Goal: Task Accomplishment & Management: Use online tool/utility

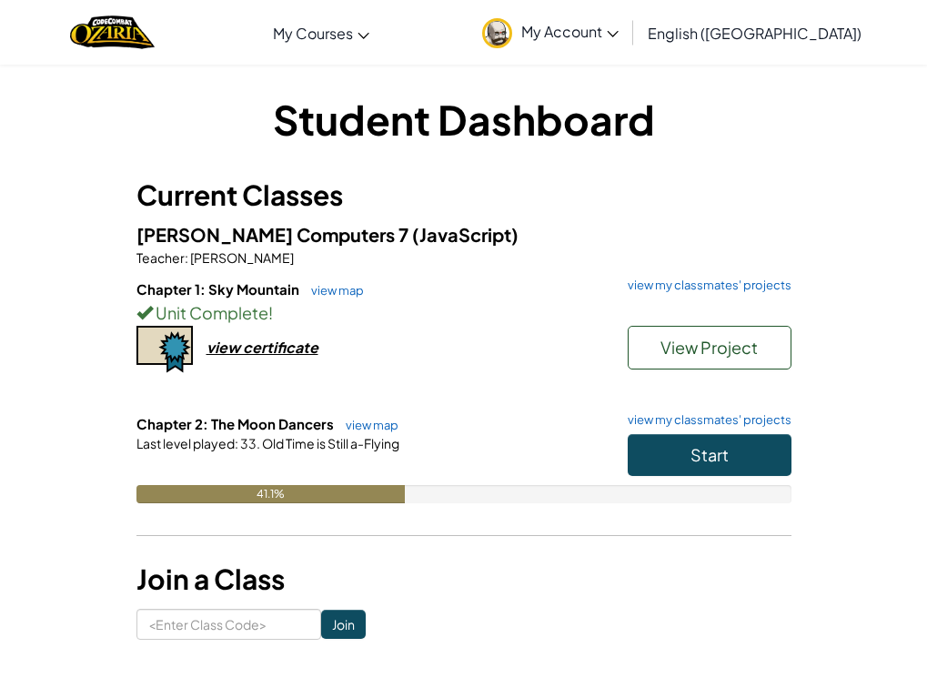
click at [676, 497] on div "41.1%" at bounding box center [463, 494] width 655 height 18
drag, startPoint x: 686, startPoint y: 467, endPoint x: 710, endPoint y: 445, distance: 32.9
click at [694, 455] on button "Start" at bounding box center [709, 455] width 164 height 42
click at [711, 444] on span "Start" at bounding box center [709, 454] width 38 height 21
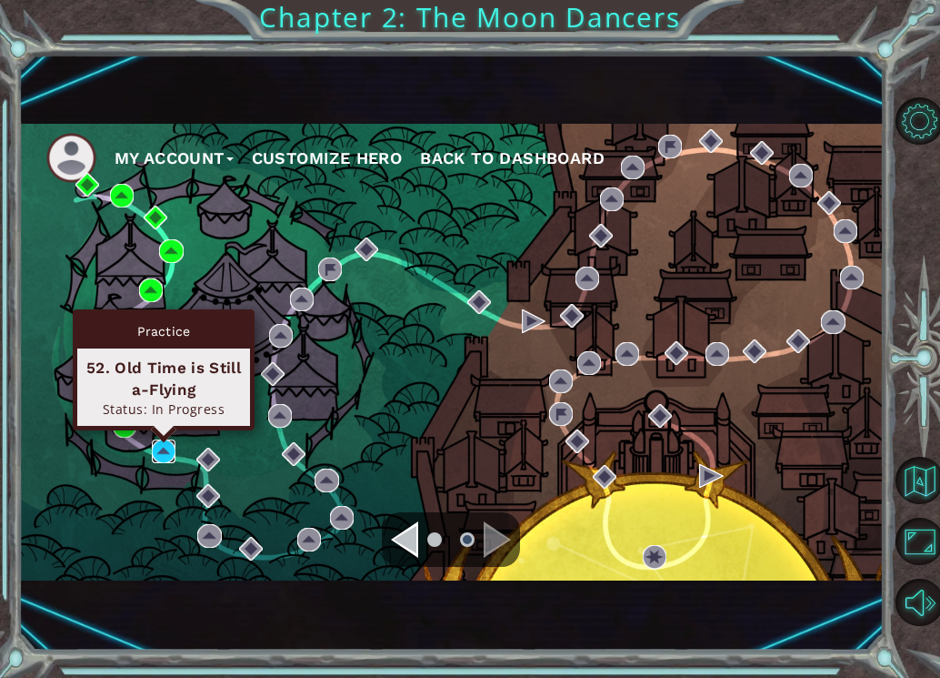
click at [166, 455] on img at bounding box center [164, 451] width 24 height 24
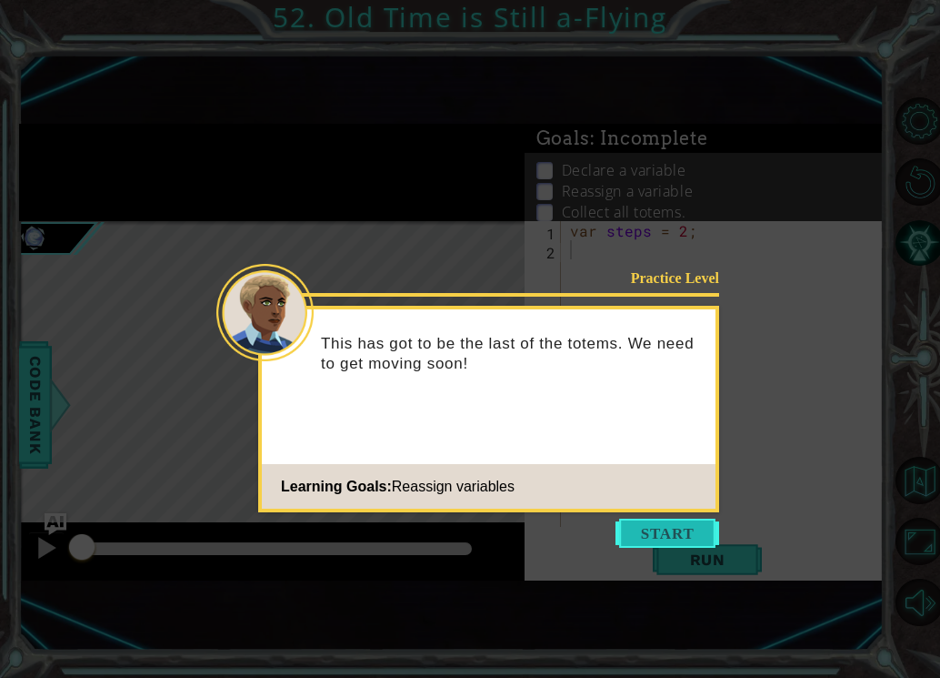
click at [686, 544] on button "Start" at bounding box center [668, 532] width 104 height 29
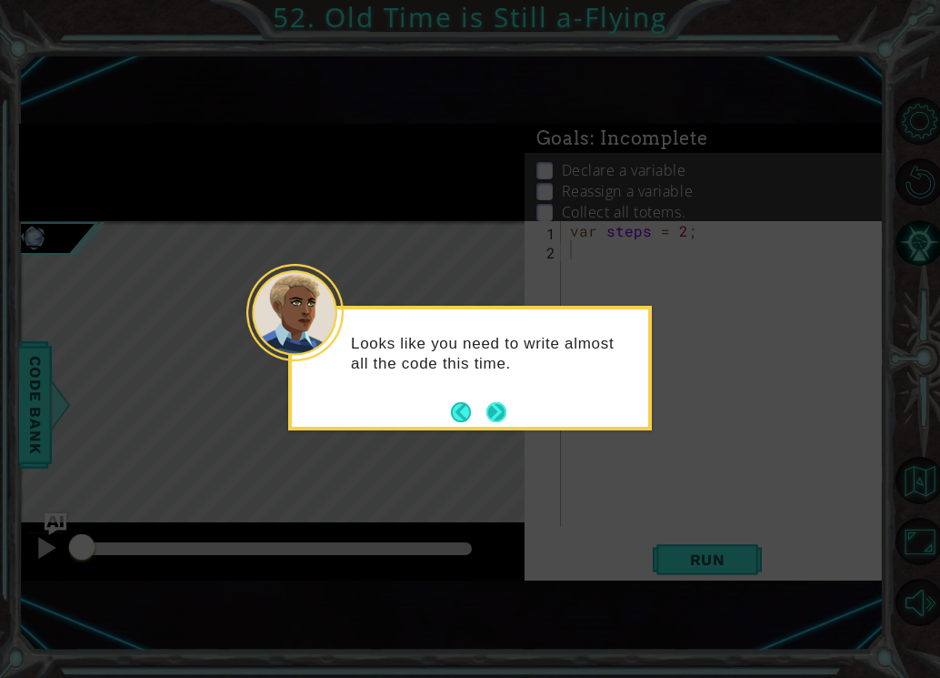
click at [492, 419] on button "Next" at bounding box center [497, 412] width 20 height 20
click at [492, 419] on icon at bounding box center [470, 339] width 940 height 678
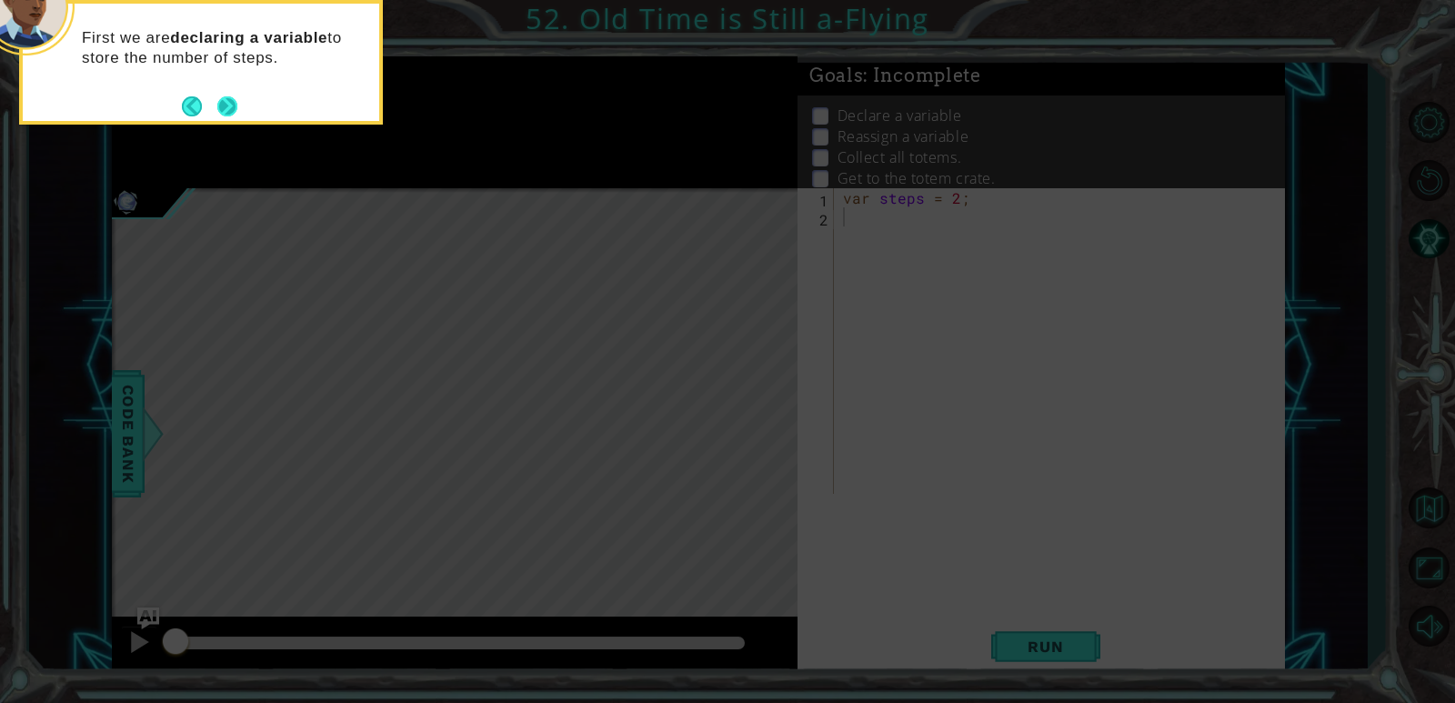
click at [228, 104] on button "Next" at bounding box center [227, 106] width 20 height 20
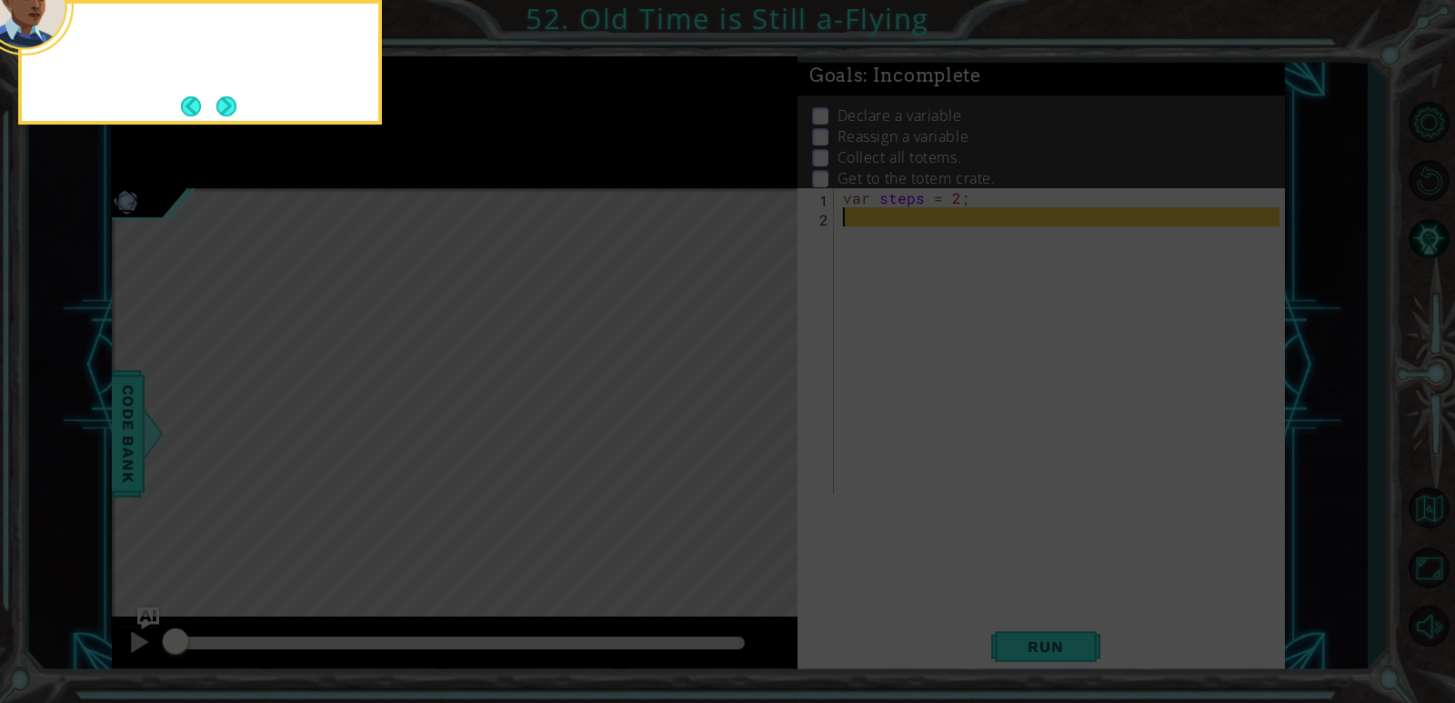
click at [228, 104] on button "Next" at bounding box center [226, 106] width 20 height 20
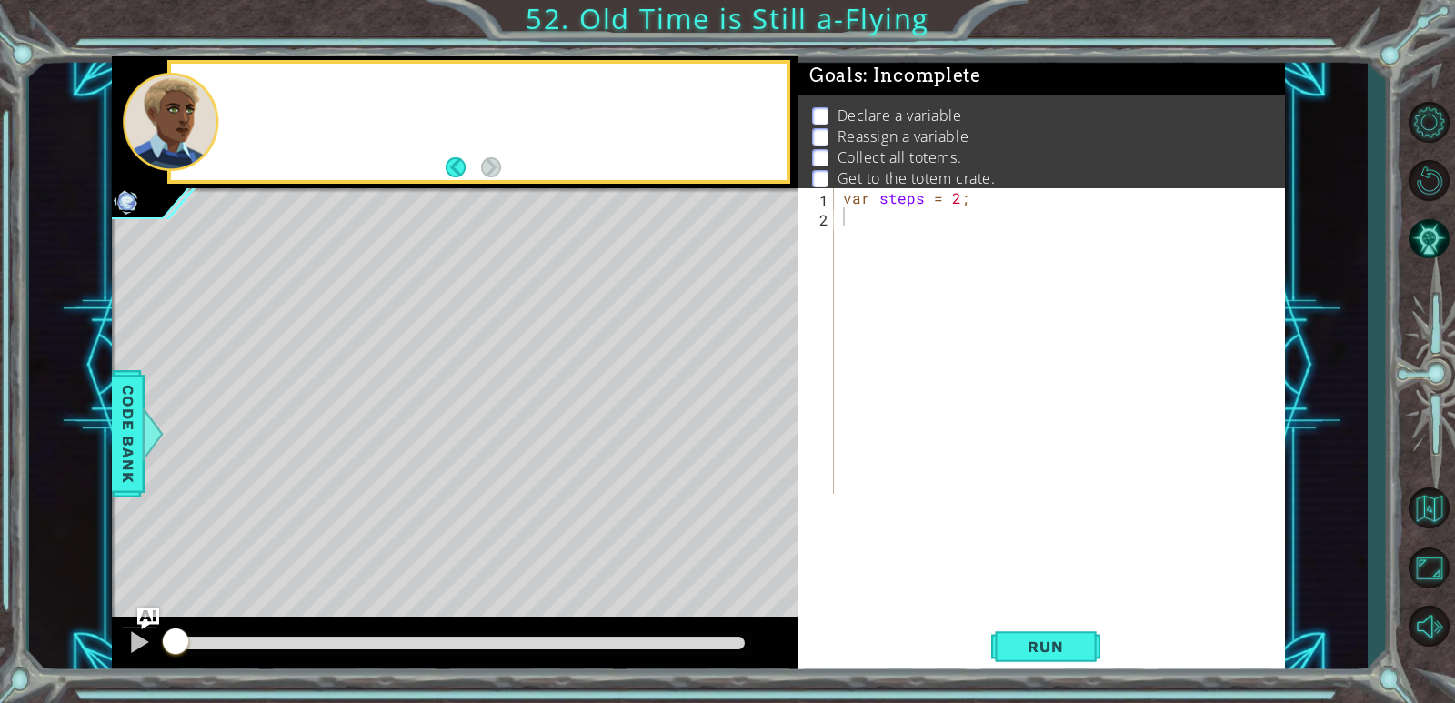
click at [229, 104] on div at bounding box center [503, 122] width 567 height 45
click at [927, 223] on div "var steps = 2 ;" at bounding box center [1063, 360] width 449 height 344
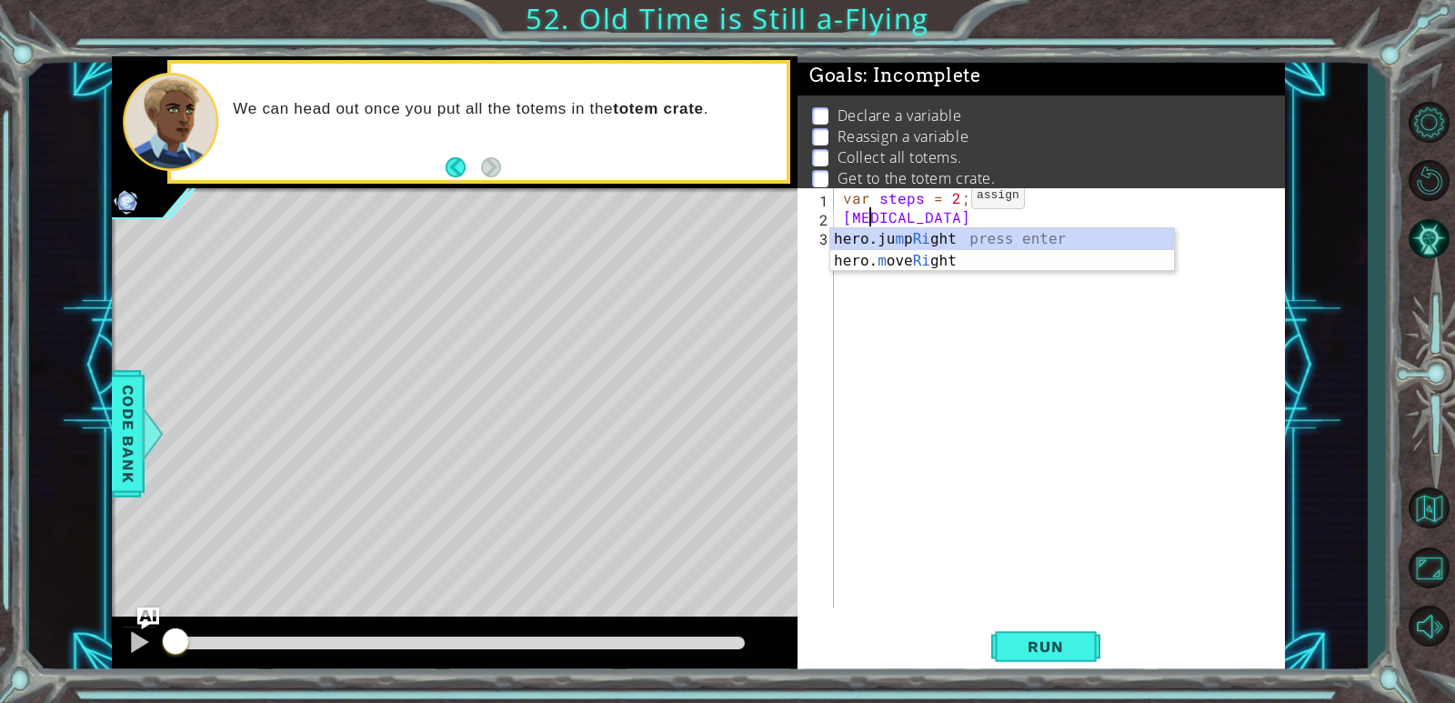
scroll to position [0, 1]
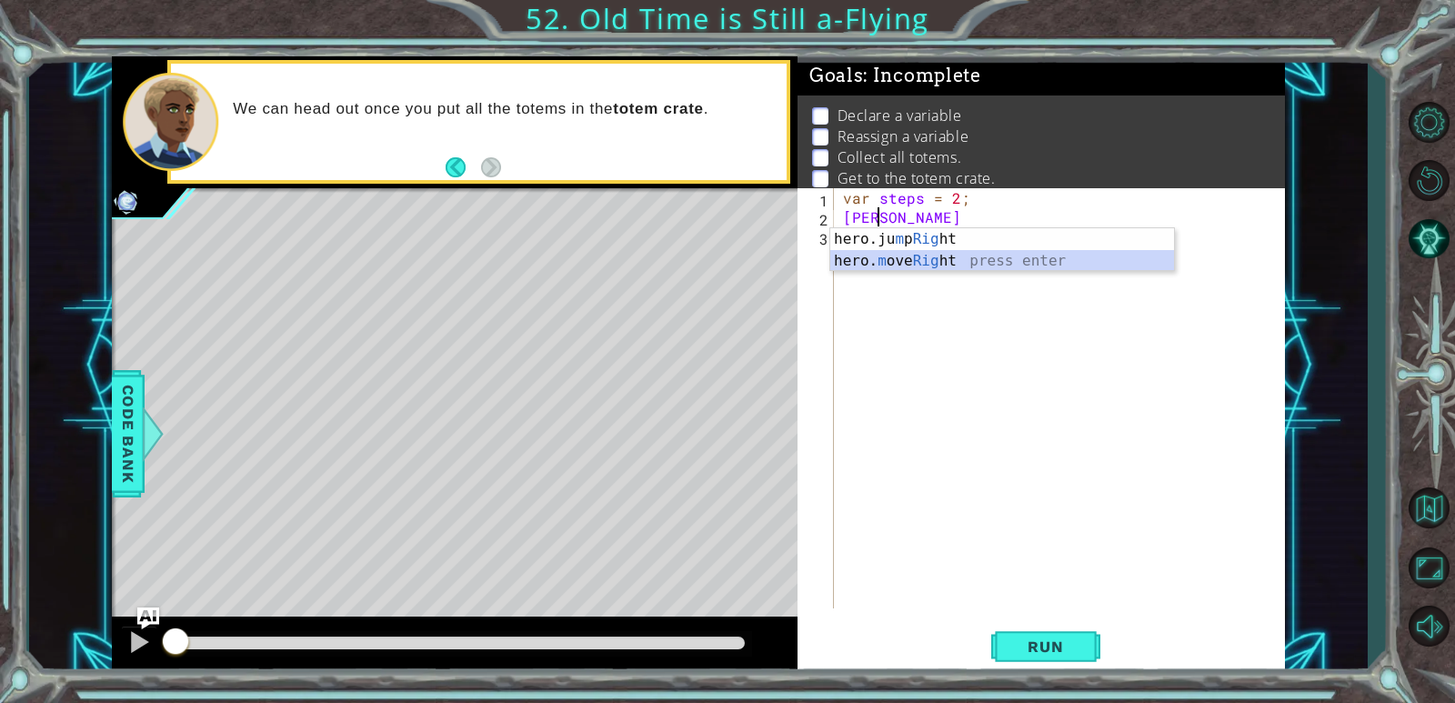
click at [939, 265] on div "hero.ju m p Rig ht press enter hero. m ove Rig ht press enter" at bounding box center [1002, 271] width 344 height 87
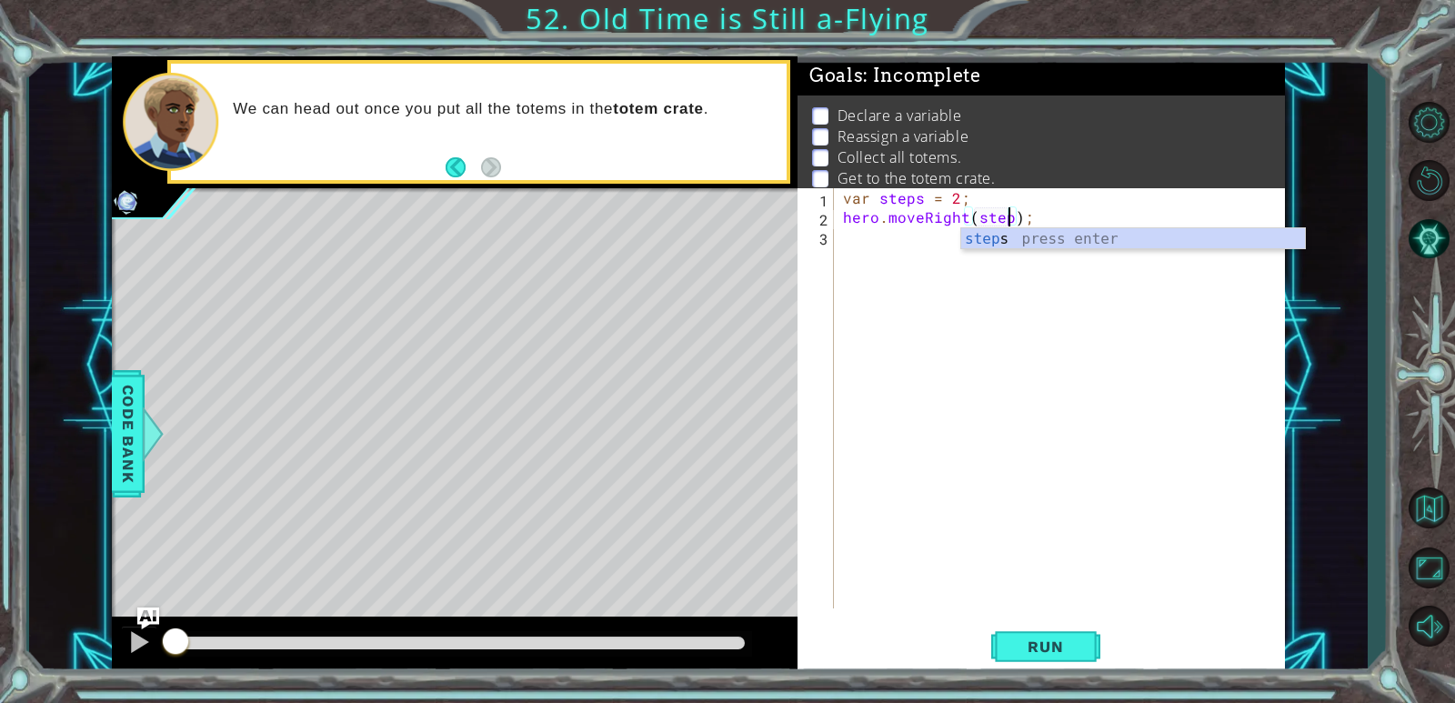
type textarea "hero.moveRight(steps);"
click at [939, 231] on div "steps press enter" at bounding box center [1133, 260] width 344 height 65
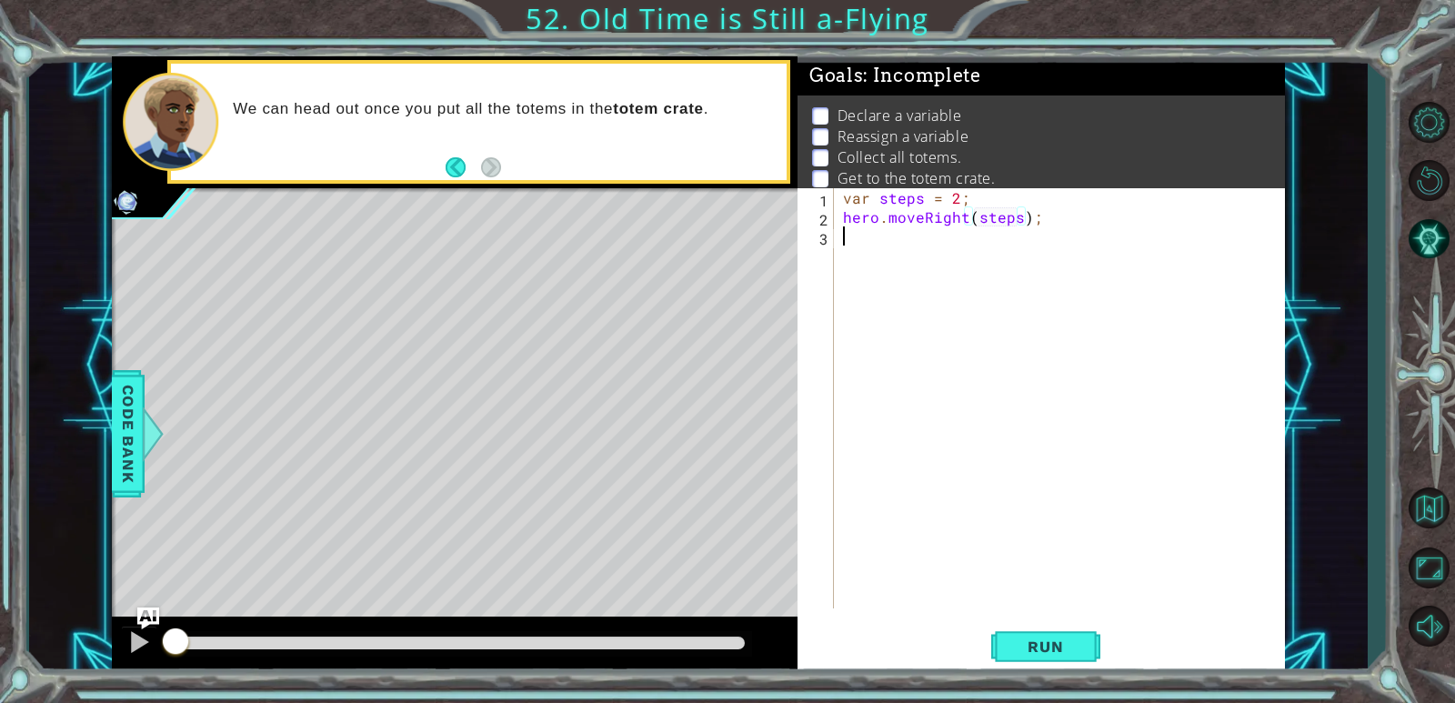
click at [934, 244] on div "var steps = 2 ; hero . moveRight ( steps ) ;" at bounding box center [1063, 417] width 449 height 458
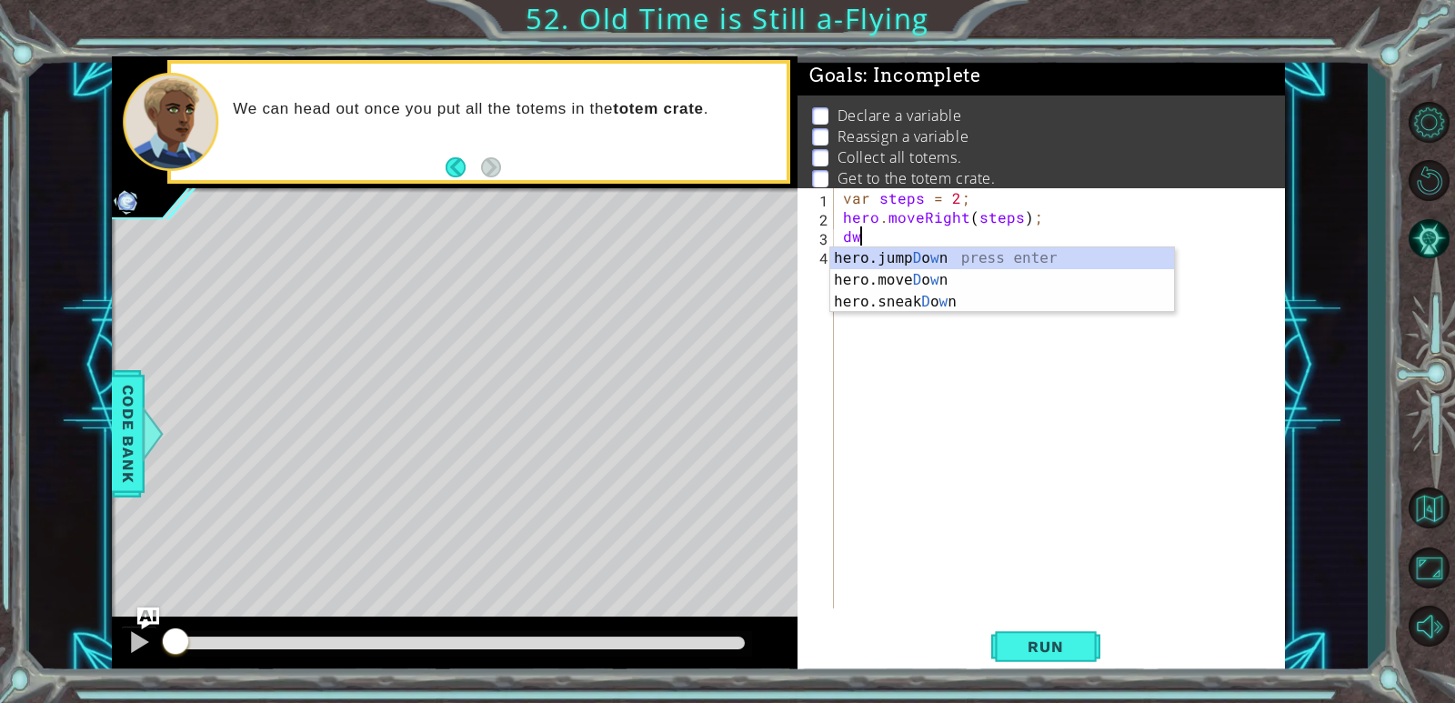
type textarea "d"
click at [891, 271] on div "hero.ju m pD ow n press enter hero. mo veDo w n press enter" at bounding box center [1002, 290] width 344 height 87
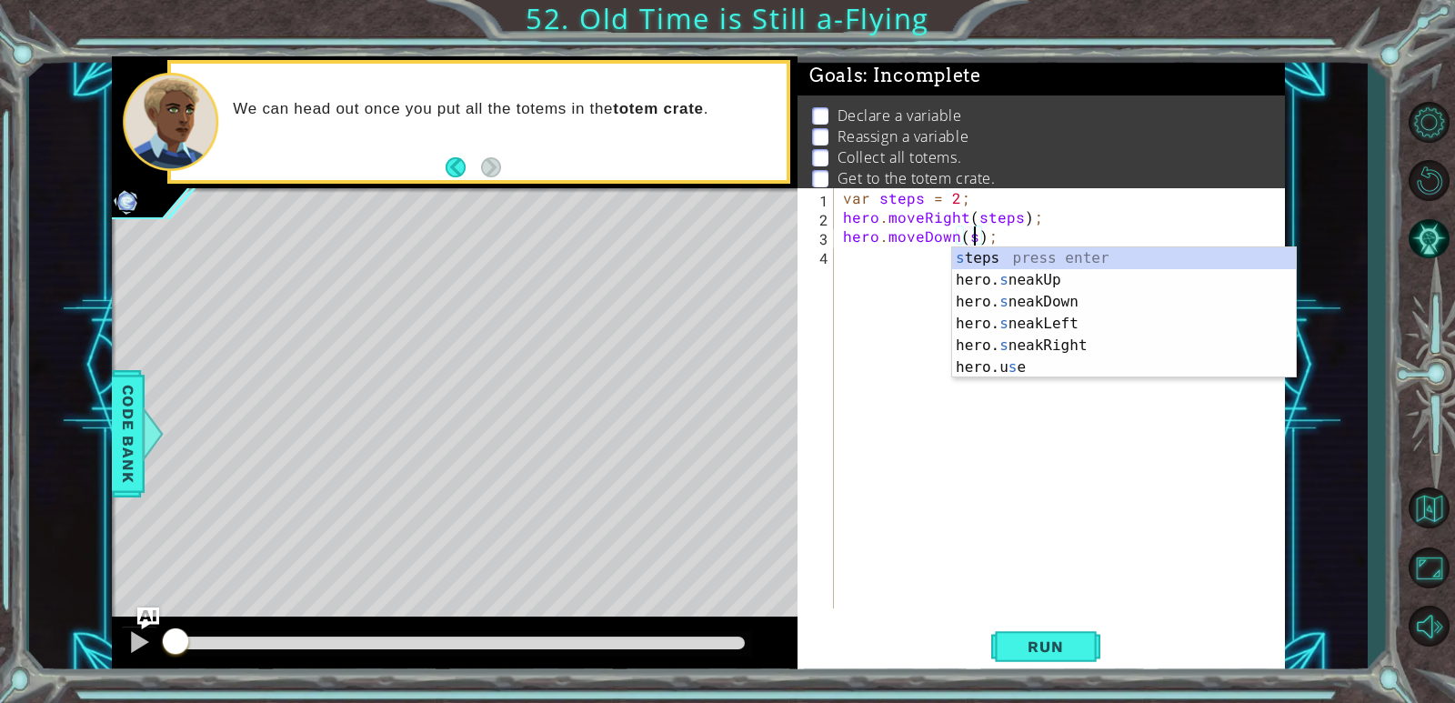
scroll to position [0, 8]
type textarea "hero.moveDown(steps);"
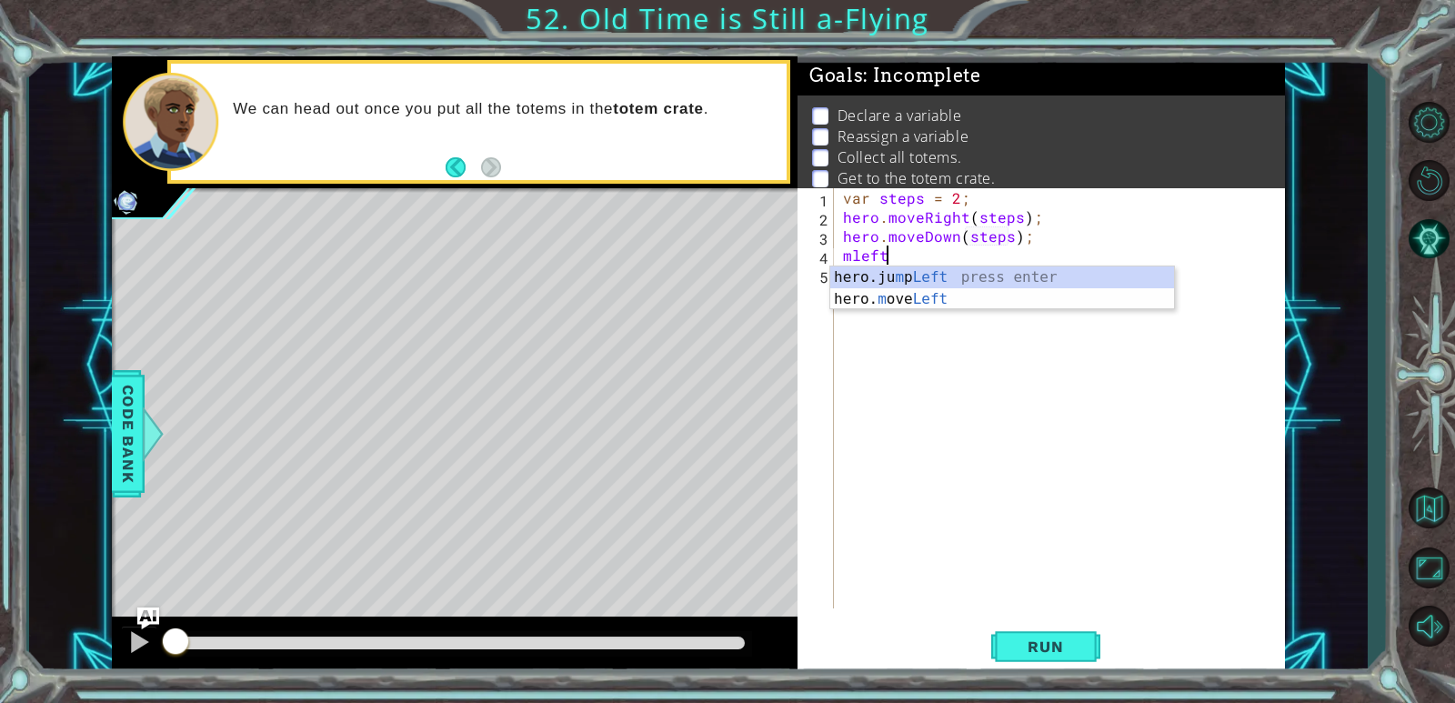
scroll to position [0, 2]
click at [900, 302] on div "hero.ju m p Left press enter hero. m ove Left press enter" at bounding box center [1002, 309] width 344 height 87
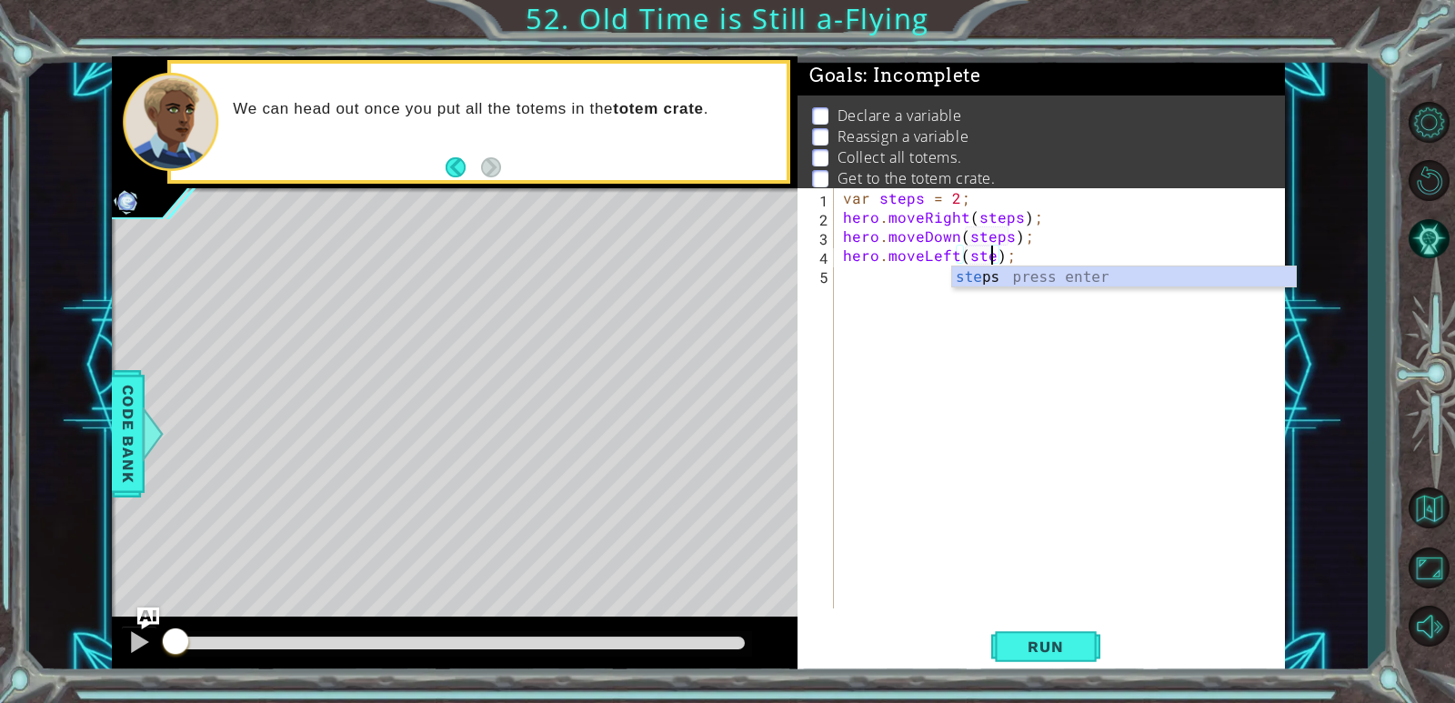
scroll to position [0, 9]
type textarea "hero.moveLeft(steps);"
click at [939, 251] on div "var steps = 2 ; hero . moveRight ( steps ) ; hero . moveDown ( steps ) ; hero .…" at bounding box center [1063, 417] width 449 height 458
type textarea "hero.moveRight(steps);"
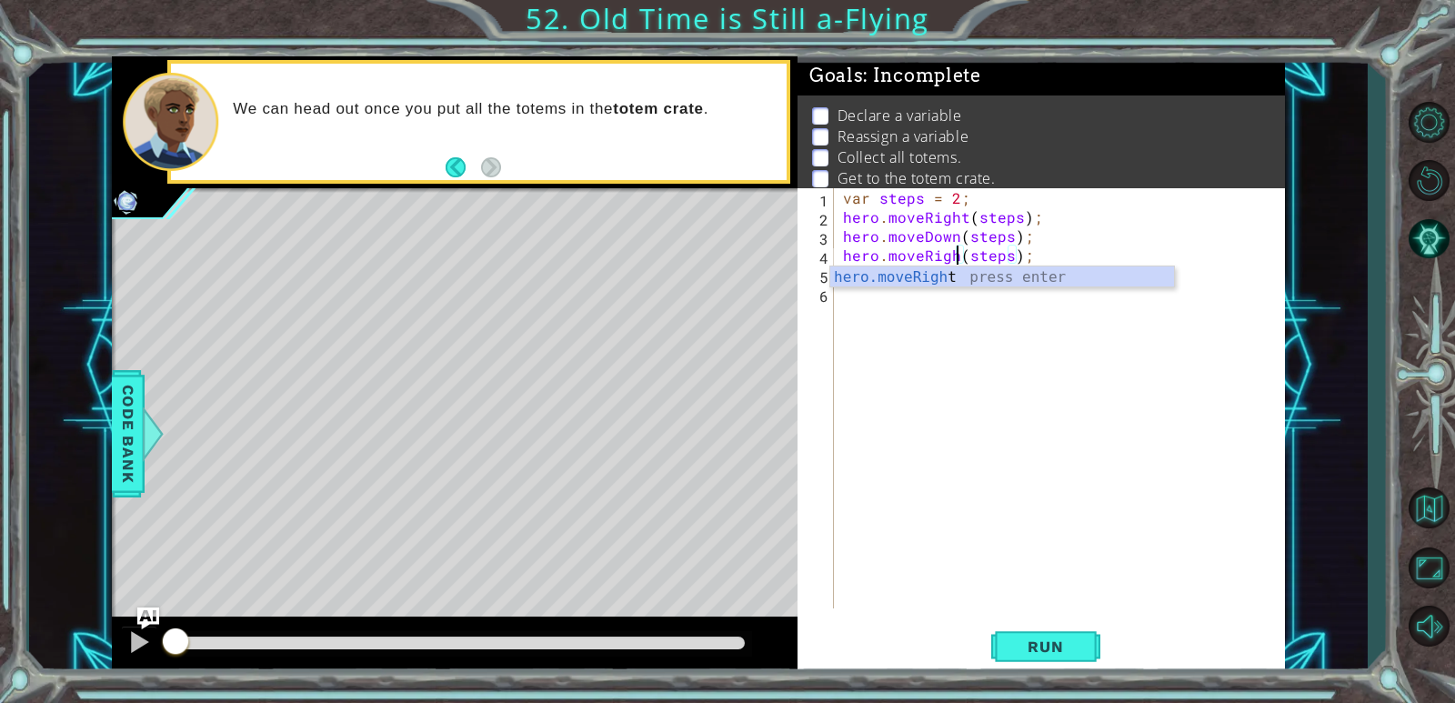
scroll to position [0, 7]
click at [939, 306] on div "var steps = 2 ; hero . moveRight ( steps ) ; hero . moveDown ( steps ) ; hero .…" at bounding box center [1063, 417] width 449 height 458
click at [939, 285] on div "var steps = 2 ; hero . moveRight ( steps ) ; hero . moveDown ( steps ) ; hero .…" at bounding box center [1063, 417] width 449 height 458
click at [939, 269] on div "var steps = 2 ; hero . moveRight ( steps ) ; hero . moveDown ( steps ) ; hero .…" at bounding box center [1063, 417] width 449 height 458
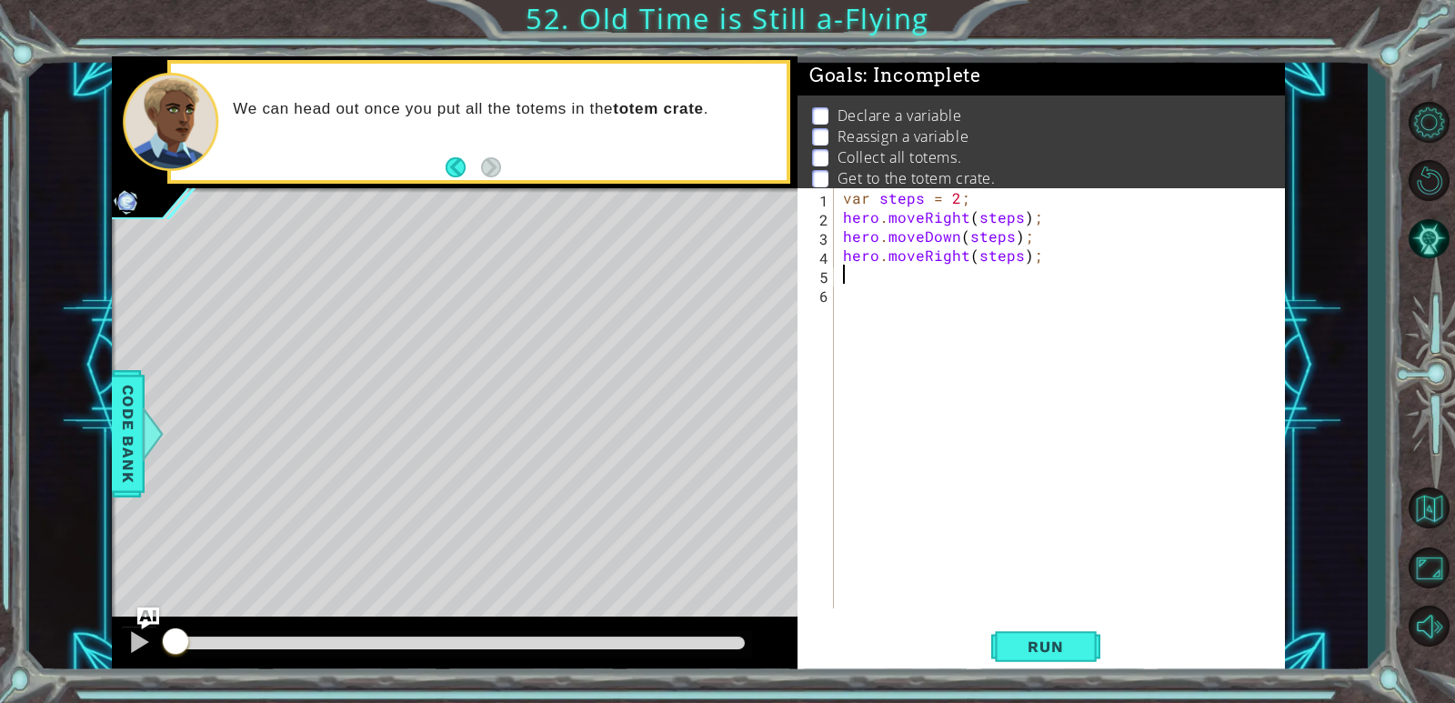
click at [939, 254] on div "var steps = 2 ; hero . moveRight ( steps ) ; hero . moveDown ( steps ) ; hero .…" at bounding box center [1063, 417] width 449 height 458
click at [939, 250] on div "var steps = 2 ; hero . moveRight ( steps ) ; hero . moveDown ( steps ) ; hero .…" at bounding box center [1063, 417] width 449 height 458
drag, startPoint x: 986, startPoint y: 261, endPoint x: 976, endPoint y: 276, distance: 17.7
click at [939, 262] on div "var steps = 2 ; hero . moveRight ( steps ) ; hero . moveDown ( steps ) ; hero .…" at bounding box center [1063, 417] width 449 height 458
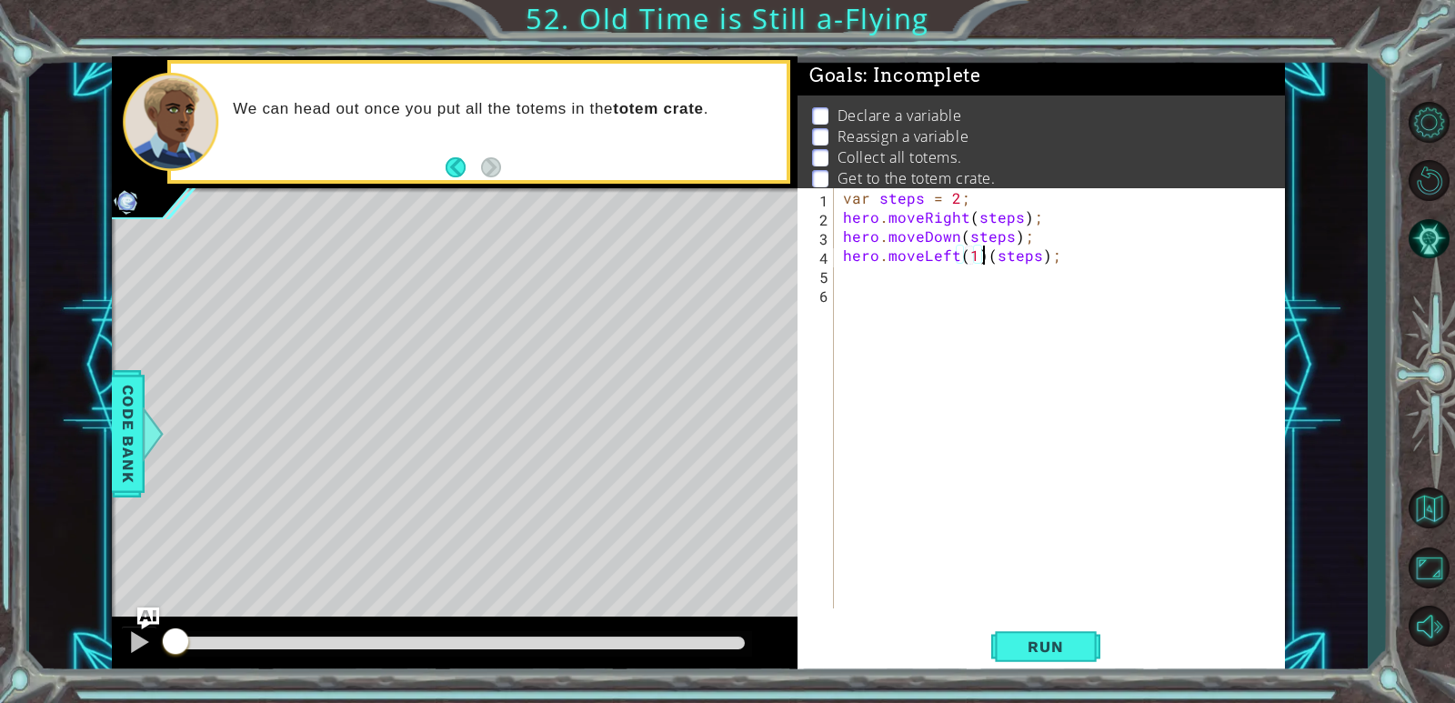
scroll to position [0, 9]
type textarea "hero.moveLeft(steps);"
click at [844, 307] on div "var steps = 2 ; hero . moveRight ( steps ) ; hero . moveDown ( steps ) ; hero .…" at bounding box center [1063, 417] width 449 height 458
click at [851, 276] on div "var steps = 2 ; hero . moveRight ( steps ) ; hero . moveDown ( steps ) ; hero .…" at bounding box center [1063, 417] width 449 height 458
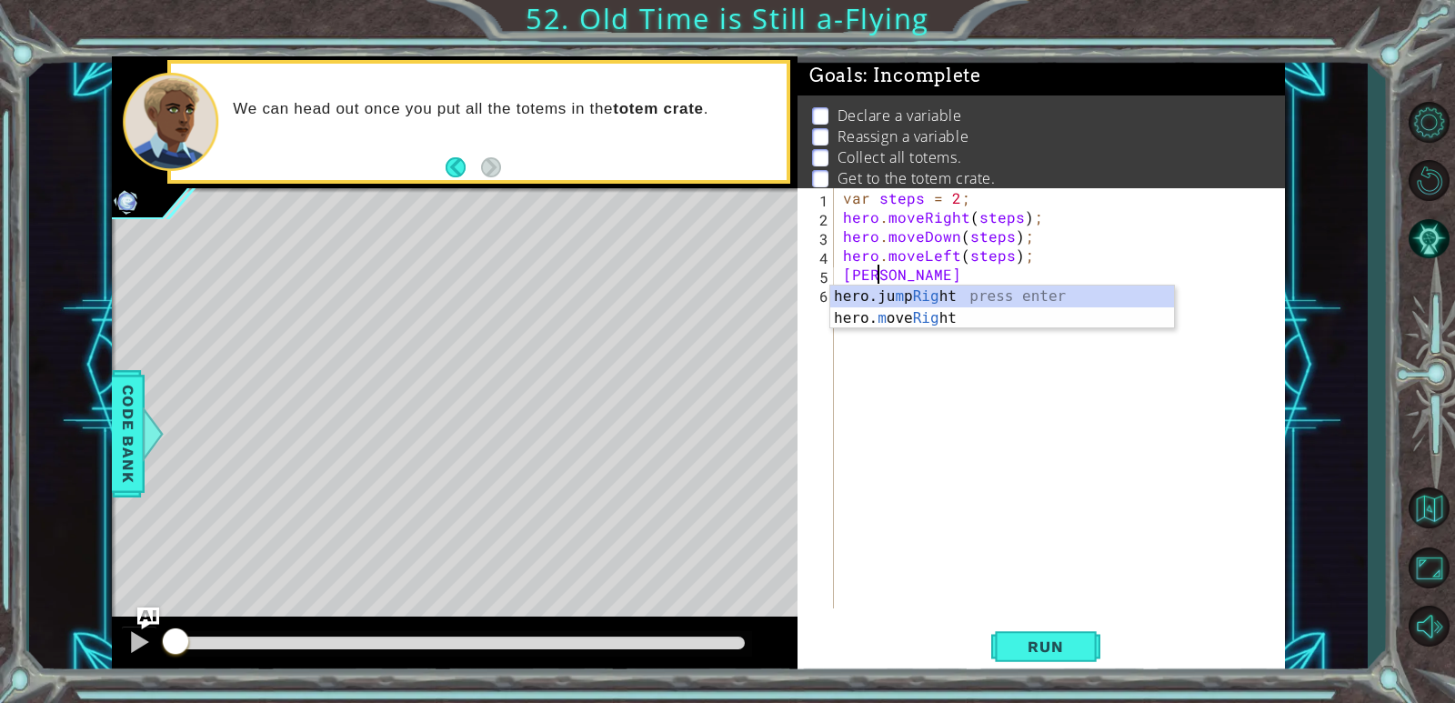
scroll to position [0, 1]
click at [938, 325] on div "hero.ju m p Rig ht press enter hero. m ove Rig ht press enter" at bounding box center [1002, 329] width 344 height 87
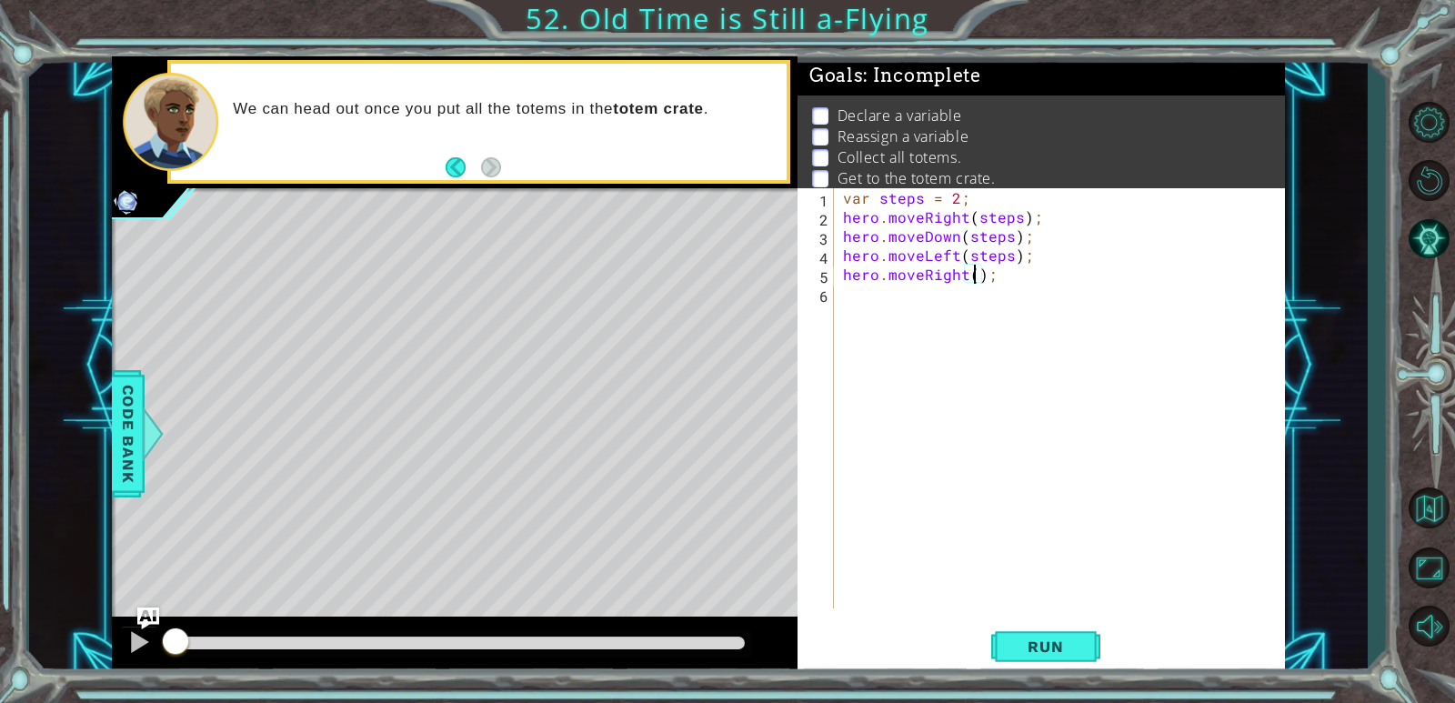
type textarea "hero.moveRight(6);"
click at [939, 301] on div "var steps = 2 ; hero . moveRight ( steps ) ; hero . moveDown ( steps ) ; hero .…" at bounding box center [1063, 417] width 449 height 458
type textarea "hero.moveDown(1);l"
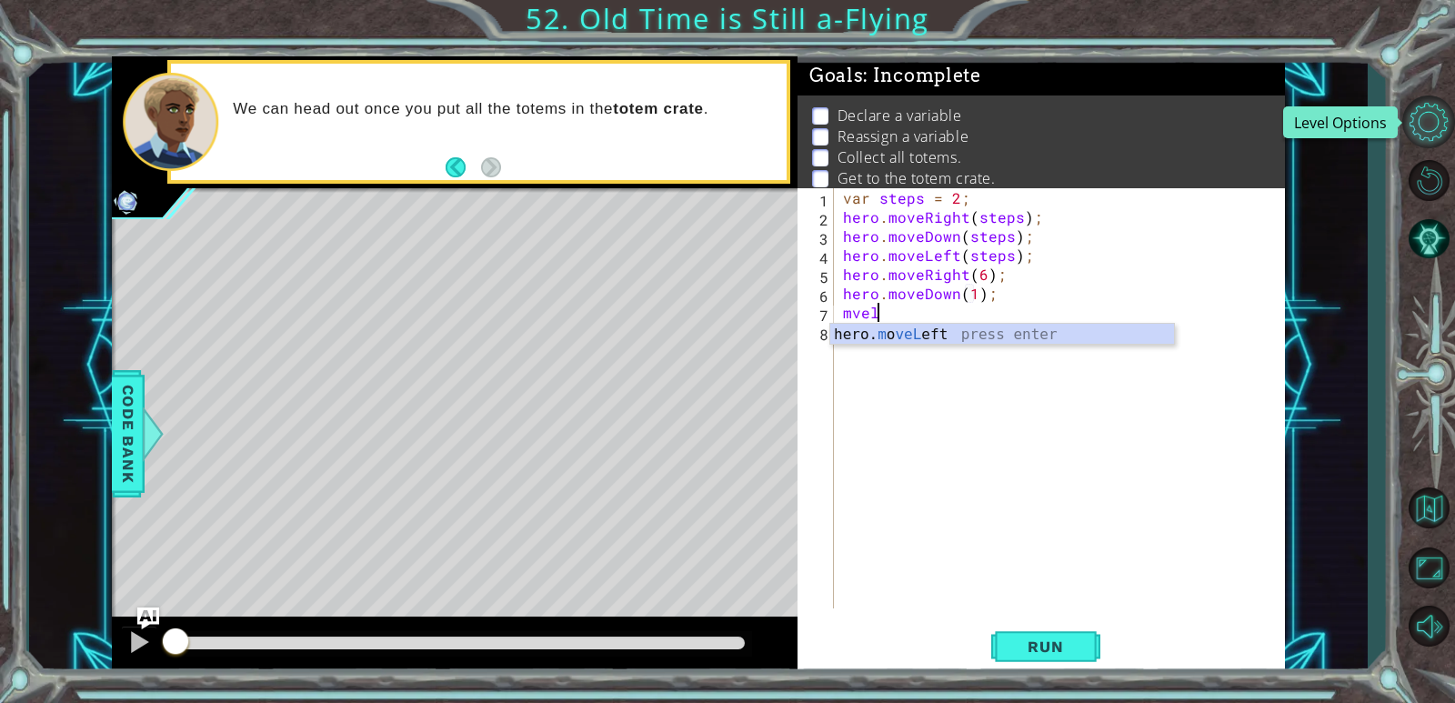
scroll to position [0, 2]
type textarea "hero.moveLeft(6);"
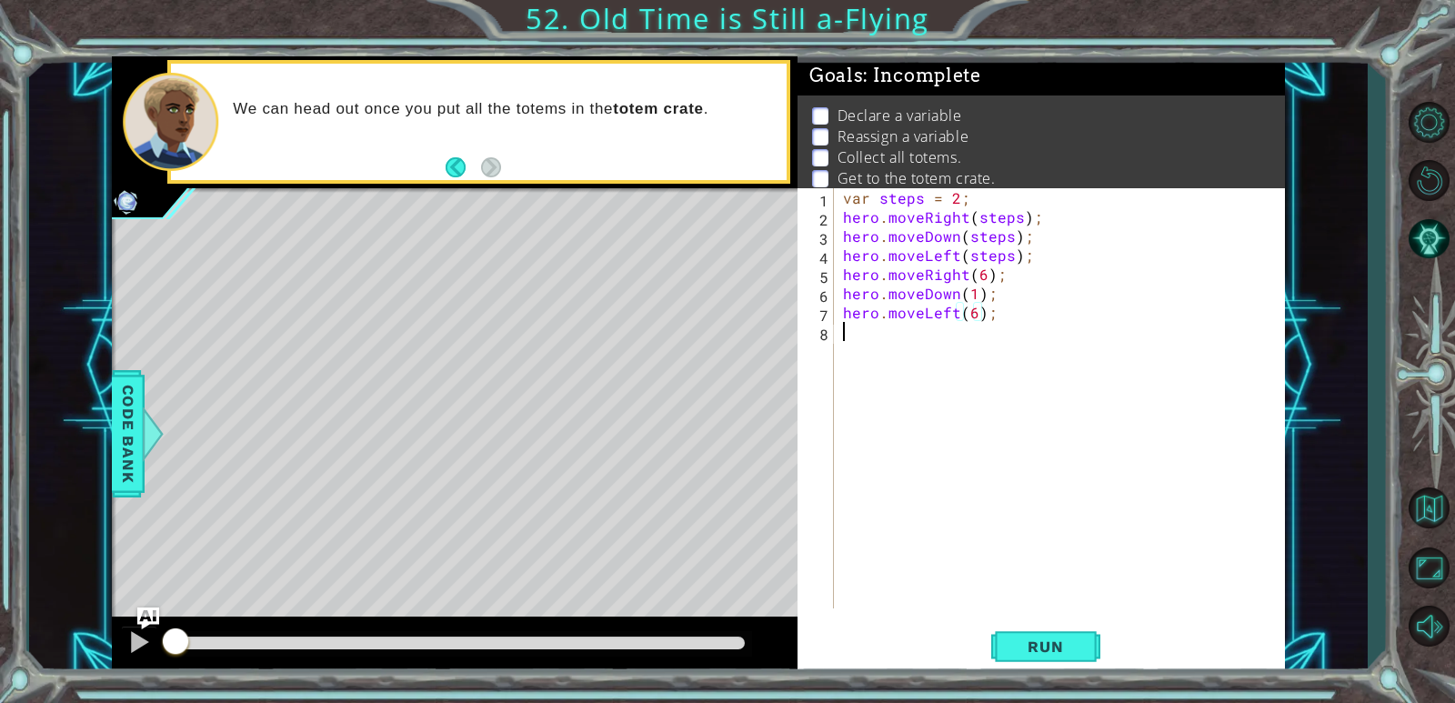
click at [871, 391] on div "var steps = 2 ; hero . moveRight ( steps ) ; hero . moveDown ( steps ) ; hero .…" at bounding box center [1063, 417] width 449 height 458
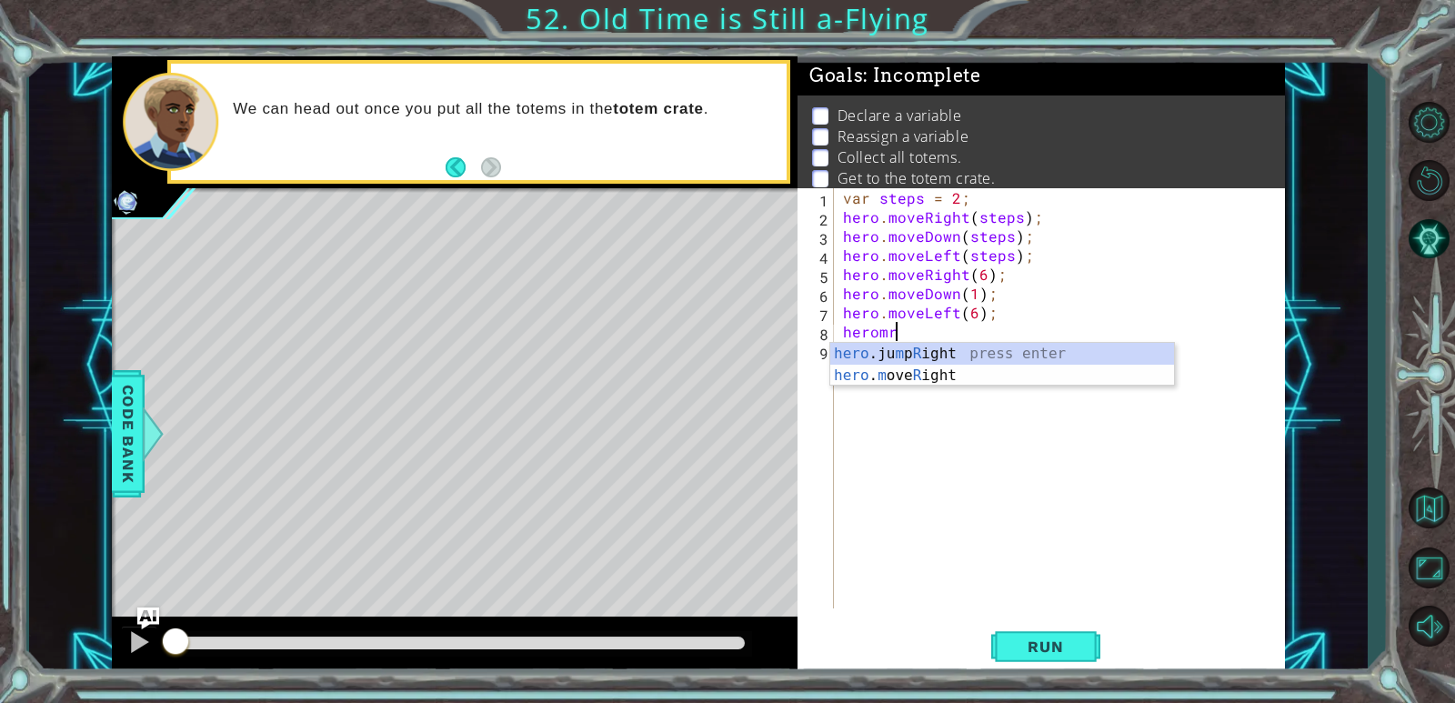
scroll to position [0, 3]
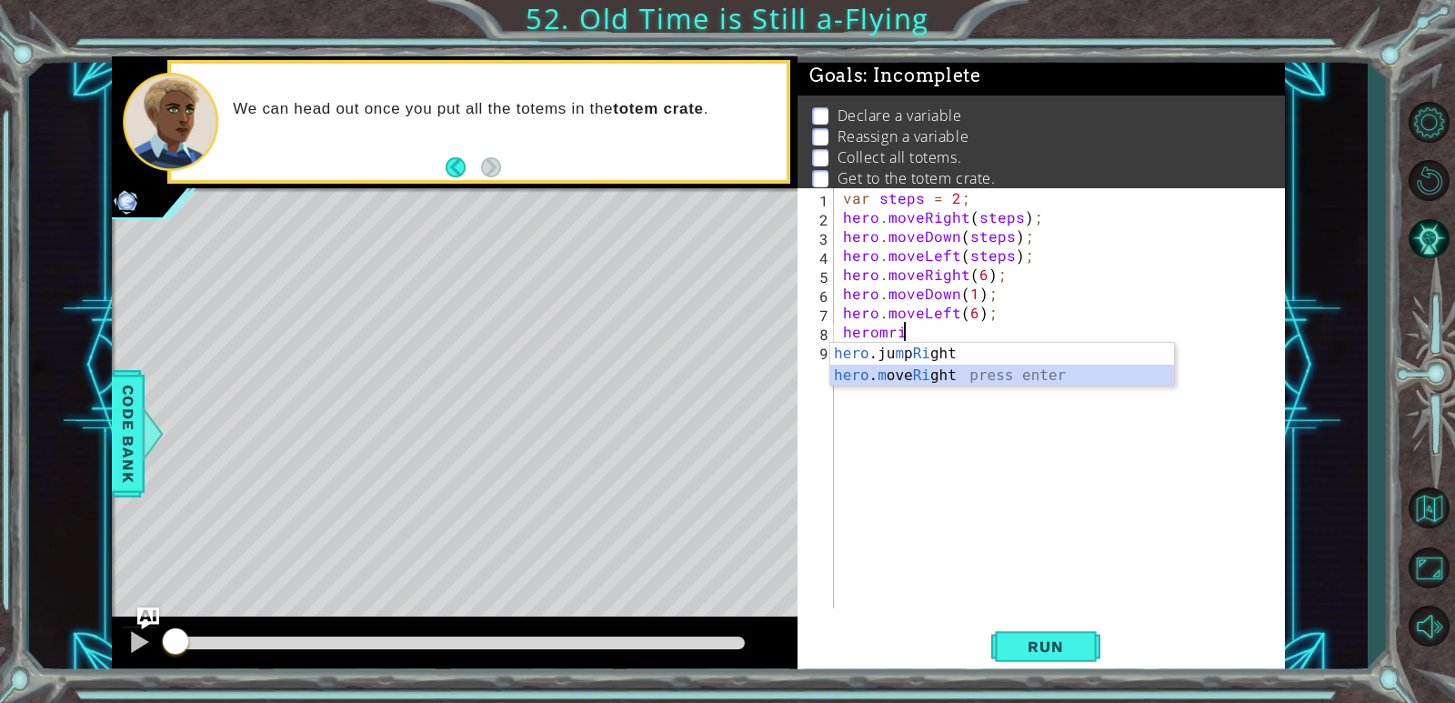
click at [887, 378] on div "hero .ju m p Ri ght press enter hero . m ove Ri ght press enter" at bounding box center [1002, 386] width 344 height 87
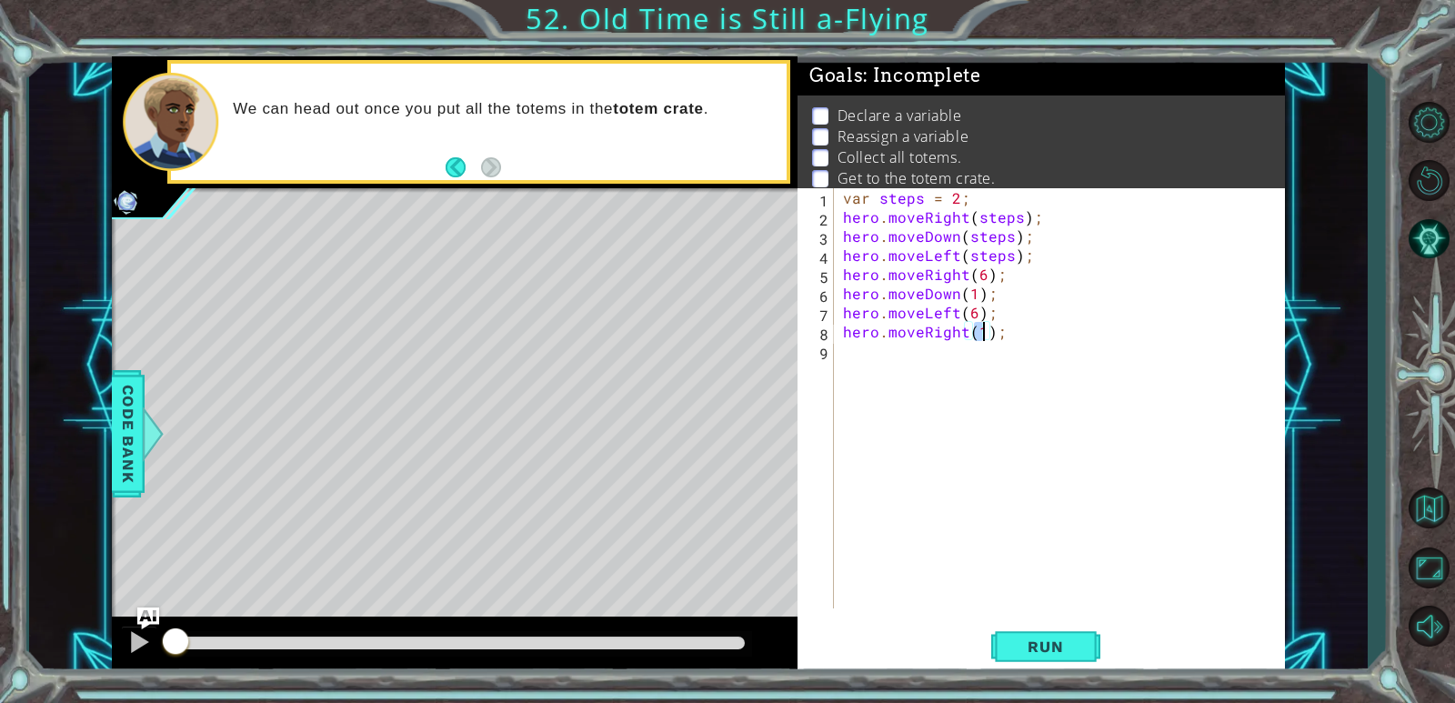
scroll to position [0, 9]
type textarea "hero.moveRight(10);"
click at [919, 359] on div "var steps = 2 ; hero . moveRight ( steps ) ; hero . moveDown ( steps ) ; hero .…" at bounding box center [1063, 417] width 449 height 458
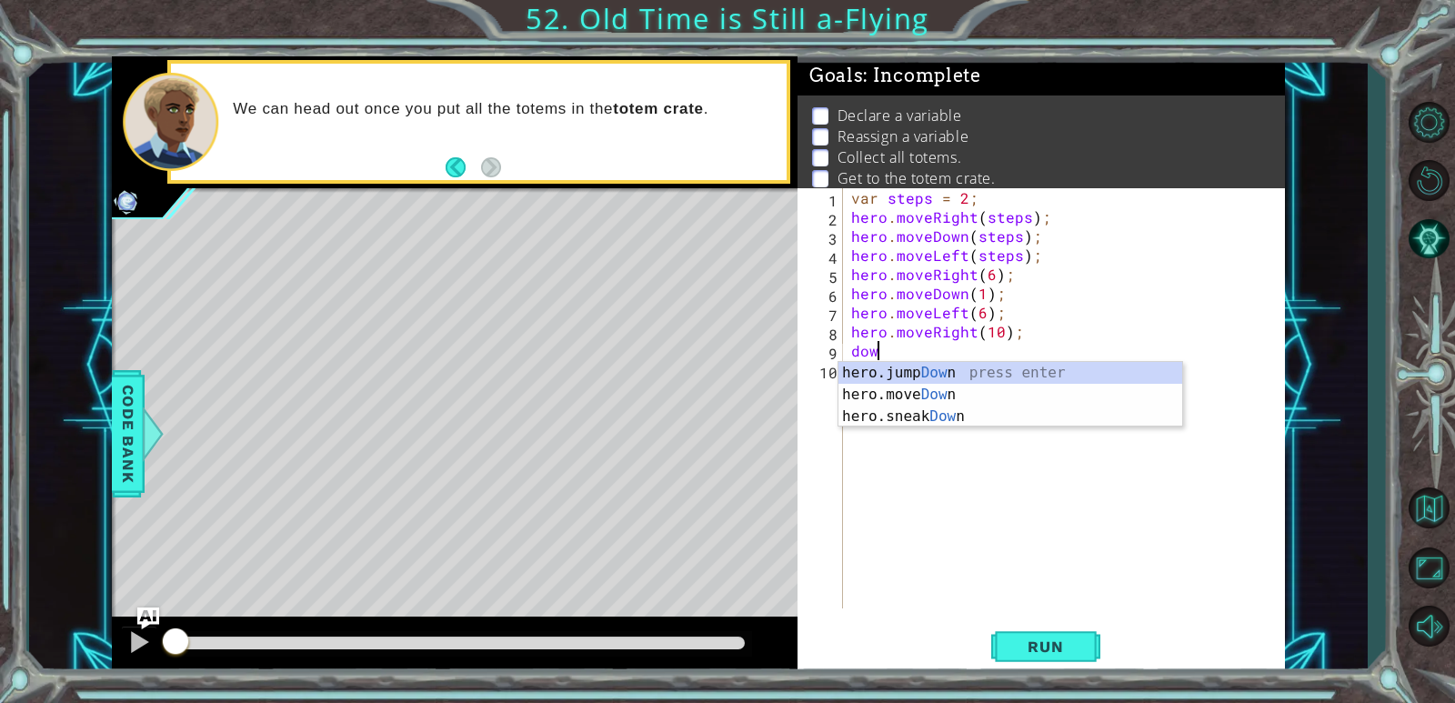
scroll to position [0, 1]
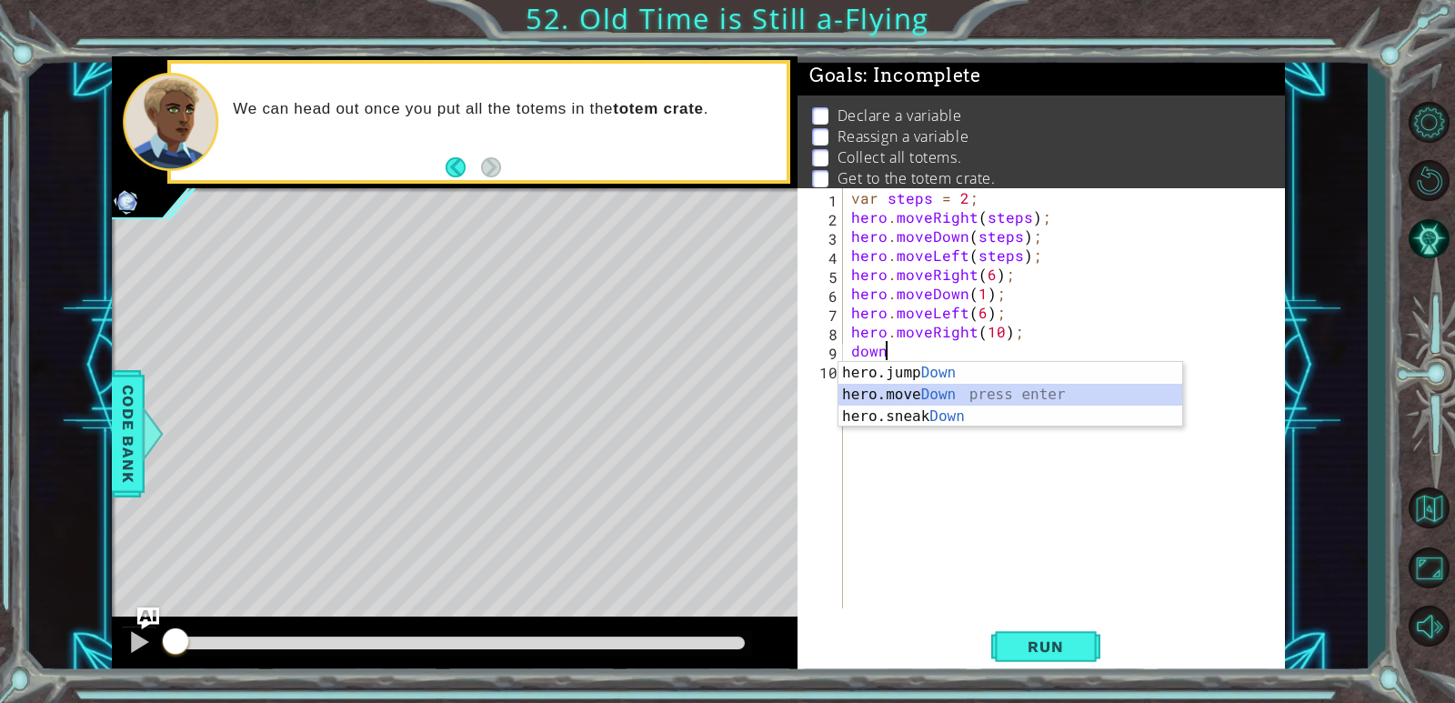
click at [926, 398] on div "hero.jump Down press enter hero.move Down press enter hero.sneak Down press ent…" at bounding box center [1010, 416] width 344 height 109
type textarea "hero.moveDown(1);"
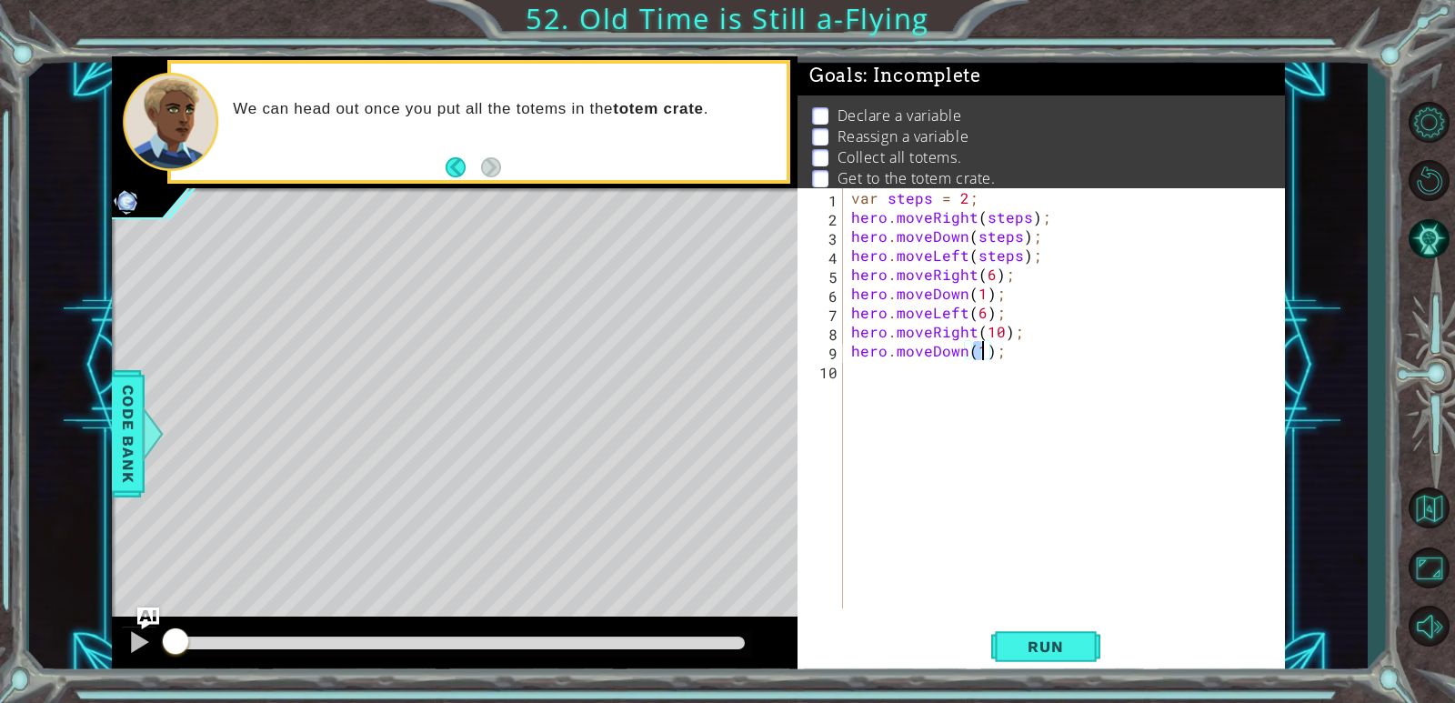
click at [890, 378] on div "var steps = 2 ; hero . moveRight ( steps ) ; hero . moveDown ( steps ) ; hero .…" at bounding box center [1068, 417] width 441 height 458
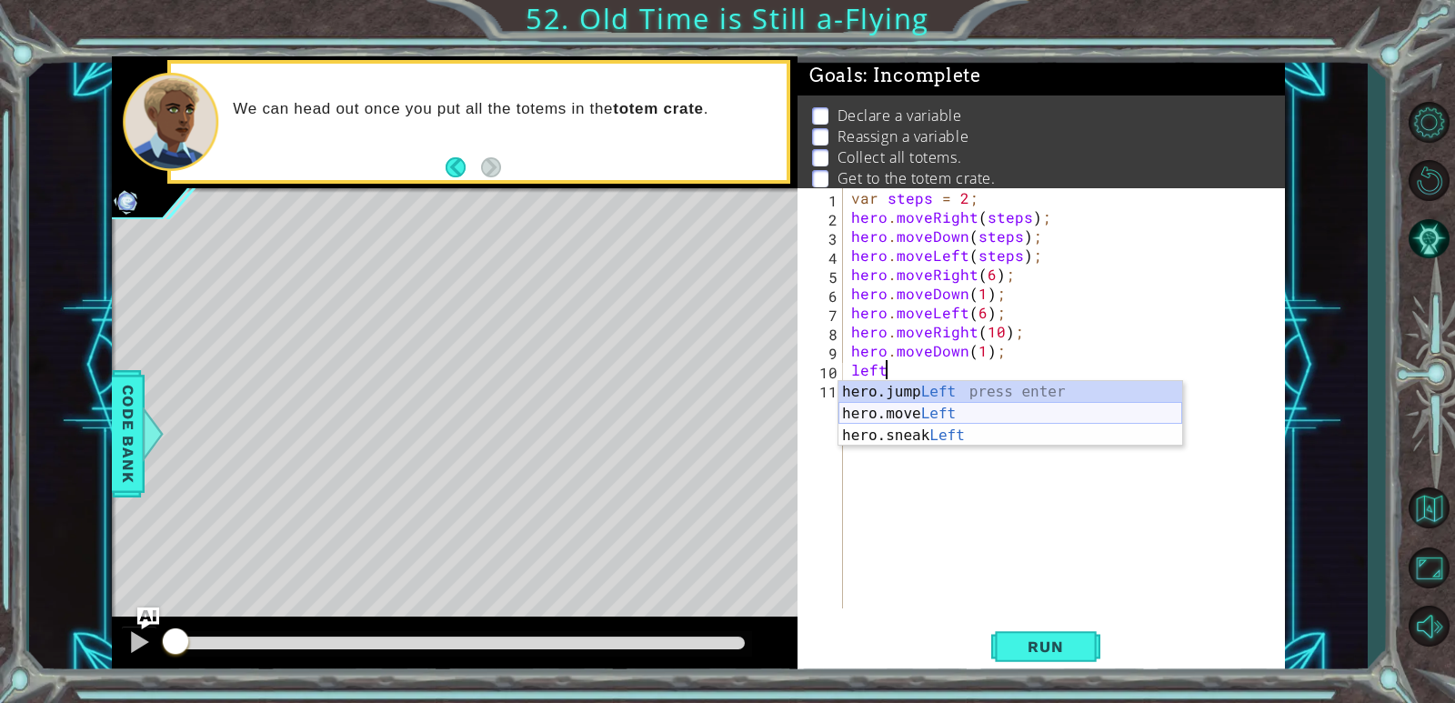
click at [939, 406] on div "hero.jump Left press enter hero.move Left press enter hero.sneak Left press ent…" at bounding box center [1010, 435] width 344 height 109
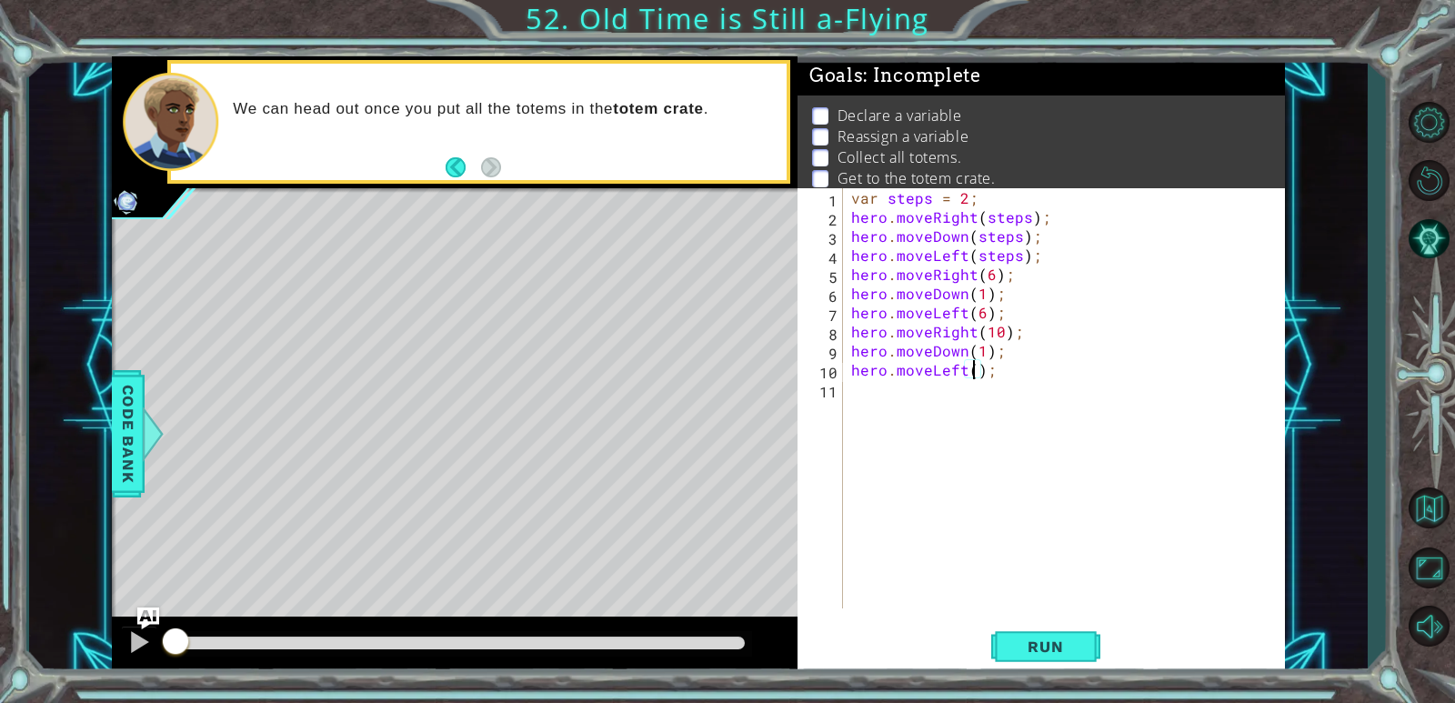
scroll to position [0, 8]
type textarea "hero.moveLeft(10);"
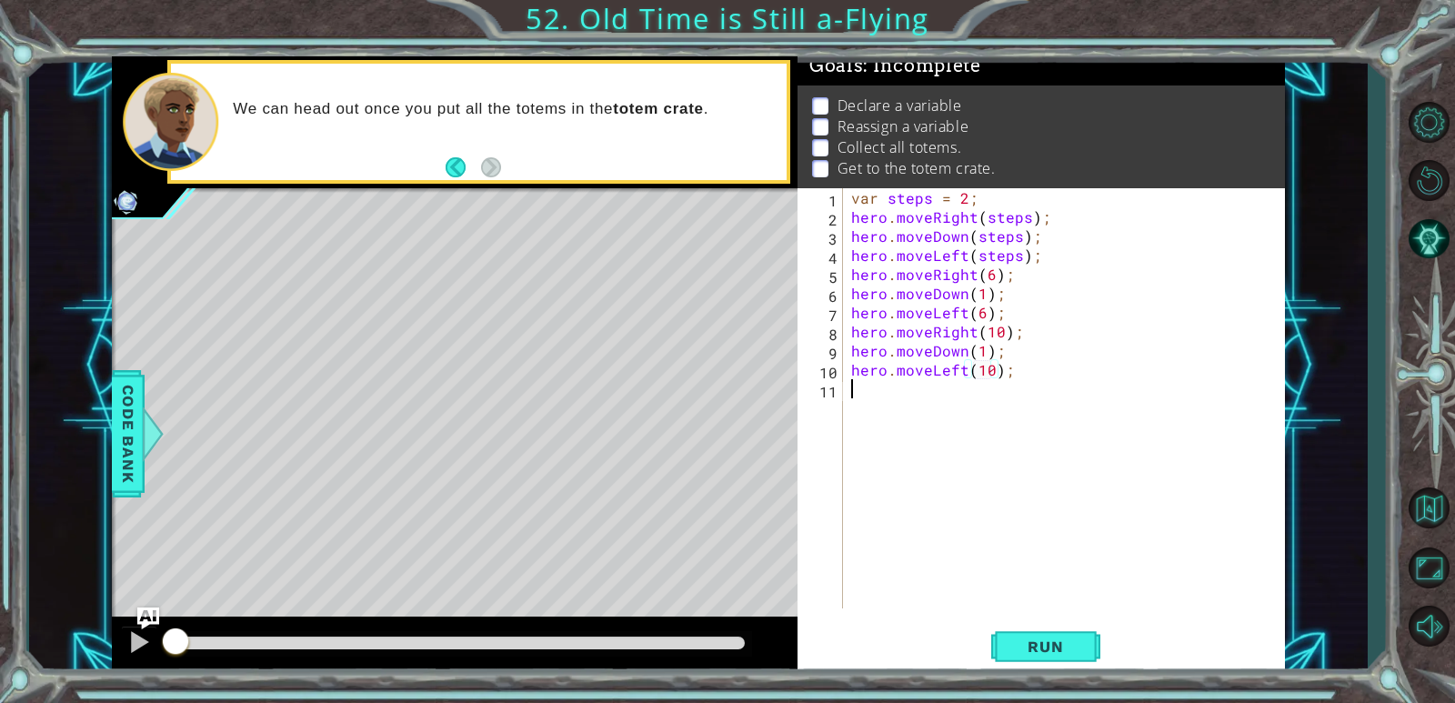
click at [897, 397] on div "var steps = 2 ; hero . moveRight ( steps ) ; hero . moveDown ( steps ) ; hero .…" at bounding box center [1068, 417] width 441 height 458
click at [939, 665] on button "Run" at bounding box center [1045, 647] width 109 height 49
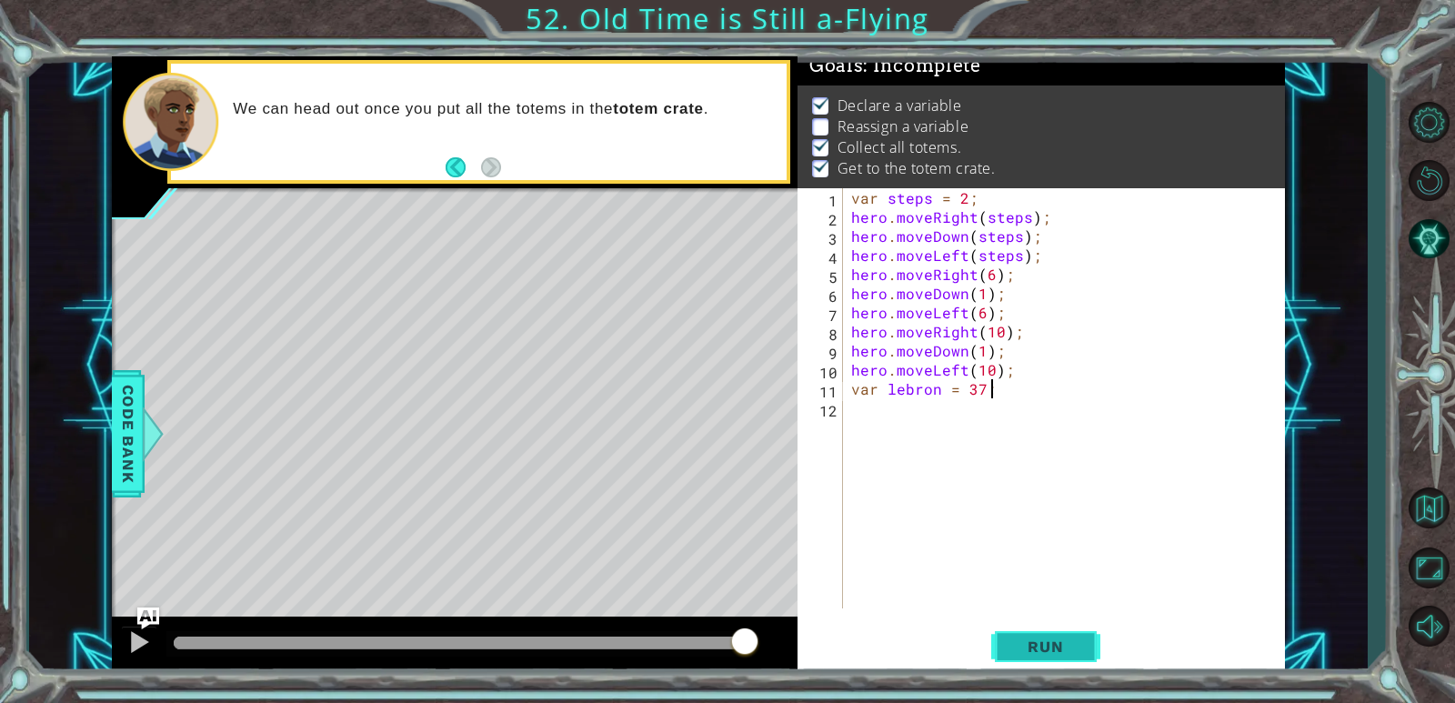
click at [939, 645] on span "Run" at bounding box center [1045, 646] width 72 height 18
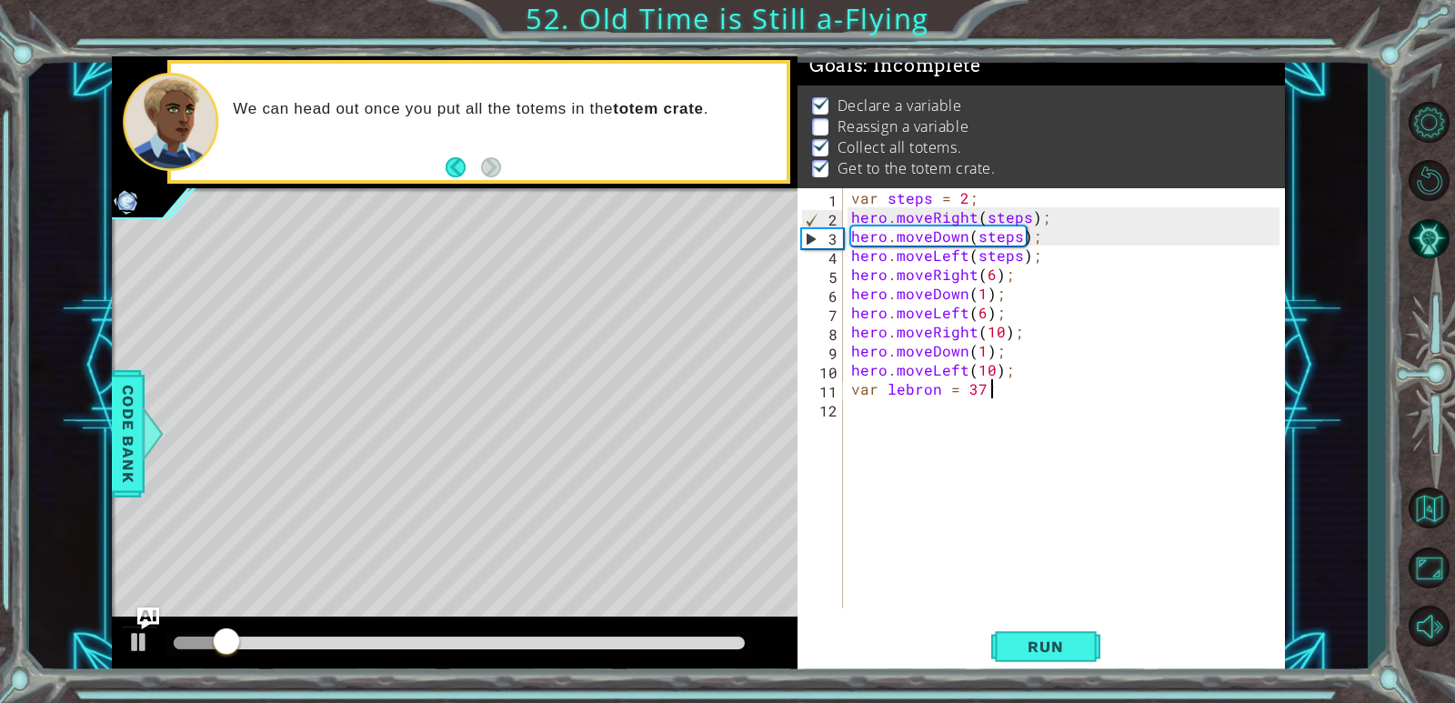
click at [939, 393] on div "var steps = 2 ; hero . moveRight ( steps ) ; hero . moveDown ( steps ) ; hero .…" at bounding box center [1068, 417] width 441 height 458
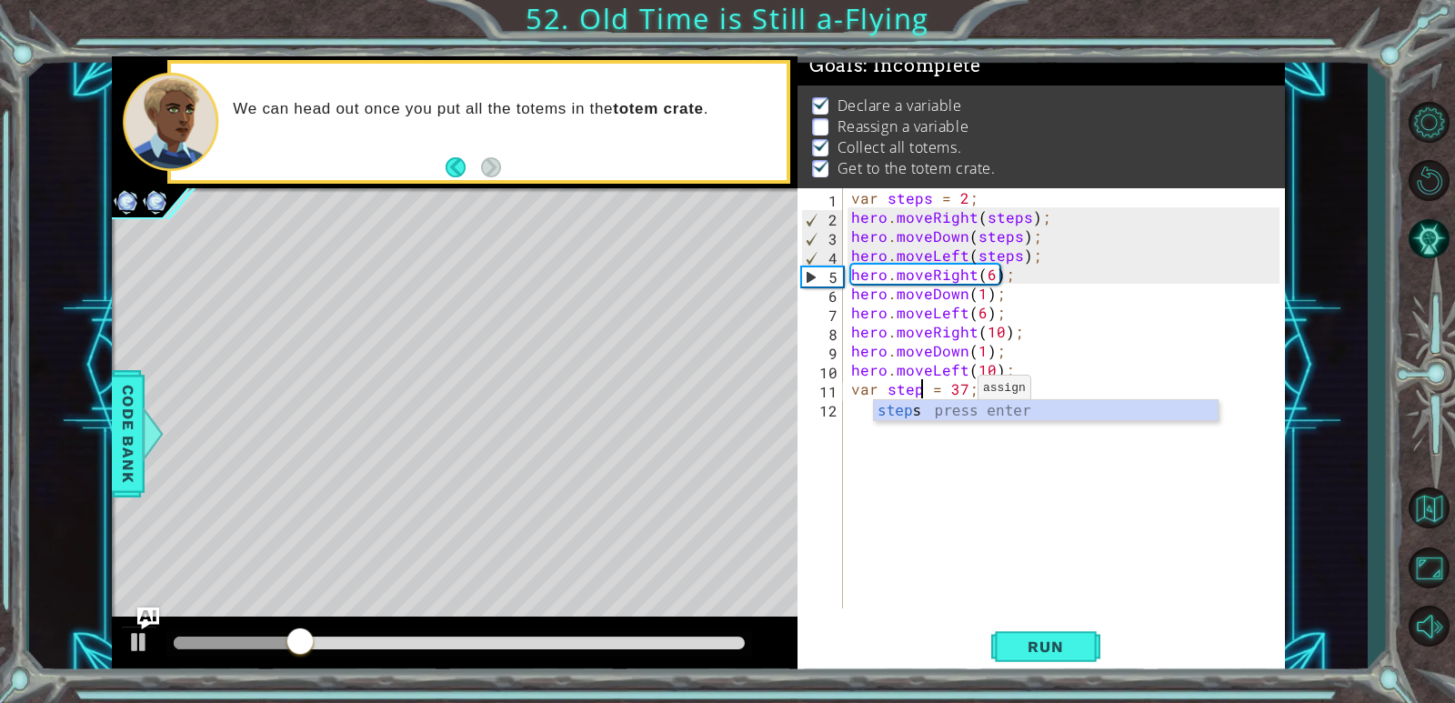
scroll to position [0, 5]
click at [939, 405] on div "steps press enter" at bounding box center [1046, 432] width 344 height 65
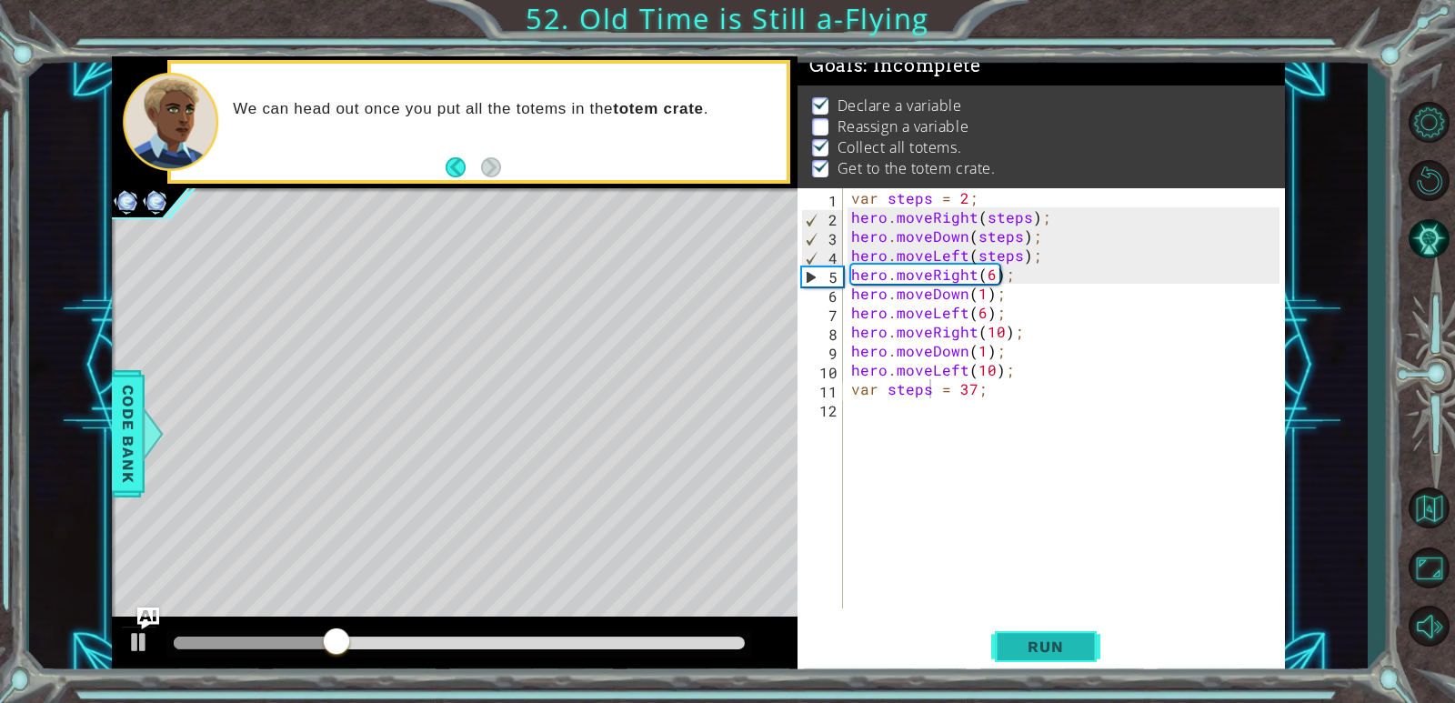
click at [939, 666] on button "Run" at bounding box center [1045, 647] width 109 height 49
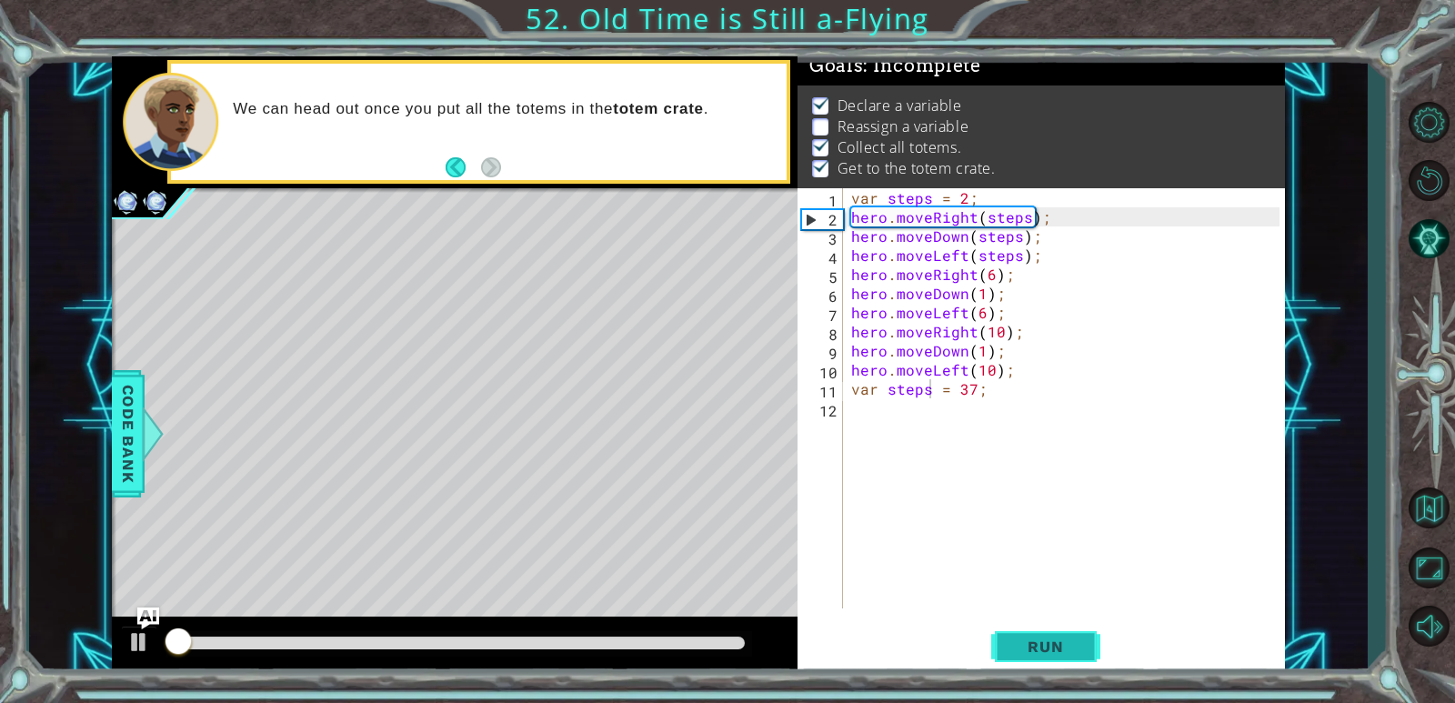
click at [939, 639] on span "Run" at bounding box center [1045, 646] width 72 height 18
click at [939, 194] on div "var steps = 2 ; hero . moveRight ( steps ) ; hero . moveDown ( steps ) ; hero .…" at bounding box center [1068, 417] width 441 height 458
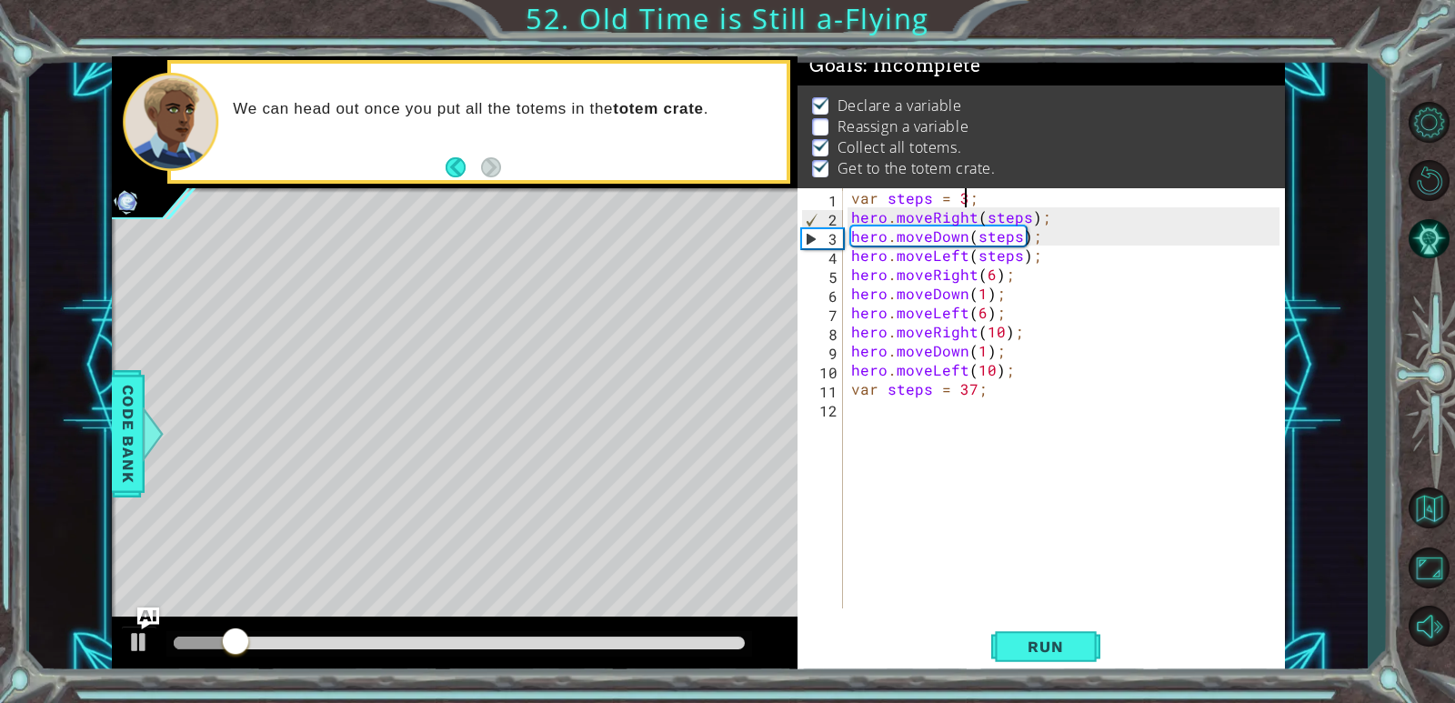
scroll to position [0, 6]
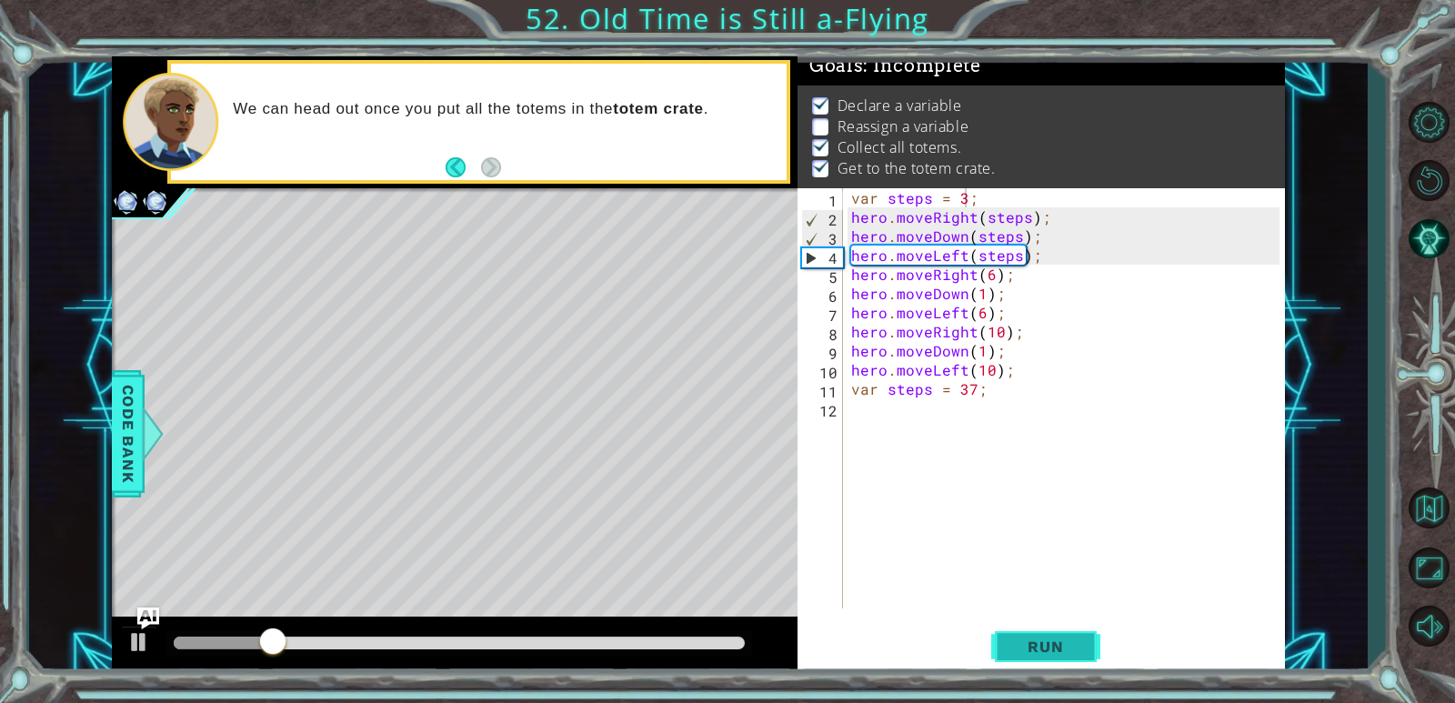
click at [939, 638] on span "Run" at bounding box center [1045, 646] width 72 height 18
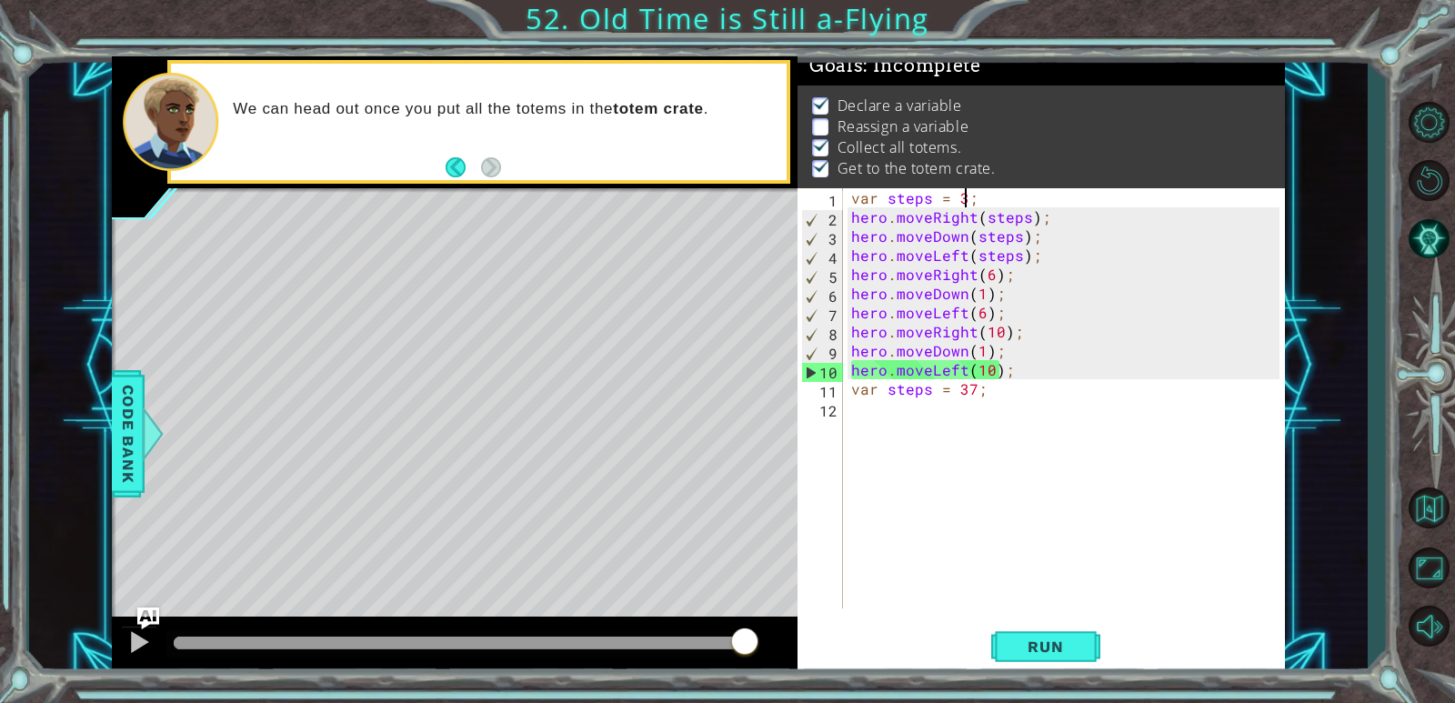
drag, startPoint x: 625, startPoint y: 648, endPoint x: 798, endPoint y: 673, distance: 174.7
click at [798, 673] on div "1 ההההההההההההההההההההההההההההההההההההההההההההההההההההההההההההההההההההההההההההה…" at bounding box center [698, 365] width 1172 height 618
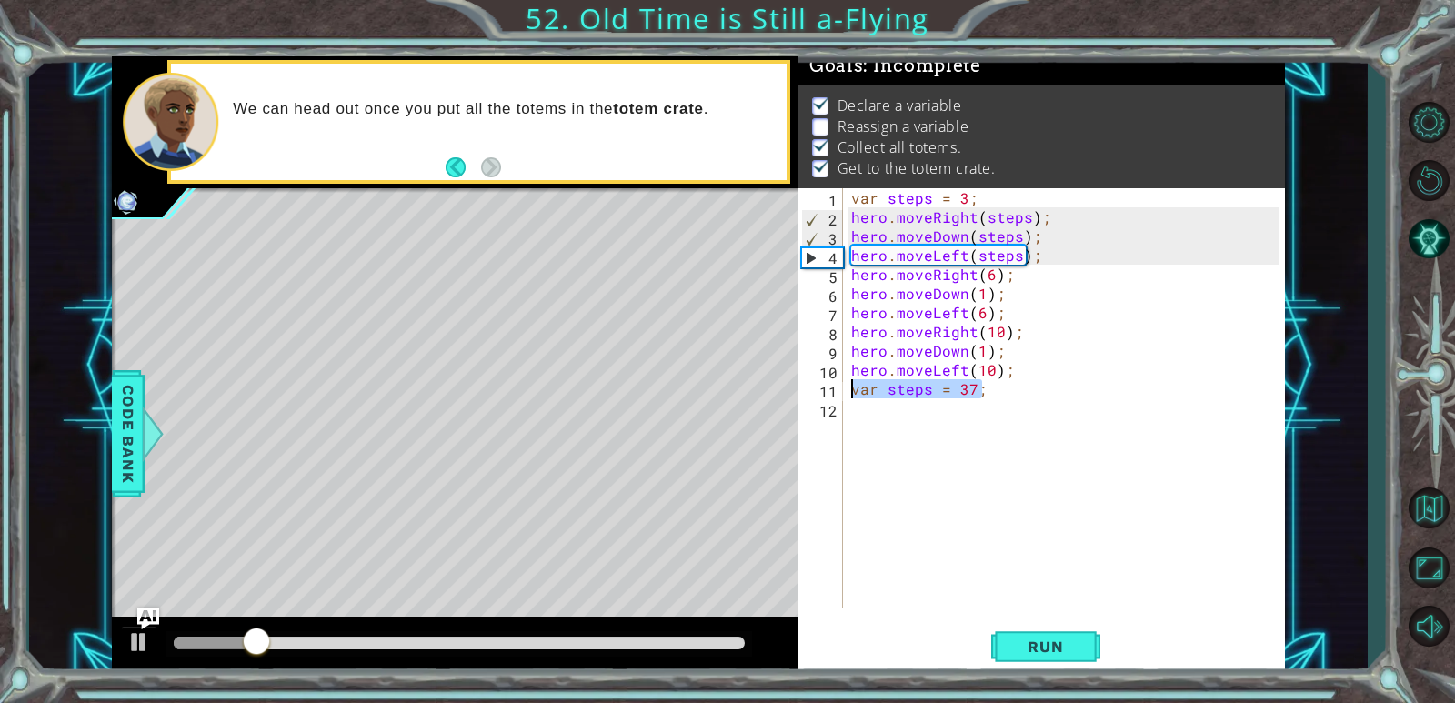
drag, startPoint x: 986, startPoint y: 391, endPoint x: 826, endPoint y: 397, distance: 160.2
click at [826, 397] on div "var steps = 3; 1 2 3 4 5 6 7 8 9 10 11 12 var steps = 3 ; hero . moveRight ( st…" at bounding box center [1039, 398] width 482 height 420
type textarea "var steps = 37;"
click at [939, 204] on div "var steps = 3 ; hero . moveRight ( steps ) ; hero . moveDown ( steps ) ; hero .…" at bounding box center [1068, 417] width 441 height 458
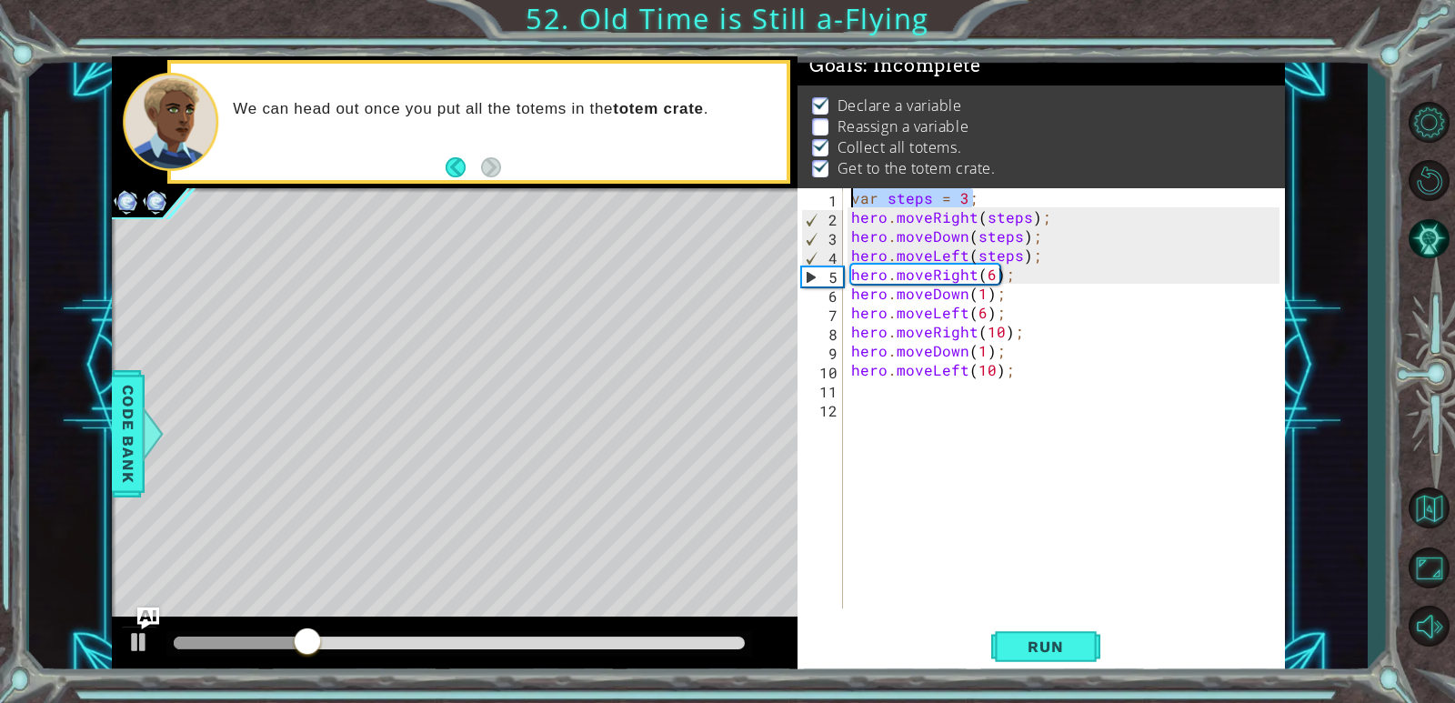
drag, startPoint x: 969, startPoint y: 204, endPoint x: 828, endPoint y: 192, distance: 141.5
click at [828, 192] on div "var steps = 3; 1 2 3 4 5 6 7 8 9 10 11 12 var steps = 3 ; hero . moveRight ( st…" at bounding box center [1039, 398] width 482 height 420
click at [939, 207] on div "var steps = 3 ; hero . moveRight ( steps ) ; hero . moveDown ( steps ) ; hero .…" at bounding box center [1068, 417] width 441 height 458
click at [939, 199] on div "var steps = 3 ; hero . moveRight ( steps ) ; hero . moveDown ( steps ) ; hero .…" at bounding box center [1068, 417] width 441 height 458
type textarea "var"
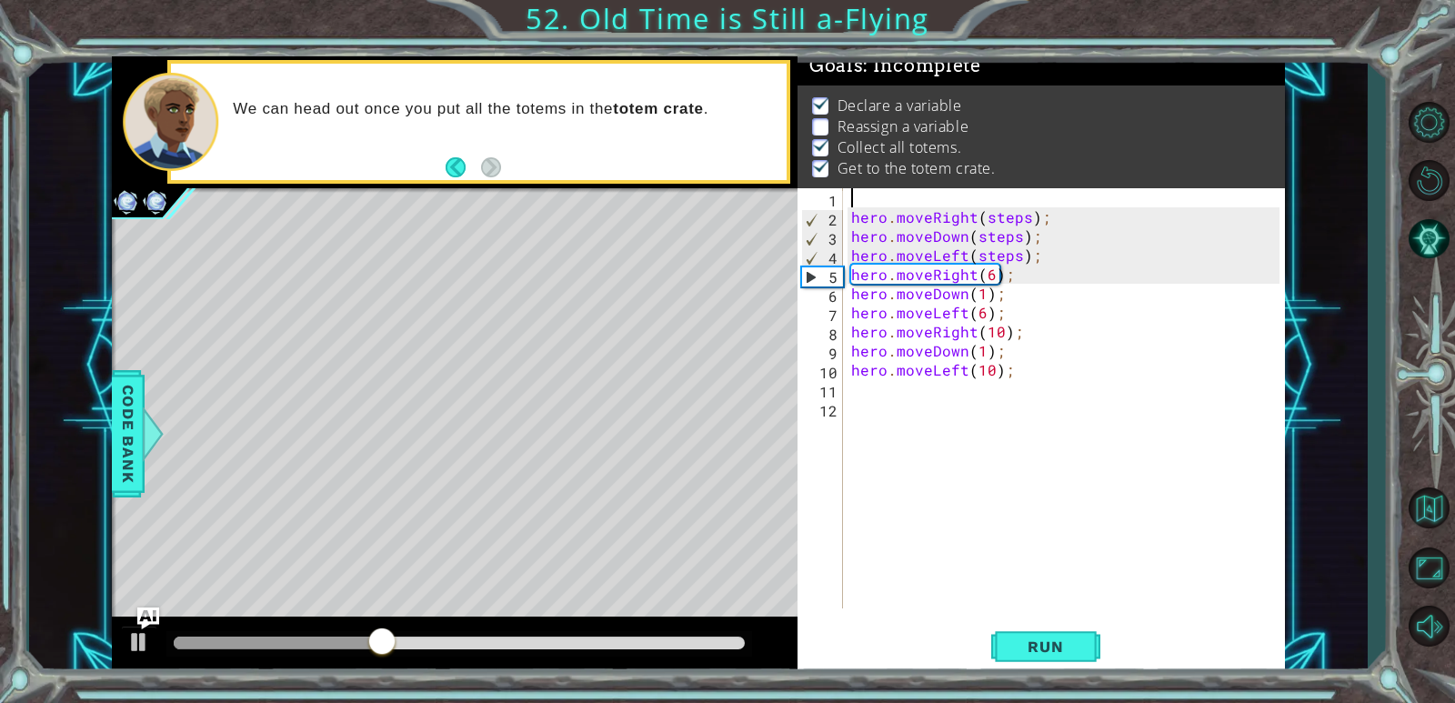
paste textarea "var steps = 3;"
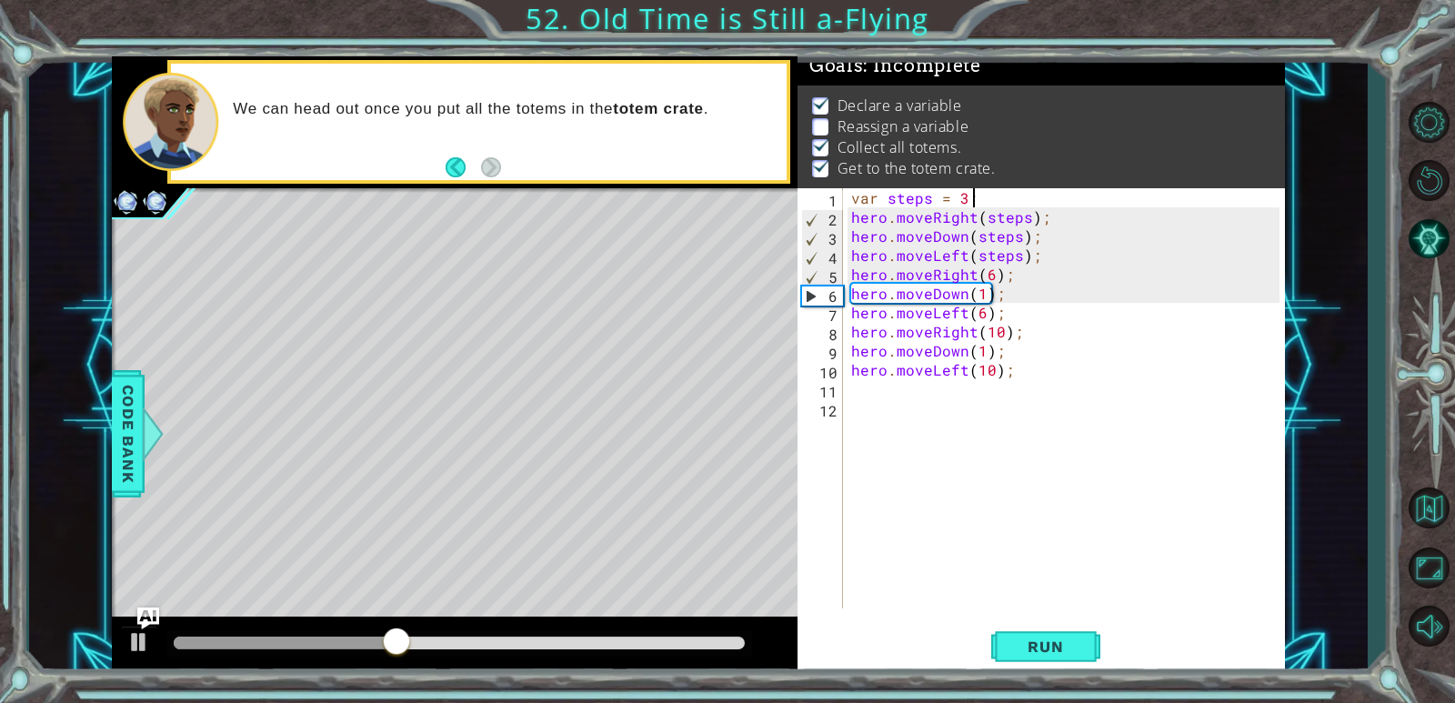
click at [939, 314] on div "var steps = 3 ; hero . moveRight ( steps ) ; hero . moveDown ( steps ) ; hero .…" at bounding box center [1068, 417] width 441 height 458
type textarea "hero.moveLeft(6);"
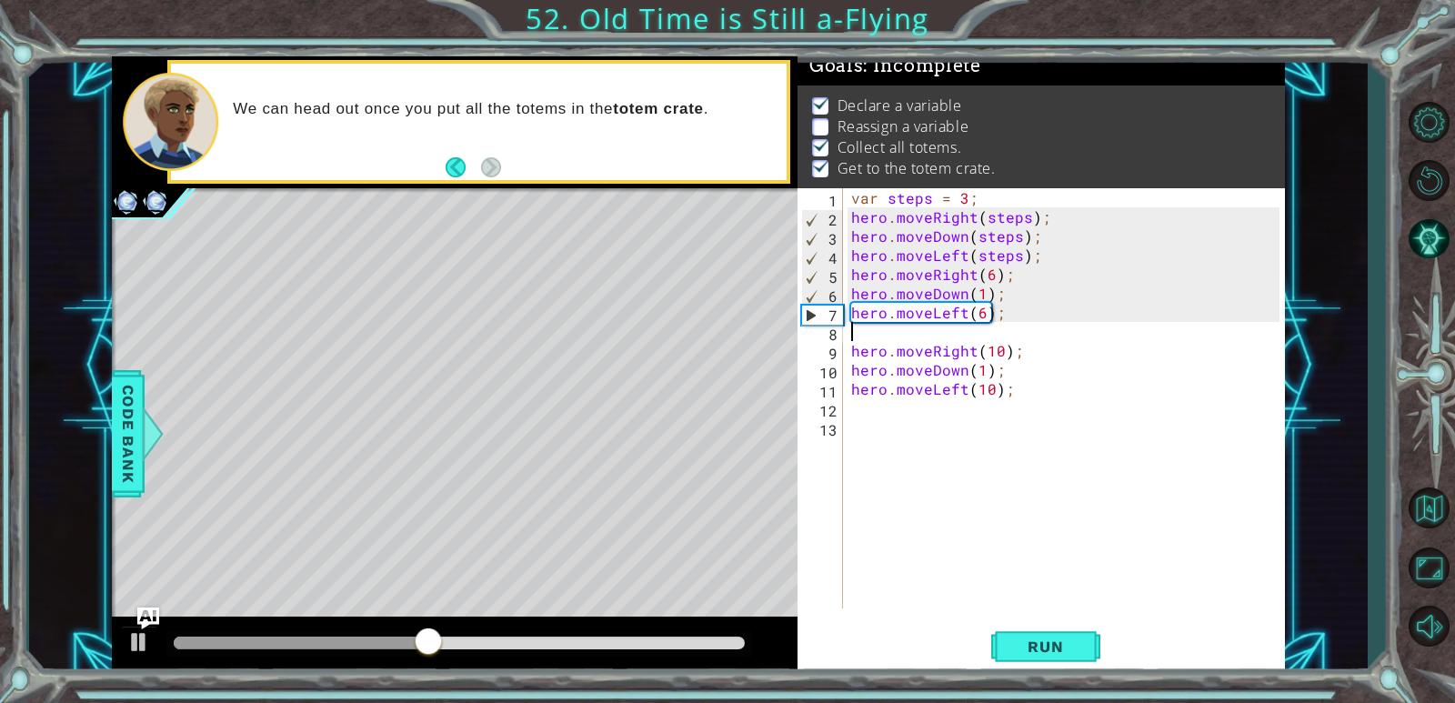
paste textarea "var steps = 3;"
click at [939, 637] on span "Run" at bounding box center [1045, 646] width 72 height 18
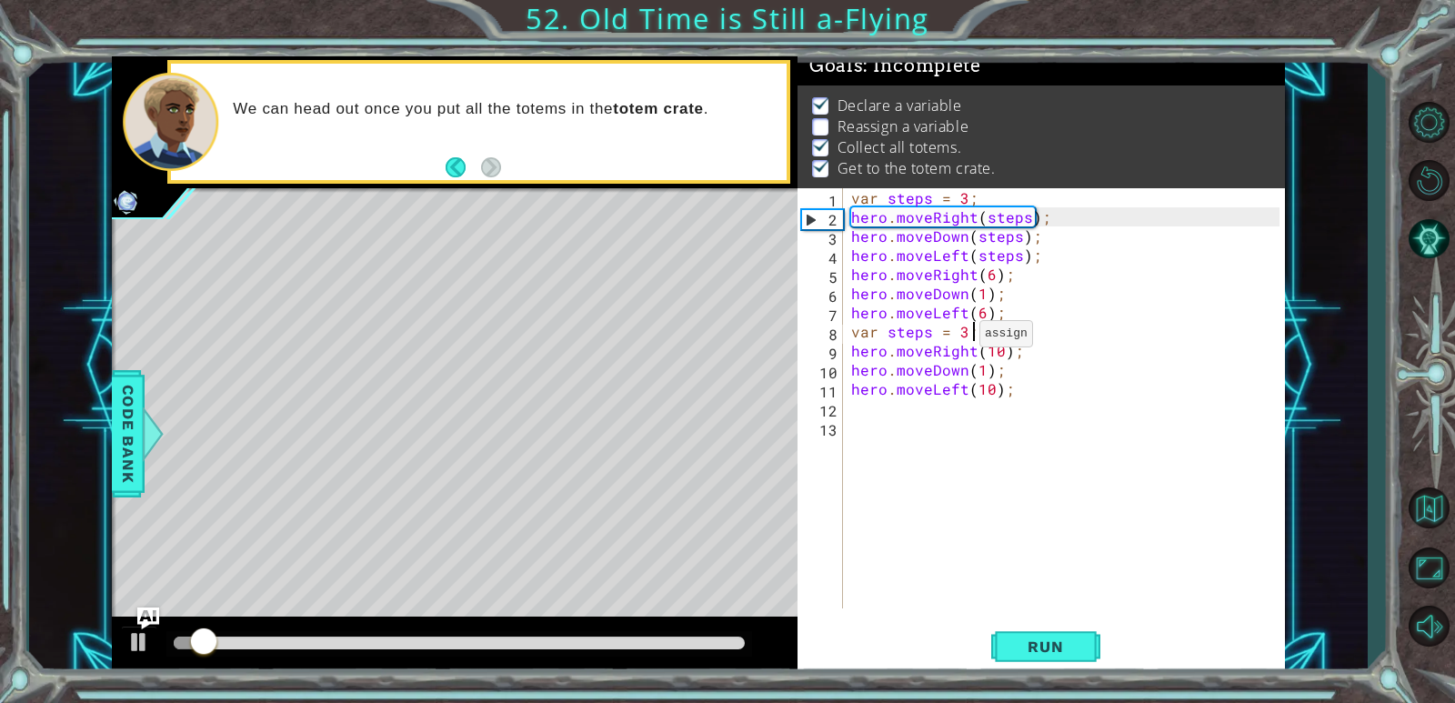
click at [939, 338] on div "var steps = 3 ; hero . moveRight ( steps ) ; hero . moveDown ( steps ) ; hero .…" at bounding box center [1068, 417] width 441 height 458
click at [939, 336] on div "var steps = 3 ; hero . moveRight ( steps ) ; hero . moveDown ( steps ) ; hero .…" at bounding box center [1068, 417] width 441 height 458
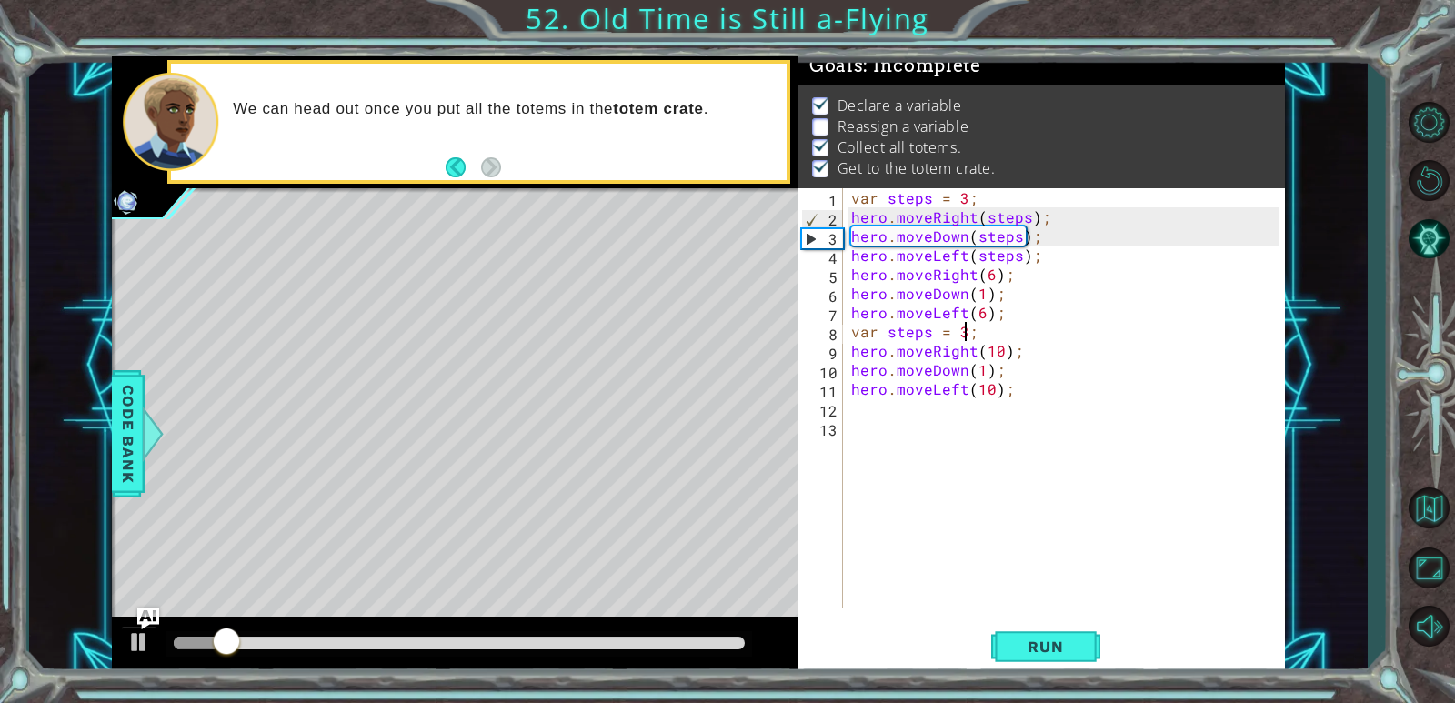
scroll to position [0, 6]
click at [939, 648] on button "Run" at bounding box center [1045, 647] width 109 height 49
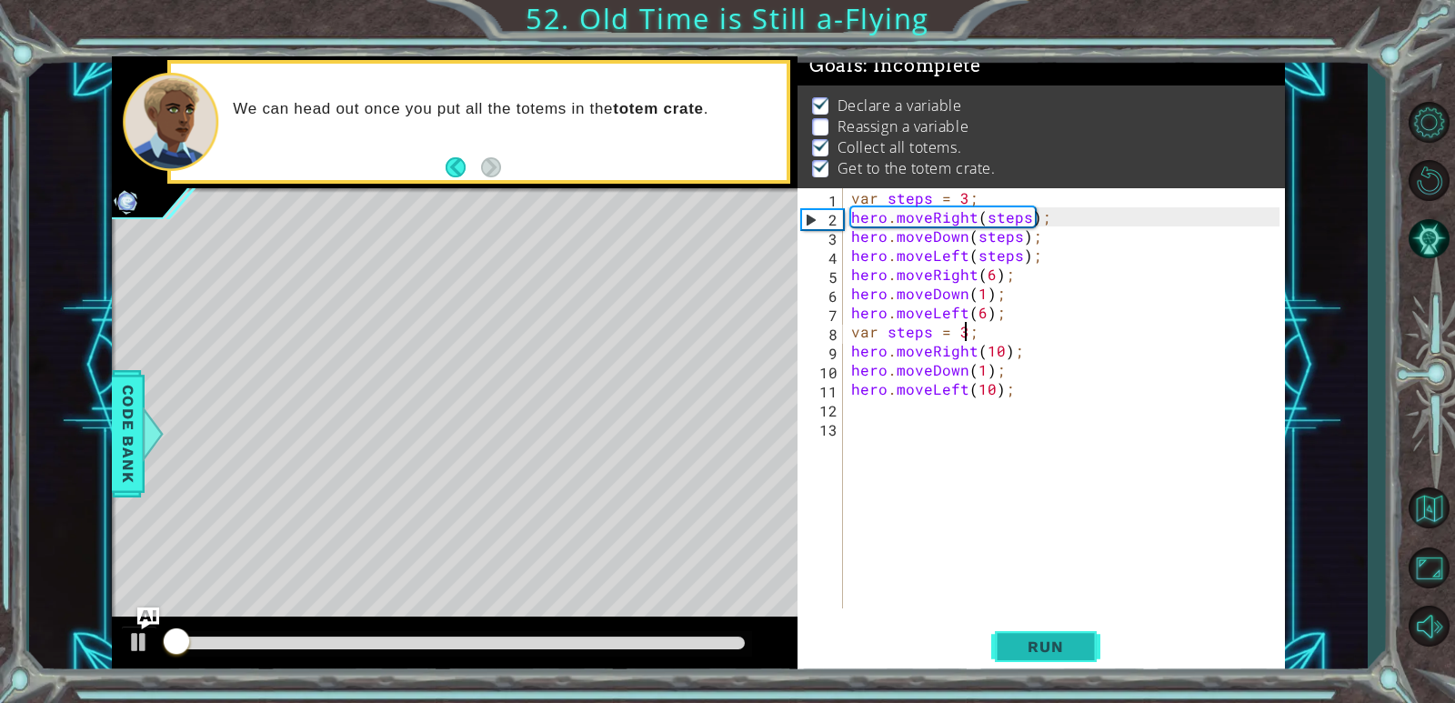
click at [939, 648] on button "Run" at bounding box center [1045, 647] width 109 height 49
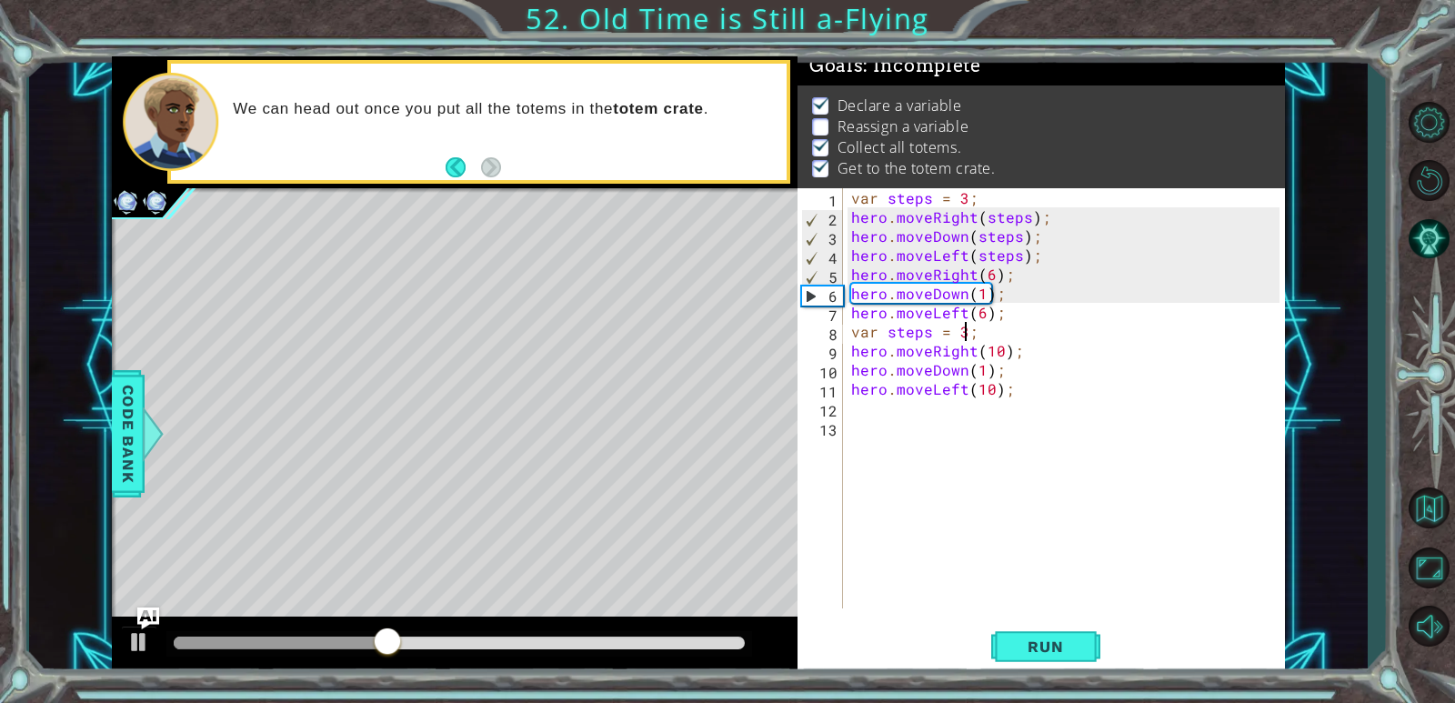
scroll to position [0, 7]
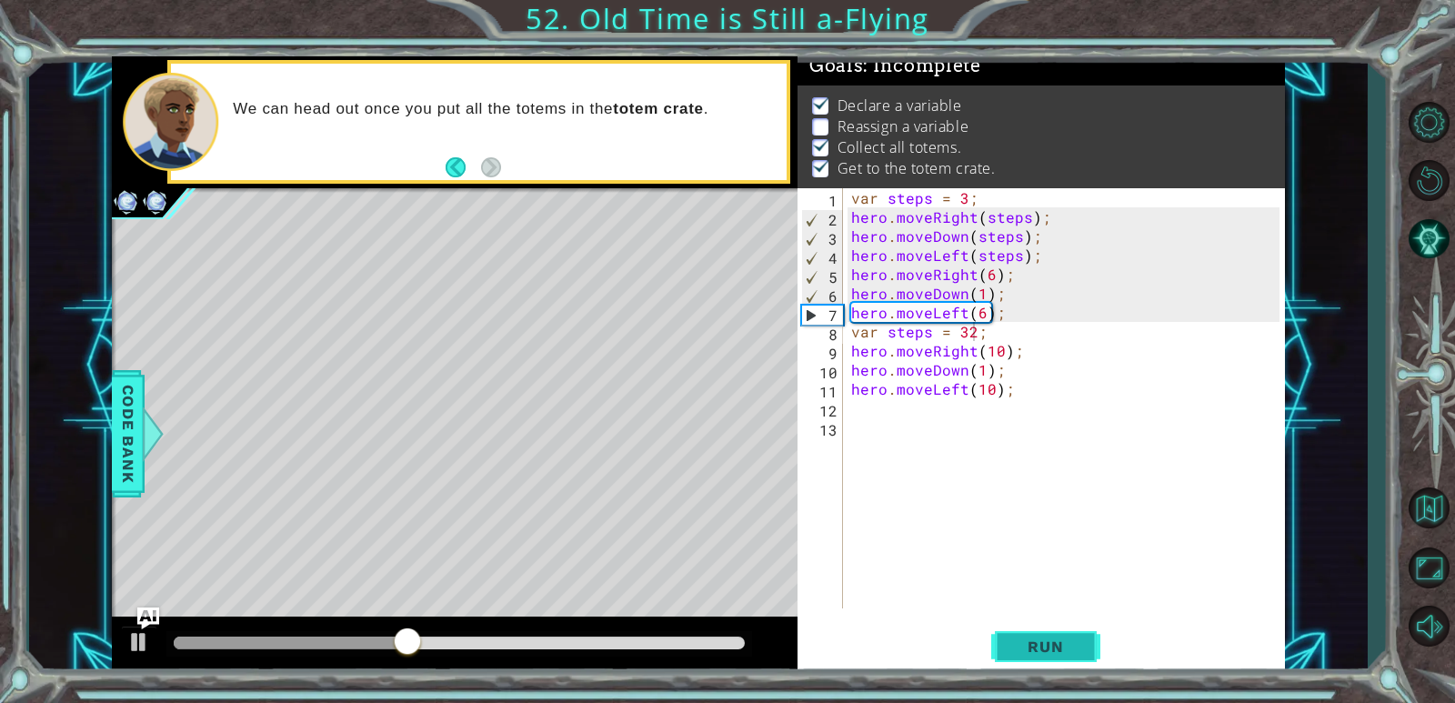
click at [939, 647] on span "Run" at bounding box center [1045, 646] width 72 height 18
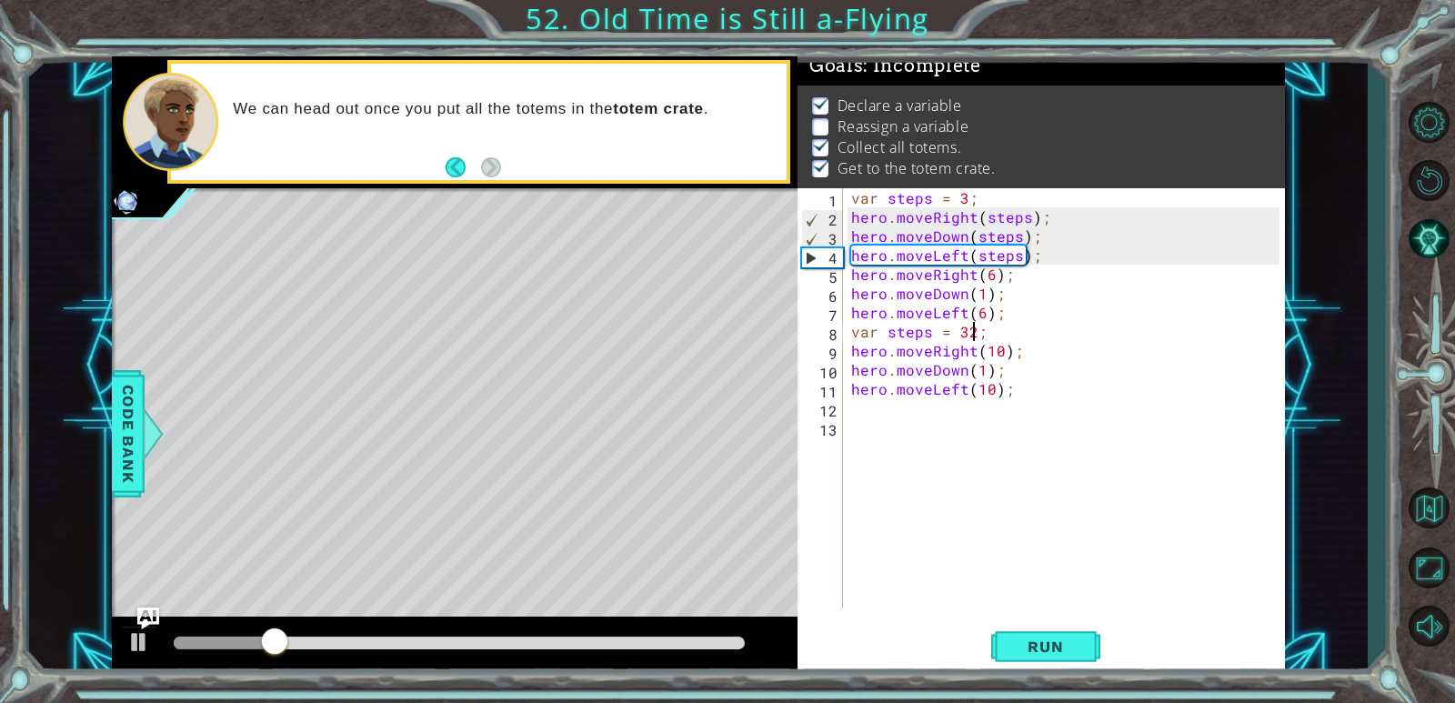
click at [939, 385] on div "var steps = 3 ; hero . moveRight ( steps ) ; hero . moveDown ( steps ) ; hero .…" at bounding box center [1068, 417] width 441 height 458
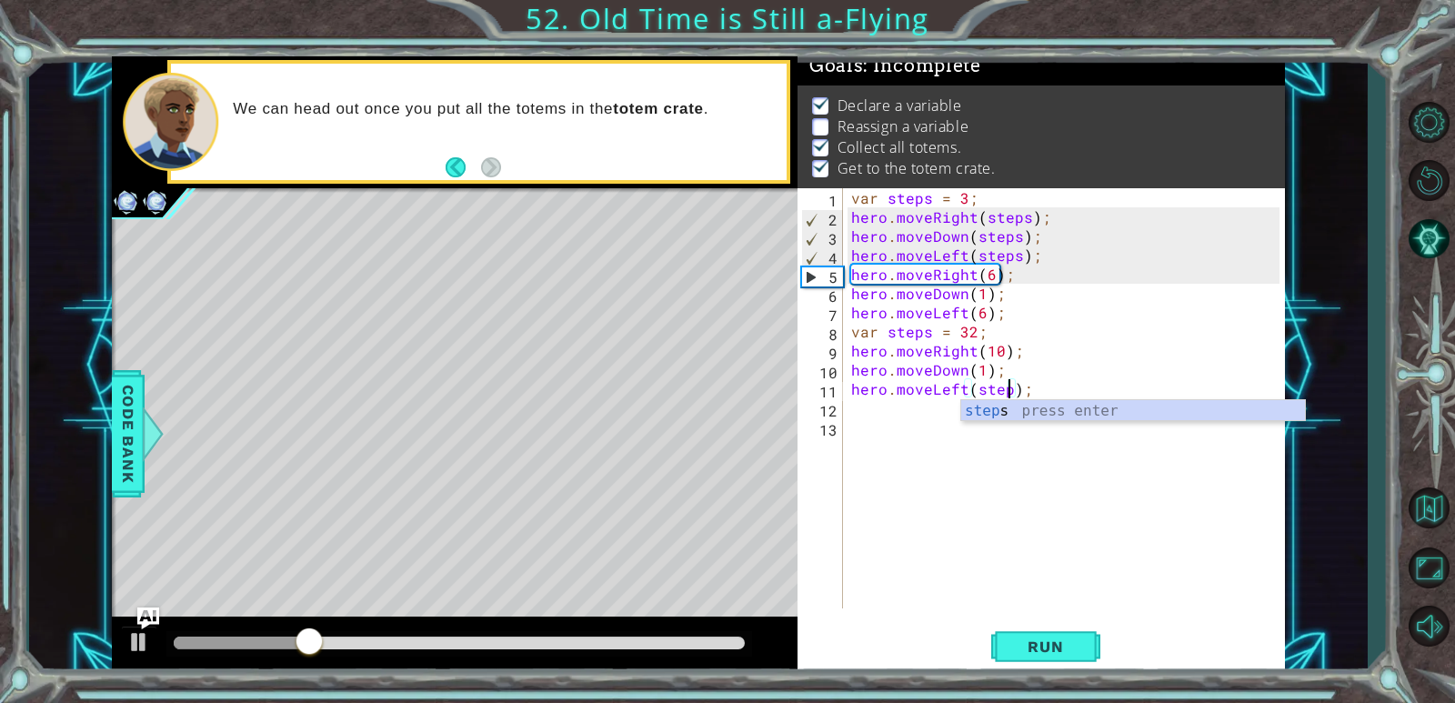
scroll to position [0, 10]
click at [939, 648] on span "Run" at bounding box center [1045, 646] width 72 height 18
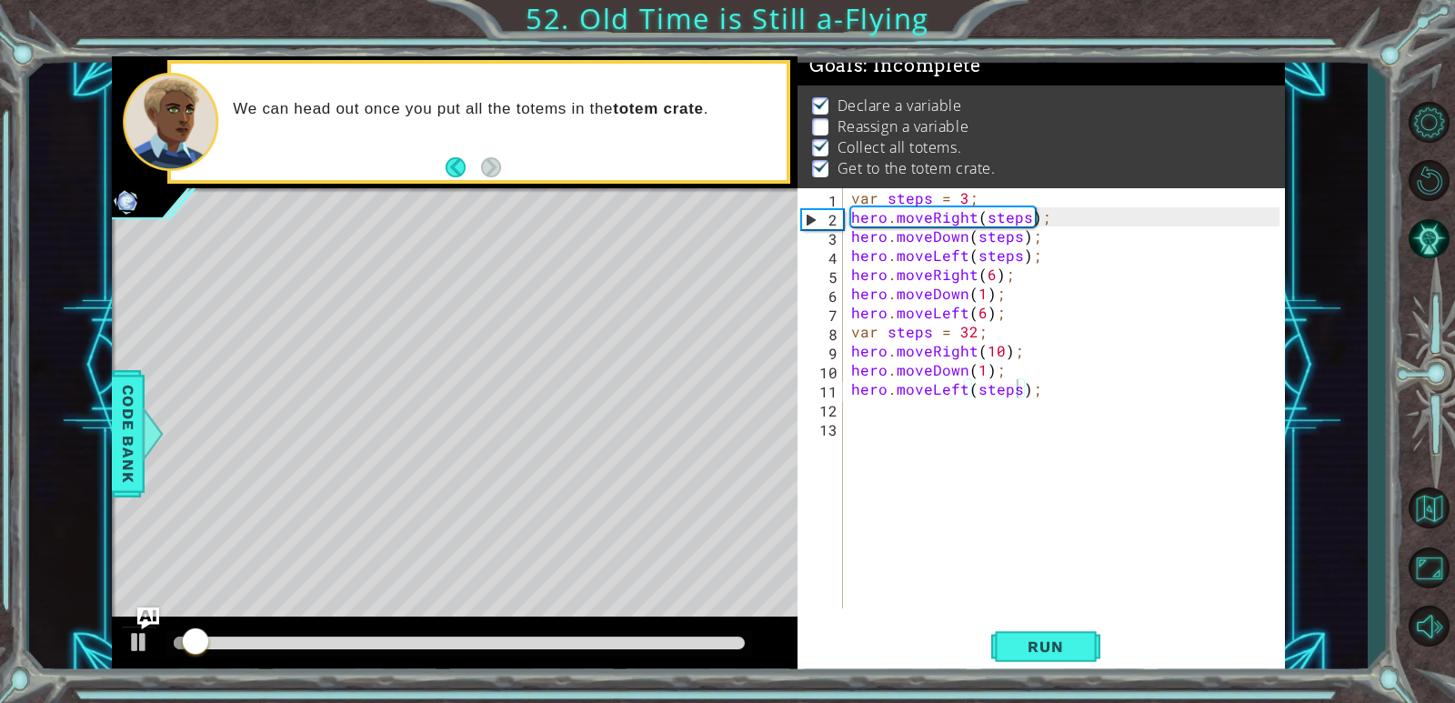
drag, startPoint x: 669, startPoint y: 626, endPoint x: 712, endPoint y: 651, distance: 49.8
click at [709, 633] on div at bounding box center [455, 646] width 686 height 58
drag, startPoint x: 722, startPoint y: 636, endPoint x: 745, endPoint y: 635, distance: 22.8
click at [745, 635] on div at bounding box center [459, 643] width 586 height 25
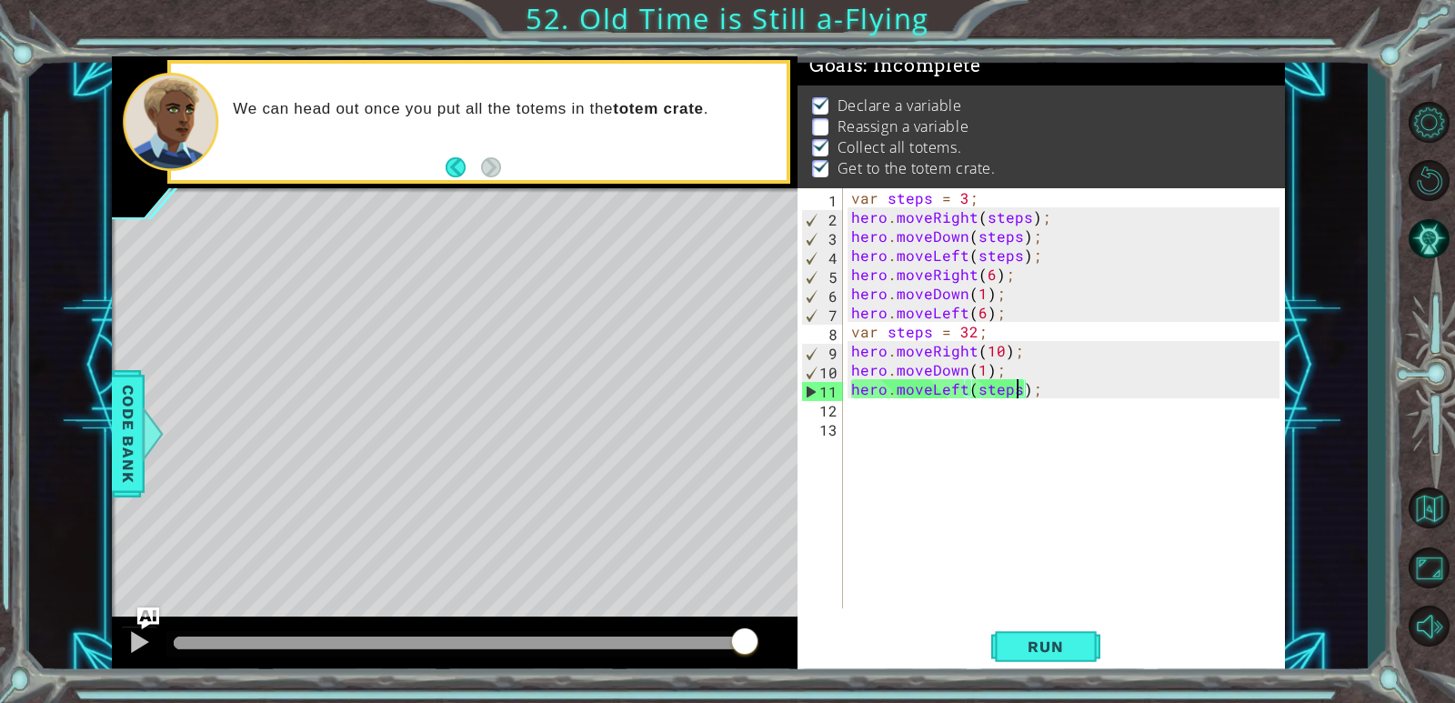
drag, startPoint x: 715, startPoint y: 645, endPoint x: 797, endPoint y: 648, distance: 81.9
click at [797, 648] on div at bounding box center [455, 646] width 686 height 58
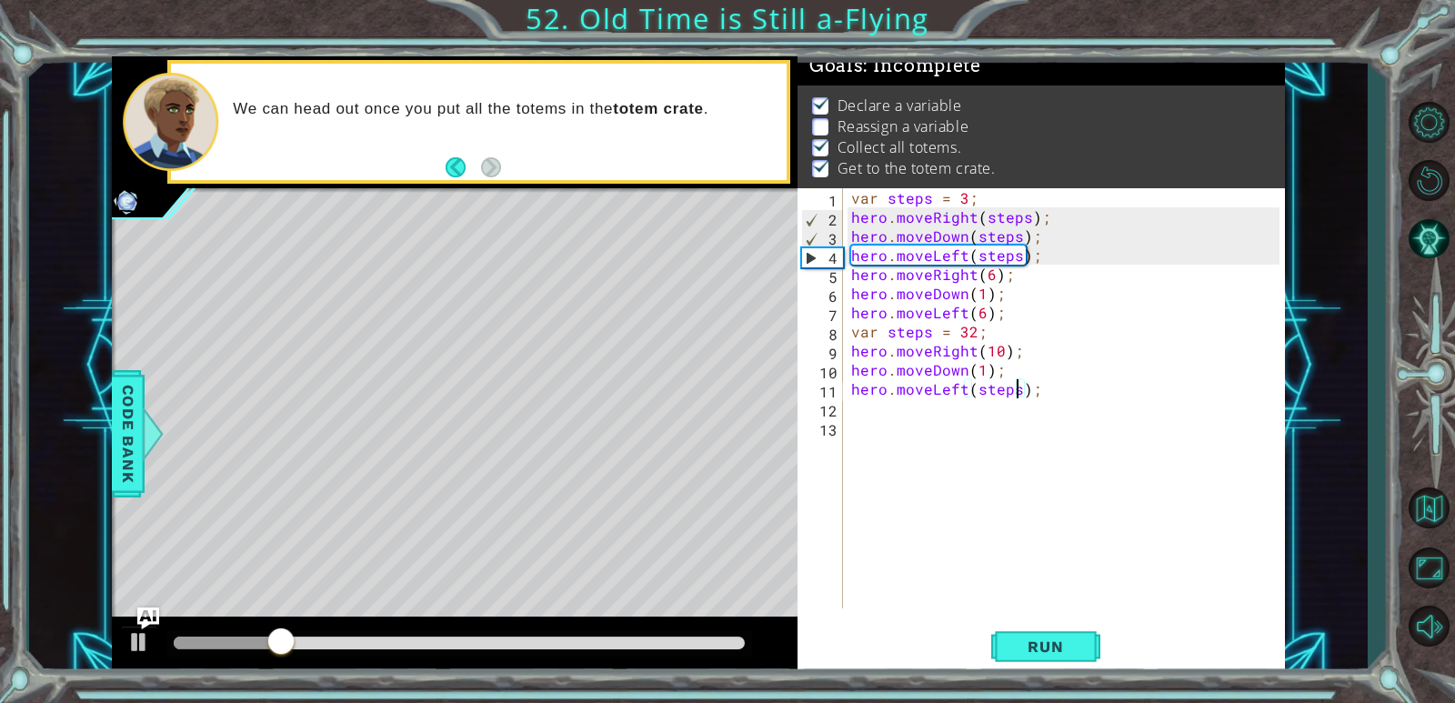
click at [876, 336] on div "var steps = 3 ; hero . moveRight ( steps ) ; hero . moveDown ( steps ) ; hero .…" at bounding box center [1068, 417] width 441 height 458
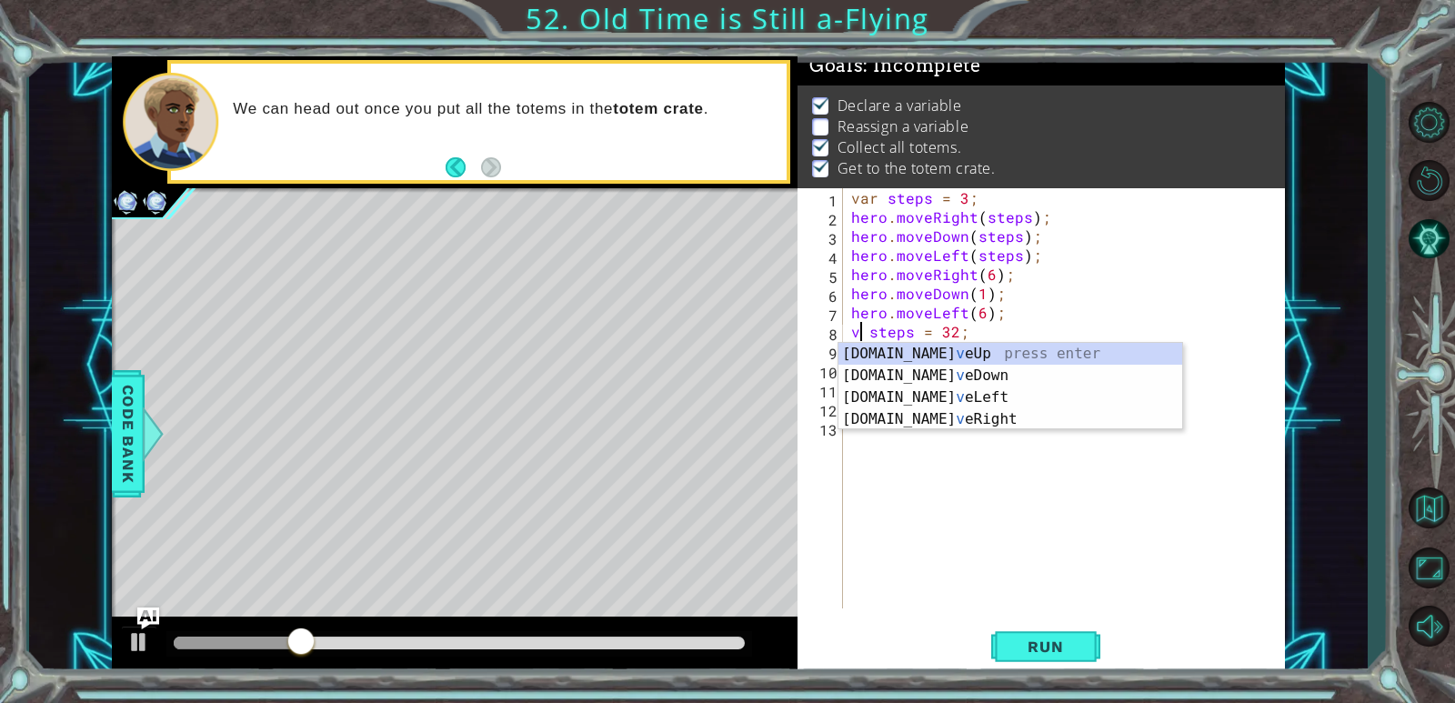
type textarea "steps = 32;"
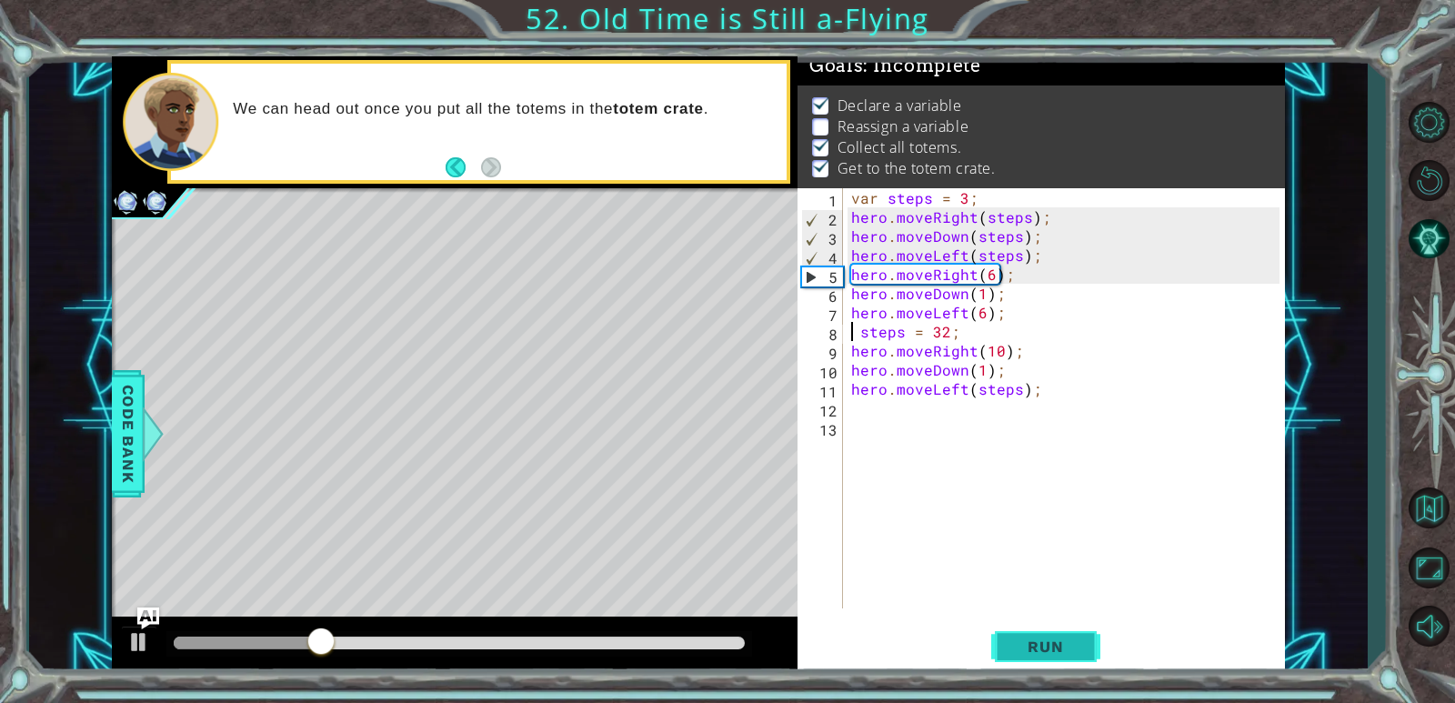
click at [939, 648] on span "Run" at bounding box center [1045, 646] width 72 height 18
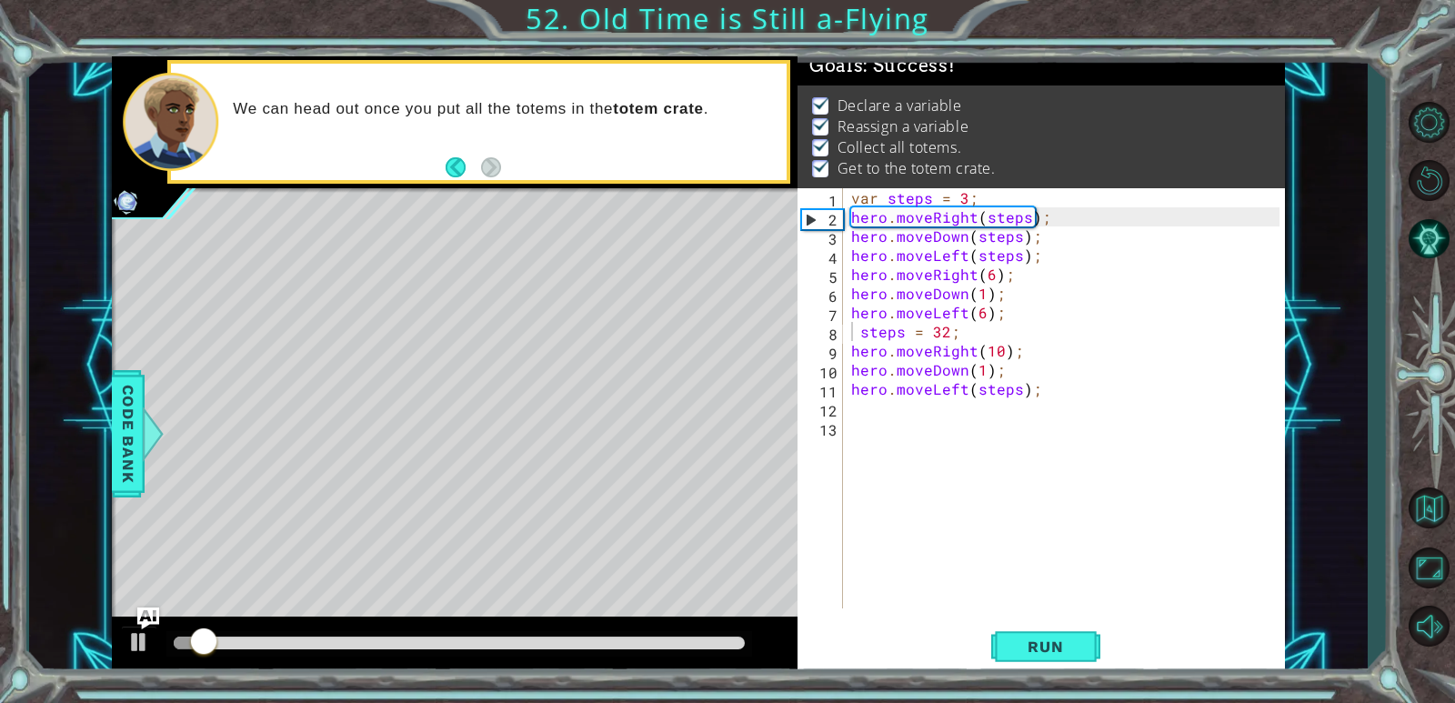
click at [728, 652] on div at bounding box center [459, 643] width 586 height 25
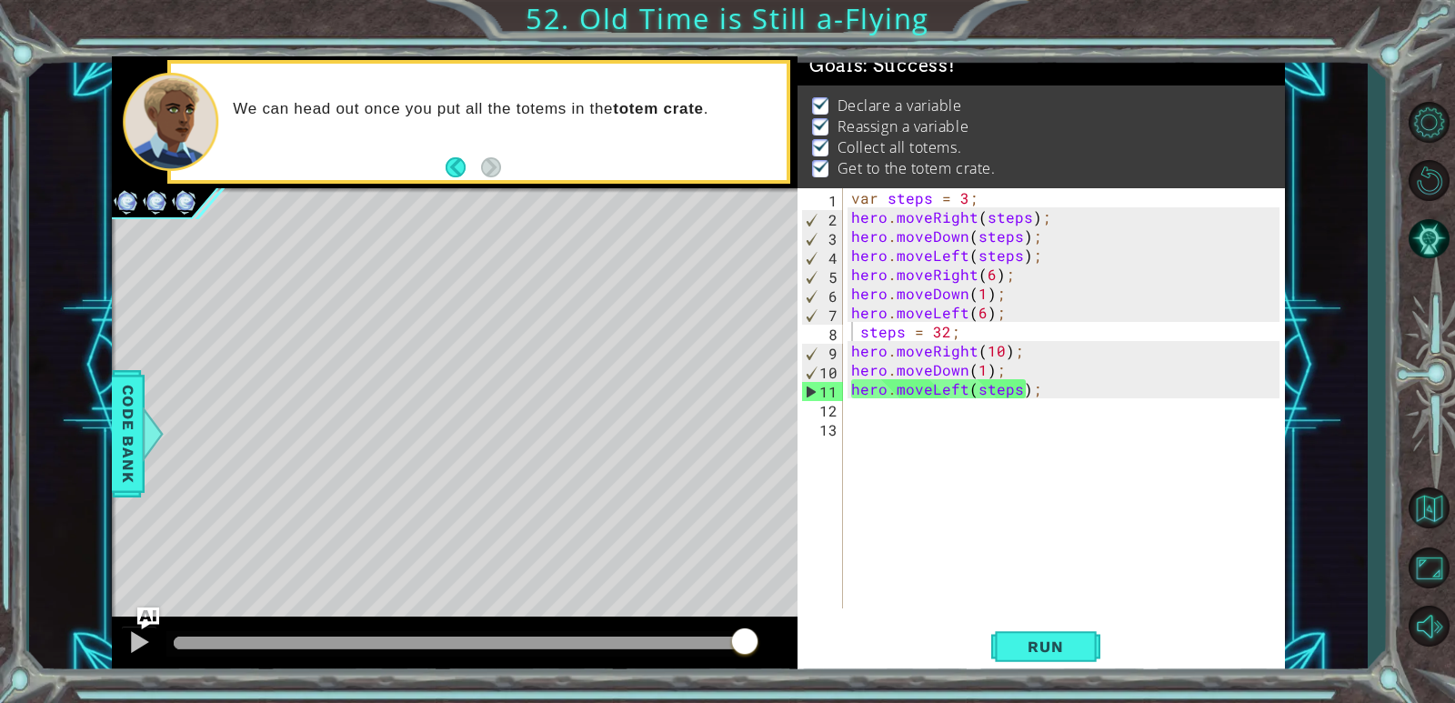
drag, startPoint x: 626, startPoint y: 643, endPoint x: 1049, endPoint y: 617, distance: 424.6
click at [939, 624] on body "1 ההההההההההההההההההההההההההההההההההההההההההההההההההההההההההההההההההההההההההההה…" at bounding box center [727, 351] width 1455 height 703
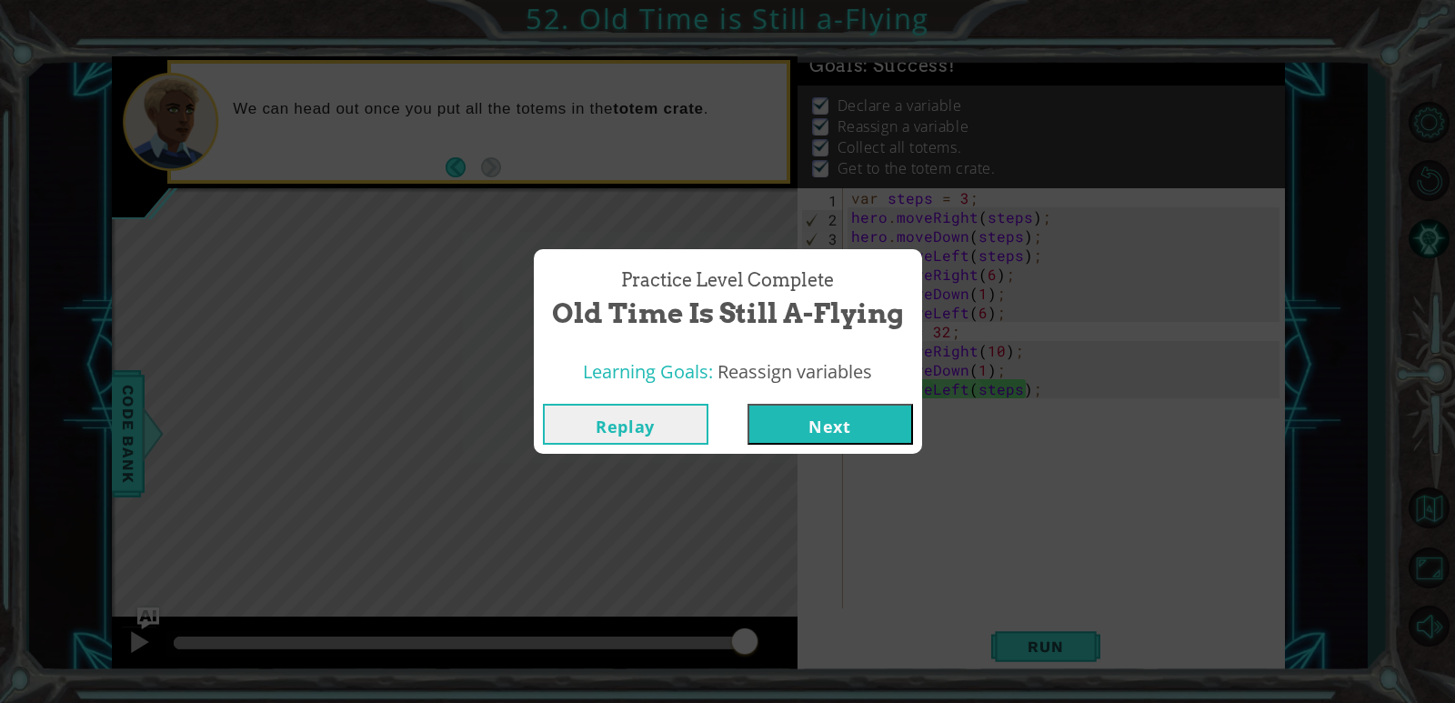
click at [866, 437] on button "Next" at bounding box center [831, 424] width 166 height 41
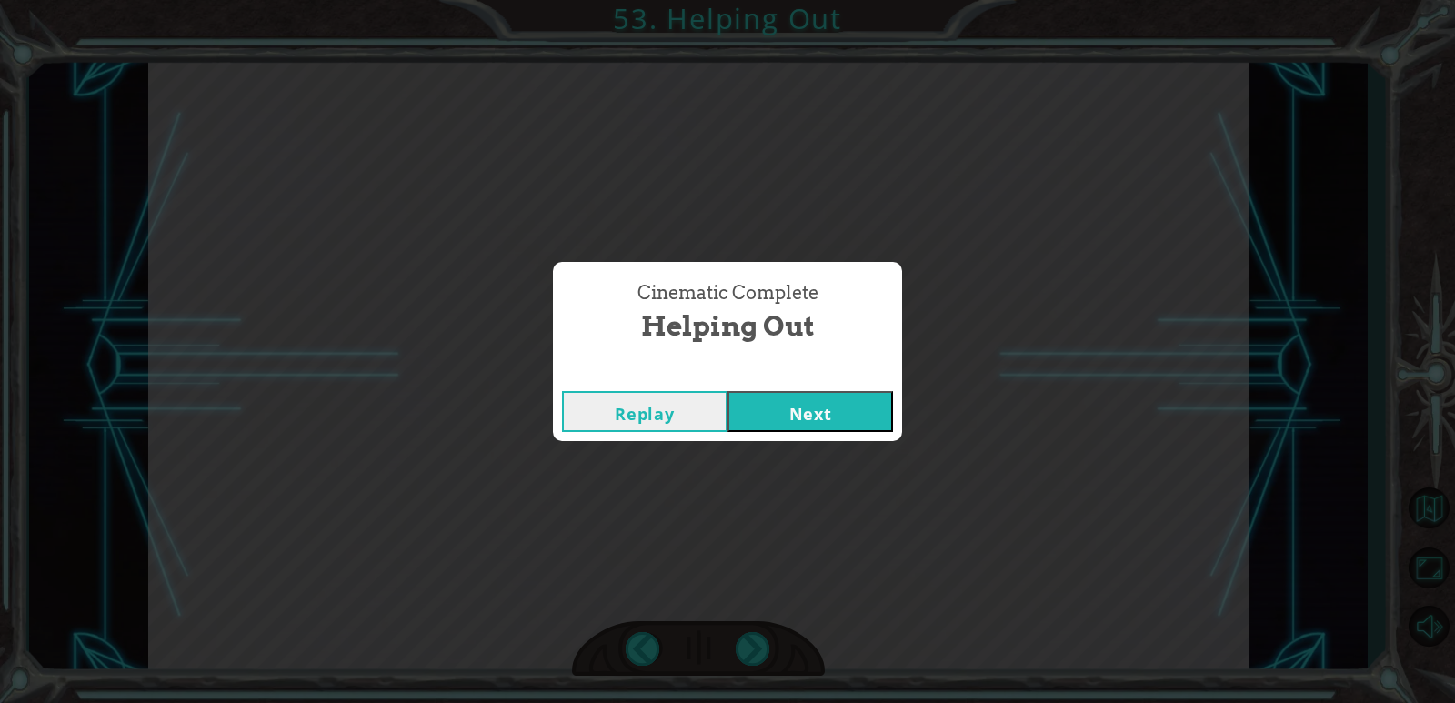
click at [843, 416] on button "Next" at bounding box center [811, 411] width 166 height 41
click at [827, 395] on button "Next" at bounding box center [811, 411] width 166 height 41
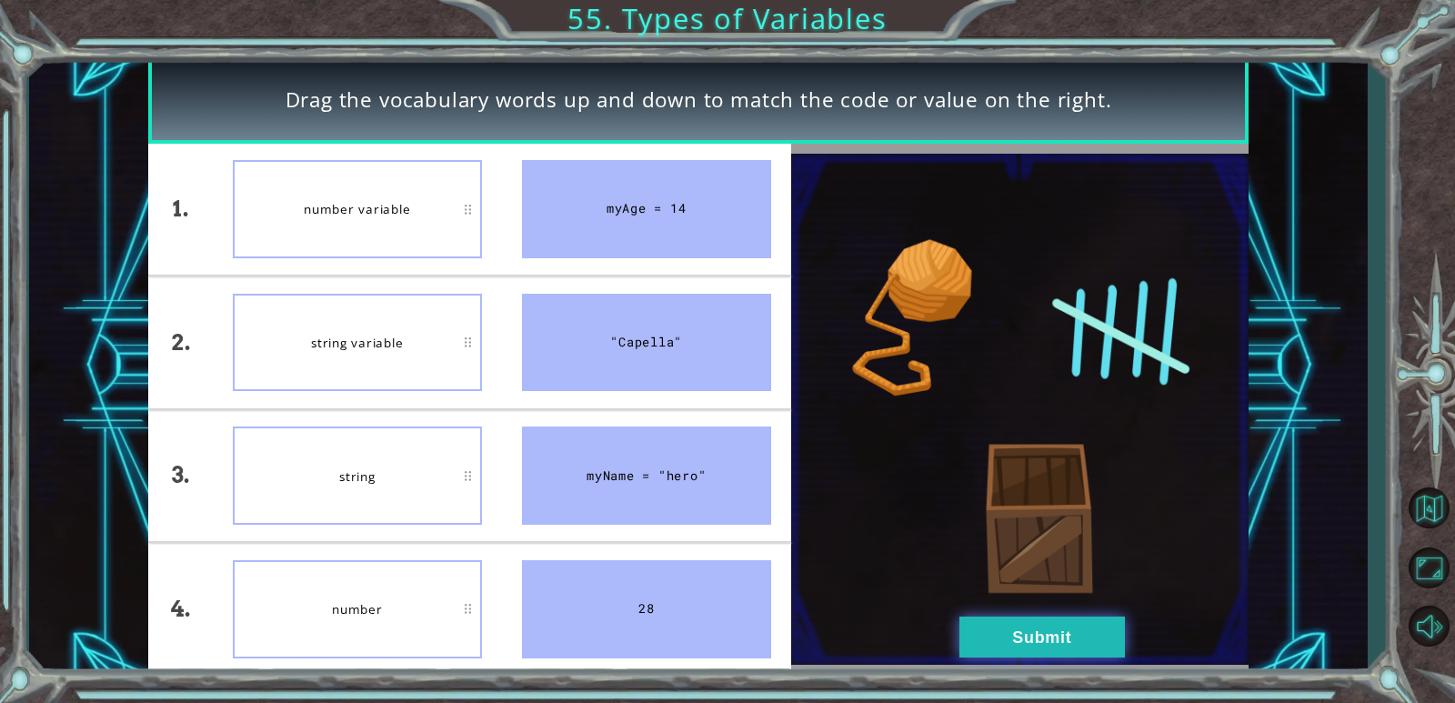
click at [939, 632] on button "Submit" at bounding box center [1042, 637] width 166 height 41
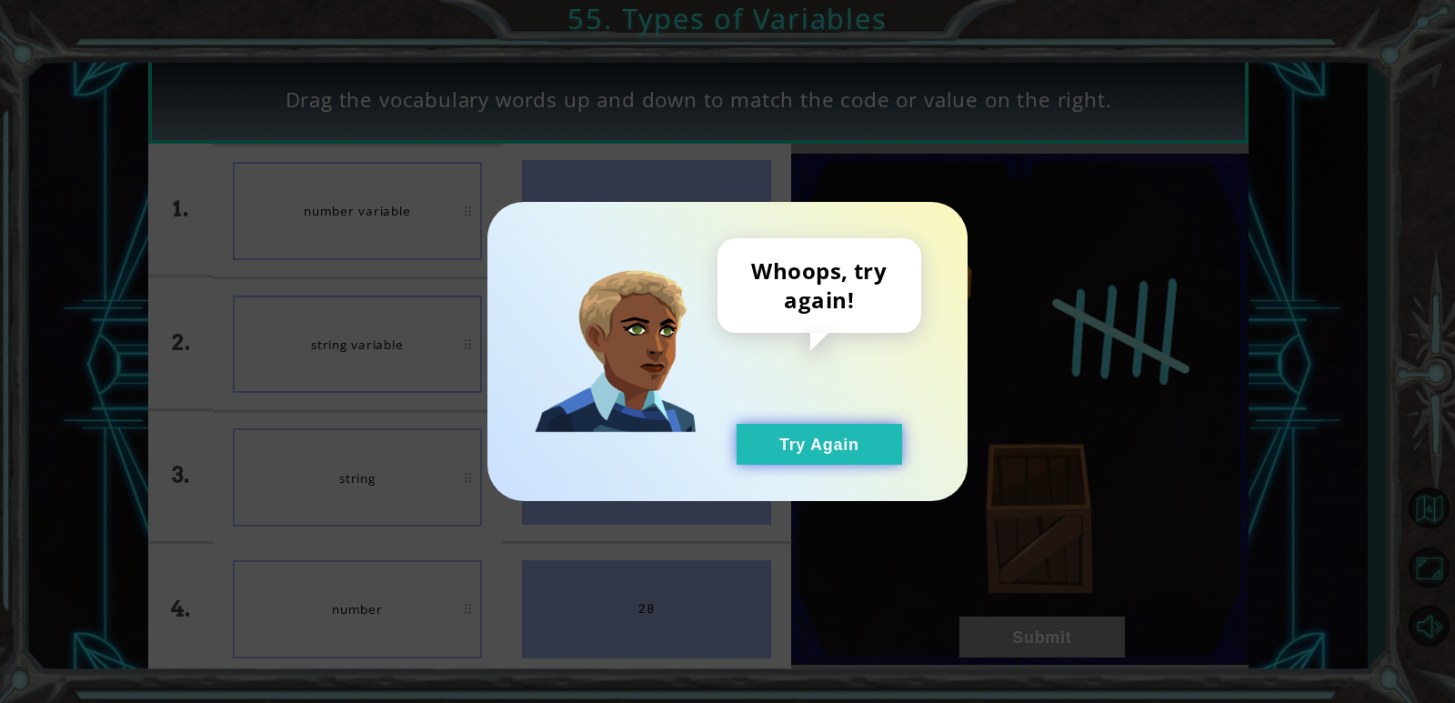
click at [784, 457] on button "Try Again" at bounding box center [820, 444] width 166 height 41
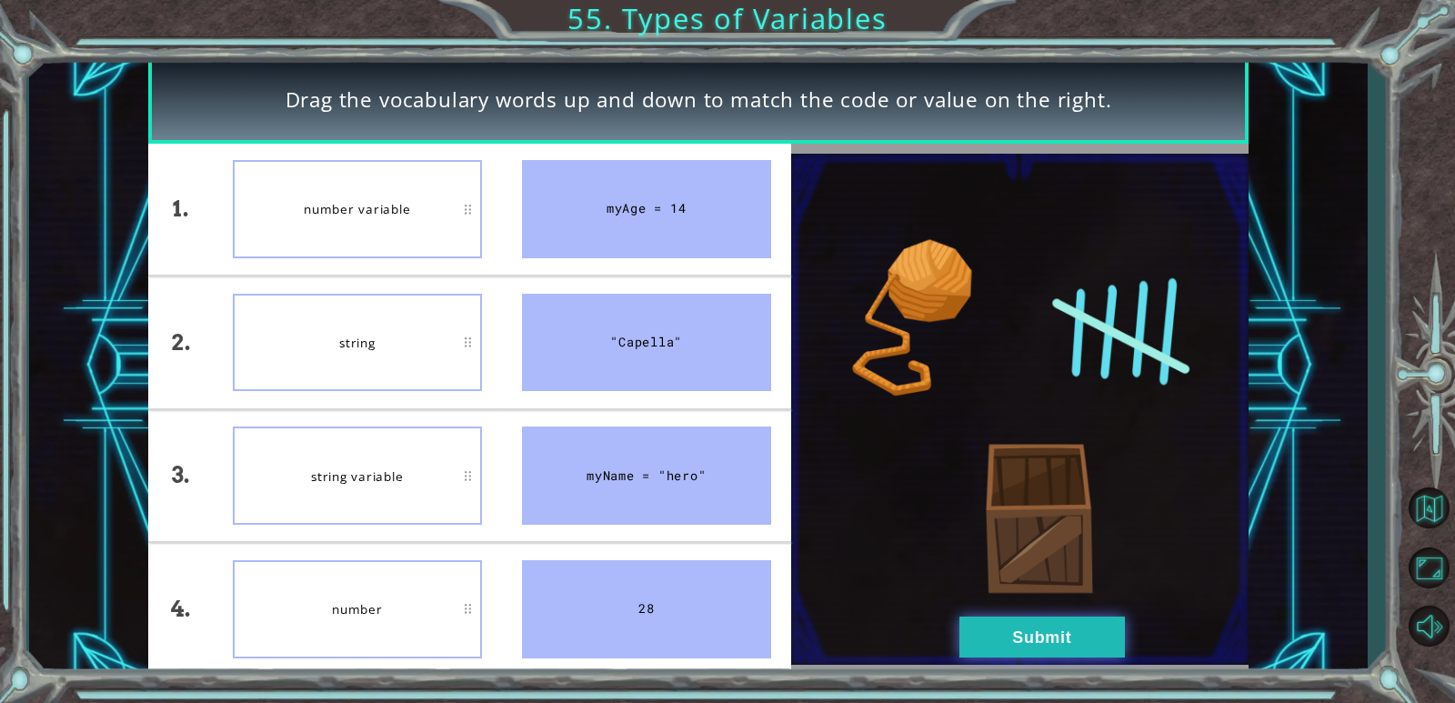
click at [939, 649] on button "Submit" at bounding box center [1042, 637] width 166 height 41
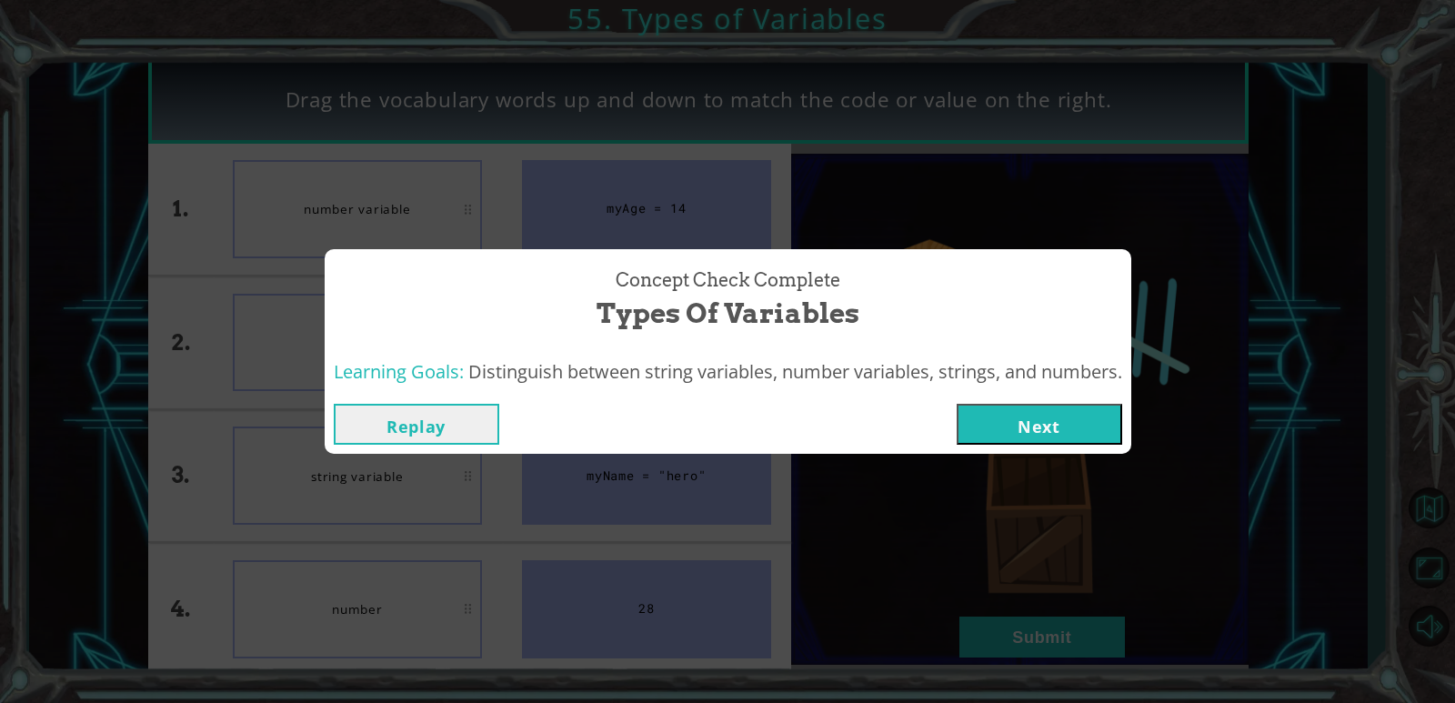
click at [939, 413] on button "Next" at bounding box center [1040, 424] width 166 height 41
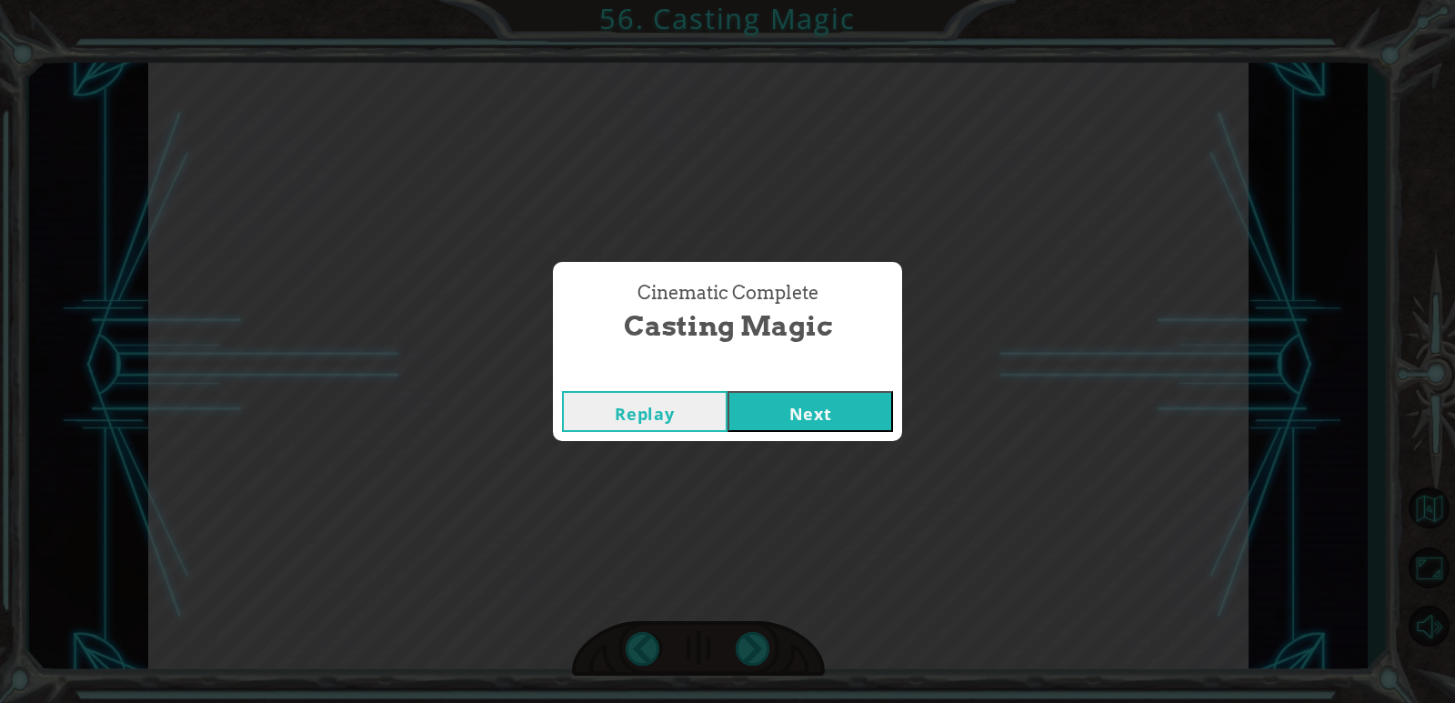
click at [775, 399] on button "Next" at bounding box center [811, 411] width 166 height 41
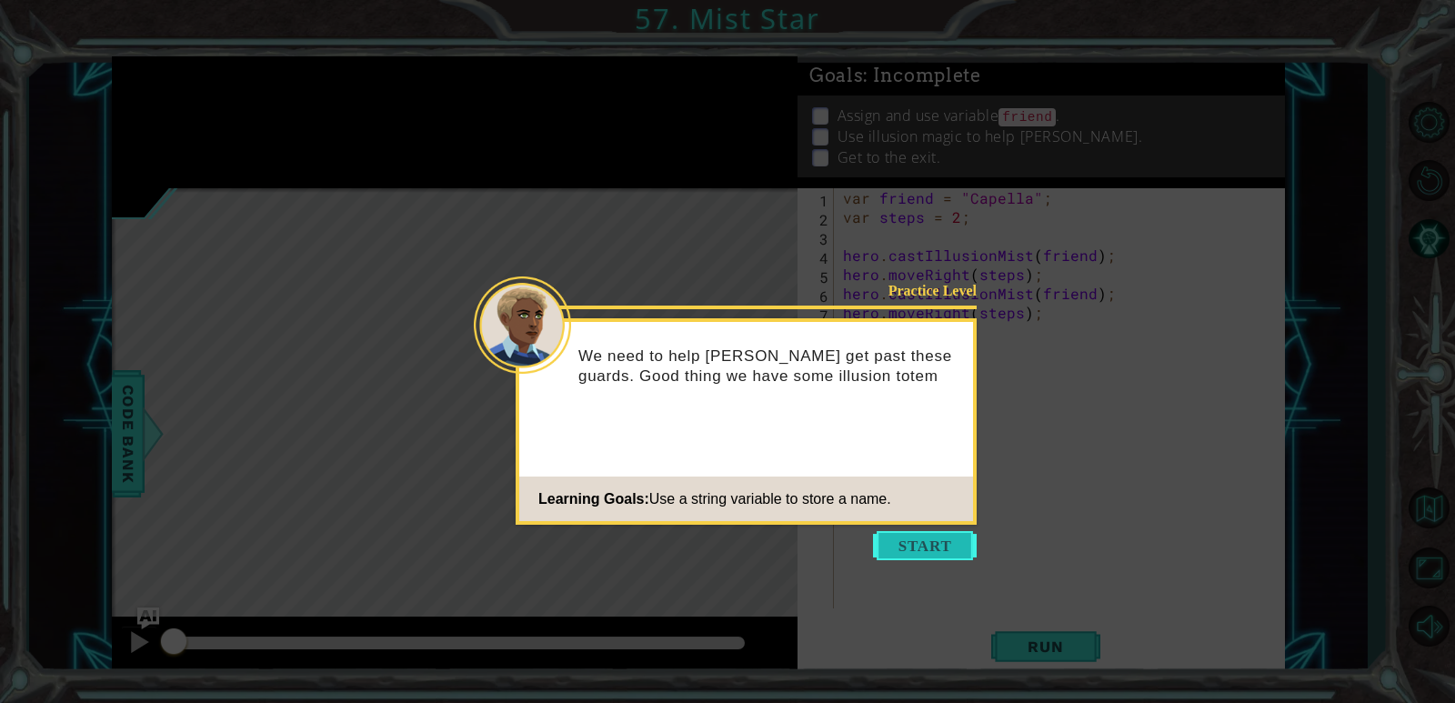
click at [898, 531] on button "Start" at bounding box center [925, 545] width 104 height 29
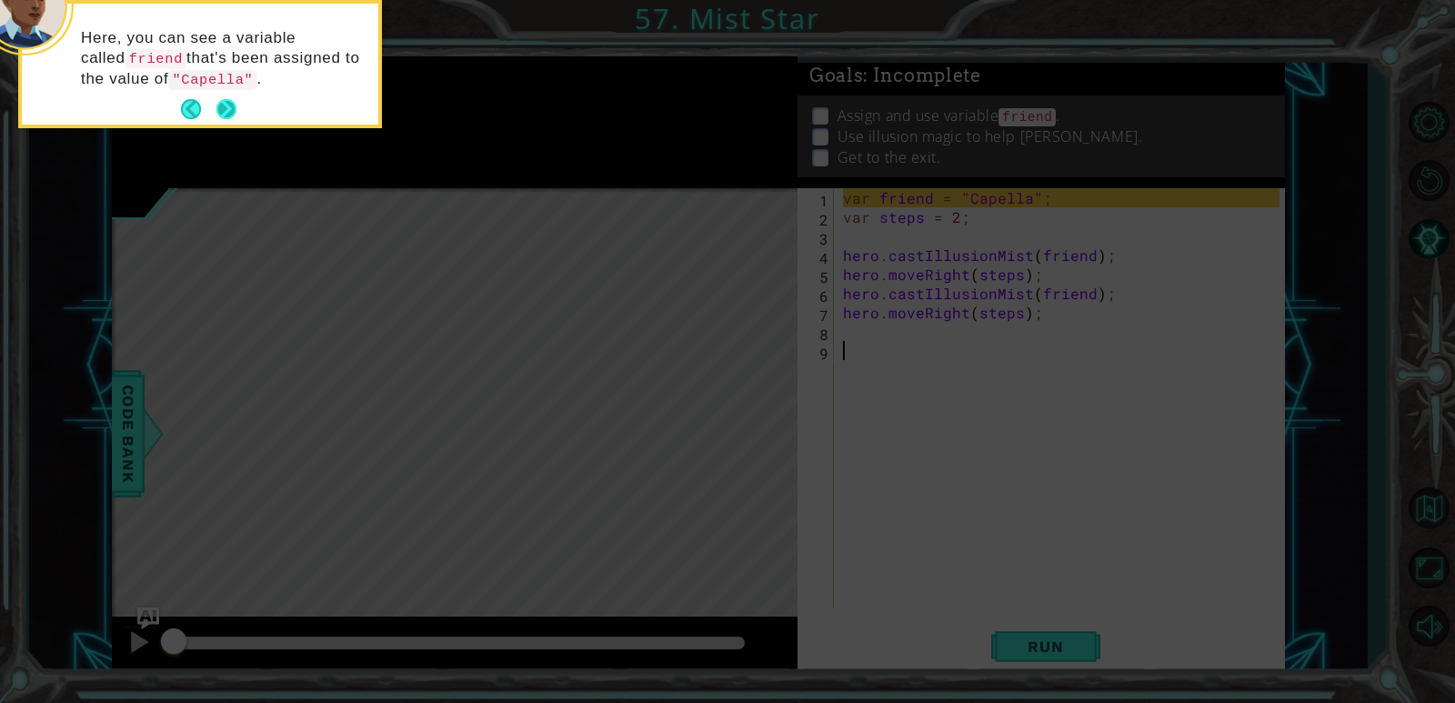
click at [236, 101] on button "Next" at bounding box center [226, 109] width 20 height 20
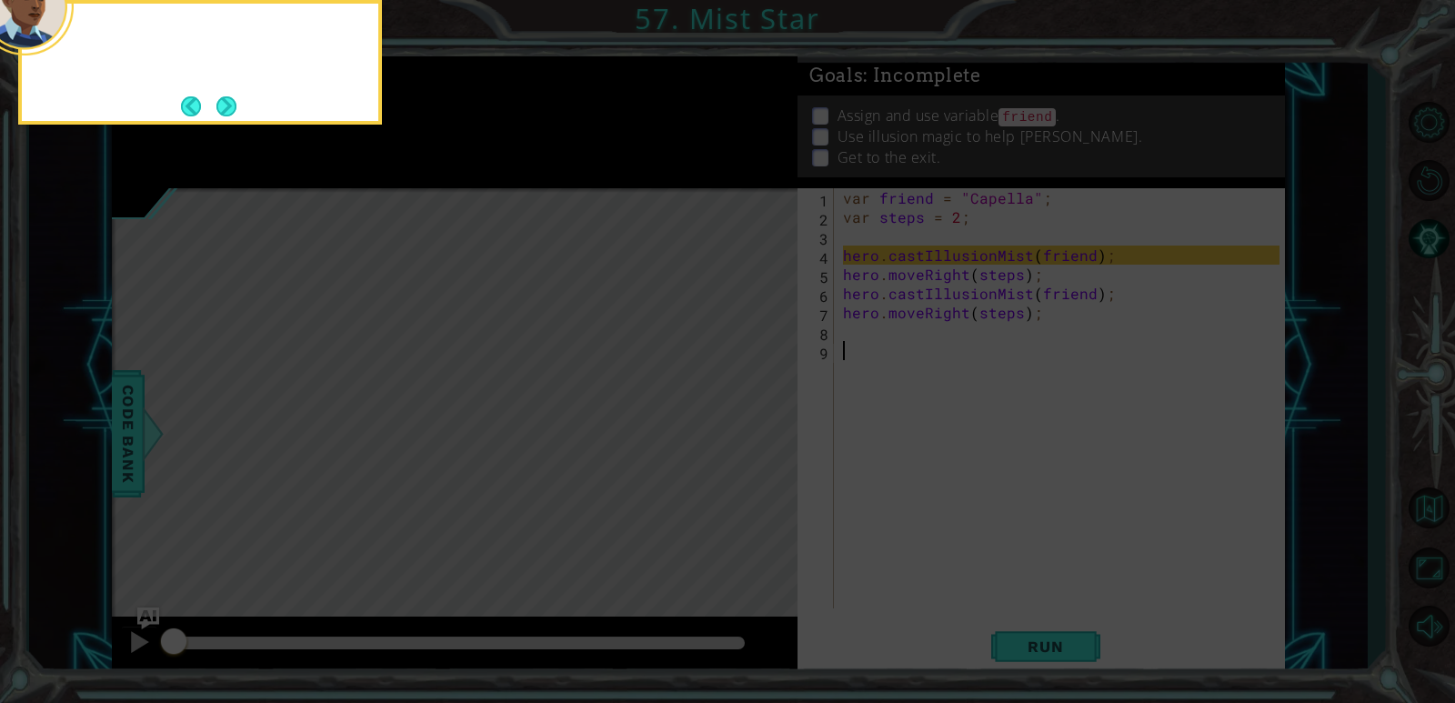
click at [236, 101] on button "Next" at bounding box center [226, 106] width 20 height 20
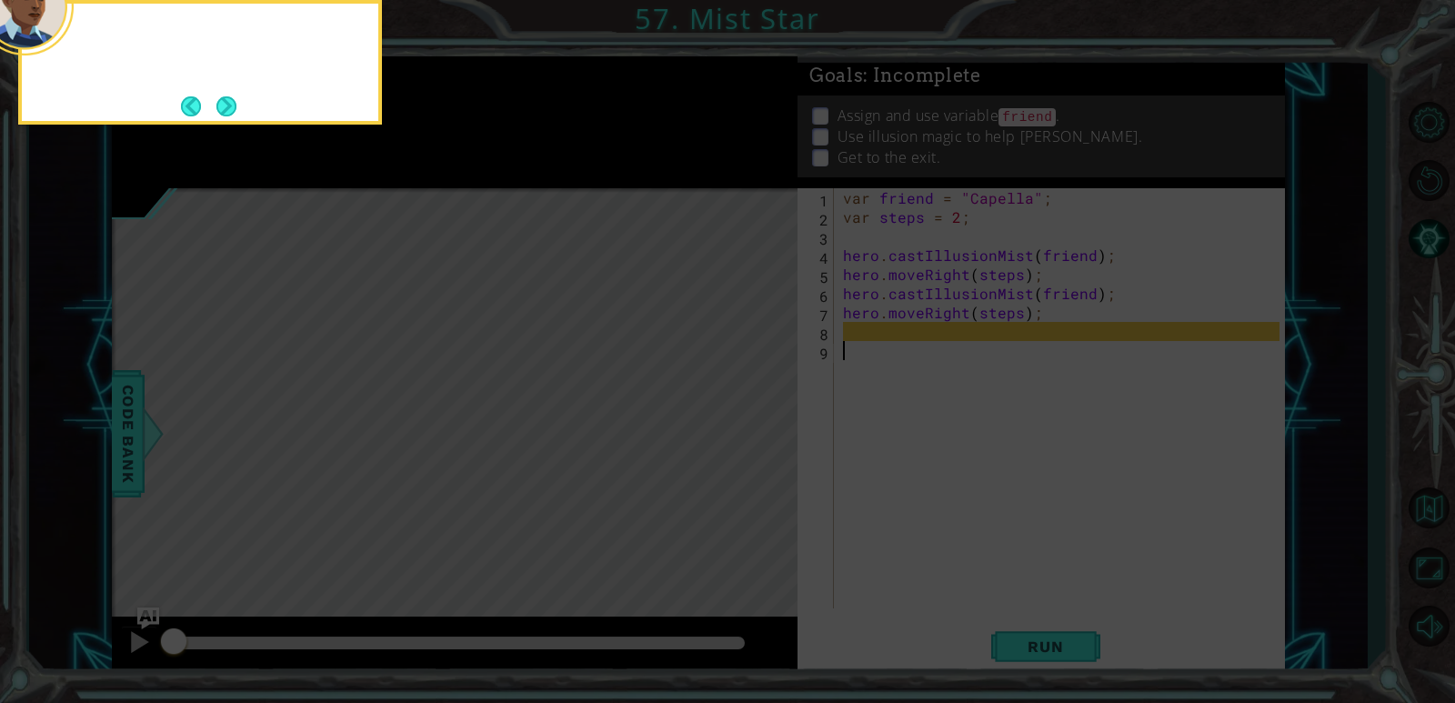
click at [236, 101] on button "Next" at bounding box center [226, 106] width 20 height 20
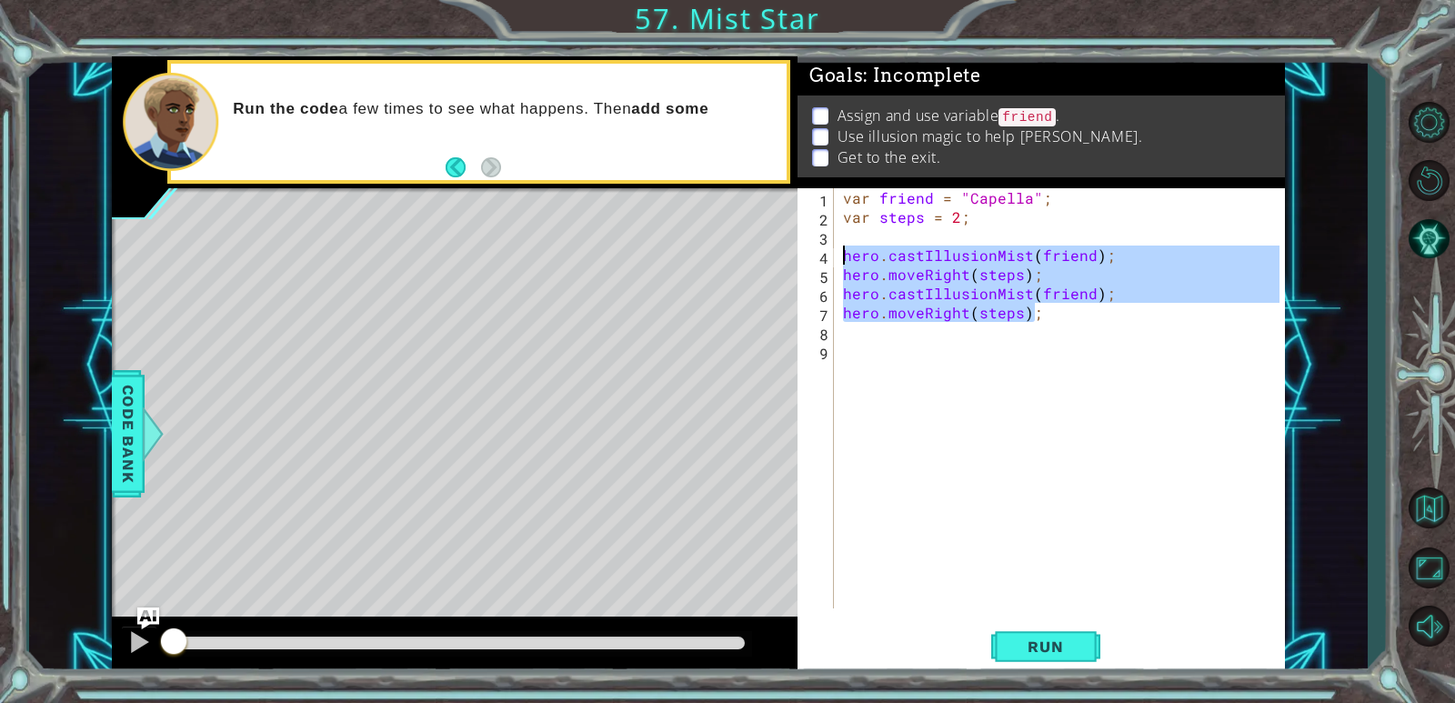
drag, startPoint x: 1035, startPoint y: 321, endPoint x: 829, endPoint y: 255, distance: 216.0
click at [829, 255] on div "1 2 3 4 5 6 7 8 9 var friend = "[PERSON_NAME]" ; var steps = 2 ; hero . castIll…" at bounding box center [1039, 398] width 482 height 420
type textarea "hero.castIllusionMist(friend); hero.moveRight(steps);"
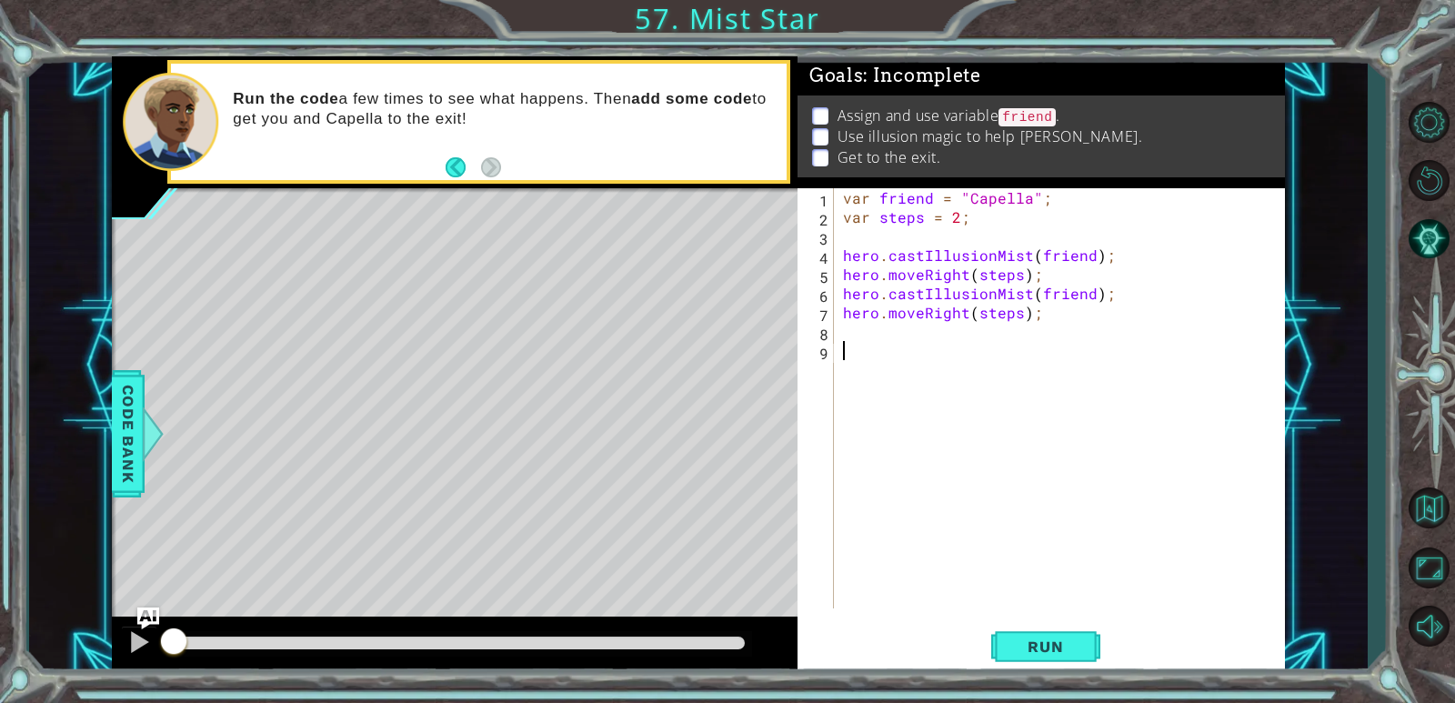
click at [938, 356] on div "var friend = "Capella" ; var steps = 2 ; hero . castIllusionMist ( friend ) ; h…" at bounding box center [1063, 417] width 449 height 458
click at [906, 318] on div "var friend = "Capella" ; var steps = 2 ; hero . castIllusionMist ( friend ) ; h…" at bounding box center [1063, 417] width 449 height 458
type textarea "hero.moveRight(steps);"
click at [905, 324] on div "var friend = "Capella" ; var steps = 2 ; hero . castIllusionMist ( friend ) ; h…" at bounding box center [1063, 417] width 449 height 458
type textarea "v"
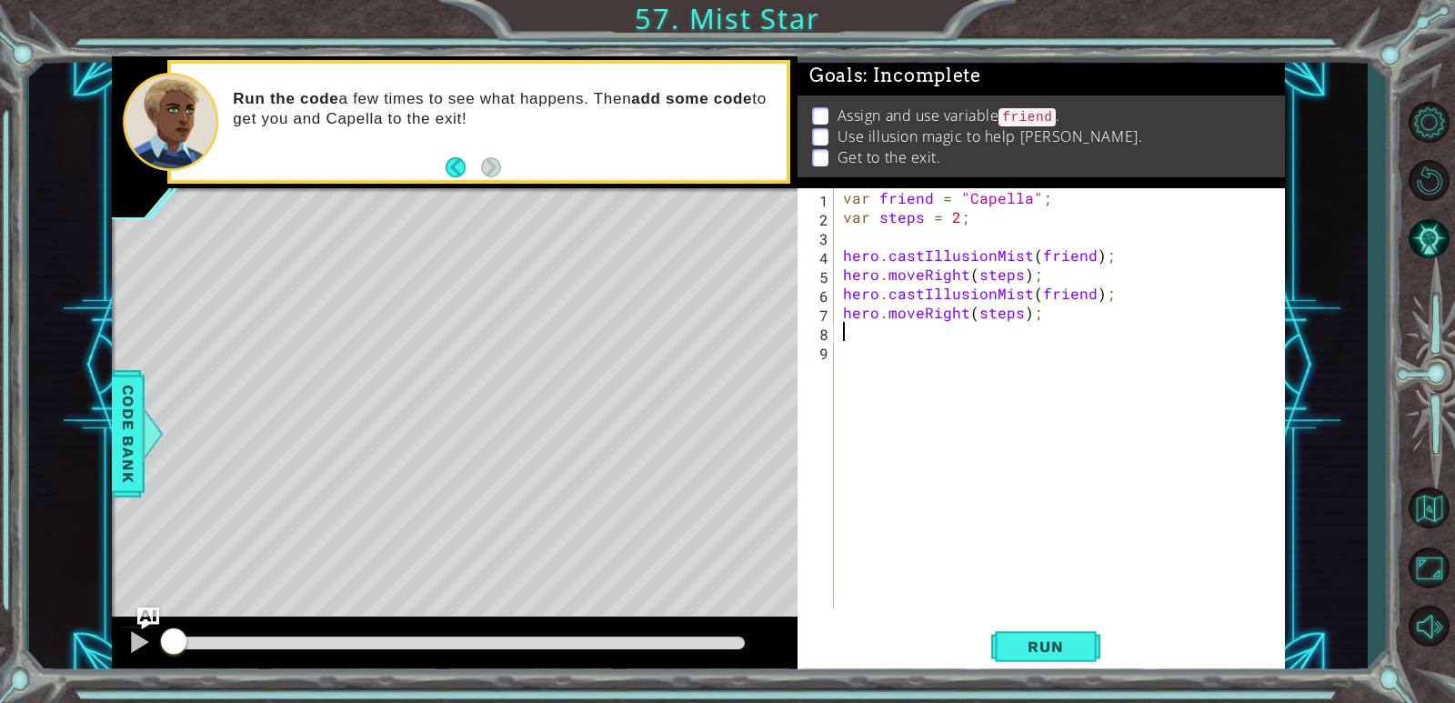
paste textarea "hero.moveRight(steps);"
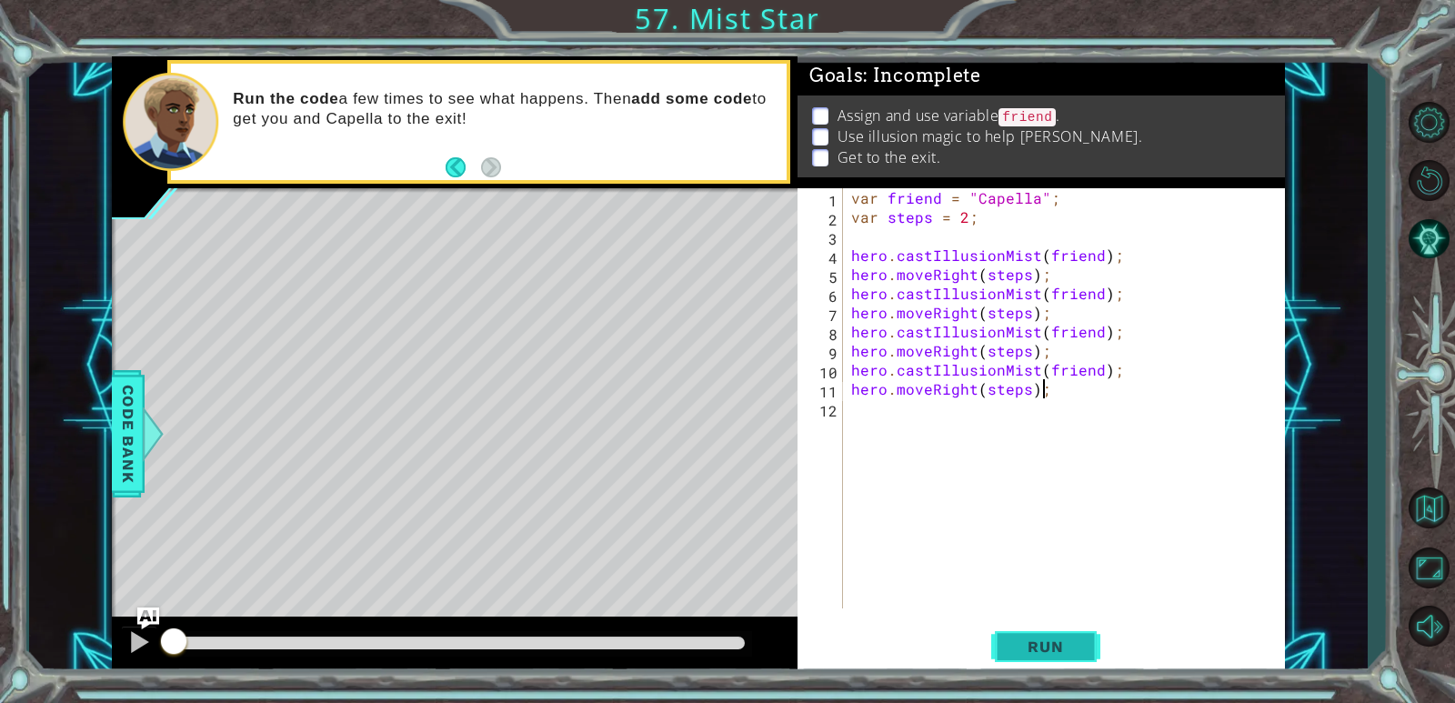
type textarea "hero.moveRight(steps);"
click at [939, 652] on span "Run" at bounding box center [1045, 646] width 72 height 18
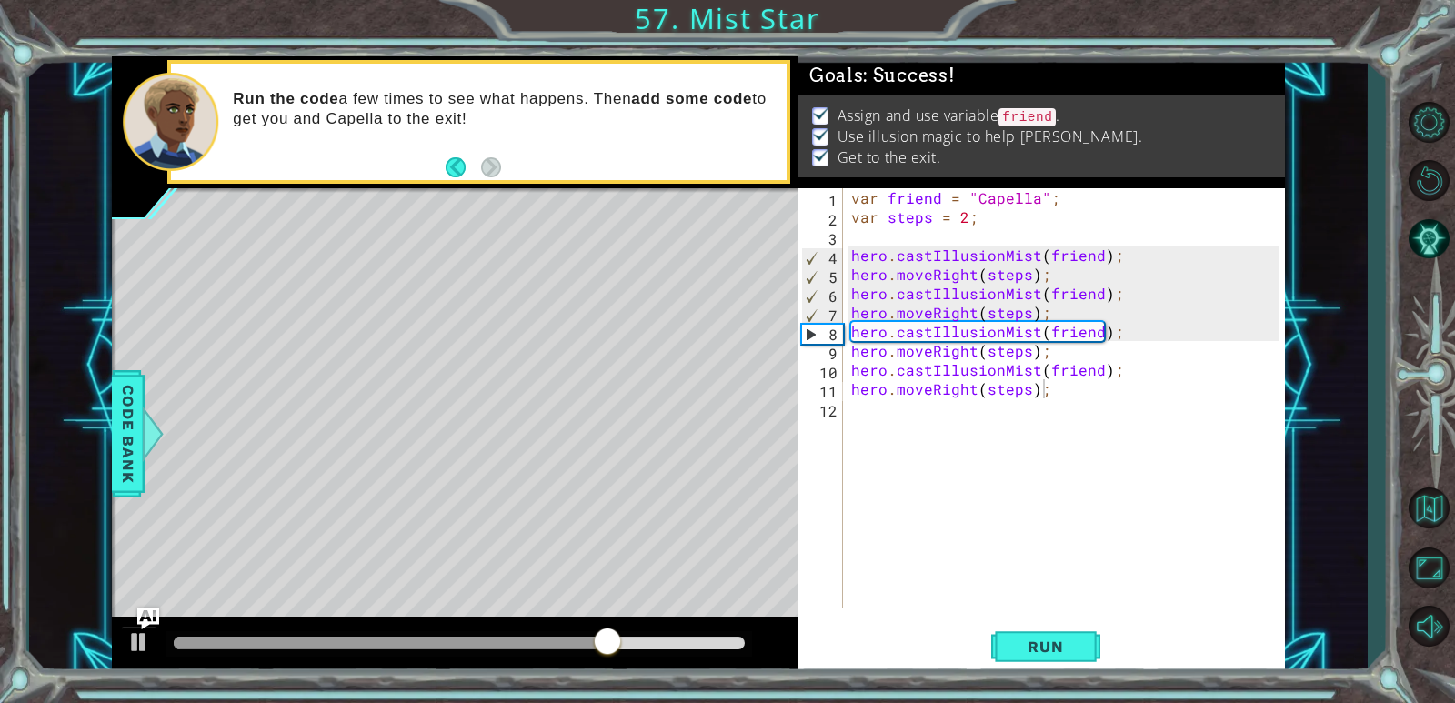
drag, startPoint x: 627, startPoint y: 673, endPoint x: 718, endPoint y: 652, distance: 93.3
click at [718, 652] on div at bounding box center [455, 646] width 686 height 58
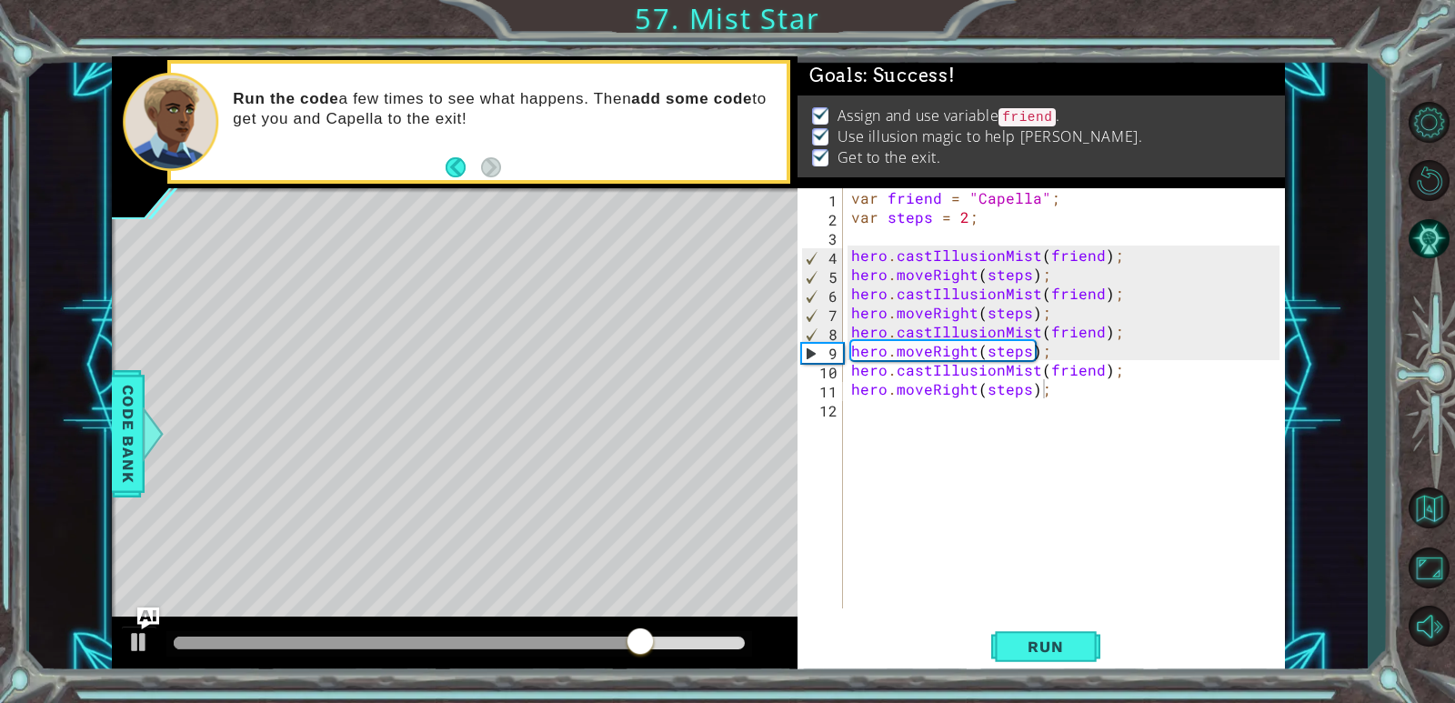
click at [719, 612] on div "methods hero use(thing) moveUp(steps) moveDown(steps) moveLeft(steps) moveRight…" at bounding box center [698, 365] width 1172 height 618
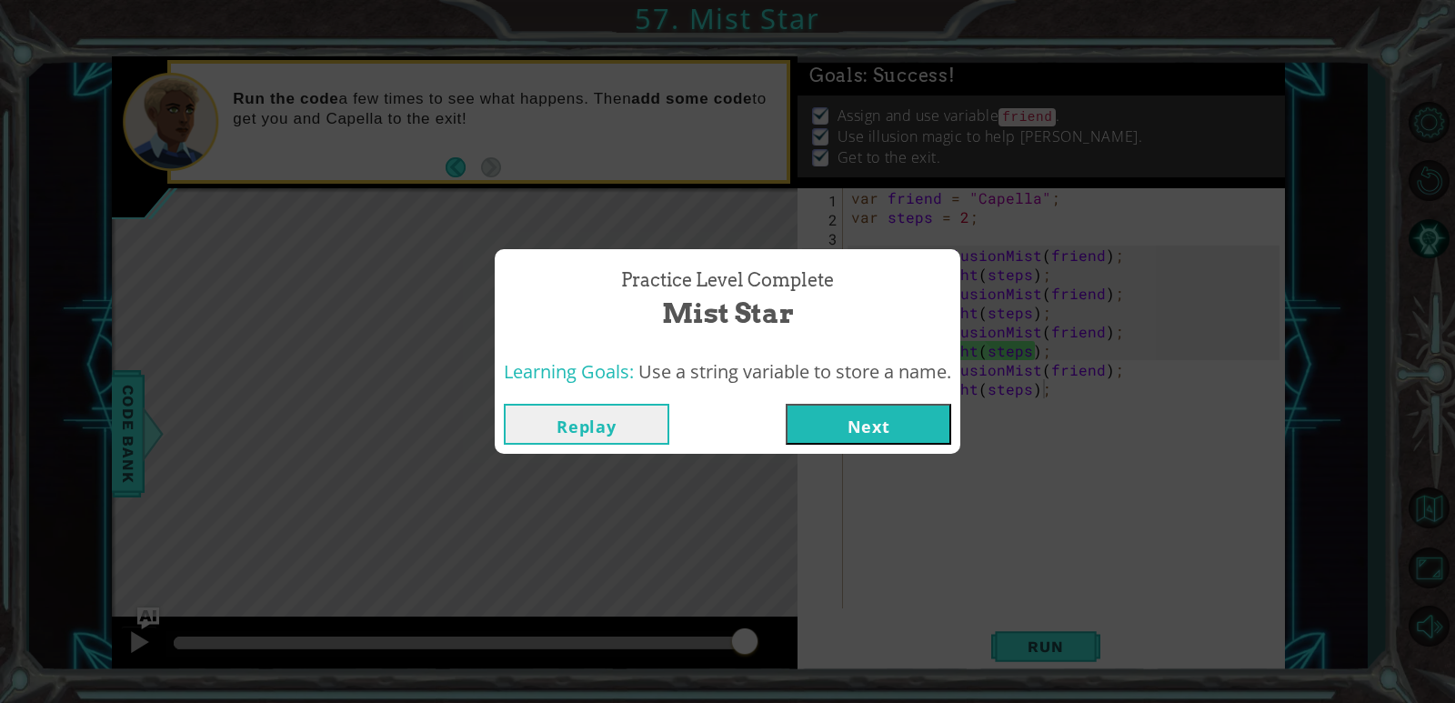
click at [919, 421] on button "Next" at bounding box center [869, 424] width 166 height 41
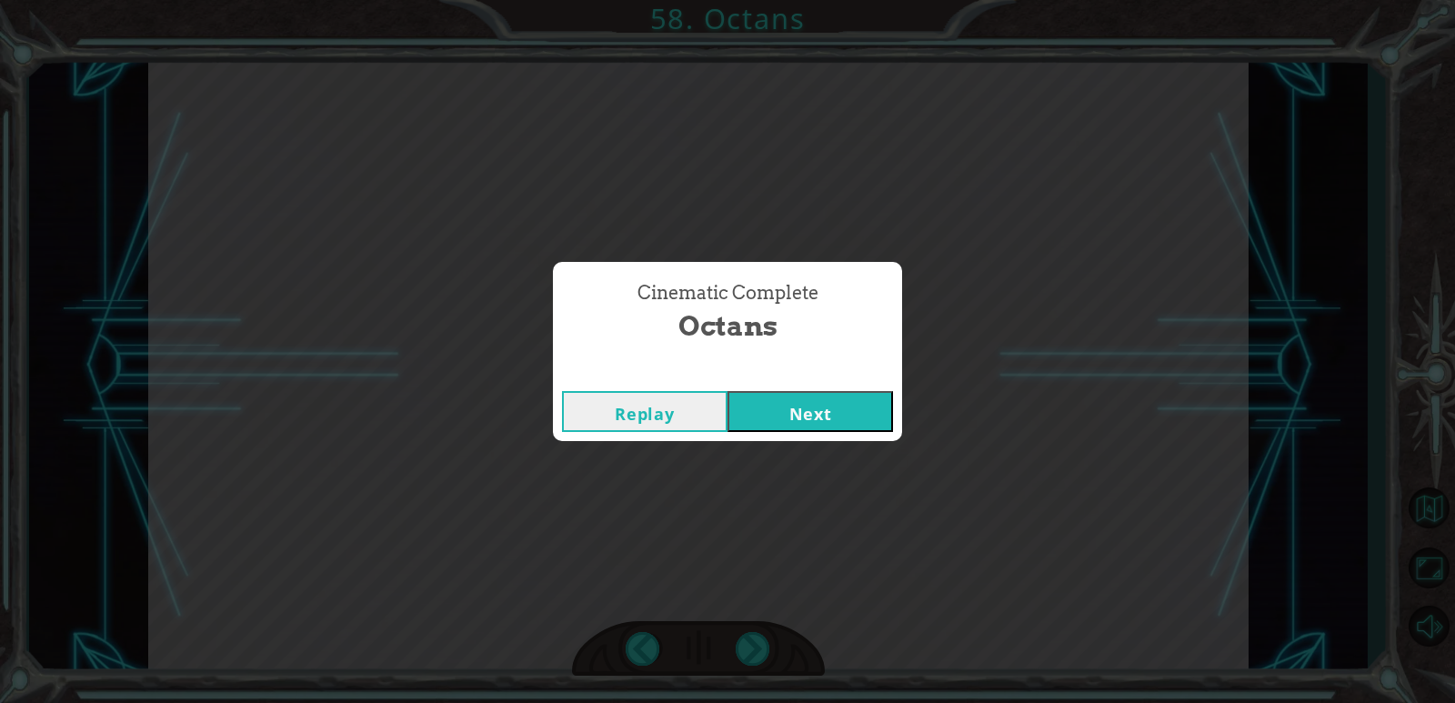
drag, startPoint x: 860, startPoint y: 440, endPoint x: 864, endPoint y: 428, distance: 12.4
click at [862, 434] on div "Cinematic Complete Octans Replay Next" at bounding box center [727, 351] width 1455 height 703
click at [864, 427] on button "Next" at bounding box center [811, 411] width 166 height 41
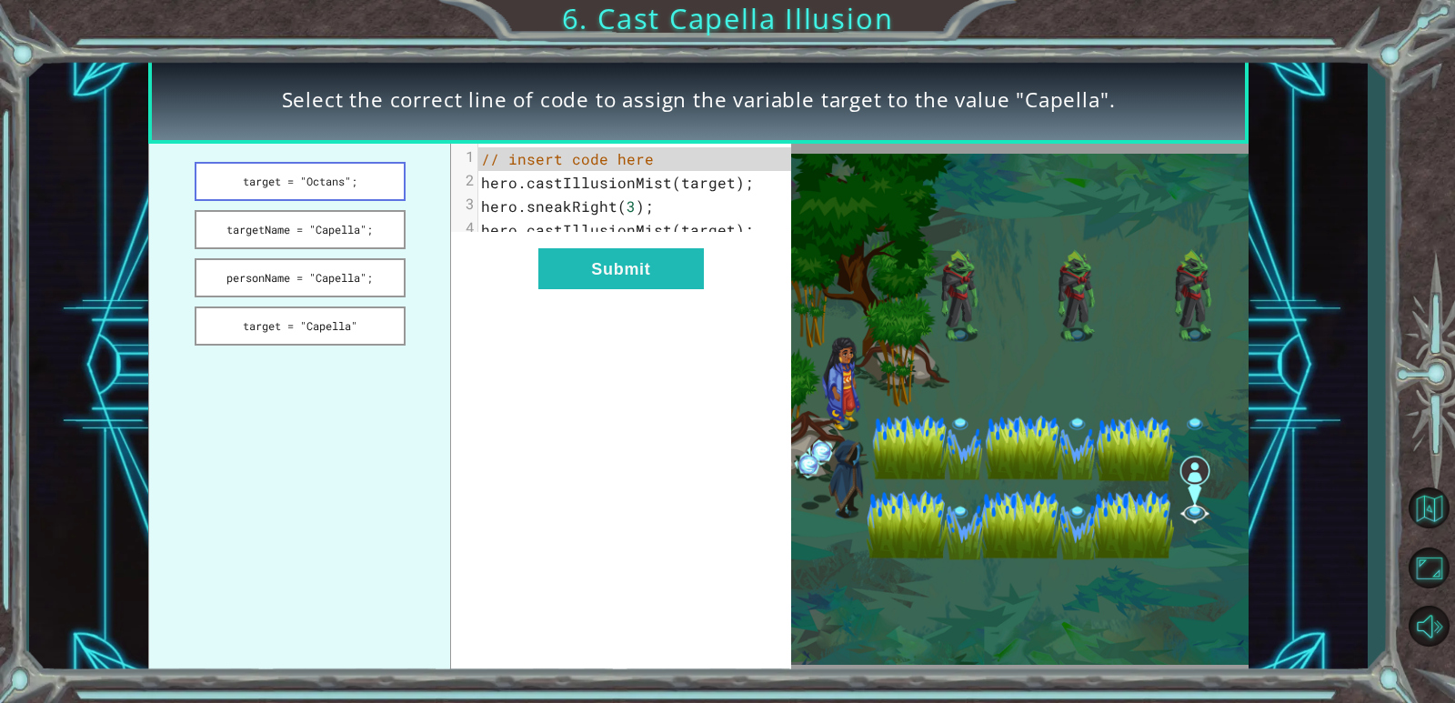
click at [357, 187] on button "target = "Octans";" at bounding box center [300, 181] width 211 height 39
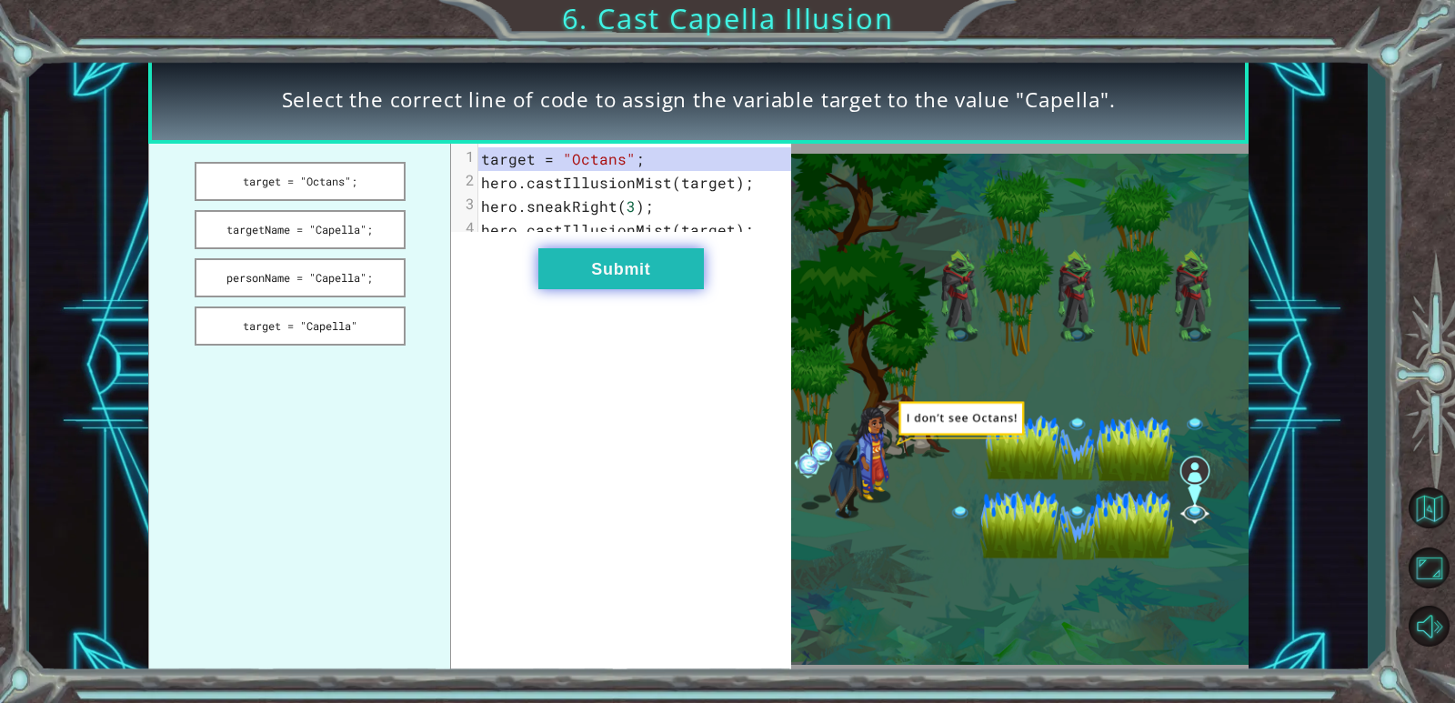
click at [615, 283] on button "Submit" at bounding box center [621, 268] width 166 height 41
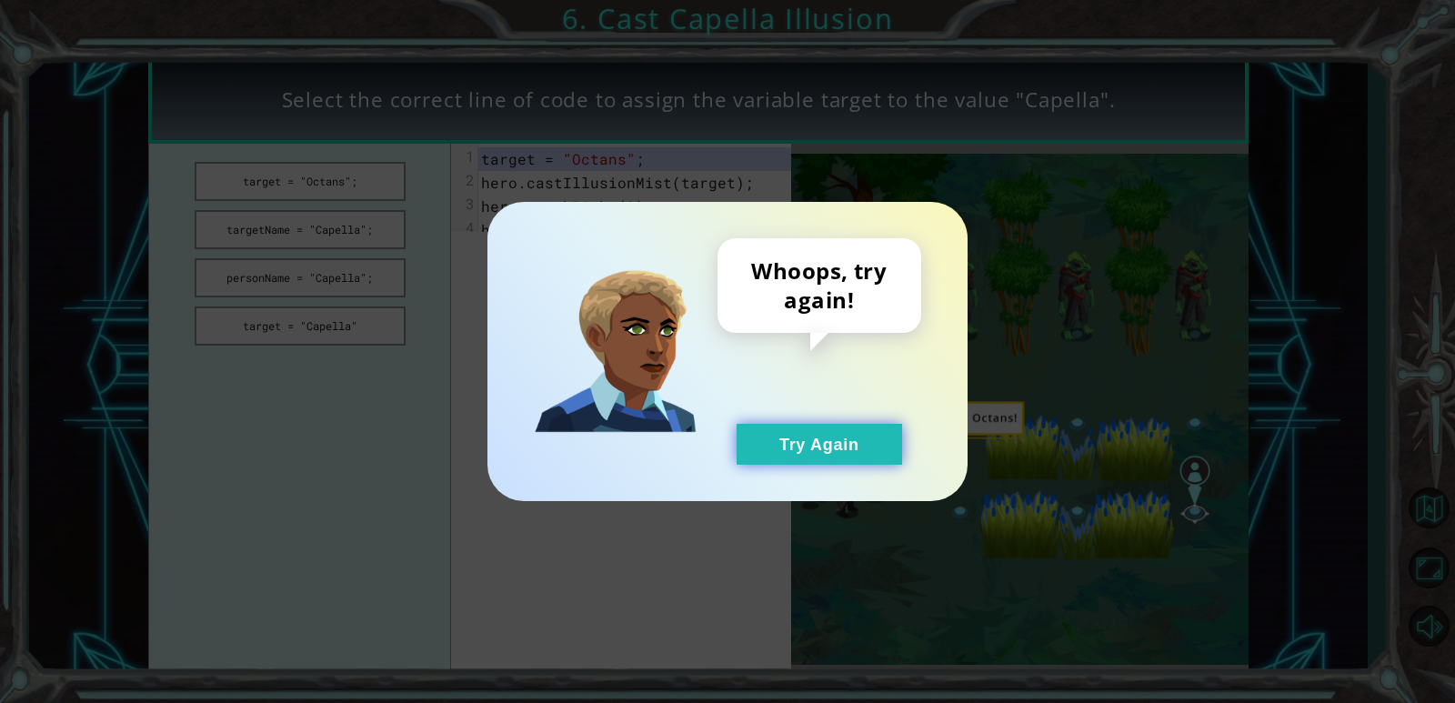
click at [878, 452] on button "Try Again" at bounding box center [820, 444] width 166 height 41
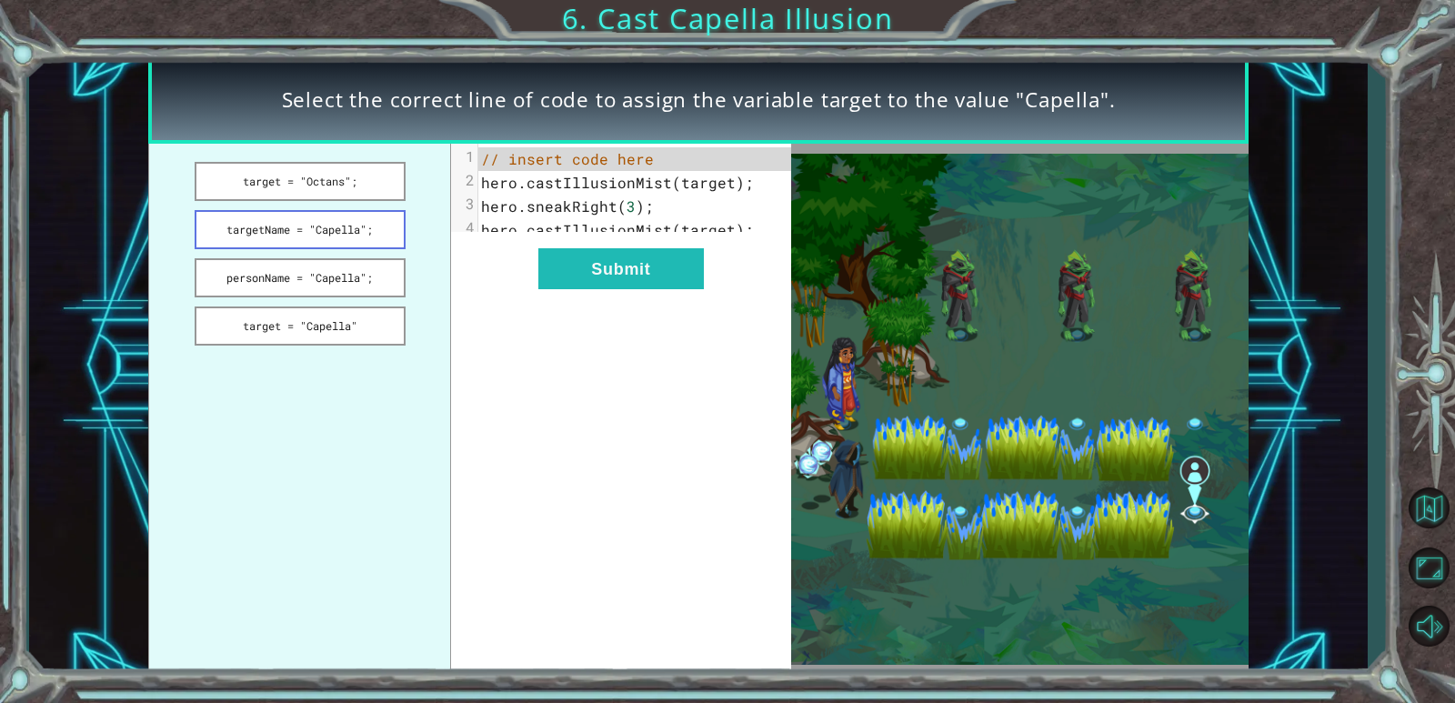
click at [280, 240] on button "targetName = "Capella";" at bounding box center [300, 229] width 211 height 39
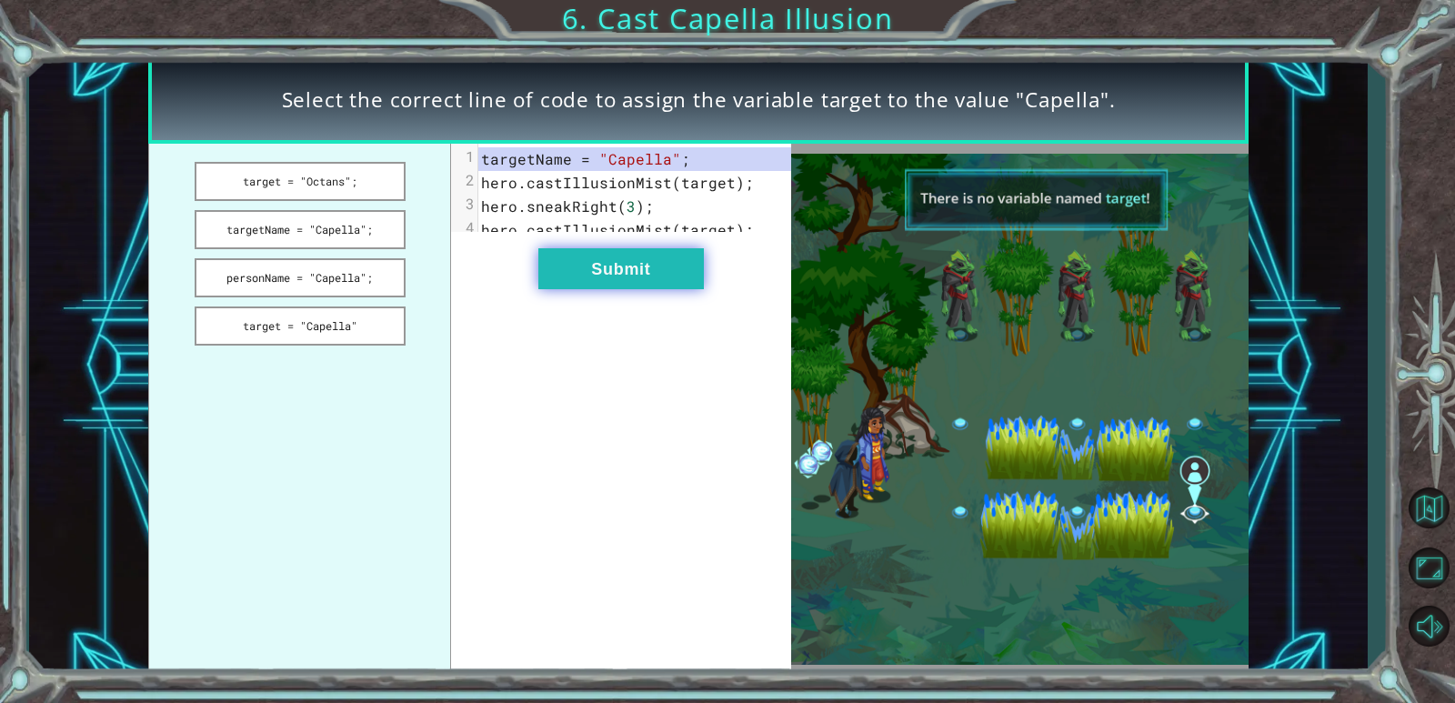
click at [567, 266] on button "Submit" at bounding box center [621, 268] width 166 height 41
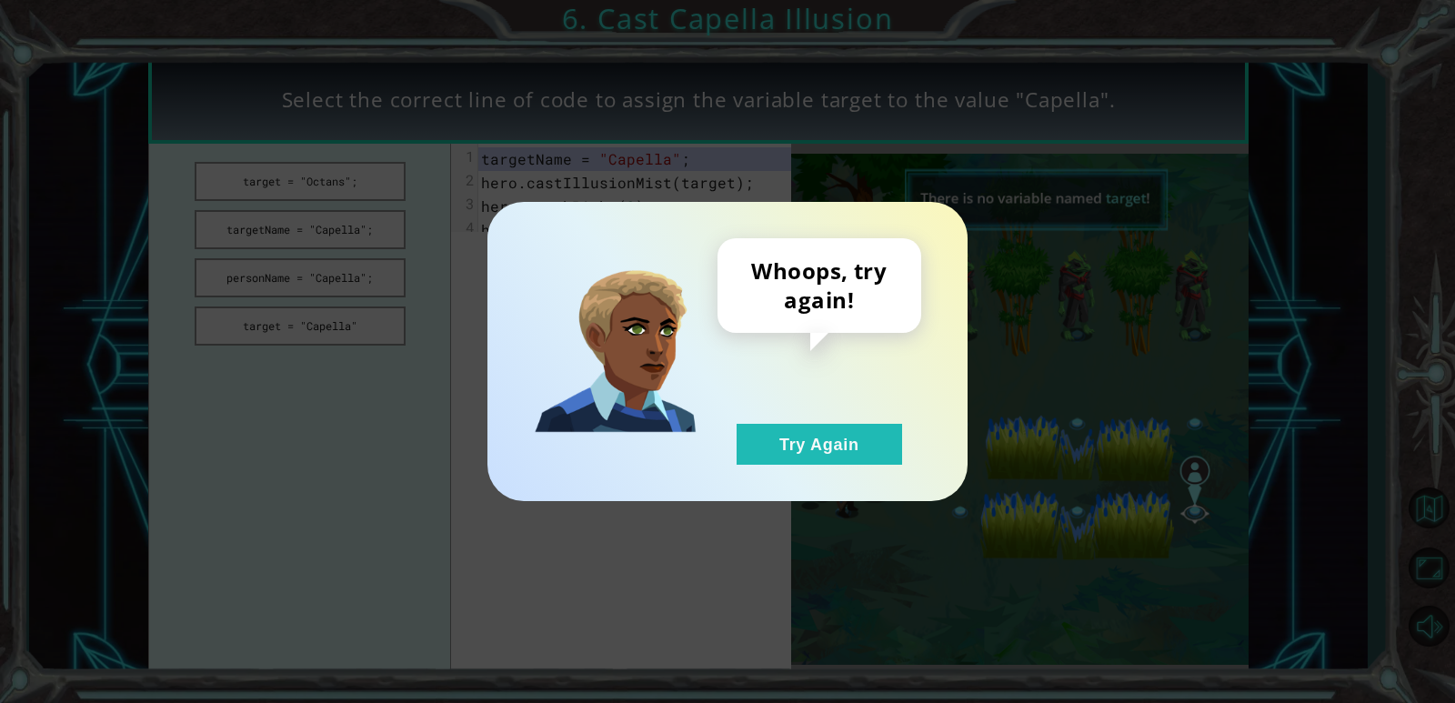
click at [773, 413] on div "Whoops, try again! Try Again" at bounding box center [820, 351] width 204 height 226
click at [770, 430] on button "Try Again" at bounding box center [820, 444] width 166 height 41
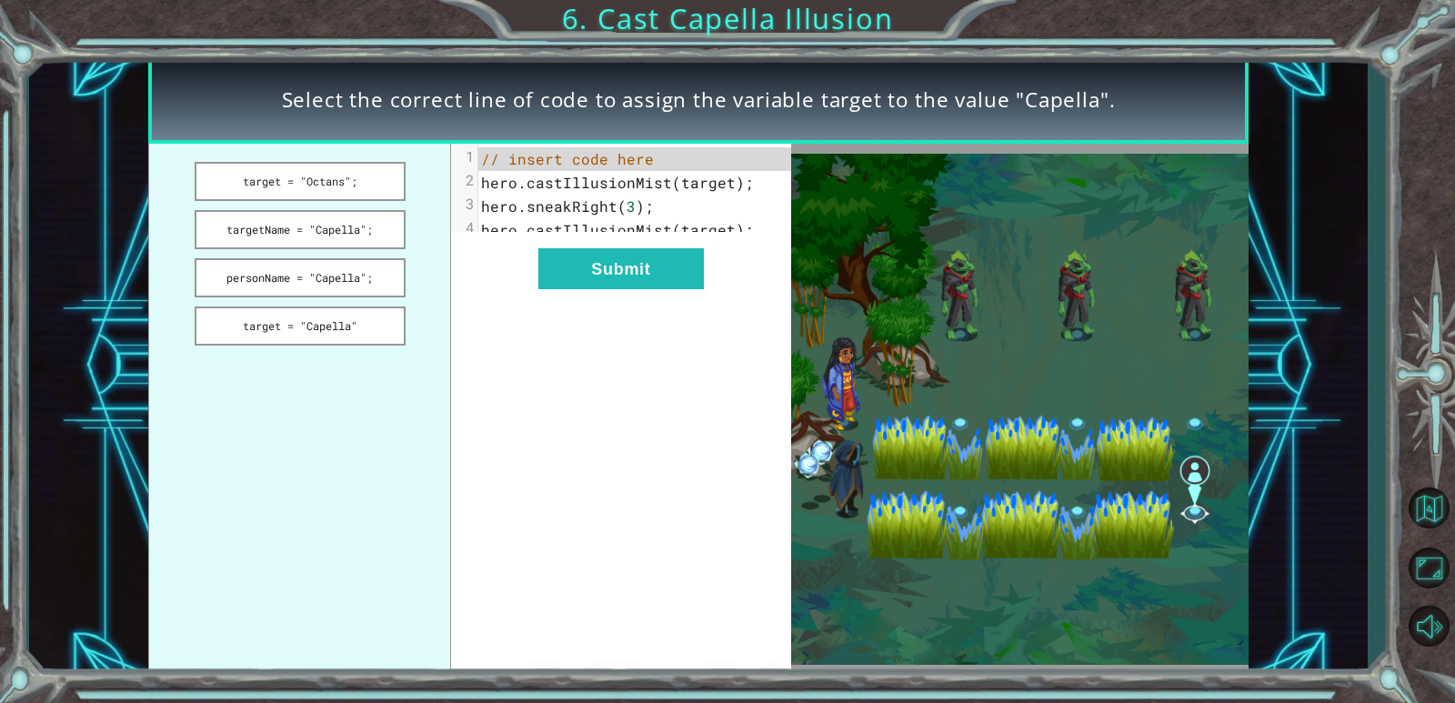
click at [270, 256] on ul "target = "Octans"; targetName = "Capella"; personName = "Capella"; target = "Ca…" at bounding box center [299, 409] width 303 height 531
click at [337, 271] on button "personName = "Capella";" at bounding box center [300, 277] width 211 height 39
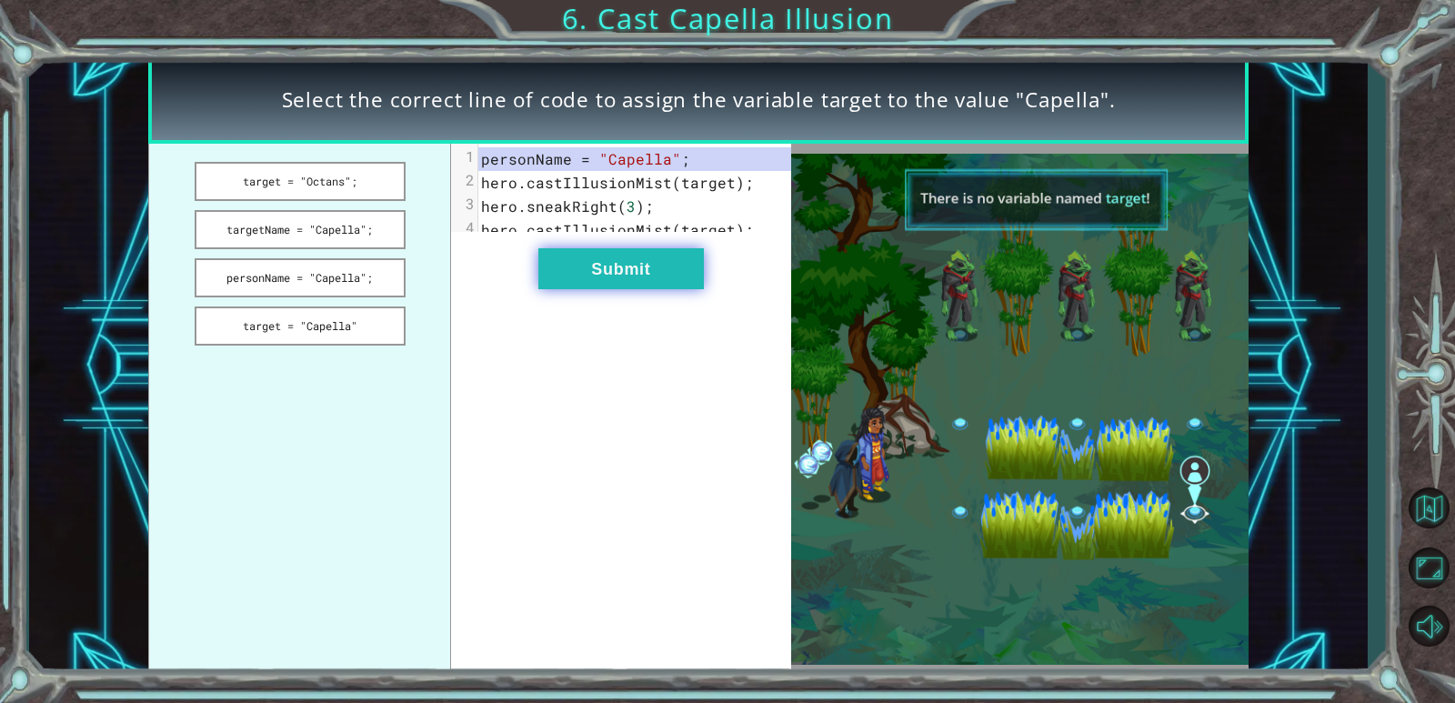
click at [632, 288] on button "Submit" at bounding box center [621, 268] width 166 height 41
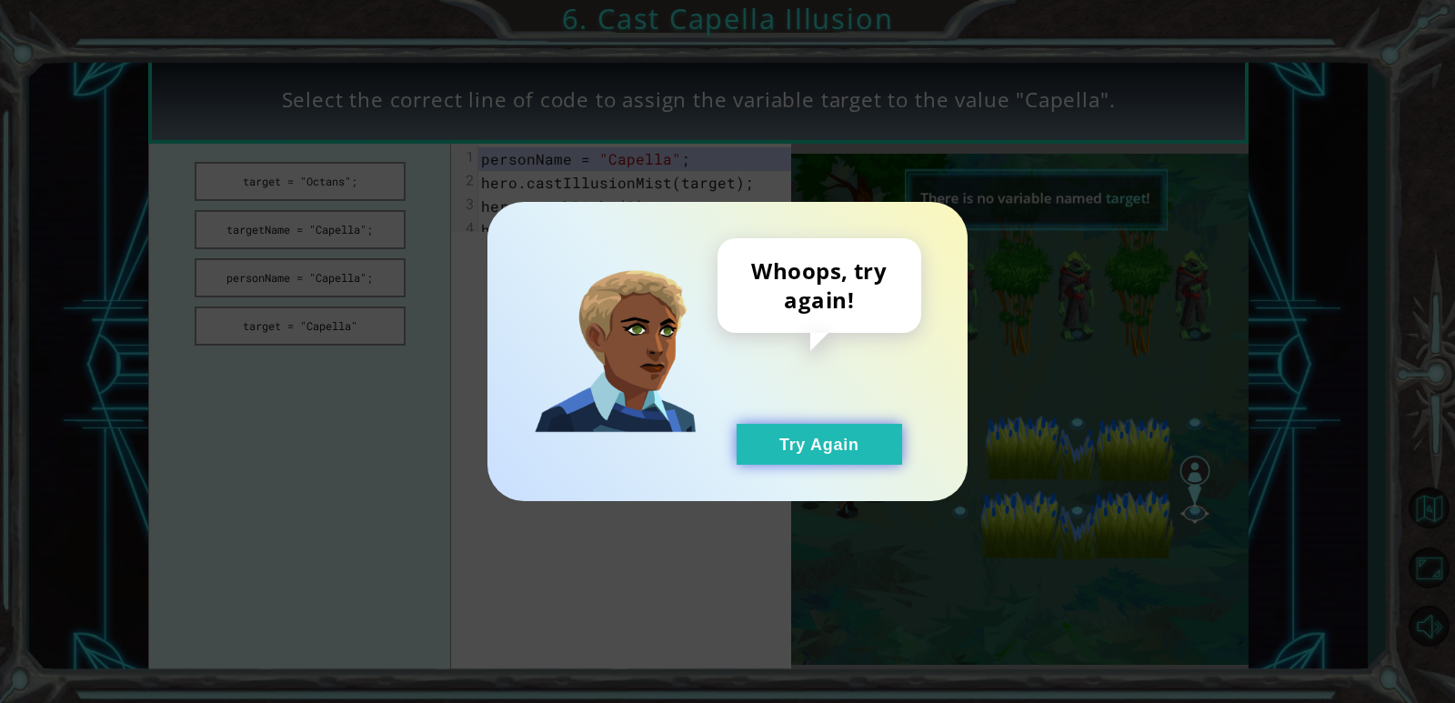
click at [785, 443] on button "Try Again" at bounding box center [820, 444] width 166 height 41
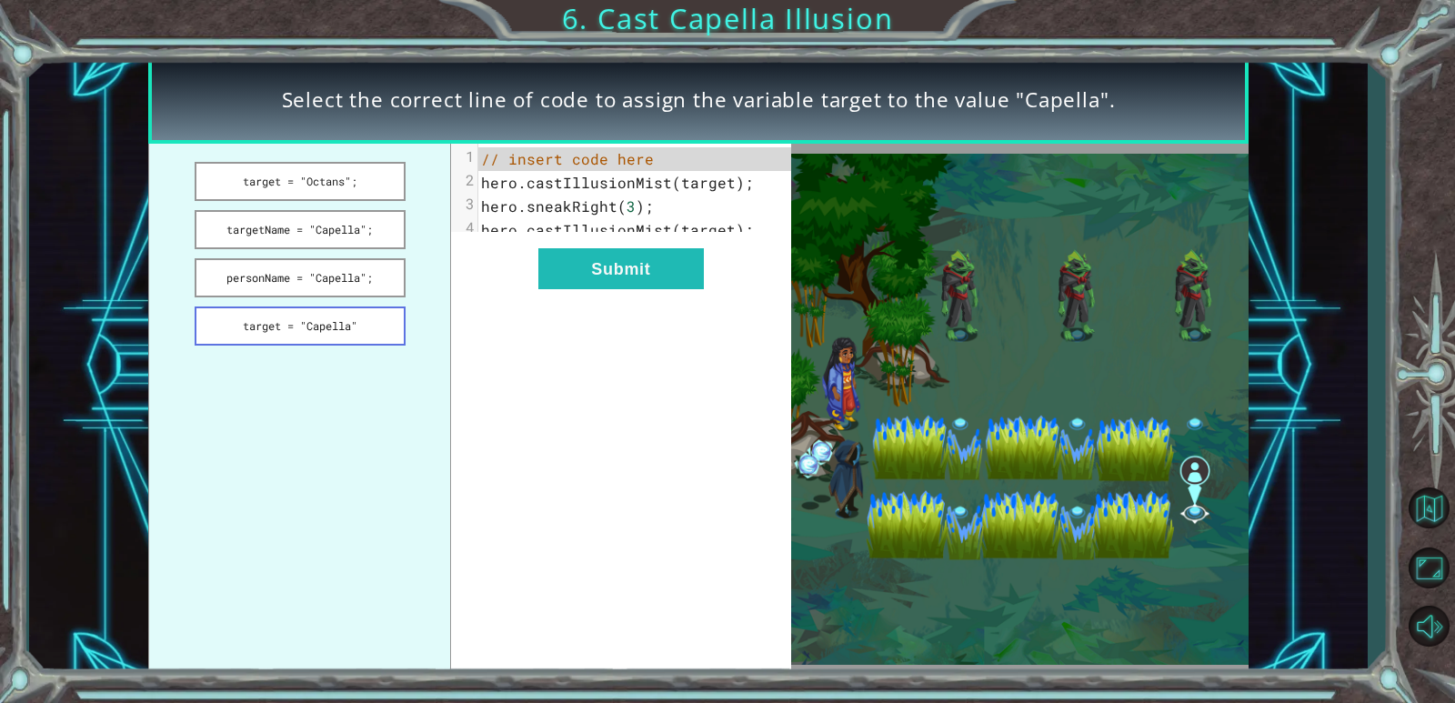
drag, startPoint x: 205, startPoint y: 295, endPoint x: 217, endPoint y: 313, distance: 22.2
click at [206, 296] on button "personName = "Capella";" at bounding box center [300, 277] width 211 height 39
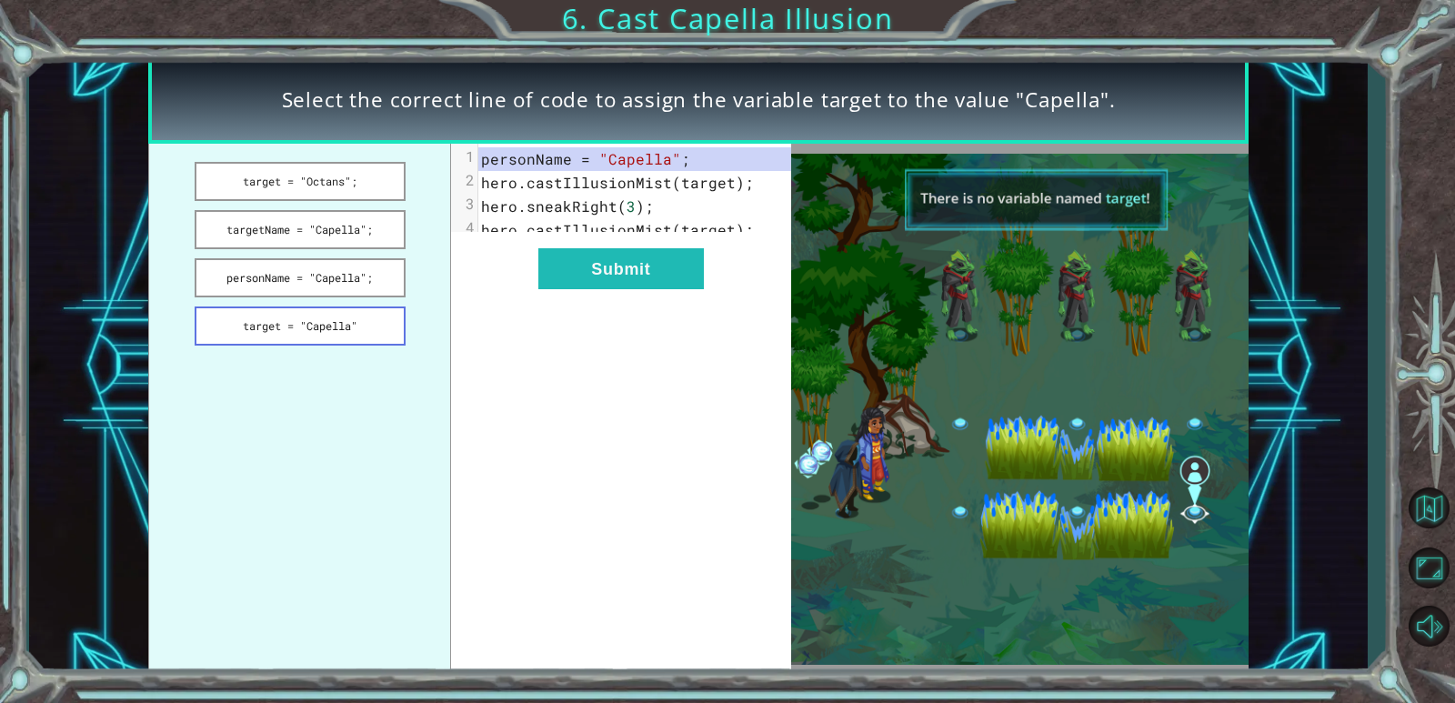
click at [243, 323] on button "target = "Capella"" at bounding box center [300, 325] width 211 height 39
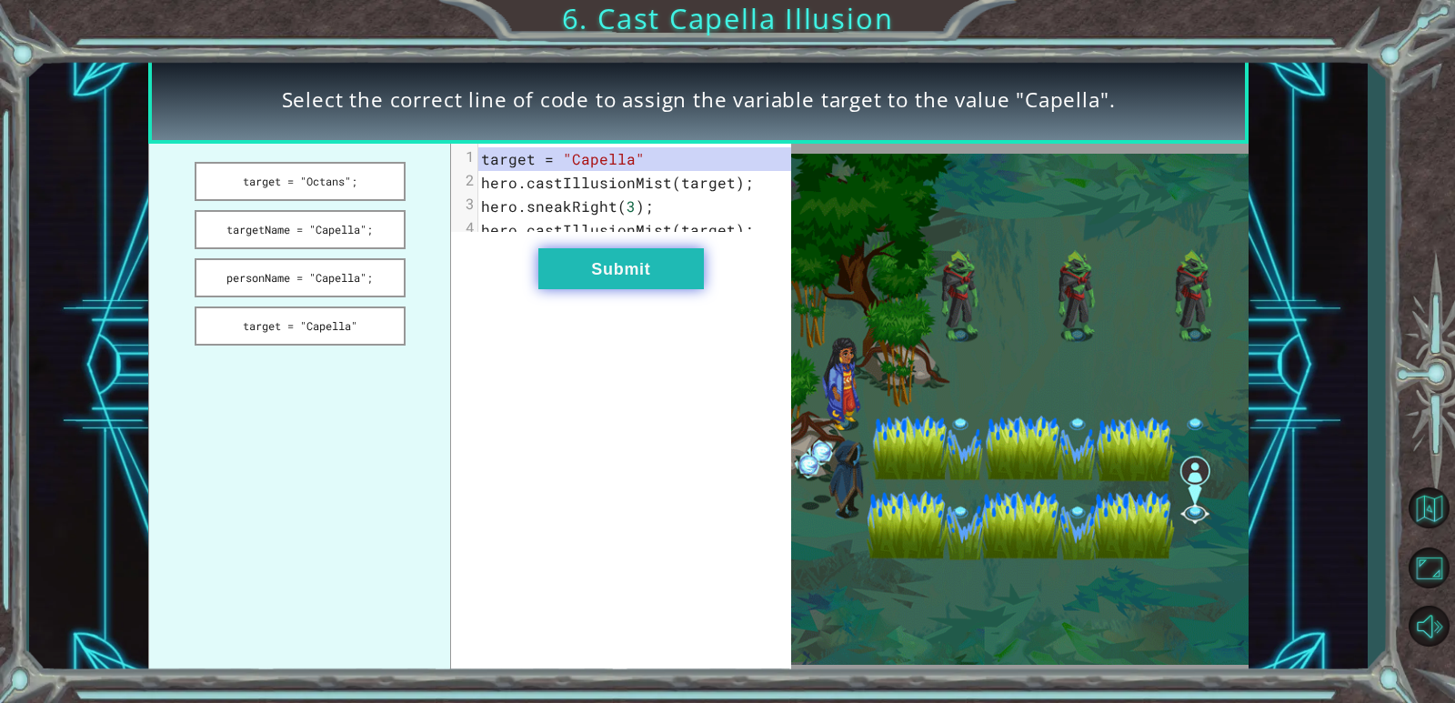
click at [645, 280] on button "Submit" at bounding box center [621, 268] width 166 height 41
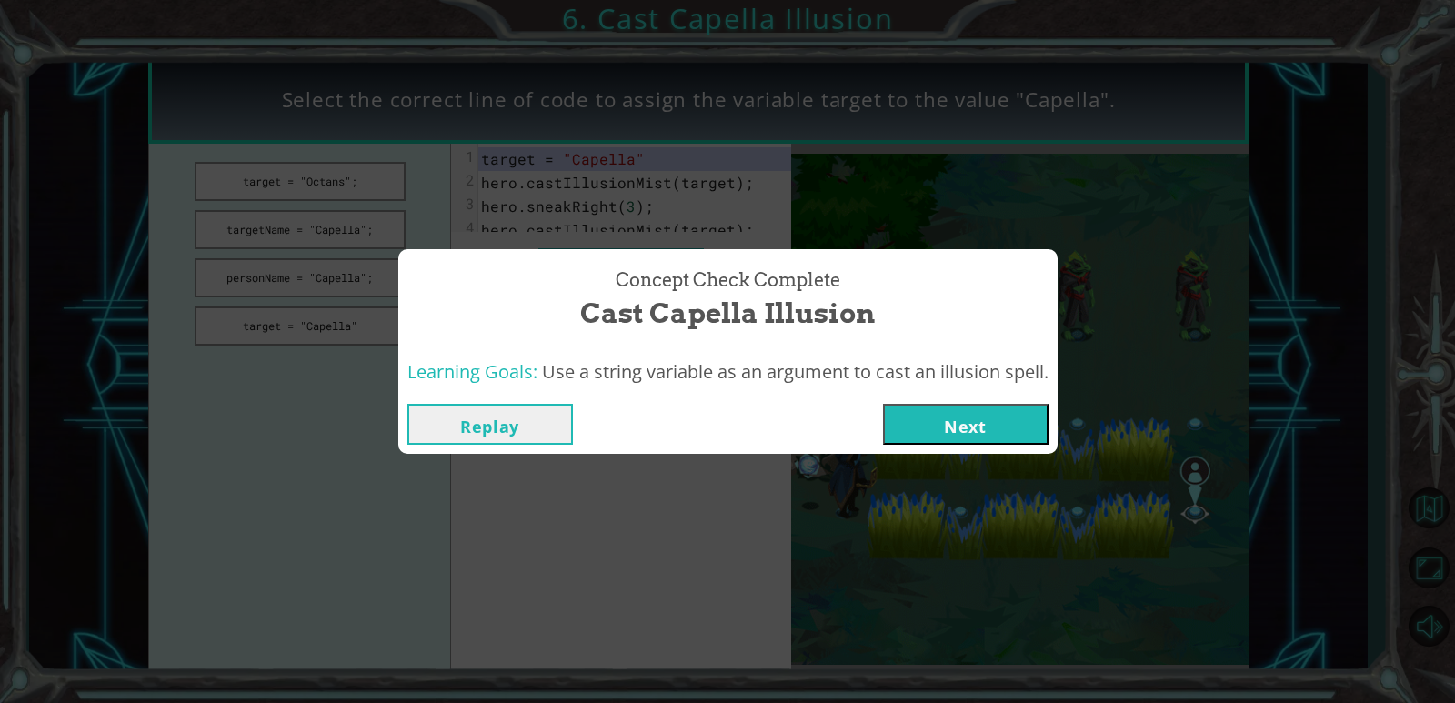
click at [939, 470] on div "Concept Check Complete Cast Capella Illusion Learning Goals: Use a string varia…" at bounding box center [727, 351] width 1455 height 703
click at [939, 407] on button "Next" at bounding box center [966, 424] width 166 height 41
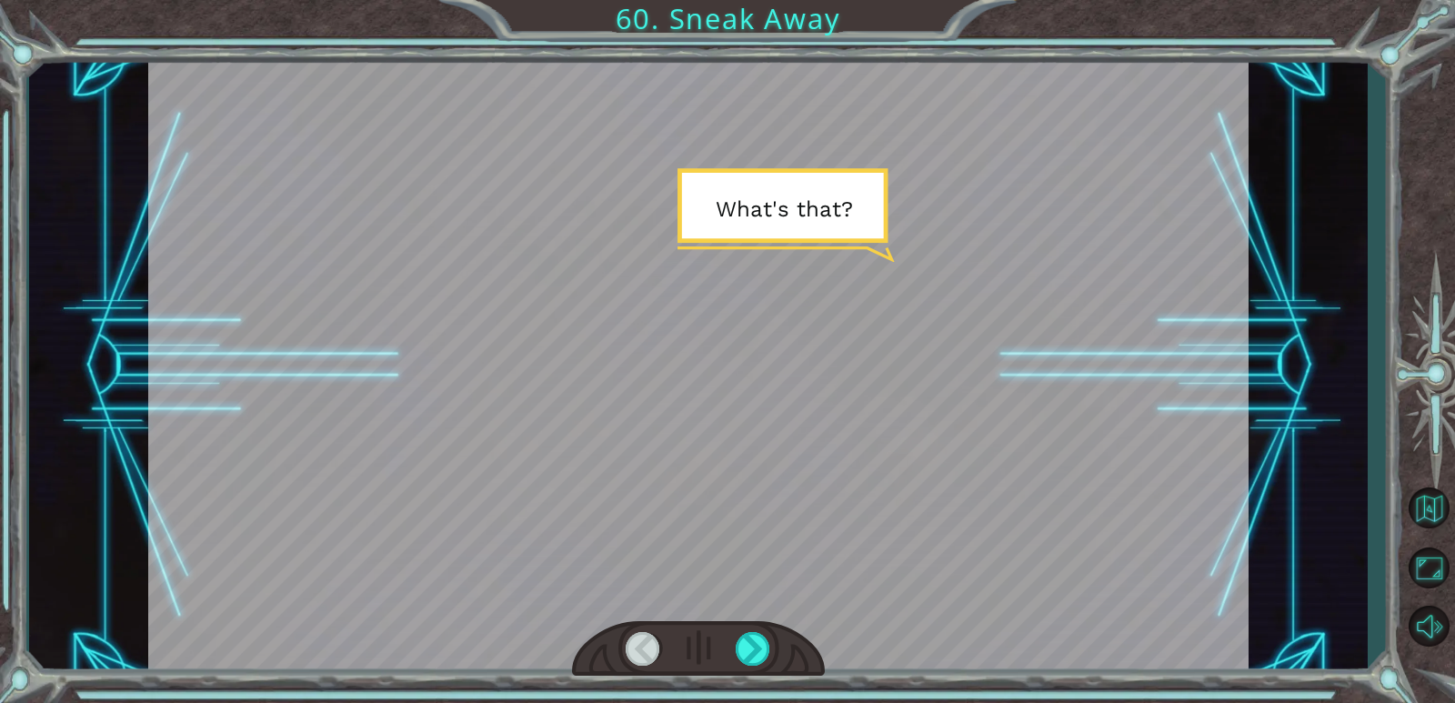
click at [939, 192] on div at bounding box center [698, 365] width 1100 height 618
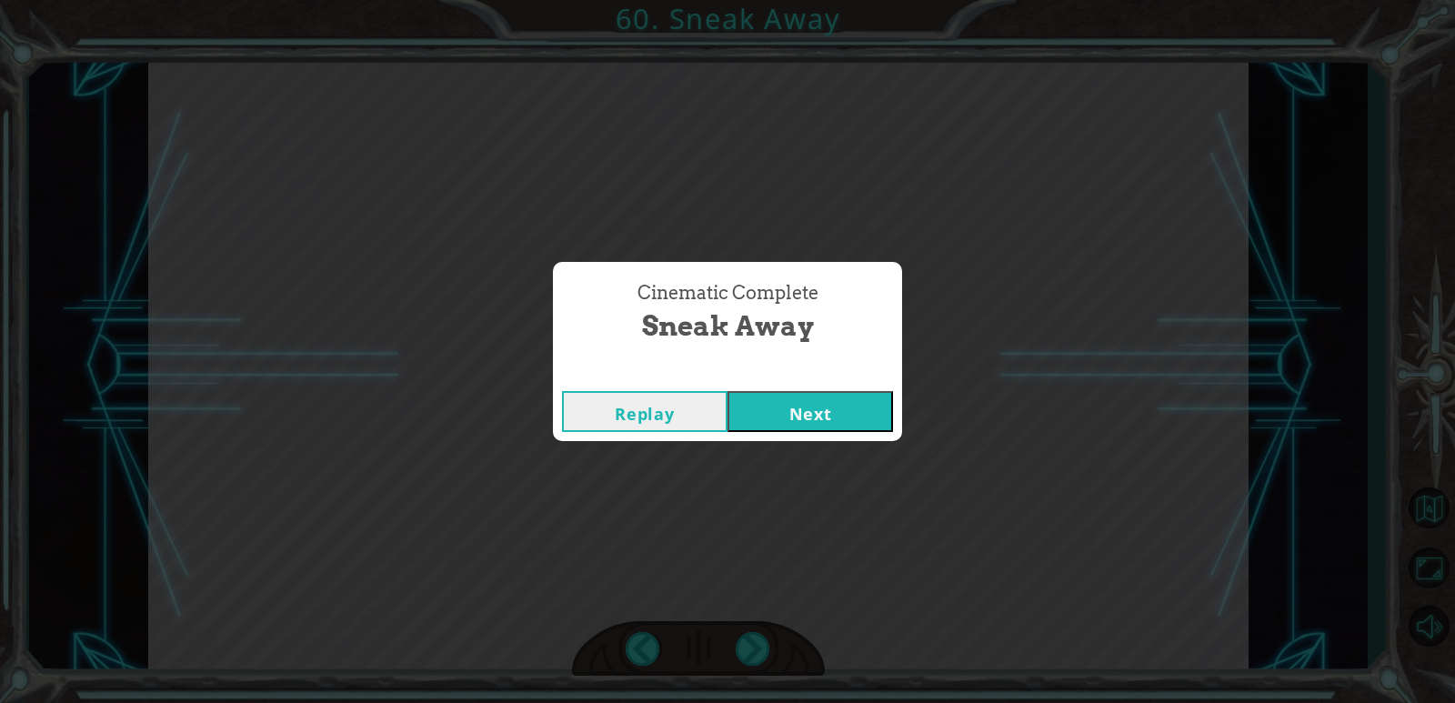
click at [775, 401] on button "Next" at bounding box center [811, 411] width 166 height 41
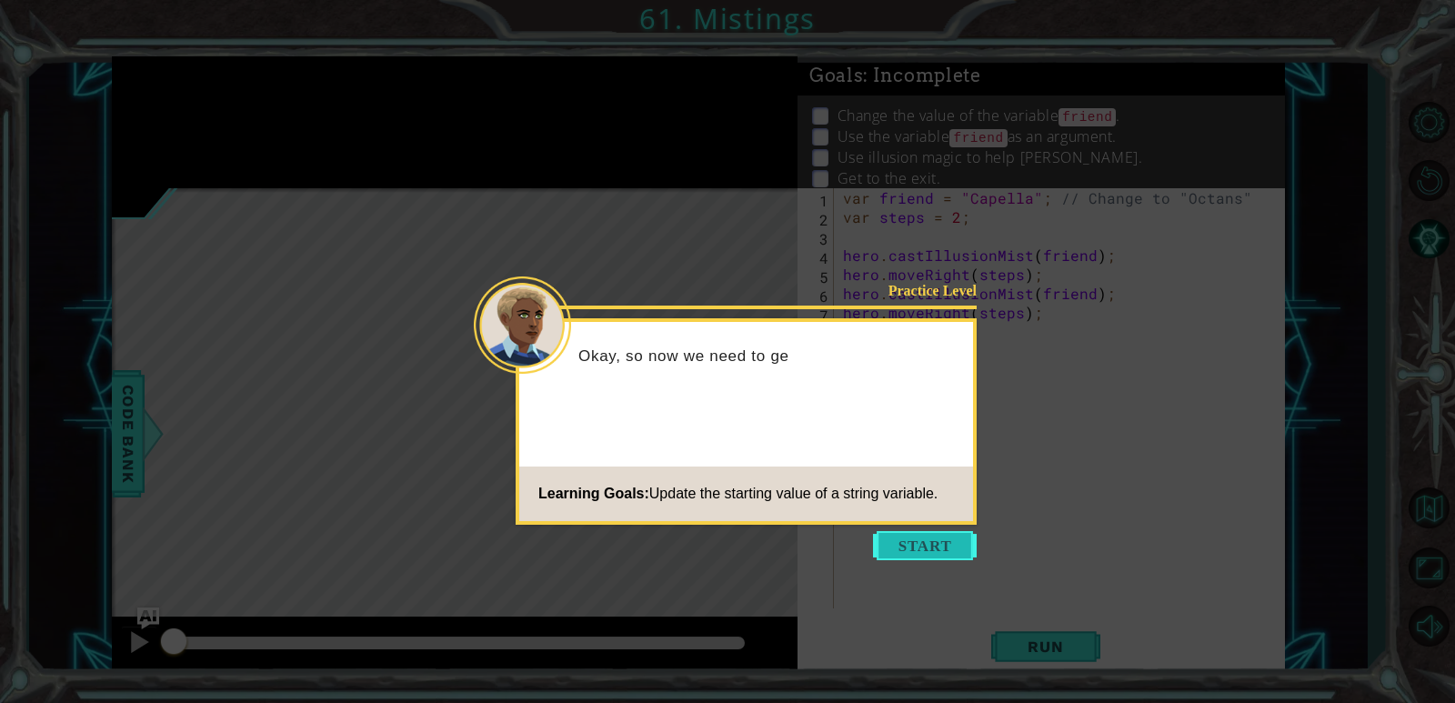
click at [925, 541] on button "Start" at bounding box center [925, 545] width 104 height 29
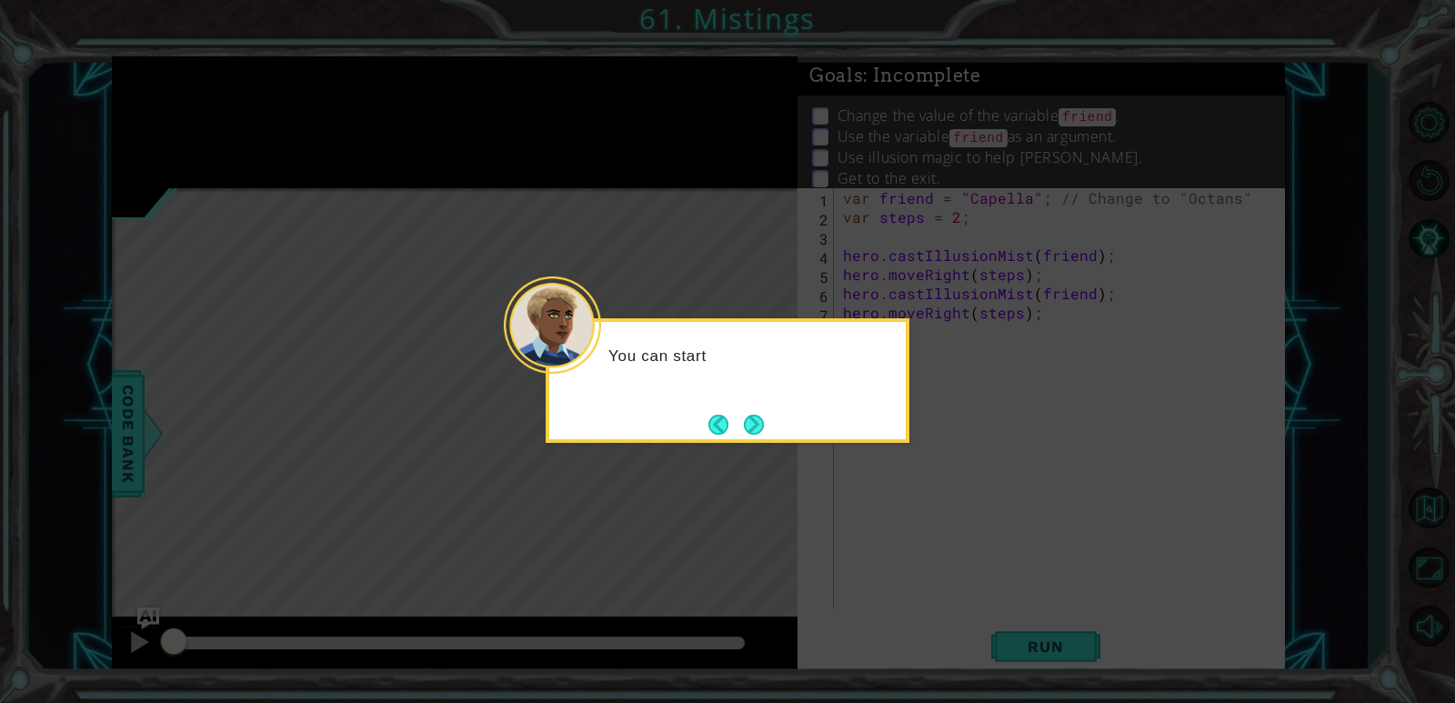
click at [755, 454] on icon at bounding box center [727, 351] width 1455 height 703
click at [725, 432] on button "Back" at bounding box center [725, 425] width 35 height 20
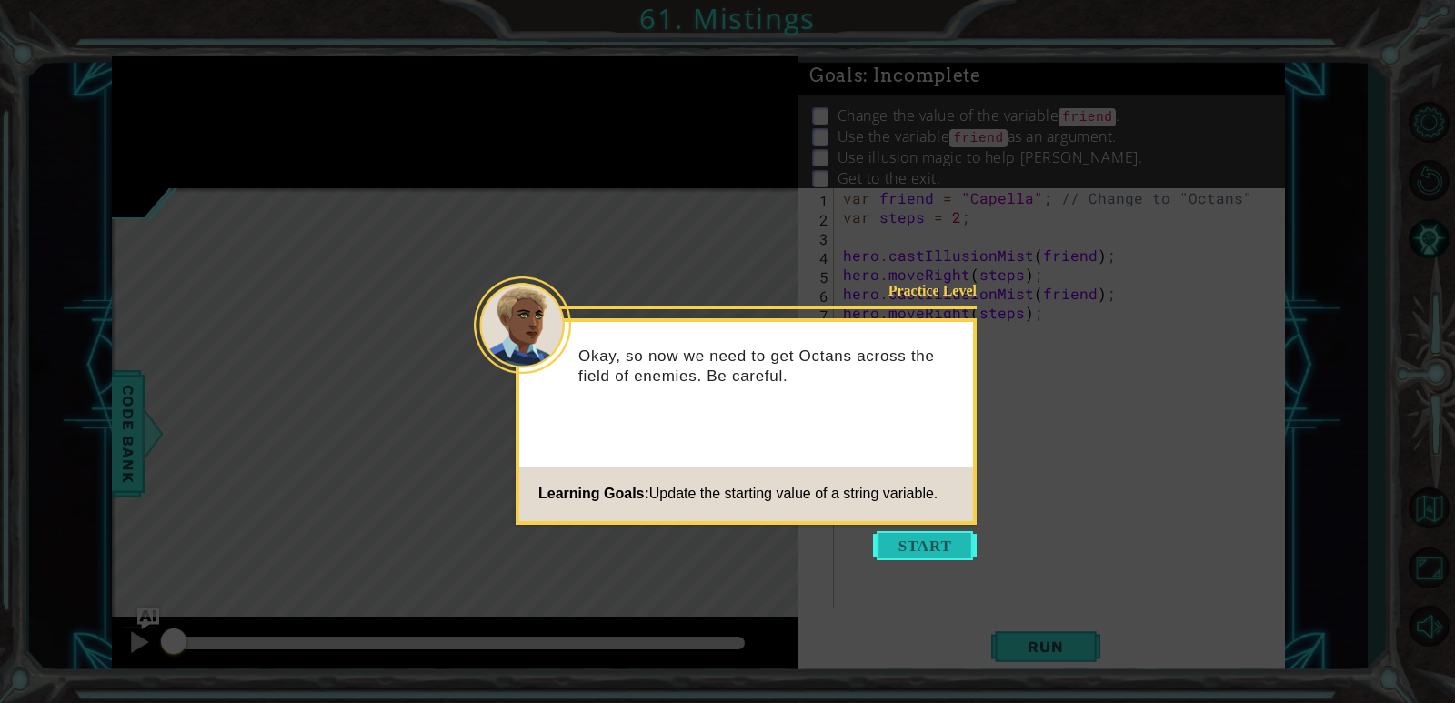
click at [929, 559] on button "Start" at bounding box center [925, 545] width 104 height 29
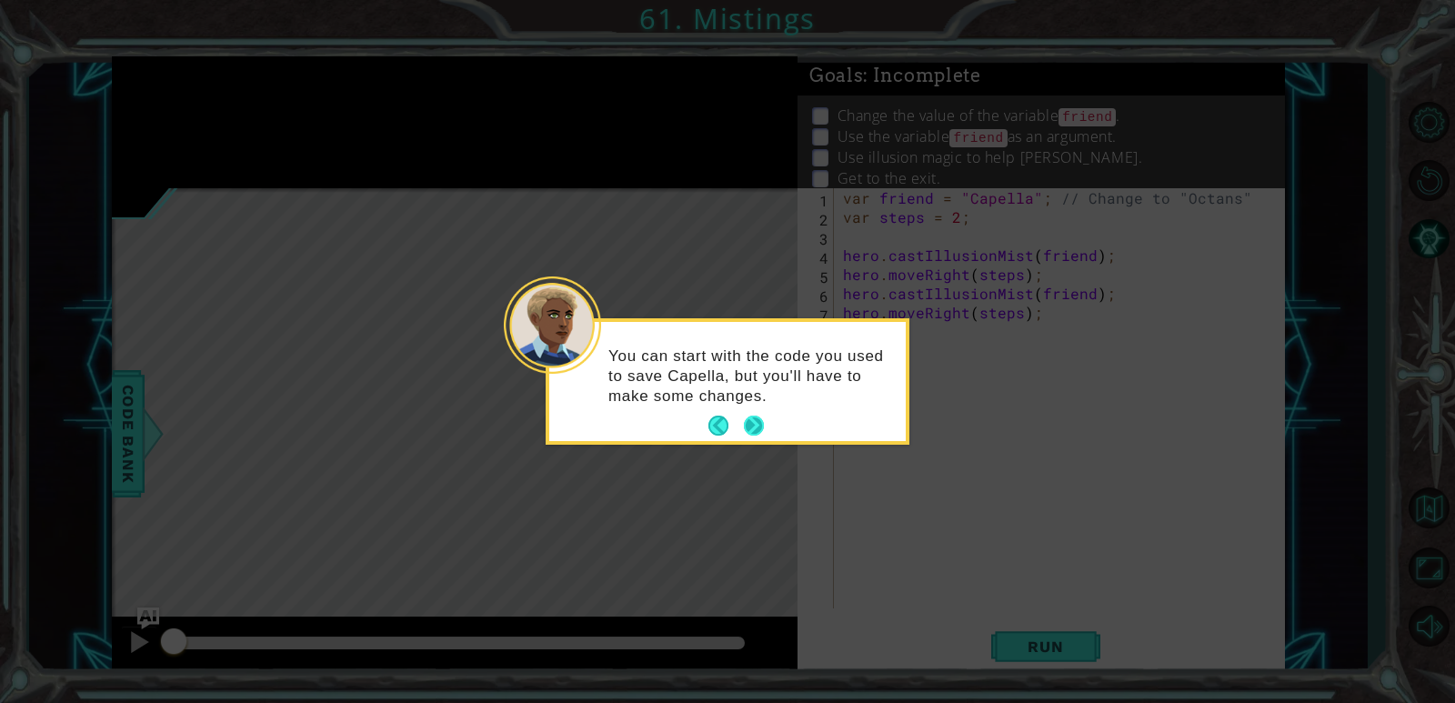
click at [761, 432] on button "Next" at bounding box center [754, 426] width 20 height 20
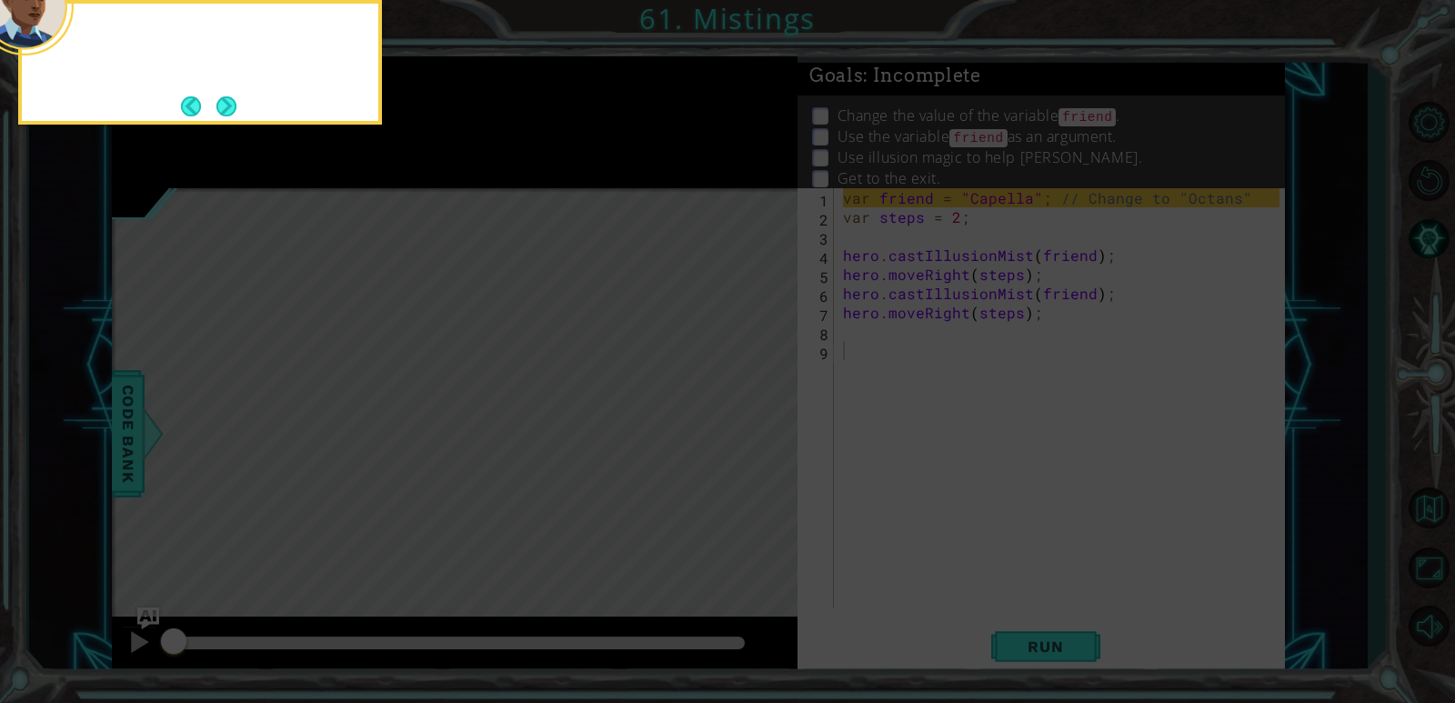
click at [760, 432] on icon at bounding box center [727, 105] width 1455 height 1196
click at [219, 108] on button "Next" at bounding box center [226, 106] width 20 height 20
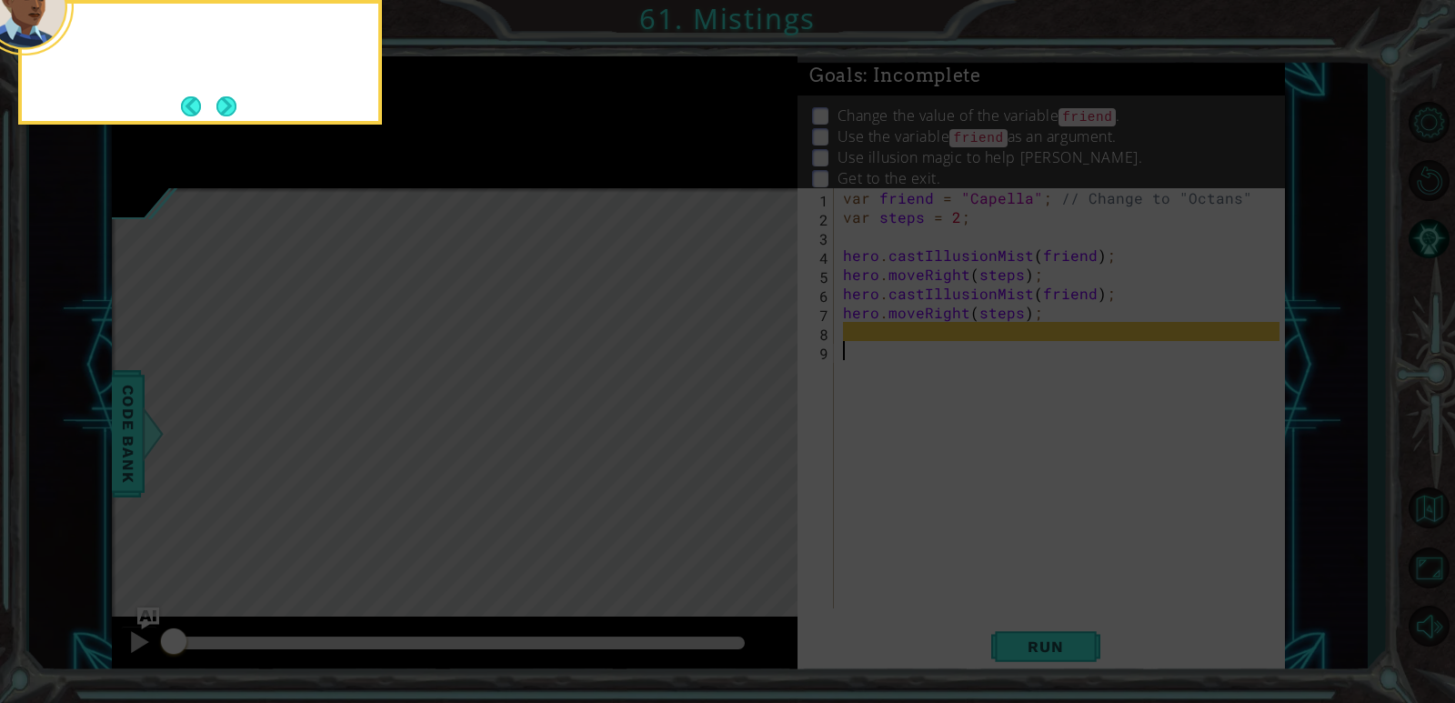
click at [219, 108] on button "Next" at bounding box center [226, 106] width 20 height 20
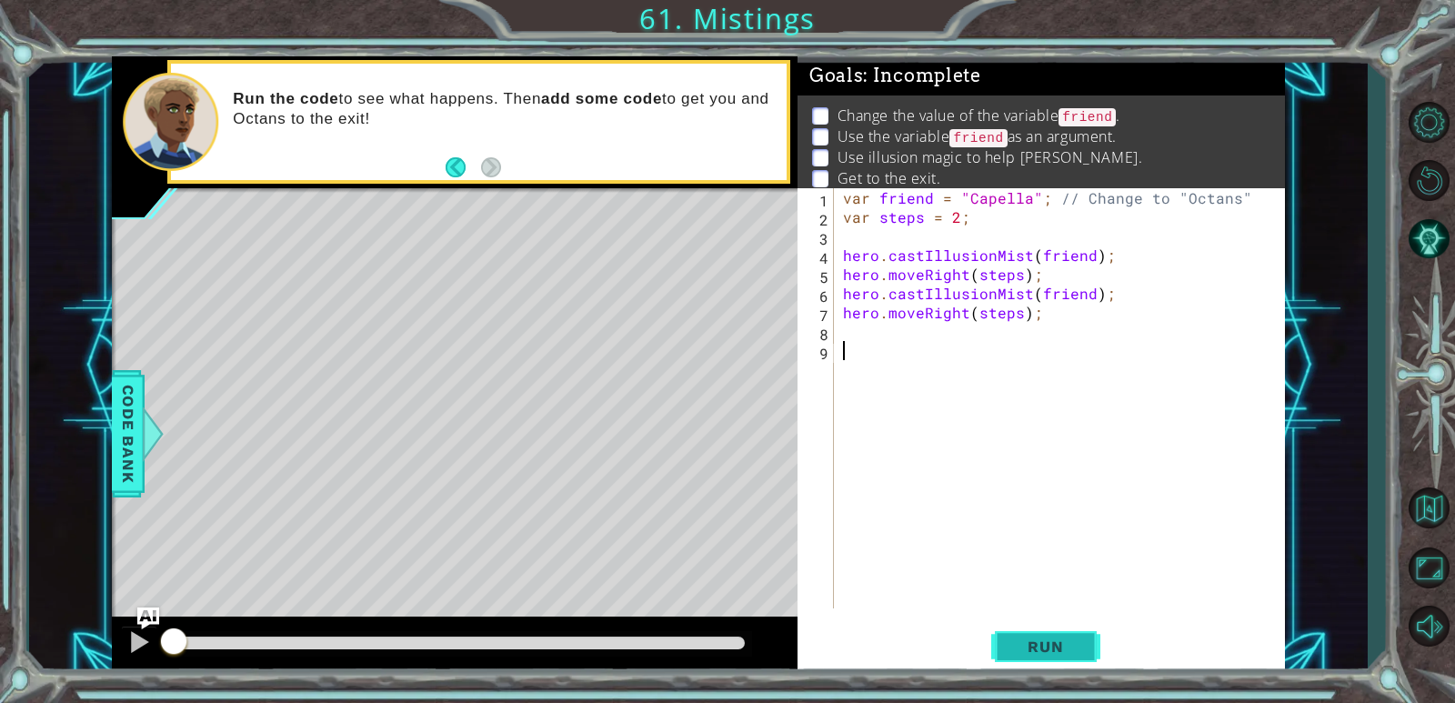
click at [939, 641] on span "Run" at bounding box center [1045, 646] width 72 height 18
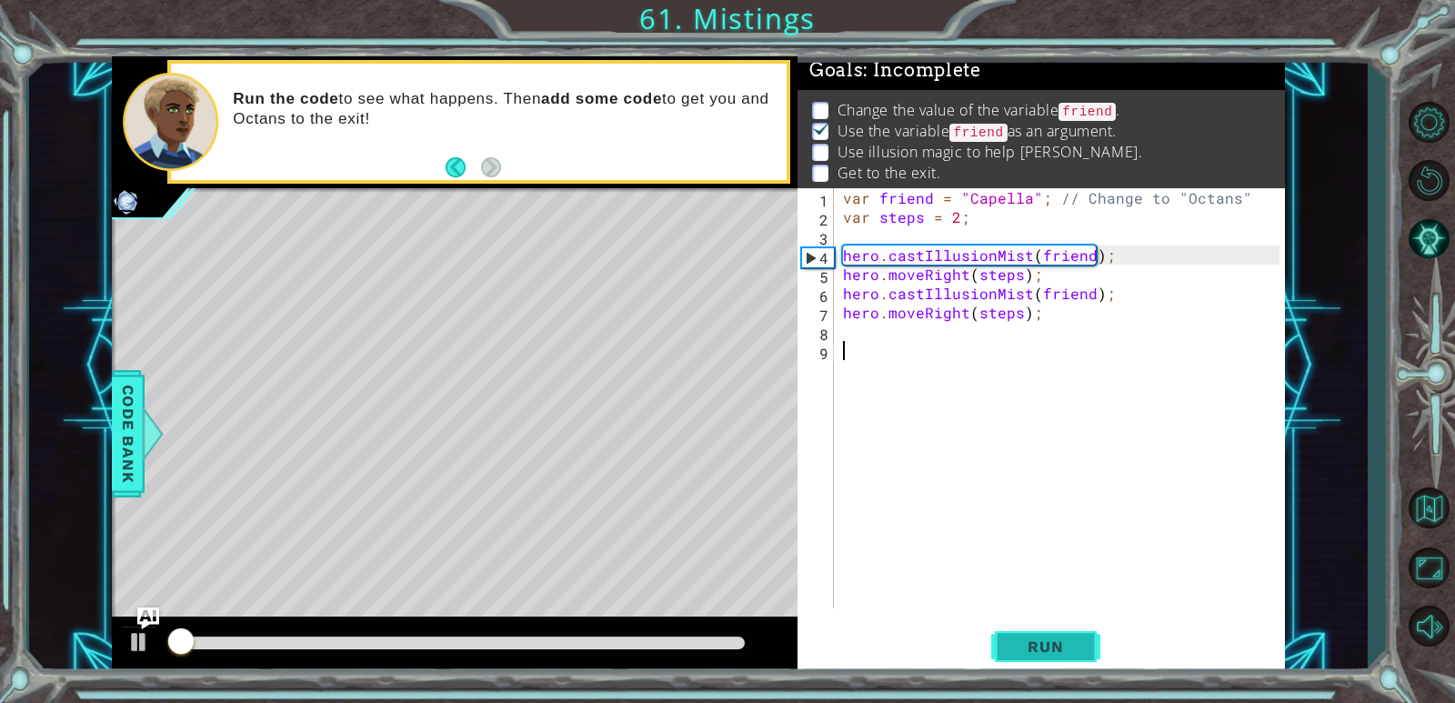
scroll to position [16, 0]
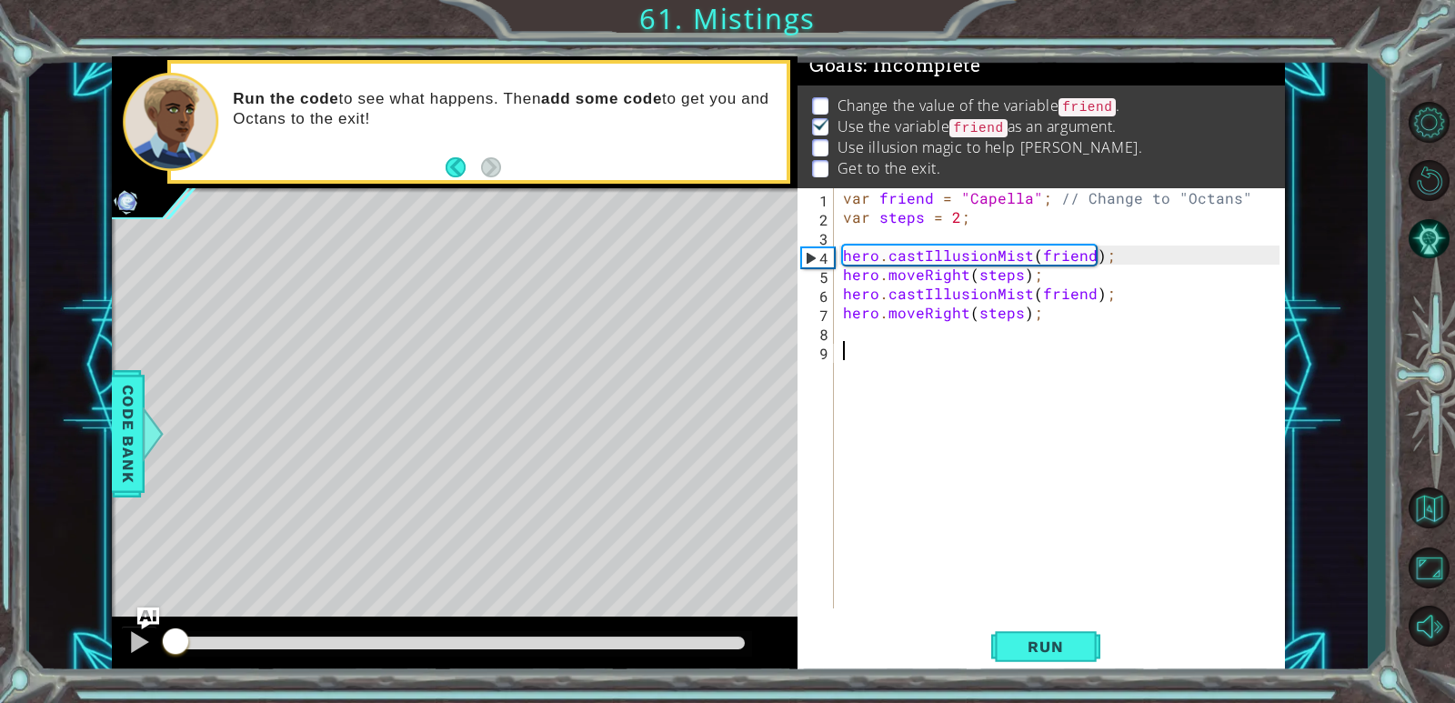
drag, startPoint x: 356, startPoint y: 638, endPoint x: 0, endPoint y: 643, distance: 356.5
click at [0, 643] on div "1 ההההההההההההההההההההההההההההההההההההההההההההההההההההההההההההההההההההההההההההה…" at bounding box center [727, 351] width 1455 height 703
click at [128, 646] on div at bounding box center [139, 642] width 24 height 24
click at [939, 203] on div "var friend = "Capella" ; // Change to "Octans" var steps = 2 ; hero . castIllus…" at bounding box center [1063, 417] width 449 height 458
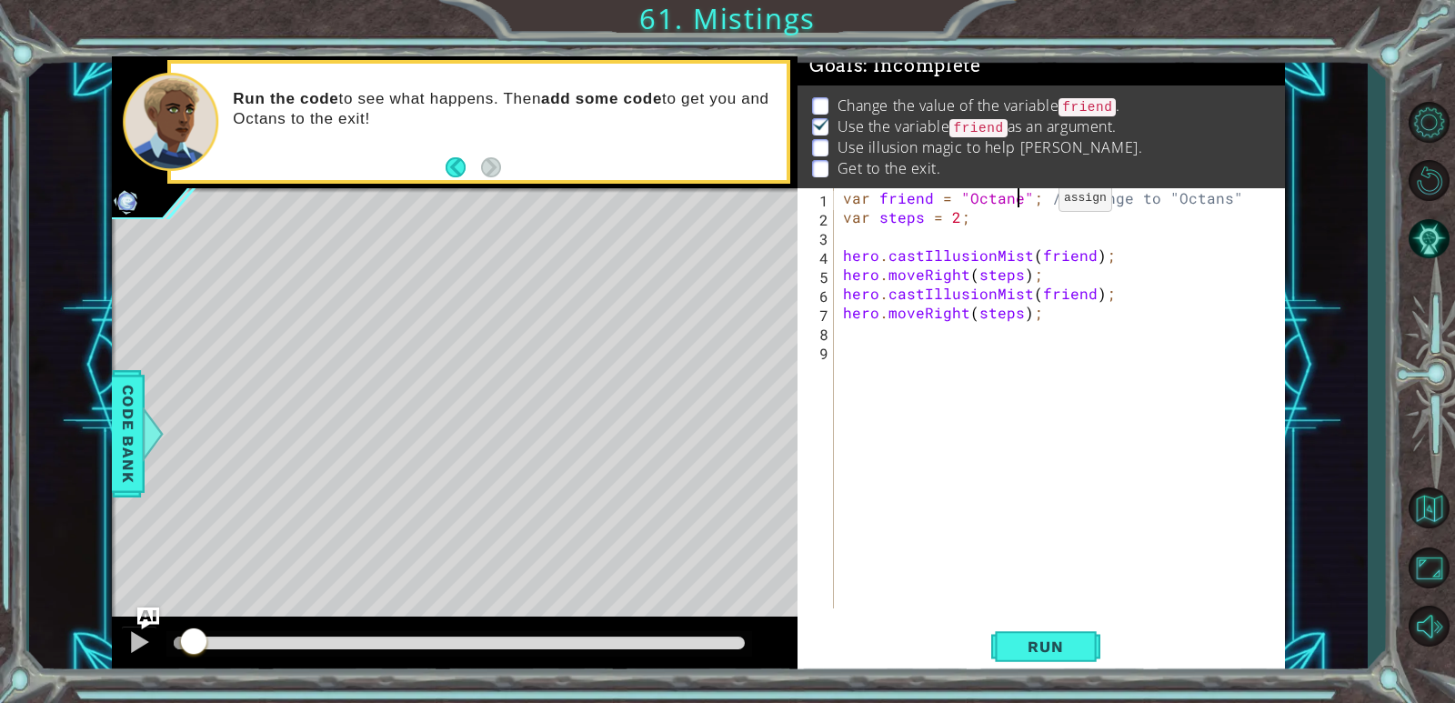
scroll to position [0, 11]
click at [939, 662] on button "Run" at bounding box center [1045, 647] width 109 height 49
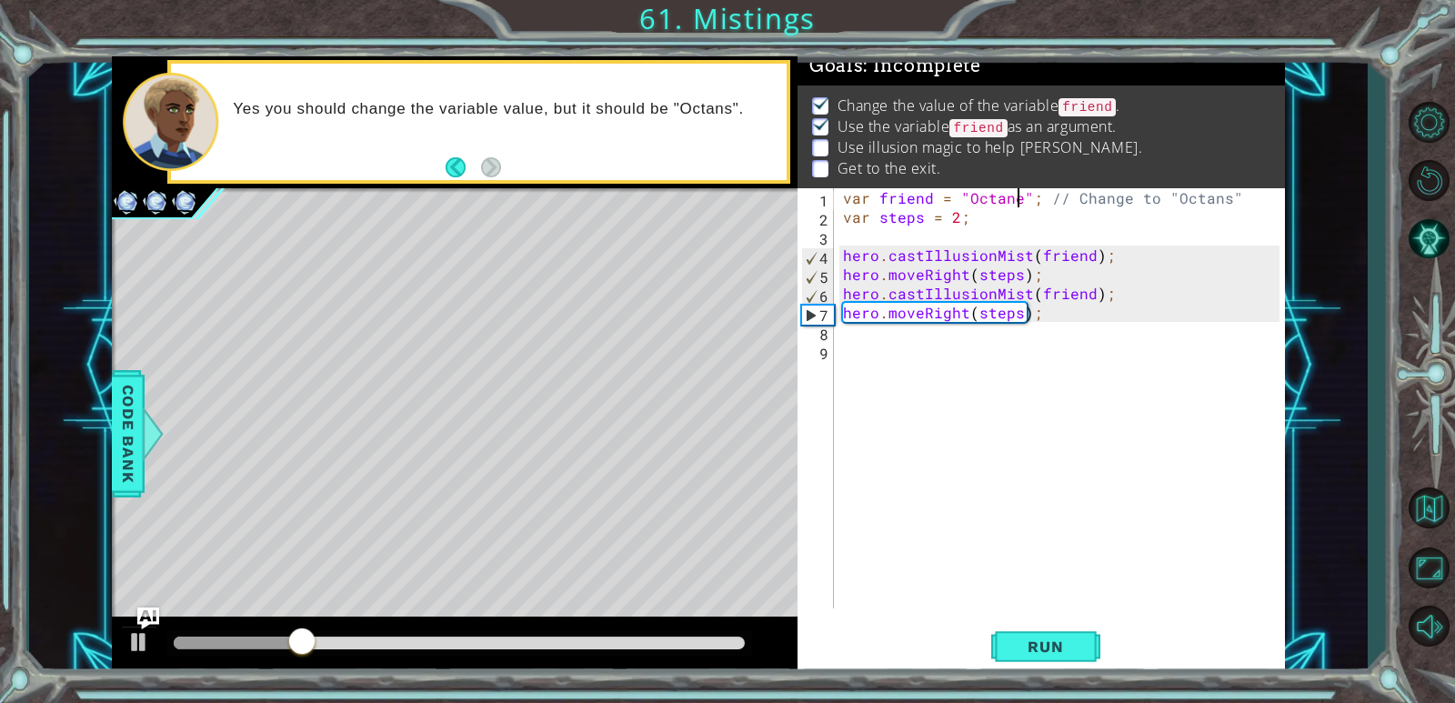
type textarea "var friend = "Octans"; // Change to "Octans""
click at [891, 338] on div "var friend = "Octans" ; // Change to "Octans" var steps = 2 ; hero . castIllusi…" at bounding box center [1063, 417] width 449 height 458
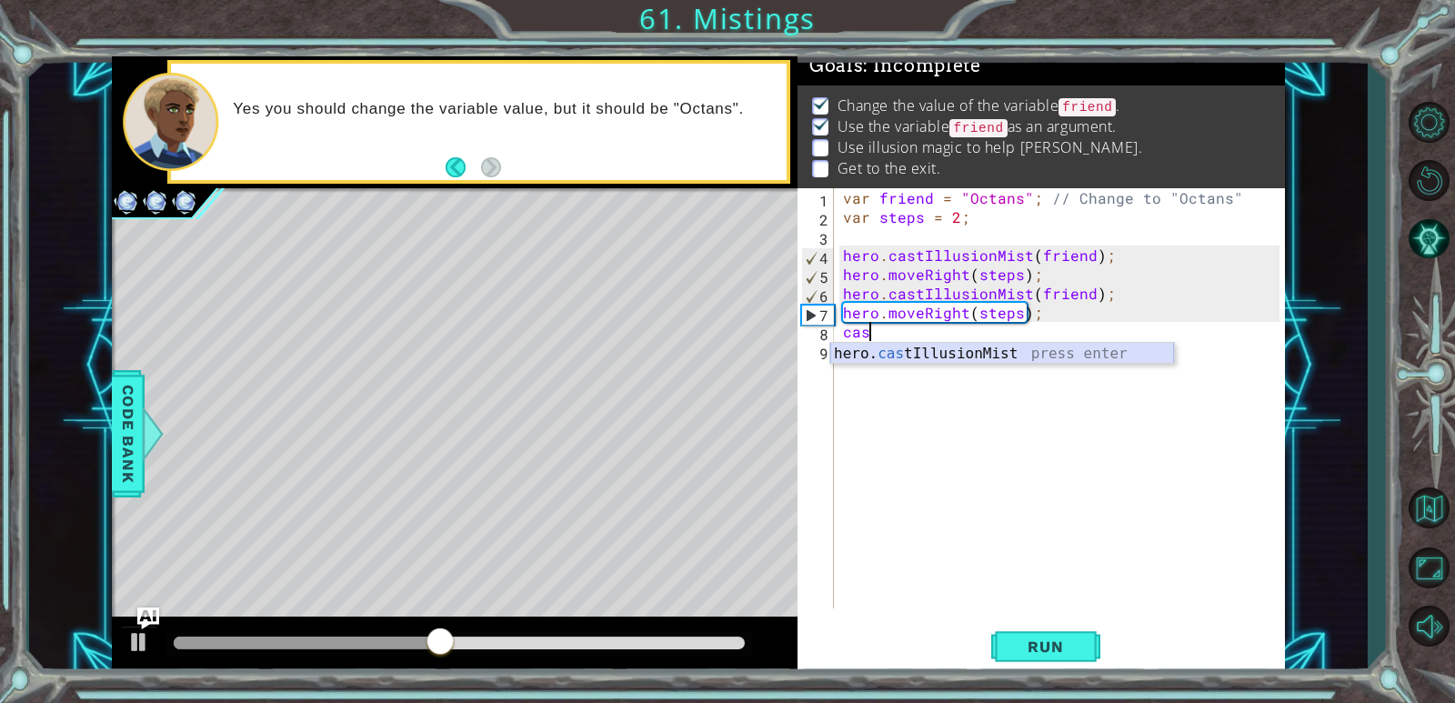
click at [939, 346] on div "hero. cas tIllusionMist press enter" at bounding box center [1002, 375] width 344 height 65
type textarea "hero.castIllusionMist(friend);"
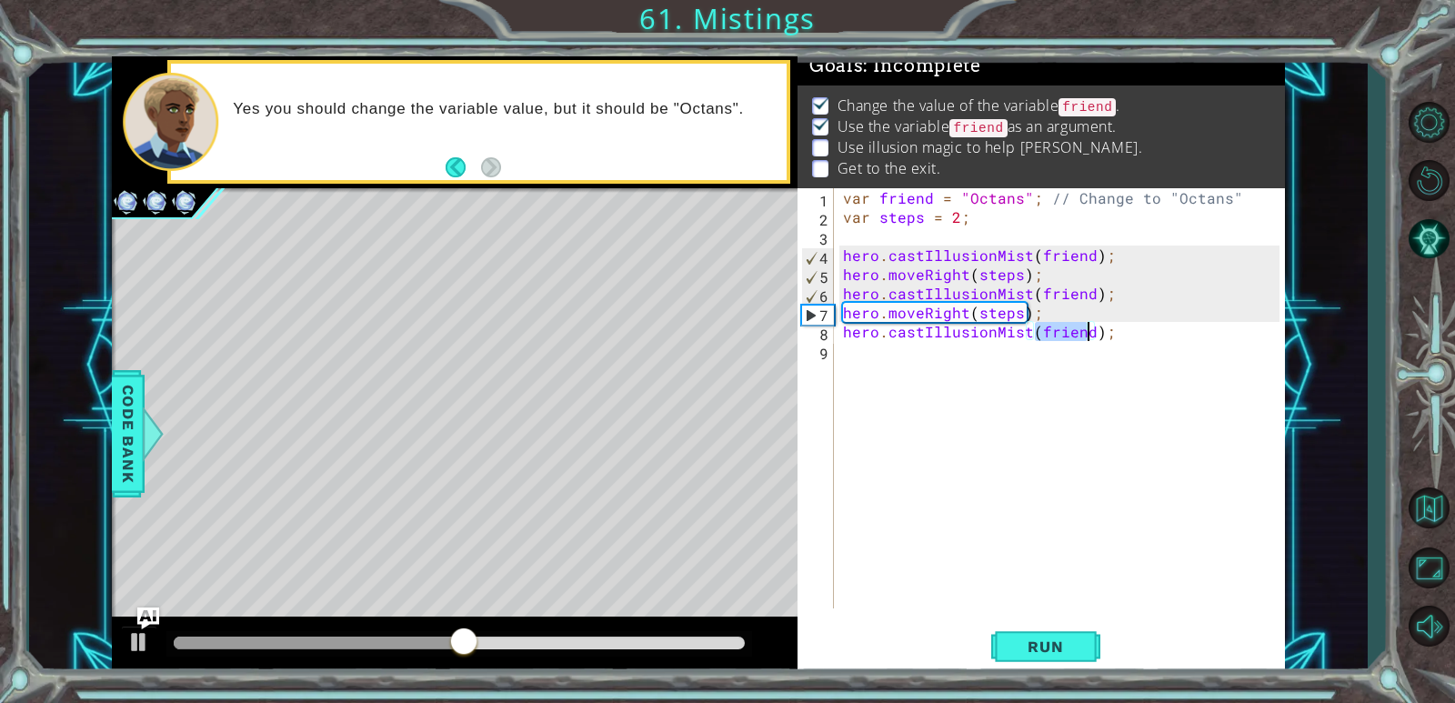
click at [939, 353] on div "var friend = "Octans" ; // Change to "Octans" var steps = 2 ; hero . castIllusi…" at bounding box center [1063, 417] width 449 height 458
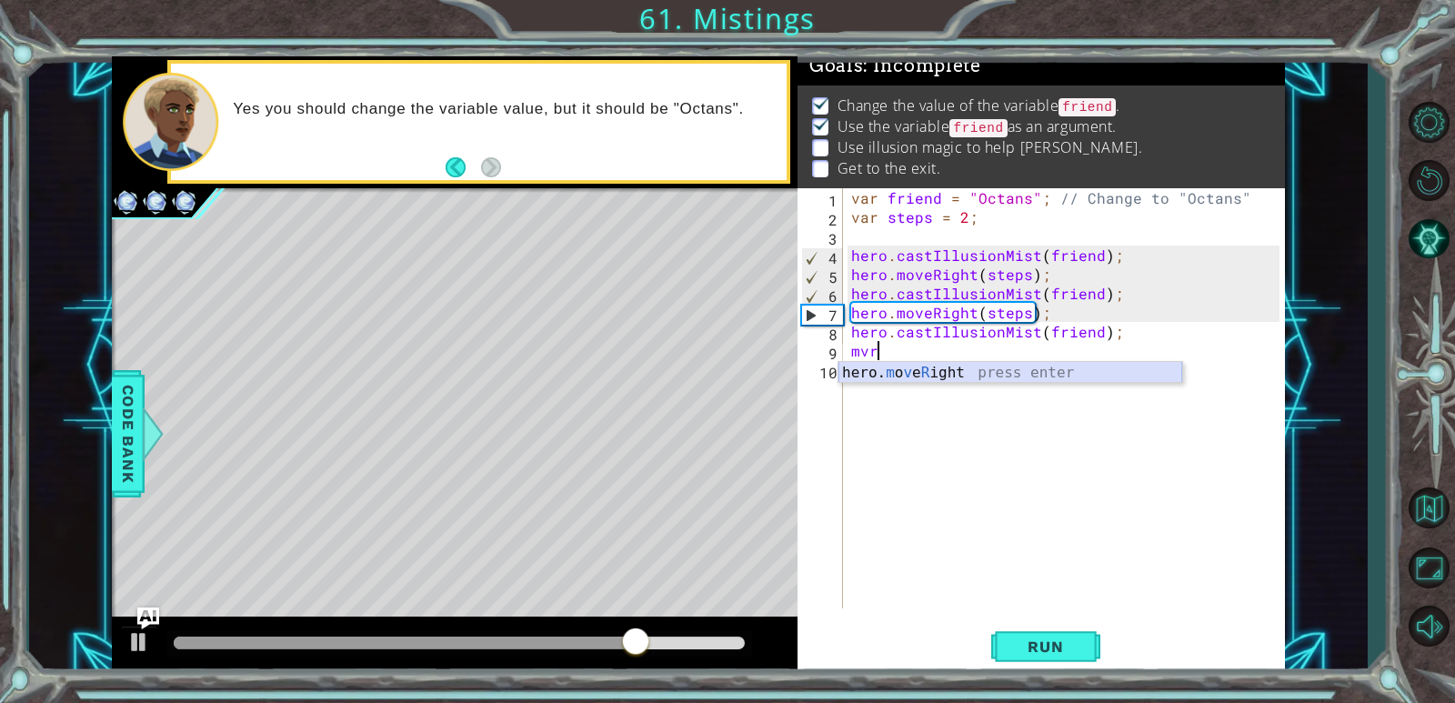
click at [939, 371] on div "hero. m o v e R ight press enter" at bounding box center [1010, 394] width 344 height 65
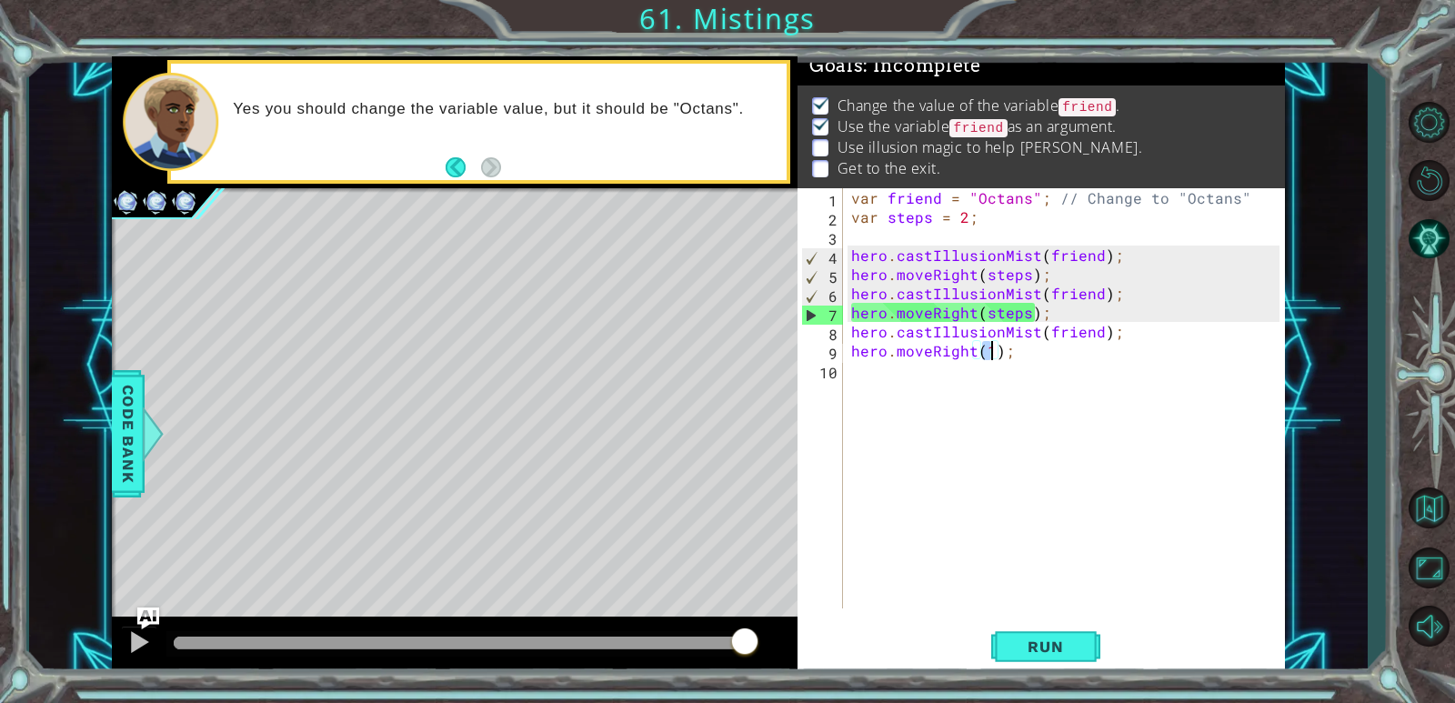
scroll to position [0, 8]
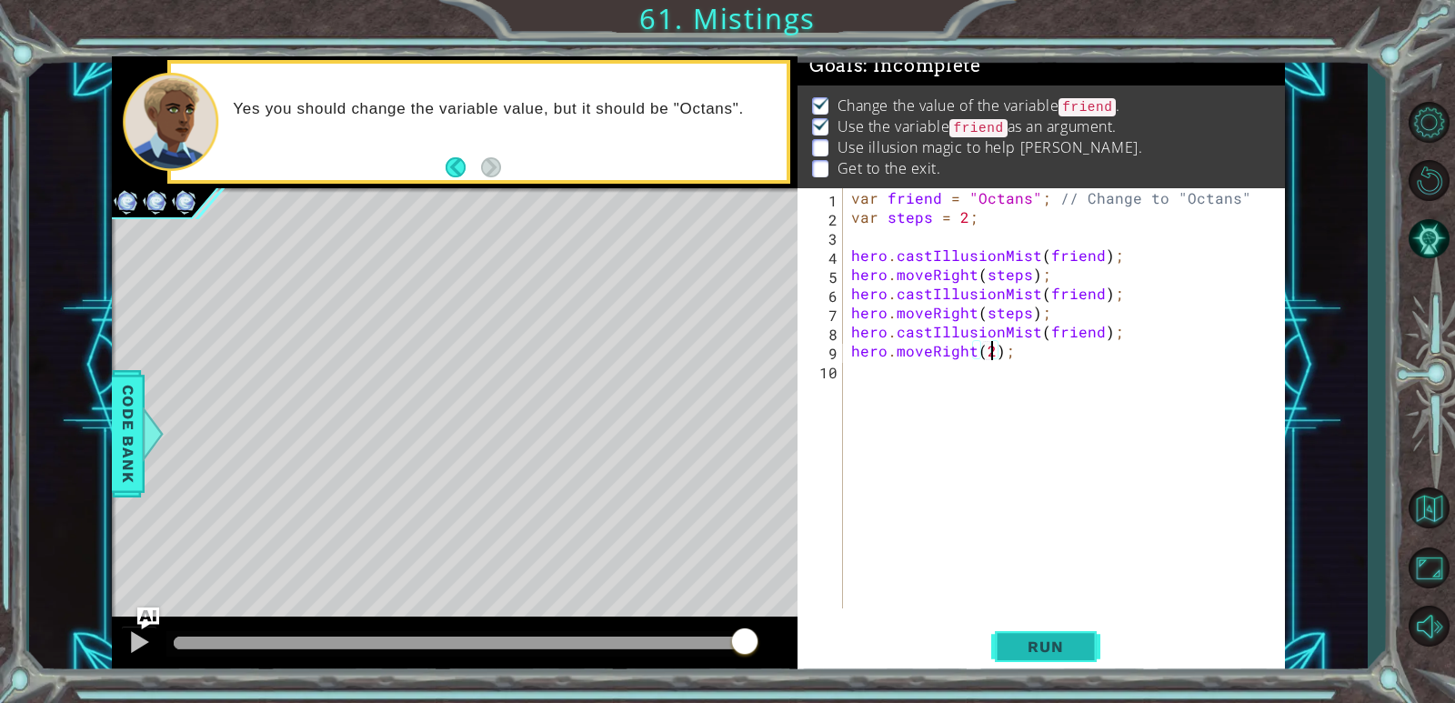
type textarea "hero.moveRight(2);"
click at [939, 660] on button "Run" at bounding box center [1045, 647] width 109 height 49
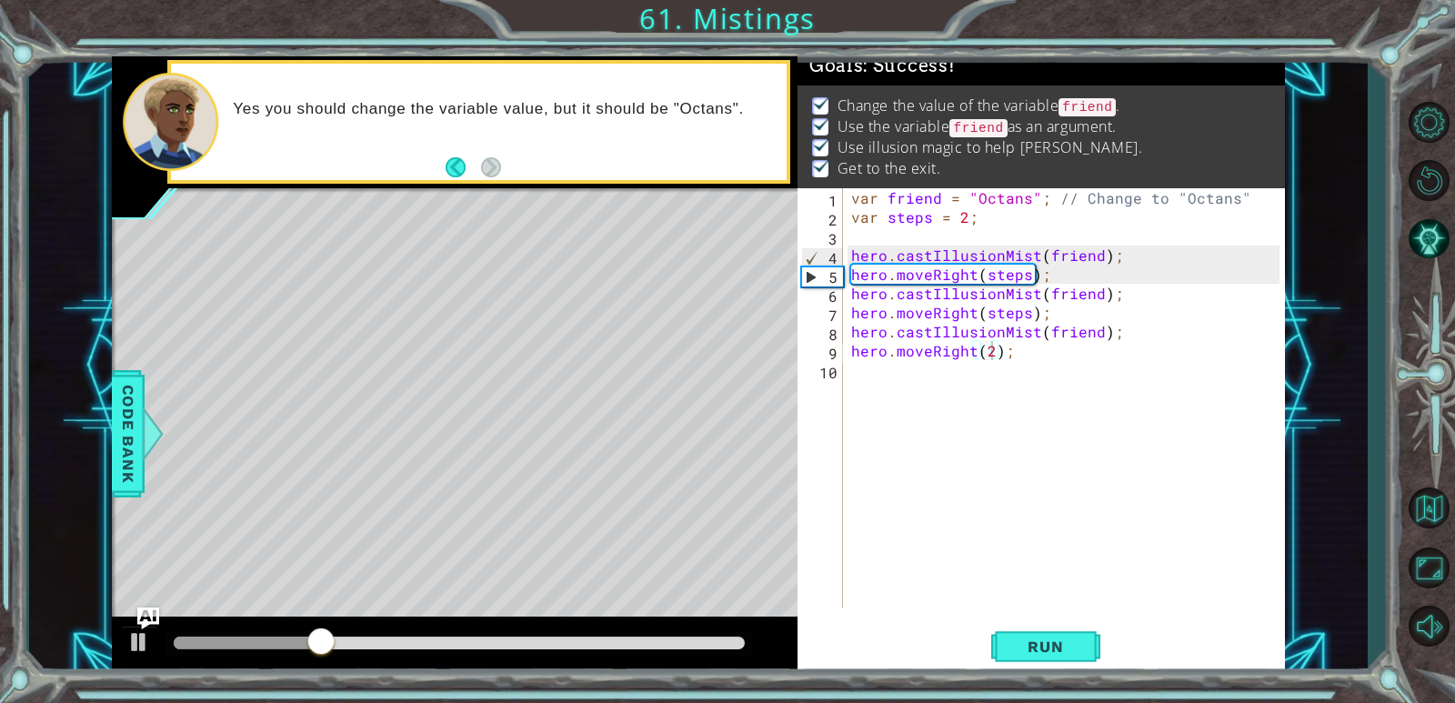
drag, startPoint x: 604, startPoint y: 650, endPoint x: 715, endPoint y: 644, distance: 111.1
click at [713, 644] on div at bounding box center [459, 643] width 586 height 25
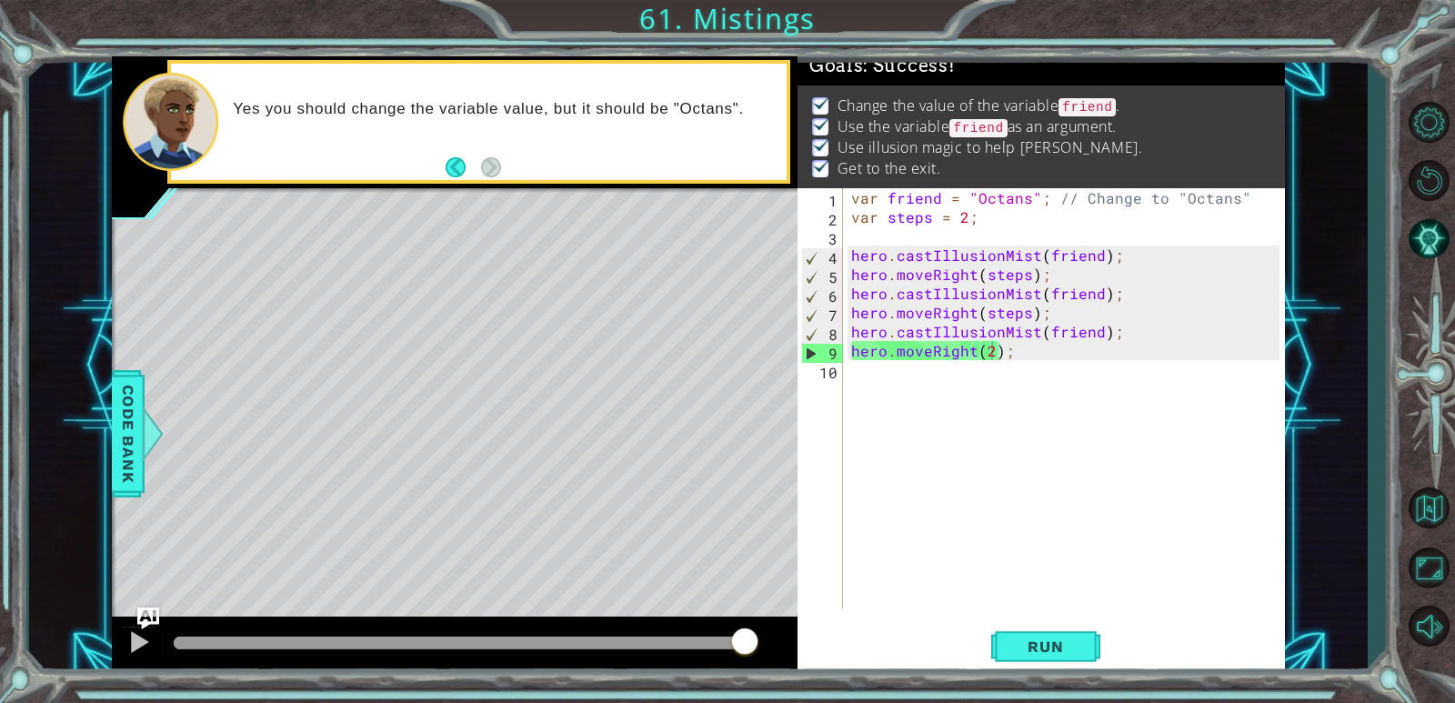
drag, startPoint x: 708, startPoint y: 644, endPoint x: 789, endPoint y: 637, distance: 82.1
click at [786, 639] on div at bounding box center [455, 646] width 686 height 58
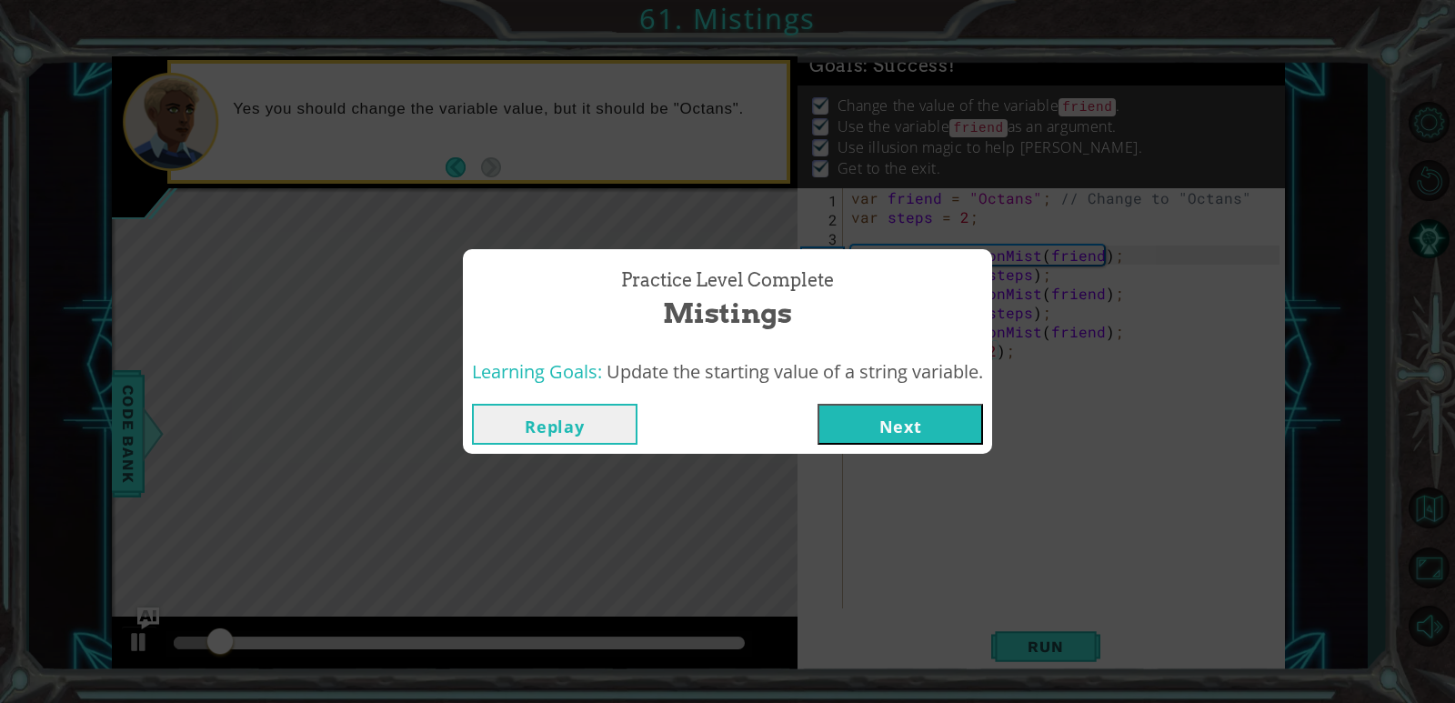
click at [888, 416] on button "Next" at bounding box center [901, 424] width 166 height 41
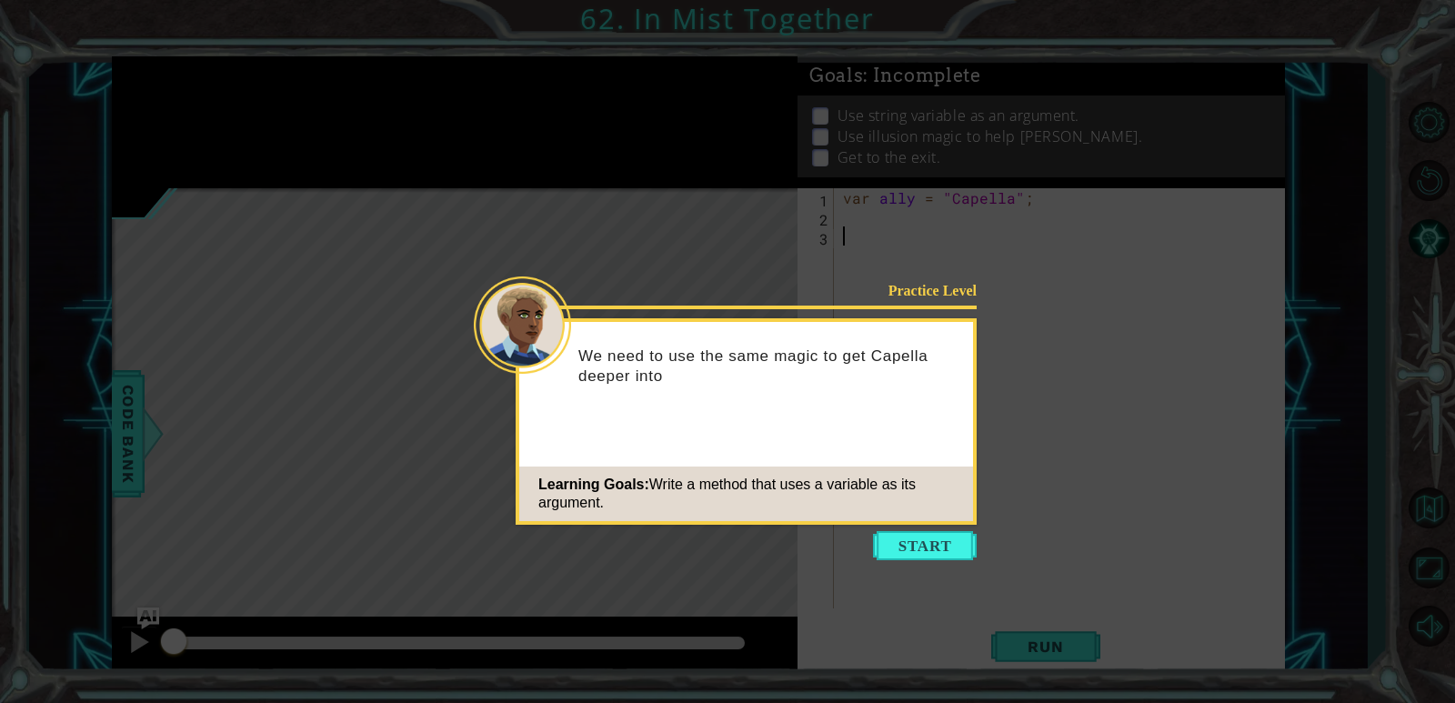
click at [939, 568] on icon at bounding box center [727, 351] width 1455 height 703
click at [939, 561] on icon at bounding box center [727, 351] width 1455 height 703
click at [939, 547] on button "Start" at bounding box center [925, 545] width 104 height 29
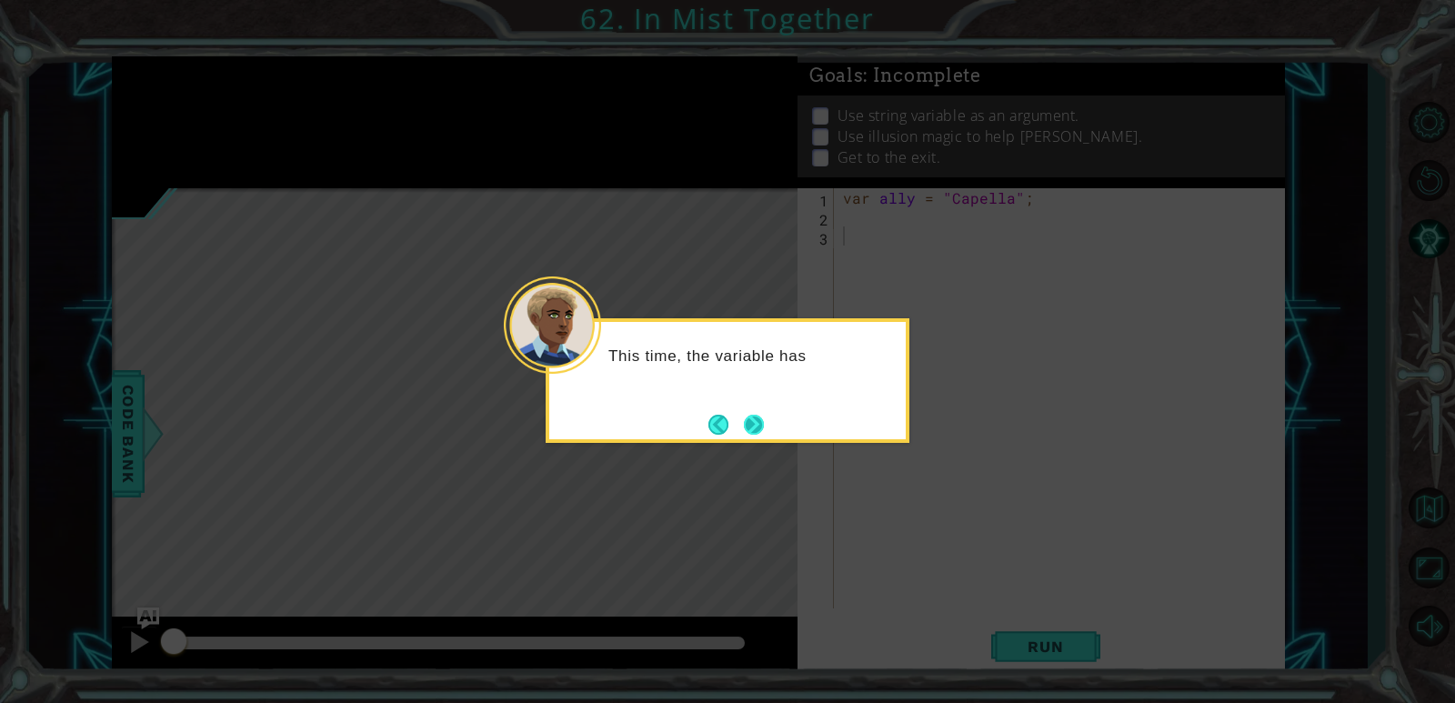
click at [759, 421] on button "Next" at bounding box center [754, 425] width 20 height 20
click at [782, 417] on div "Make sure to use th" at bounding box center [728, 380] width 364 height 125
click at [762, 415] on button "Next" at bounding box center [754, 425] width 20 height 20
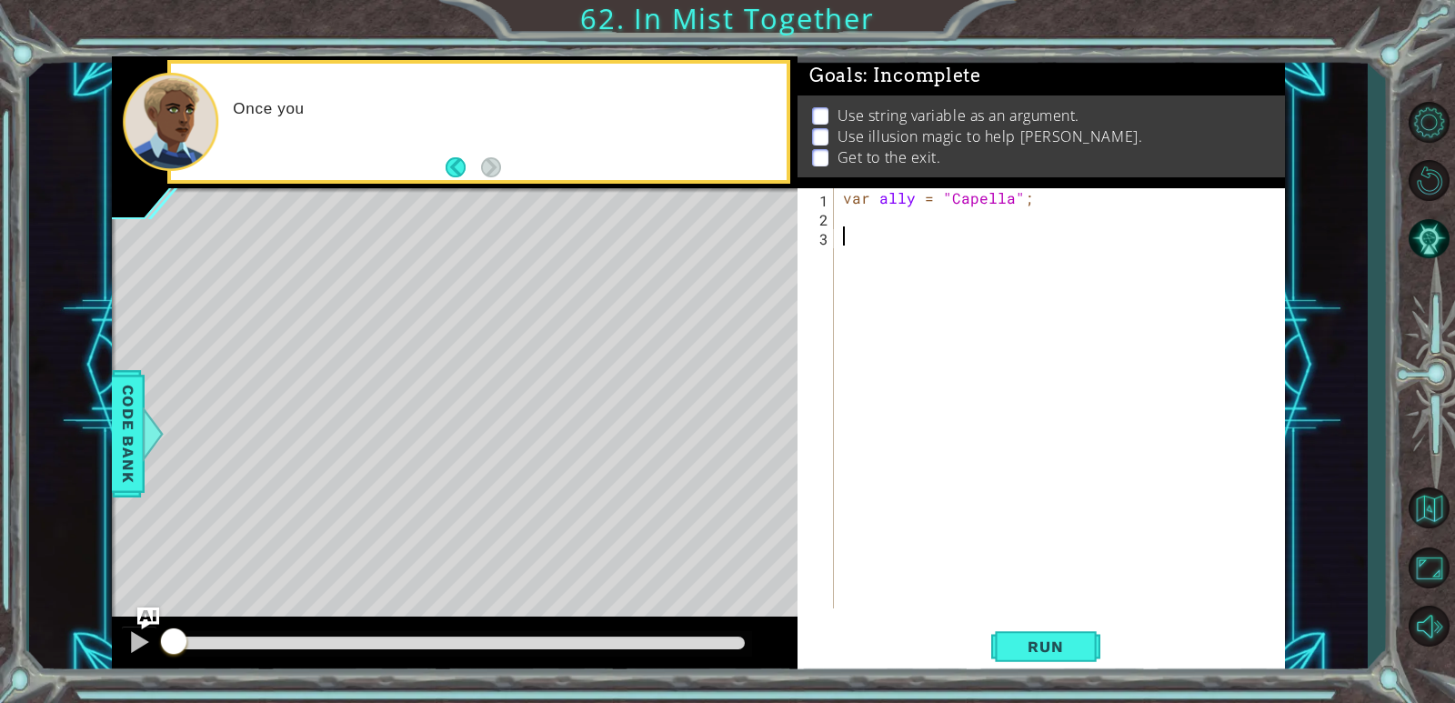
click at [939, 216] on div "var ally = "Capella" ;" at bounding box center [1063, 417] width 449 height 458
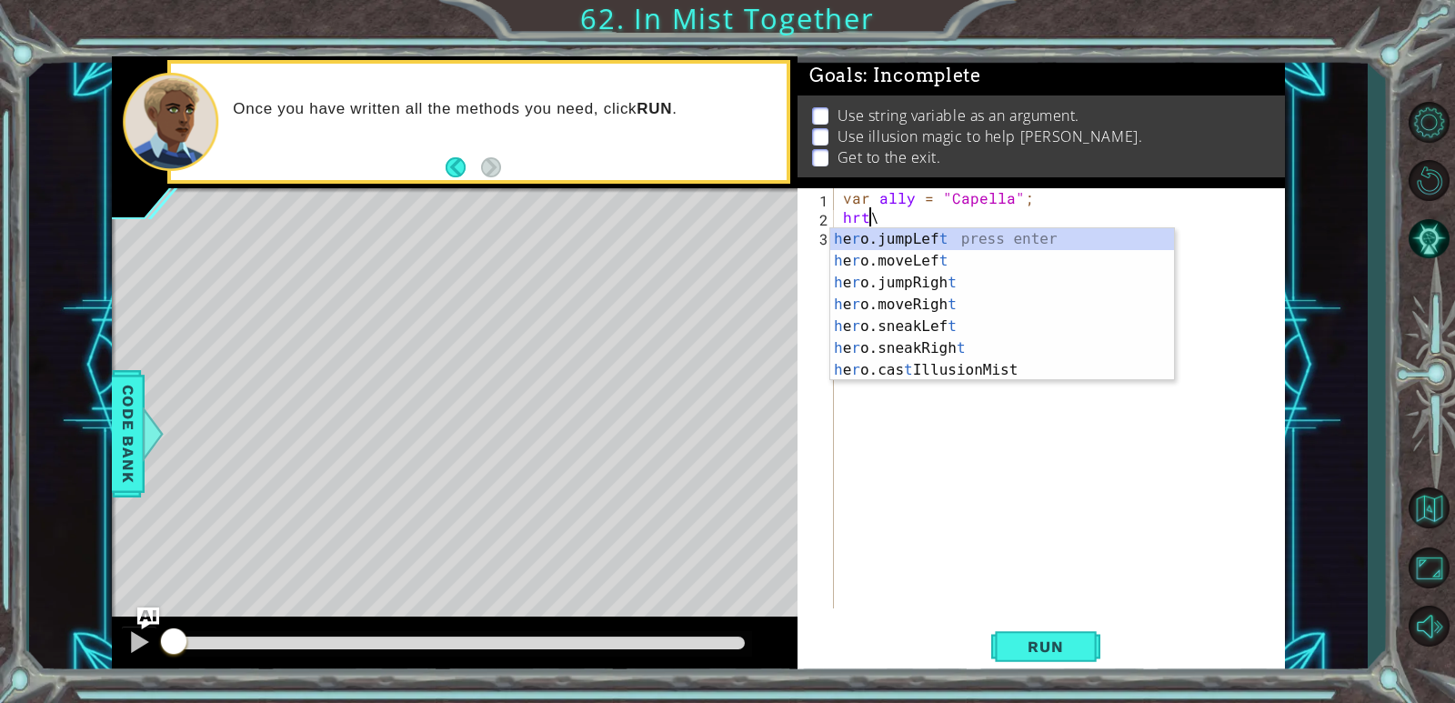
type textarea "hr\"
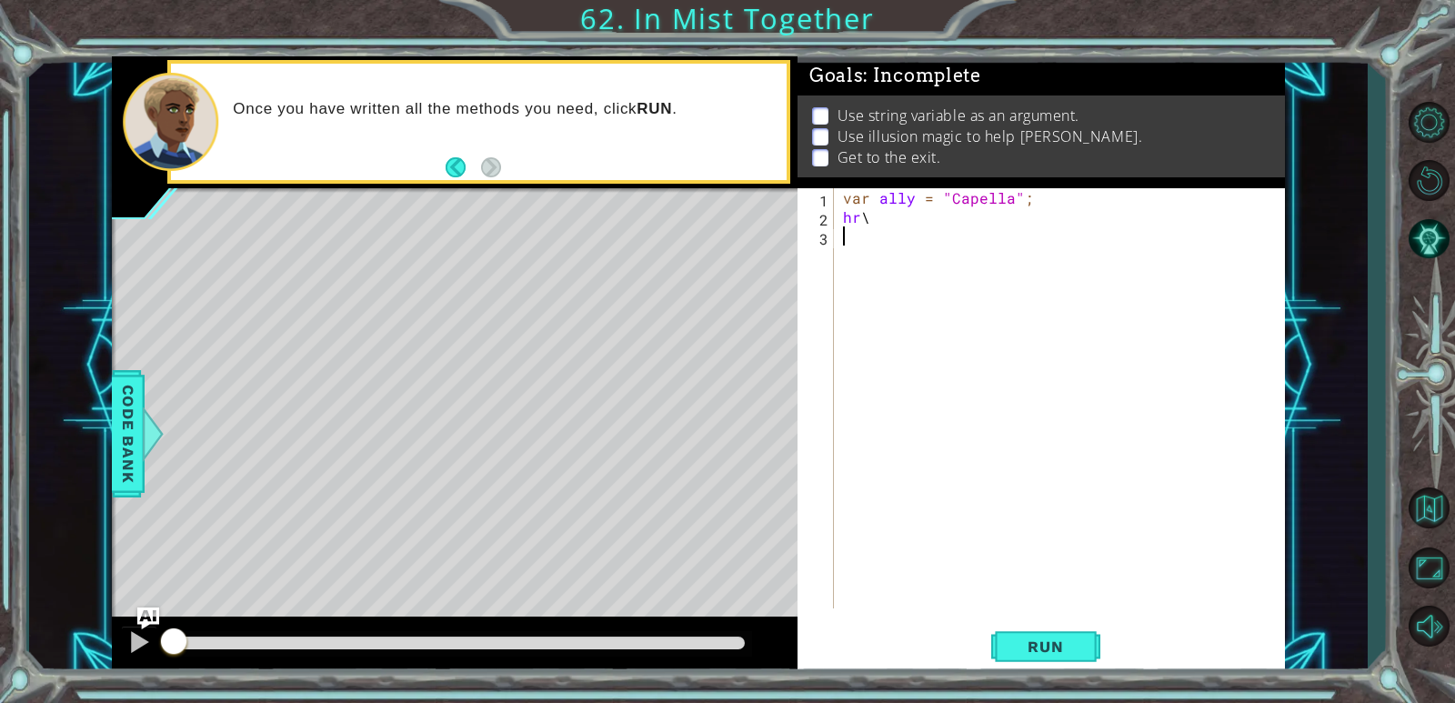
scroll to position [0, 0]
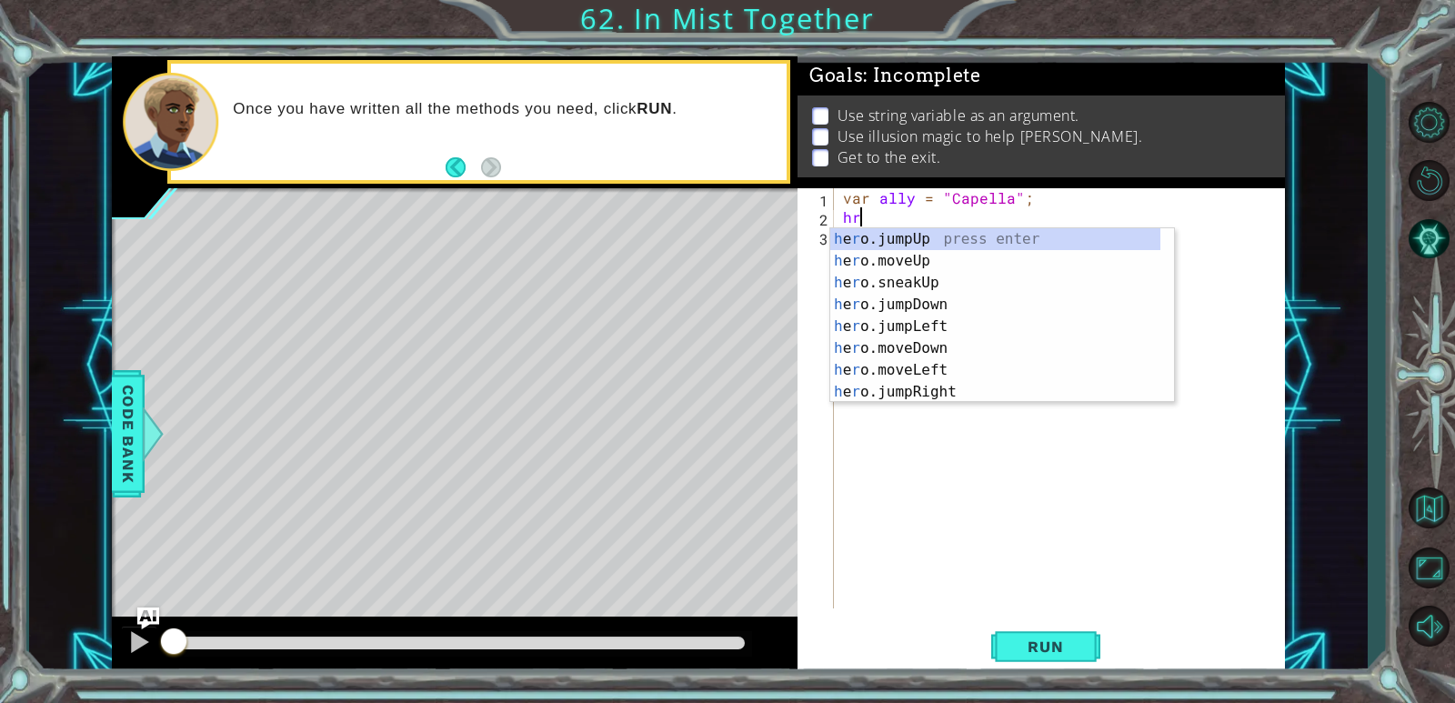
type textarea "h"
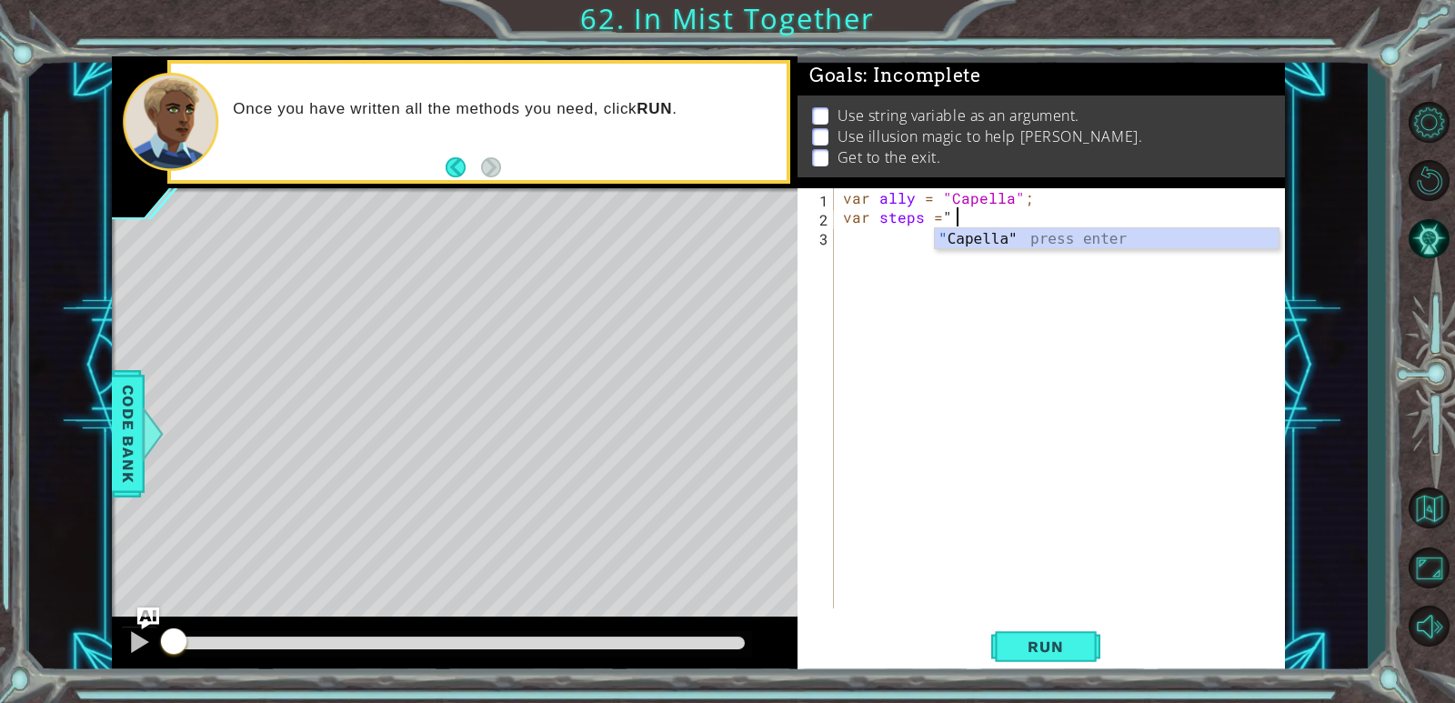
scroll to position [0, 5]
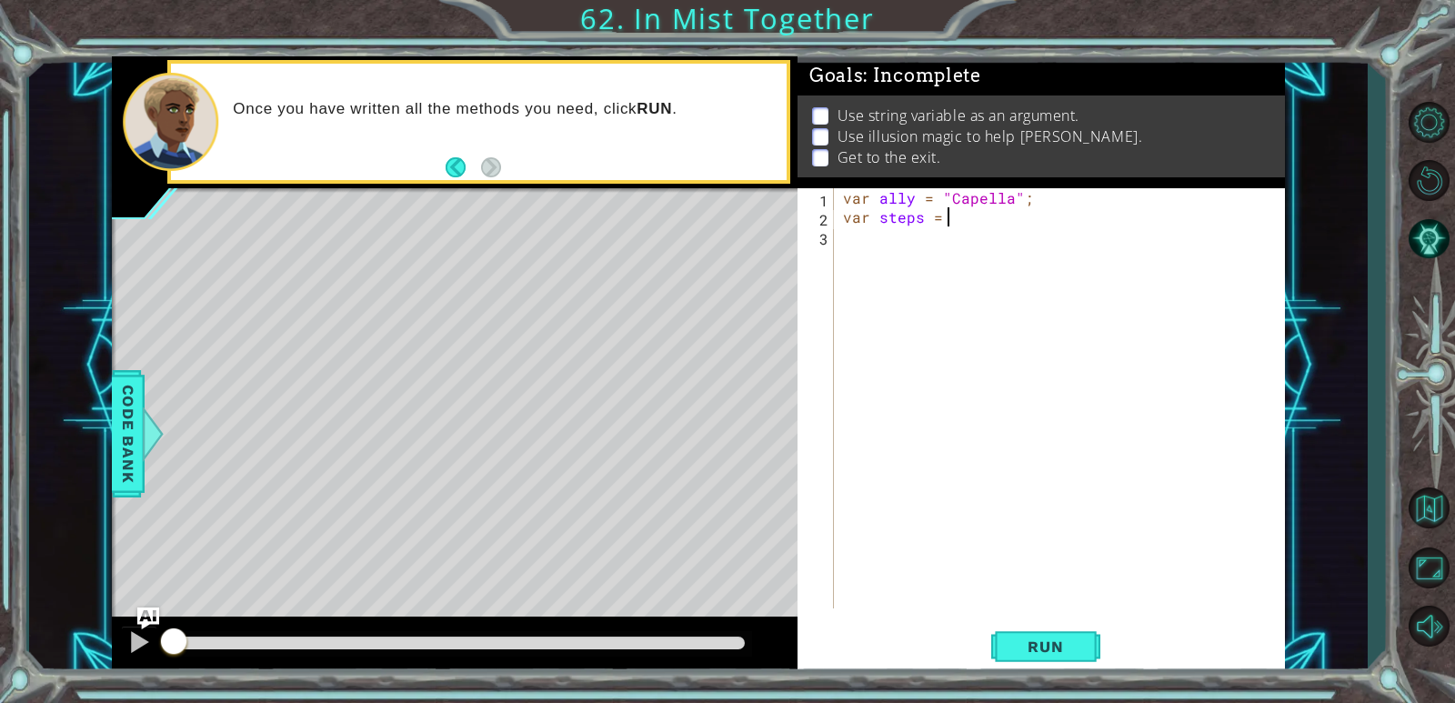
type textarea "var steps = 2"
click at [906, 233] on div "var ally = "Capella" ; var steps = 2" at bounding box center [1063, 417] width 449 height 458
click at [882, 253] on div "hero. cas tIllusionMist press enter" at bounding box center [1002, 279] width 344 height 65
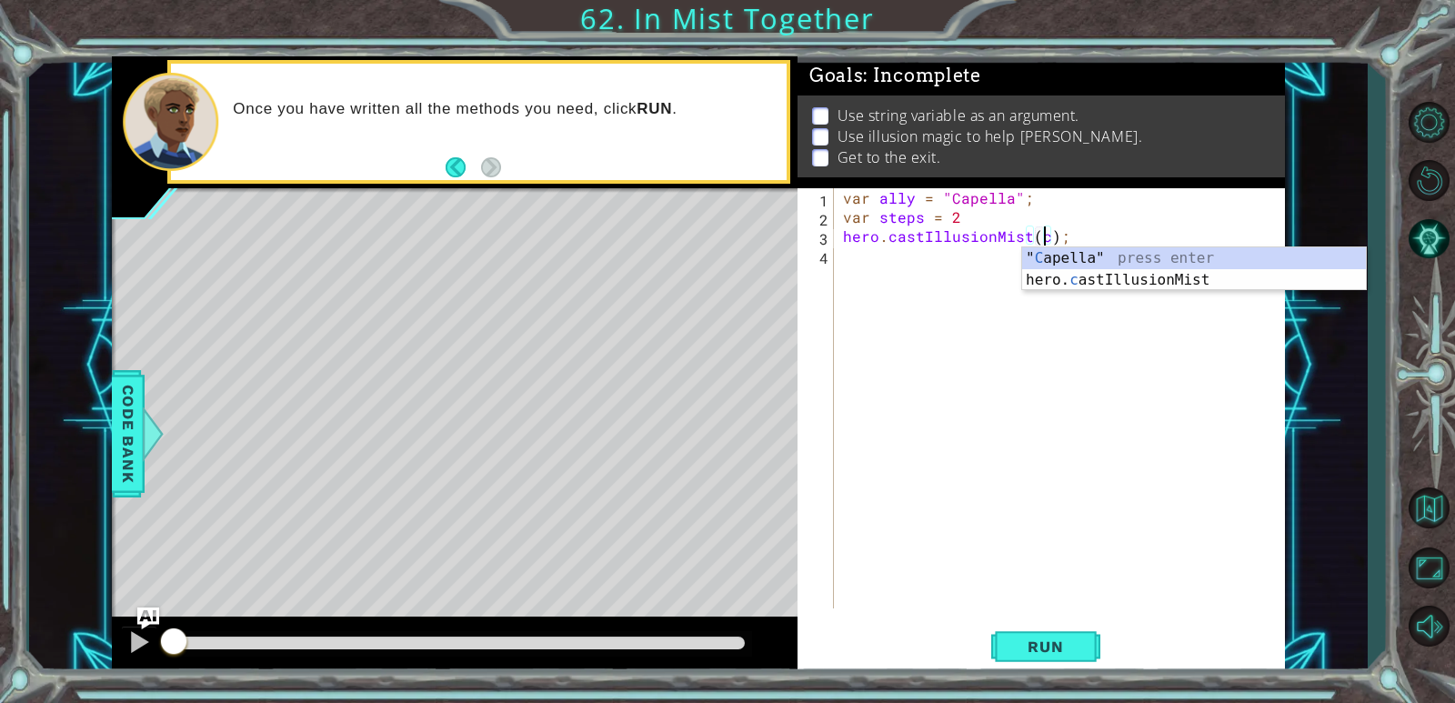
scroll to position [0, 13]
type textarea "hero.castIllusionMist("Capella);"
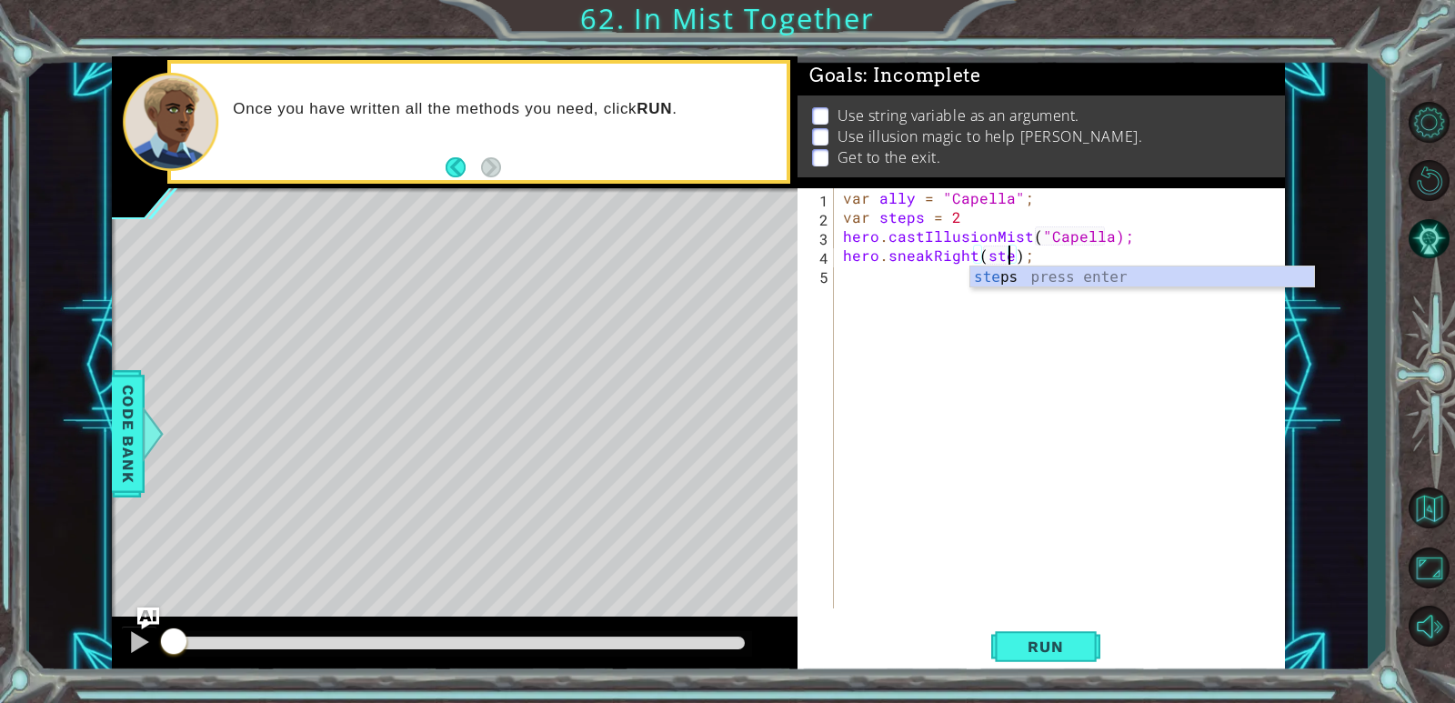
scroll to position [0, 11]
type textarea "hero.sneakRight(steps);"
click at [840, 270] on div "hero.sneakRight(steps); 1 2 3 4 5 var ally = "Capella" ; var steps = 2 hero . c…" at bounding box center [1039, 398] width 482 height 420
click at [844, 270] on div "var ally = "Capella" ; var steps = 2 hero . castIllusionMist ( "Capella); hero …" at bounding box center [1063, 417] width 449 height 458
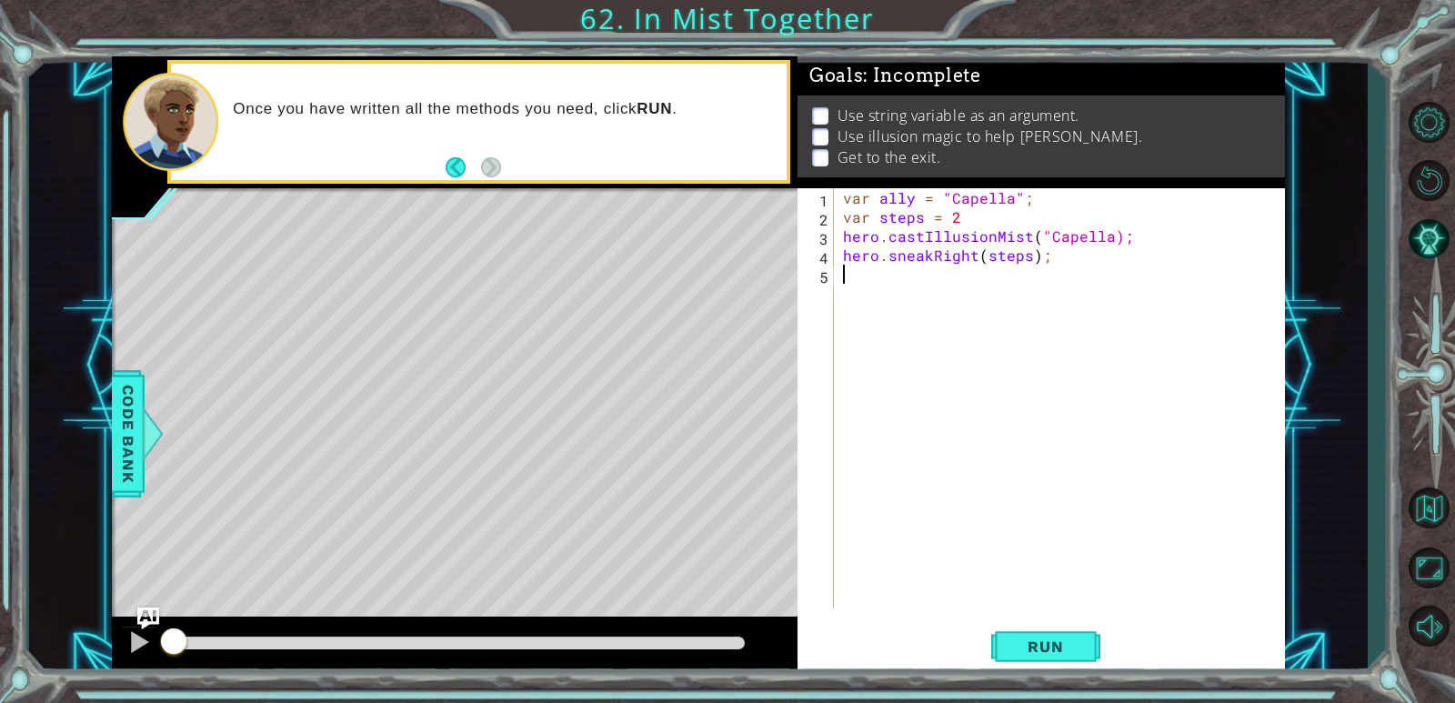
drag, startPoint x: 1007, startPoint y: 228, endPoint x: 1051, endPoint y: 275, distance: 64.3
click at [939, 231] on div "var ally = "Capella" ; var steps = 2 hero . castIllusionMist ( "Capella); hero …" at bounding box center [1063, 417] width 449 height 458
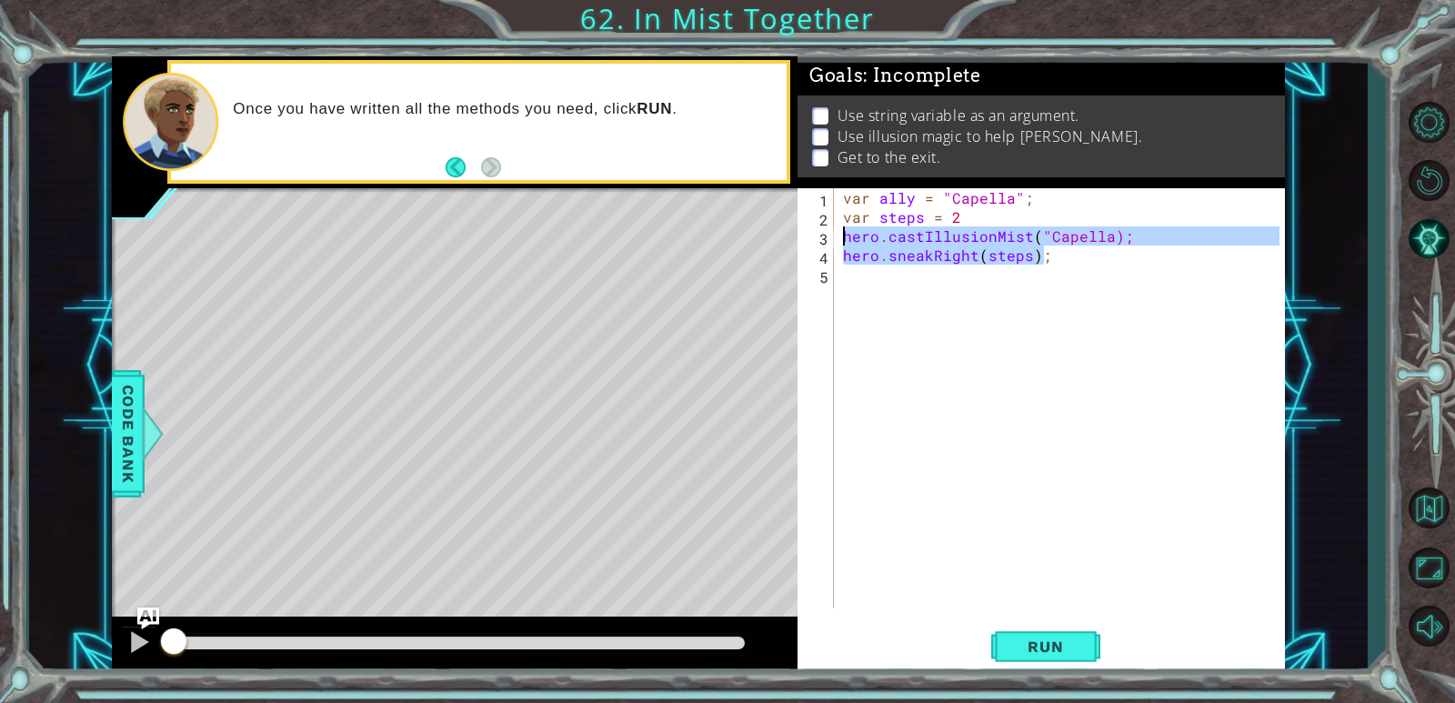
drag, startPoint x: 1049, startPoint y: 261, endPoint x: 830, endPoint y: 236, distance: 220.6
click at [830, 236] on div "hero.castIllusionMist("Capella); 1 2 3 4 5 var ally = "Capella" ; var steps = 2…" at bounding box center [1039, 398] width 482 height 420
click at [939, 234] on div "var ally = "Capella" ; var steps = 2 hero . castIllusionMist ( "Capella); hero …" at bounding box center [1059, 398] width 440 height 420
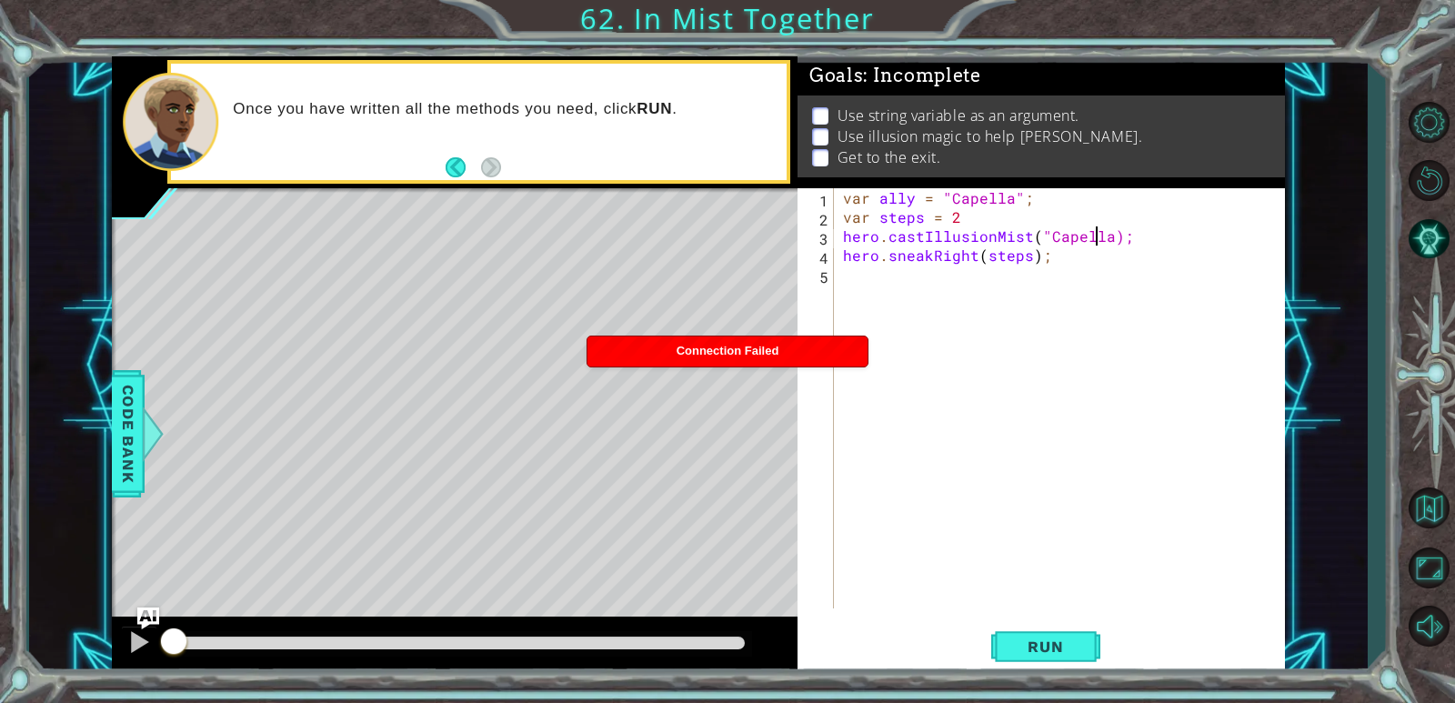
click at [939, 240] on div "var ally = "Capella" ; var steps = 2 hero . castIllusionMist ( "Capella); hero …" at bounding box center [1063, 417] width 449 height 458
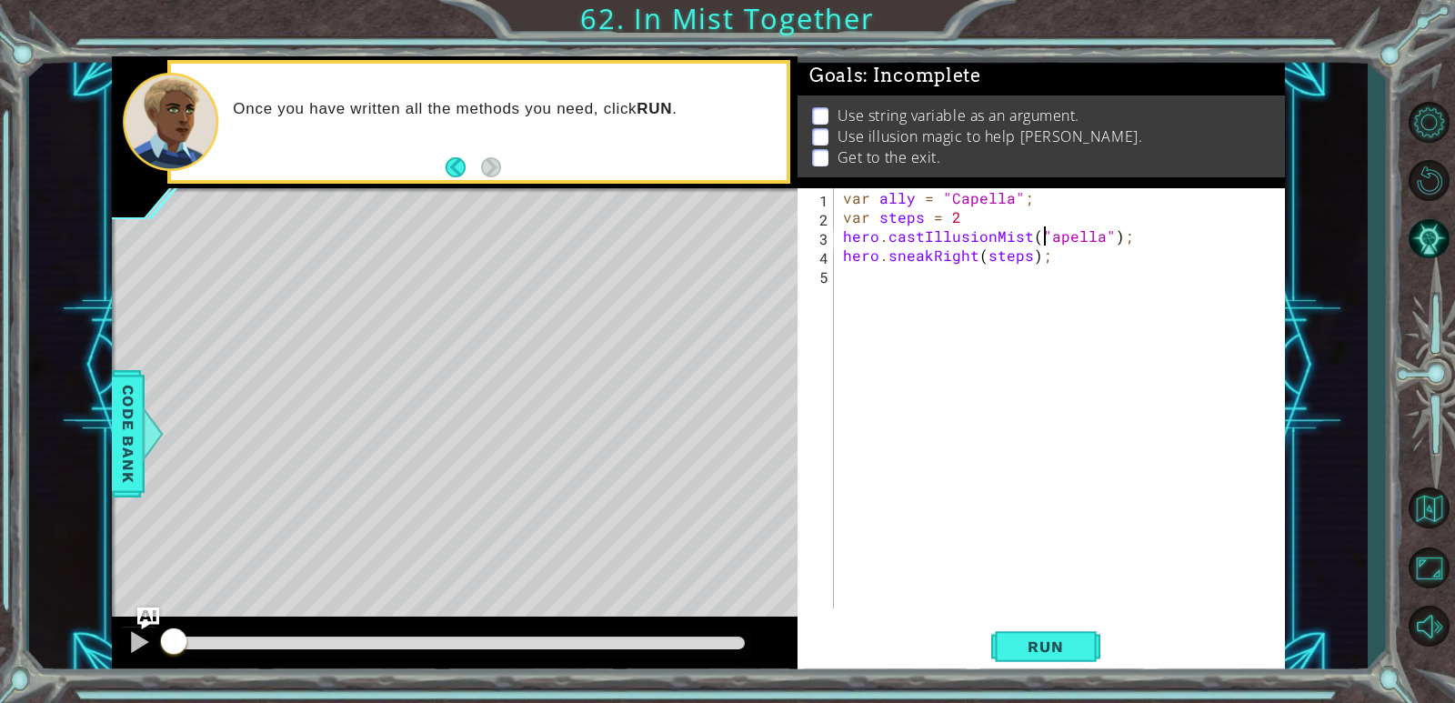
scroll to position [0, 13]
click at [939, 195] on div "var ally = "Capella" ; var steps = 2 hero . castIllusionMist ( "capella" ) ; he…" at bounding box center [1063, 417] width 449 height 458
click at [939, 238] on div "var ally = "Capella" ; var steps = 2 hero . castIllusionMist ( "capella" ) ; he…" at bounding box center [1063, 417] width 449 height 458
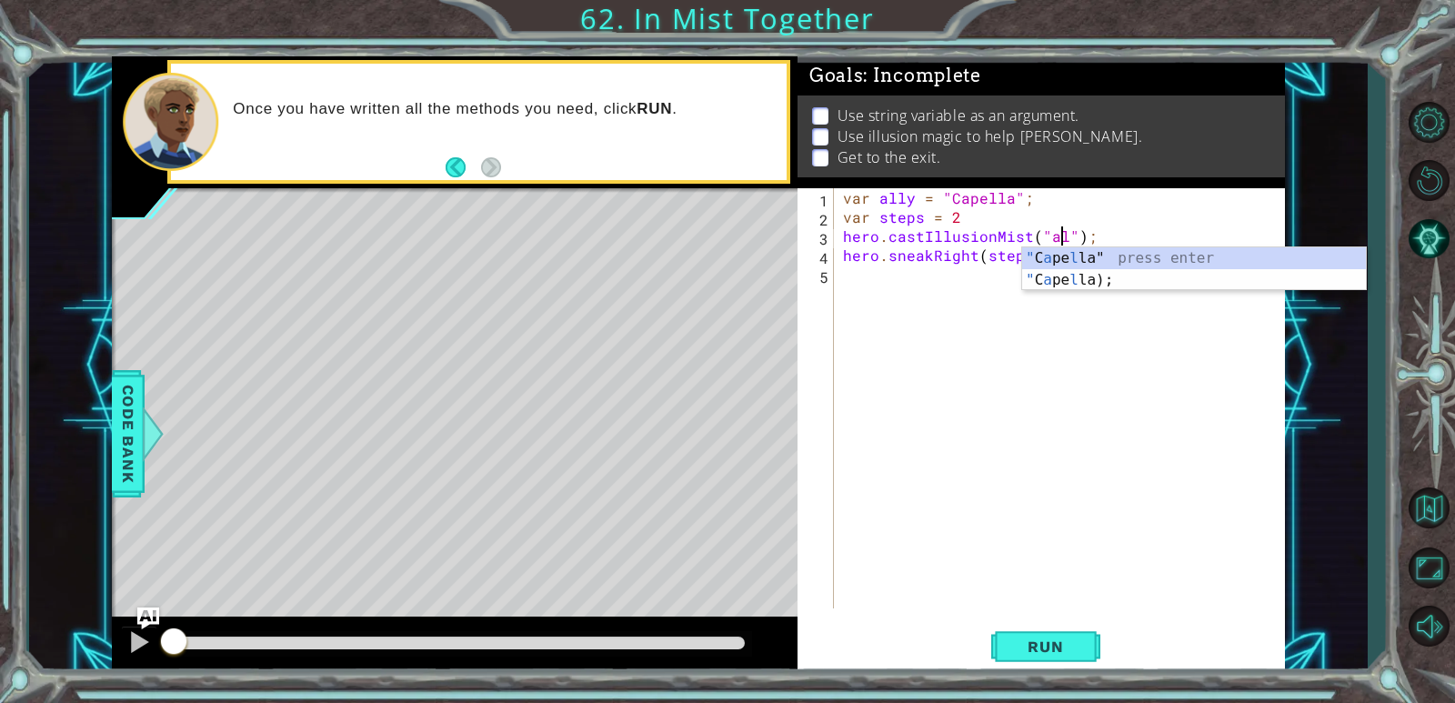
scroll to position [0, 15]
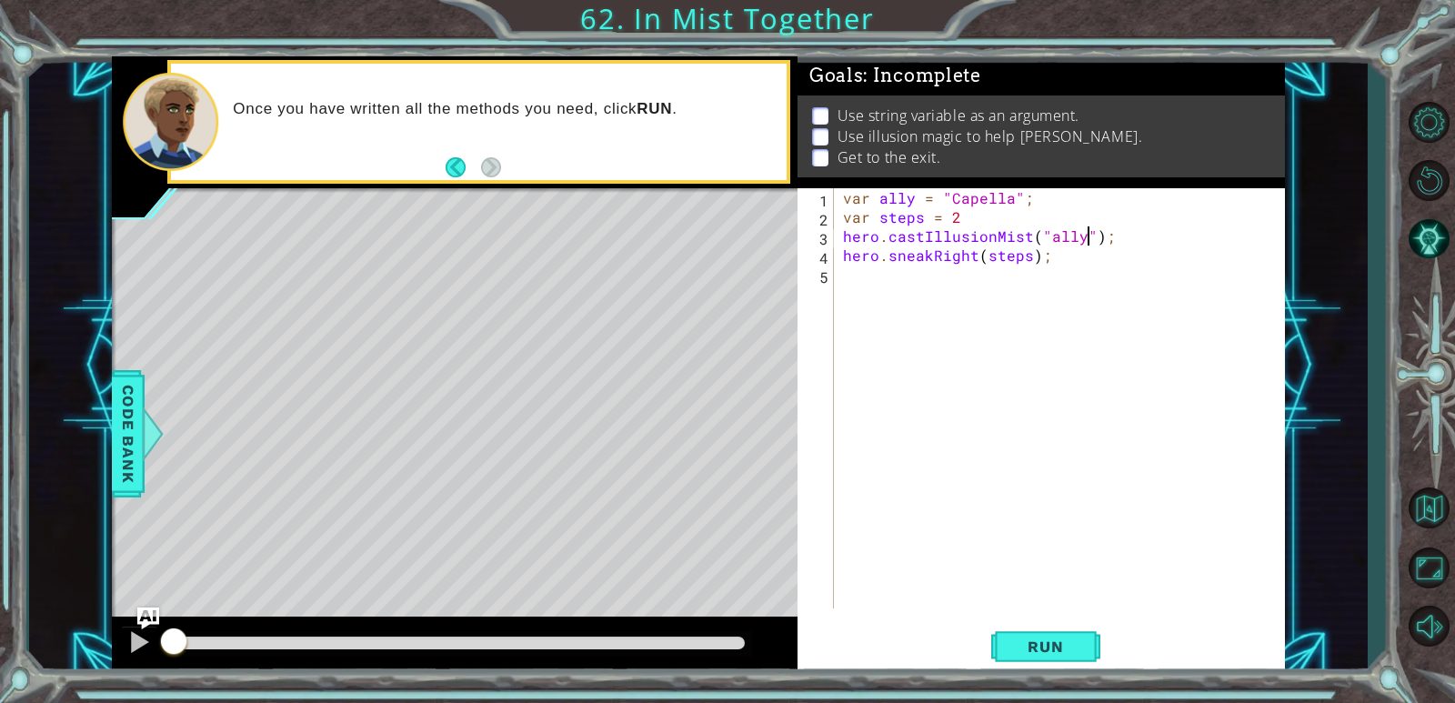
click at [939, 241] on div "var ally = "Capella" ; var steps = 2 hero . castIllusionMist ( "ally" ) ; hero …" at bounding box center [1063, 417] width 449 height 458
click at [939, 239] on div "var ally = "Capella" ; var steps = 2 hero . castIllusionMist ( "ally" ) ; hero …" at bounding box center [1063, 417] width 449 height 458
click at [939, 234] on div "var ally = "Capella" ; var steps = 2 hero . castIllusionMist ( ally "); hero . …" at bounding box center [1063, 417] width 449 height 458
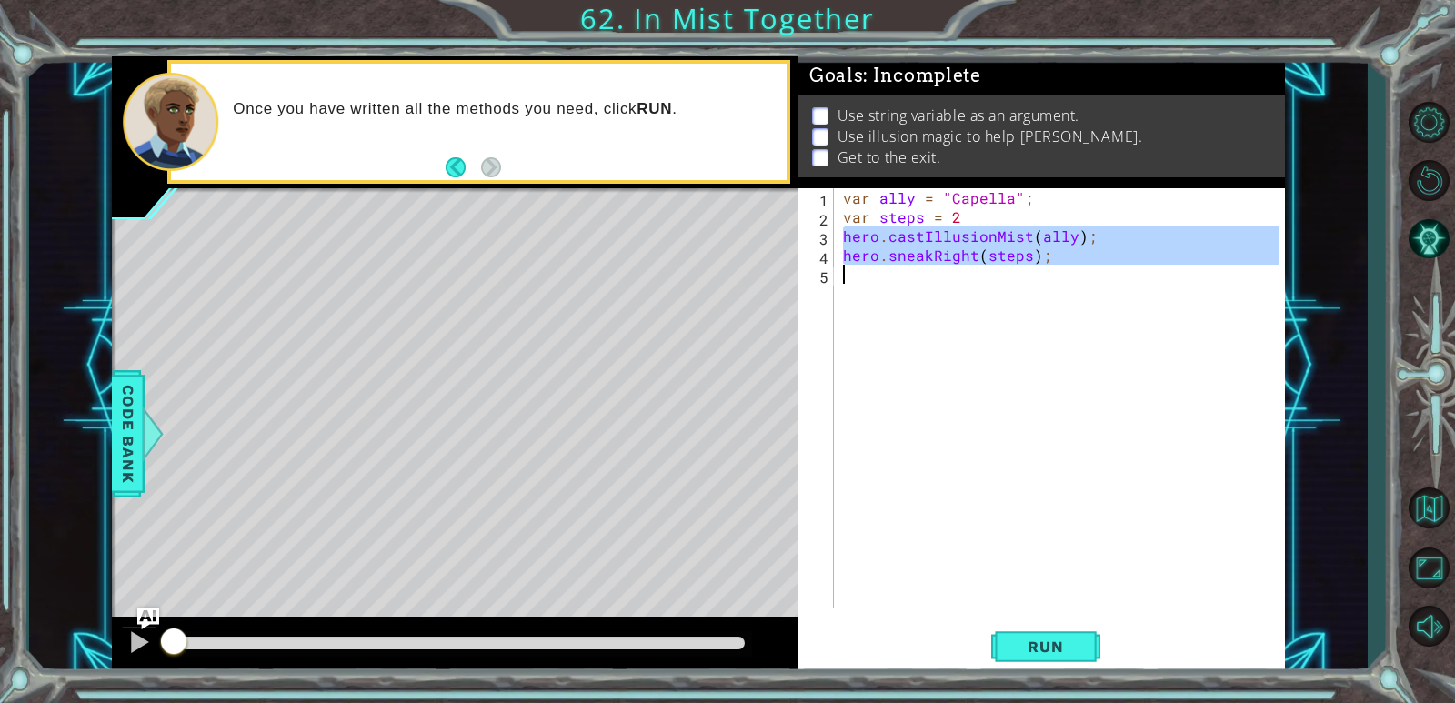
drag, startPoint x: 838, startPoint y: 232, endPoint x: 1060, endPoint y: 286, distance: 228.3
click at [939, 286] on div "var ally = "Capella" ; var steps = 2 hero . castIllusionMist ( ally ) ; hero . …" at bounding box center [1059, 398] width 440 height 420
type textarea "hero.sneakRight(steps);"
click at [939, 283] on div "var ally = "Capella" ; var steps = 2 hero . castIllusionMist ( ally ) ; hero . …" at bounding box center [1059, 398] width 440 height 420
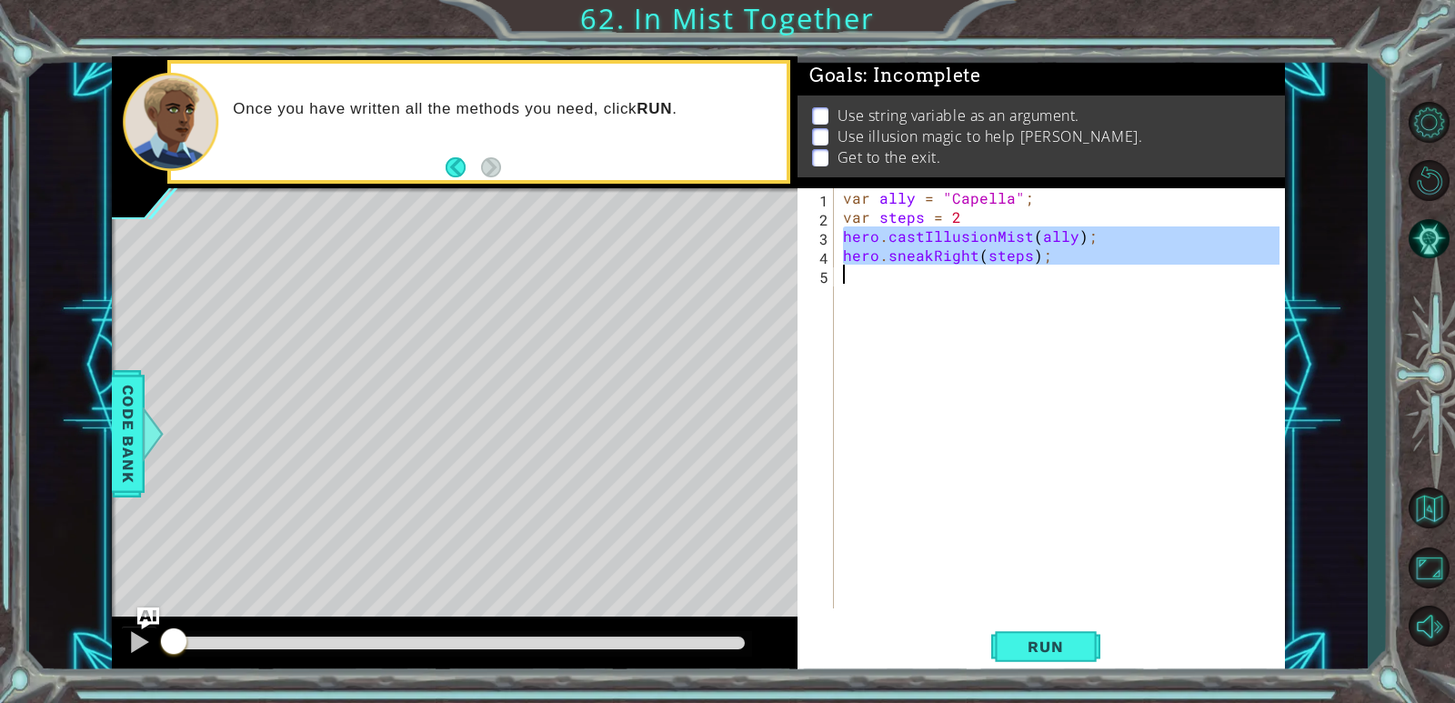
scroll to position [0, 0]
drag, startPoint x: 1065, startPoint y: 260, endPoint x: 829, endPoint y: 235, distance: 236.9
click at [829, 235] on div "1 2 3 4 5 var ally = "Capella" ; var steps = 2 hero . castIllusionMist ( ally )…" at bounding box center [1039, 398] width 482 height 420
type textarea "hero.castIllusionMist(ally); hero.sneakRight(steps);"
click at [914, 279] on div "var ally = "Capella" ; var steps = 2 hero . castIllusionMist ( ally ) ; hero . …" at bounding box center [1063, 417] width 449 height 458
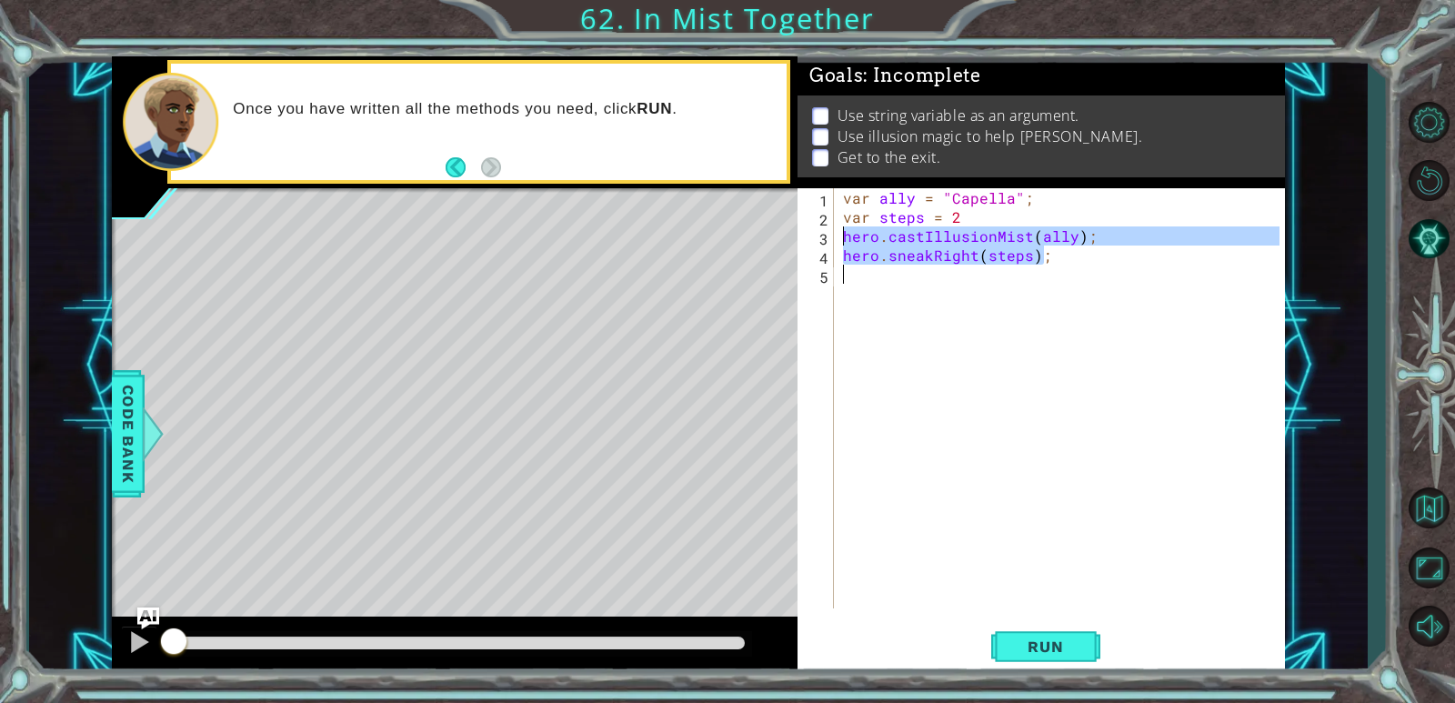
paste textarea "hero.sneakRight(steps);"
type textarea "hero.sneakRight(steps);"
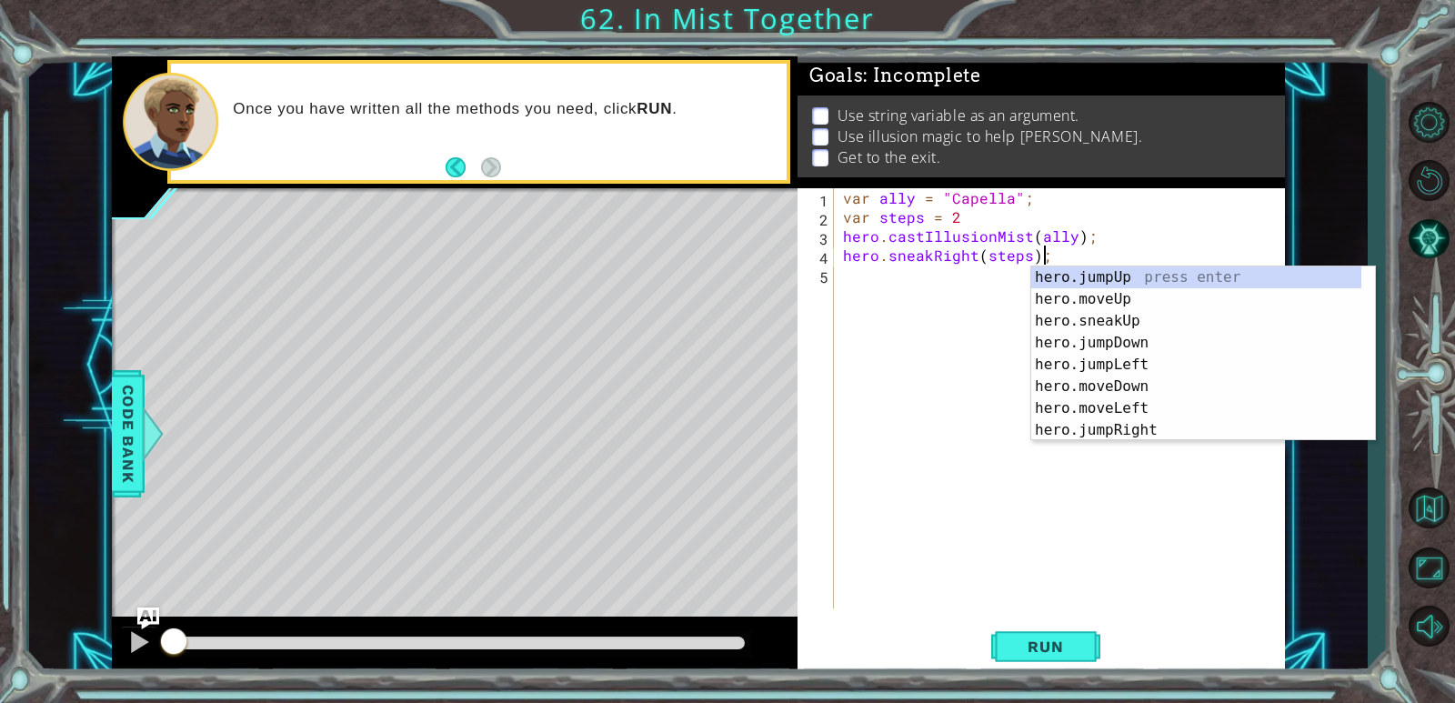
click at [914, 279] on div "var ally = "Capella" ; var steps = 2 hero . castIllusionMist ( ally ) ; hero . …" at bounding box center [1063, 417] width 449 height 458
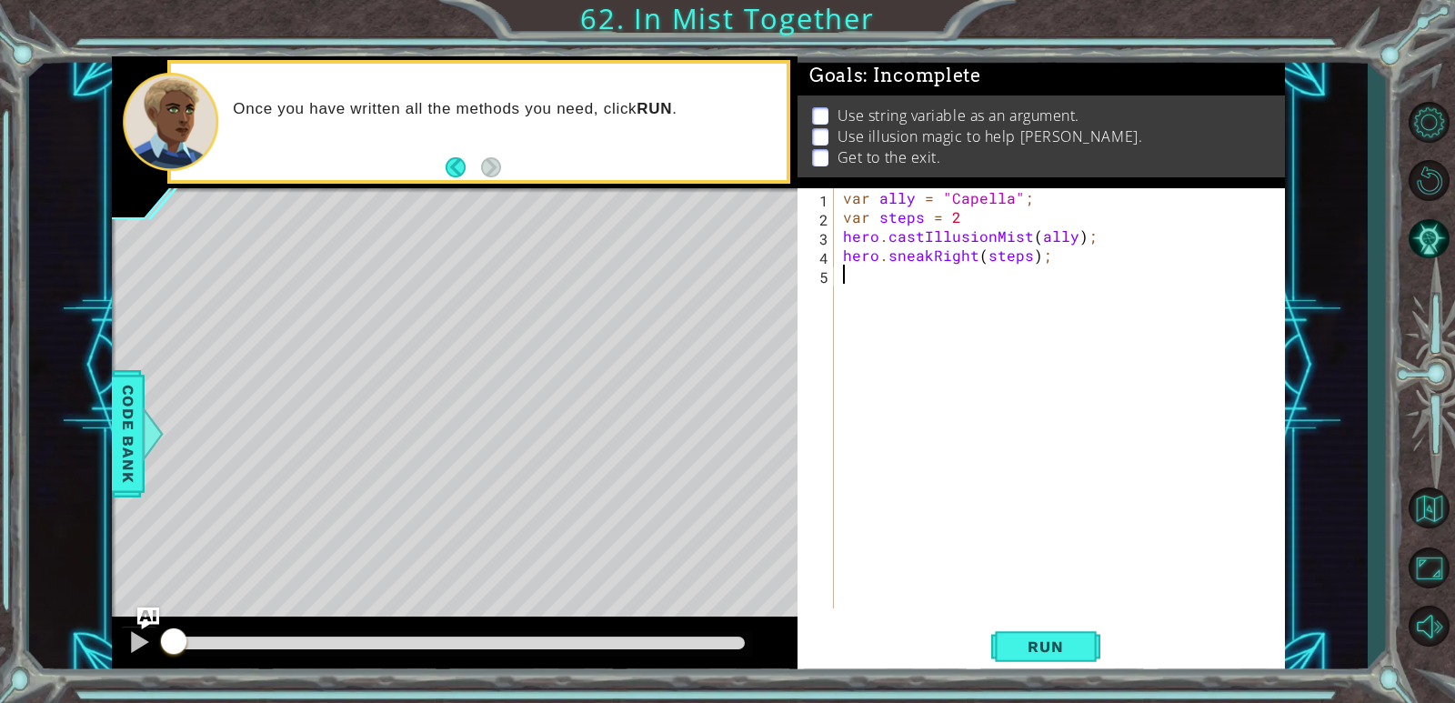
paste textarea "hero.sneakRight(steps);"
type textarea "hero.sneakRight(steps);"
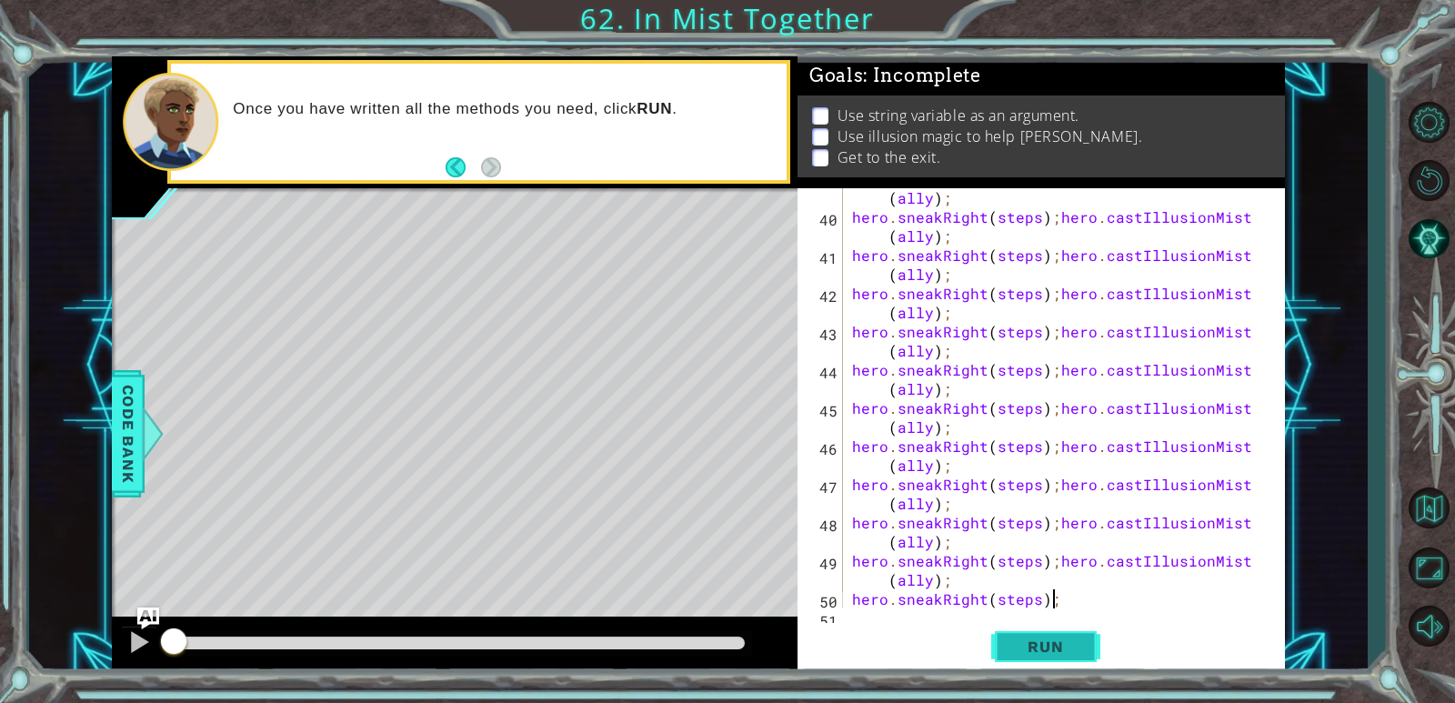
click at [939, 644] on span "Run" at bounding box center [1045, 646] width 72 height 18
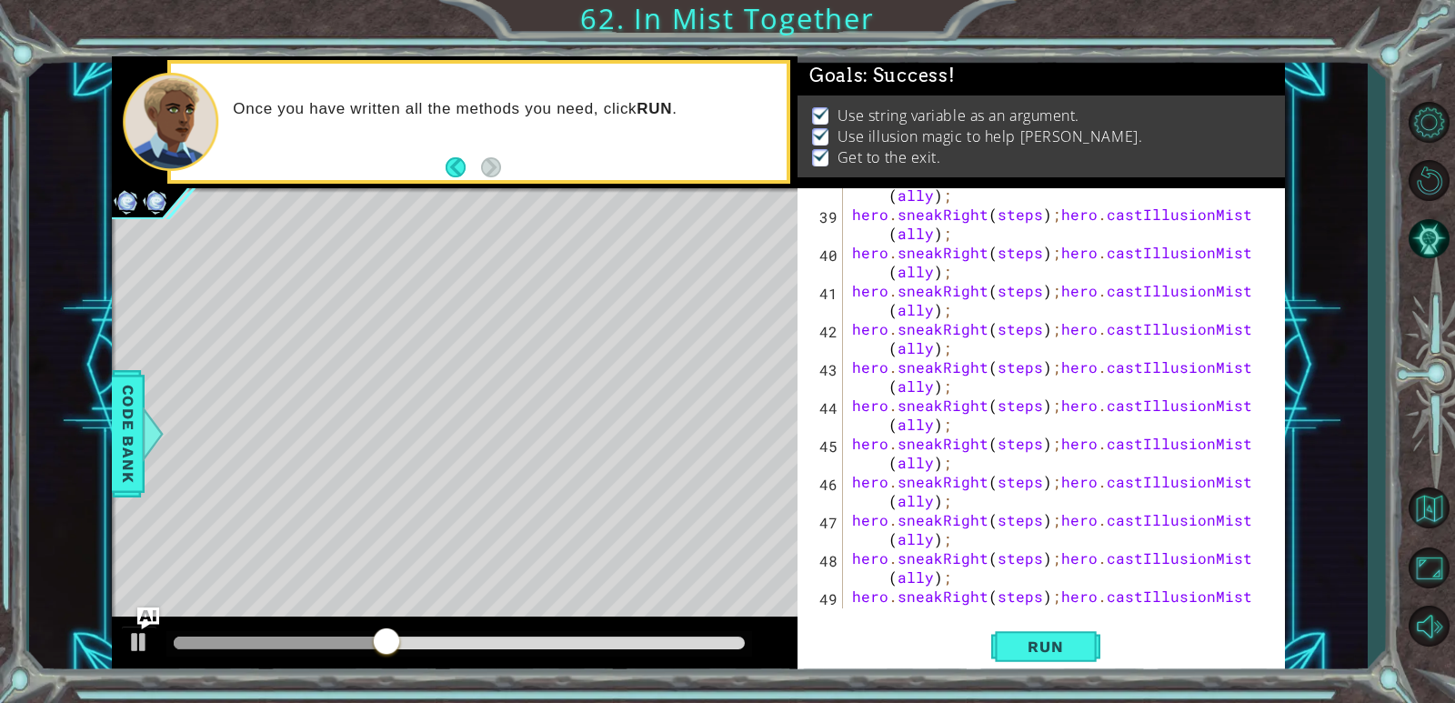
scroll to position [1394, 0]
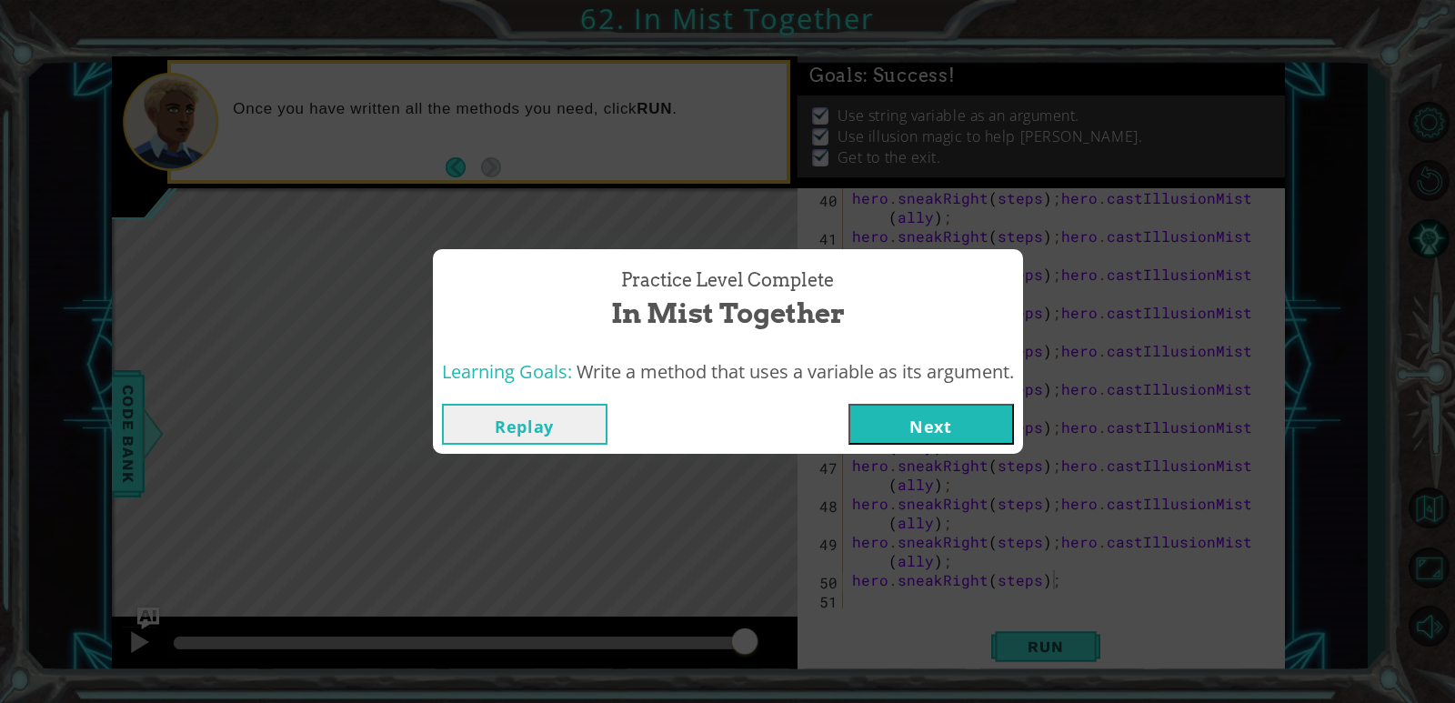
click at [916, 410] on button "Next" at bounding box center [931, 424] width 166 height 41
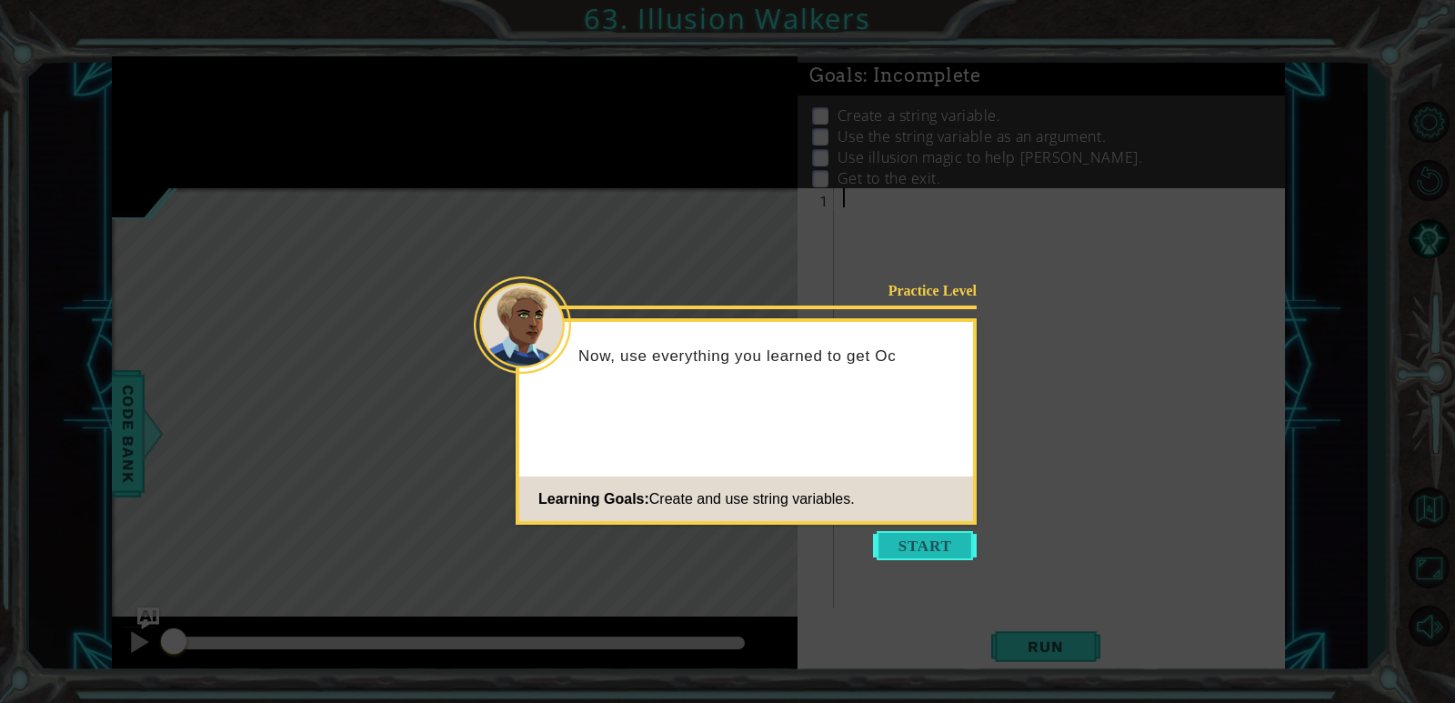
click at [901, 537] on button "Start" at bounding box center [925, 545] width 104 height 29
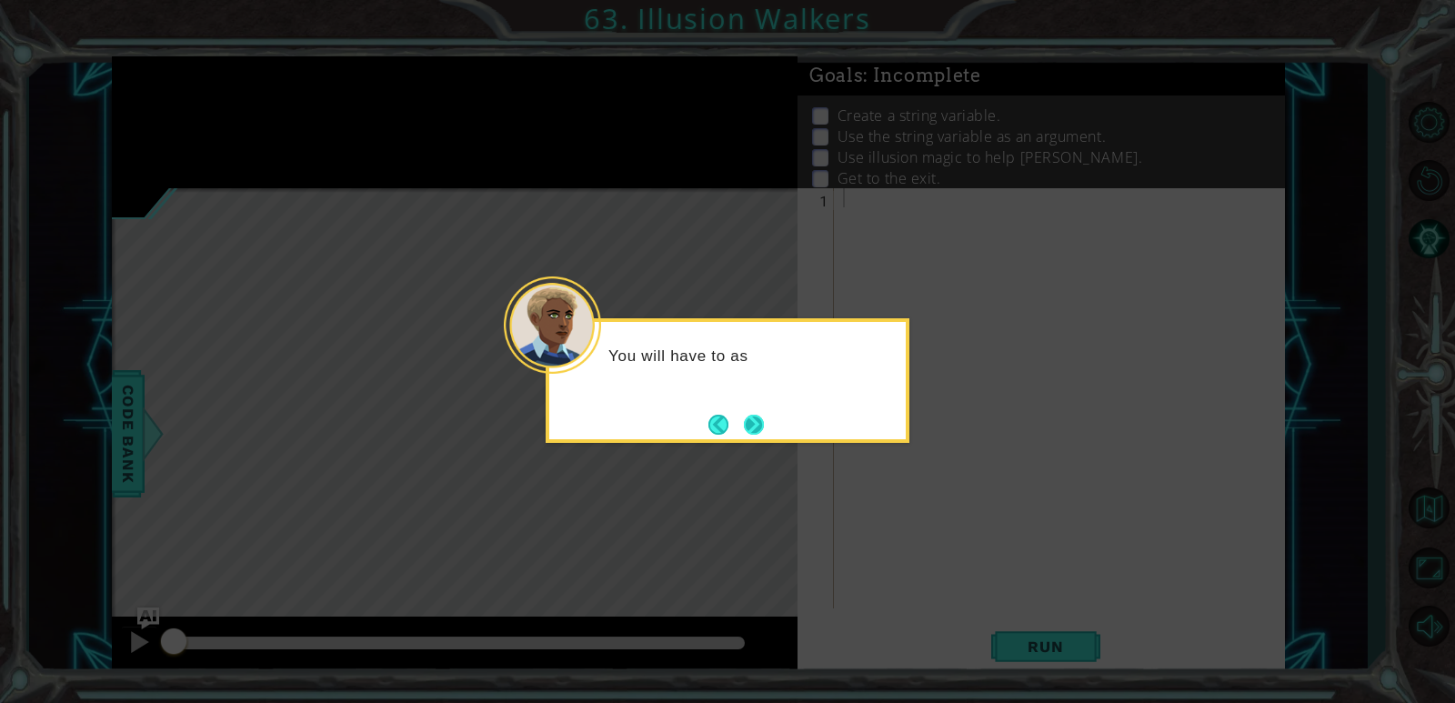
click at [764, 435] on button "Next" at bounding box center [754, 425] width 20 height 20
click at [764, 420] on button "Next" at bounding box center [754, 425] width 20 height 20
drag, startPoint x: 771, startPoint y: 413, endPoint x: 748, endPoint y: 431, distance: 29.1
click at [764, 425] on div "Th" at bounding box center [728, 380] width 364 height 125
click at [748, 431] on button "Next" at bounding box center [754, 425] width 20 height 20
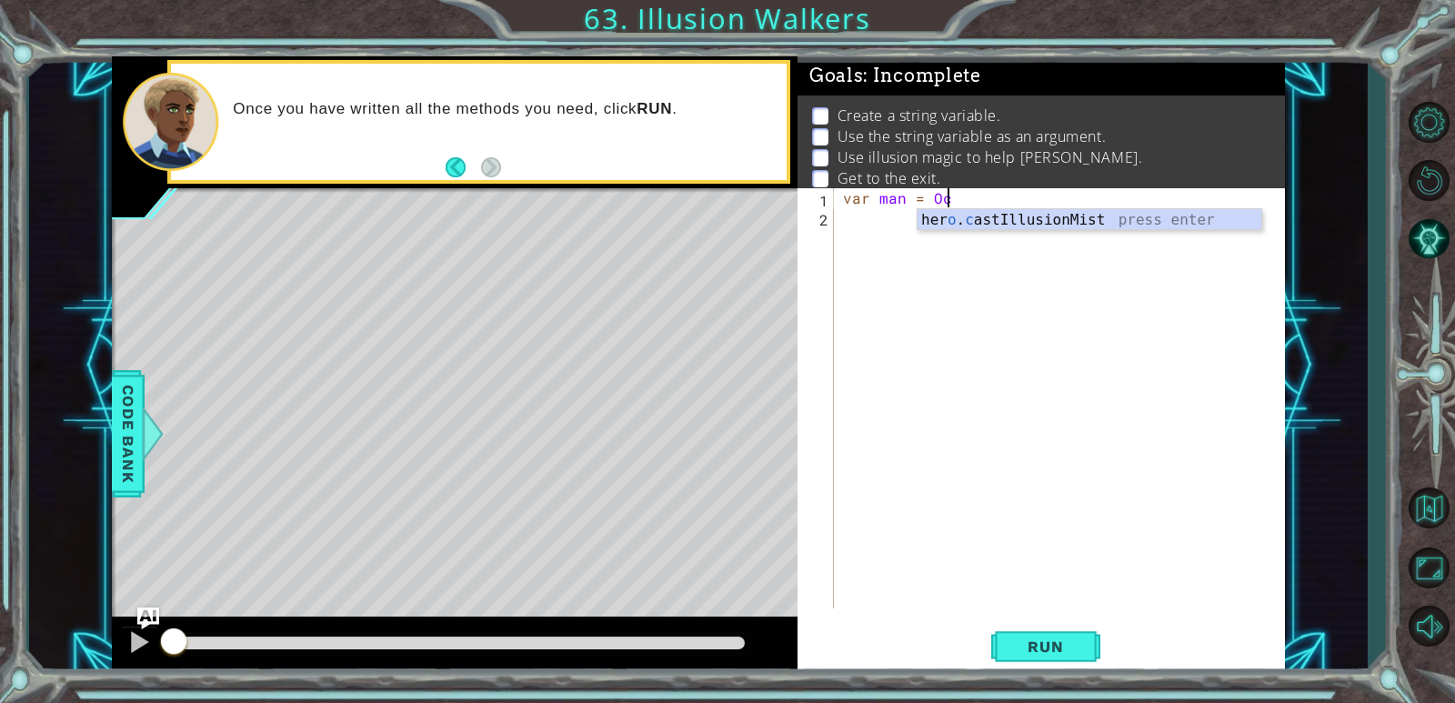
scroll to position [0, 5]
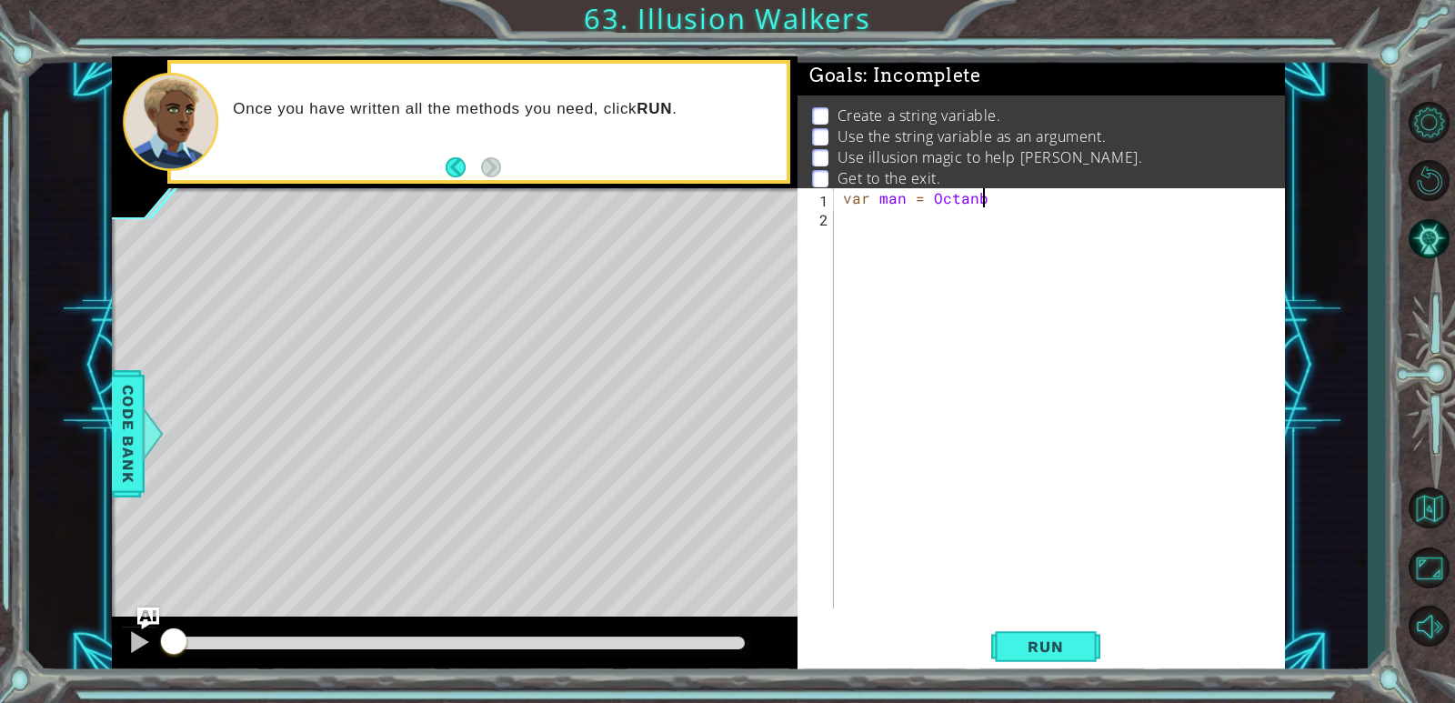
type textarea "var man = Octanbs"
click at [929, 196] on div "var man = Octan "" at bounding box center [1063, 417] width 449 height 458
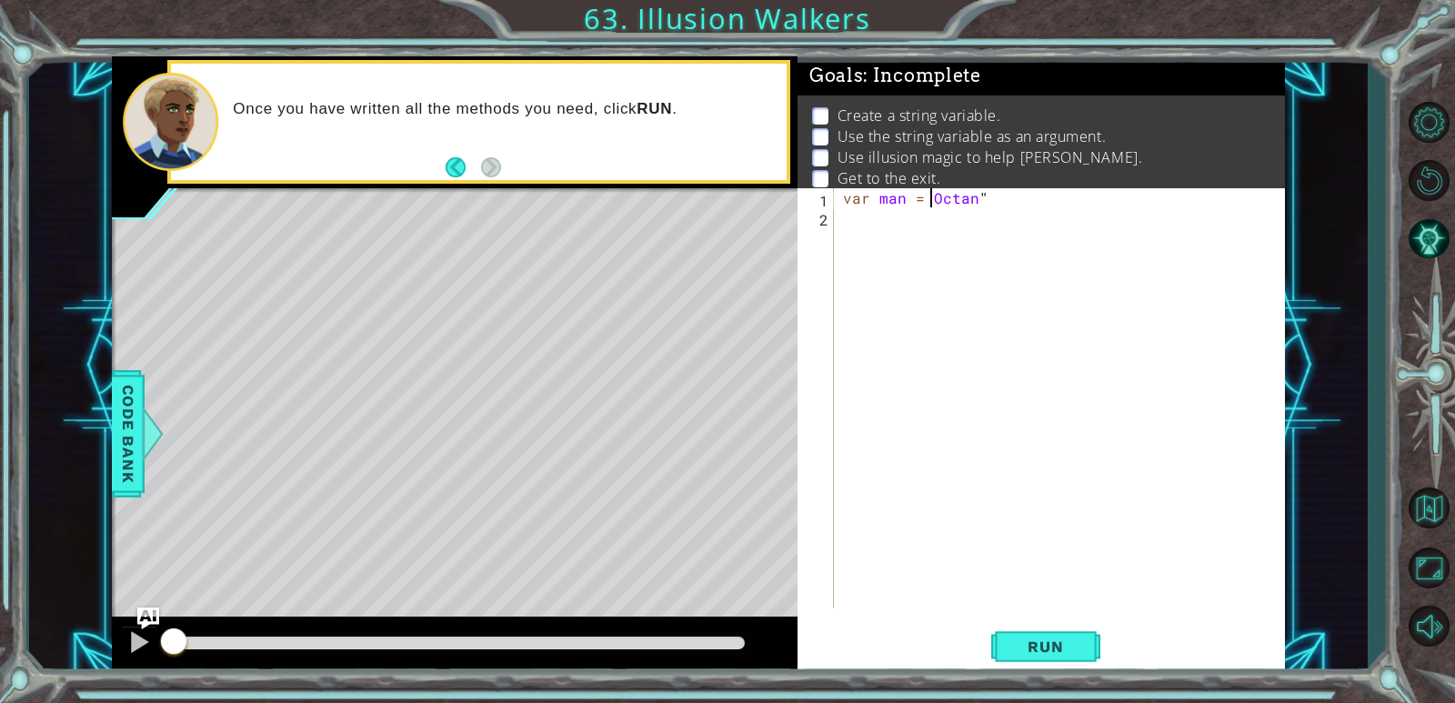
type textarea "var man = "Octan""
click at [939, 238] on div "var man = "Octan"" at bounding box center [1063, 417] width 449 height 458
type textarea "var steps = 2"
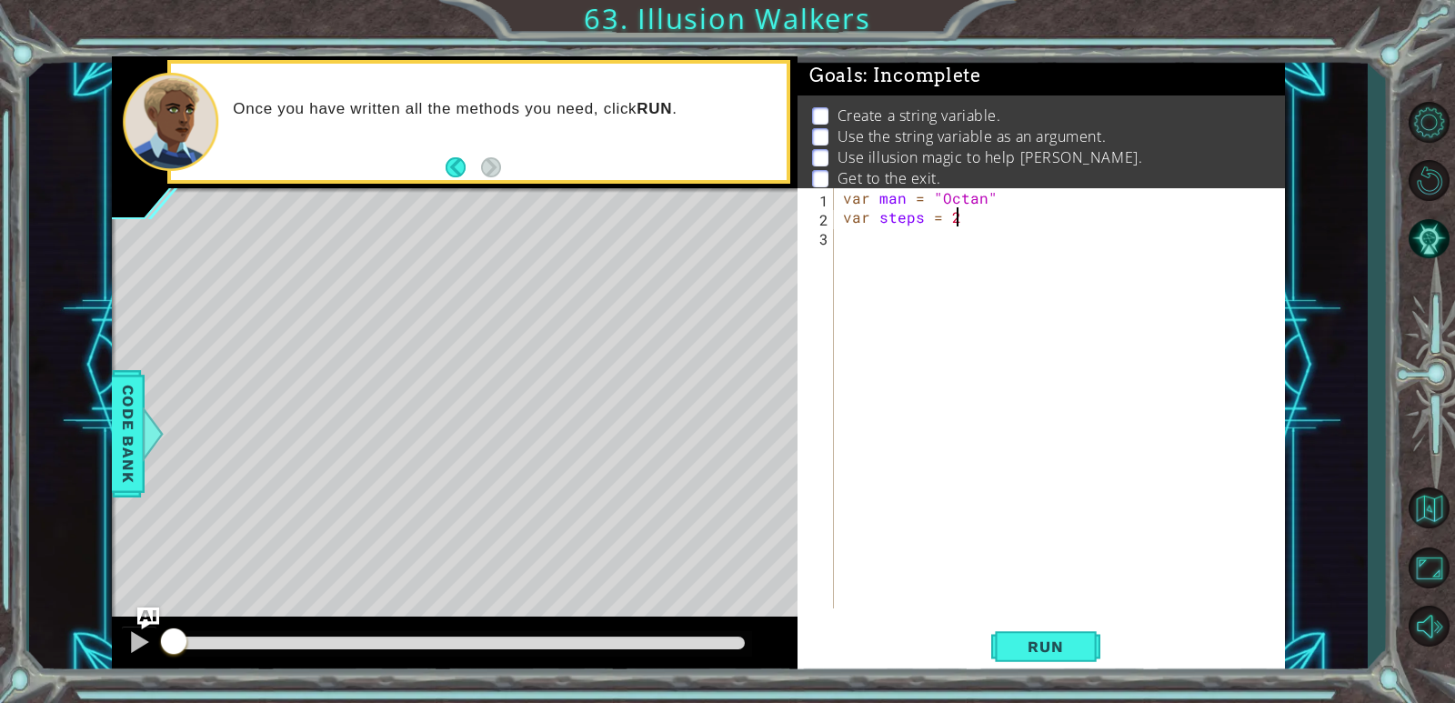
scroll to position [0, 5]
click at [857, 245] on div "var man = "Octan" var steps = 2" at bounding box center [1063, 417] width 449 height 458
drag, startPoint x: 1053, startPoint y: 243, endPoint x: 1046, endPoint y: 263, distance: 21.3
click at [939, 246] on div "var man = "Octan" var steps = 2 cast" at bounding box center [1063, 417] width 449 height 458
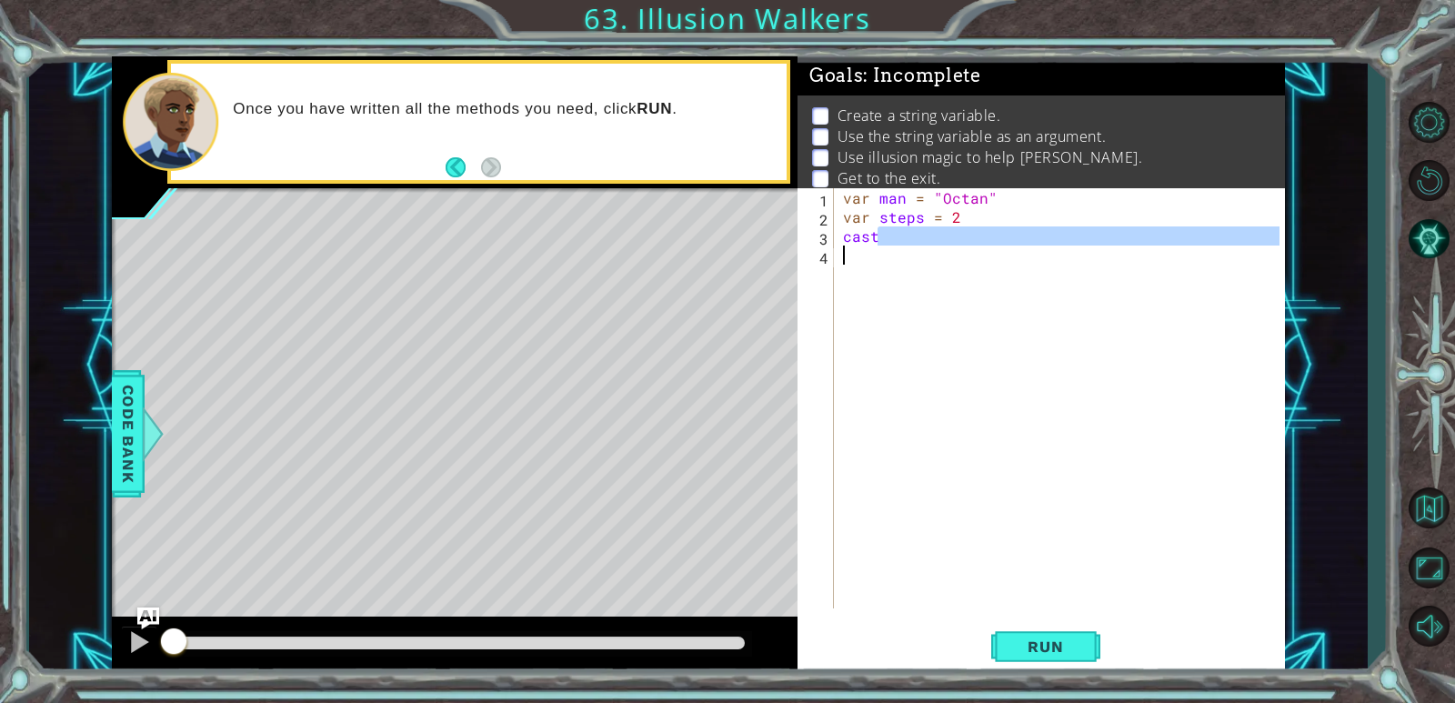
click at [935, 227] on div "var man = "Octan" var steps = 2 cast" at bounding box center [1059, 398] width 440 height 420
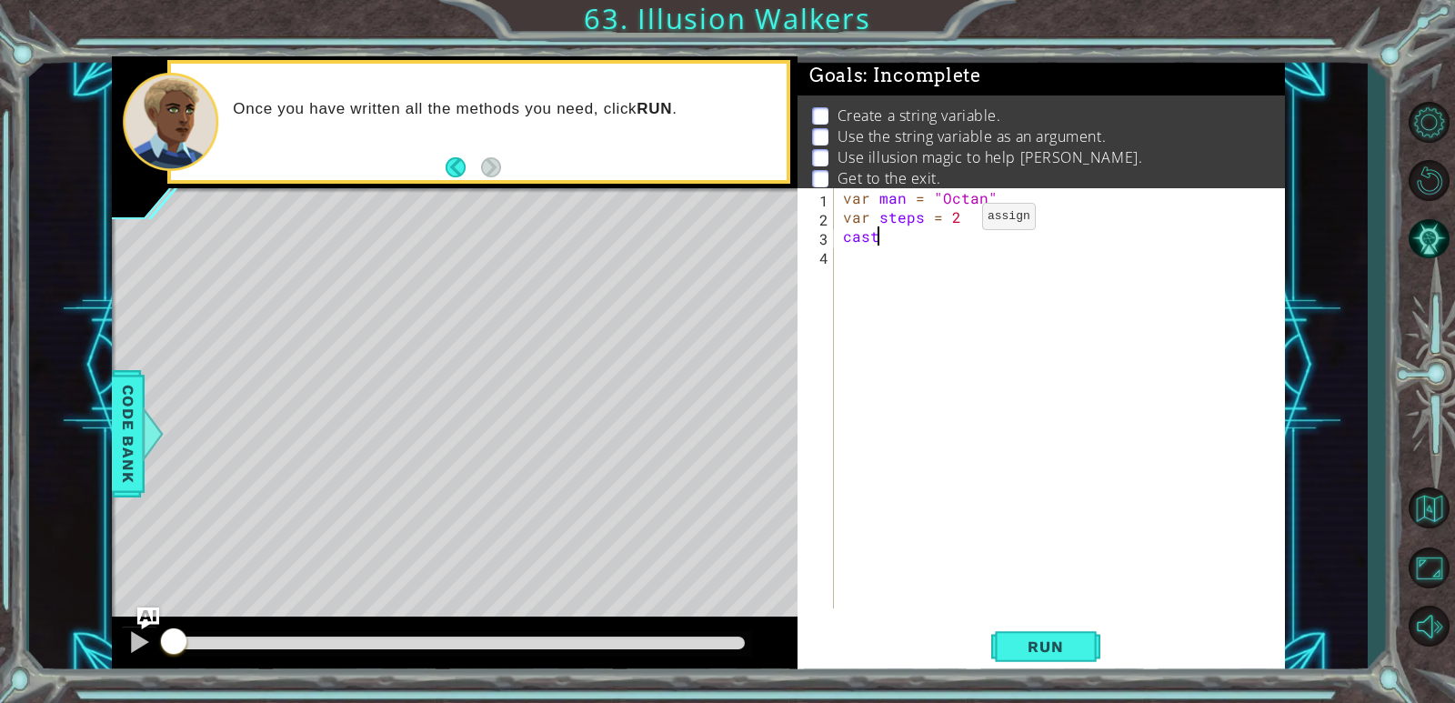
scroll to position [0, 2]
click at [939, 256] on div "hero. castI llusionMist press enter" at bounding box center [1002, 279] width 344 height 65
type textarea "hero.castIllusionMist(man);"
click at [847, 264] on div "var man = "Octan" var steps = 2 hero . castIllusionMist ( man ) ;" at bounding box center [1063, 417] width 449 height 458
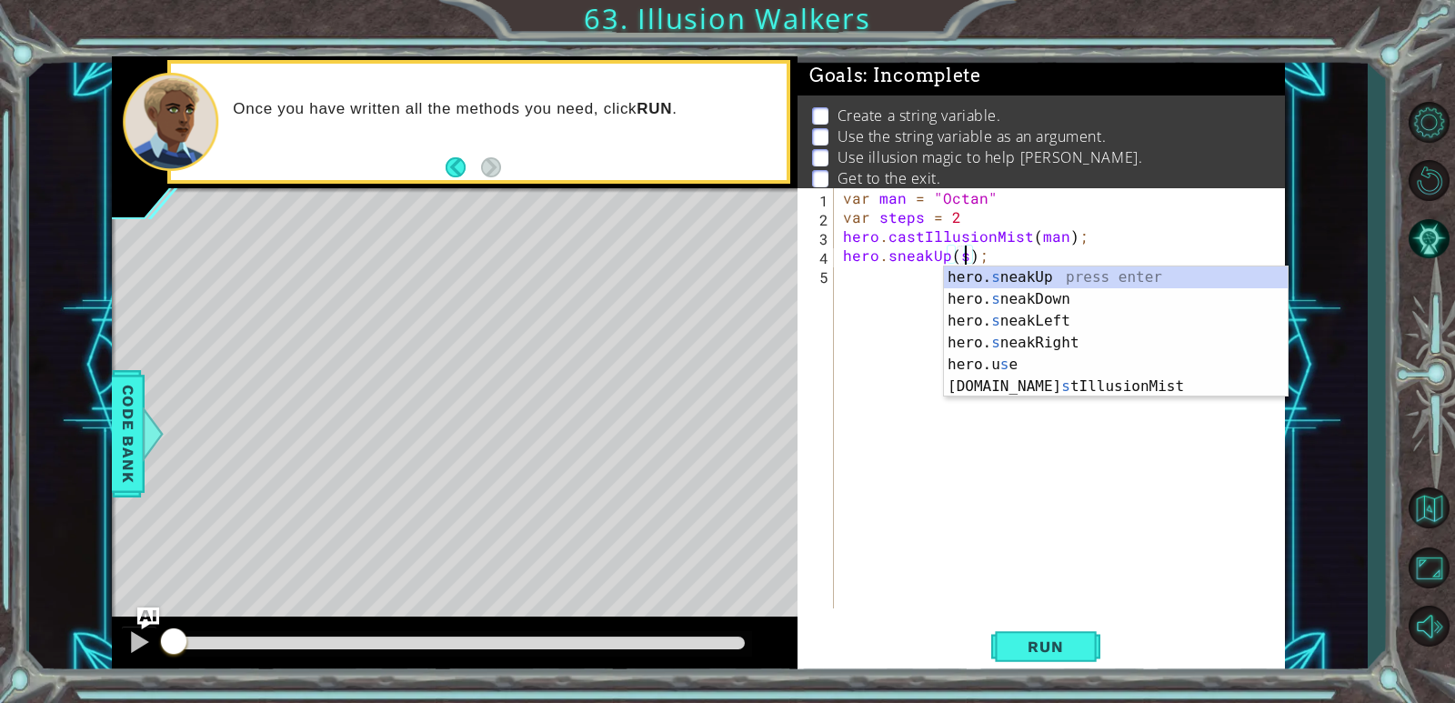
scroll to position [0, 8]
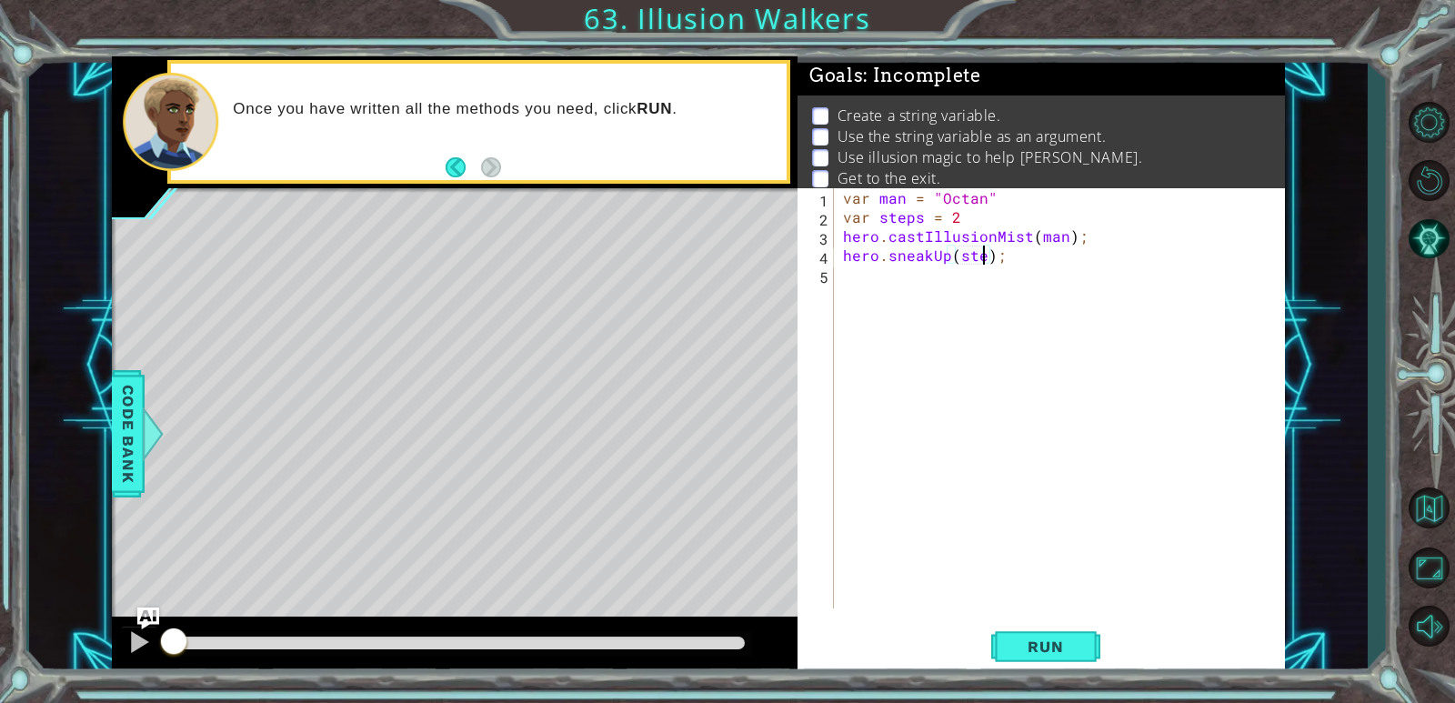
type textarea "hero.sneakUp(step);"
click at [939, 258] on div "var man = "Octan" var steps = 2 hero . castIllusionMist ( man ) ; hero . sneakU…" at bounding box center [1063, 417] width 449 height 458
type textarea "hero.sneakUp(steps);"
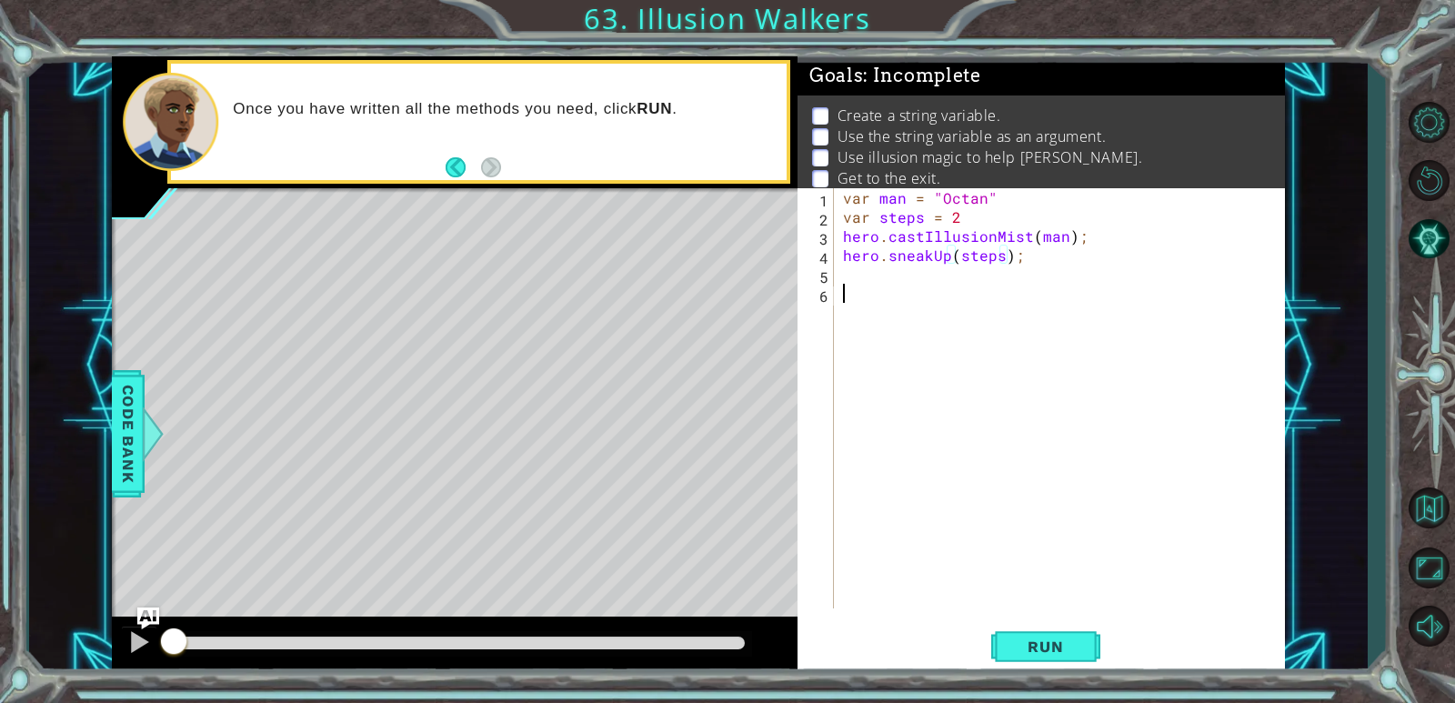
click at [900, 292] on div "var man = "Octan" var steps = 2 hero . castIllusionMist ( man ) ; hero . sneakU…" at bounding box center [1063, 417] width 449 height 458
click at [887, 271] on div "var man = "Octan" var steps = 2 hero . castIllusionMist ( man ) ; hero . sneakU…" at bounding box center [1063, 417] width 449 height 458
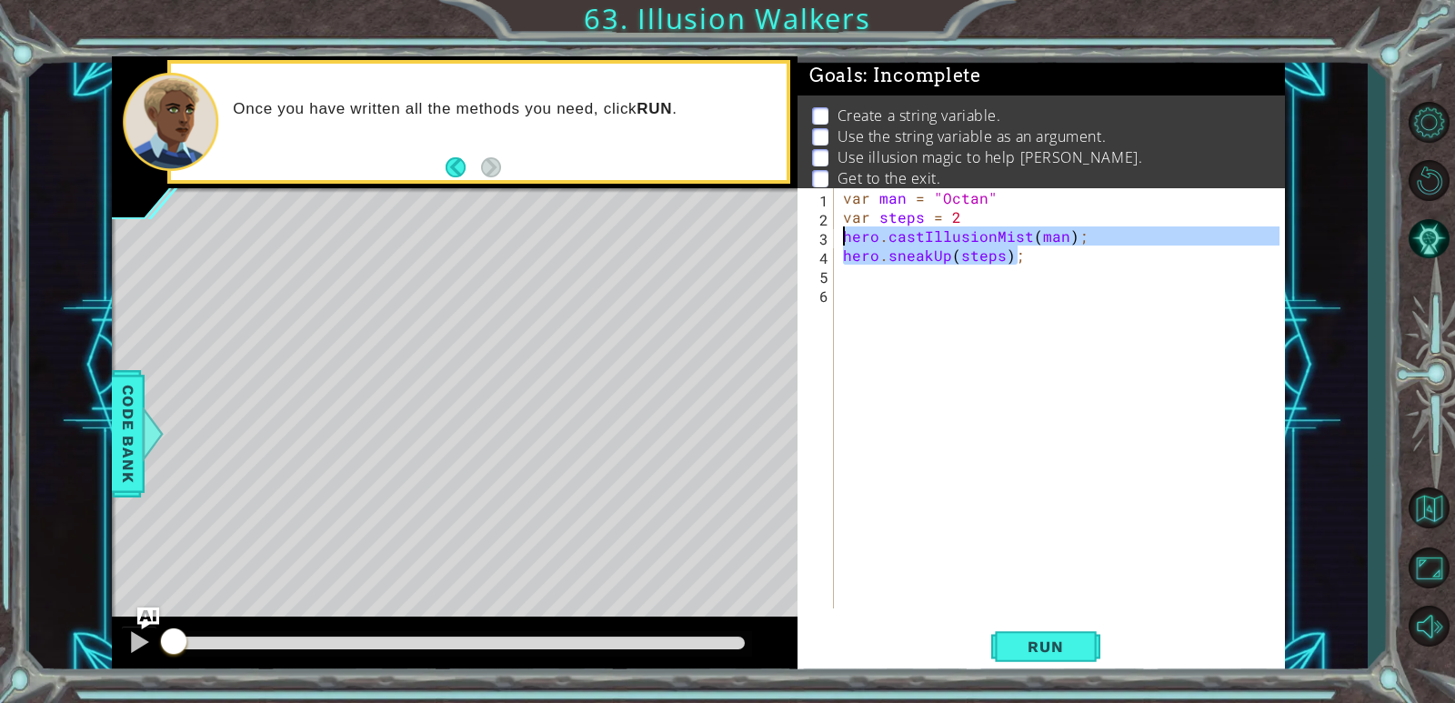
drag, startPoint x: 1033, startPoint y: 253, endPoint x: 914, endPoint y: 236, distance: 120.3
click at [841, 238] on div "var man = "Octan" var steps = 2 hero . castIllusionMist ( man ) ; hero . sneakU…" at bounding box center [1063, 417] width 449 height 458
click at [939, 251] on div "var man = "Octan" var steps = 2 hero . castIllusionMist ( man ) ; hero . sneakU…" at bounding box center [1059, 398] width 440 height 420
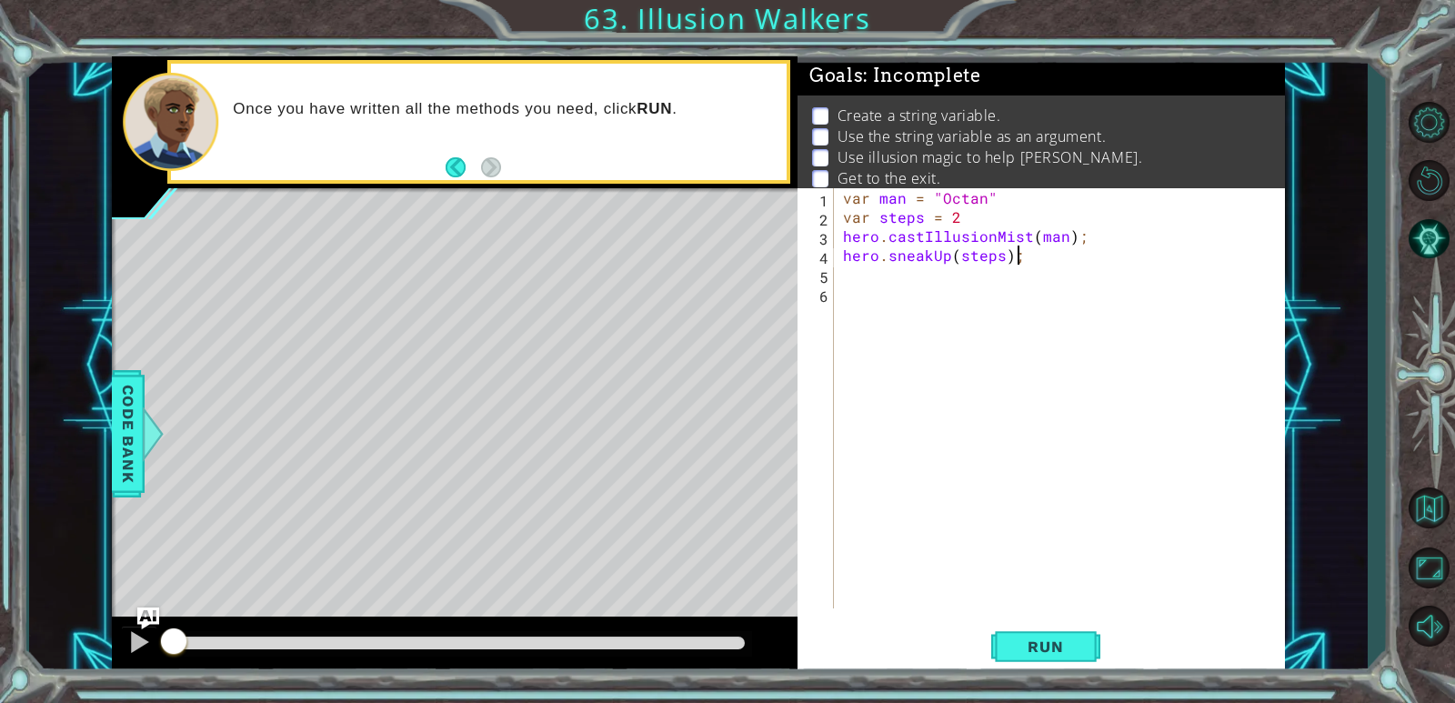
paste textarea "Right"
paste textarea "Up(steps);hero.castIllusionMist(ally"
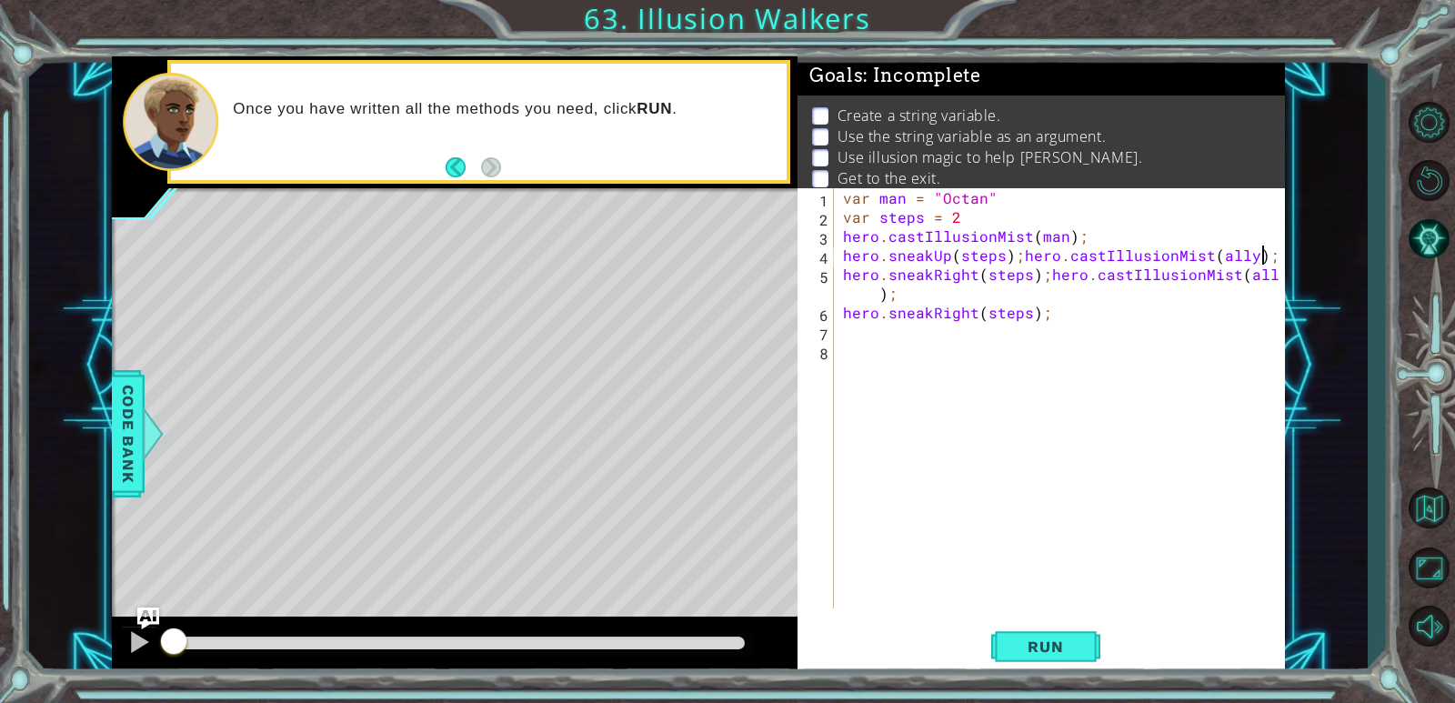
click at [939, 262] on div "var man = "Octan" var steps = 2 hero . castIllusionMist ( man ) ; hero . sneakU…" at bounding box center [1063, 417] width 449 height 458
type textarea "hero.sneakUp(steps);hero.castIllusionMist(ally);"
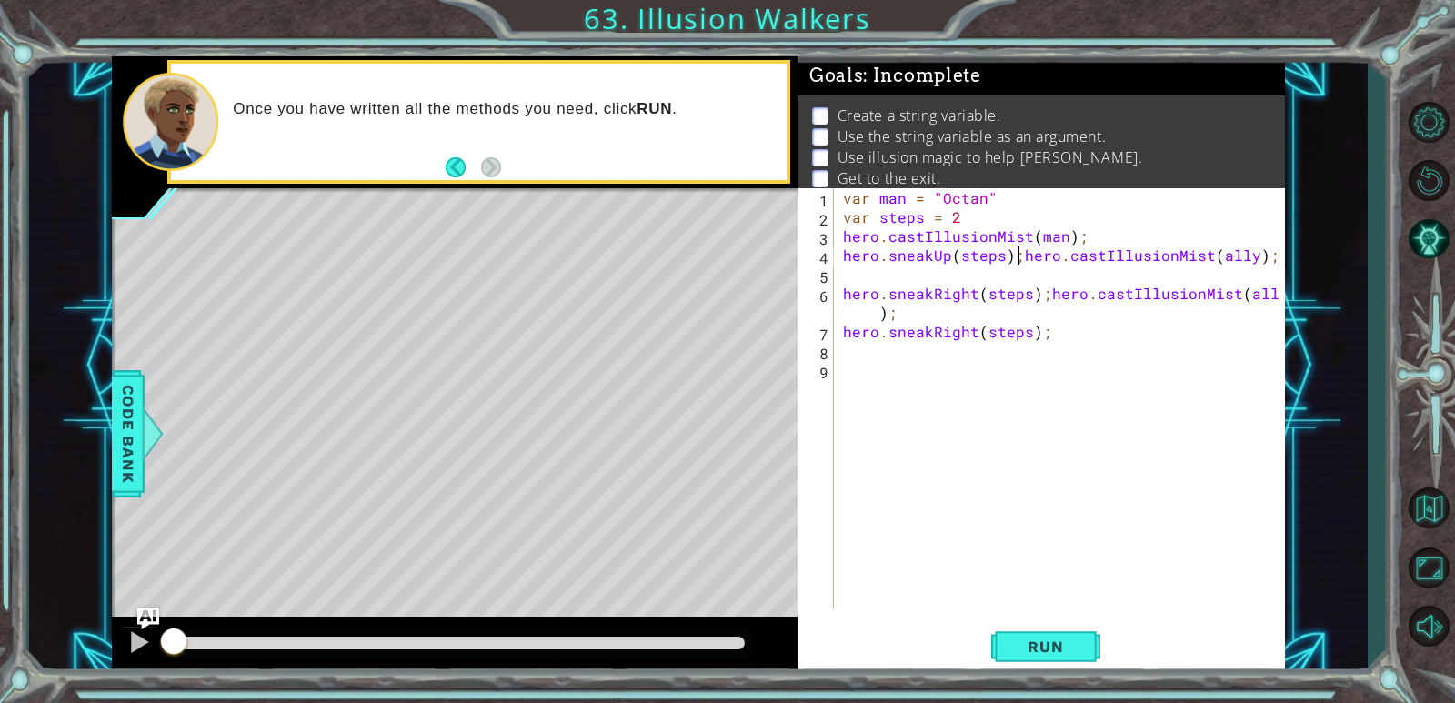
click at [939, 257] on div "var man = "Octan" var steps = 2 hero . castIllusionMist ( man ) ; hero . sneakU…" at bounding box center [1063, 417] width 449 height 458
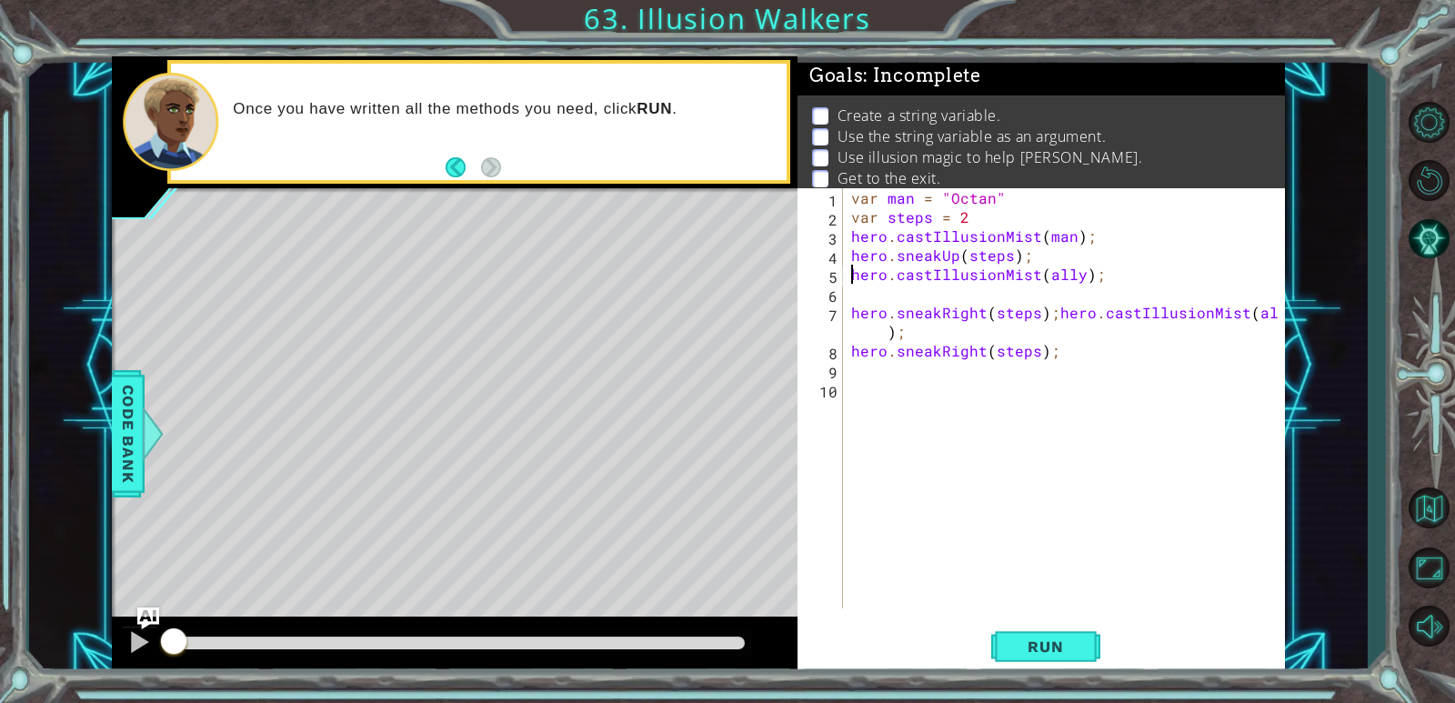
click at [939, 313] on div "var man = "Octan" var steps = 2 hero . castIllusionMist ( man ) ; hero . sneakU…" at bounding box center [1068, 417] width 441 height 458
click at [939, 315] on div "var man = "Octan" var steps = 2 hero . castIllusionMist ( man ) ; hero . sneakU…" at bounding box center [1064, 398] width 432 height 420
click at [852, 306] on div "var man = "Octan" var steps = 2 hero . castIllusionMist ( man ) ; hero . sneakU…" at bounding box center [1068, 417] width 441 height 458
type textarea "hero.sneakRight(steps);"
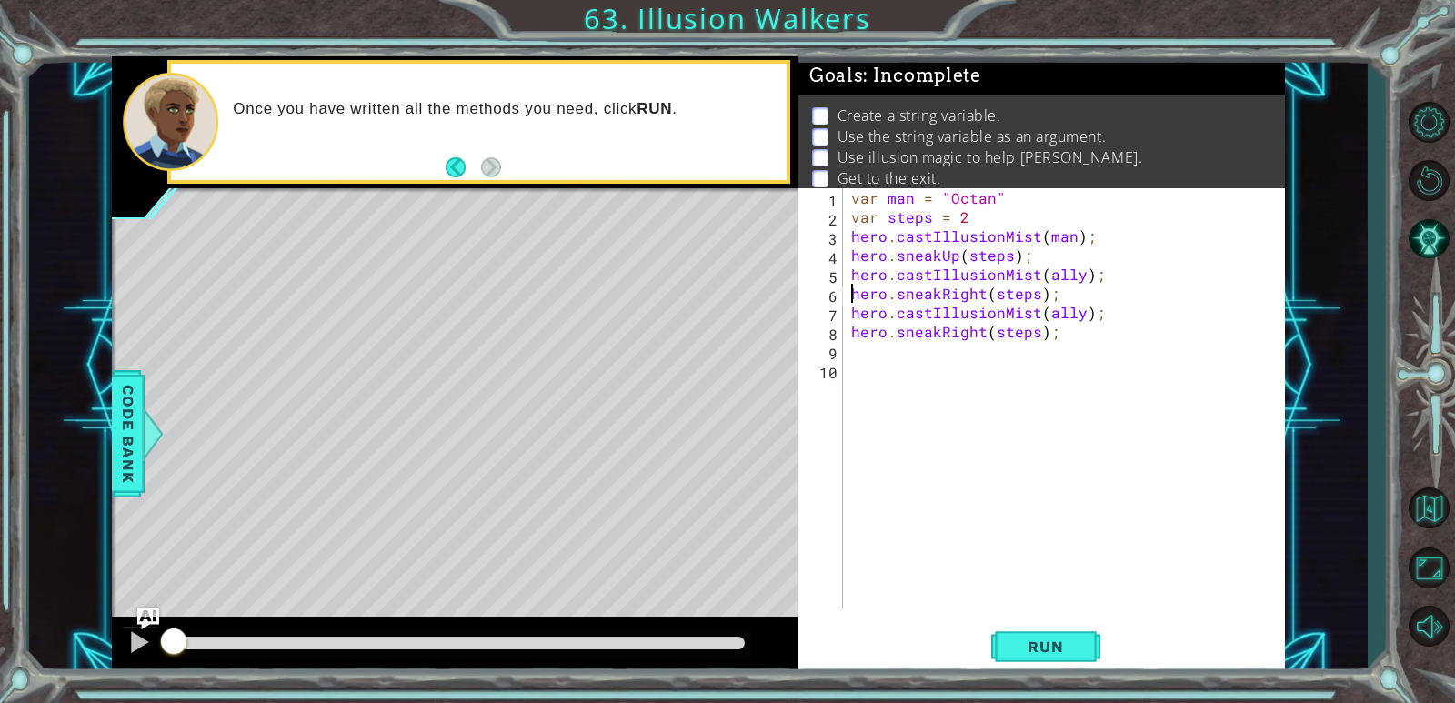
click at [891, 356] on div "var man = "Octan" var steps = 2 hero . castIllusionMist ( man ) ; hero . sneakU…" at bounding box center [1068, 417] width 441 height 458
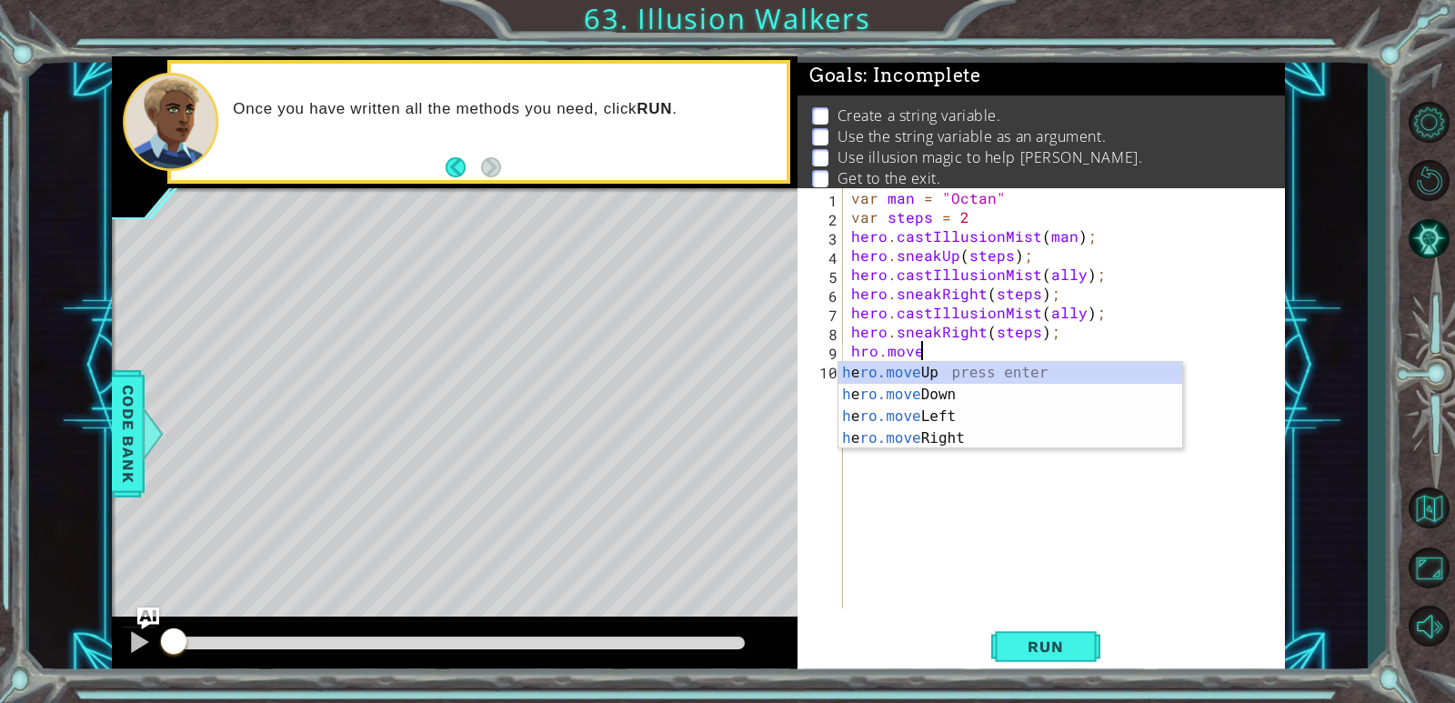
scroll to position [0, 4]
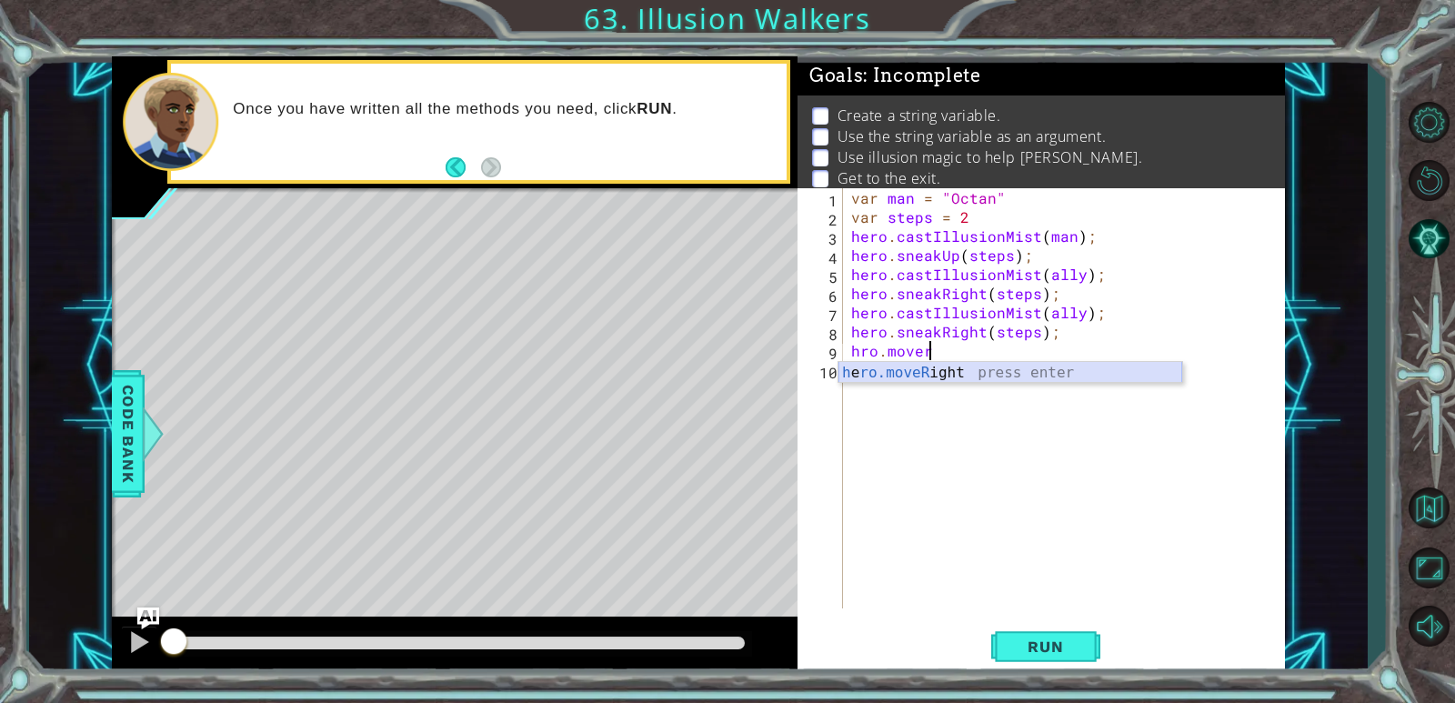
click at [939, 365] on div "h e ro.moveR ight press enter" at bounding box center [1010, 394] width 344 height 65
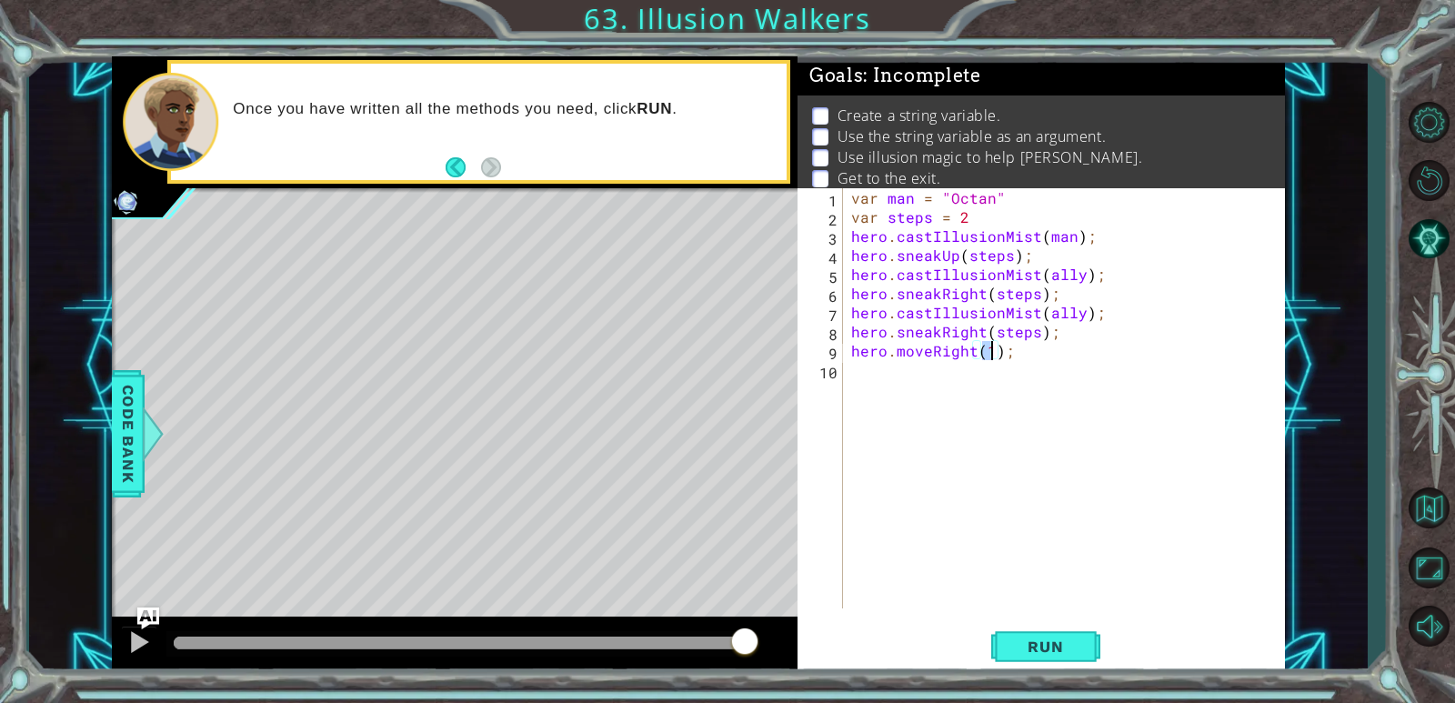
drag, startPoint x: 698, startPoint y: 647, endPoint x: 820, endPoint y: 668, distance: 123.6
click at [820, 668] on div "1 ההההההההההההההההההההההההההההההההההההההההההההההההההההההההההההההההההההההההההההה…" at bounding box center [698, 365] width 1172 height 618
click at [939, 647] on button "Run" at bounding box center [1045, 647] width 109 height 49
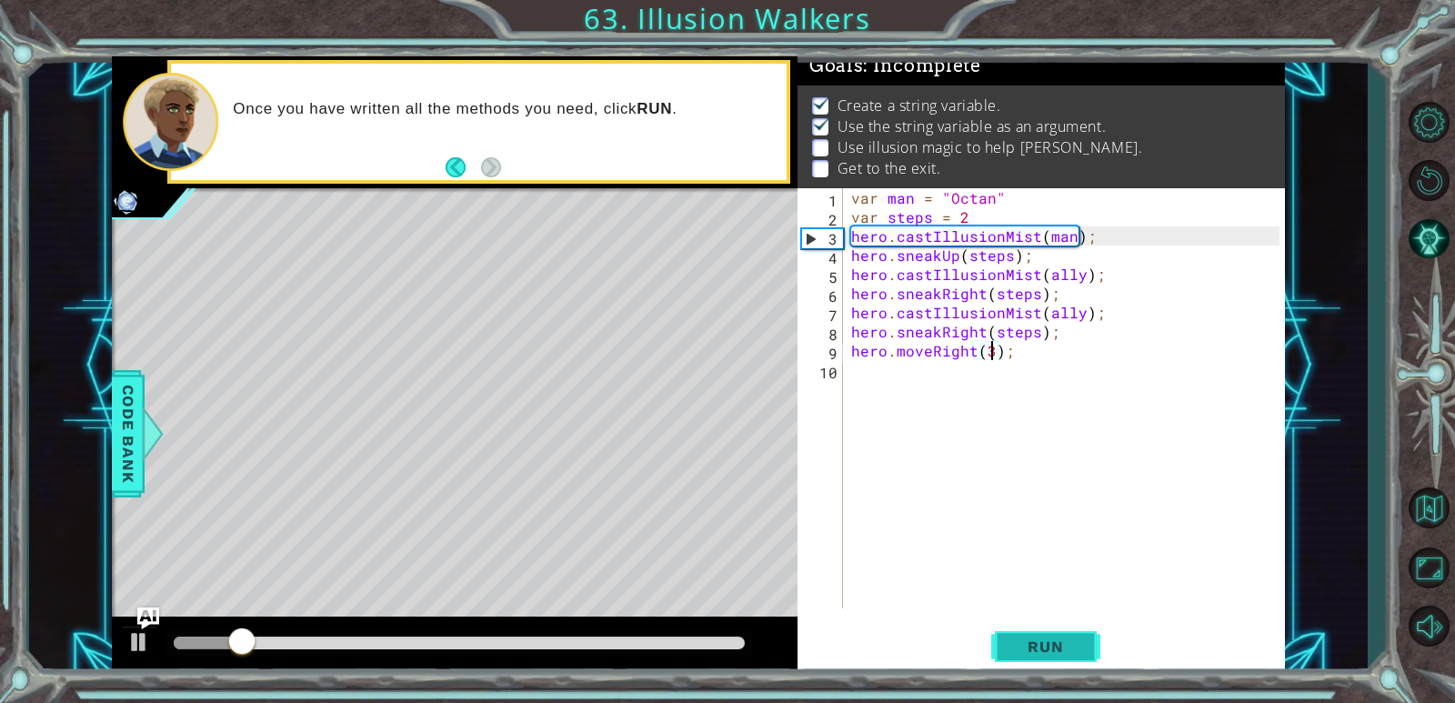
scroll to position [16, 0]
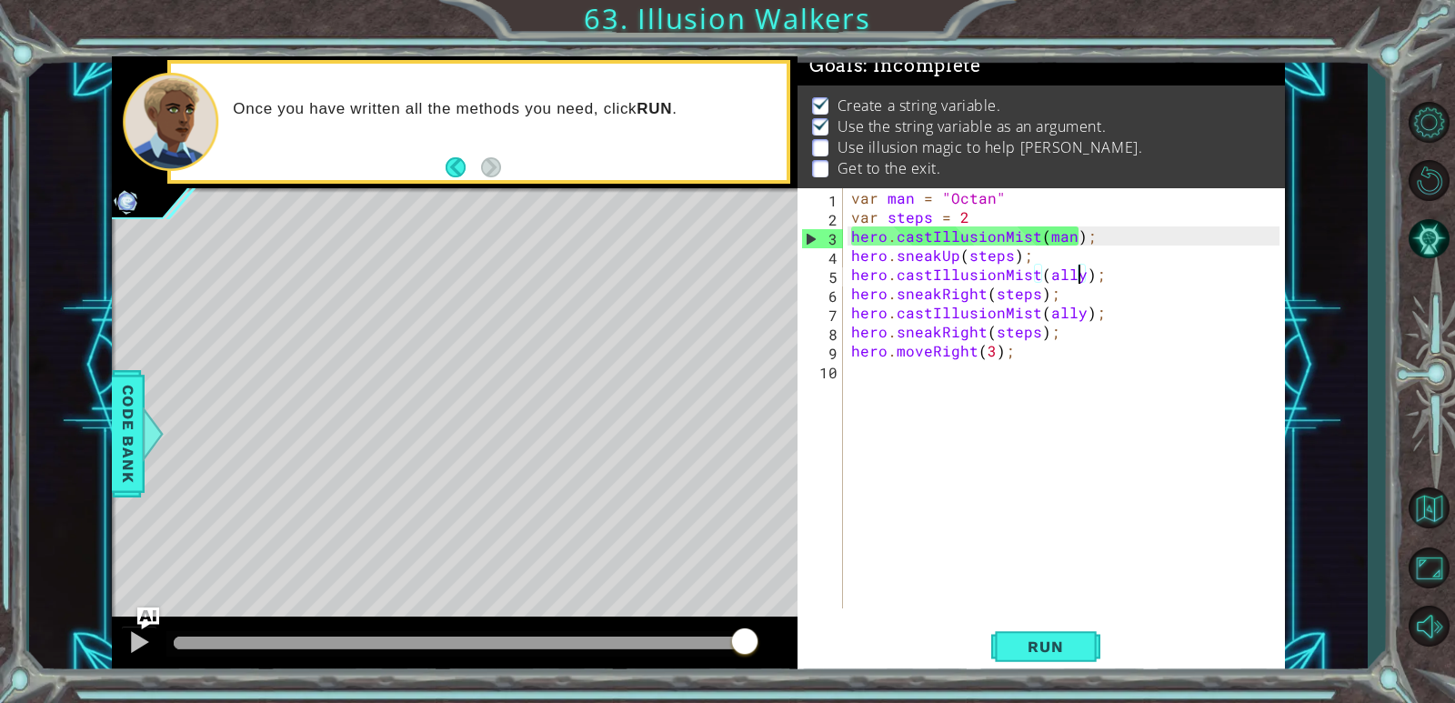
click at [939, 279] on div "var man = "Octan" var steps = 2 hero . castIllusionMist ( man ) ; hero . sneakU…" at bounding box center [1068, 417] width 441 height 458
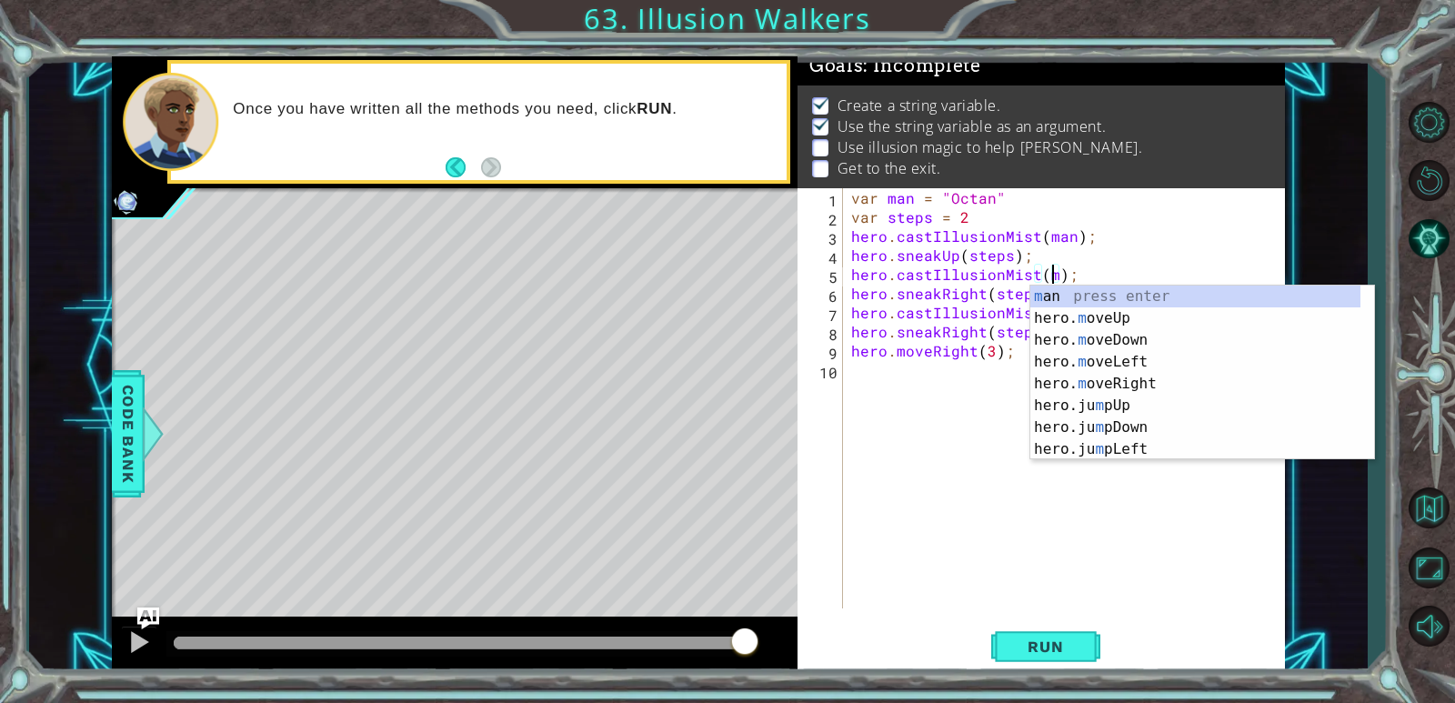
scroll to position [0, 14]
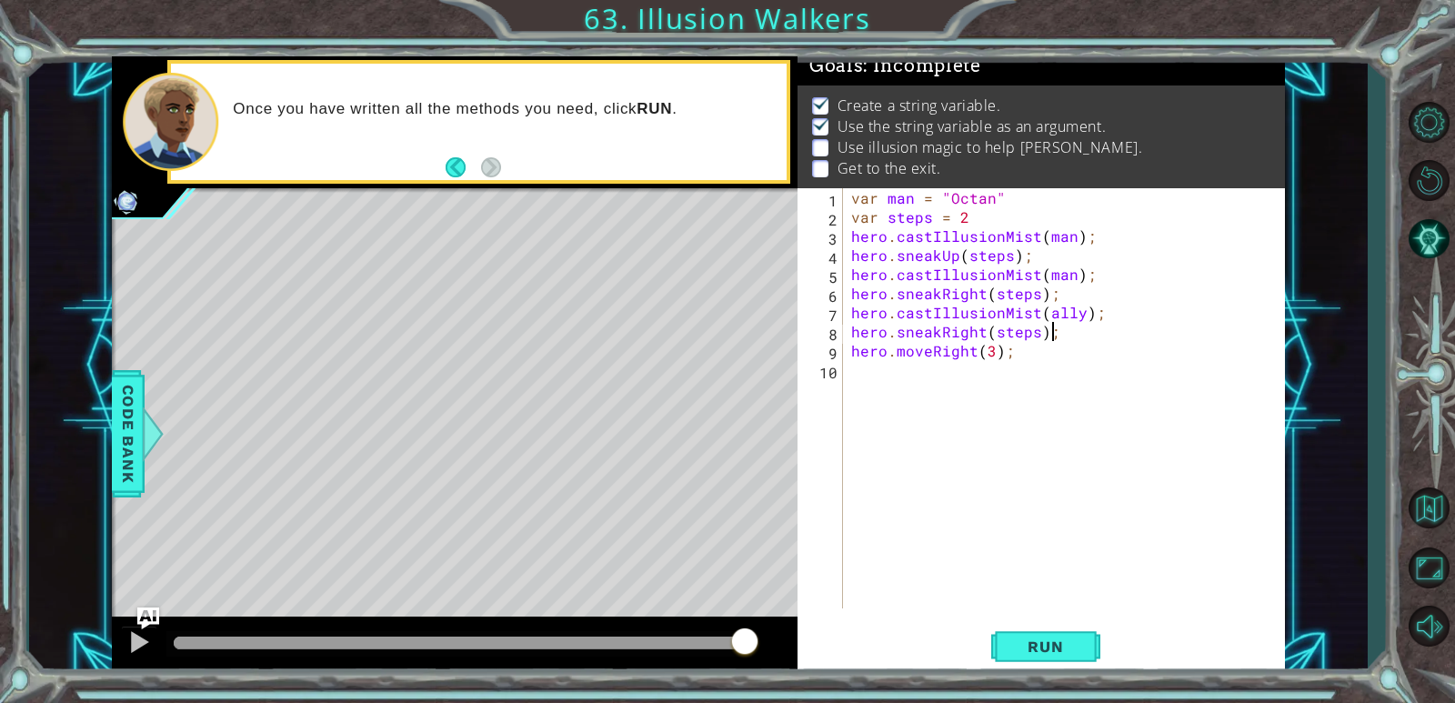
click at [939, 336] on div "var man = "Octan" var steps = 2 hero . castIllusionMist ( man ) ; hero . sneakU…" at bounding box center [1068, 417] width 441 height 458
type textarea "hero"
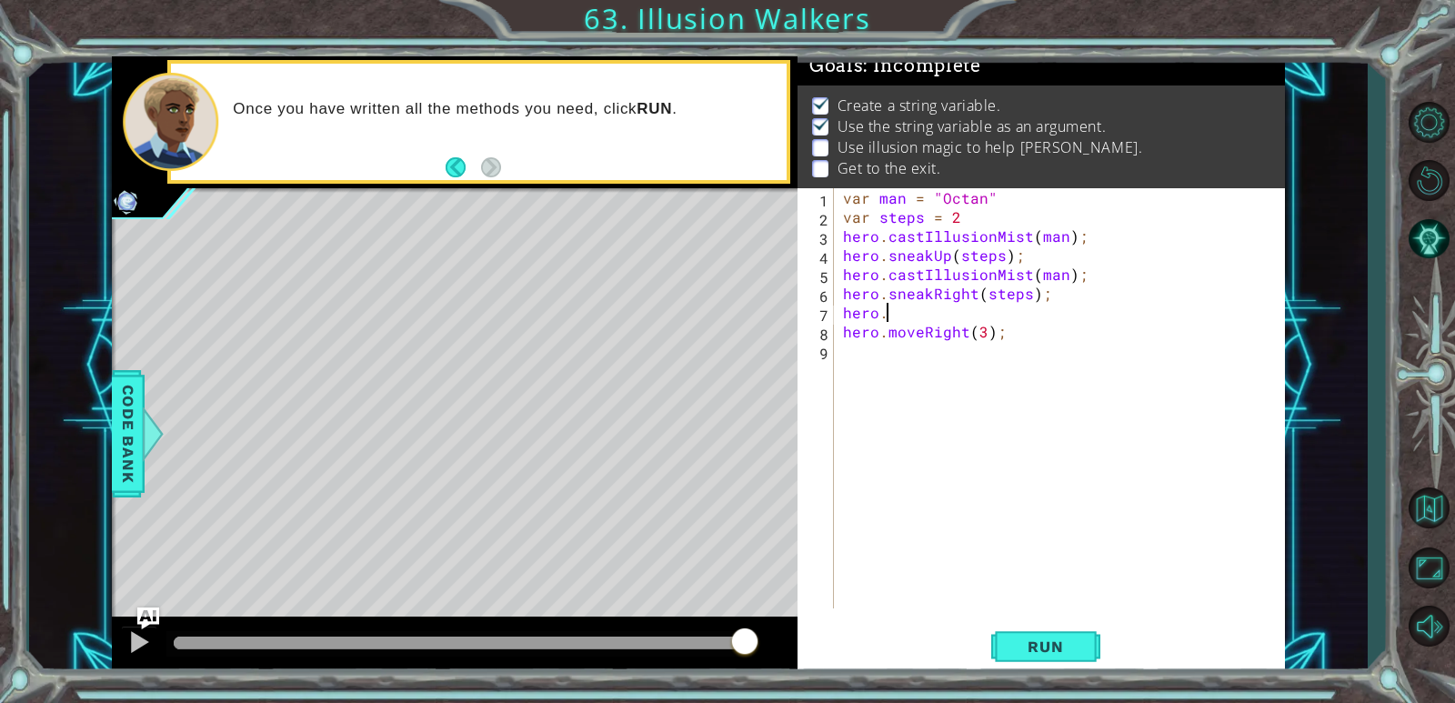
type textarea "hero"
click at [939, 289] on div "var man = "Octan" var steps = 2 hero . castIllusionMist ( man ) ; hero . sneakU…" at bounding box center [1063, 417] width 449 height 458
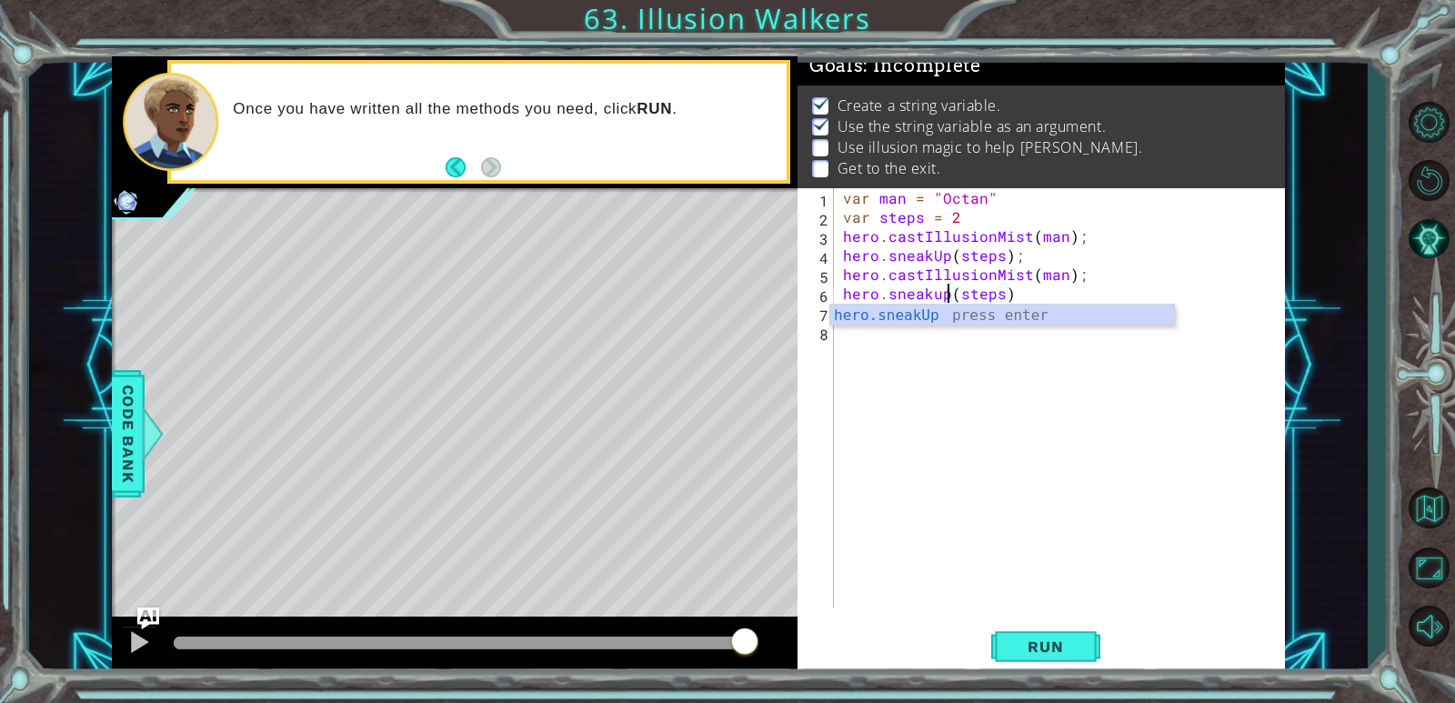
scroll to position [0, 6]
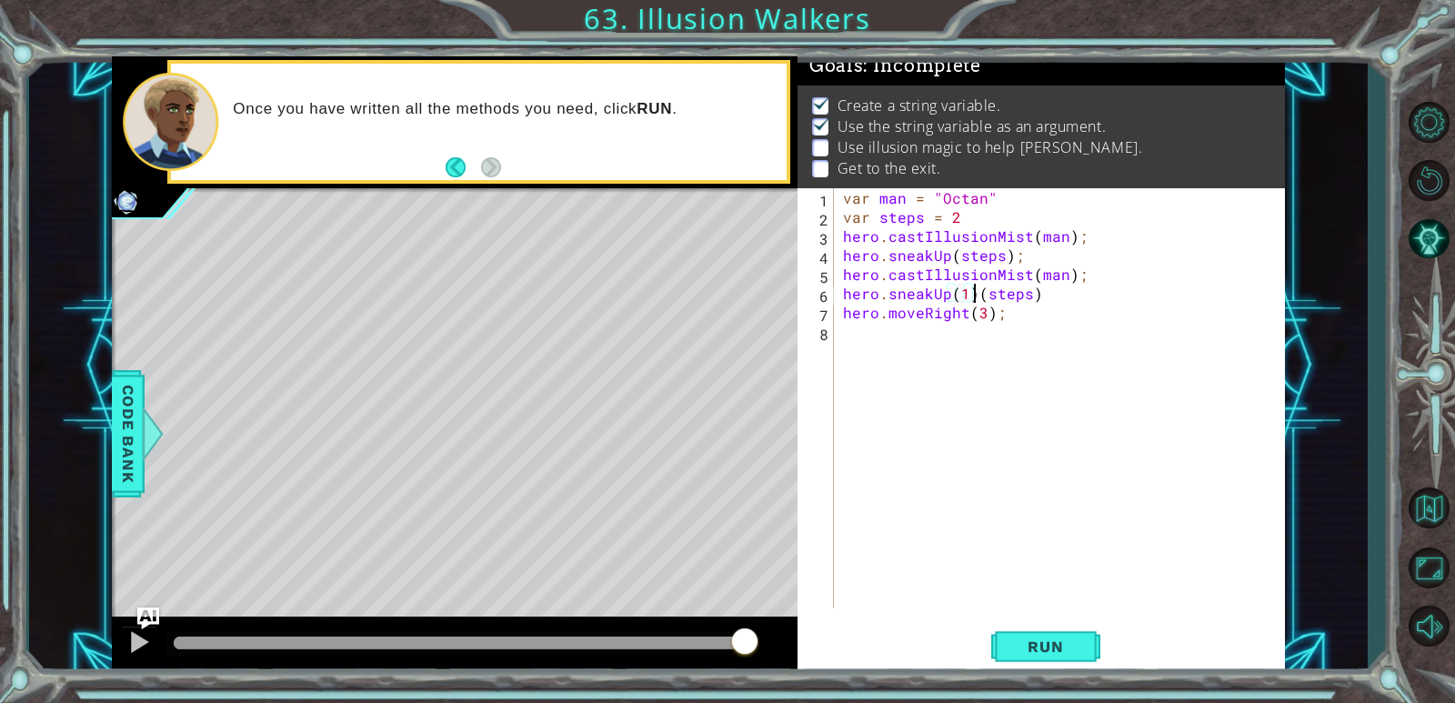
click at [939, 293] on div "var man = "Octan" var steps = 2 hero . castIllusionMist ( man ) ; hero . sneakU…" at bounding box center [1063, 417] width 449 height 458
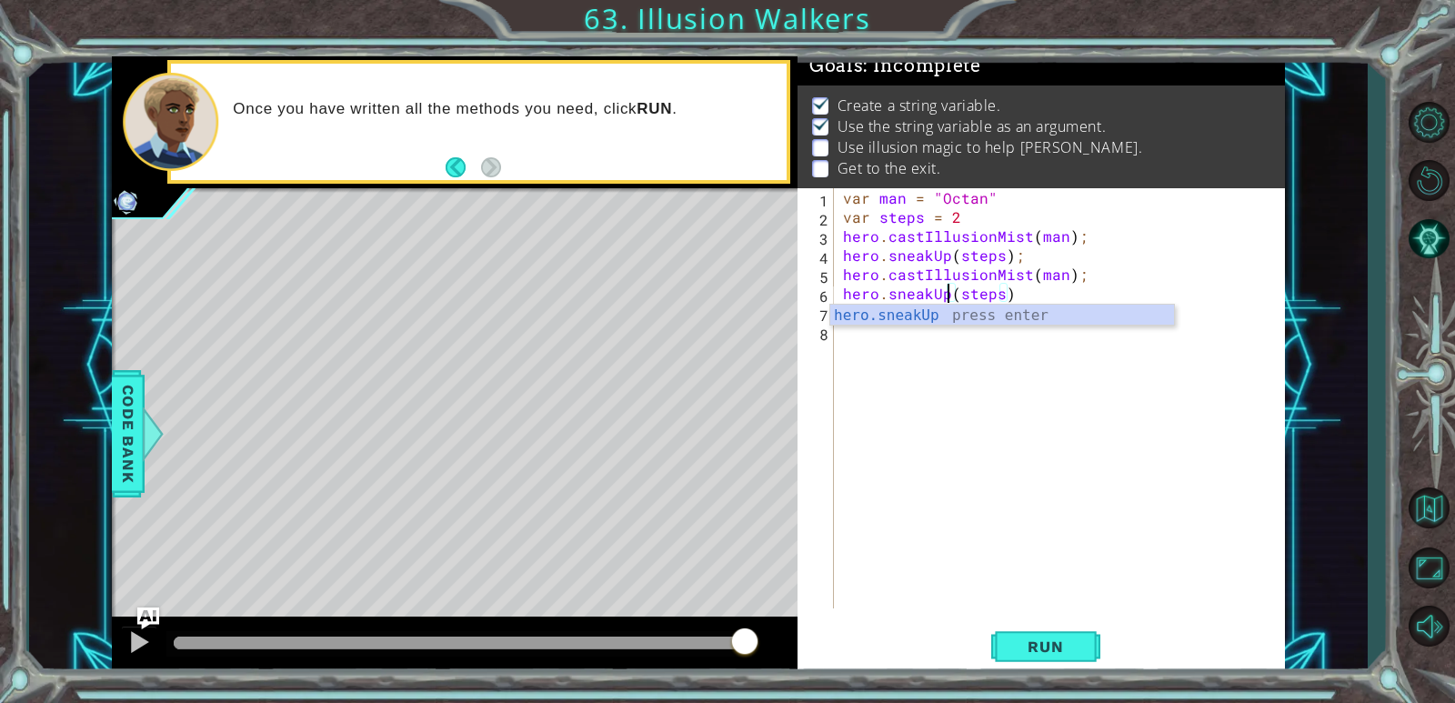
click at [939, 290] on div "var man = "Octan" var steps = 2 hero . castIllusionMist ( man ) ; hero . sneakU…" at bounding box center [1063, 417] width 449 height 458
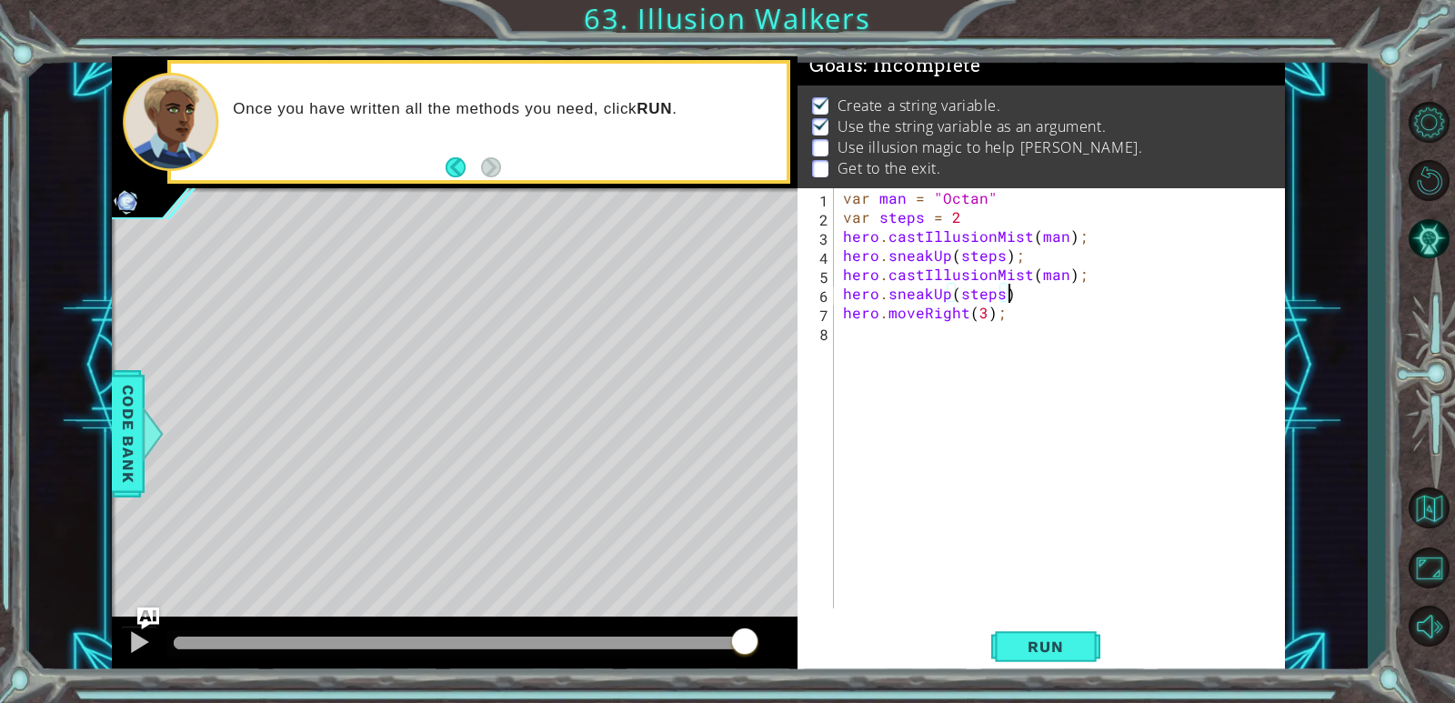
scroll to position [0, 10]
click at [939, 315] on div "var man = "Octan" var steps = 2 hero . castIllusionMist ( man ) ; hero . sneakU…" at bounding box center [1063, 417] width 449 height 458
click at [939, 335] on div "steps press enter" at bounding box center [1107, 356] width 344 height 65
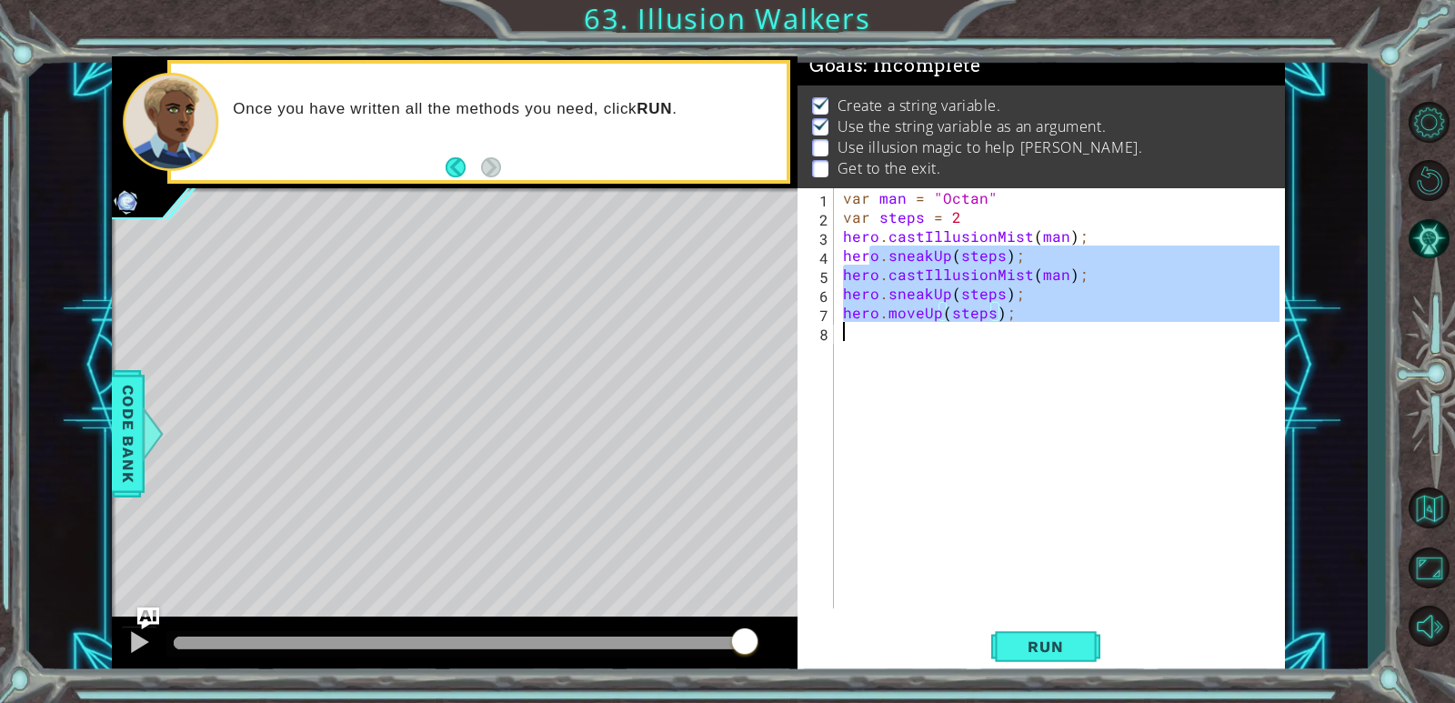
click at [867, 331] on div "var man = "Octan" var steps = 2 hero . castIllusionMist ( man ) ; hero . sneakU…" at bounding box center [1063, 417] width 449 height 458
type textarea "hero.moveUp(steps);"
click at [866, 329] on div "var man = "Octan" var steps = 2 hero . castIllusionMist ( man ) ; hero . sneakU…" at bounding box center [1059, 398] width 441 height 420
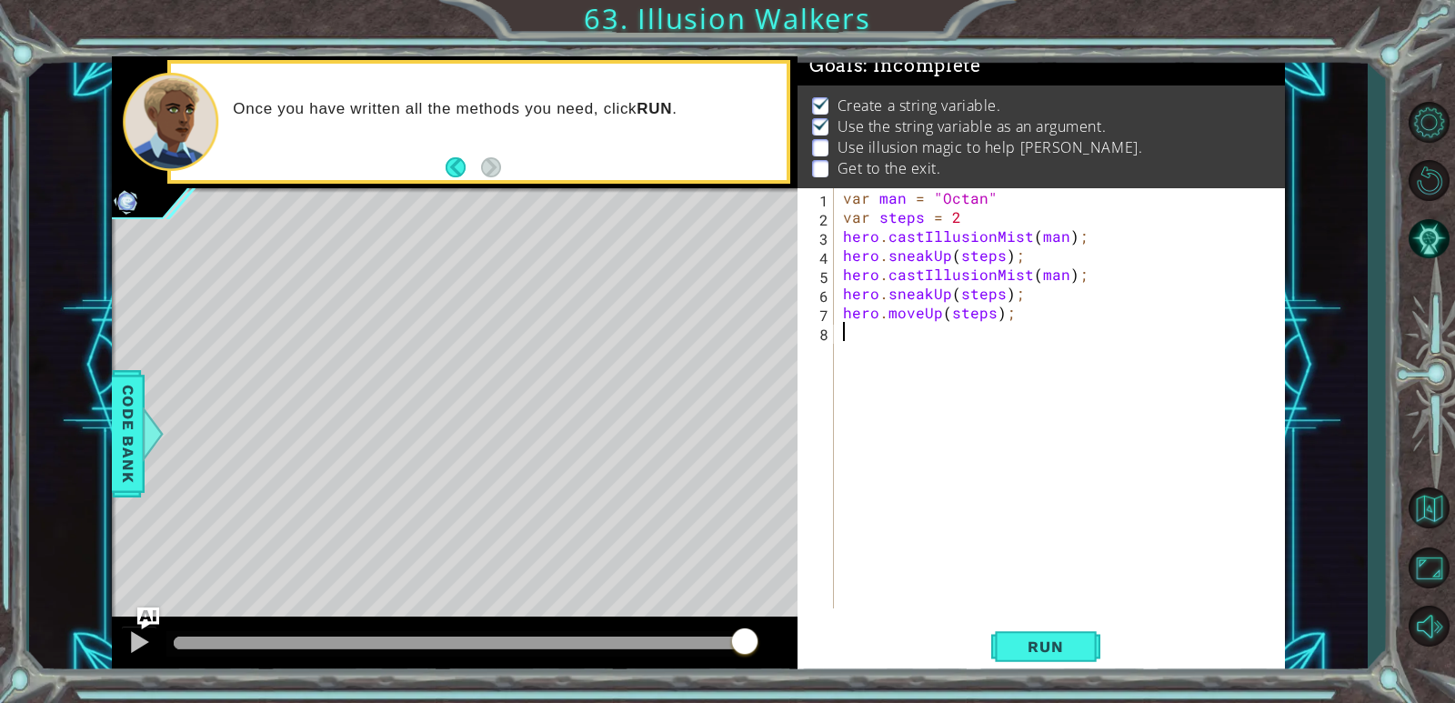
scroll to position [0, 0]
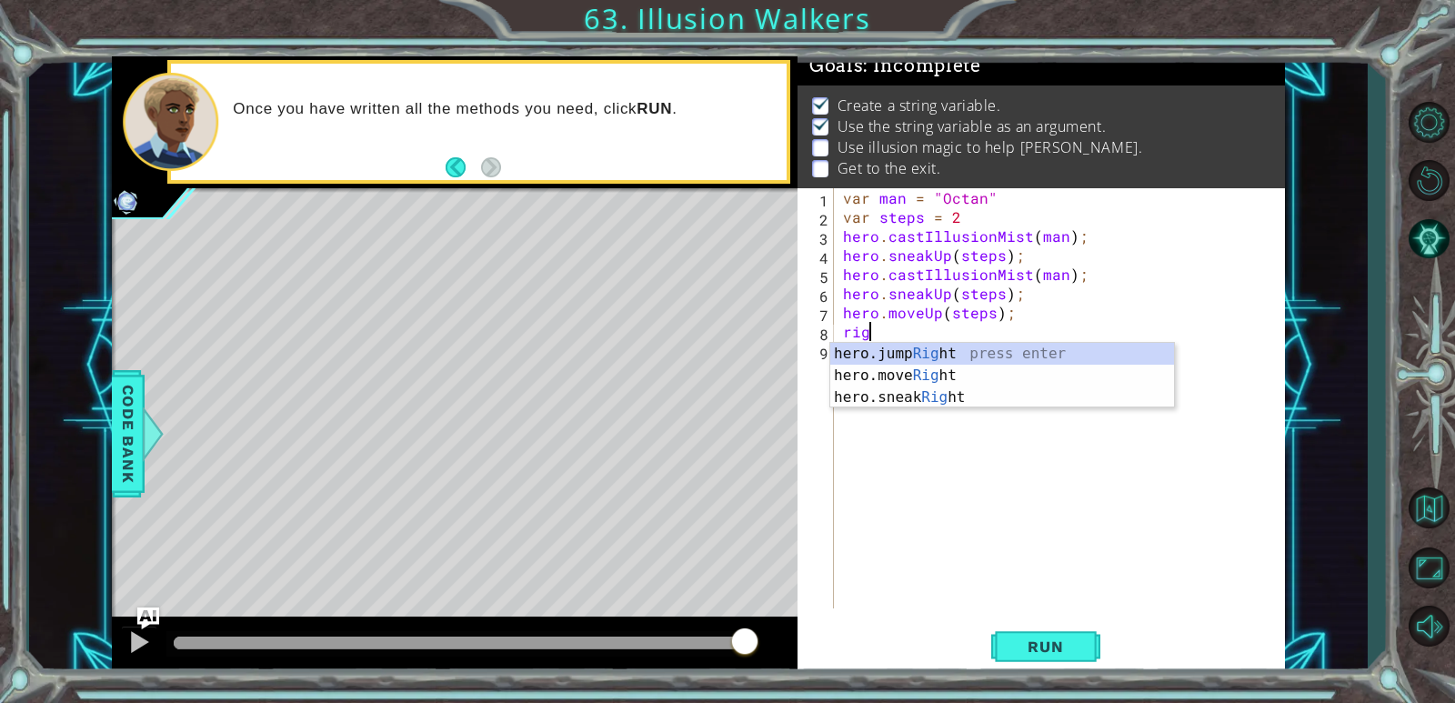
type textarea "right"
click at [897, 354] on div "hero.jump Right press enter hero.move Right press enter hero.sneak Right press …" at bounding box center [1002, 397] width 344 height 109
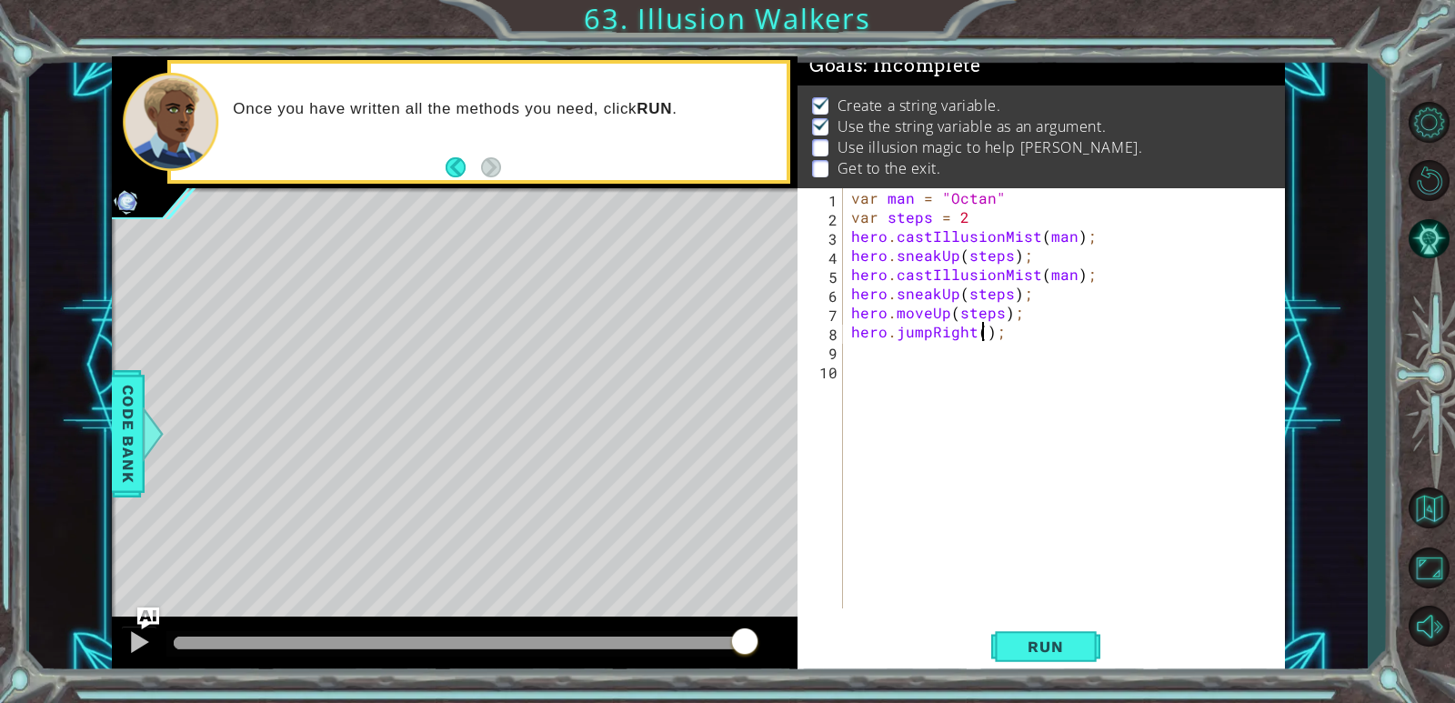
click at [939, 329] on div "var man = "Octan" var steps = 2 hero . castIllusionMist ( man ) ; hero . sneakU…" at bounding box center [1068, 417] width 441 height 458
click at [939, 644] on span "Run" at bounding box center [1045, 646] width 72 height 18
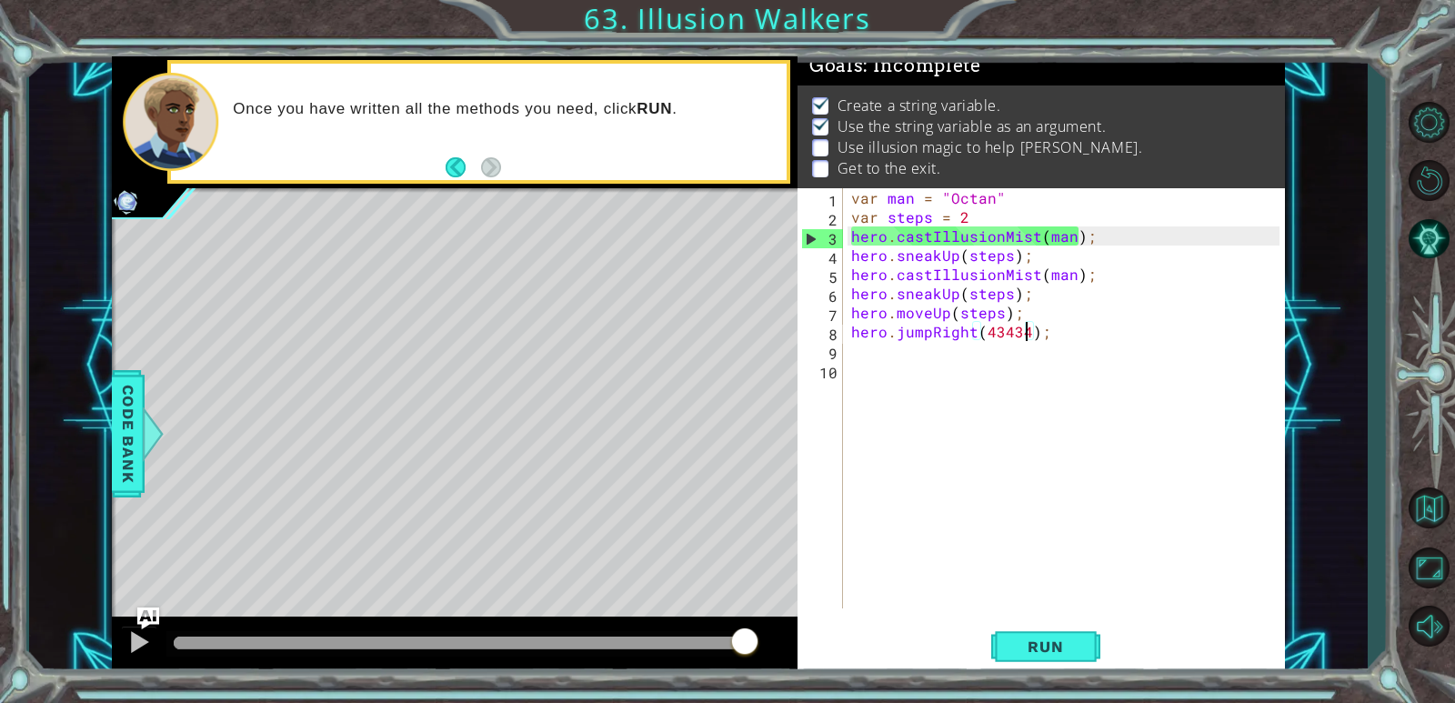
drag, startPoint x: 664, startPoint y: 642, endPoint x: 766, endPoint y: 660, distance: 103.5
click at [766, 660] on div at bounding box center [455, 646] width 686 height 58
click at [939, 200] on div "var man = "Octan" var steps = 2 hero . castIllusionMist ( man ) ; hero . sneakU…" at bounding box center [1068, 417] width 441 height 458
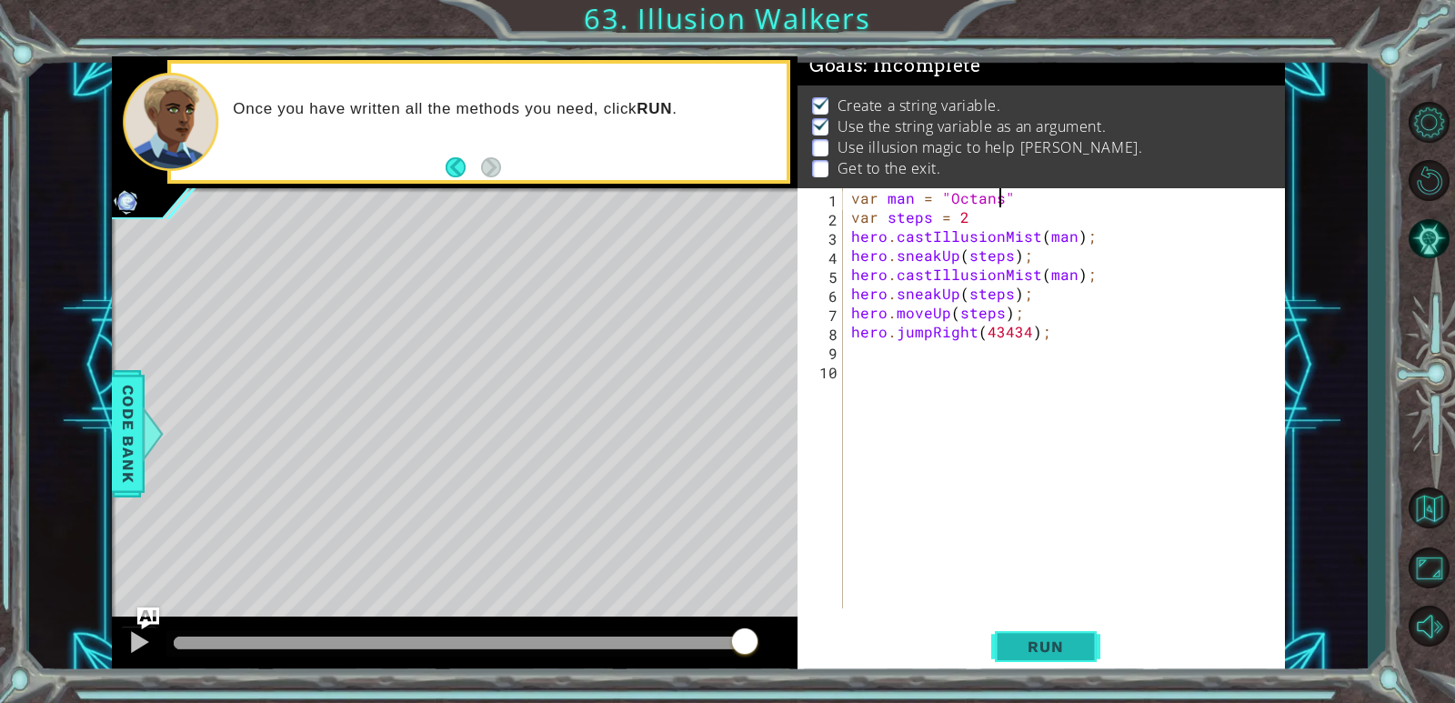
click at [939, 656] on span "Run" at bounding box center [1045, 646] width 72 height 18
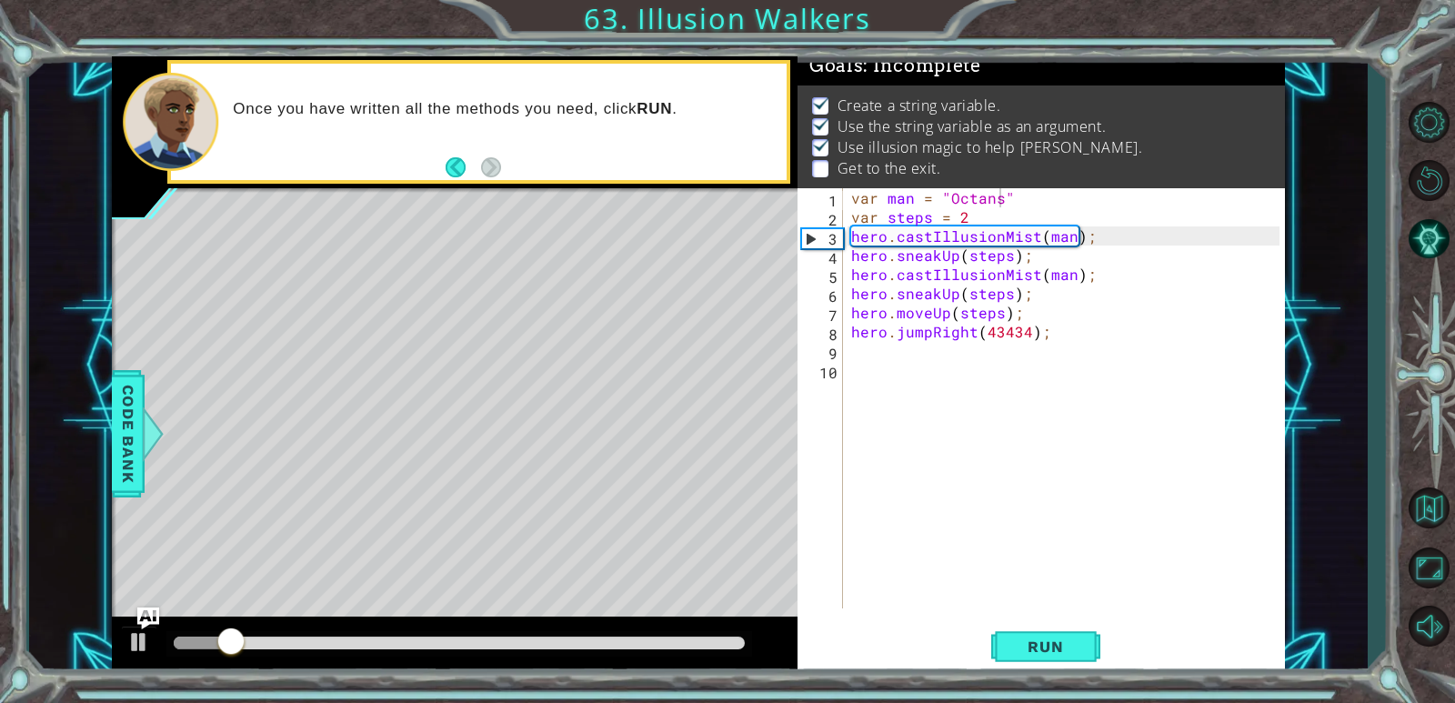
drag, startPoint x: 338, startPoint y: 631, endPoint x: 547, endPoint y: 648, distance: 209.0
click at [547, 648] on div at bounding box center [459, 643] width 586 height 25
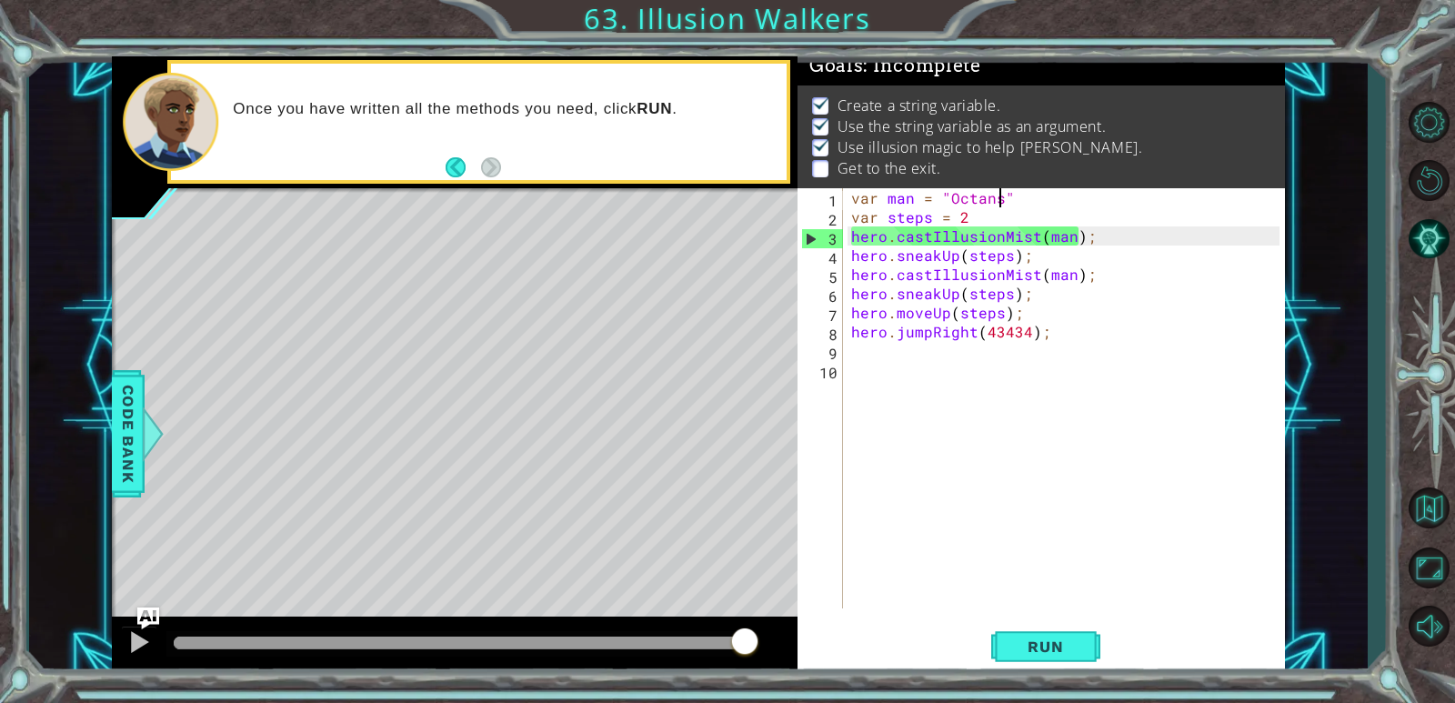
drag, startPoint x: 547, startPoint y: 648, endPoint x: 781, endPoint y: 658, distance: 234.8
click at [781, 658] on div at bounding box center [455, 646] width 686 height 58
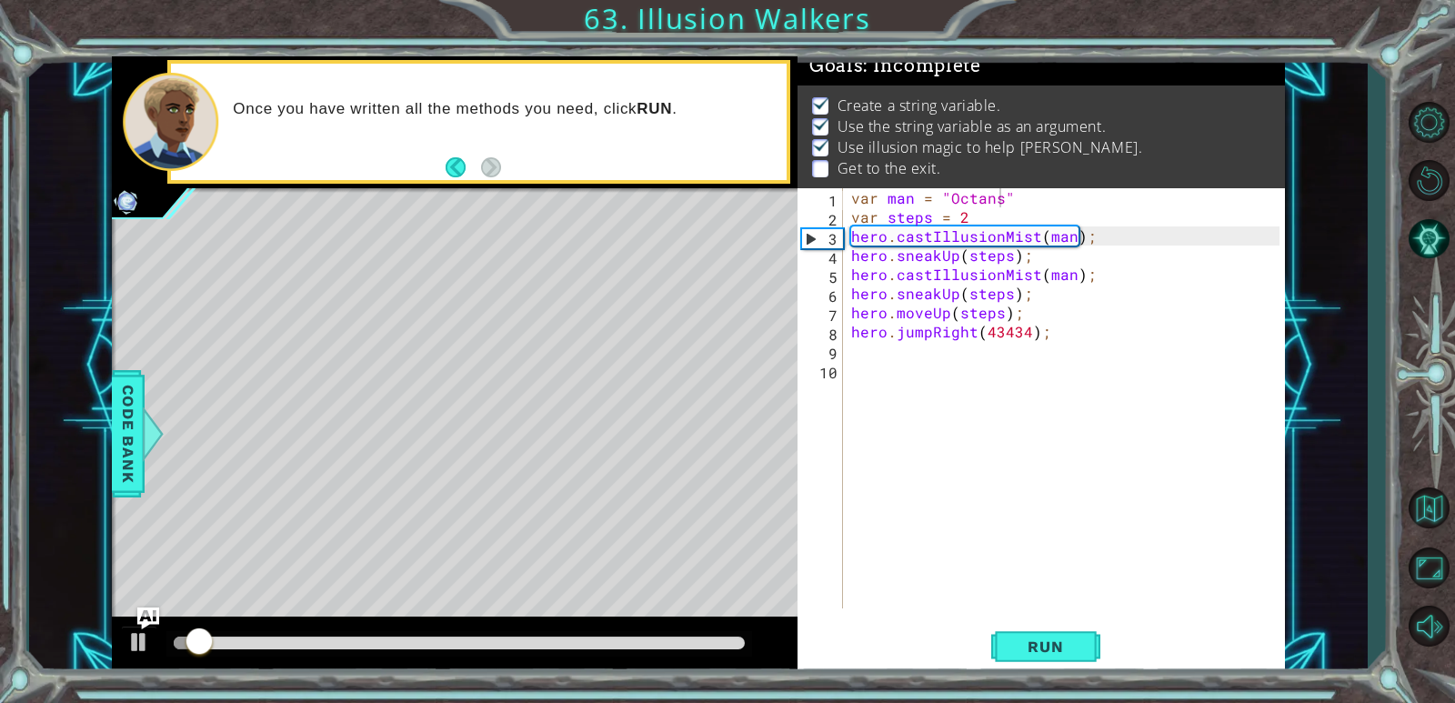
drag, startPoint x: 781, startPoint y: 658, endPoint x: 543, endPoint y: 617, distance: 241.8
click at [543, 617] on div at bounding box center [455, 646] width 686 height 58
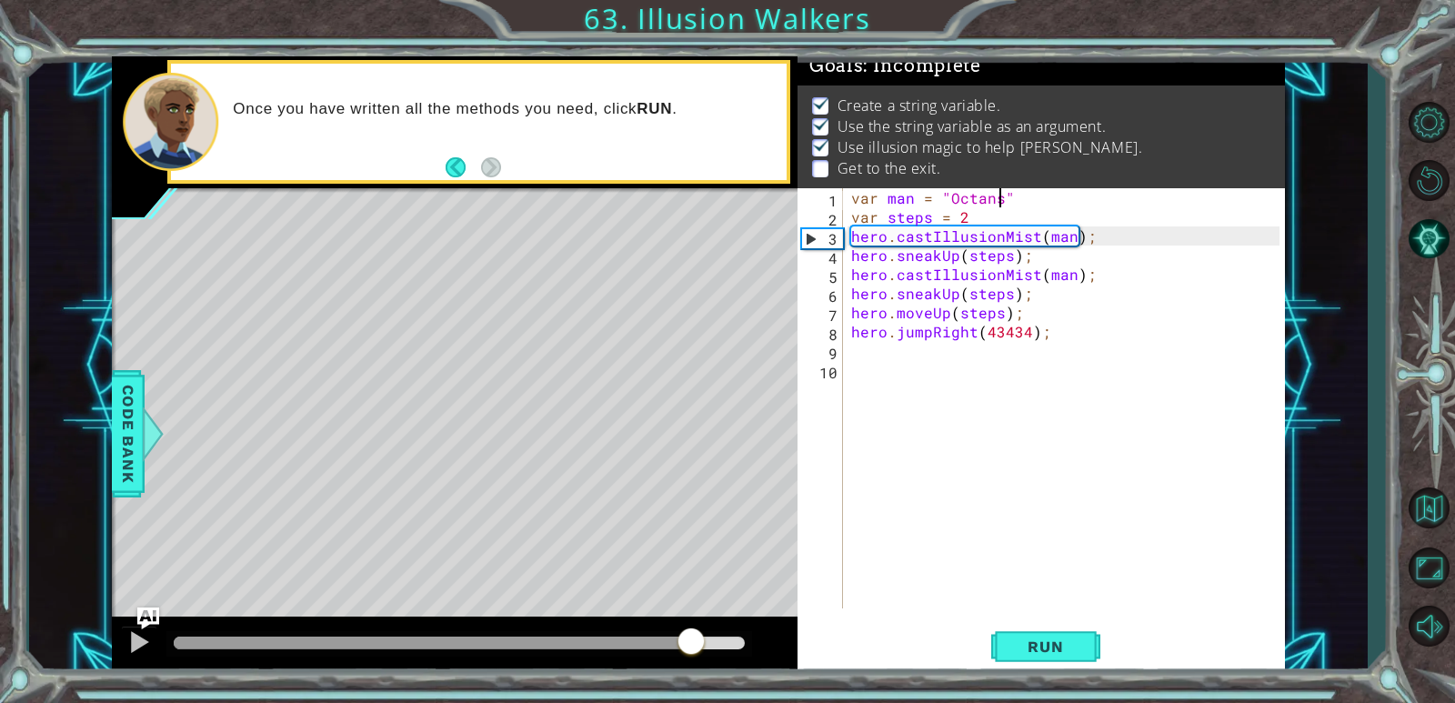
drag, startPoint x: 239, startPoint y: 629, endPoint x: 690, endPoint y: 648, distance: 451.4
click at [690, 648] on div at bounding box center [691, 643] width 33 height 33
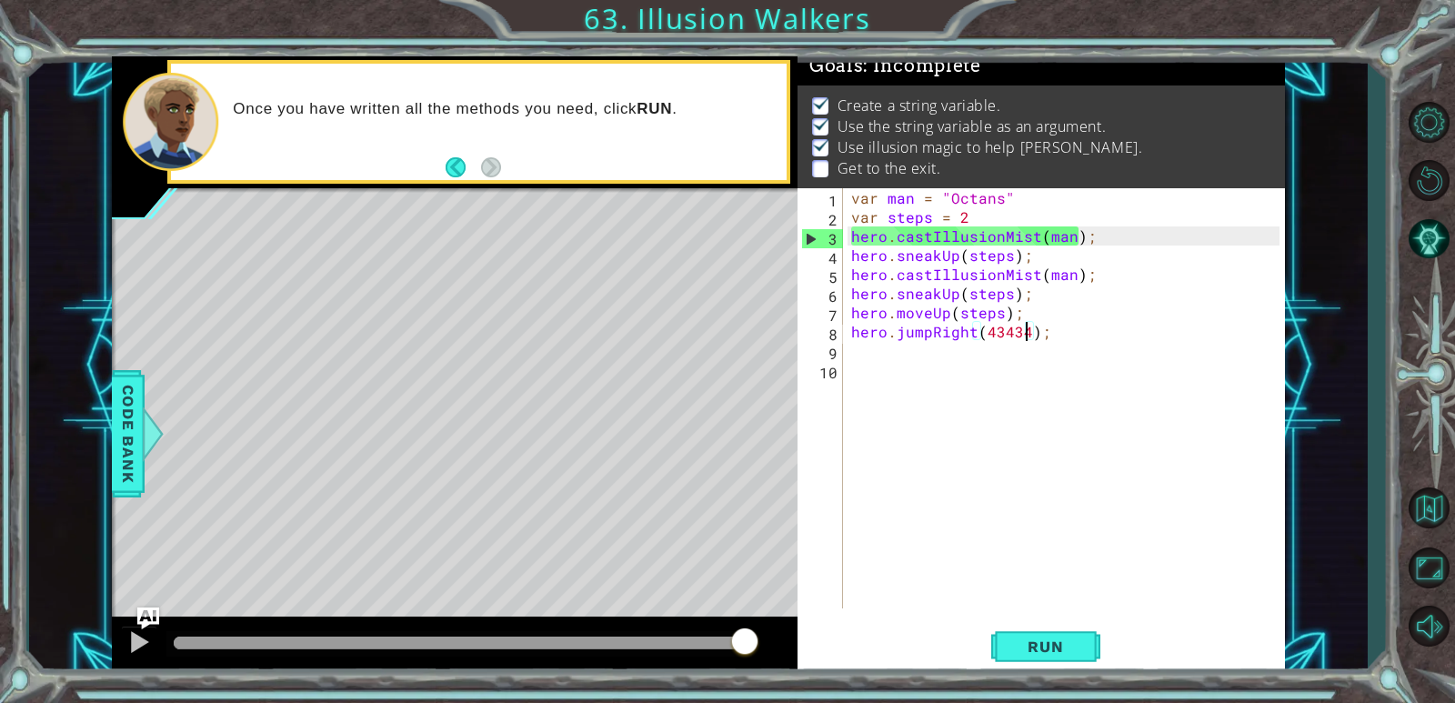
click at [939, 325] on div "var man = "Octans" var steps = 2 hero . castIllusionMist ( man ) ; hero . sneak…" at bounding box center [1068, 417] width 441 height 458
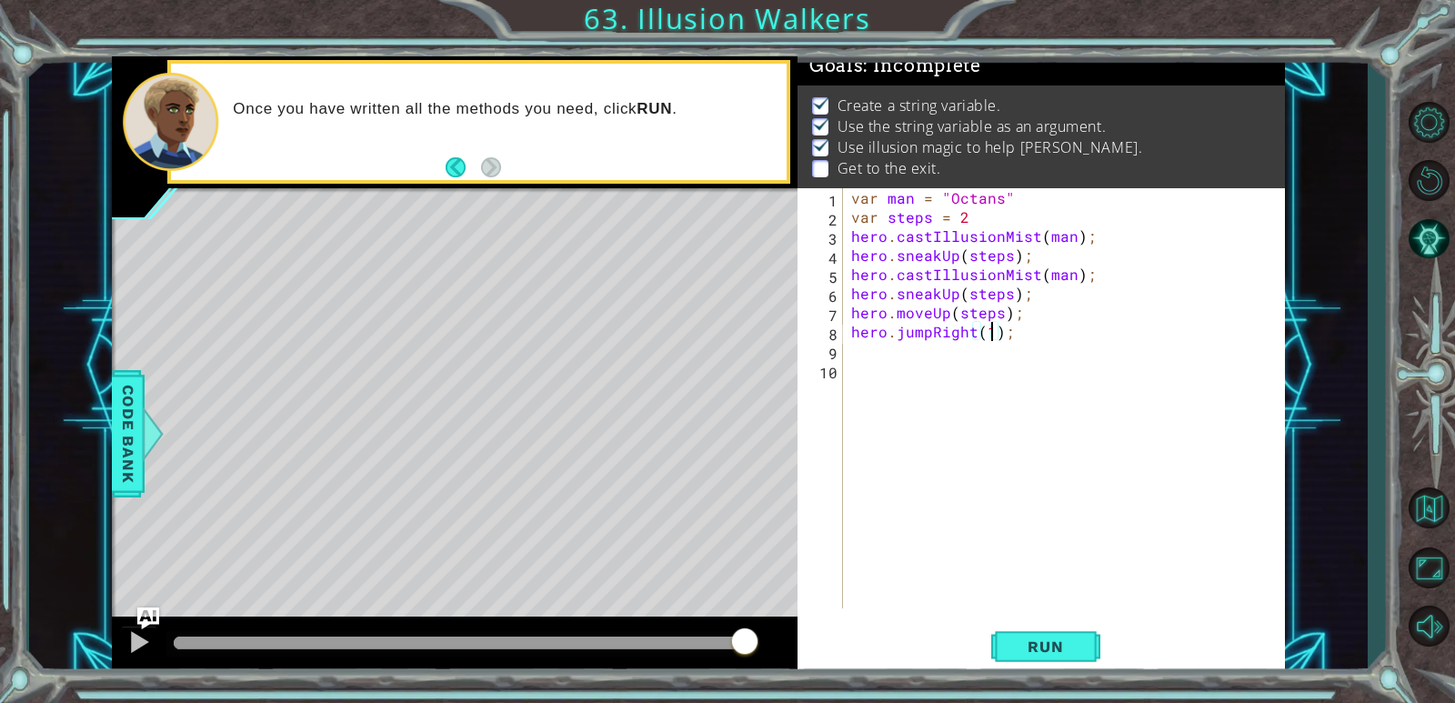
click at [939, 316] on div "var man = "Octans" var steps = 2 hero . castIllusionMist ( man ) ; hero . sneak…" at bounding box center [1068, 417] width 441 height 458
click at [939, 325] on div "var man = "Octans" var steps = 2 hero . castIllusionMist ( man ) ; hero . sneak…" at bounding box center [1068, 417] width 441 height 458
click at [939, 328] on div "var man = "Octans" var steps = 2 hero . castIllusionMist ( man ) ; hero . sneak…" at bounding box center [1068, 417] width 441 height 458
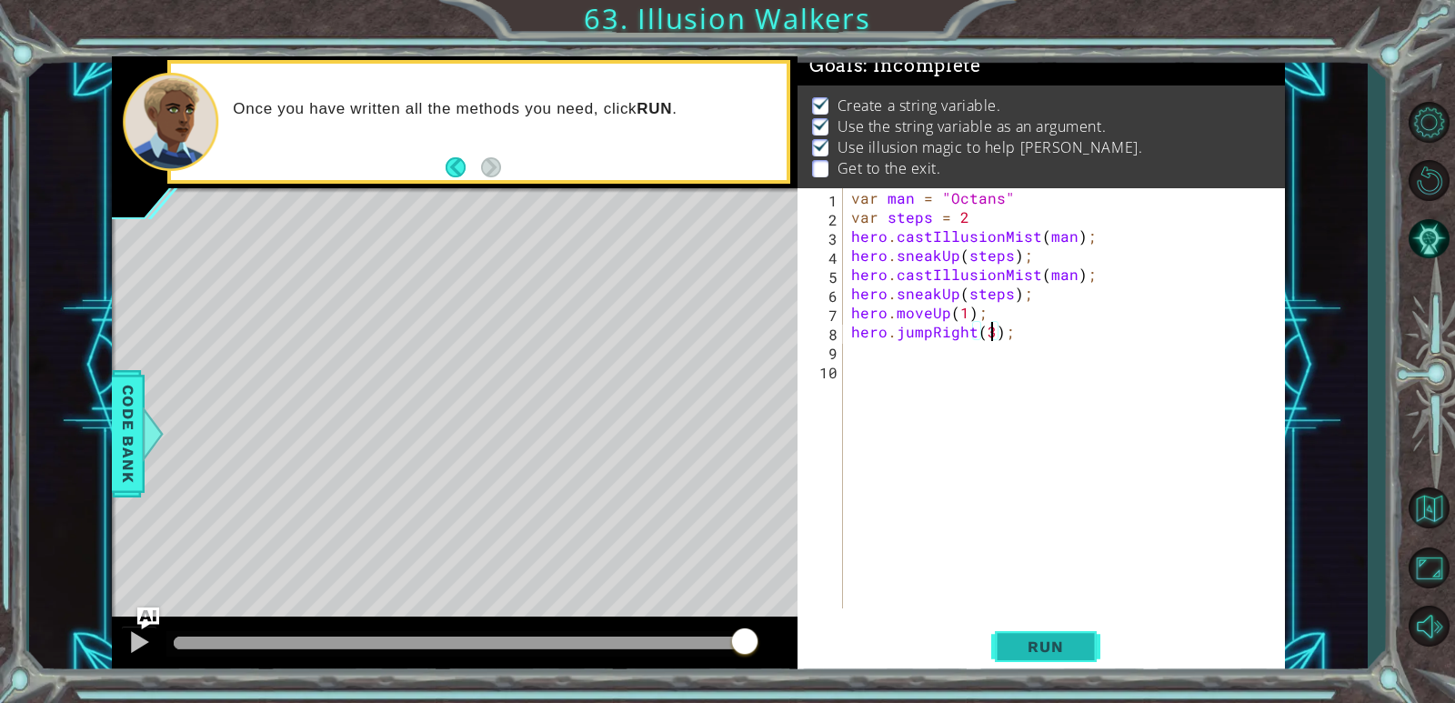
type textarea "hero.jumpRight(3);"
click at [939, 655] on button "Run" at bounding box center [1045, 647] width 109 height 49
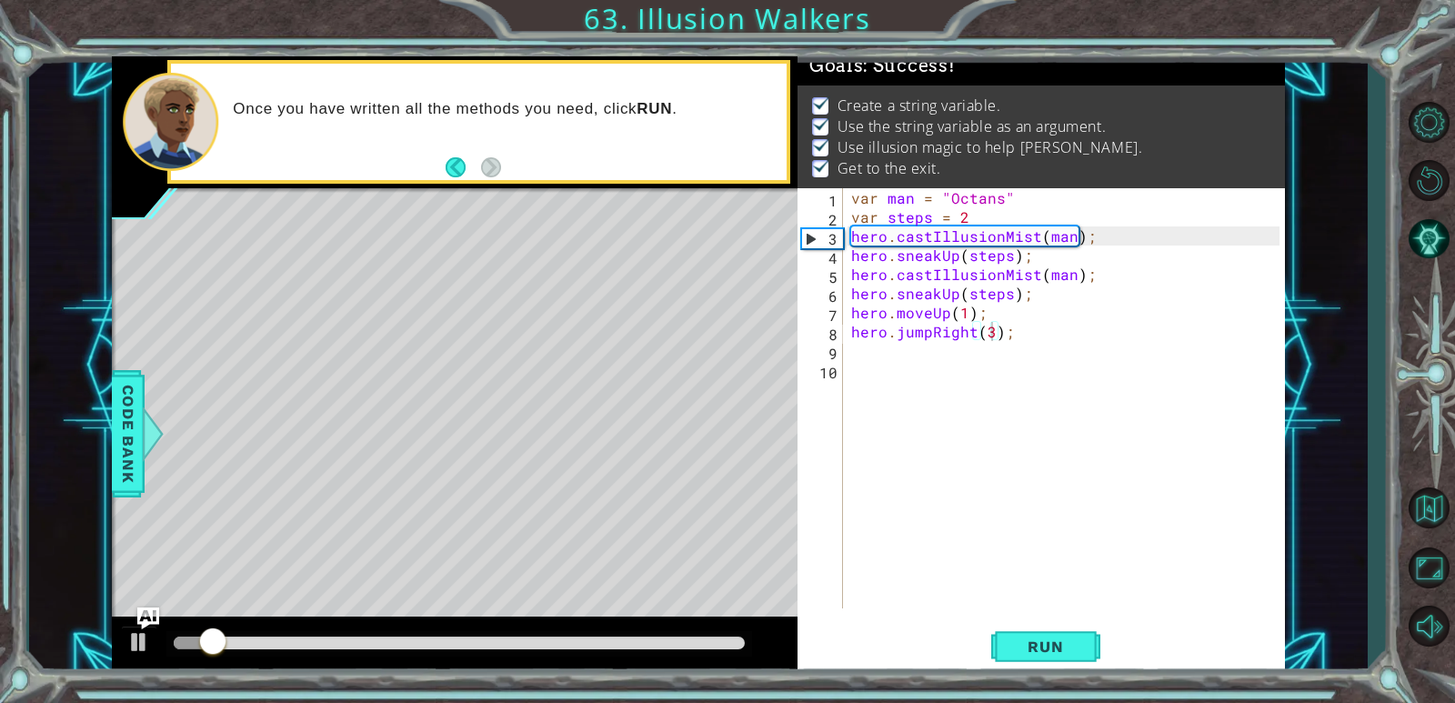
drag, startPoint x: 658, startPoint y: 649, endPoint x: 812, endPoint y: 640, distance: 154.9
click at [814, 640] on div "1 ההההההההההההההההההההההההההההההההההההההההההההההההההההההההההההההההההההההההההההה…" at bounding box center [698, 365] width 1172 height 618
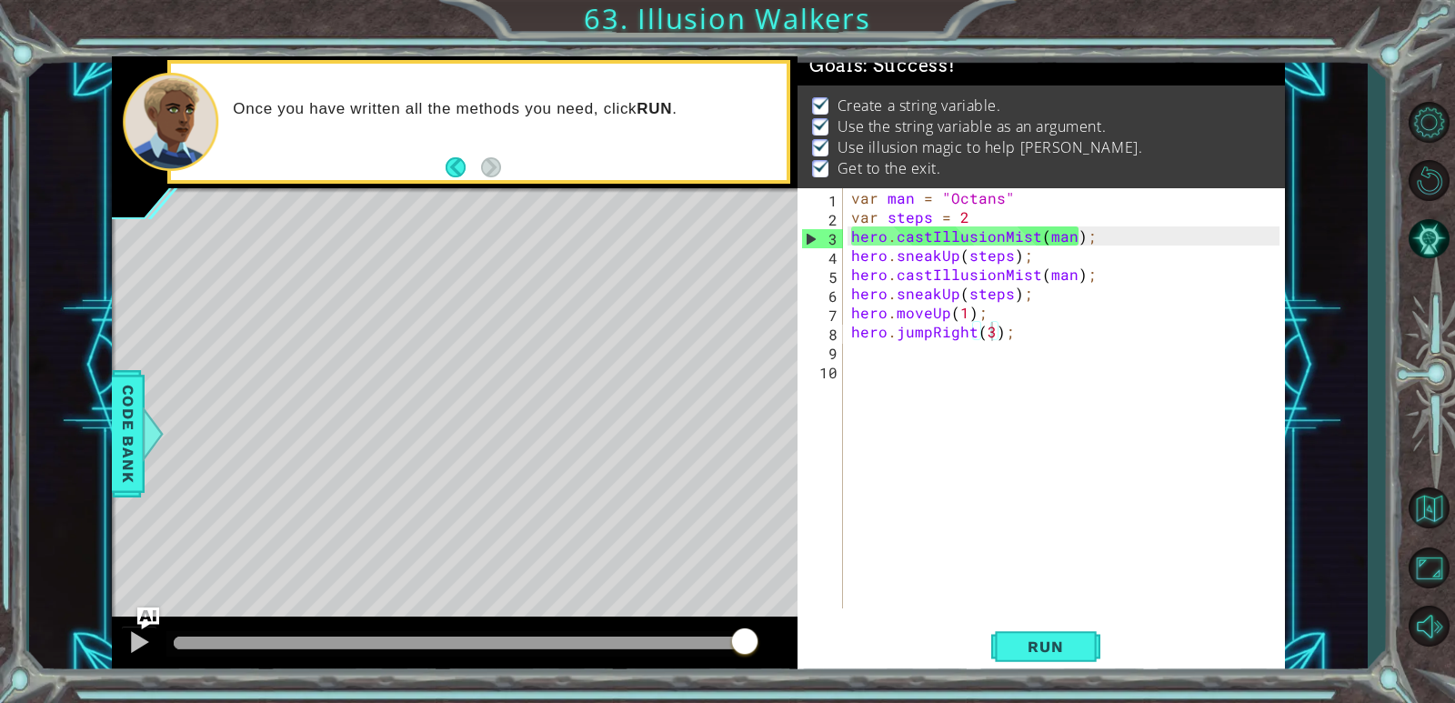
drag, startPoint x: 445, startPoint y: 647, endPoint x: 854, endPoint y: 698, distance: 412.5
click at [844, 677] on html "1 ההההההההההההההההההההההההההההההההההההההההההההההההההההההההההההההההההההההההההההה…" at bounding box center [727, 351] width 1455 height 703
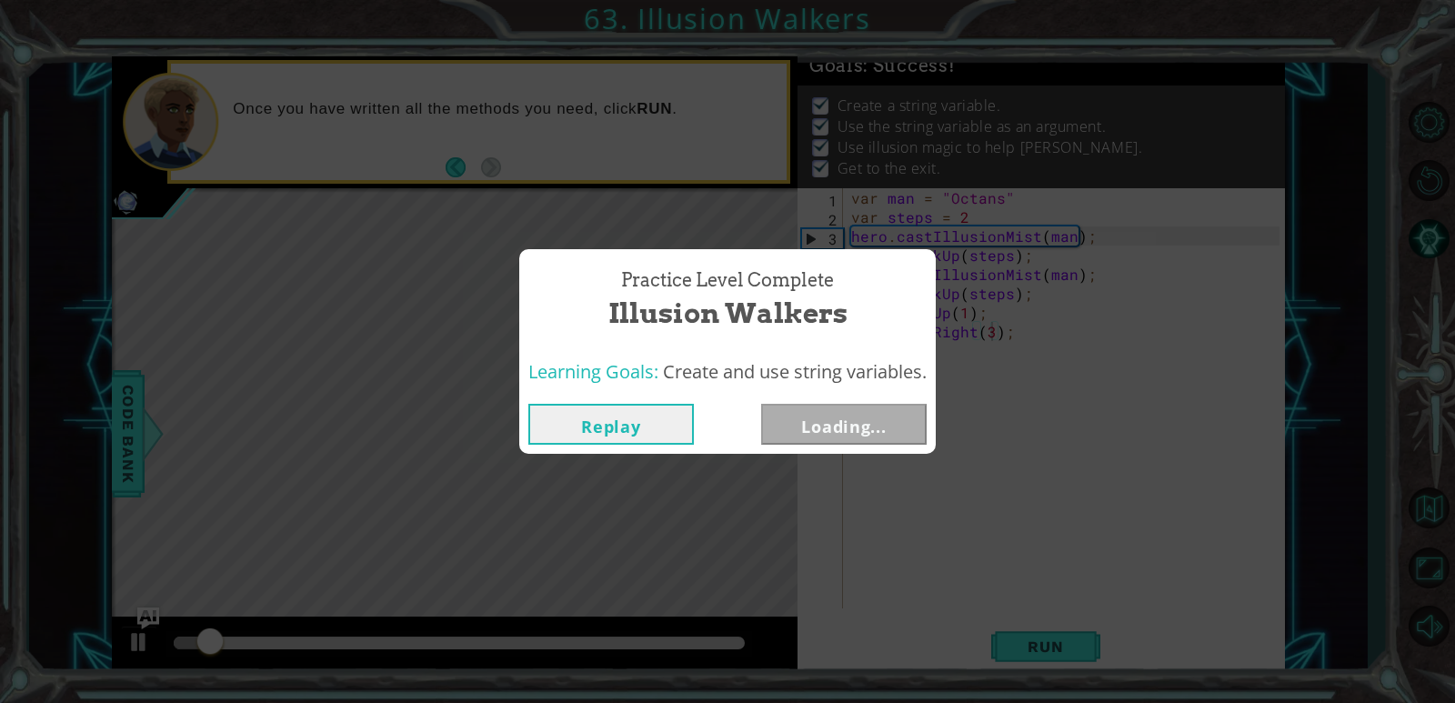
click at [874, 442] on button "Loading..." at bounding box center [844, 424] width 166 height 41
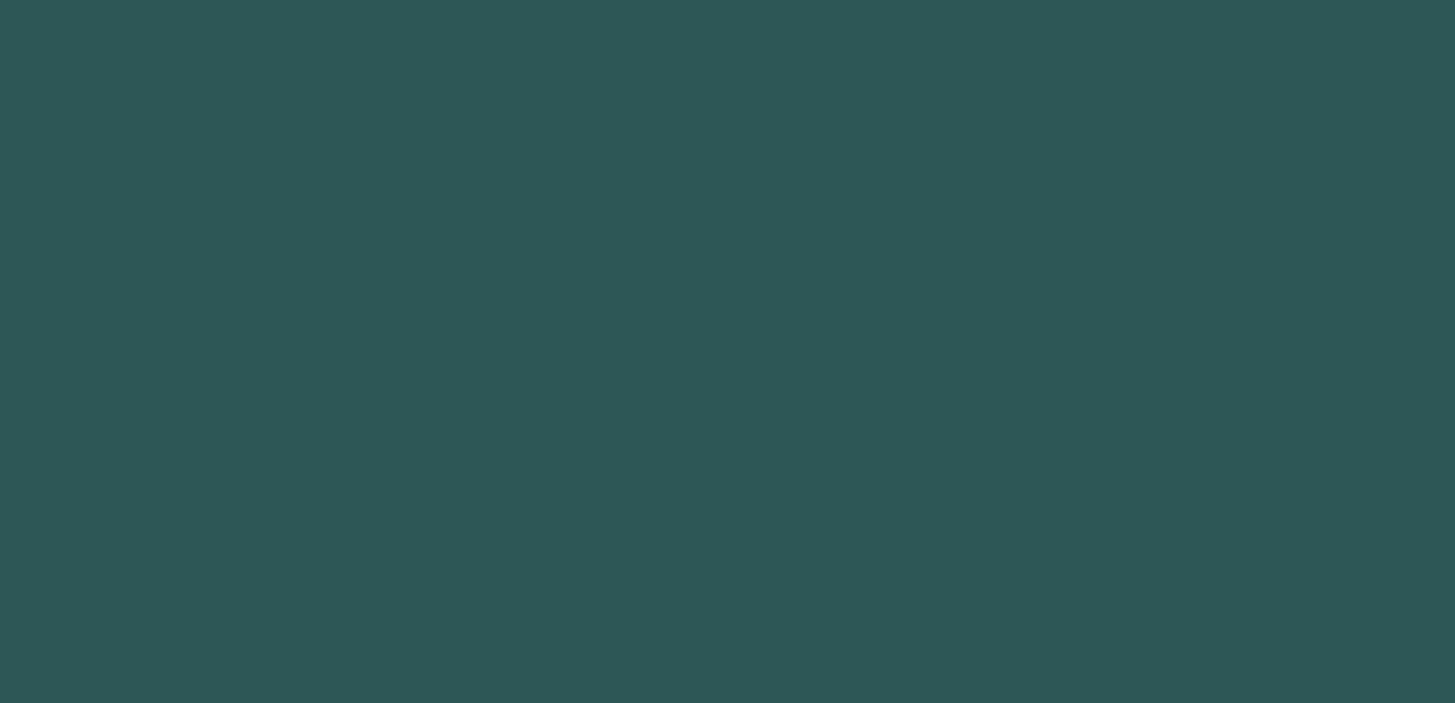
click at [877, 437] on body "1 2 3 [DOMAIN_NAME] v eUp press enter [DOMAIN_NAME] v eDown press enter [DOMAIN…" at bounding box center [727, 351] width 1455 height 703
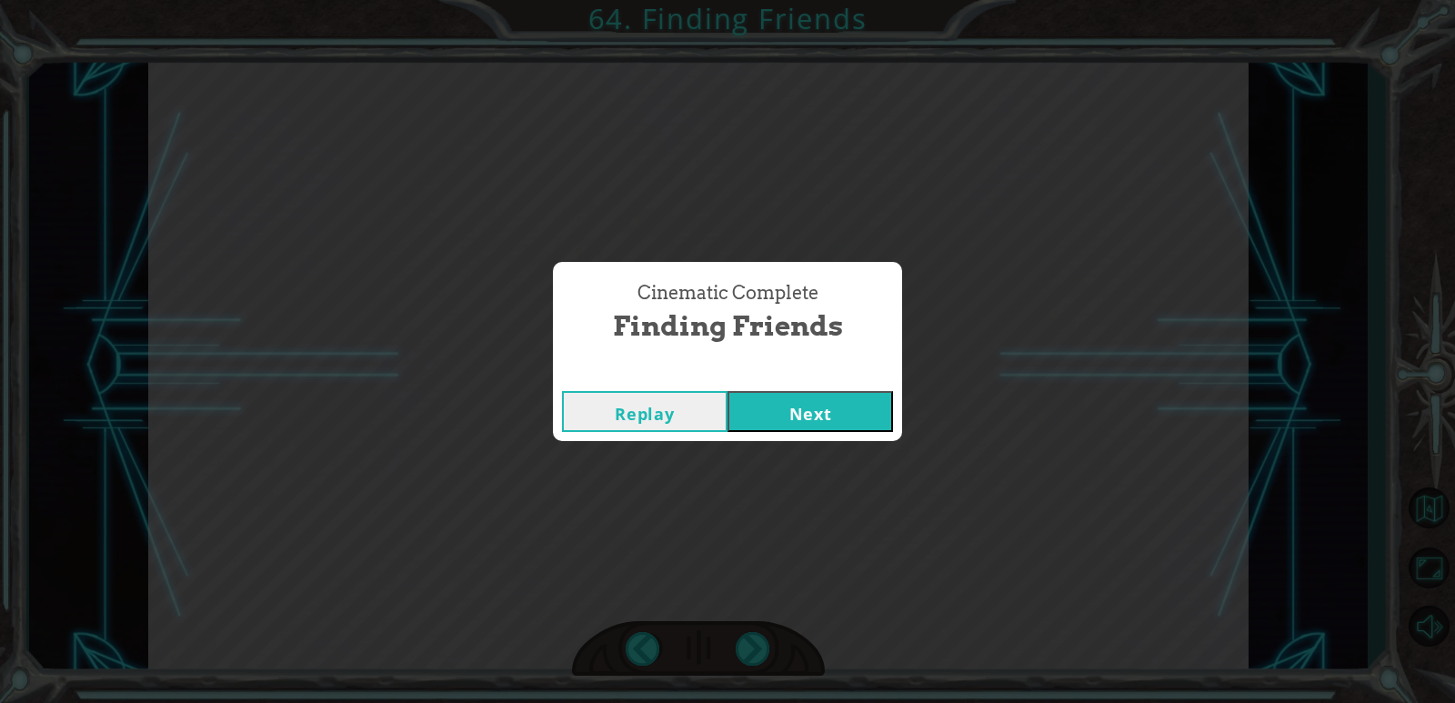
click at [854, 399] on button "Next" at bounding box center [811, 411] width 166 height 41
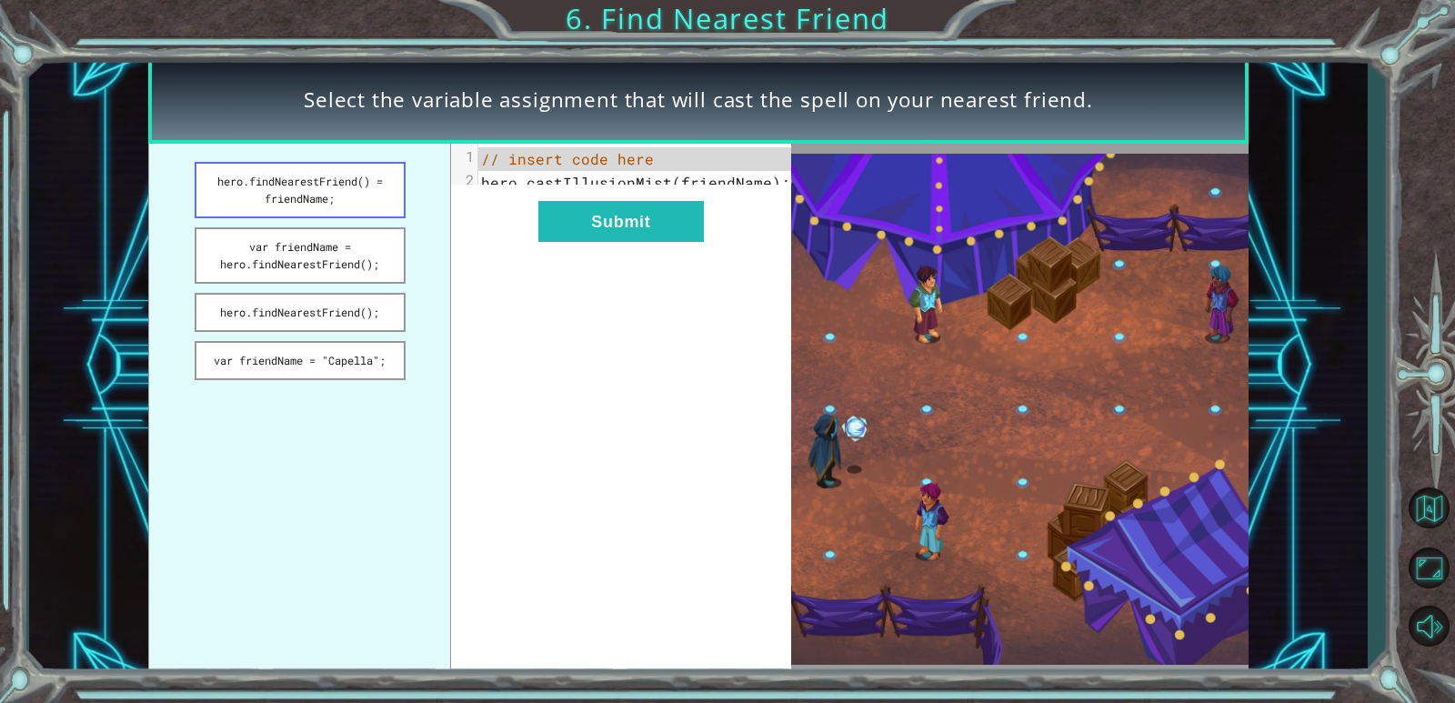
click at [382, 193] on button "hero.findNearestFriend() = friendName;" at bounding box center [300, 190] width 211 height 56
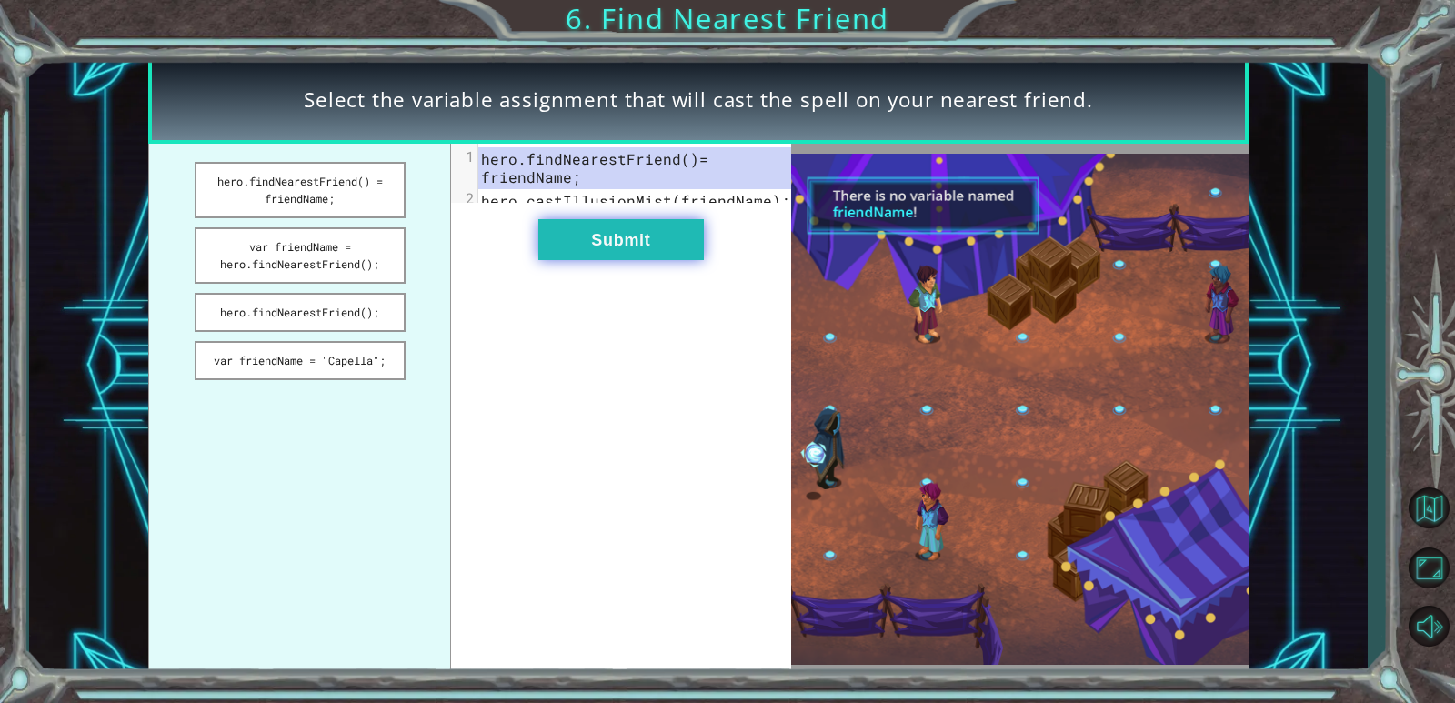
click at [572, 243] on button "Submit" at bounding box center [621, 239] width 166 height 41
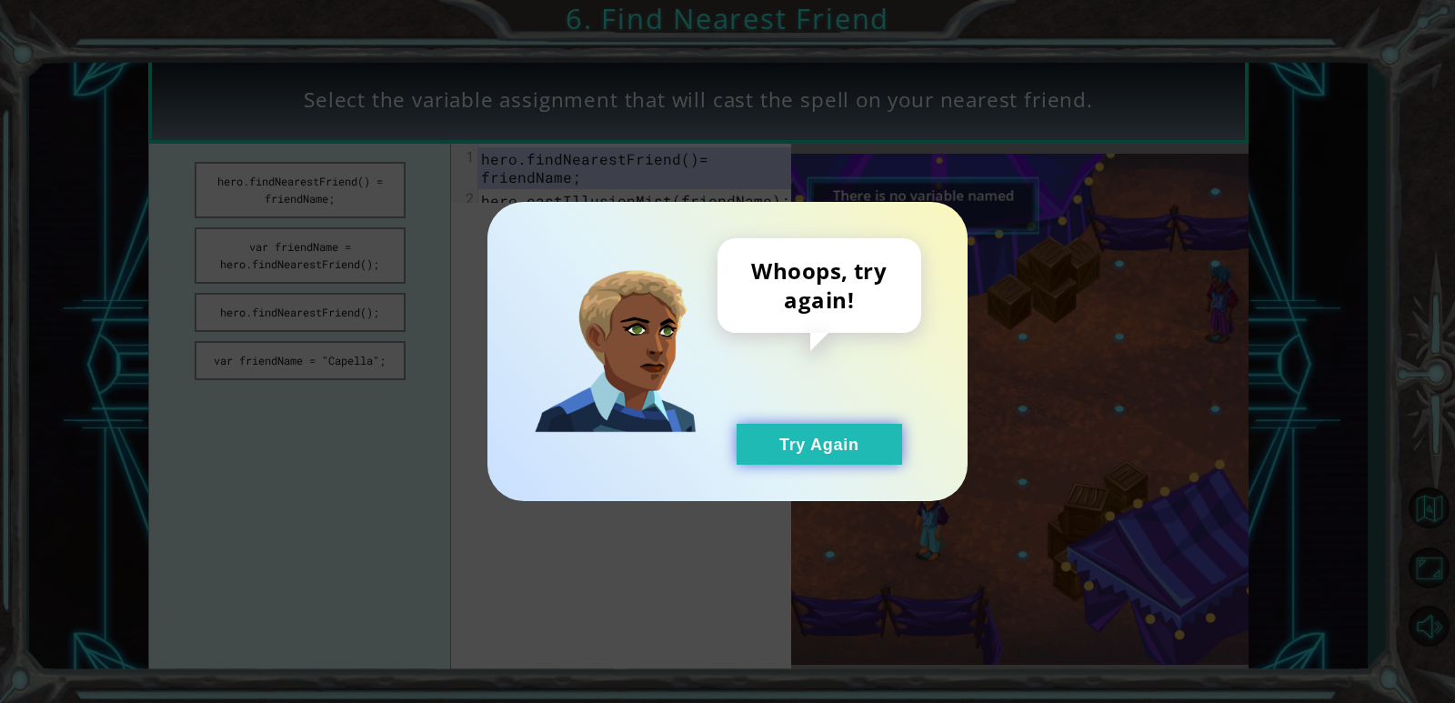
click at [848, 453] on button "Try Again" at bounding box center [820, 444] width 166 height 41
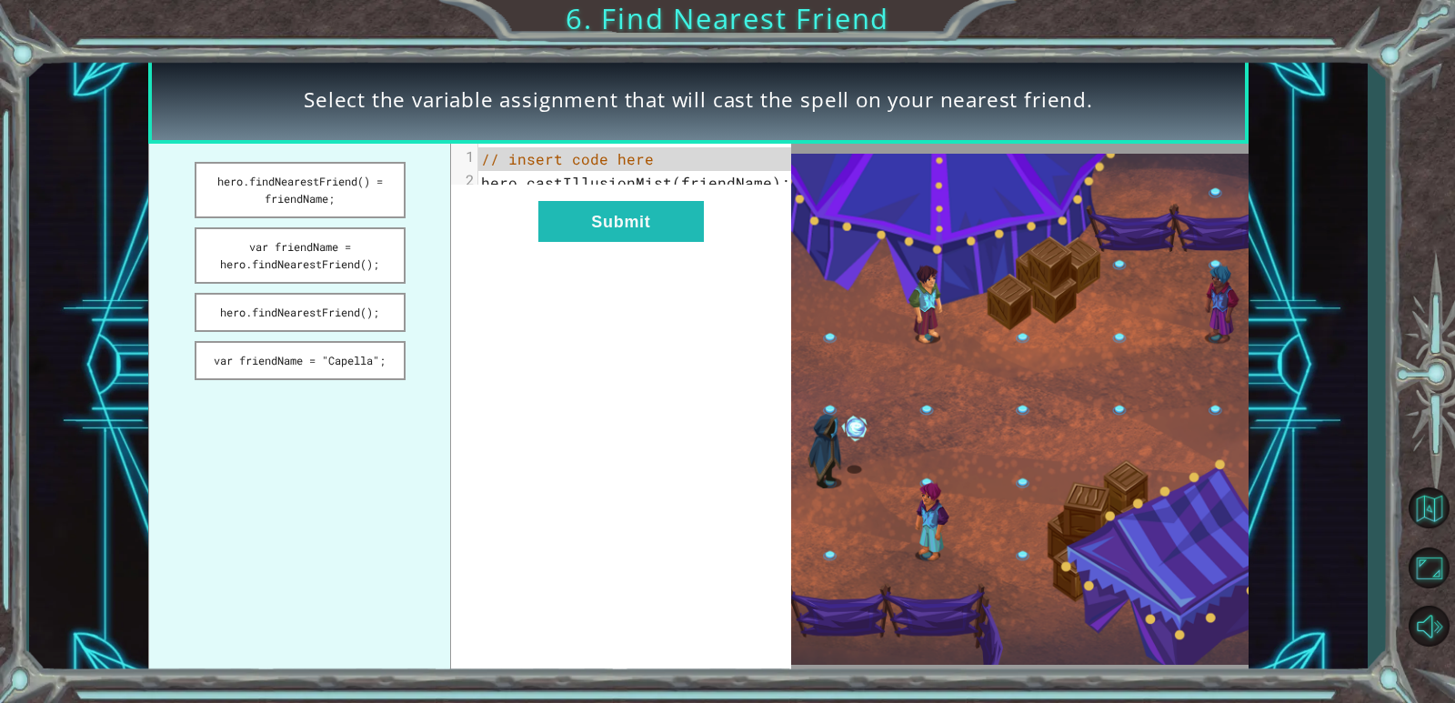
click at [313, 236] on button "var friendName = hero.findNearestFriend();" at bounding box center [300, 255] width 211 height 56
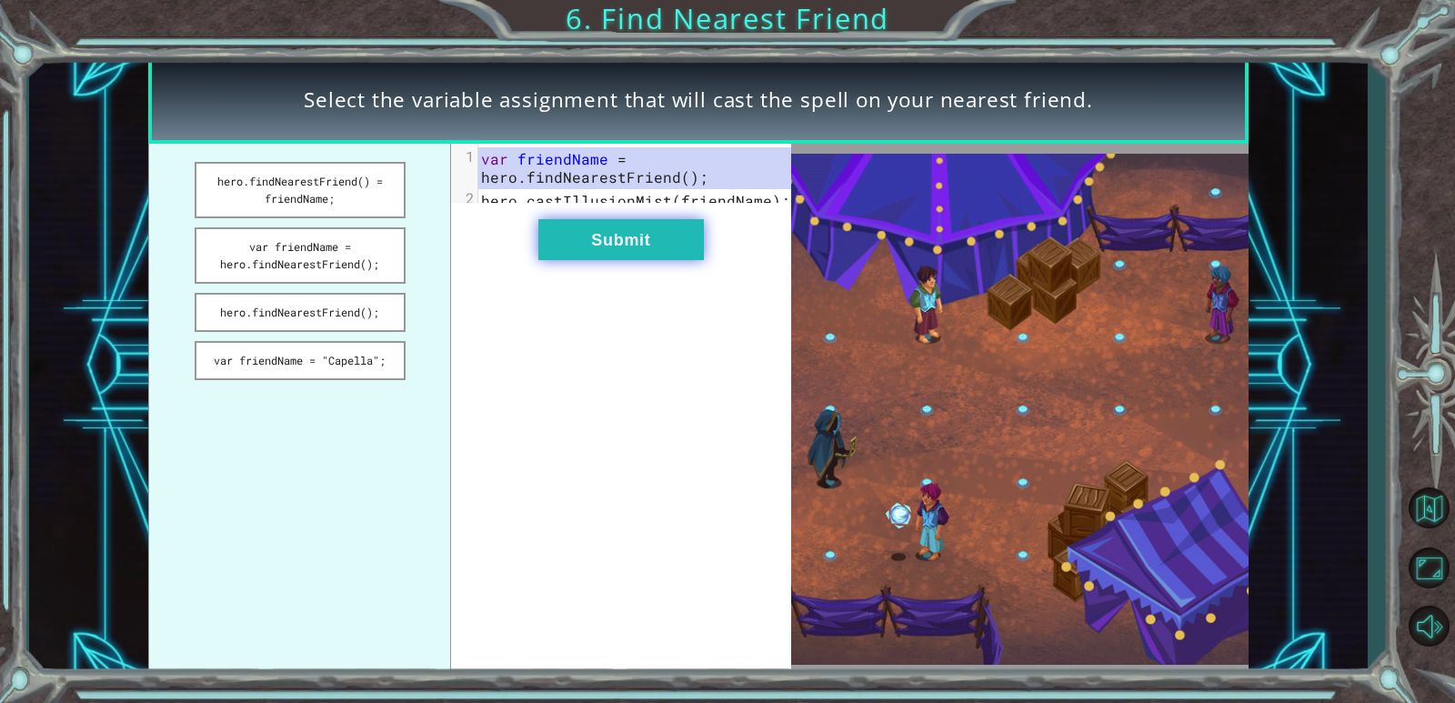
click at [568, 256] on button "Submit" at bounding box center [621, 239] width 166 height 41
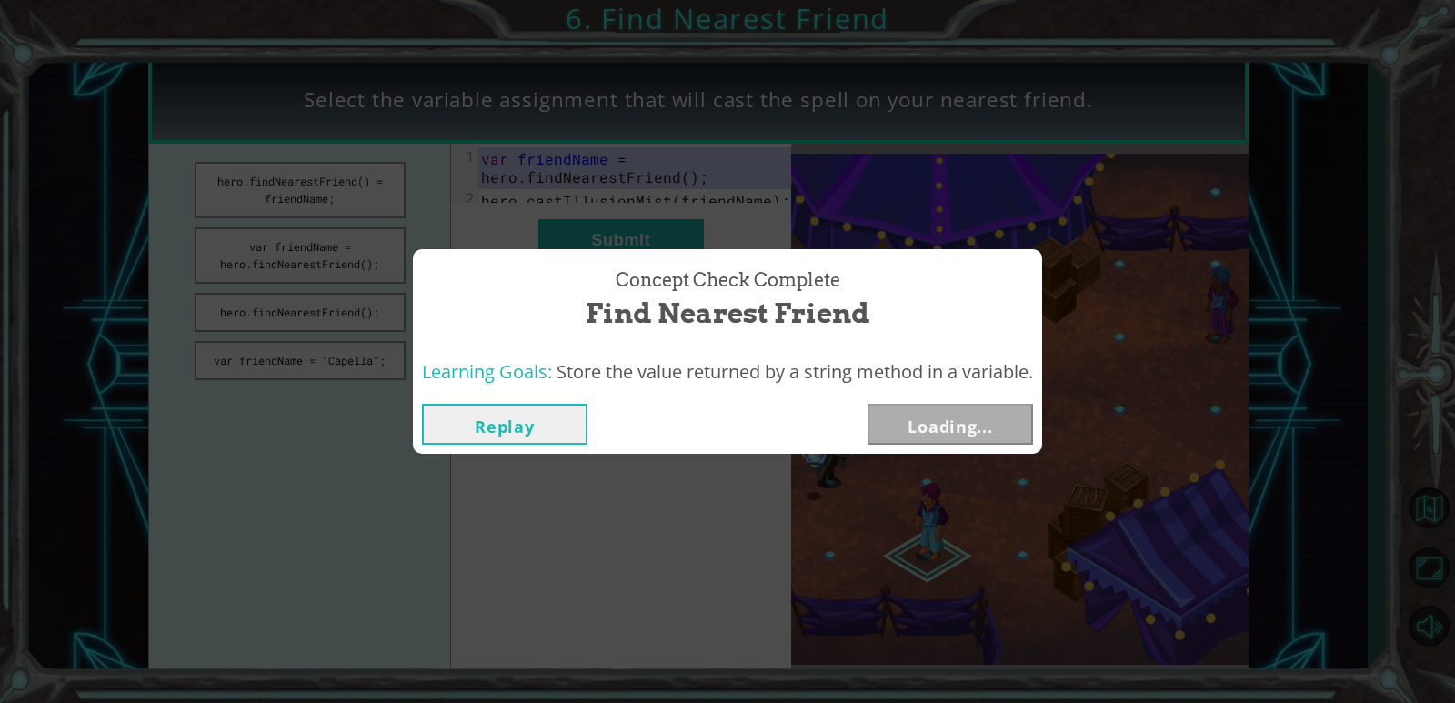
drag, startPoint x: 794, startPoint y: 564, endPoint x: 798, endPoint y: 548, distance: 15.9
click at [796, 556] on div "Concept Check Complete Find Nearest Friend Learning Goals: Store the value retu…" at bounding box center [727, 351] width 1455 height 703
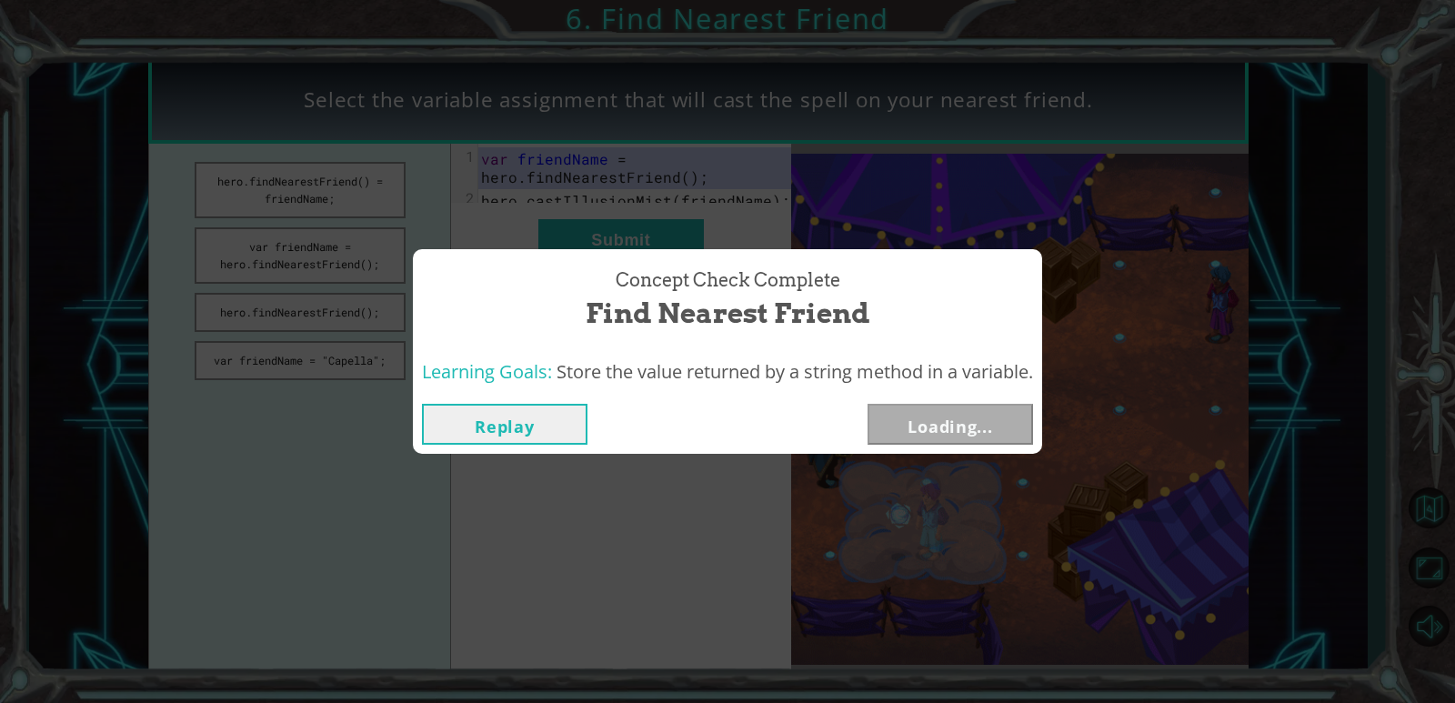
click at [858, 467] on div "Concept Check Complete Find Nearest Friend Learning Goals: Store the value retu…" at bounding box center [727, 351] width 1455 height 703
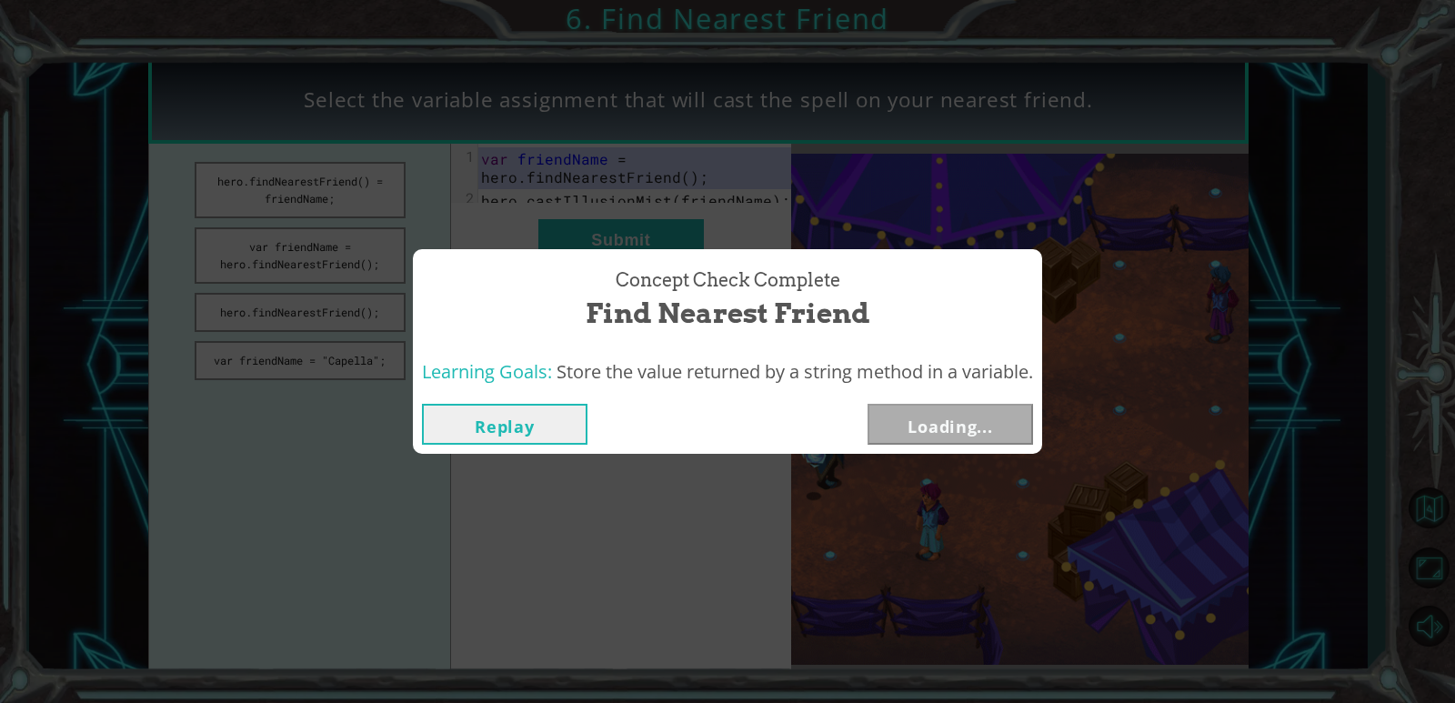
drag, startPoint x: 992, startPoint y: 313, endPoint x: 1010, endPoint y: 291, distance: 28.4
click at [939, 291] on div "Concept Check Complete Find Nearest Friend" at bounding box center [727, 299] width 611 height 83
click at [480, 427] on button "Replay" at bounding box center [505, 424] width 166 height 41
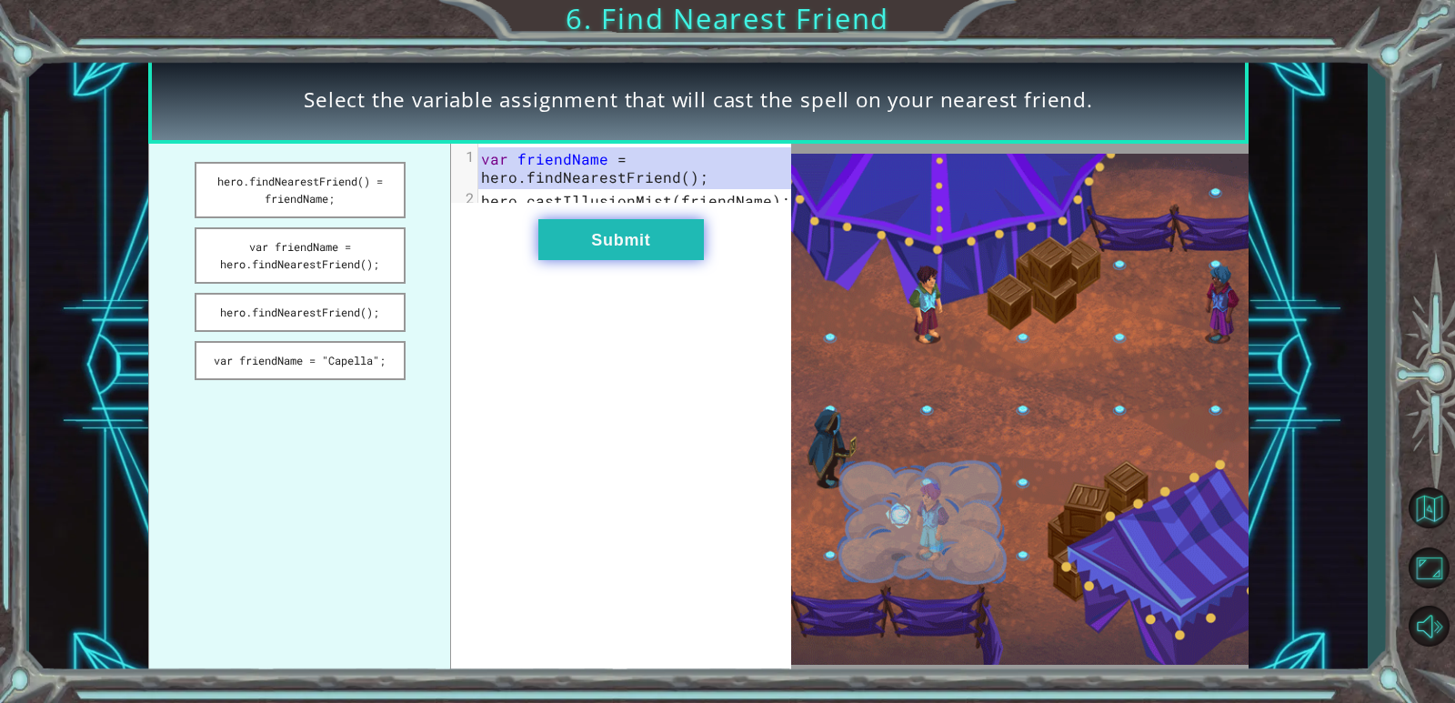
drag, startPoint x: 481, startPoint y: 256, endPoint x: 607, endPoint y: 254, distance: 125.5
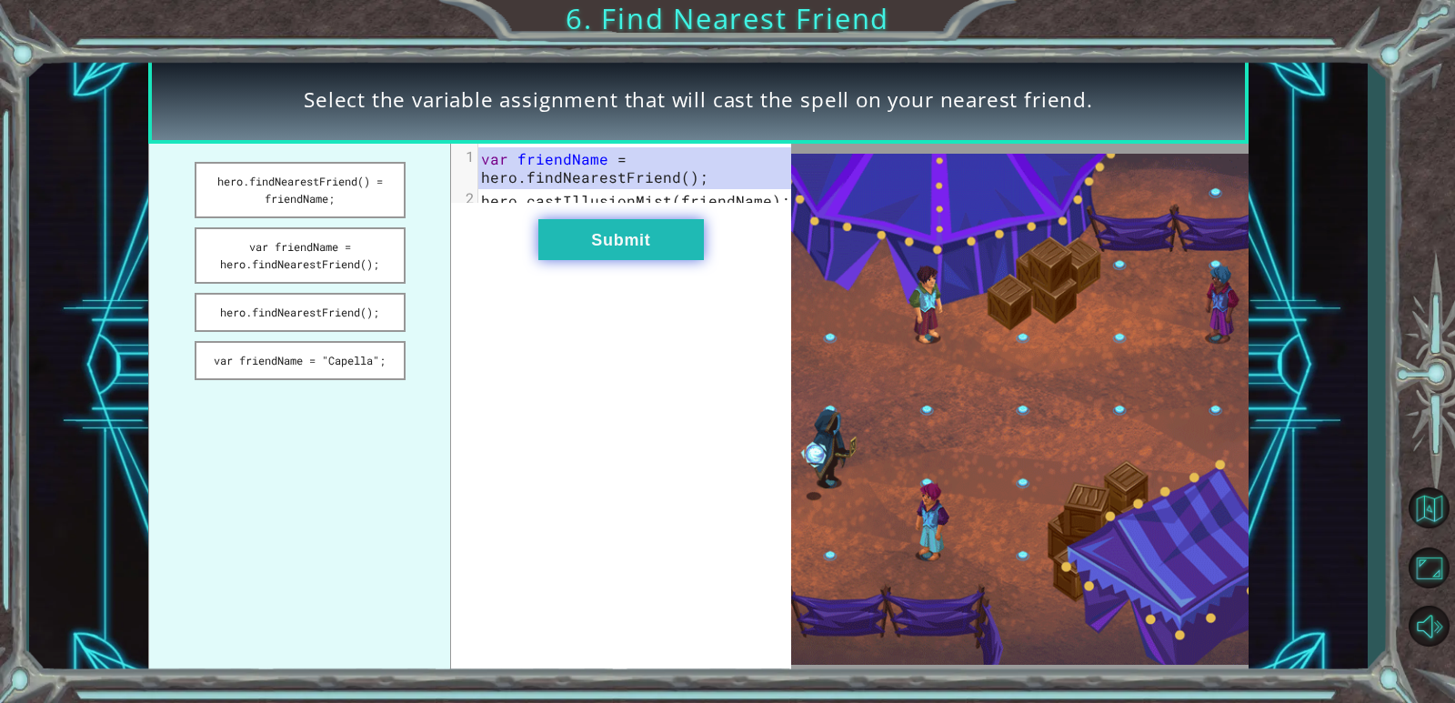
click at [484, 256] on div "xxxxxxxxxx 2 1 var friendName = hero . findNearestFriend (); 2 hero . castIllus…" at bounding box center [620, 409] width 339 height 531
click at [632, 252] on button "Submit" at bounding box center [621, 239] width 166 height 41
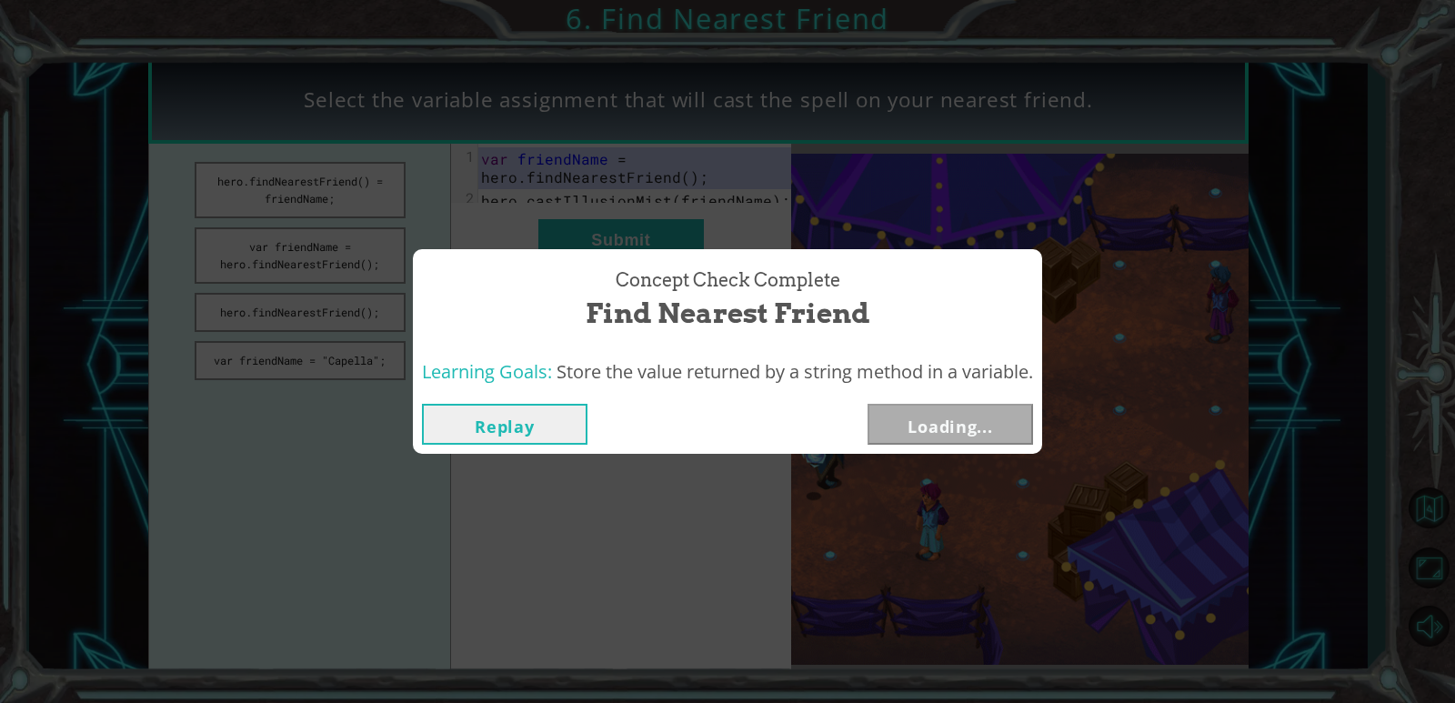
click at [909, 445] on div "Replay Loading..." at bounding box center [727, 424] width 629 height 59
click at [853, 428] on div "Replay Next" at bounding box center [727, 424] width 611 height 41
click at [898, 424] on button "Next" at bounding box center [951, 424] width 166 height 41
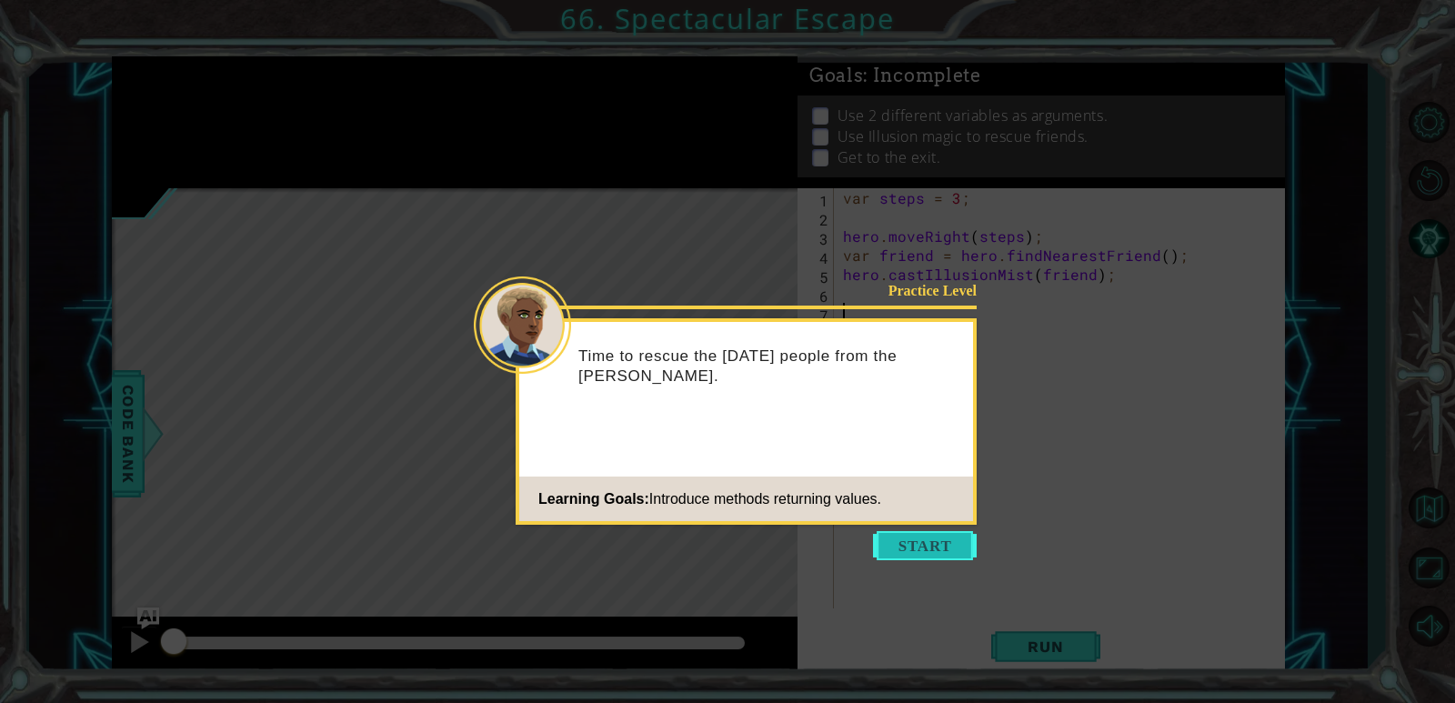
click at [938, 539] on button "Start" at bounding box center [925, 545] width 104 height 29
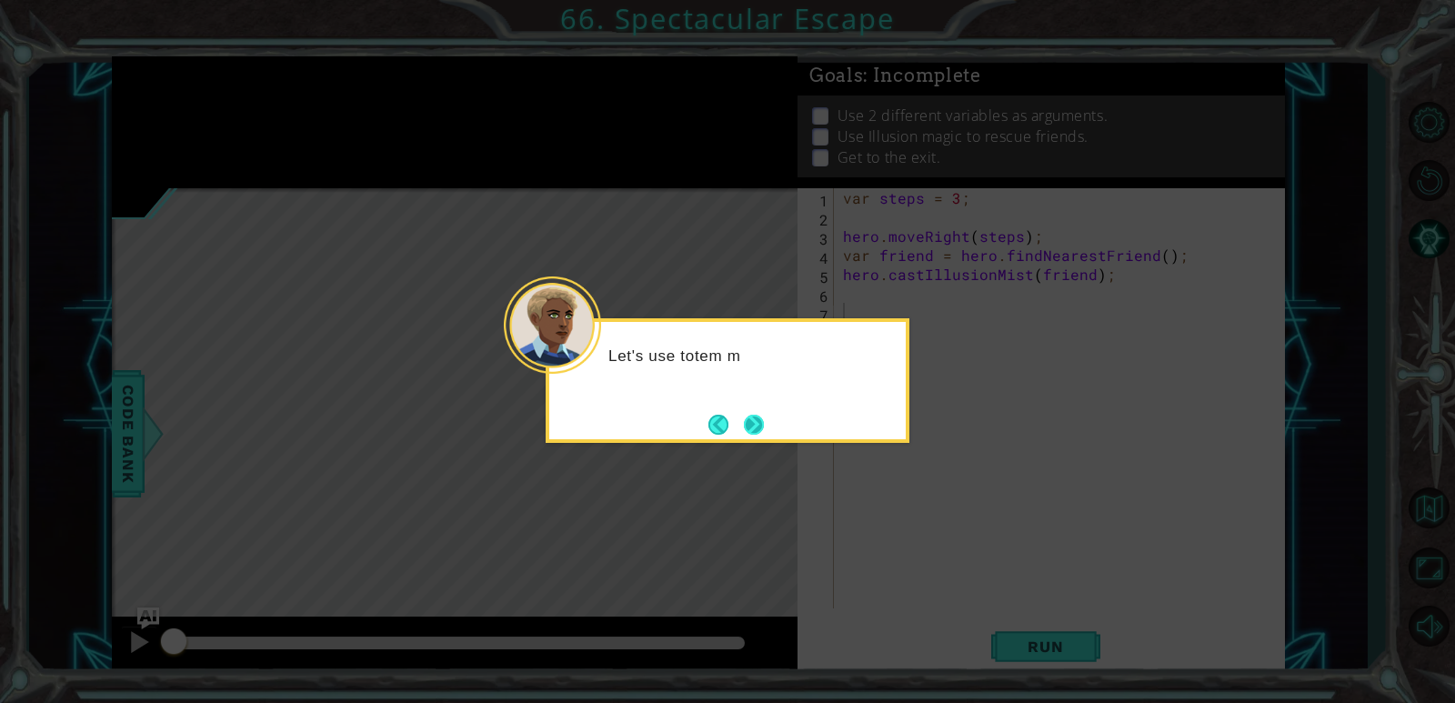
click at [762, 431] on button "Next" at bounding box center [754, 425] width 20 height 20
click at [762, 431] on icon at bounding box center [727, 351] width 1455 height 703
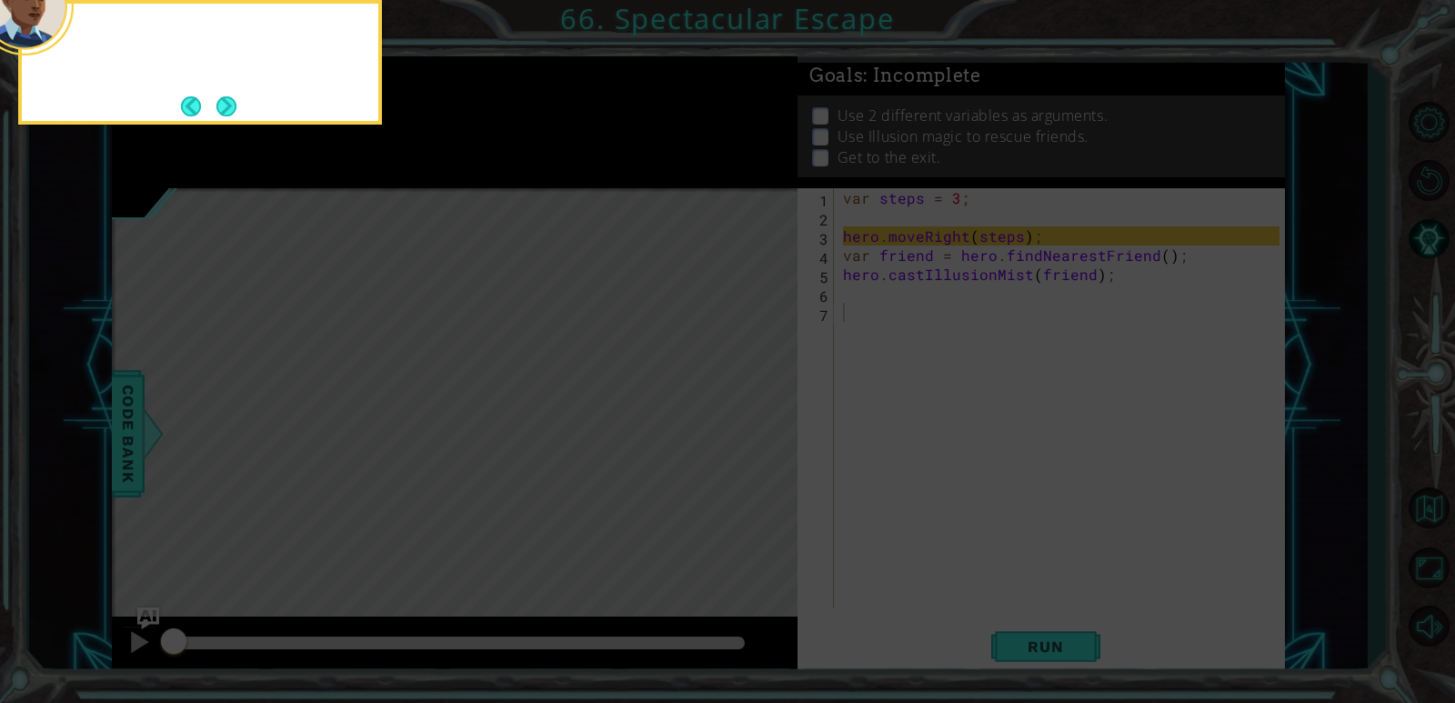
click at [762, 431] on icon at bounding box center [727, 105] width 1455 height 1196
click at [225, 103] on button "Next" at bounding box center [226, 106] width 20 height 20
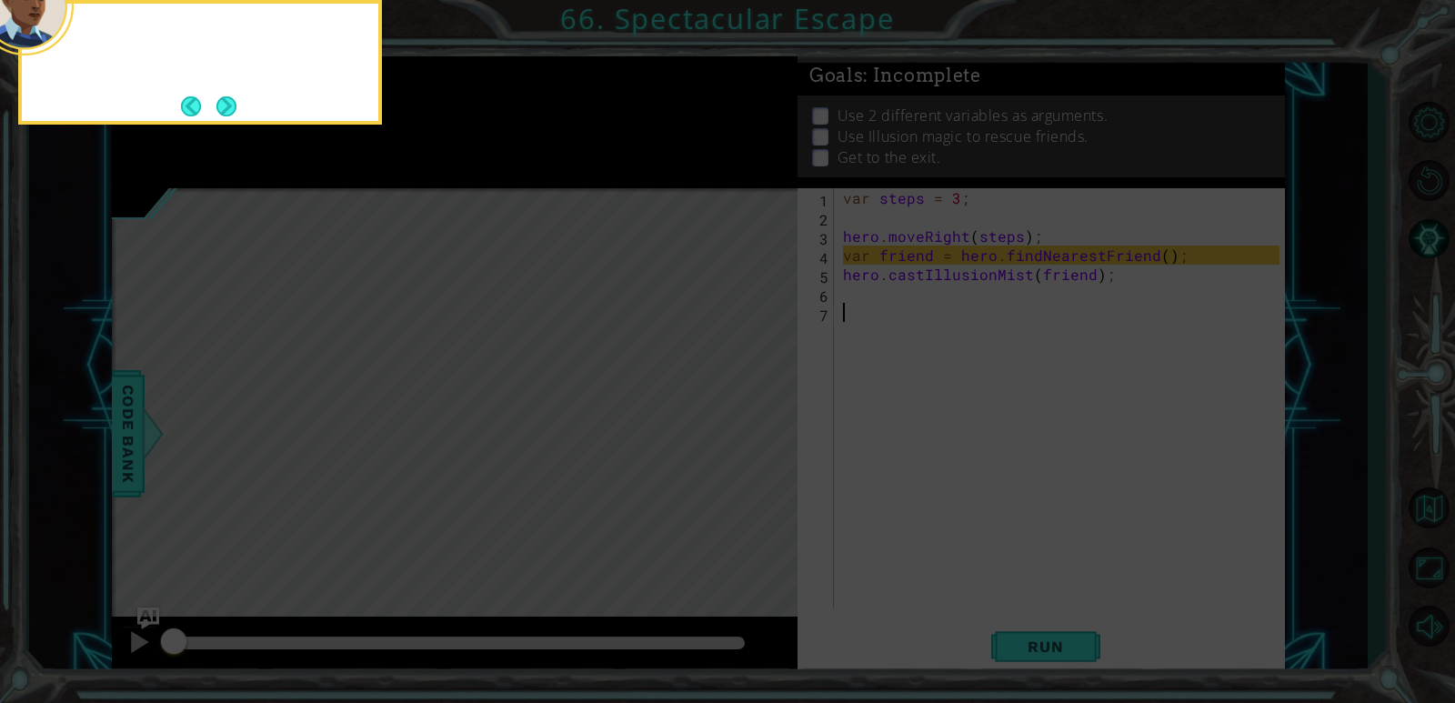
click at [225, 103] on button "Next" at bounding box center [226, 106] width 20 height 20
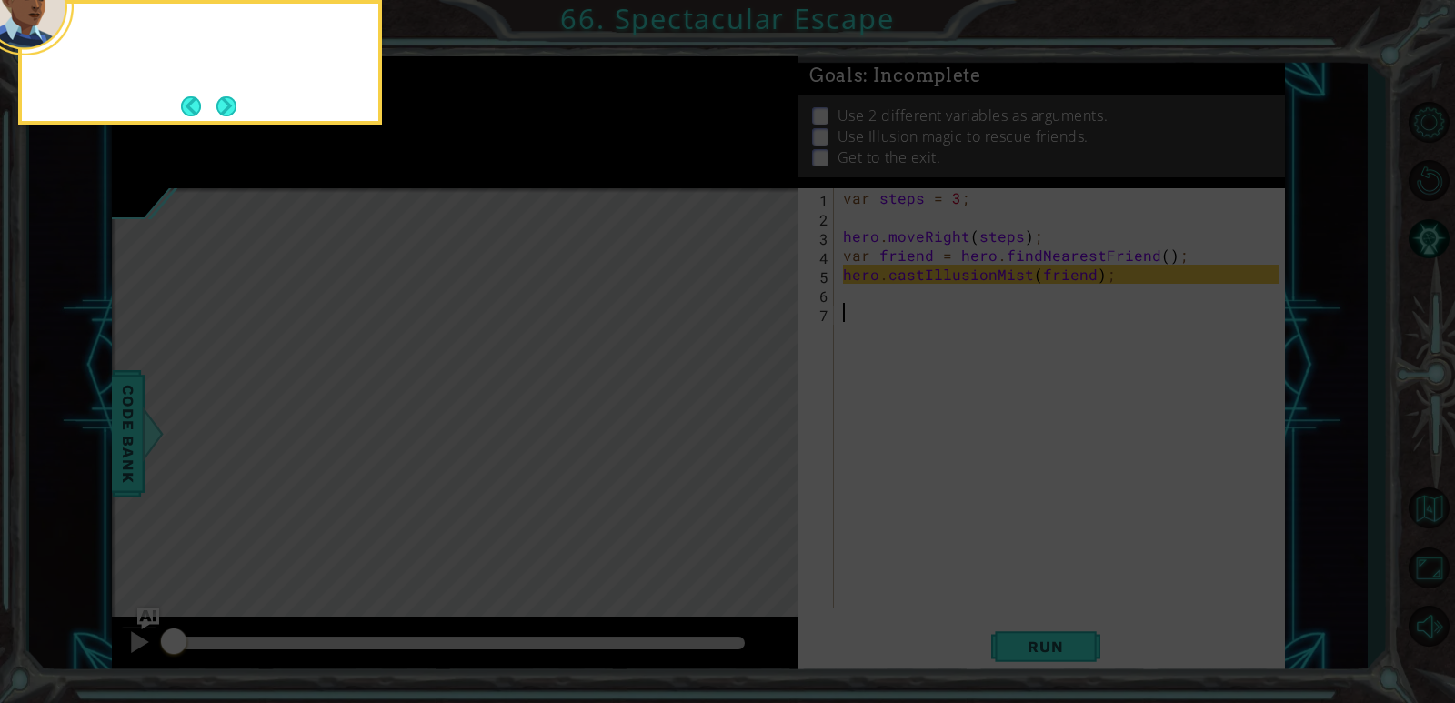
click at [225, 103] on button "Next" at bounding box center [226, 106] width 20 height 20
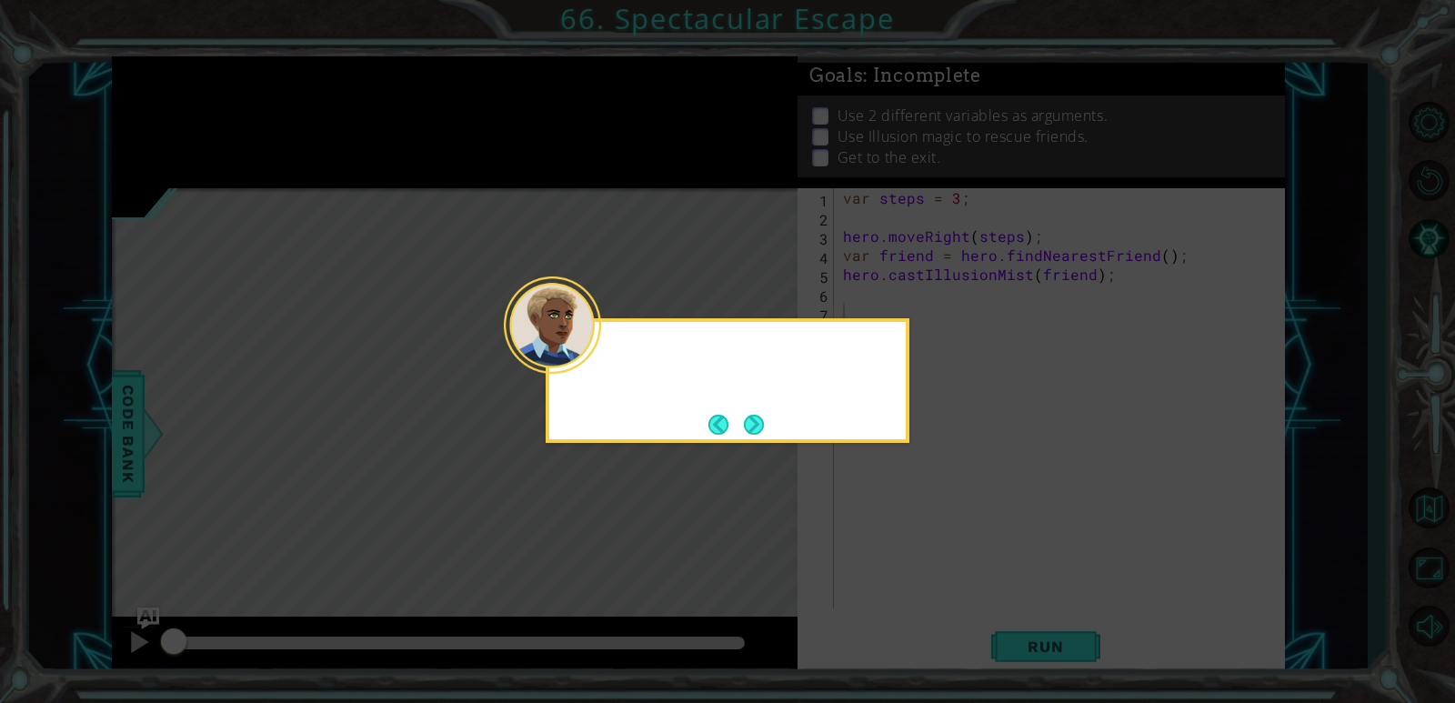
click at [225, 103] on icon at bounding box center [727, 351] width 1455 height 703
click at [776, 413] on div "Then head to the exit" at bounding box center [728, 380] width 364 height 125
click at [772, 413] on div "Then head to the exit marke" at bounding box center [728, 380] width 364 height 125
click at [764, 414] on div "Then head to the exit marker." at bounding box center [728, 380] width 364 height 125
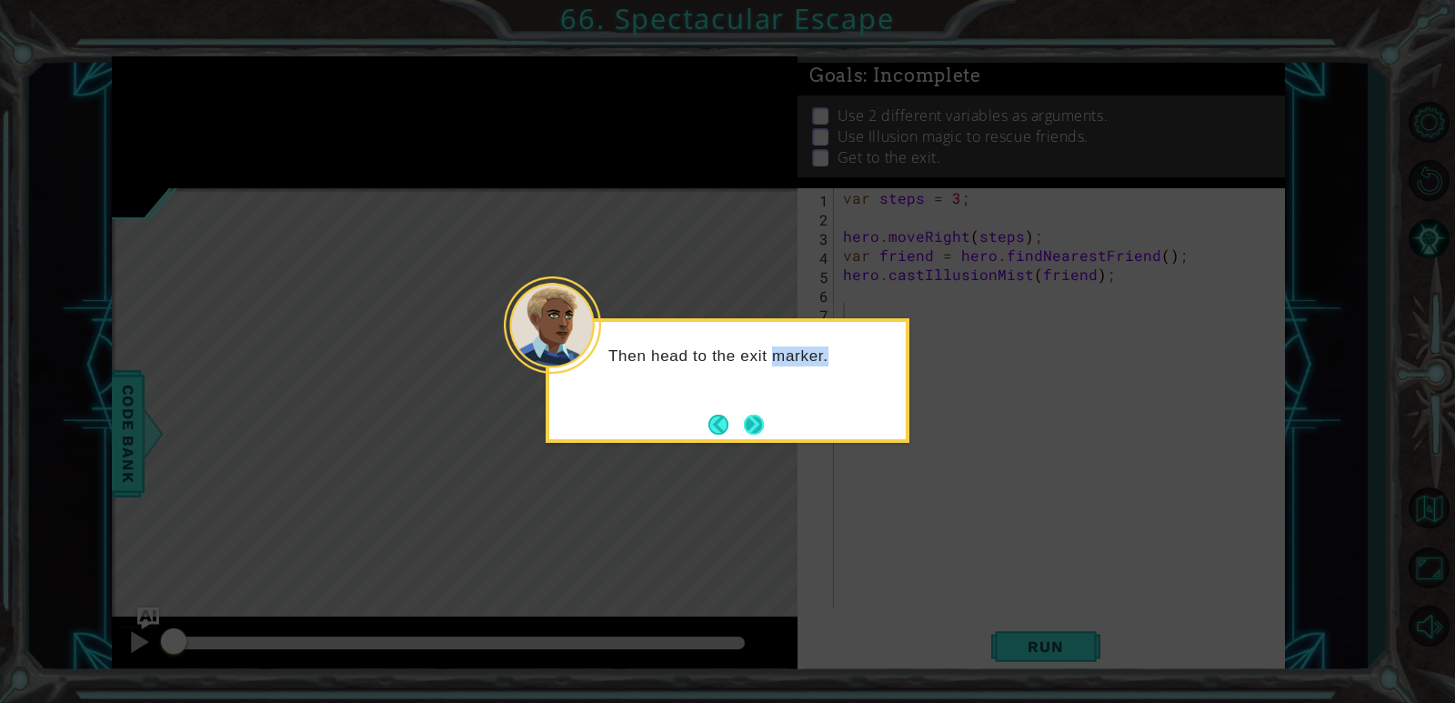
click at [764, 415] on button "Next" at bounding box center [754, 425] width 20 height 20
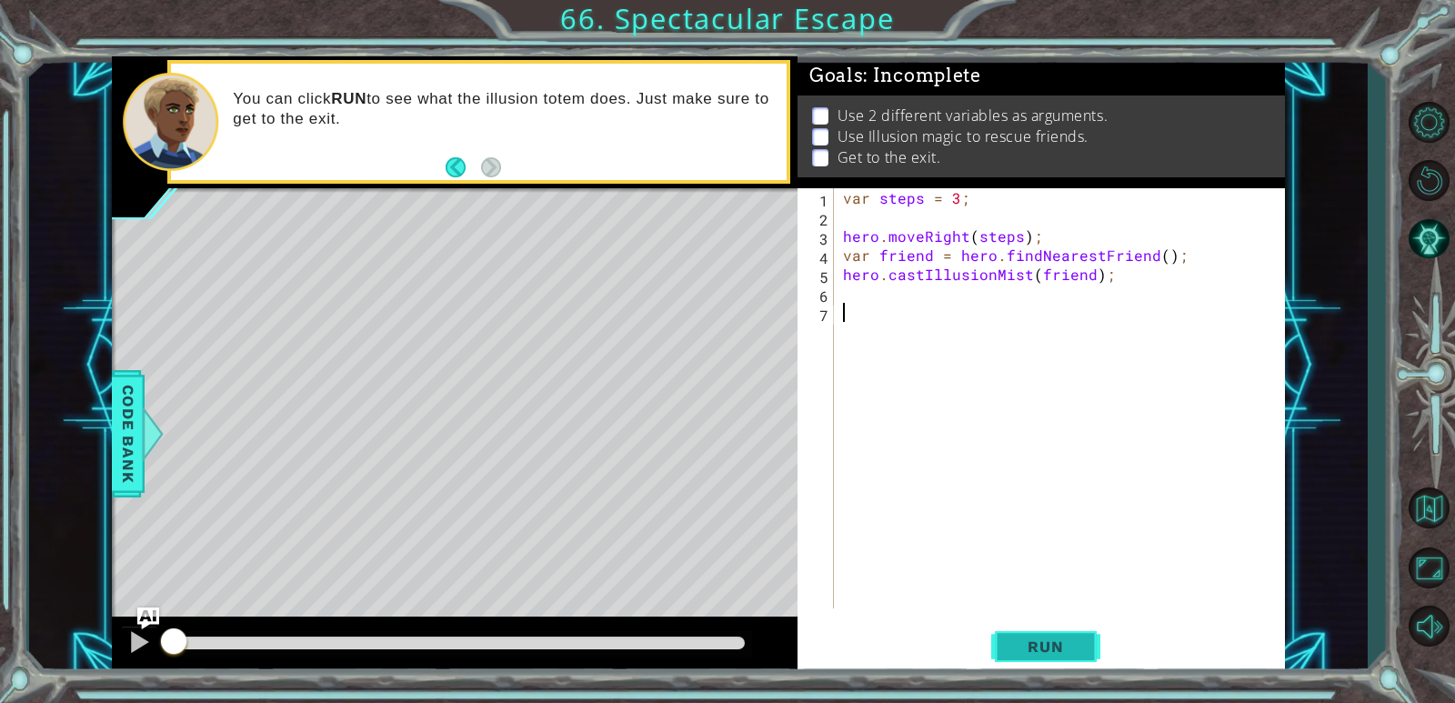
drag, startPoint x: 1040, startPoint y: 616, endPoint x: 1043, endPoint y: 653, distance: 37.4
click at [939, 640] on div "1 2 3 4 5 6 7 var steps = 3 ; hero . moveRight ( steps ) ; var friend = hero . …" at bounding box center [1041, 431] width 487 height 487
click at [939, 653] on span "Run" at bounding box center [1045, 646] width 72 height 18
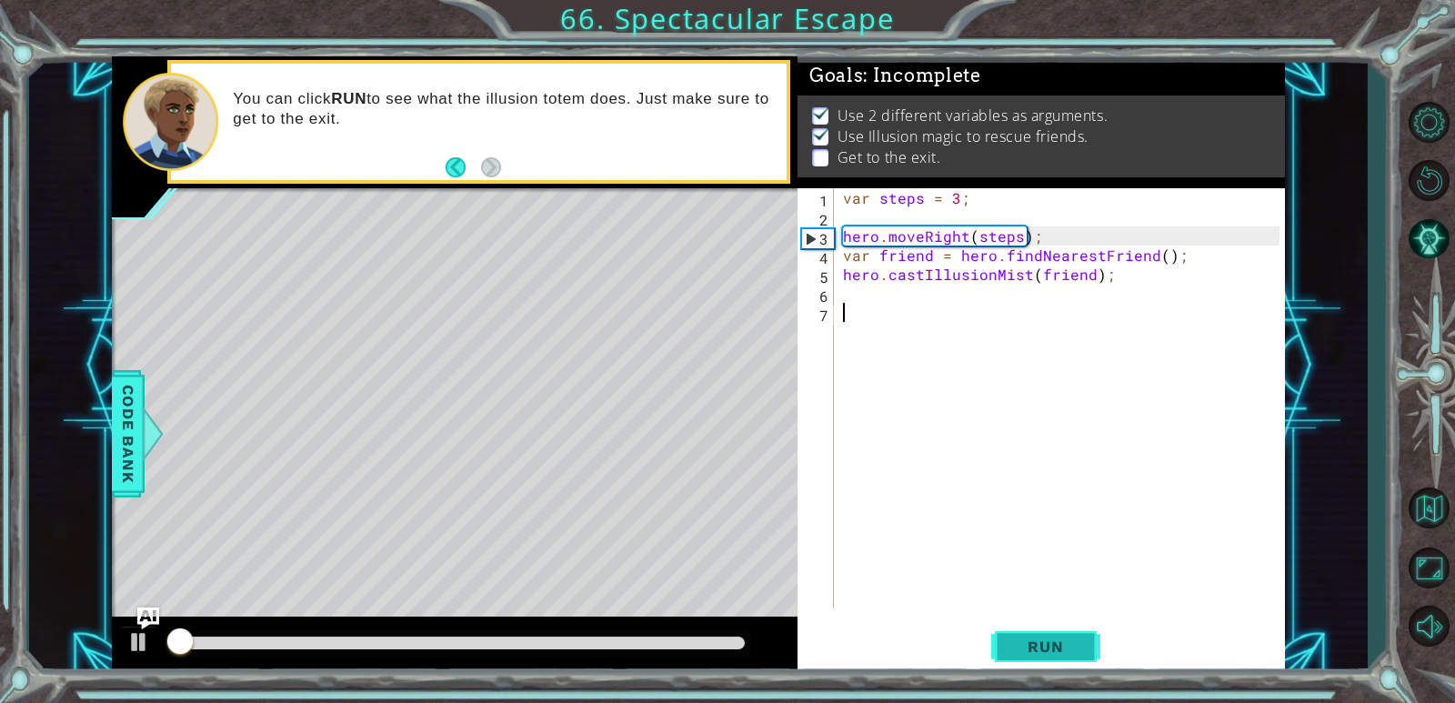
scroll to position [6, 0]
click at [898, 300] on div "var steps = 3 ; hero . moveRight ( steps ) ; var friend = hero . findNearestFri…" at bounding box center [1063, 417] width 449 height 458
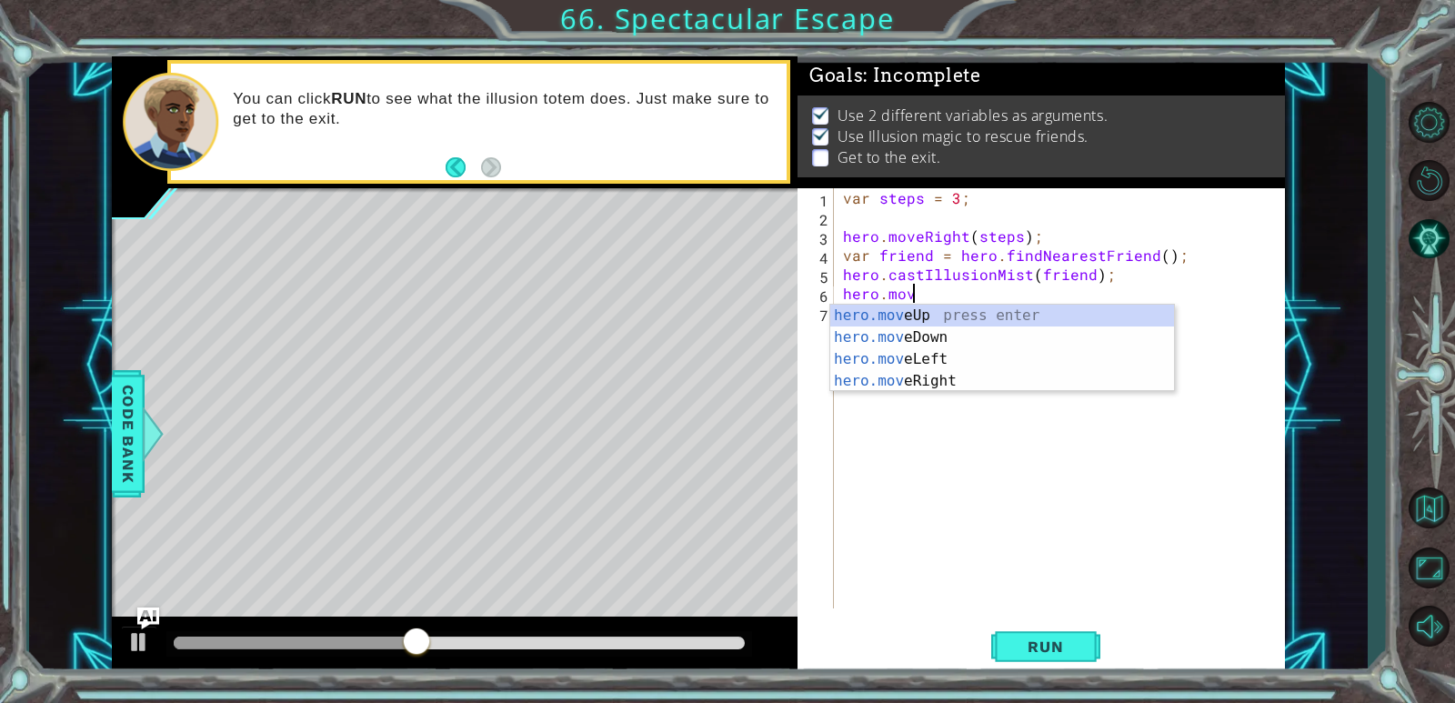
scroll to position [0, 4]
click at [910, 374] on div "hero.move Up press enter hero.move Down press enter hero.move Left press enter …" at bounding box center [1002, 370] width 344 height 131
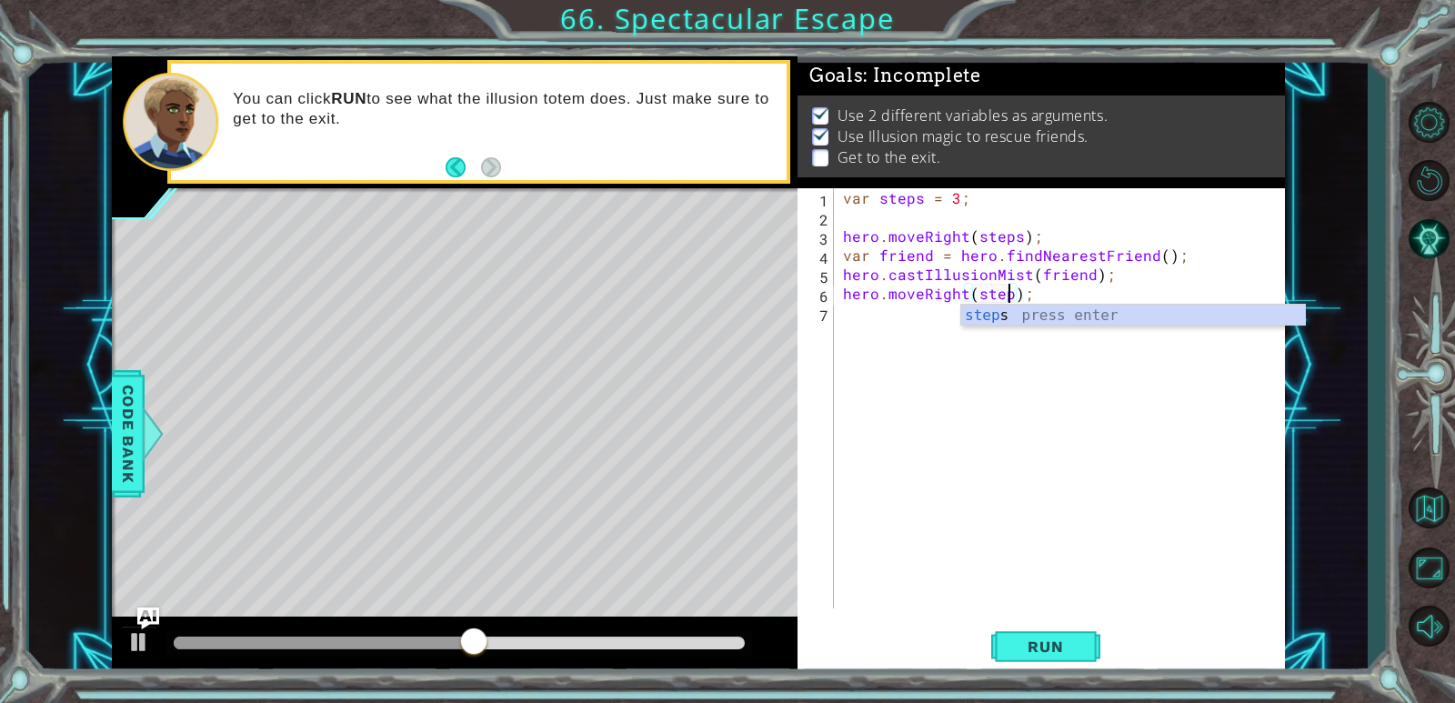
type textarea "hero.moveRight(steps);"
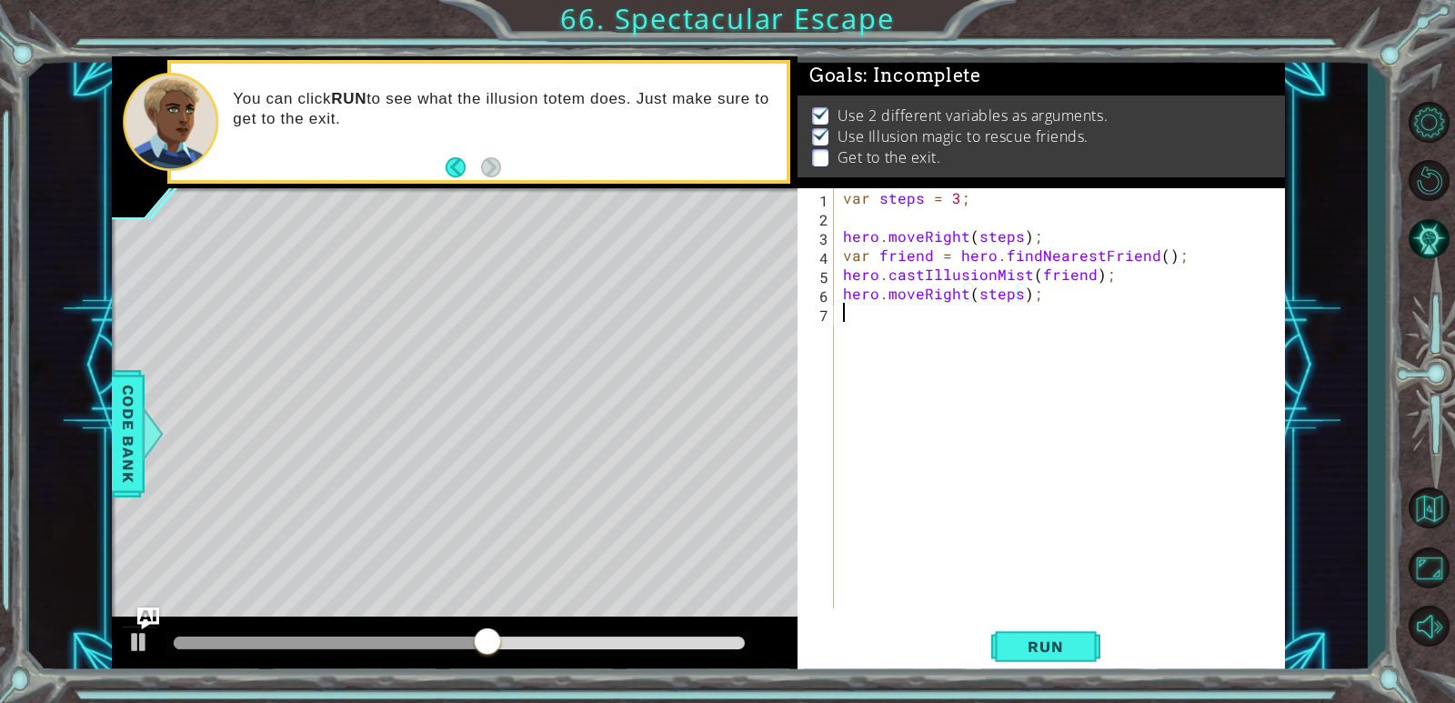
click at [939, 567] on div "var steps = 3 ; hero . moveRight ( steps ) ; var friend = hero . findNearestFri…" at bounding box center [1063, 417] width 449 height 458
click at [939, 647] on span "Run" at bounding box center [1045, 646] width 72 height 18
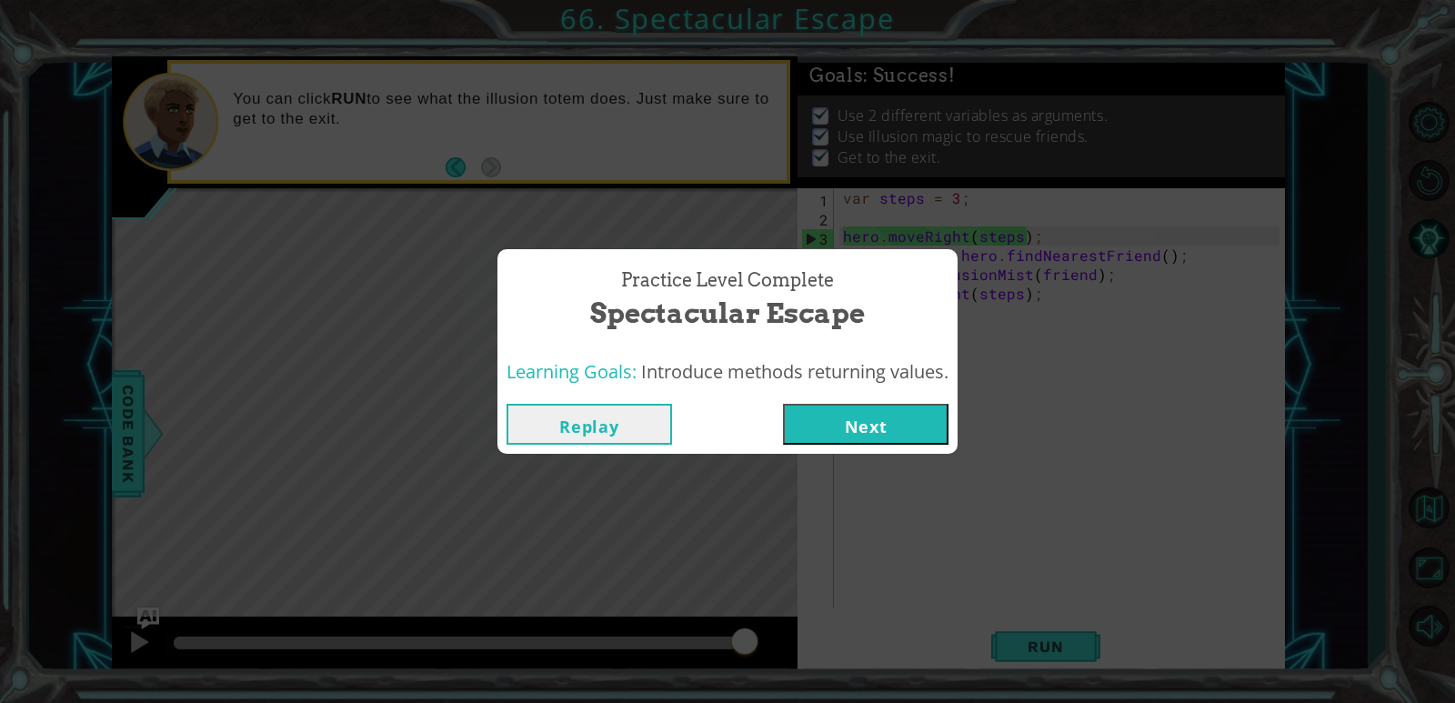
click at [831, 446] on div "Replay Next" at bounding box center [727, 424] width 460 height 59
click at [836, 436] on button "Next" at bounding box center [866, 424] width 166 height 41
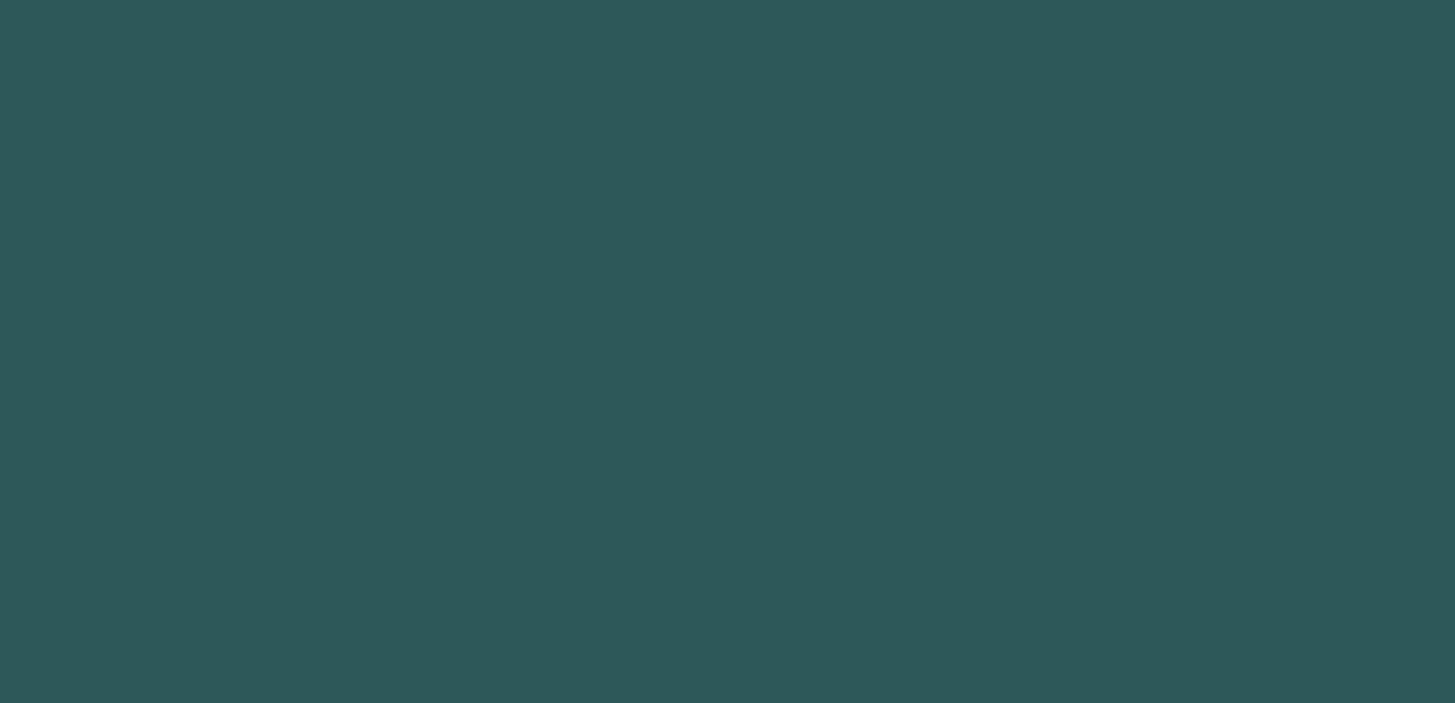
click at [848, 429] on body "1 2 3 [DOMAIN_NAME] v eUp press enter [DOMAIN_NAME] v eDown press enter [DOMAIN…" at bounding box center [727, 351] width 1455 height 703
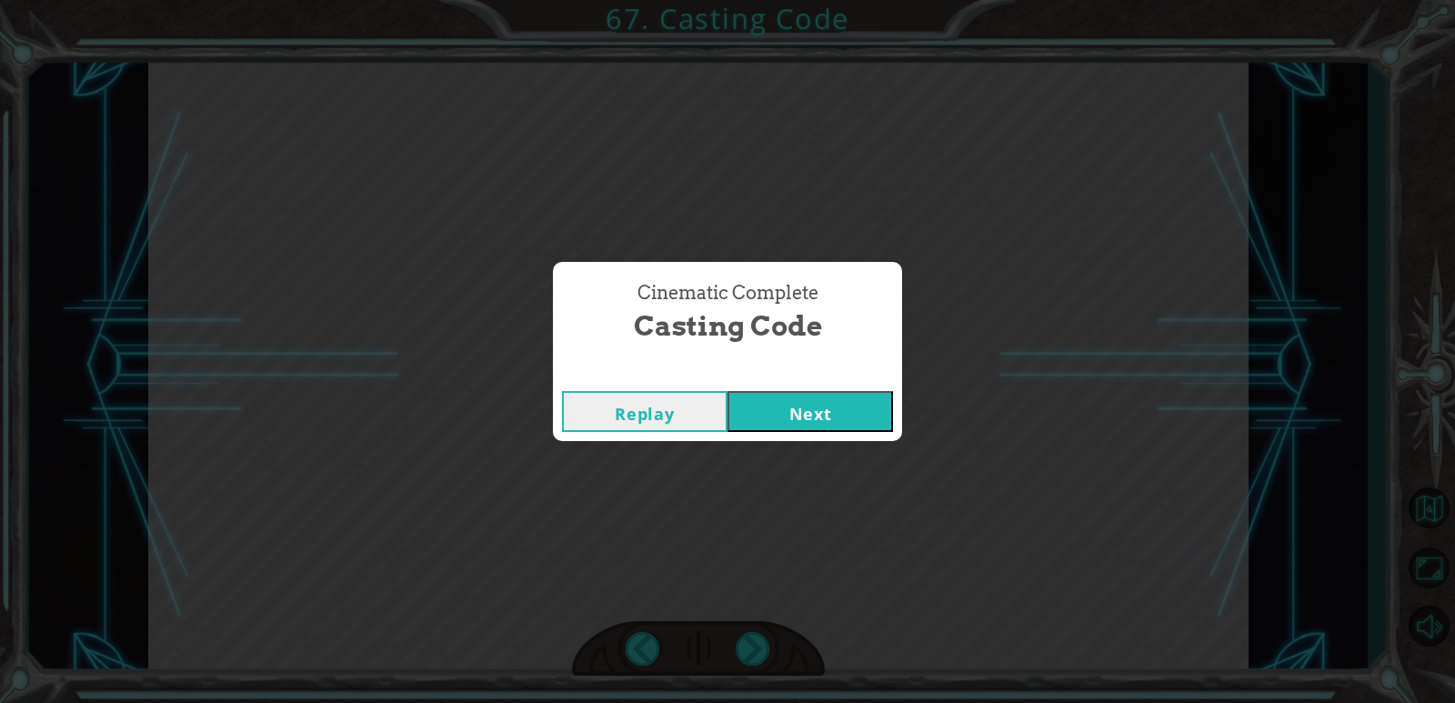
click at [850, 405] on button "Next" at bounding box center [811, 411] width 166 height 41
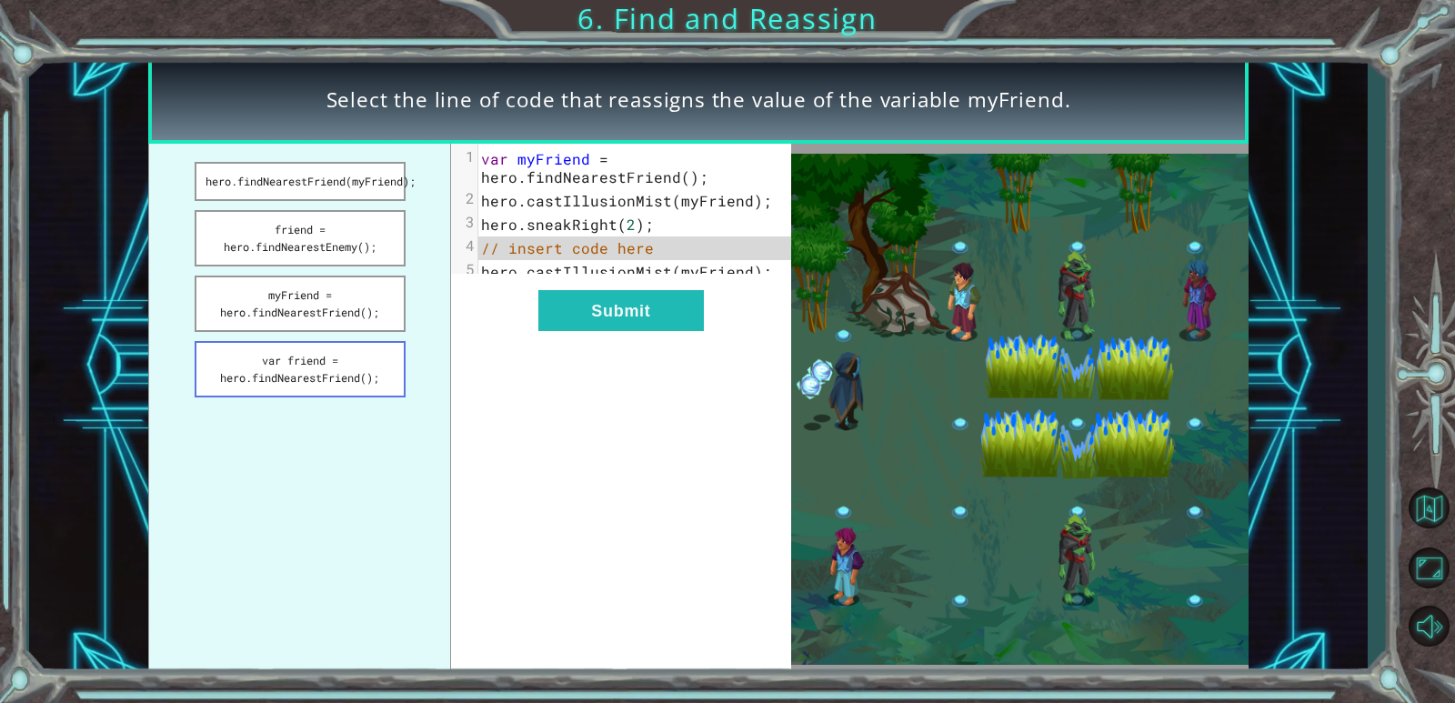
click at [287, 365] on button "var friend = hero.findNearestFriend();" at bounding box center [300, 369] width 211 height 56
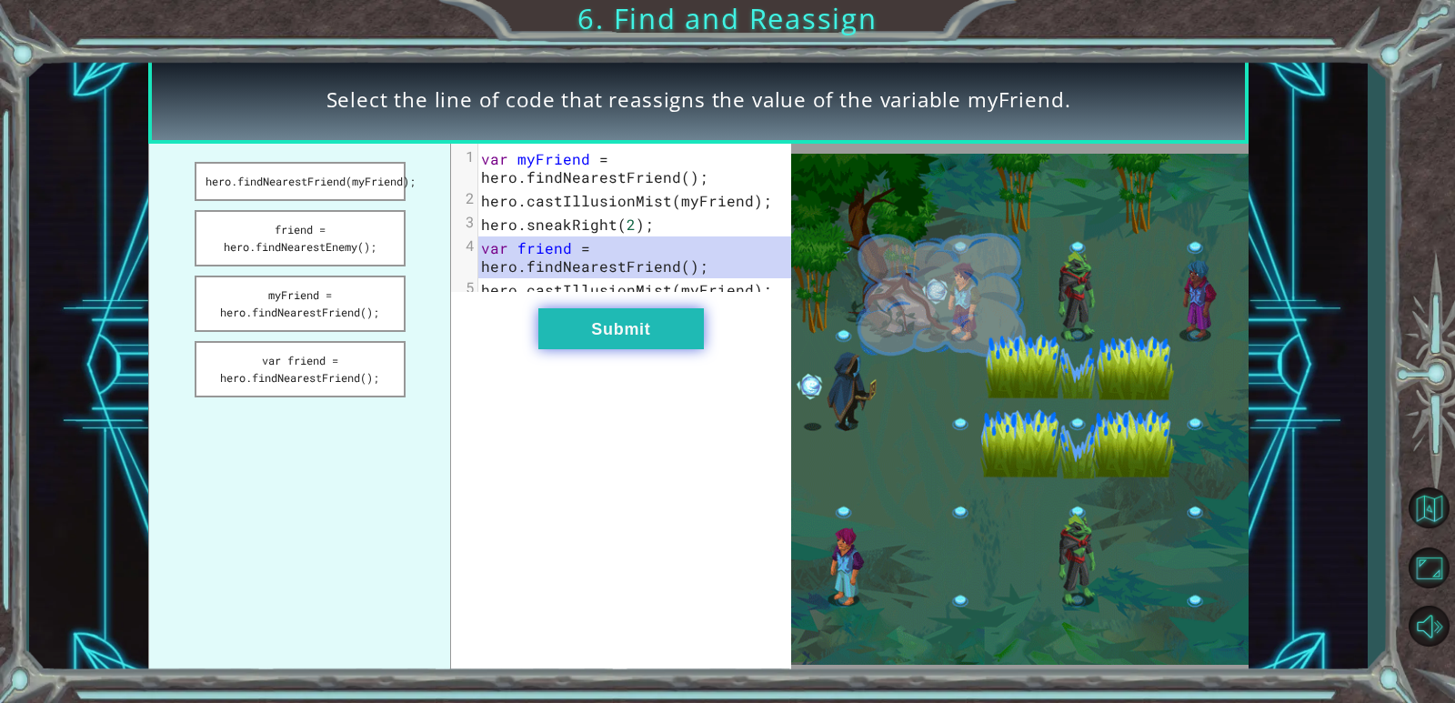
click at [585, 348] on button "Submit" at bounding box center [621, 328] width 166 height 41
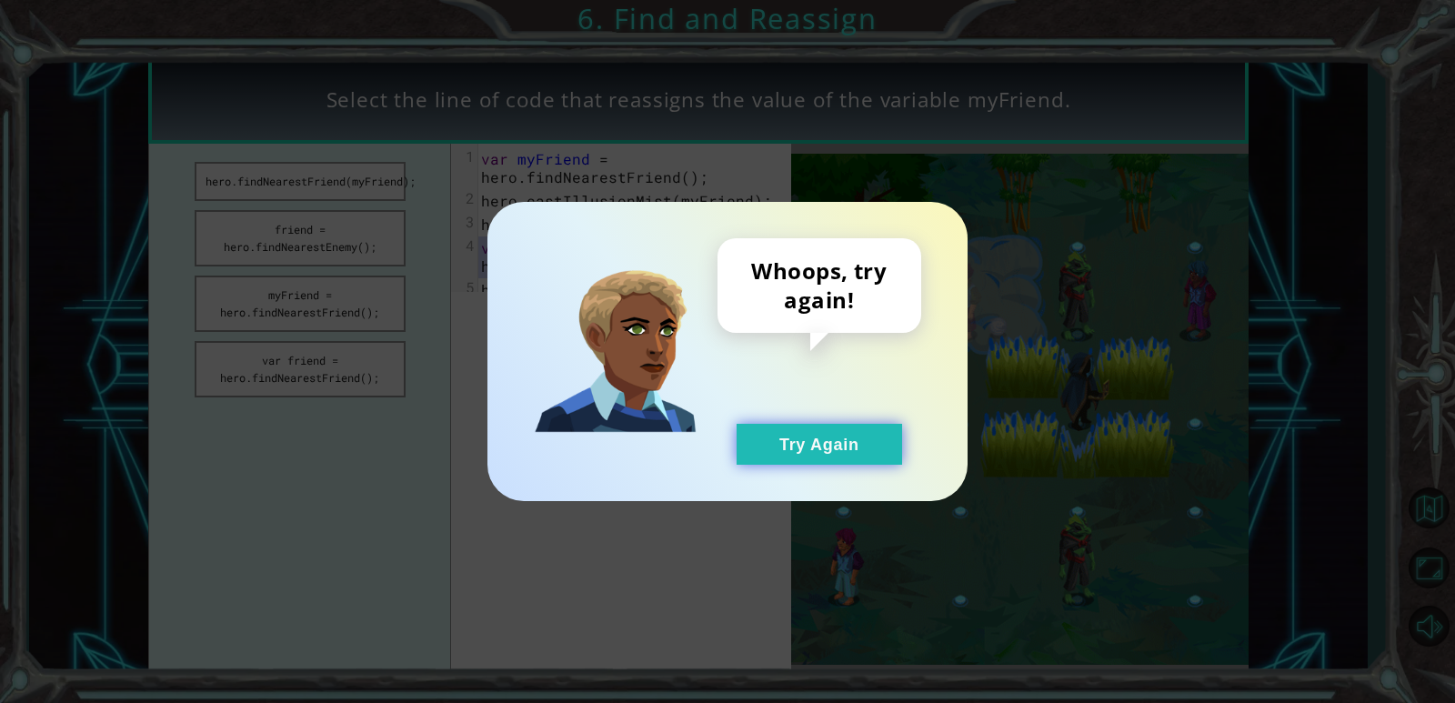
click at [819, 460] on button "Try Again" at bounding box center [820, 444] width 166 height 41
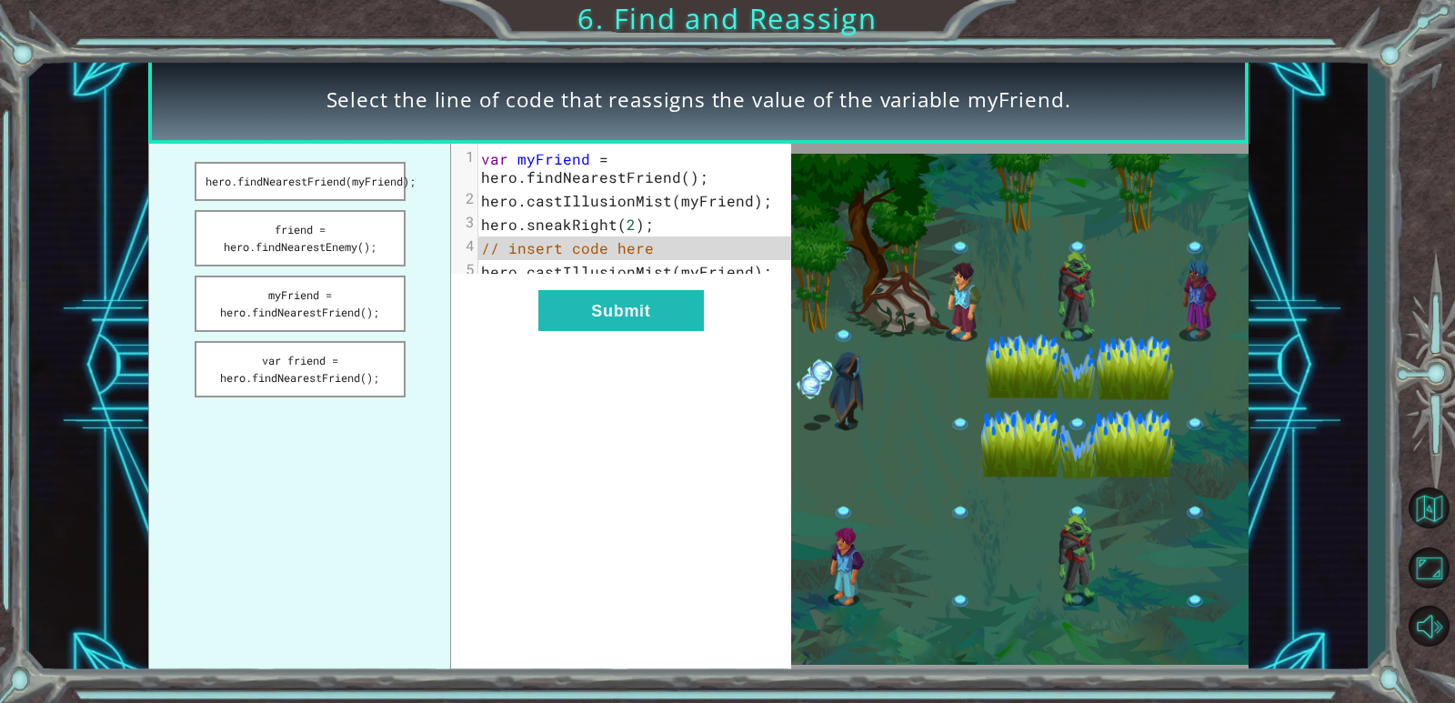
click at [357, 290] on button "myFriend = hero.findNearestFriend();" at bounding box center [300, 304] width 211 height 56
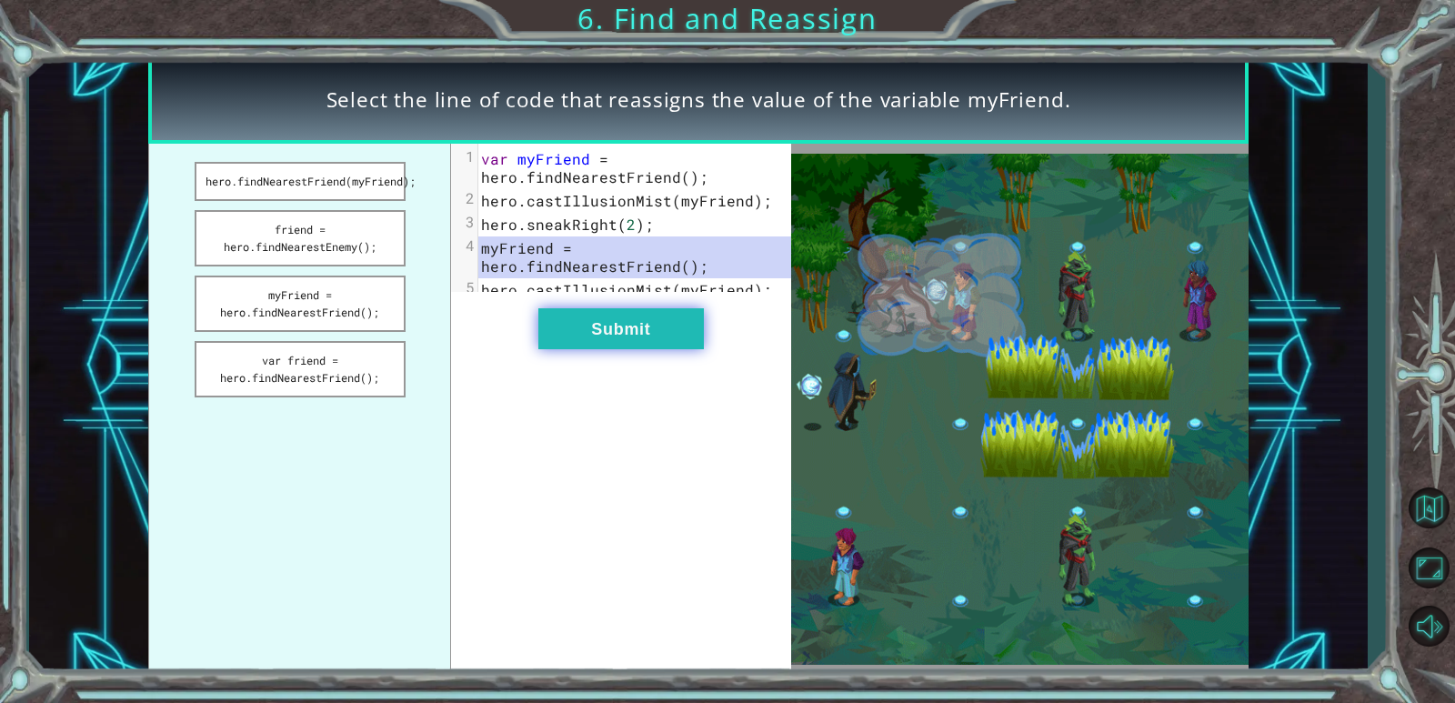
click at [605, 337] on button "Submit" at bounding box center [621, 328] width 166 height 41
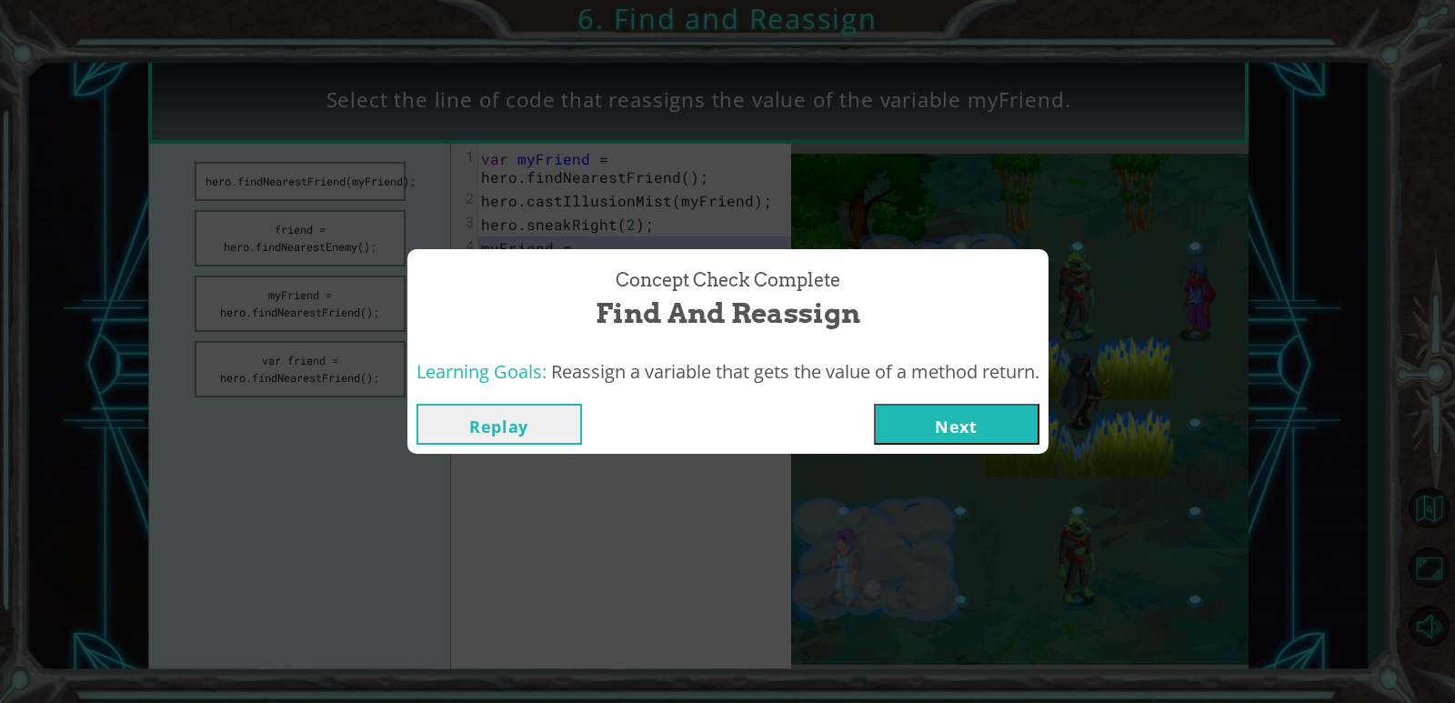
click at [939, 413] on button "Next" at bounding box center [957, 424] width 166 height 41
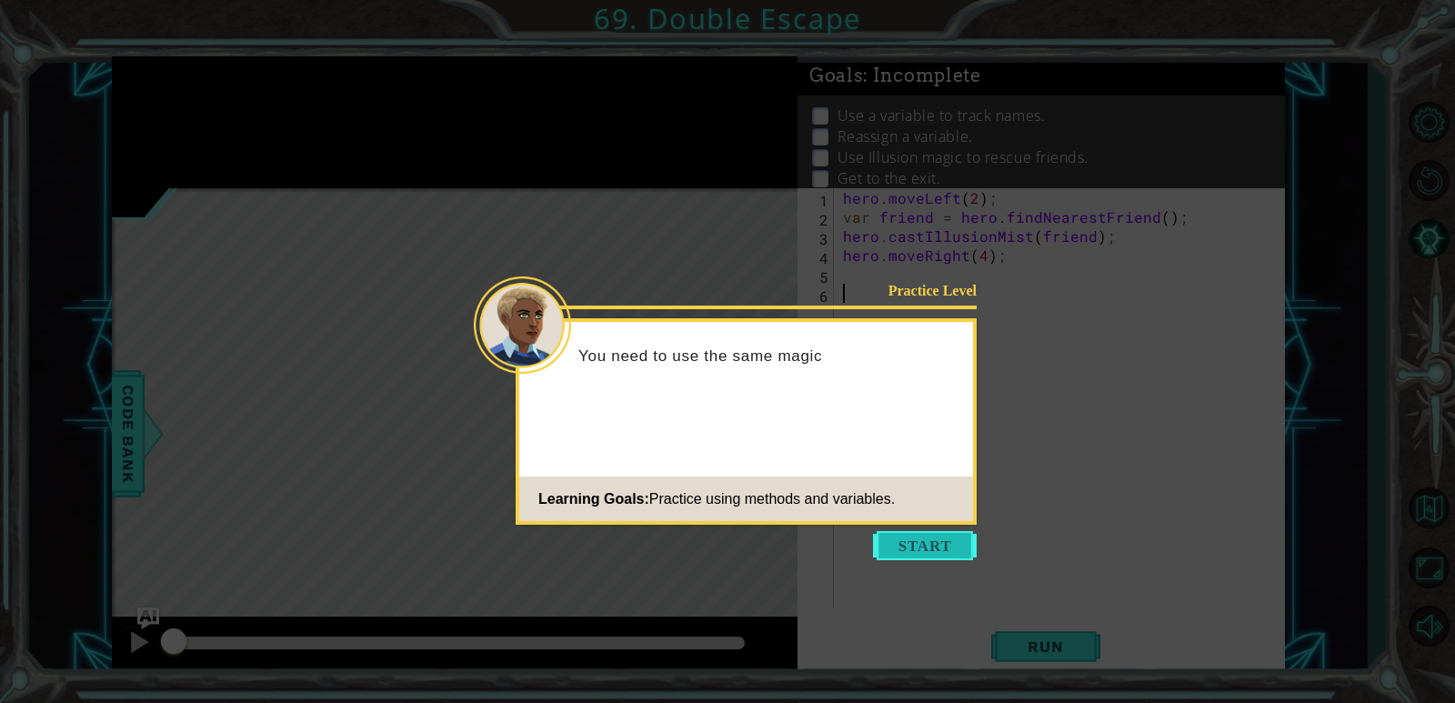
click at [891, 538] on button "Start" at bounding box center [925, 545] width 104 height 29
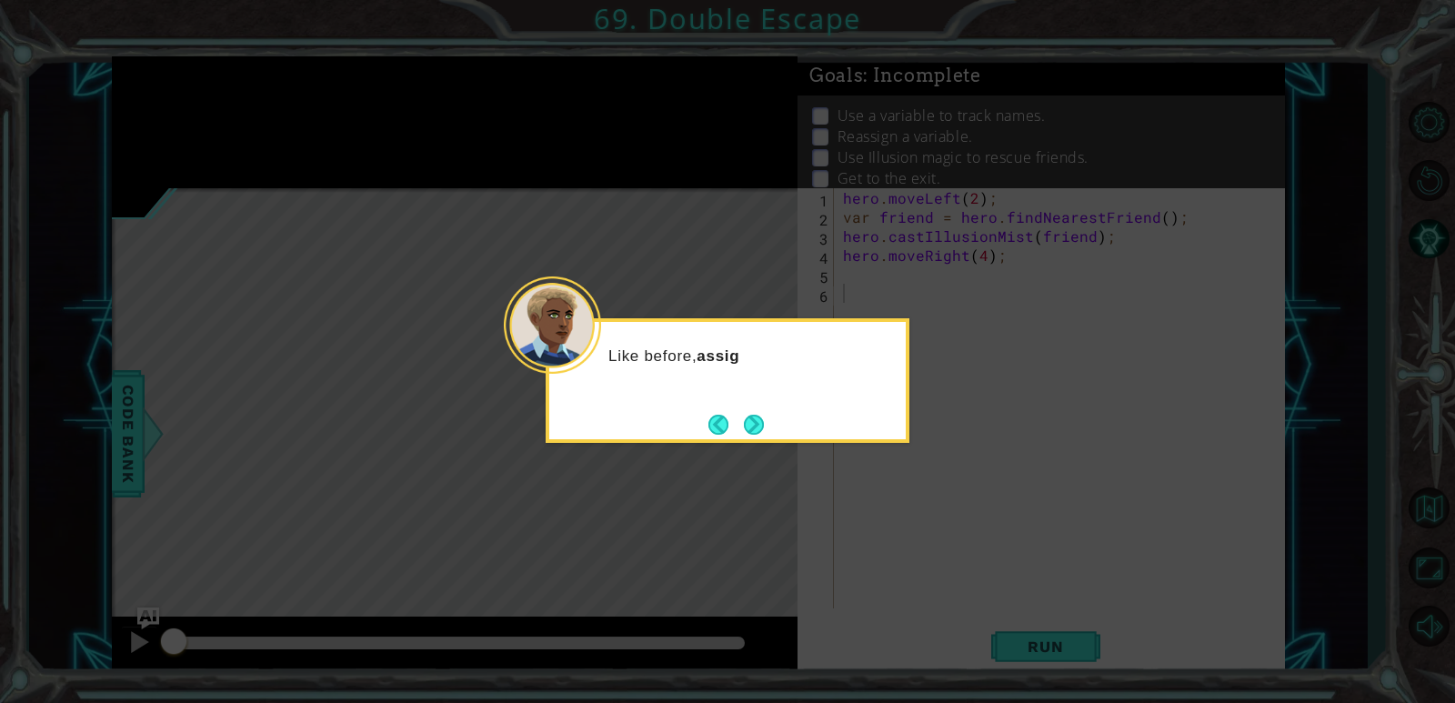
click at [791, 290] on icon at bounding box center [727, 351] width 1455 height 703
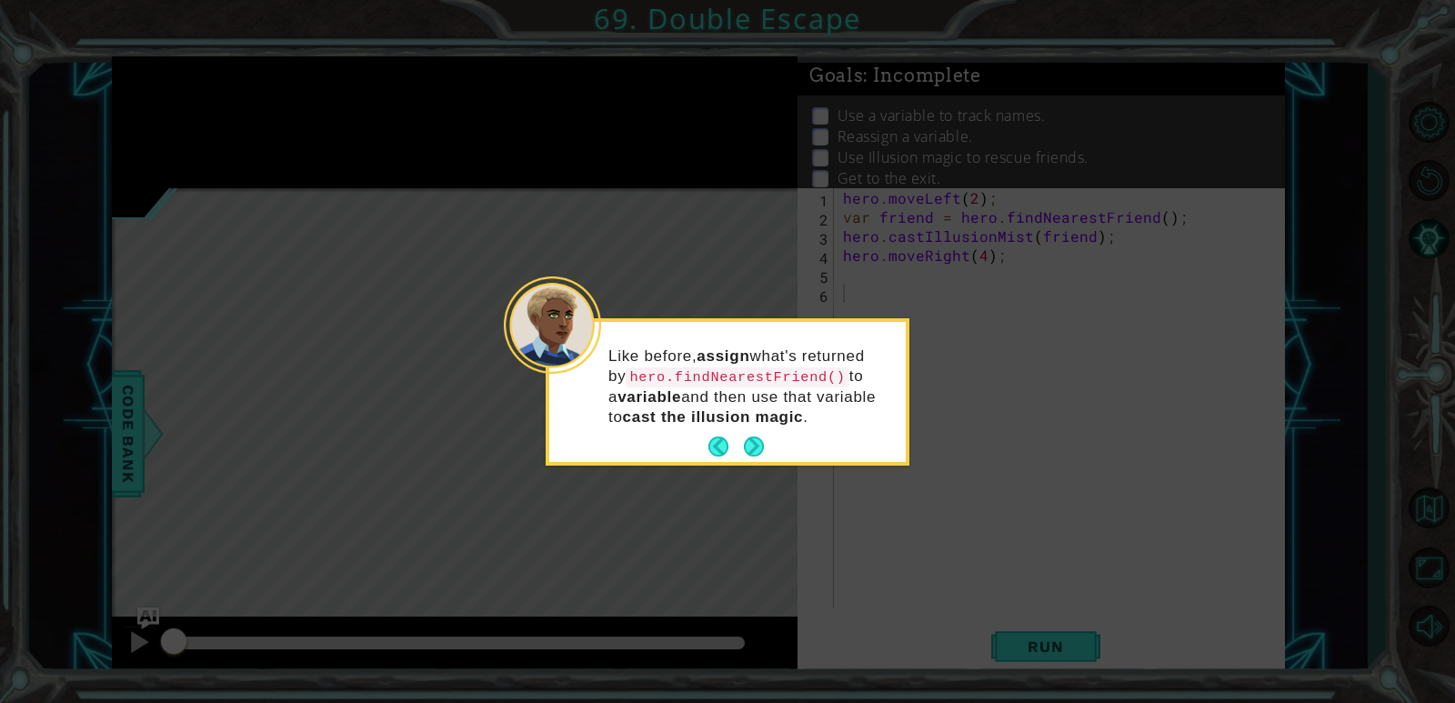
click at [765, 467] on icon at bounding box center [727, 351] width 1455 height 703
click at [765, 464] on body "1 ההההההההההההההההההההההההההההההההההההההההההההההההההההההההההההההההההההההההההההה…" at bounding box center [727, 351] width 1455 height 703
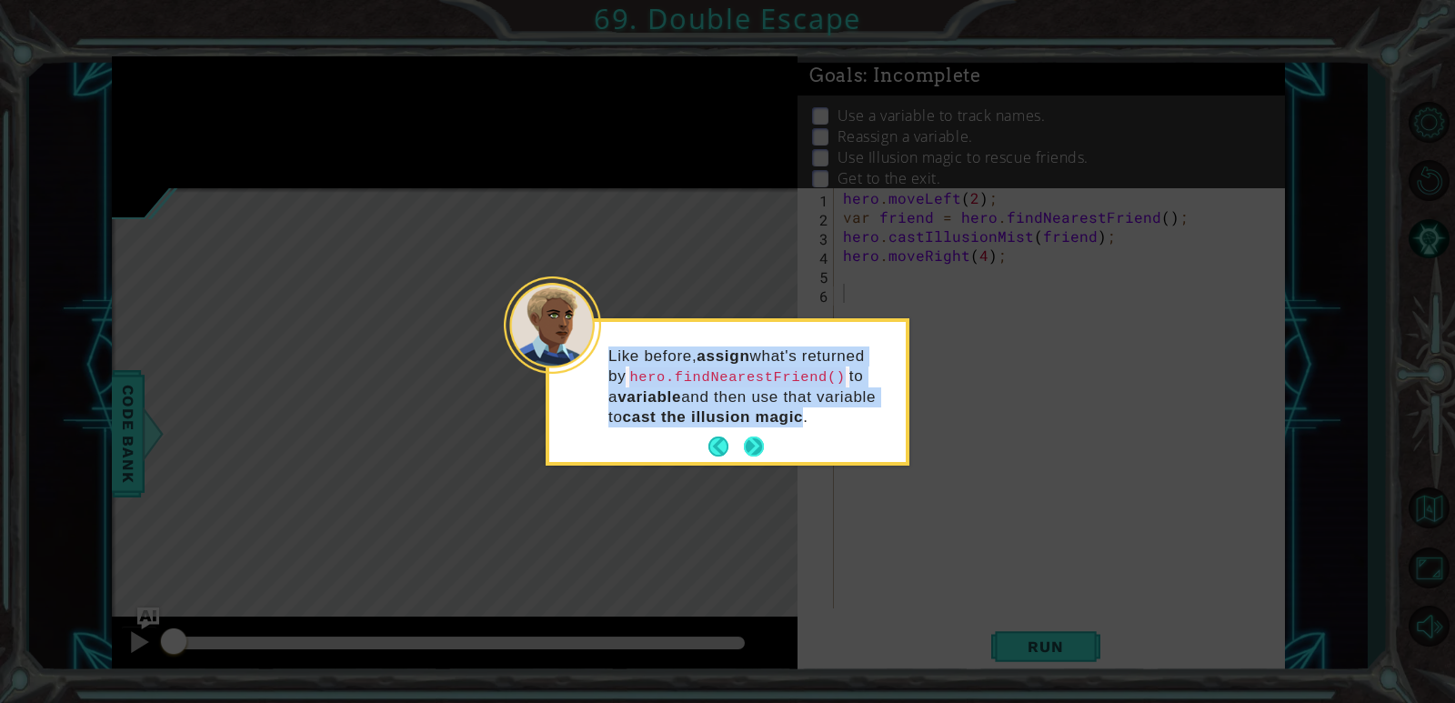
click at [759, 457] on button "Next" at bounding box center [754, 447] width 20 height 20
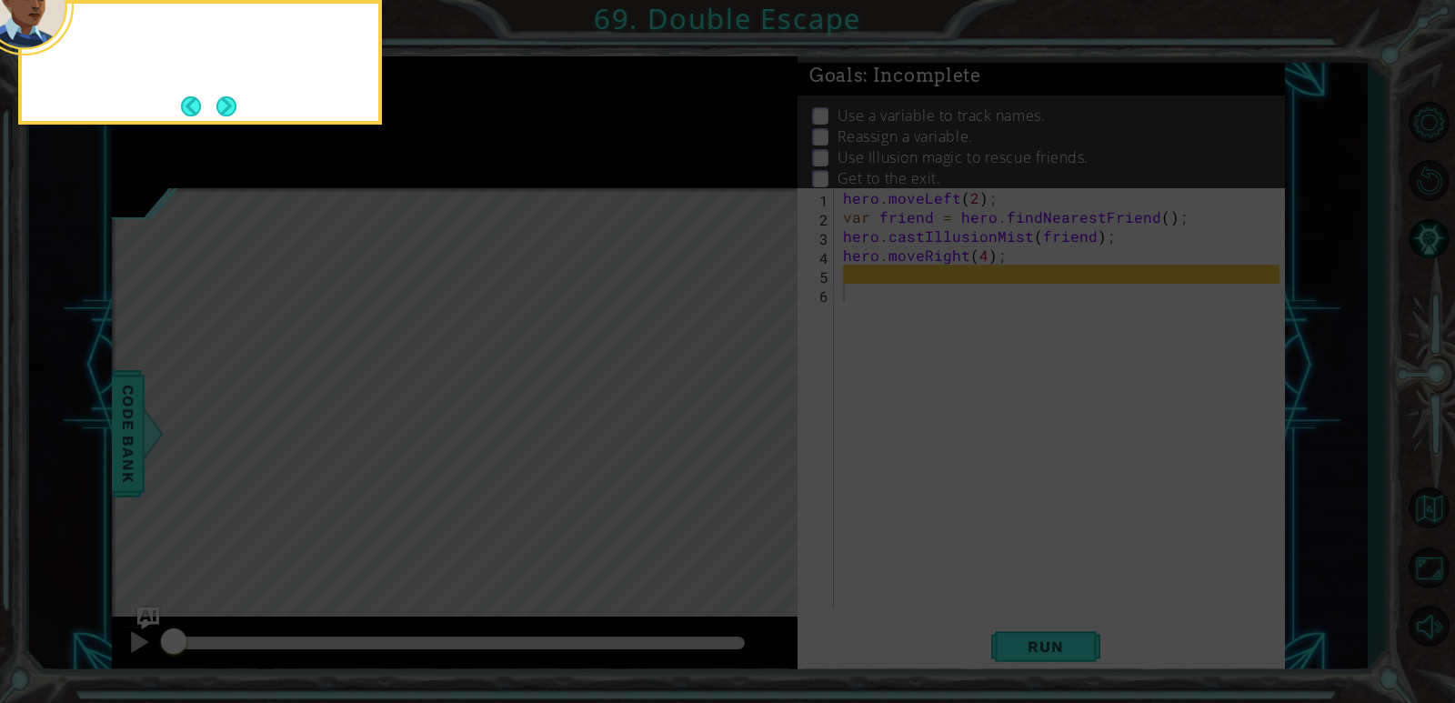
click at [759, 457] on icon at bounding box center [727, 105] width 1455 height 1196
click at [759, 456] on icon at bounding box center [727, 105] width 1455 height 1196
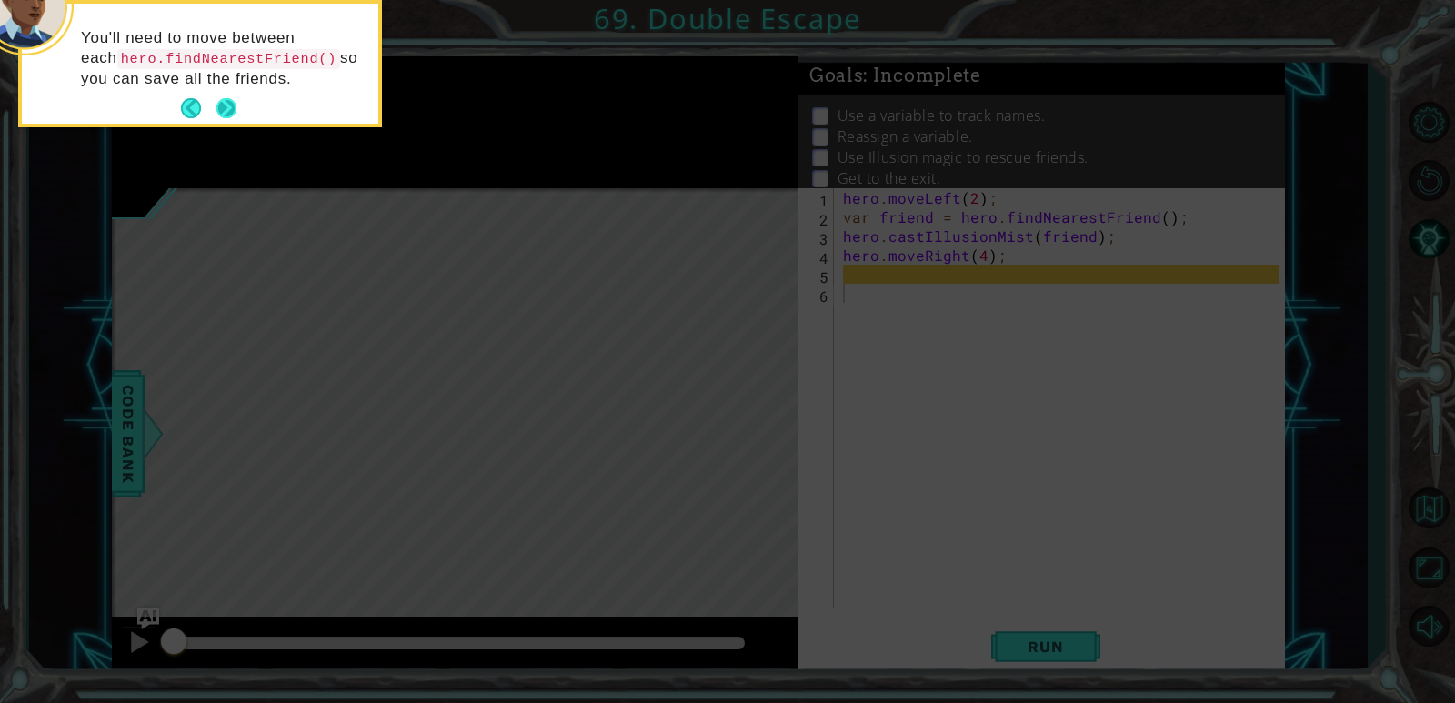
click at [218, 114] on button "Next" at bounding box center [226, 108] width 20 height 20
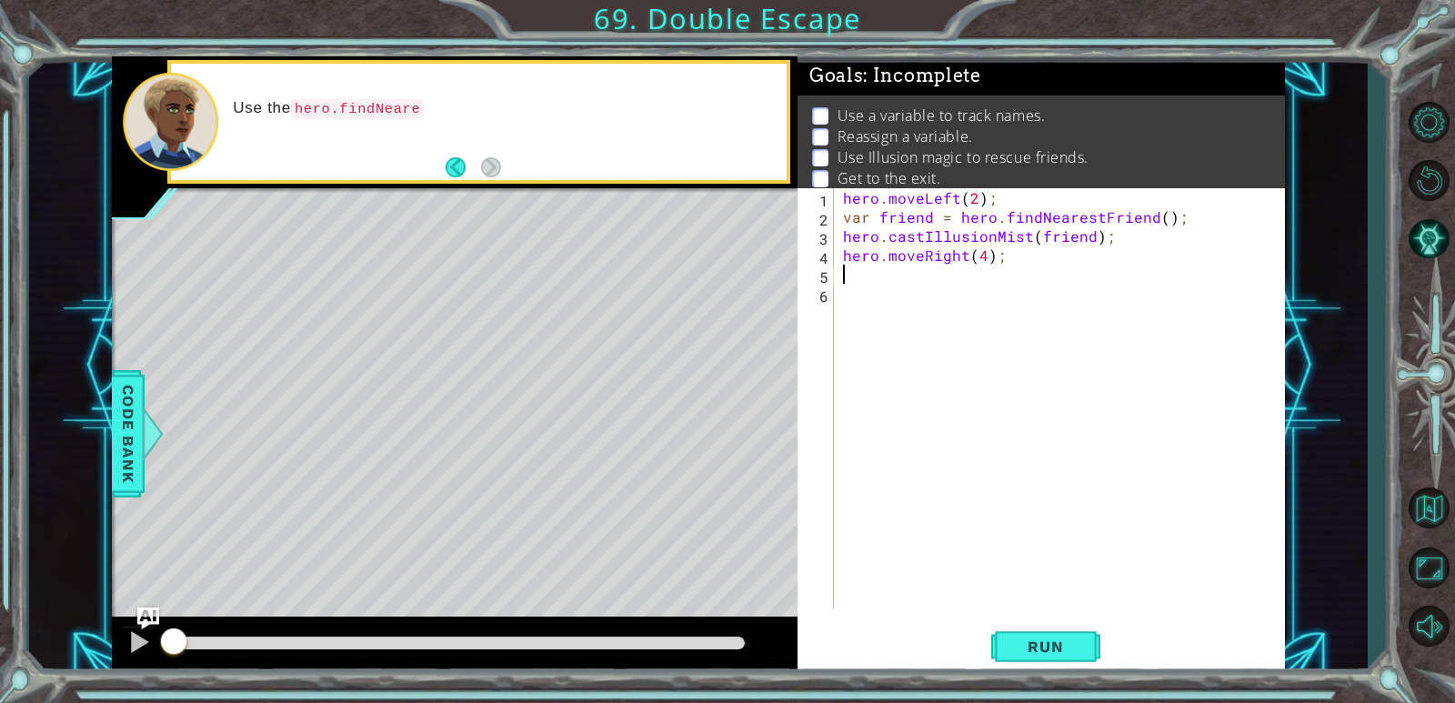
click at [872, 266] on div "hero . moveLeft ( 2 ) ; var friend = hero . findNearestFriend ( ) ; hero . cast…" at bounding box center [1063, 417] width 449 height 458
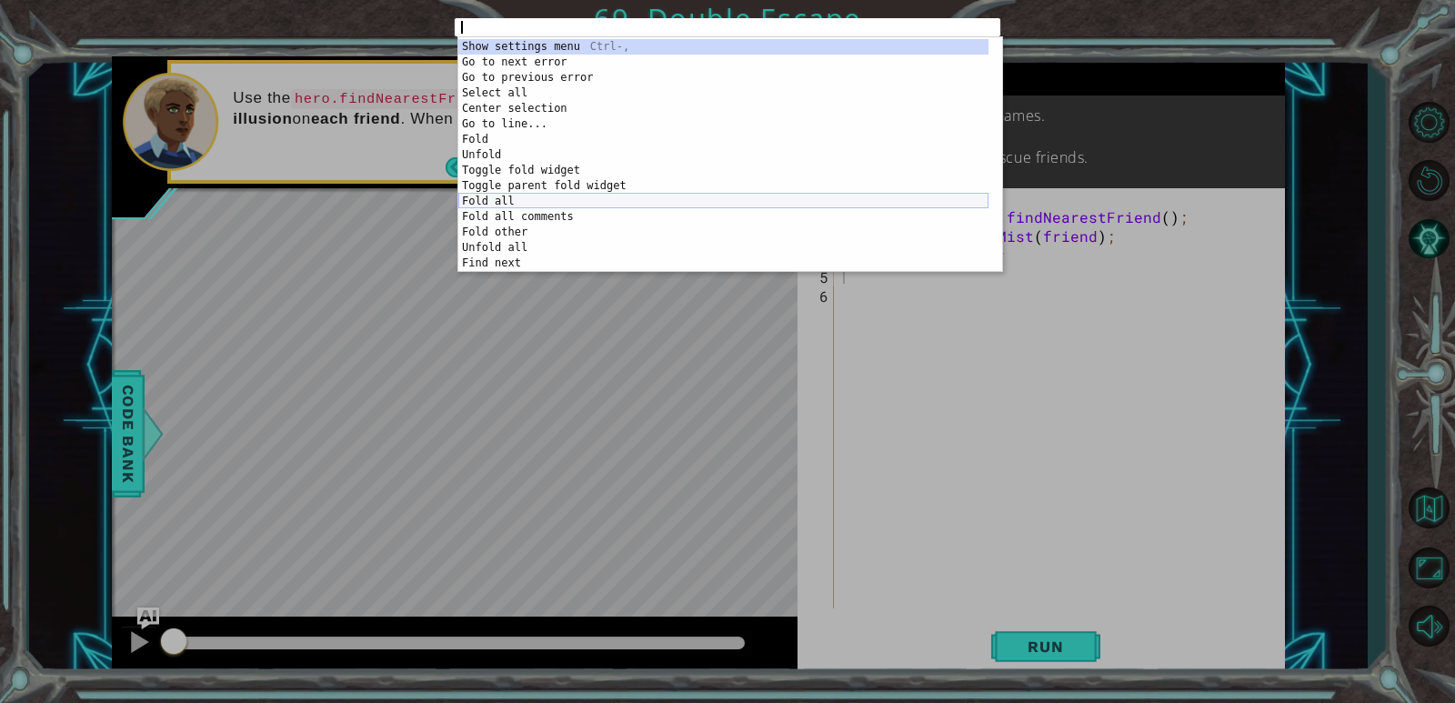
click at [568, 196] on div "Show settings menu Ctrl-, Go to next error Alt-E Go to previous error Alt-Shift…" at bounding box center [723, 172] width 530 height 266
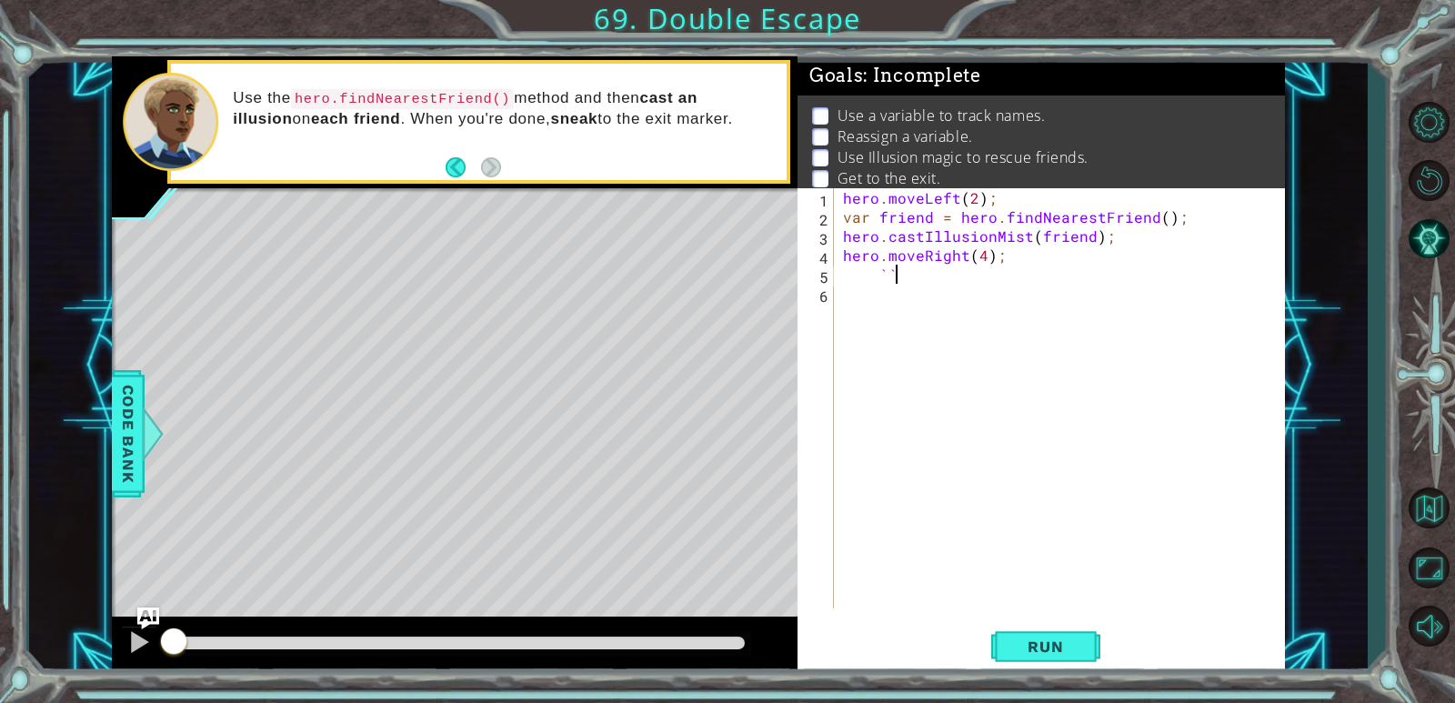
scroll to position [0, 3]
type textarea "`"
click at [962, 283] on div "hero . moveLeft ( 2 ) ; var friend = hero . findNearestFriend ( ) ; hero . cast…" at bounding box center [1063, 417] width 449 height 458
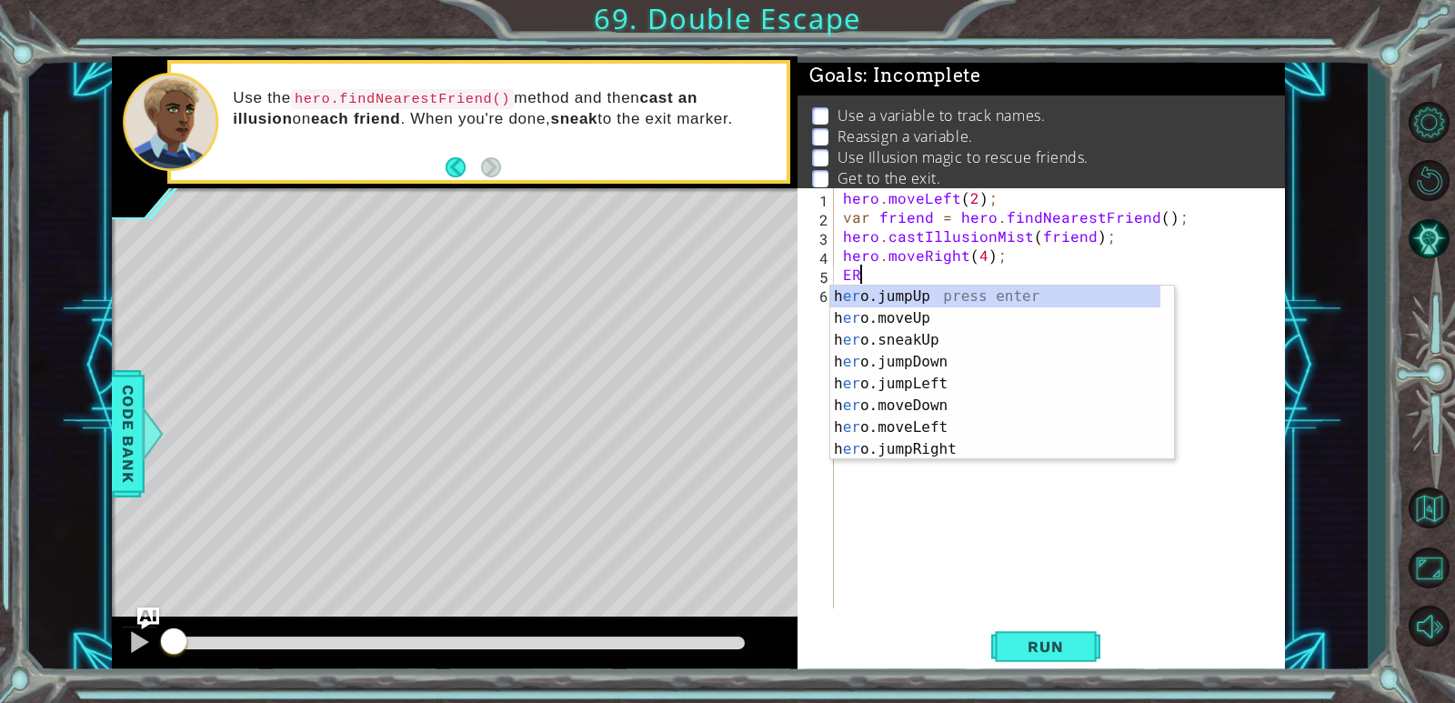
type textarea "E"
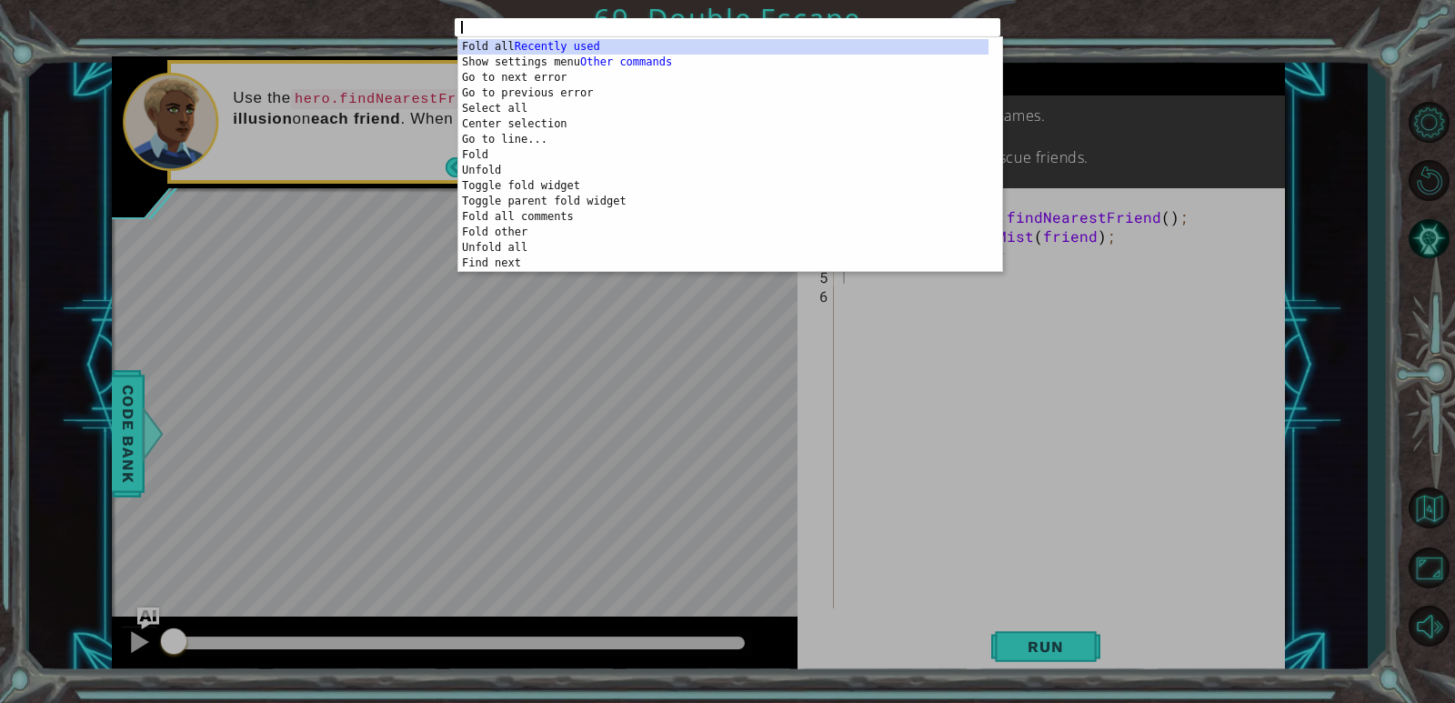
click at [1129, 451] on div "1 ההההההההההההההההההההההההההההההההההההההההההההההההההההההההההההההההההההההההההההה…" at bounding box center [727, 351] width 1455 height 703
click at [639, 195] on div "Fold all Recently used Show settings menu Ctrl-, Other commands Go to next erro…" at bounding box center [723, 172] width 530 height 266
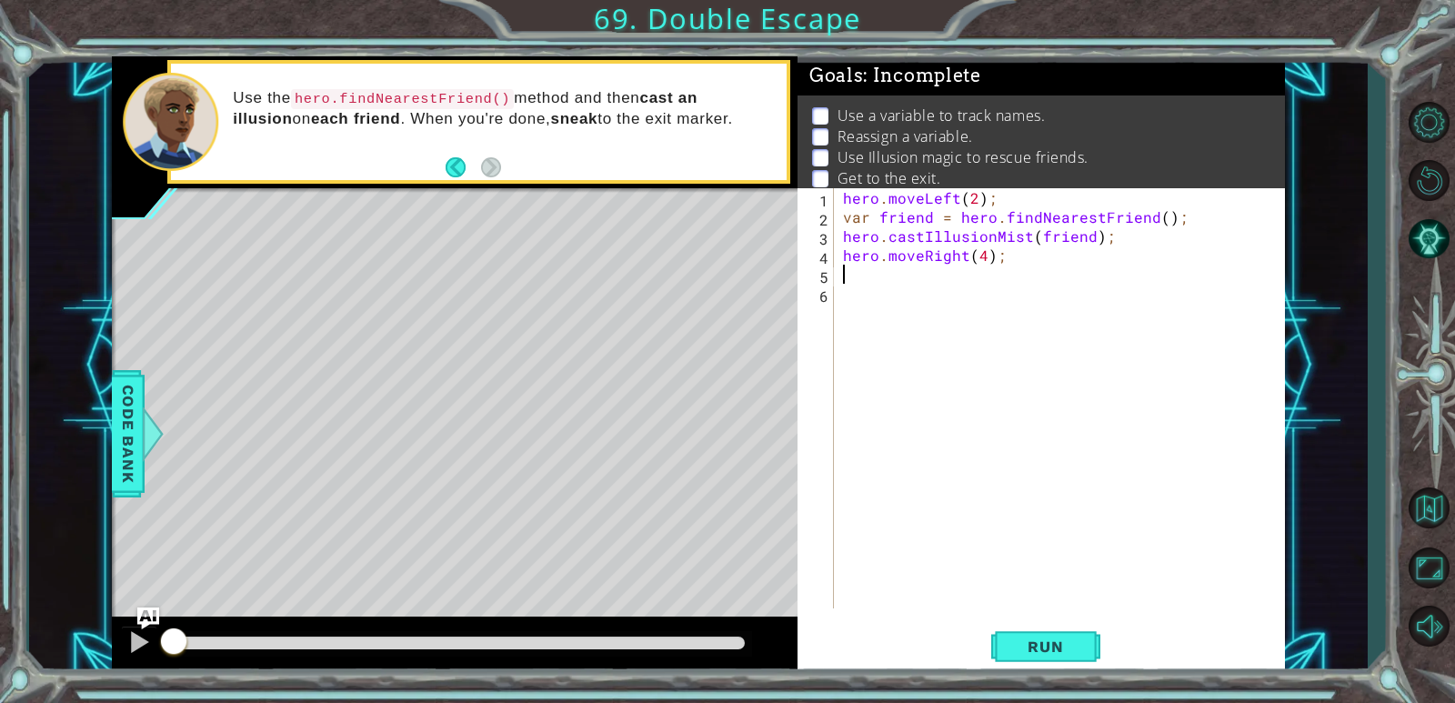
click at [906, 269] on div "hero . moveLeft ( 2 ) ; var friend = hero . findNearestFriend ( ) ; hero . cast…" at bounding box center [1063, 417] width 449 height 458
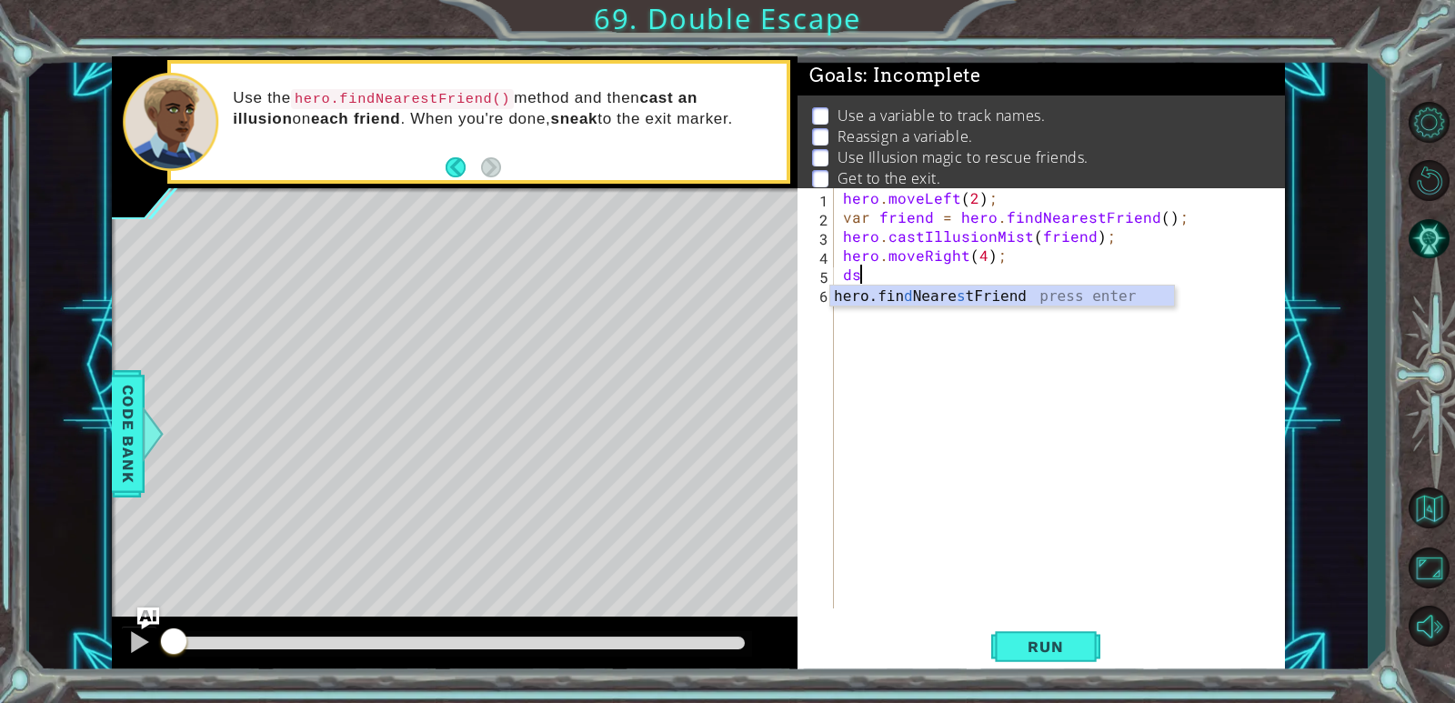
type textarea "d"
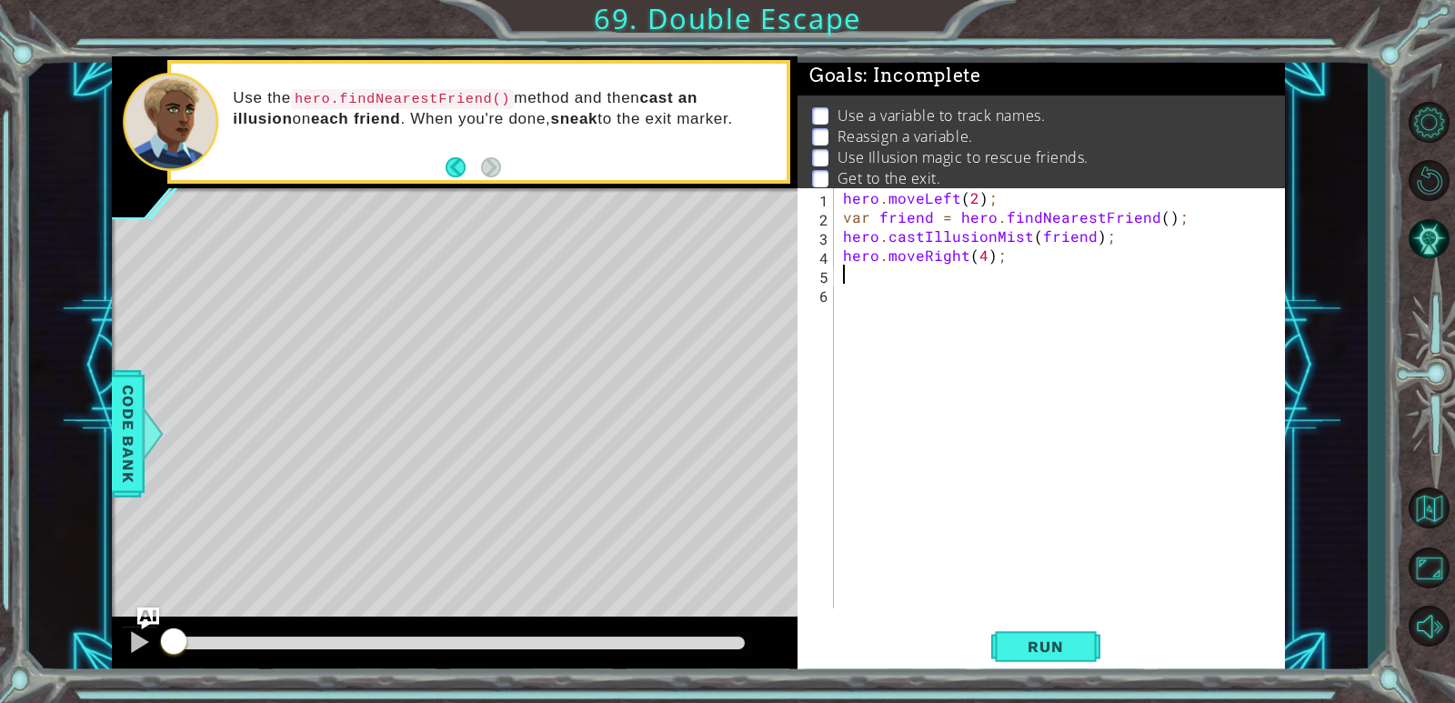
type textarea "f"
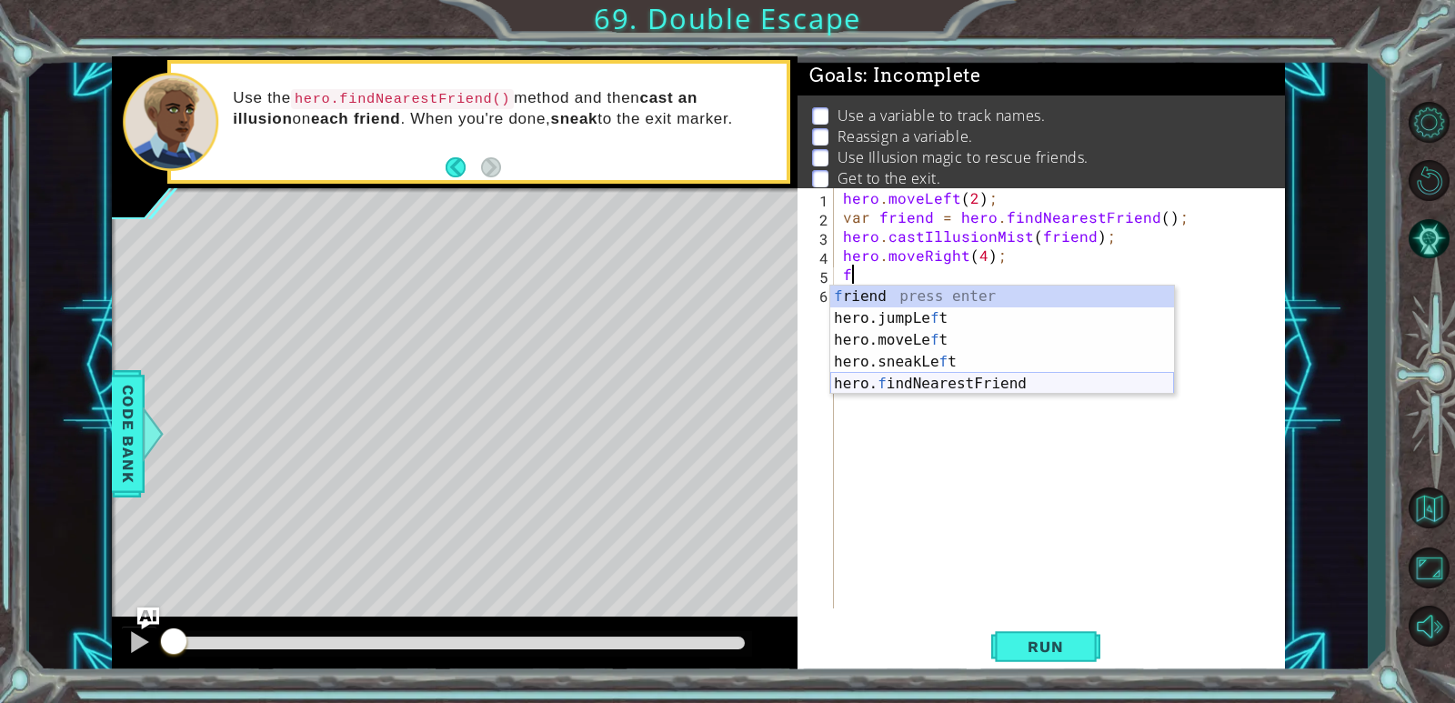
click at [1086, 387] on div "f riend press enter hero.jumpLe f t press enter hero.moveLe f t press enter her…" at bounding box center [1002, 362] width 344 height 153
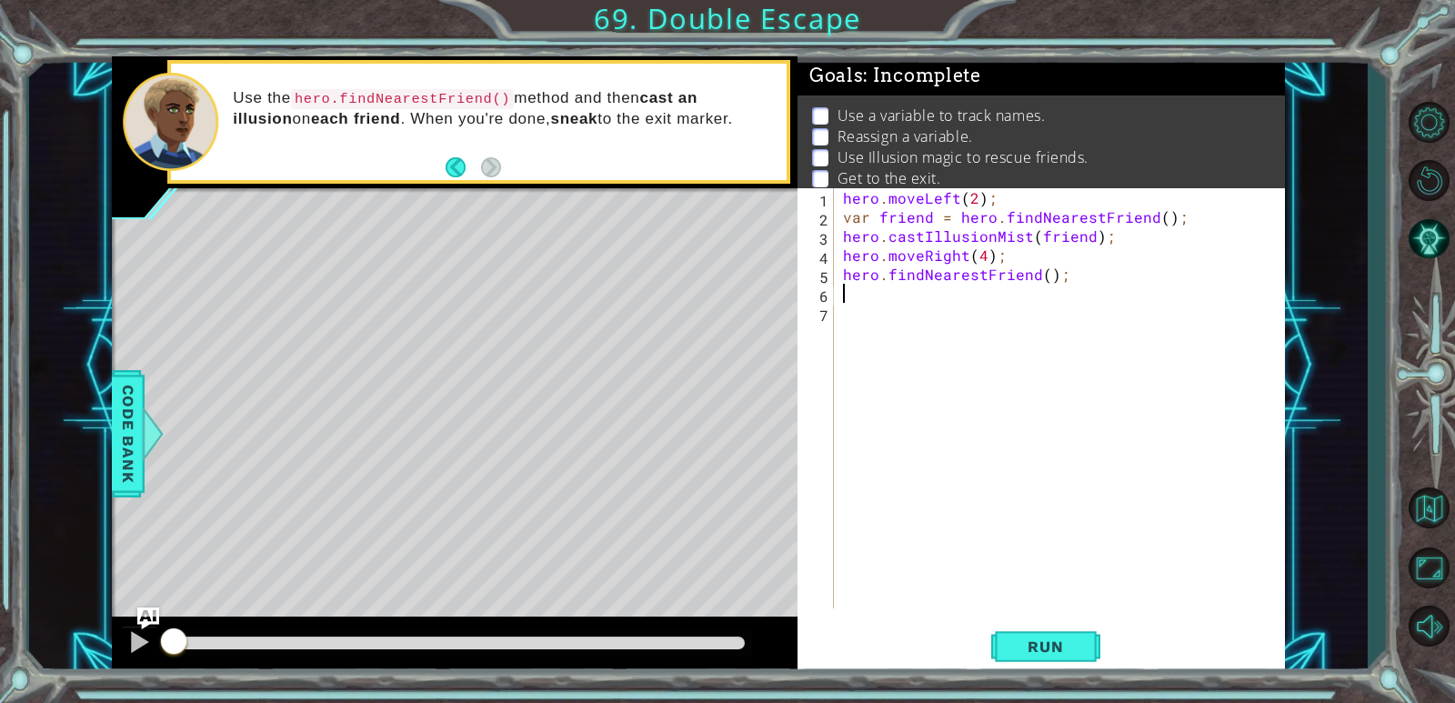
click at [1045, 280] on div "hero . moveLeft ( 2 ) ; var friend = hero . findNearestFriend ( ) ; hero . cast…" at bounding box center [1063, 417] width 449 height 458
drag, startPoint x: 1054, startPoint y: 282, endPoint x: 1072, endPoint y: 278, distance: 18.5
click at [1070, 278] on div "hero . moveLeft ( 2 ) ; var friend = hero . findNearestFriend ( ) ; hero . cast…" at bounding box center [1063, 417] width 449 height 458
click at [1066, 278] on div "hero . moveLeft ( 2 ) ; var friend = hero . findNearestFriend ( ) ; hero . cast…" at bounding box center [1059, 398] width 440 height 420
type textarea "hero.moveLeft(2);"
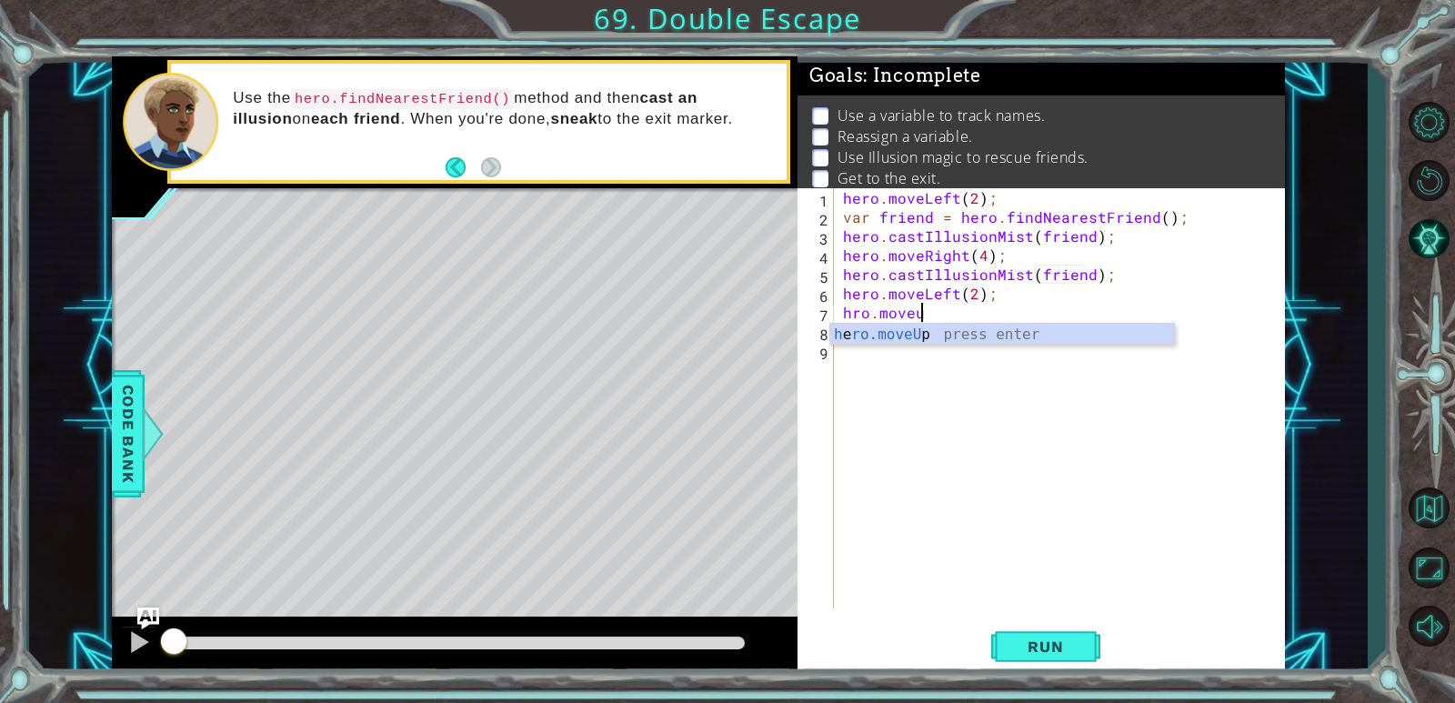
scroll to position [0, 4]
type textarea "hero.moveUp(4);"
click at [922, 343] on div "hero . moveLeft ( 2 ) ; var friend = hero . findNearestFriend ( ) ; hero . cast…" at bounding box center [1063, 417] width 449 height 458
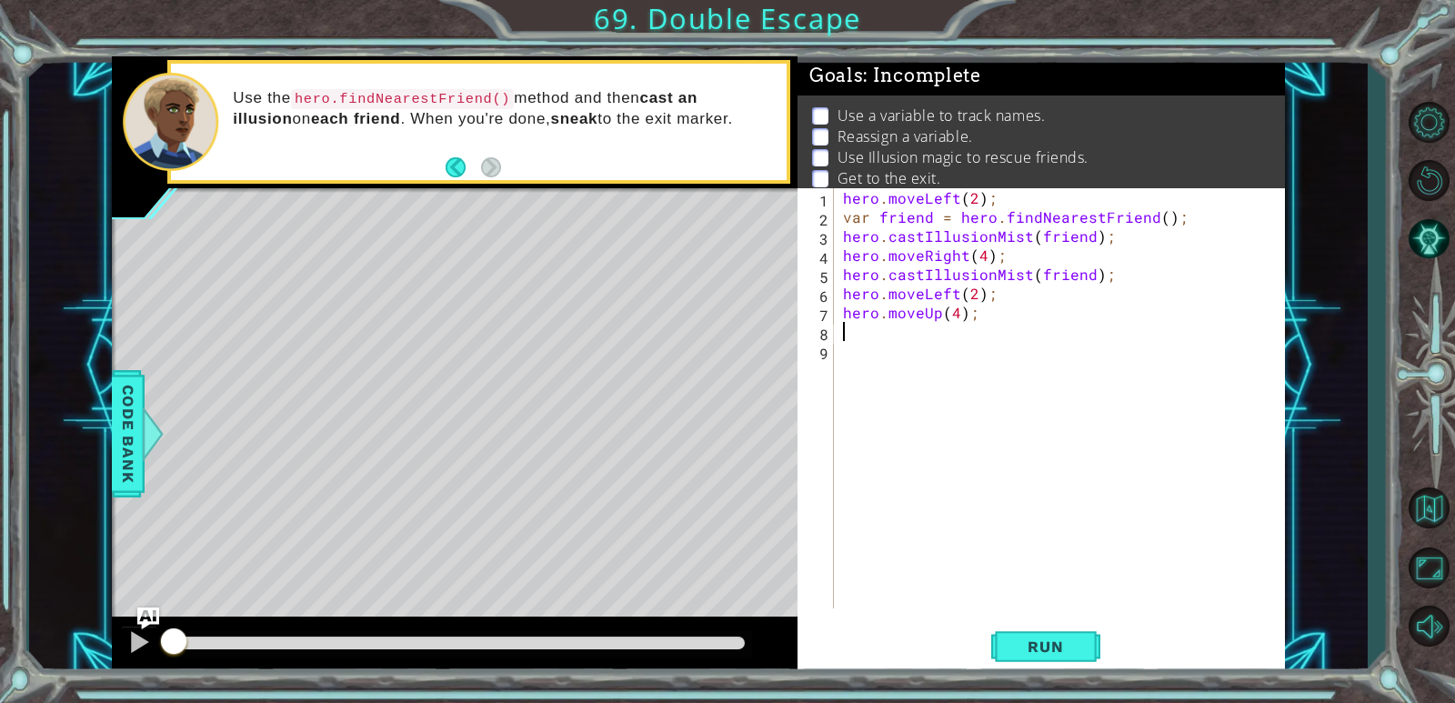
click at [884, 331] on div "hero . moveLeft ( 2 ) ; var friend = hero . findNearestFriend ( ) ; hero . cast…" at bounding box center [1063, 417] width 449 height 458
click at [1037, 634] on button "Run" at bounding box center [1045, 647] width 109 height 49
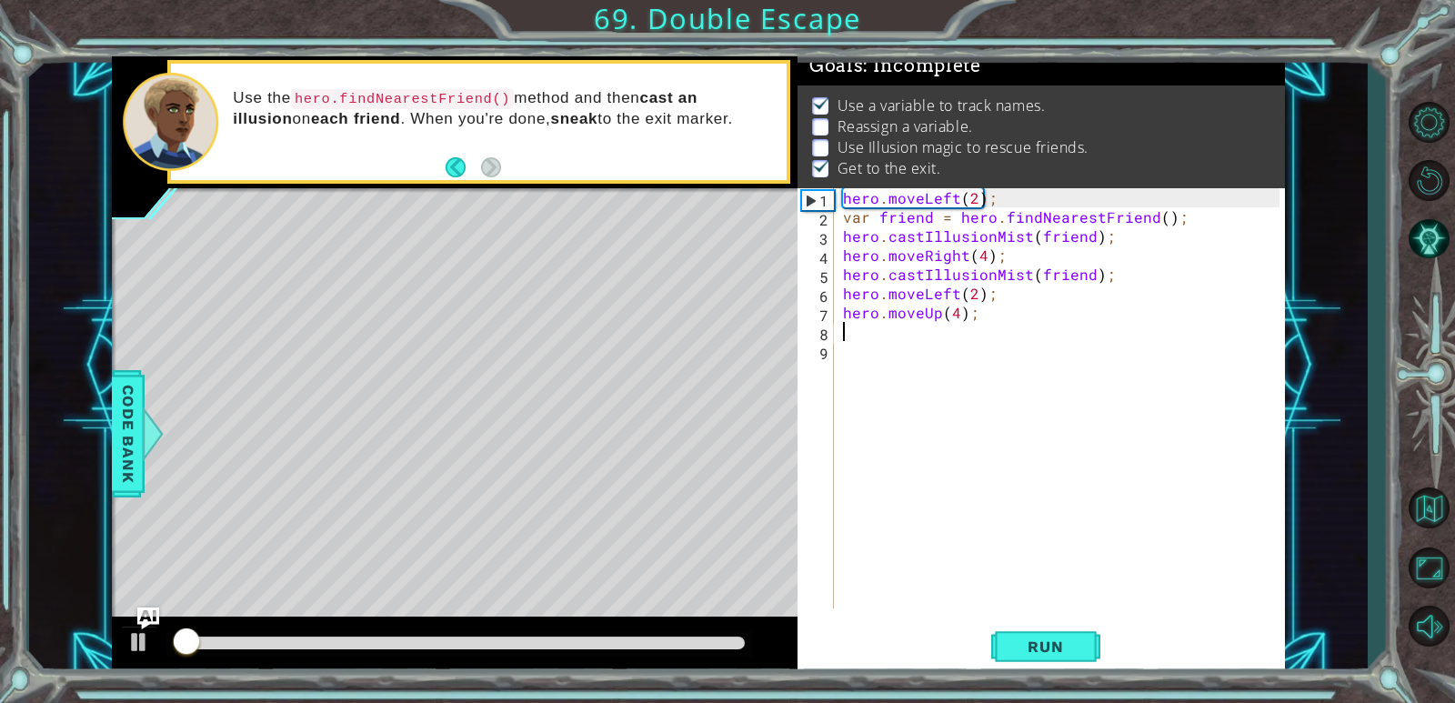
scroll to position [16, 0]
drag, startPoint x: 644, startPoint y: 652, endPoint x: 735, endPoint y: 678, distance: 94.7
click at [735, 678] on div "1 ההההההההההההההההההההההההההההההההההההההההההההההההההההההההההההההההההההההההההההה…" at bounding box center [727, 351] width 1455 height 703
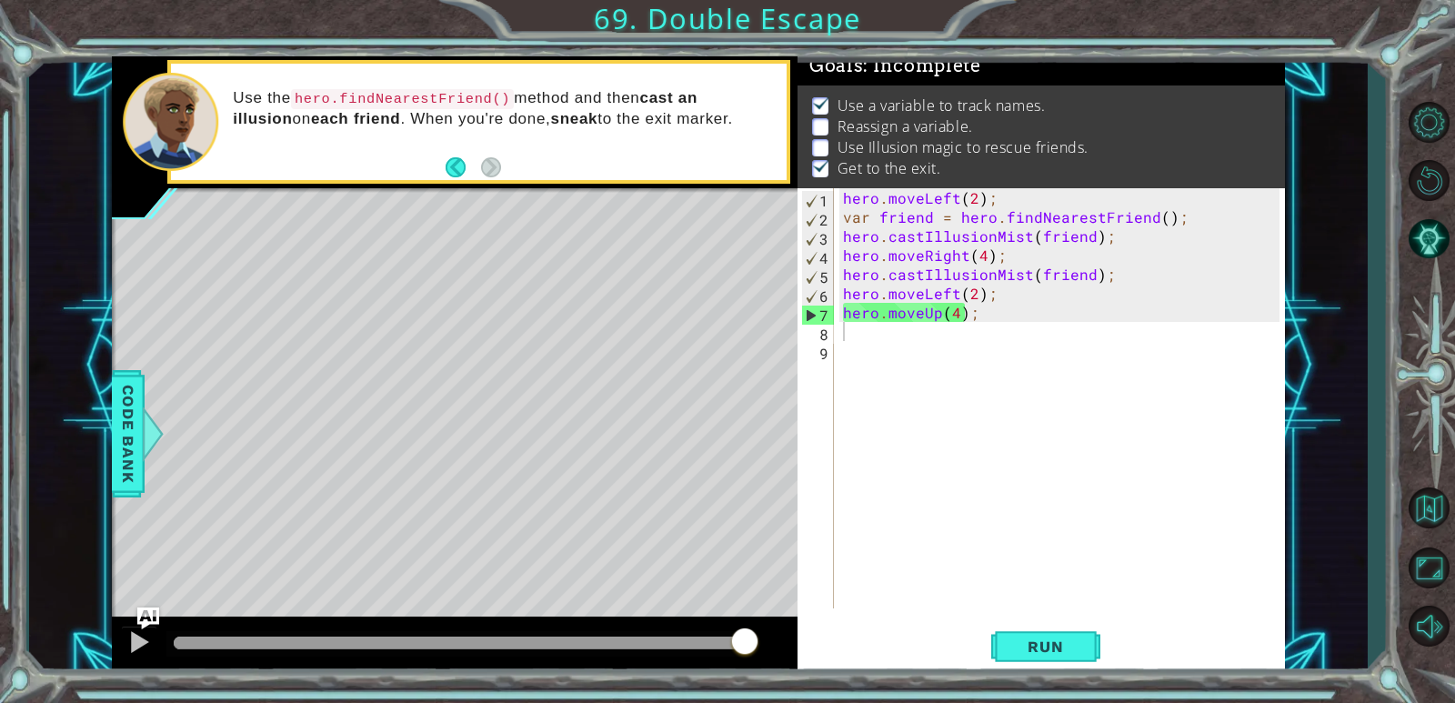
drag, startPoint x: 642, startPoint y: 647, endPoint x: 1157, endPoint y: 646, distance: 514.7
click at [1085, 646] on div "1 ההההההההההההההההההההההההההההההההההההההההההההההההההההההההההההההההההההההההההההה…" at bounding box center [698, 365] width 1172 height 618
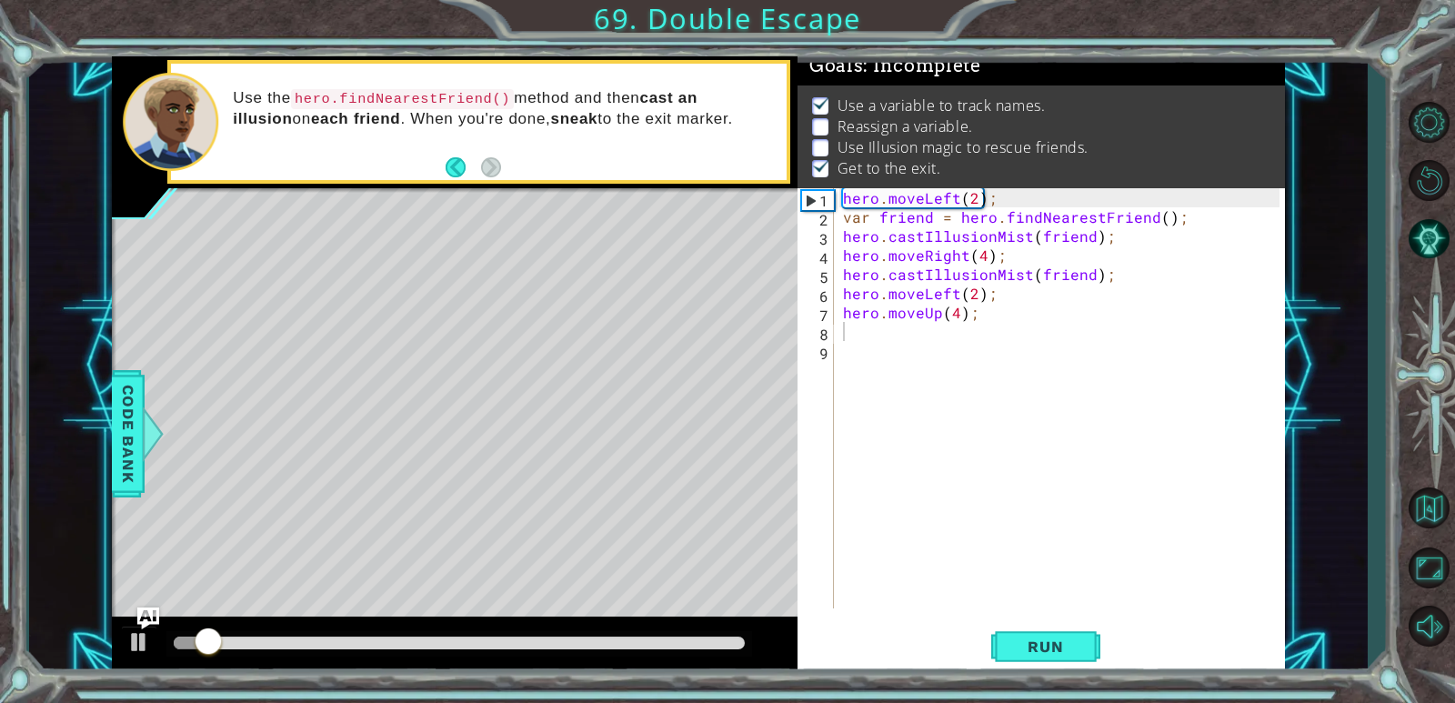
drag, startPoint x: 452, startPoint y: 619, endPoint x: 462, endPoint y: 630, distance: 14.8
click at [452, 620] on div at bounding box center [455, 646] width 686 height 58
drag, startPoint x: 465, startPoint y: 633, endPoint x: 547, endPoint y: 641, distance: 82.3
click at [547, 641] on div at bounding box center [459, 643] width 586 height 25
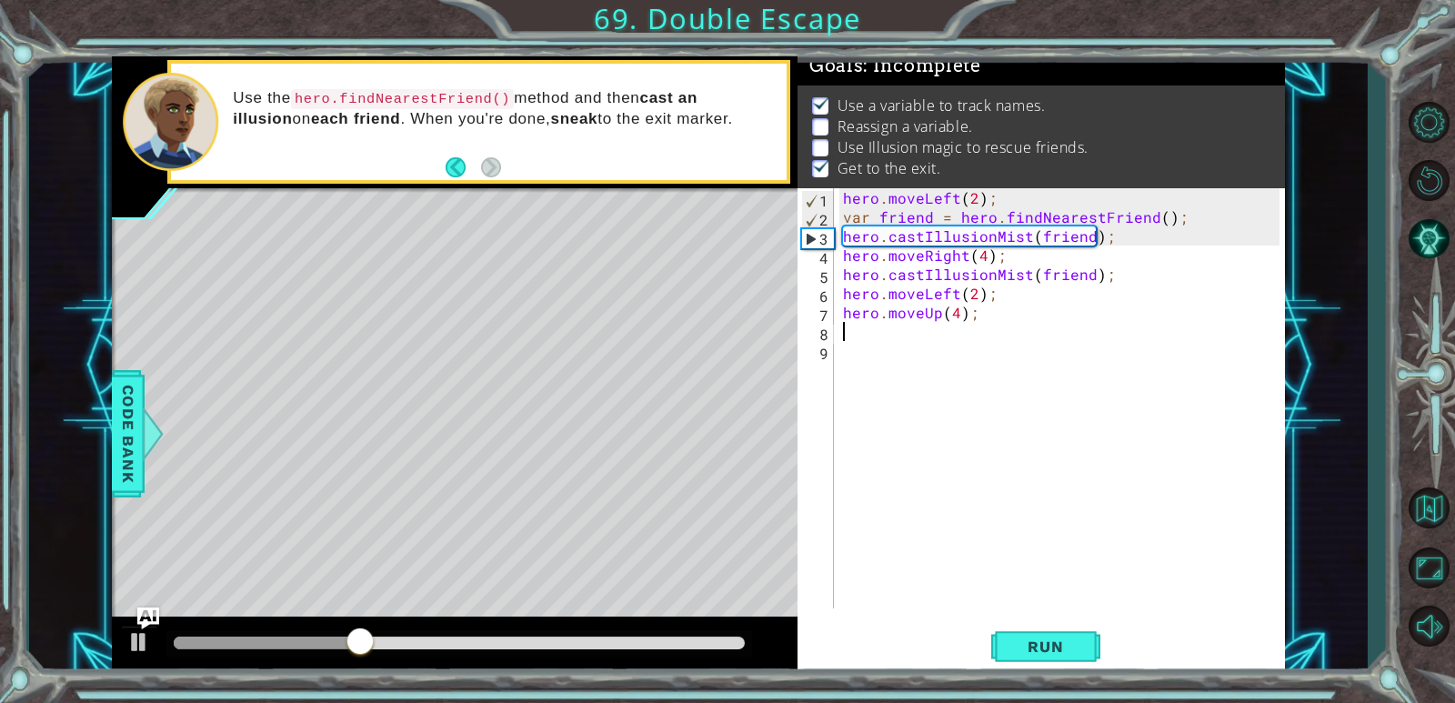
click at [1112, 275] on div "hero . moveLeft ( 2 ) ; var friend = hero . findNearestFriend ( ) ; hero . cast…" at bounding box center [1063, 417] width 449 height 458
type textarea "hero.castIllusionMist(friend);"
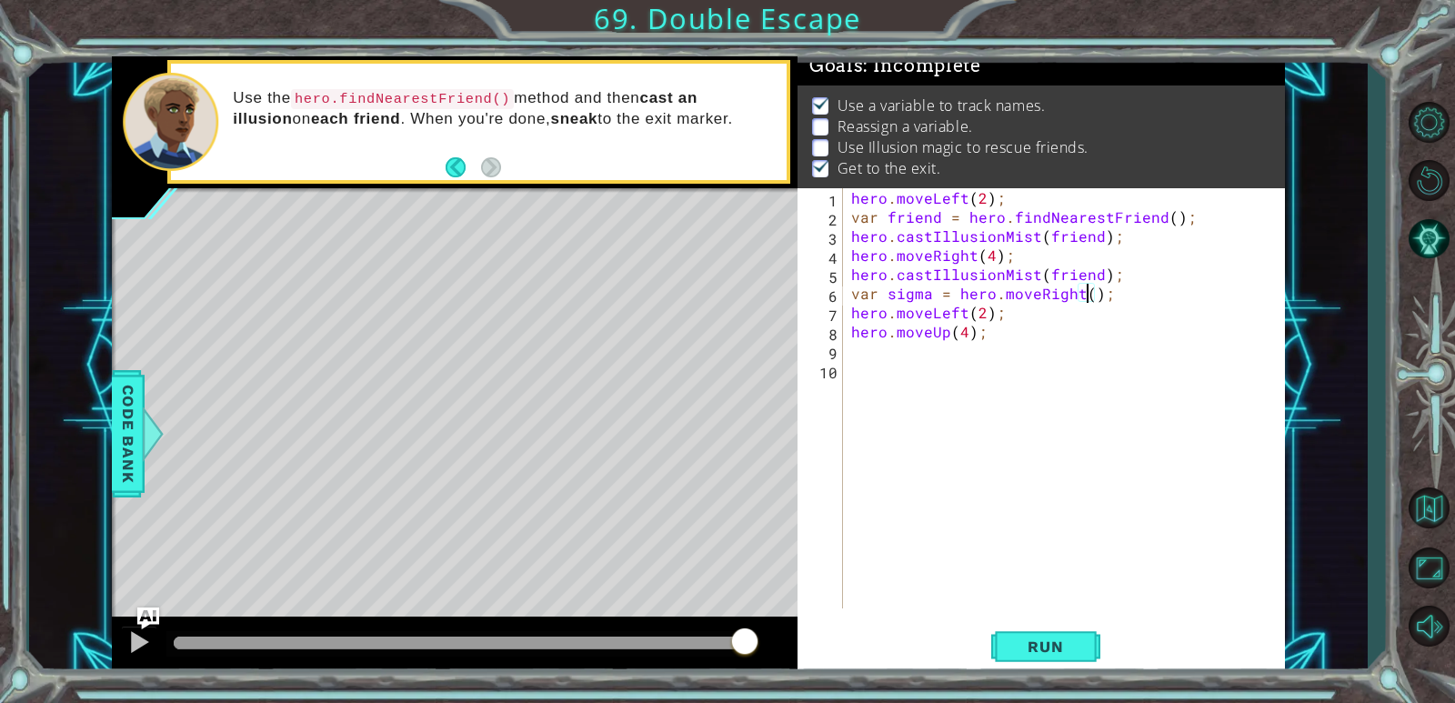
scroll to position [0, 15]
click at [1025, 637] on button "Run" at bounding box center [1045, 647] width 109 height 49
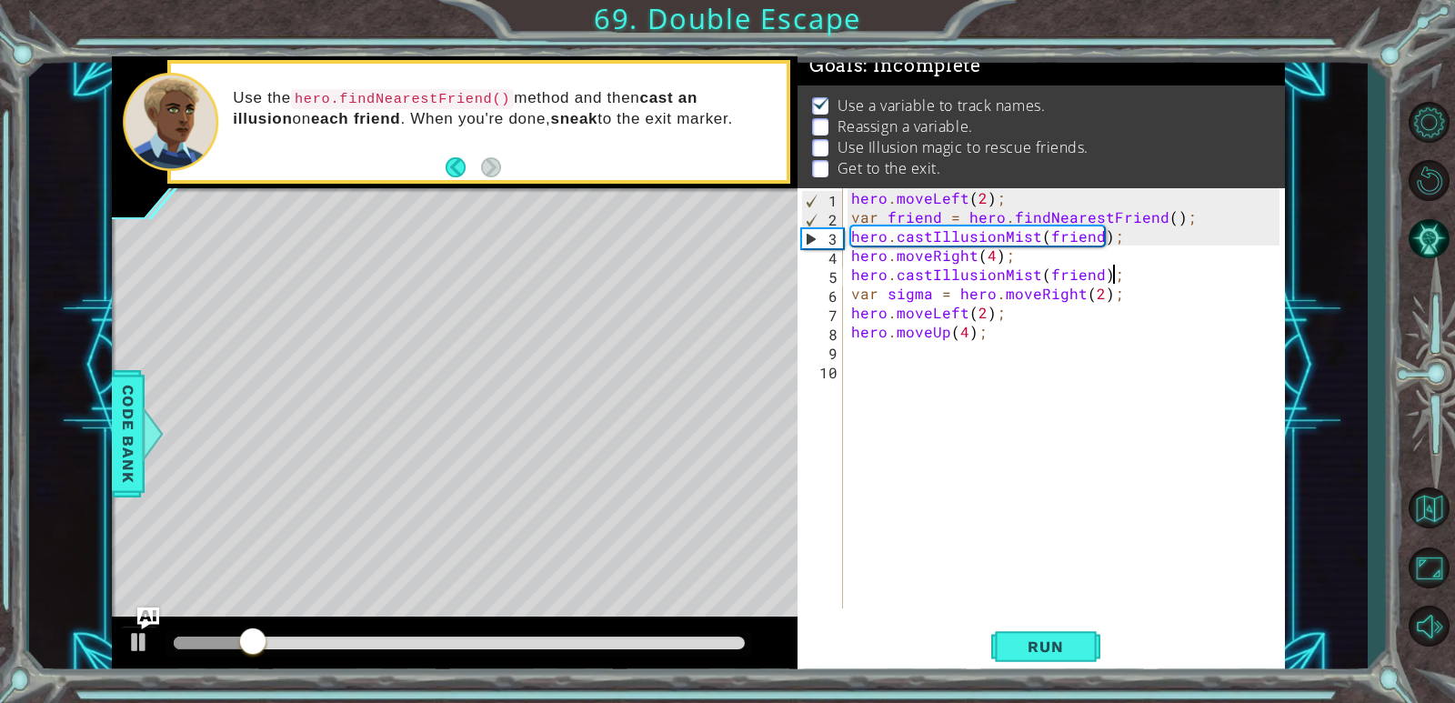
click at [1145, 281] on div "hero . moveLeft ( 2 ) ; var friend = hero . findNearestFriend ( ) ; hero . cast…" at bounding box center [1068, 417] width 441 height 458
click at [1107, 293] on div "hero . moveLeft ( 2 ) ; var friend = hero . findNearestFriend ( ) ; hero . cast…" at bounding box center [1068, 417] width 441 height 458
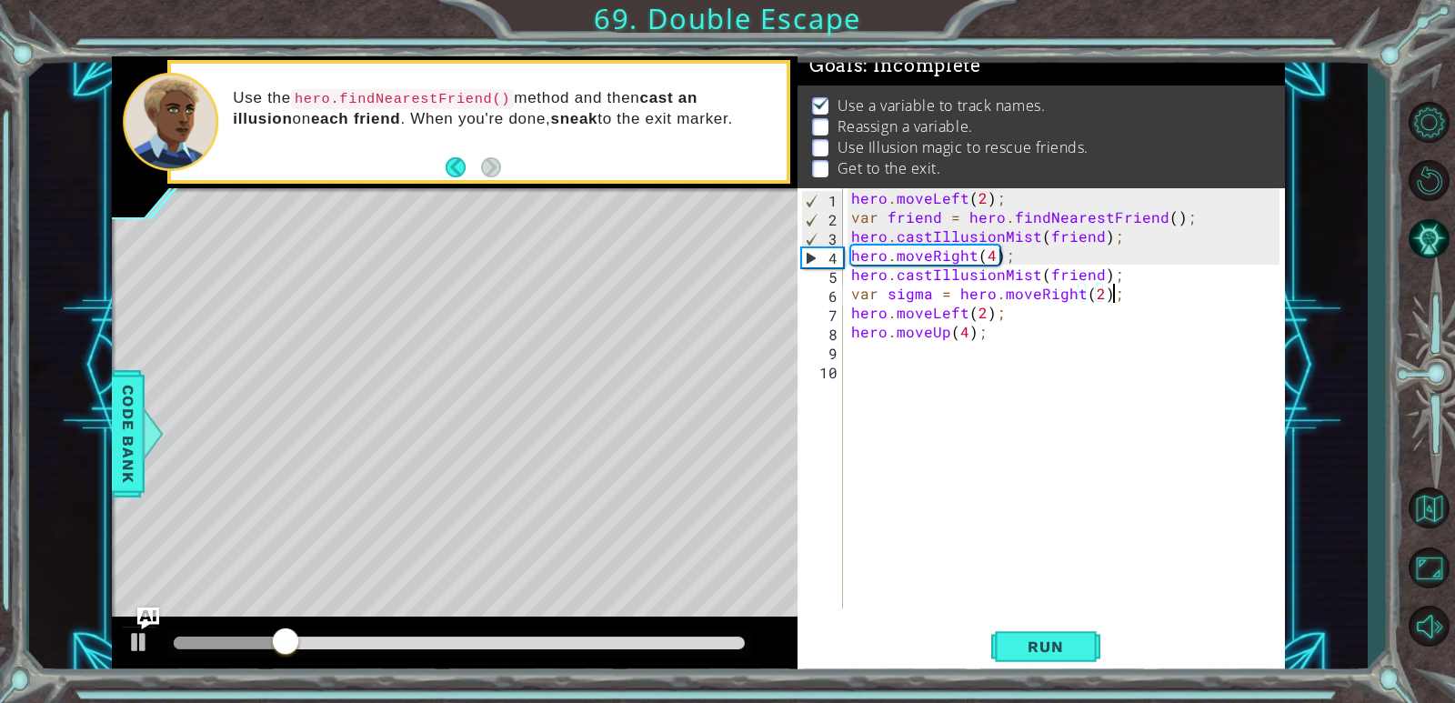
click at [1129, 293] on div "hero . moveLeft ( 2 ) ; var friend = hero . findNearestFriend ( ) ; hero . cast…" at bounding box center [1068, 417] width 441 height 458
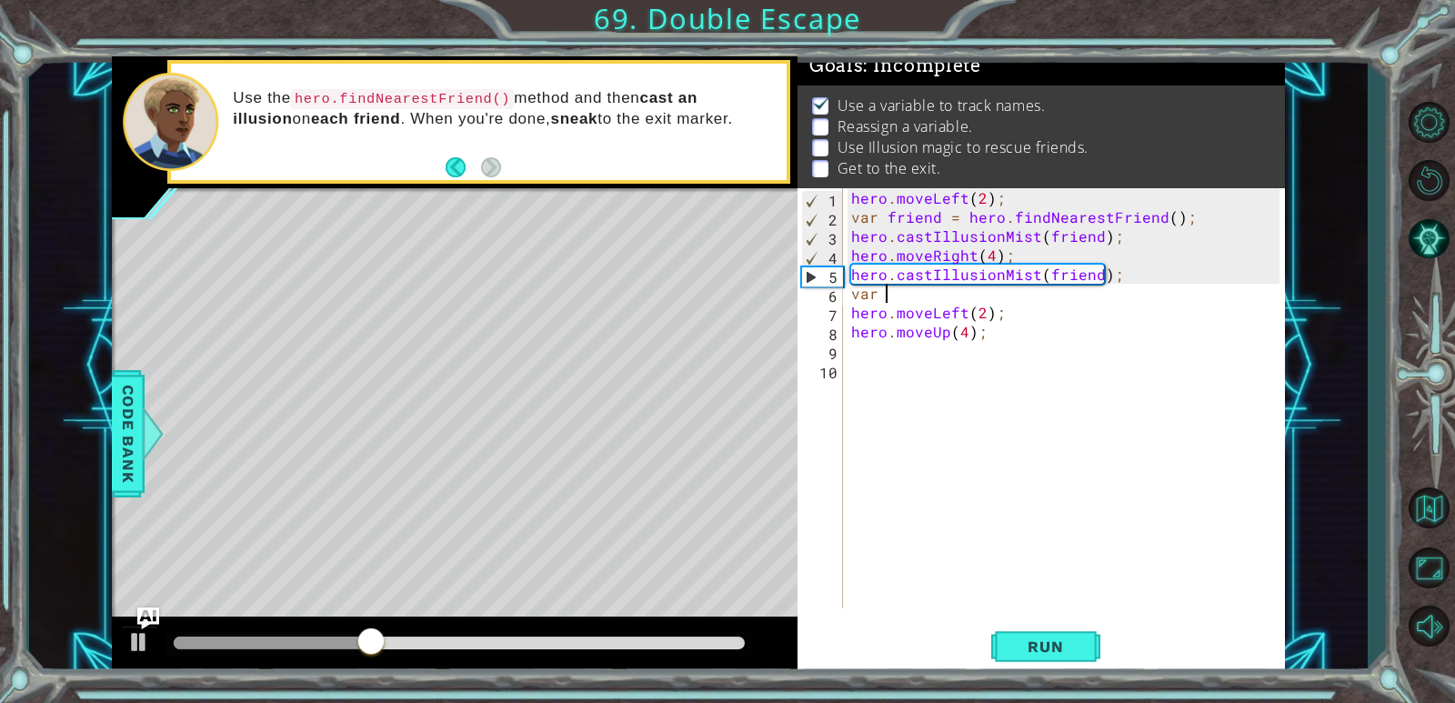
scroll to position [0, 1]
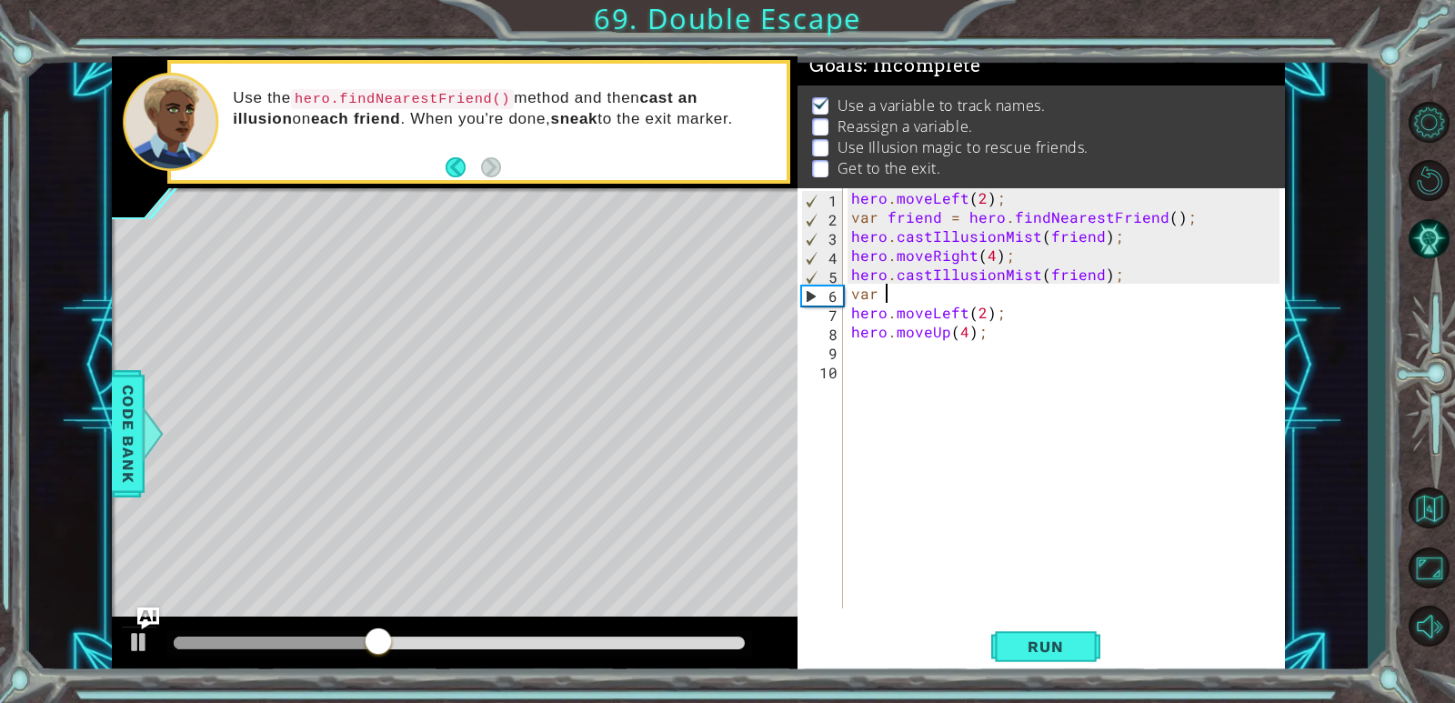
type textarea "var"
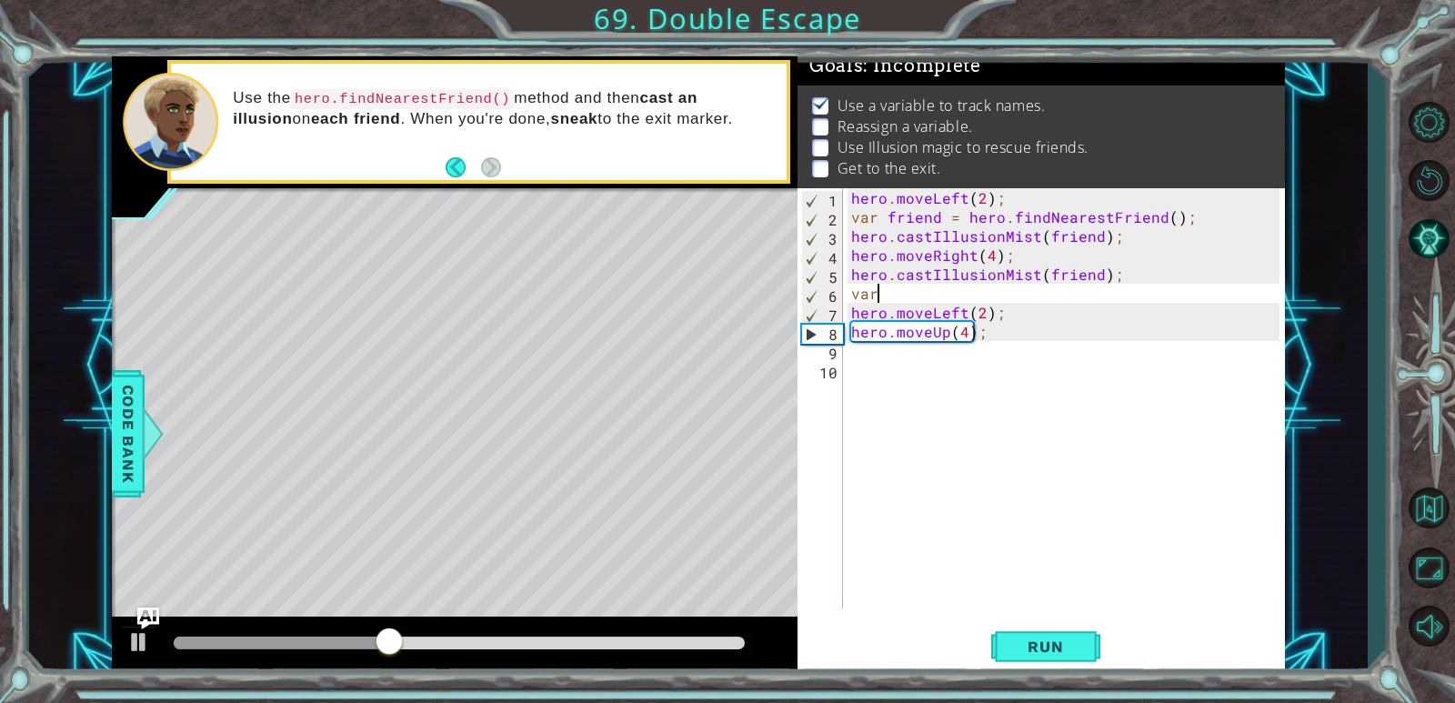
scroll to position [0, 0]
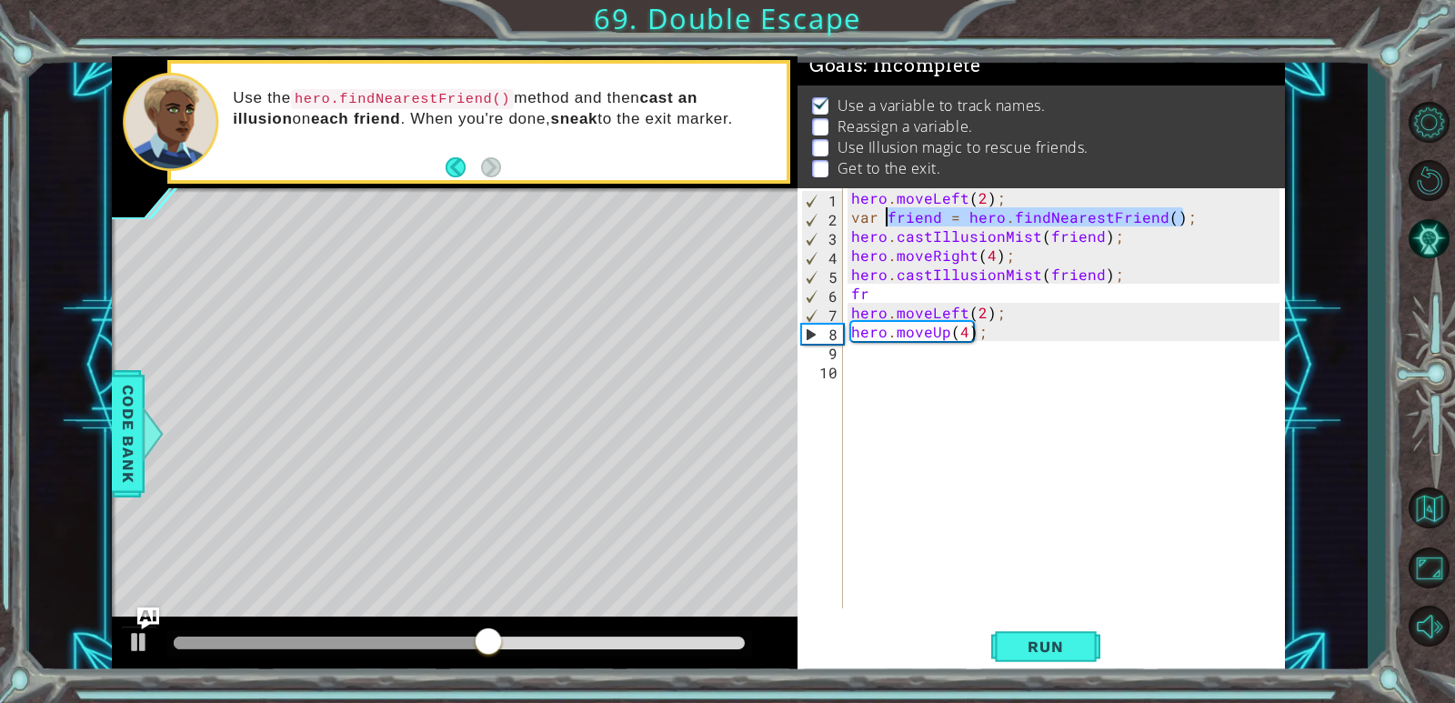
drag, startPoint x: 1197, startPoint y: 226, endPoint x: 889, endPoint y: 213, distance: 307.6
click at [889, 213] on div "hero . moveLeft ( 2 ) ; var friend = hero . findNearestFriend ( ) ; hero . cast…" at bounding box center [1068, 417] width 441 height 458
click at [887, 296] on div "hero . moveLeft ( 2 ) ; var friend = hero . findNearestFriend ( ) ; hero . cast…" at bounding box center [1068, 417] width 441 height 458
type textarea "fr"
paste textarea "friend = hero.findNearestFriend();"
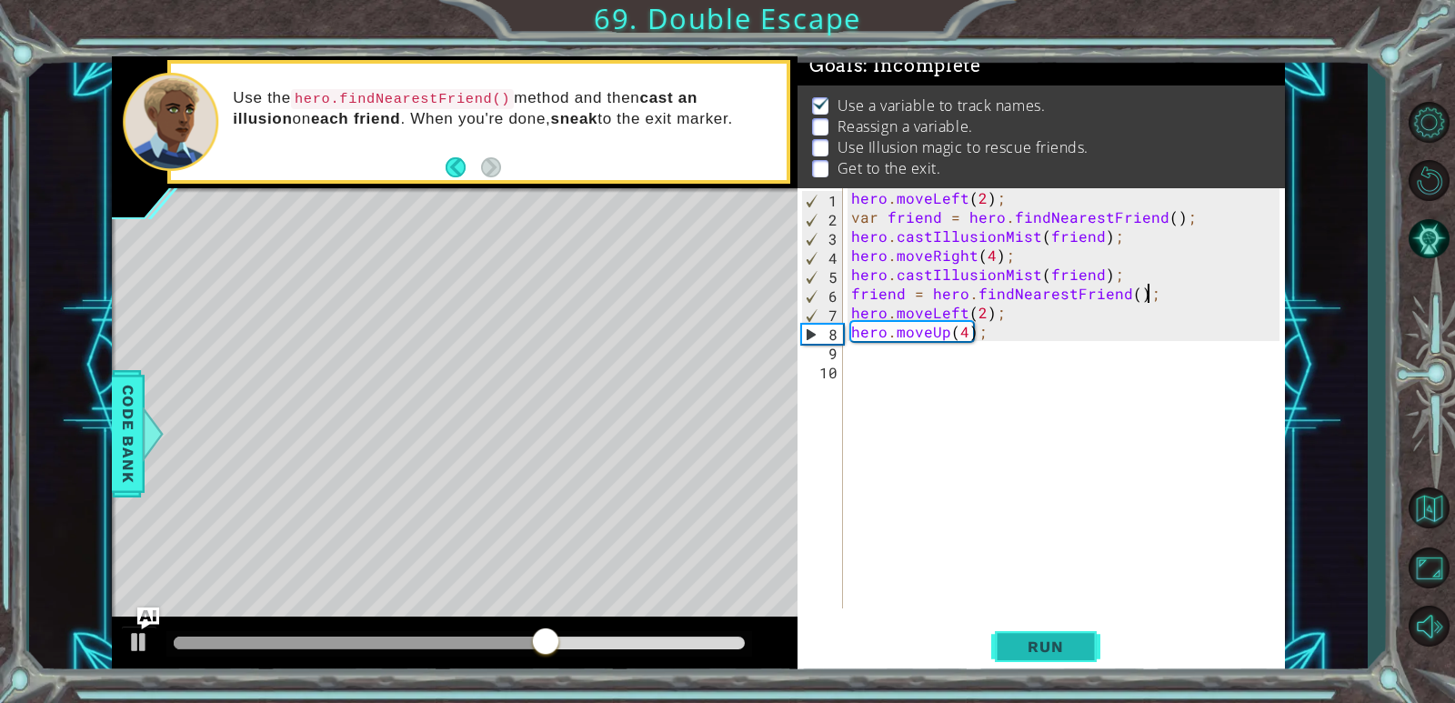
click at [1039, 635] on button "Run" at bounding box center [1045, 647] width 109 height 49
click at [1151, 303] on div "hero . moveLeft ( 2 ) ; var friend = hero . findNearestFriend ( ) ; hero . cast…" at bounding box center [1068, 417] width 441 height 458
click at [1162, 296] on div "hero . moveLeft ( 2 ) ; var friend = hero . findNearestFriend ( ) ; hero . cast…" at bounding box center [1068, 417] width 441 height 458
type textarea "friend = hero.findNearestFriend();"
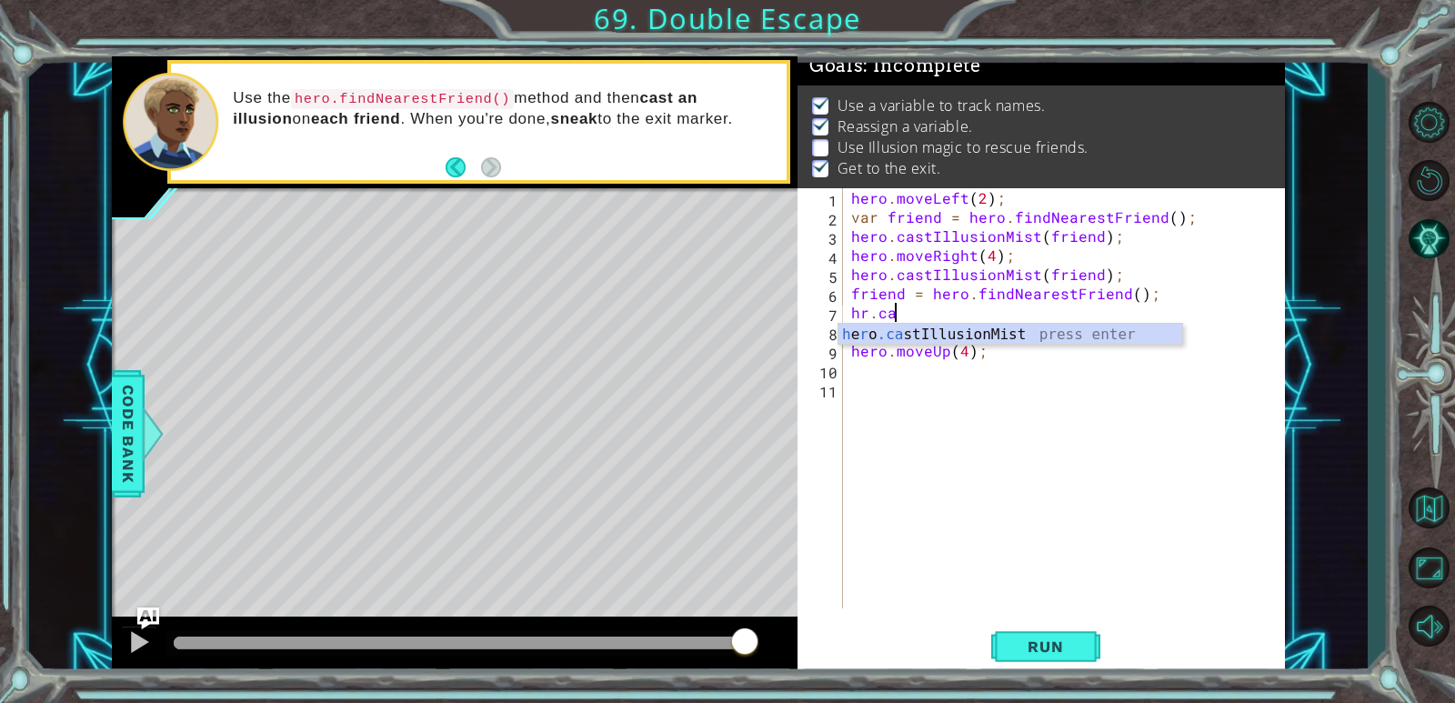
scroll to position [0, 2]
click at [1084, 340] on div "h e r o .cas tIllusionMist press enter" at bounding box center [1010, 356] width 344 height 65
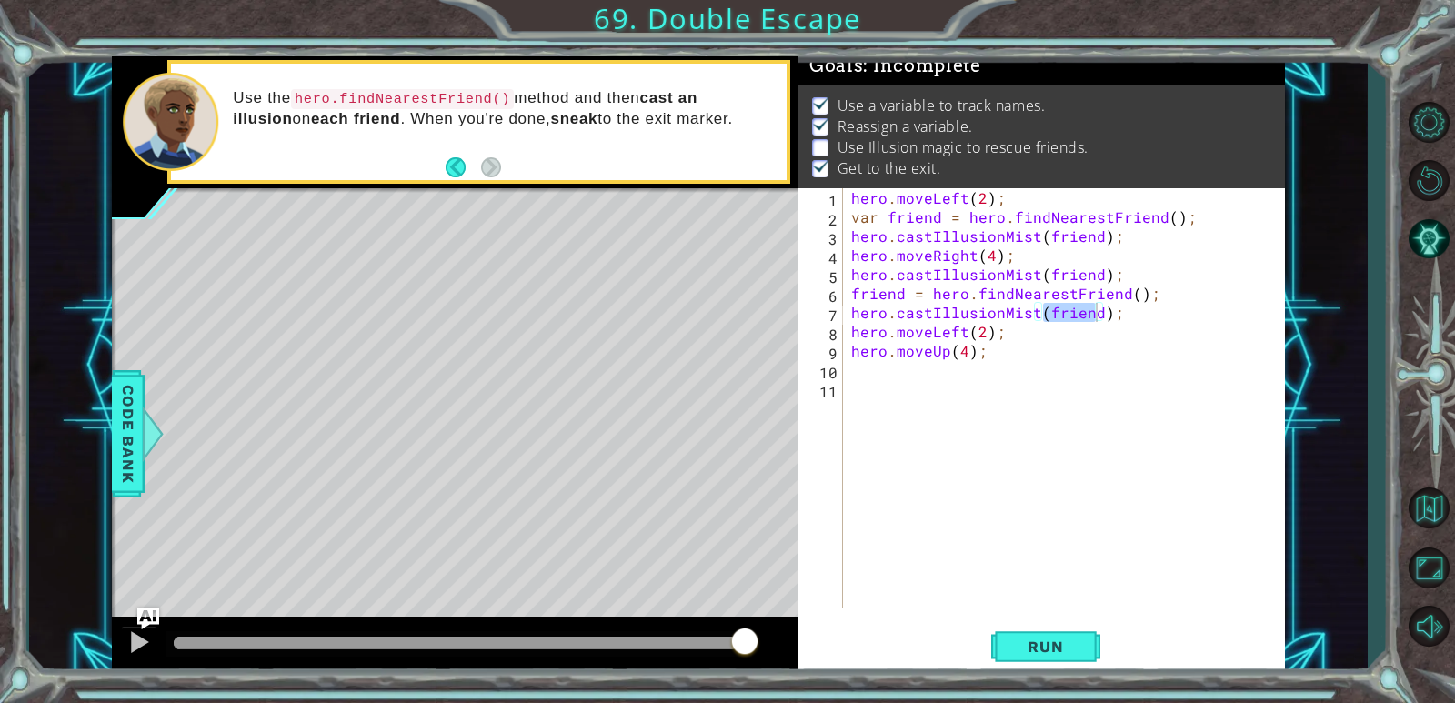
click at [1093, 684] on div "1 ההההההההההההההההההההההההההההההההההההההההההההההההההההההההההההההההההההההההההההה…" at bounding box center [727, 351] width 1455 height 703
click at [1089, 653] on button "Run" at bounding box center [1045, 647] width 109 height 49
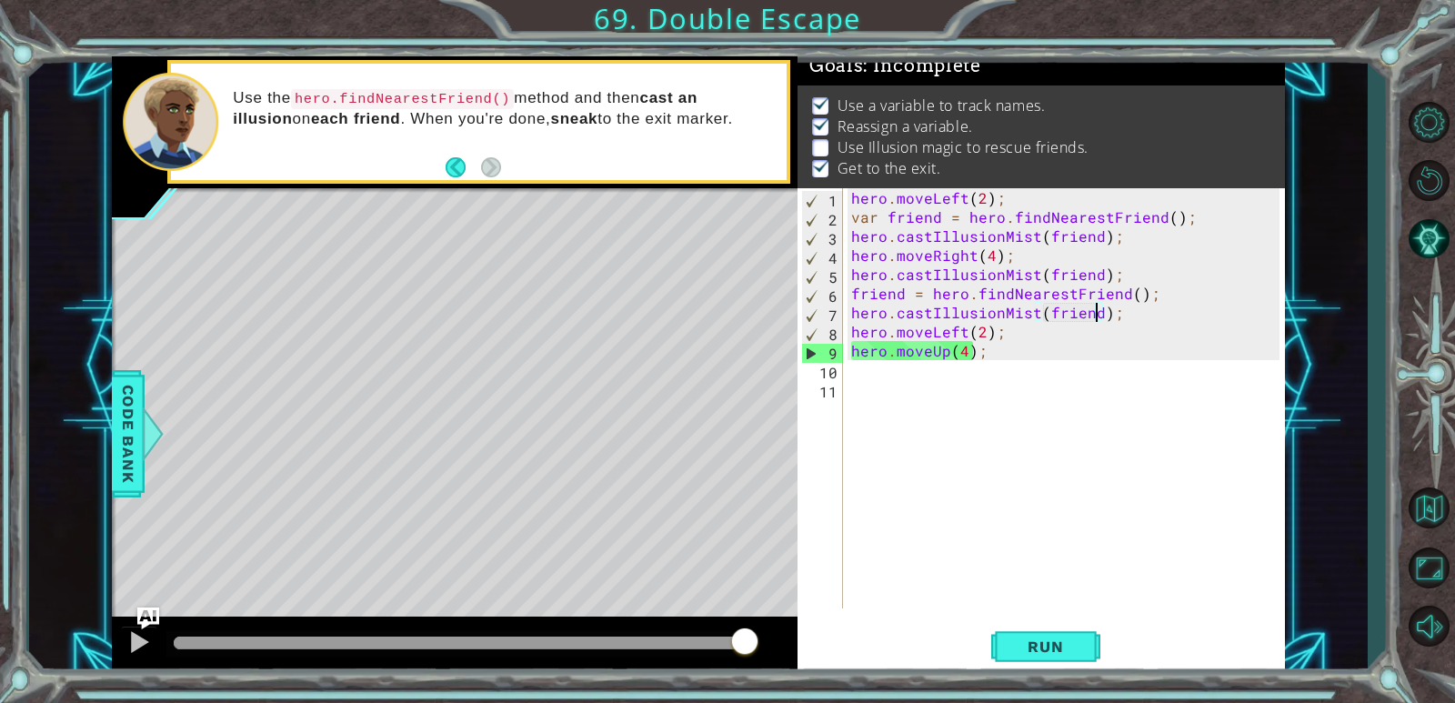
drag, startPoint x: 572, startPoint y: 644, endPoint x: 906, endPoint y: 648, distance: 333.8
click at [905, 648] on div "1 ההההההההההההההההההההההההההההההההההההההההההההההההההההההההההההההההההההההההההההה…" at bounding box center [698, 365] width 1172 height 618
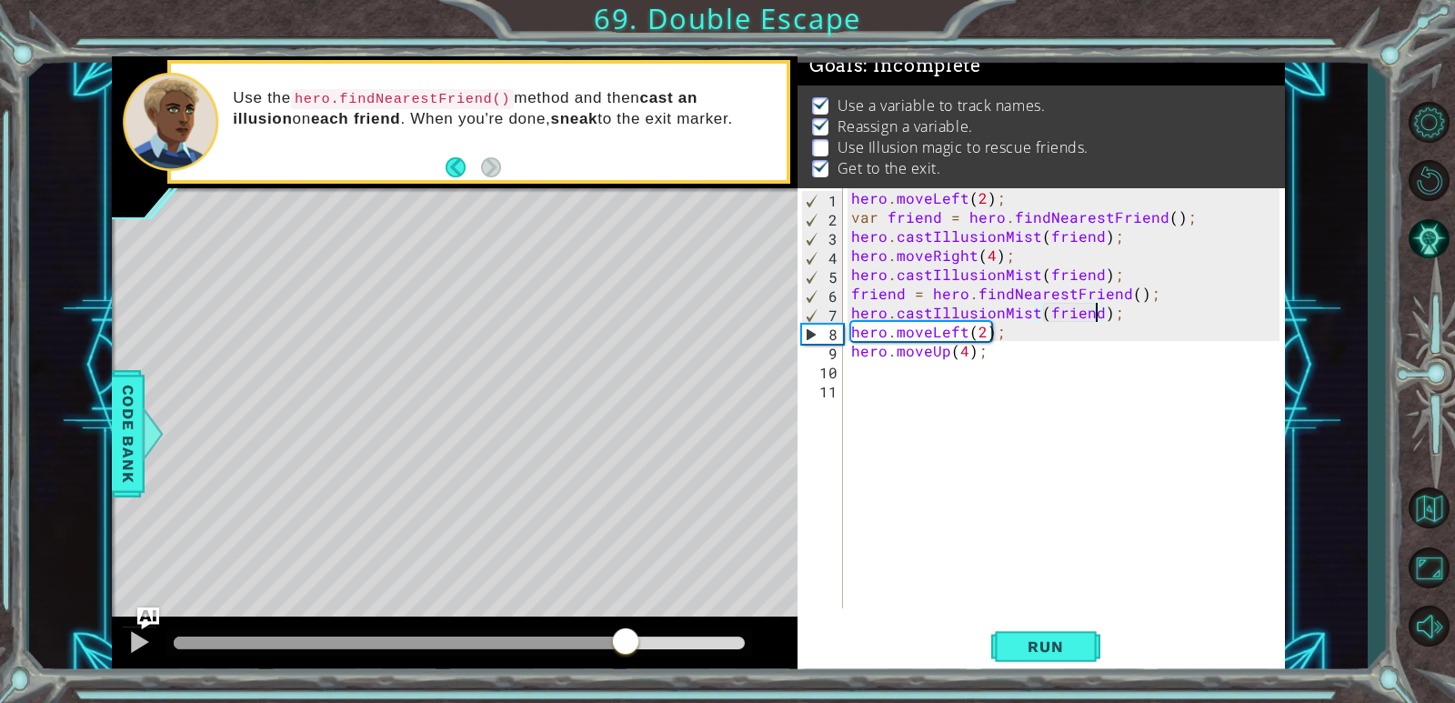
drag, startPoint x: 626, startPoint y: 637, endPoint x: 816, endPoint y: 678, distance: 194.4
click at [816, 678] on div "1 ההההההההההההההההההההההההההההההההההההההההההההההההההההההההההההההההההההההההההההה…" at bounding box center [727, 351] width 1455 height 703
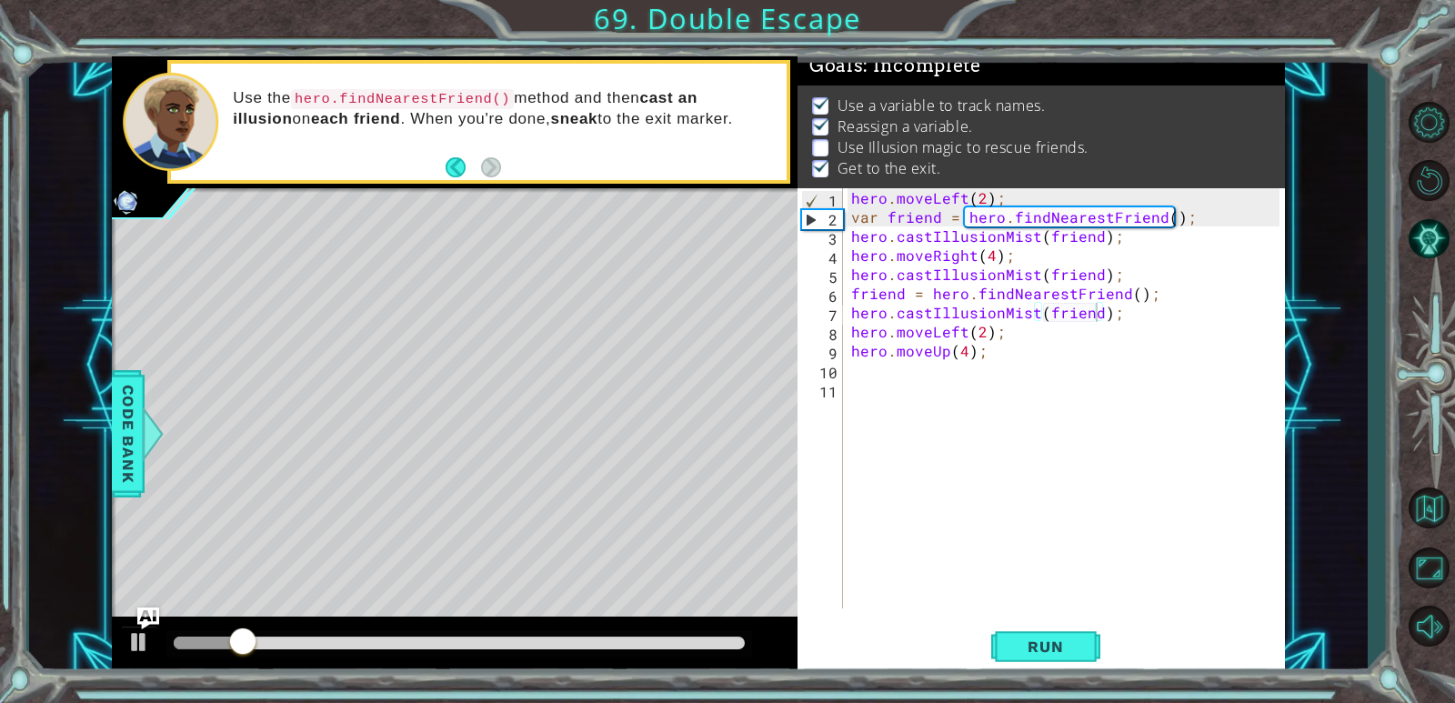
drag, startPoint x: 351, startPoint y: 619, endPoint x: 355, endPoint y: 637, distance: 18.5
click at [355, 637] on div at bounding box center [455, 646] width 686 height 58
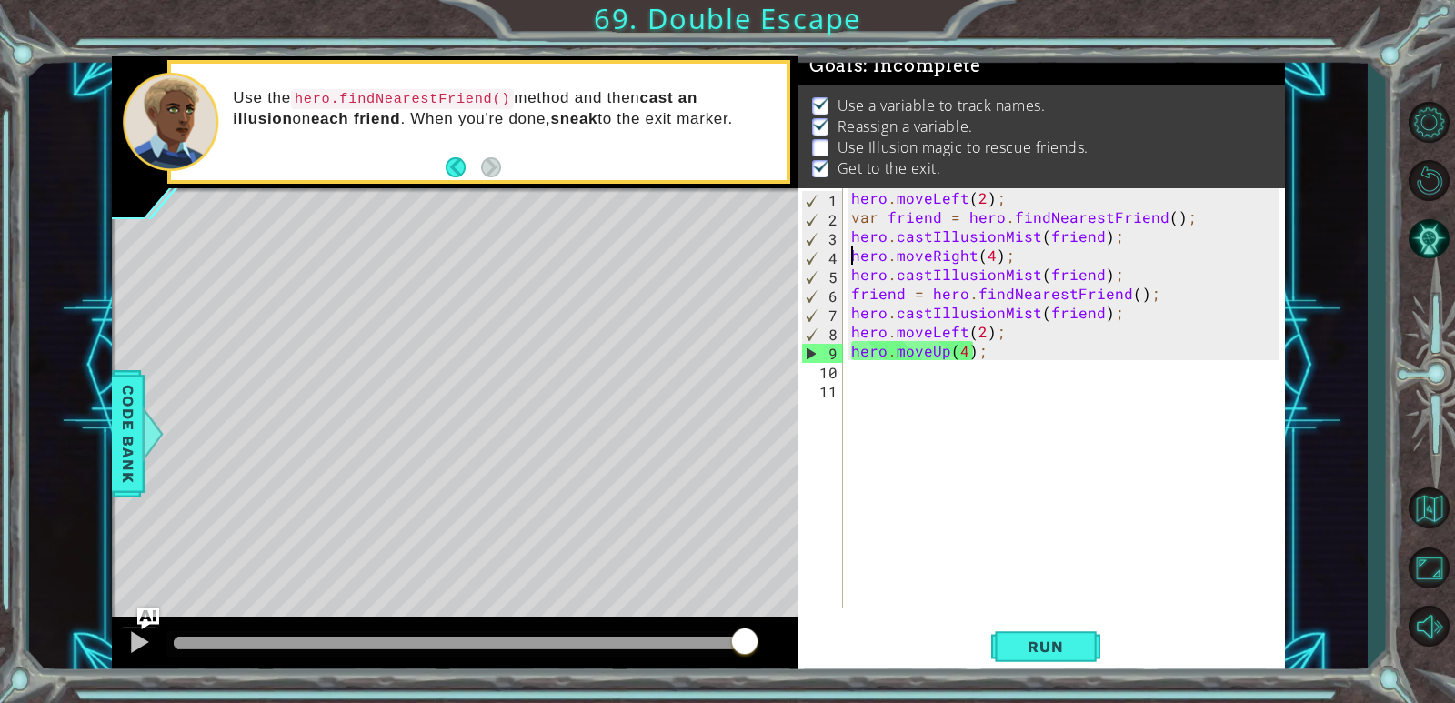
click at [852, 264] on div "hero . moveLeft ( 2 ) ; var friend = hero . findNearestFriend ( ) ; hero . cast…" at bounding box center [1068, 417] width 441 height 458
drag, startPoint x: 855, startPoint y: 275, endPoint x: 1116, endPoint y: 282, distance: 261.1
click at [1116, 282] on div "hero . moveLeft ( 2 ) ; var friend = hero . findNearestFriend ( ) ; hero . cast…" at bounding box center [1068, 417] width 441 height 458
type textarea "hero.castIllusionMist(friend);"
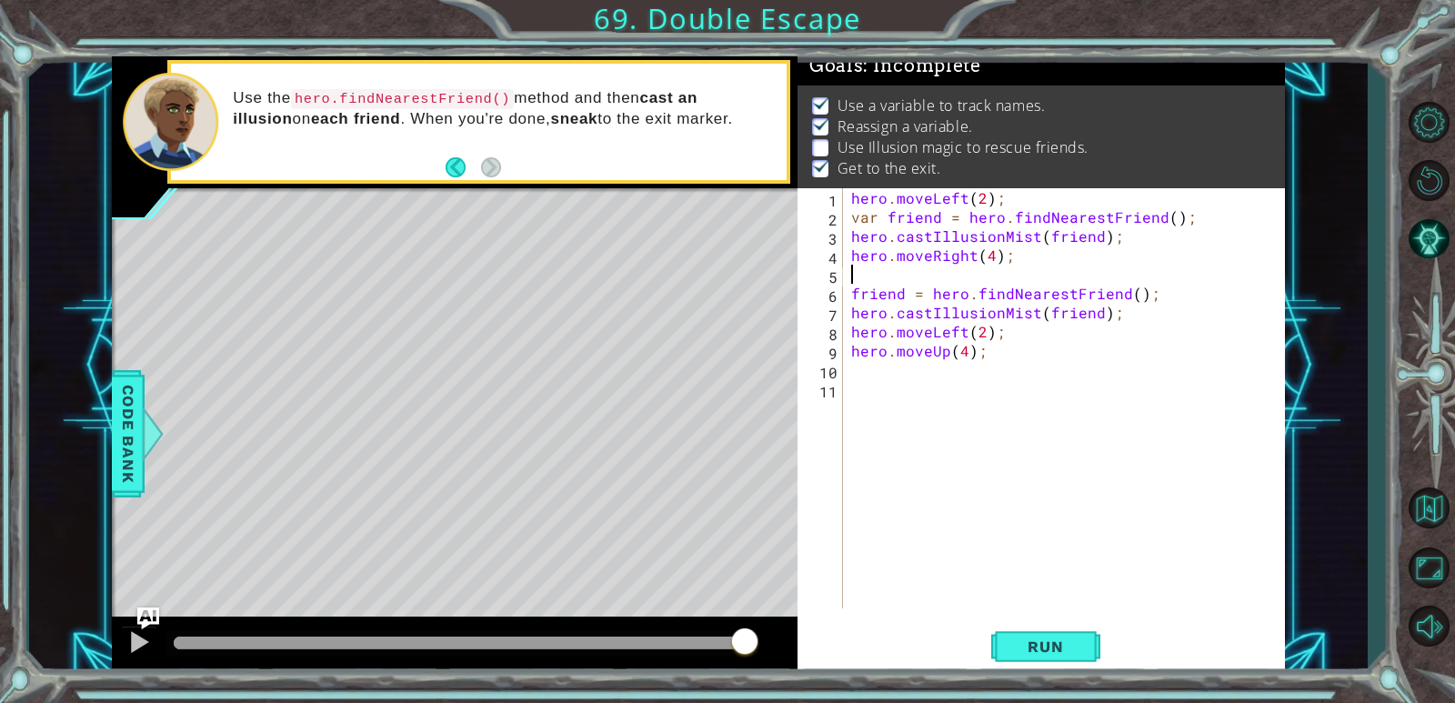
type textarea "hero.moveRight(4);"
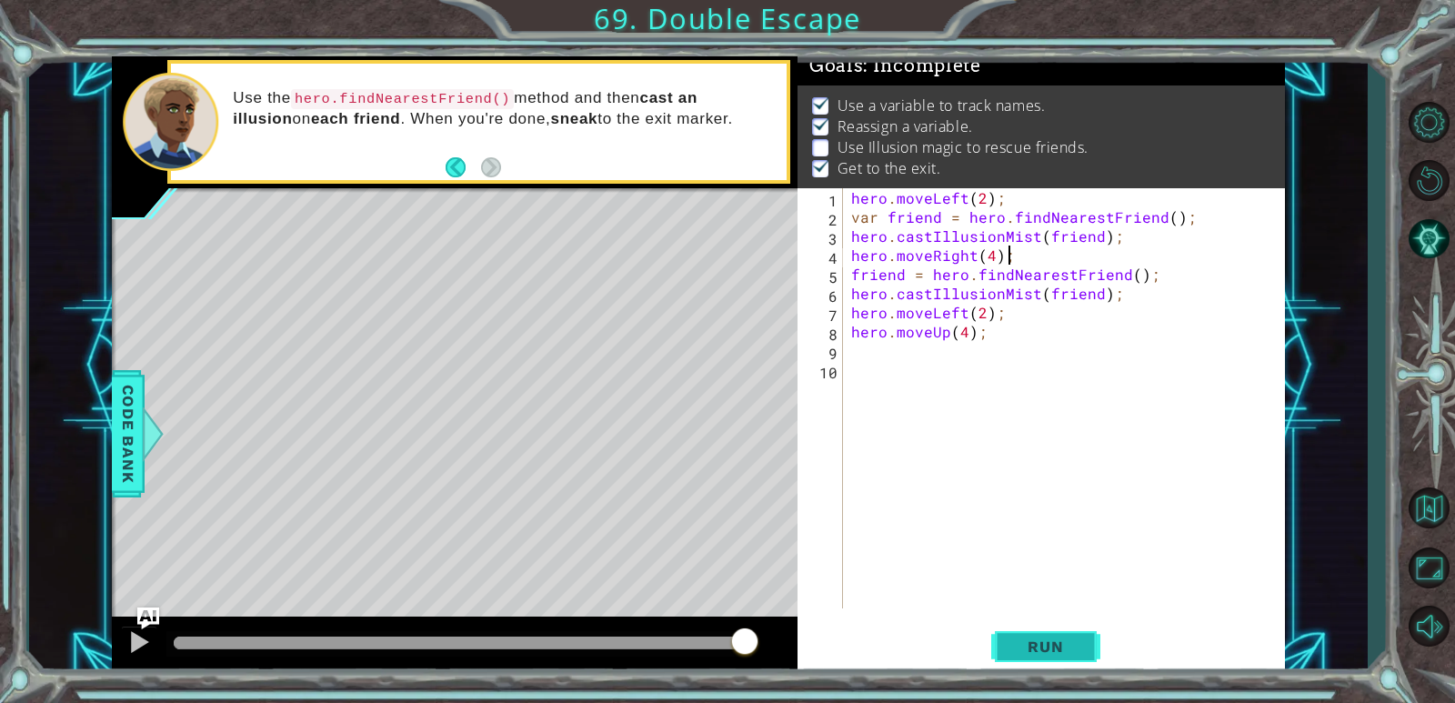
click at [1046, 646] on span "Run" at bounding box center [1045, 646] width 72 height 18
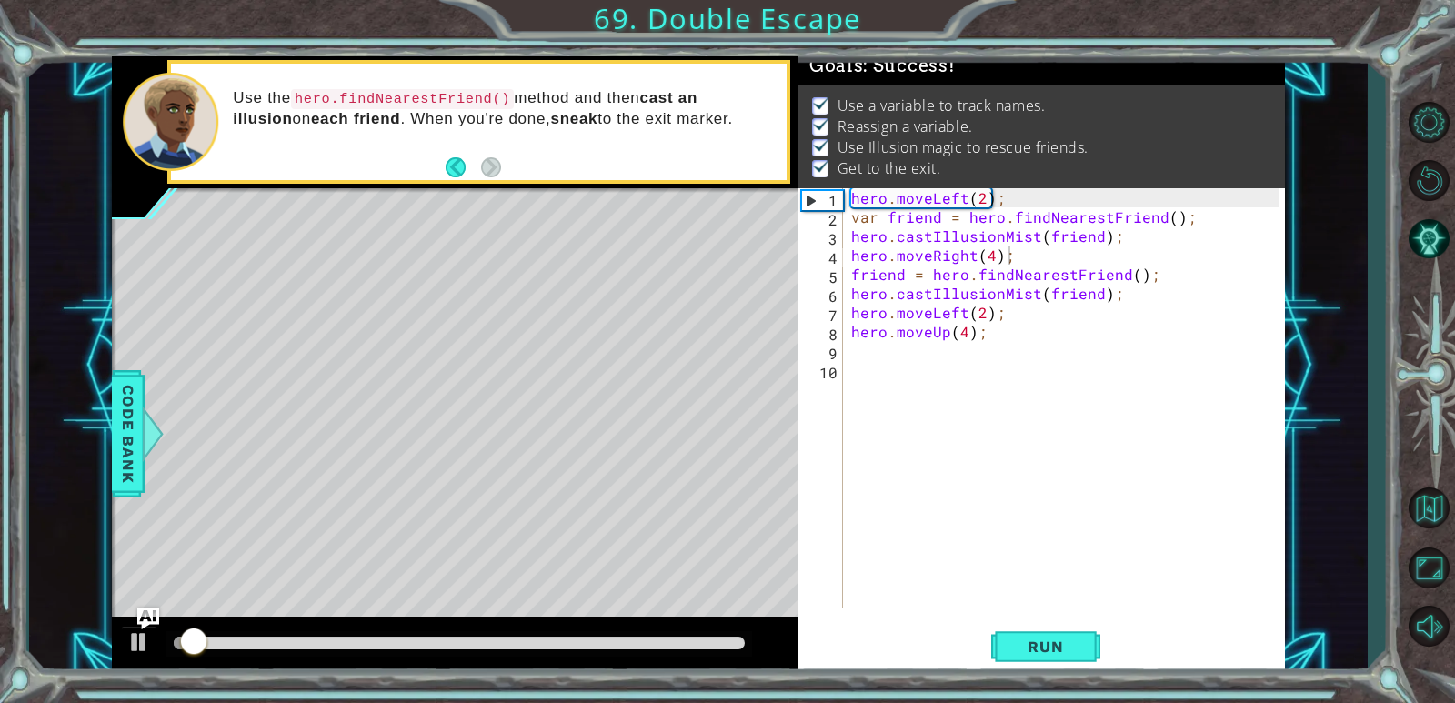
click at [719, 651] on div at bounding box center [459, 643] width 586 height 25
drag, startPoint x: 731, startPoint y: 650, endPoint x: 742, endPoint y: 650, distance: 10.9
click at [742, 650] on div at bounding box center [459, 643] width 586 height 25
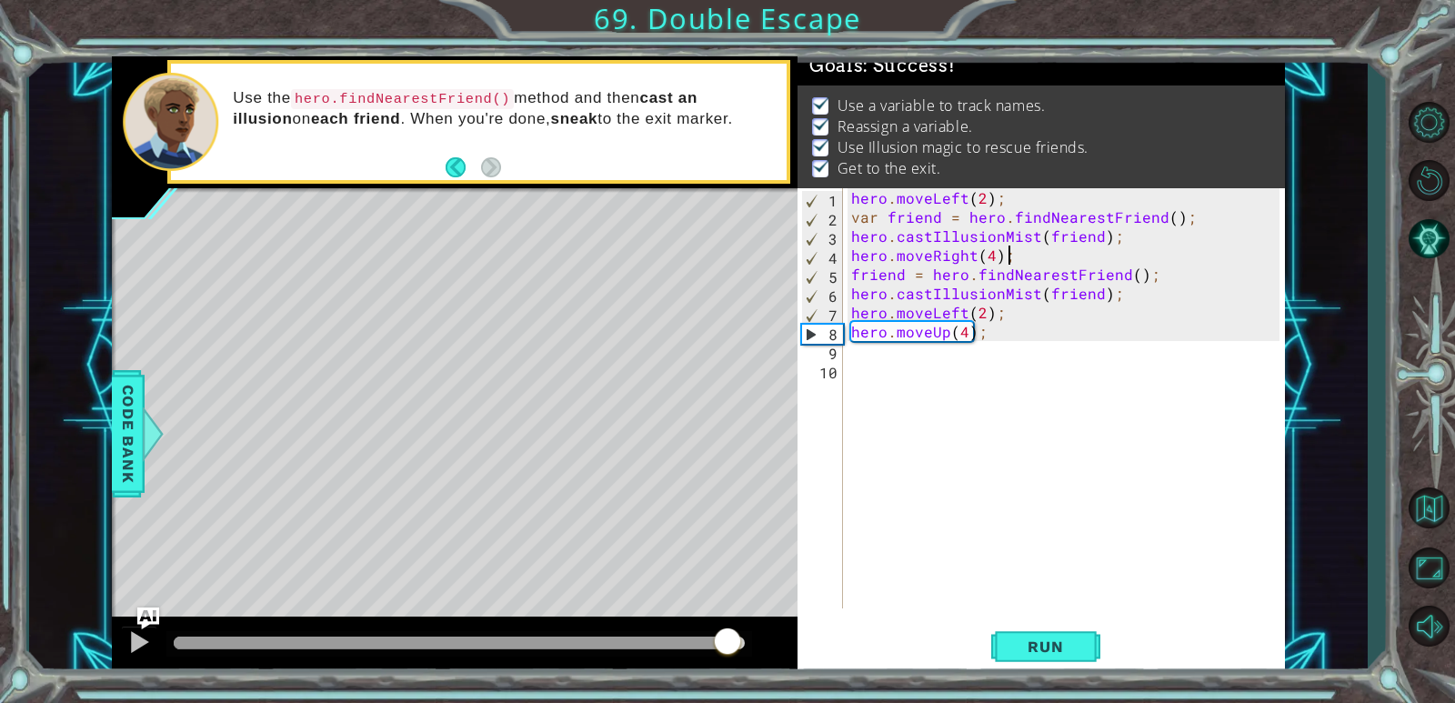
drag, startPoint x: 726, startPoint y: 641, endPoint x: 807, endPoint y: 650, distance: 81.4
click at [807, 650] on div "1 ההההההההההההההההההההההההההההההההההההההההההההההההההההההההההההההההההההההההההההה…" at bounding box center [698, 365] width 1172 height 618
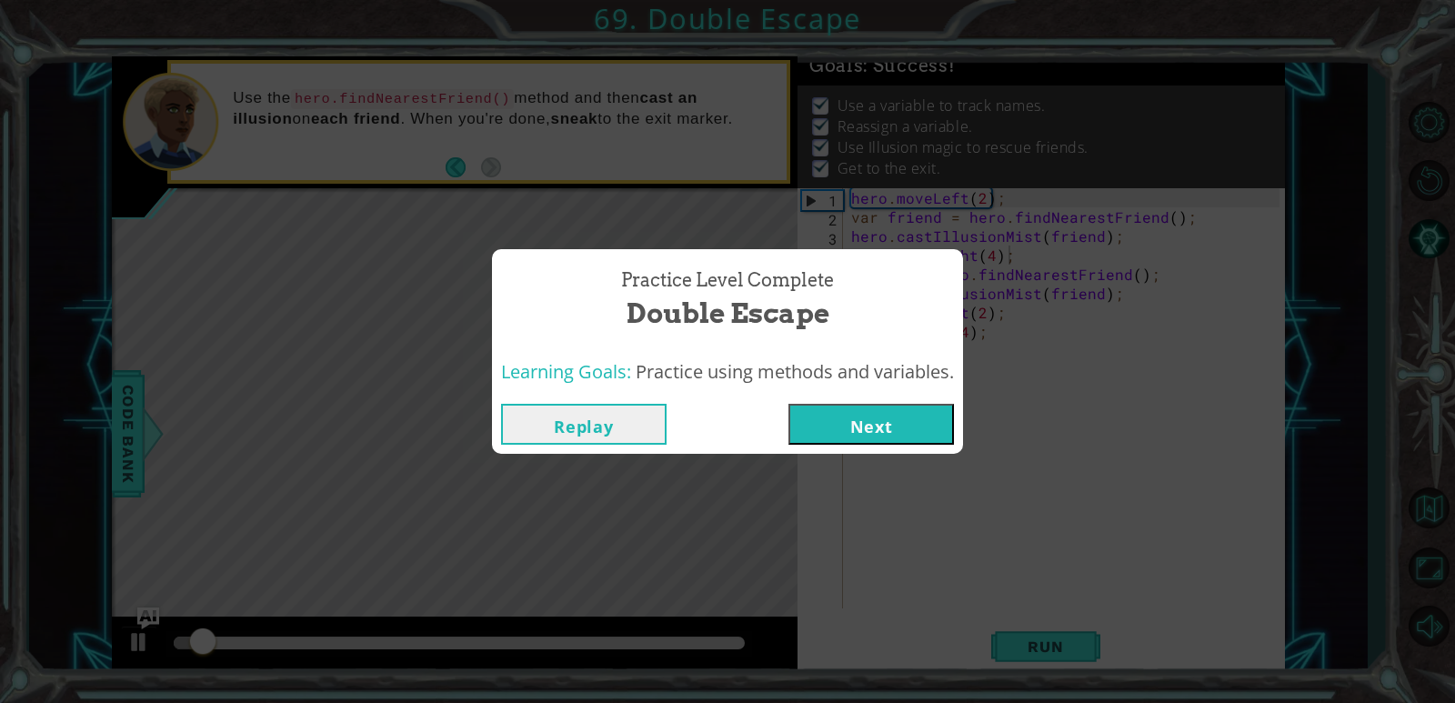
click at [841, 408] on button "Next" at bounding box center [871, 424] width 166 height 41
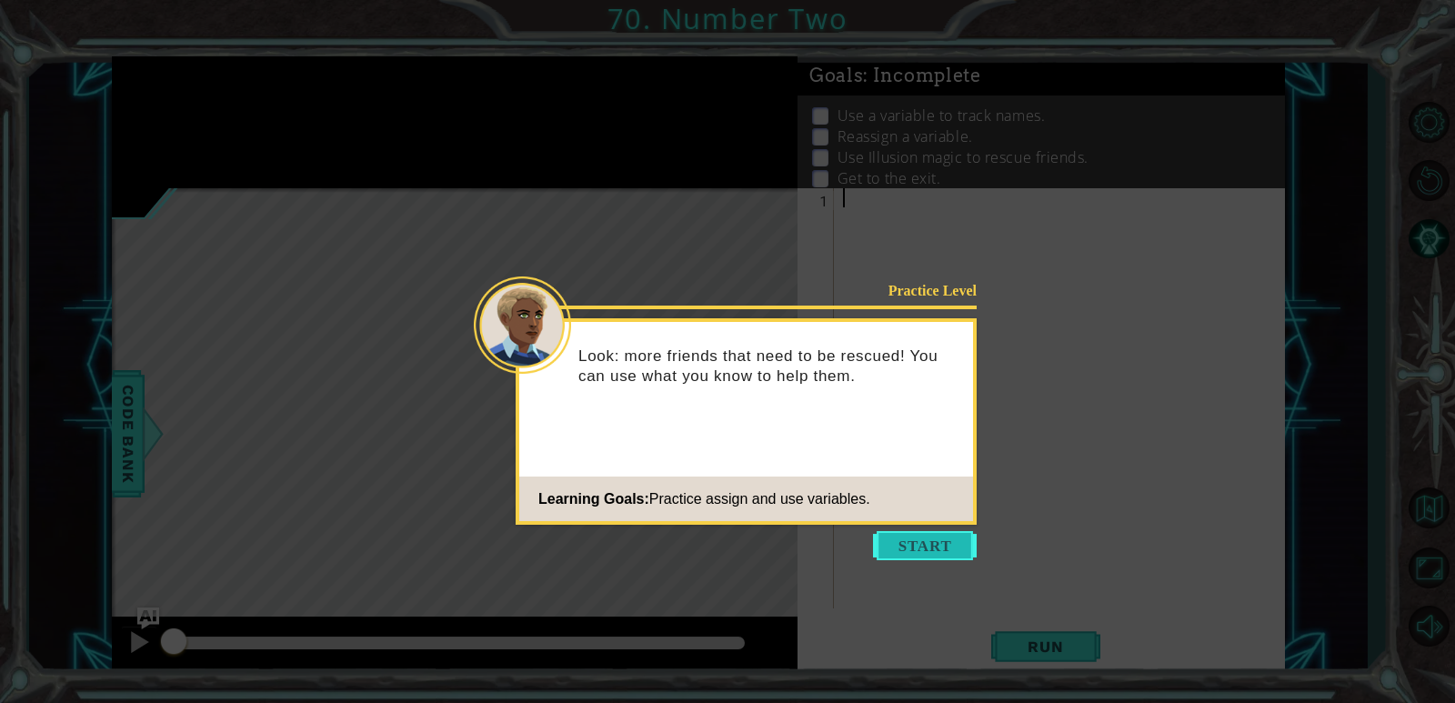
click at [908, 540] on button "Start" at bounding box center [925, 545] width 104 height 29
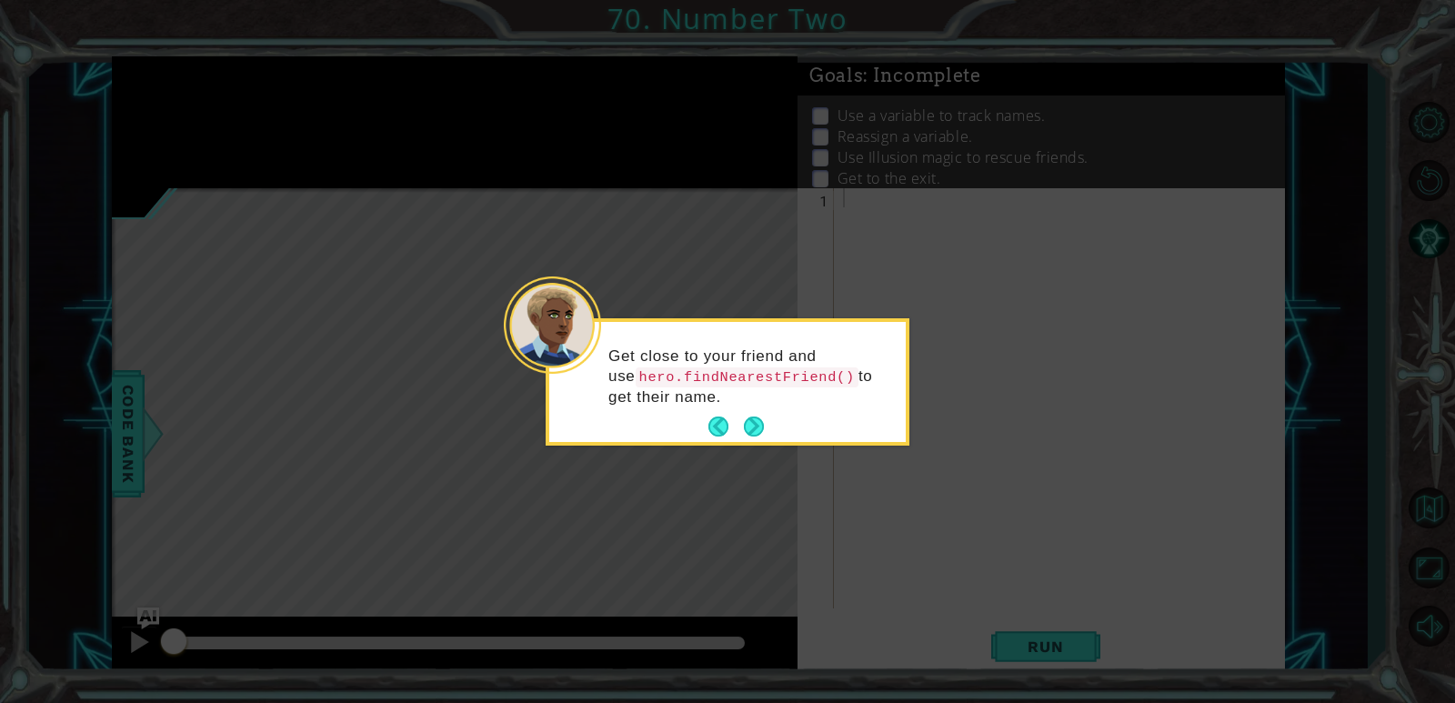
click at [1378, 513] on icon at bounding box center [727, 351] width 1455 height 703
click at [757, 423] on button "Next" at bounding box center [754, 427] width 20 height 20
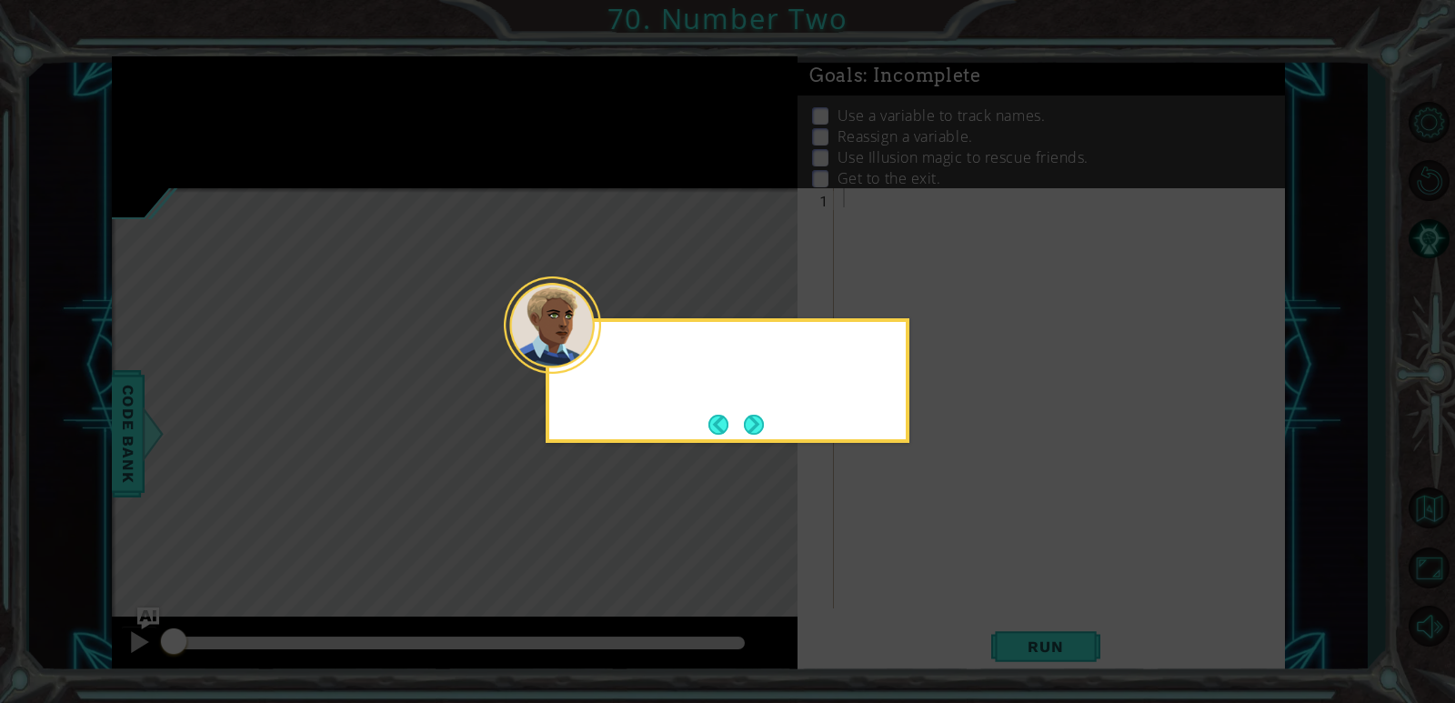
click at [757, 423] on button "Next" at bounding box center [754, 425] width 24 height 24
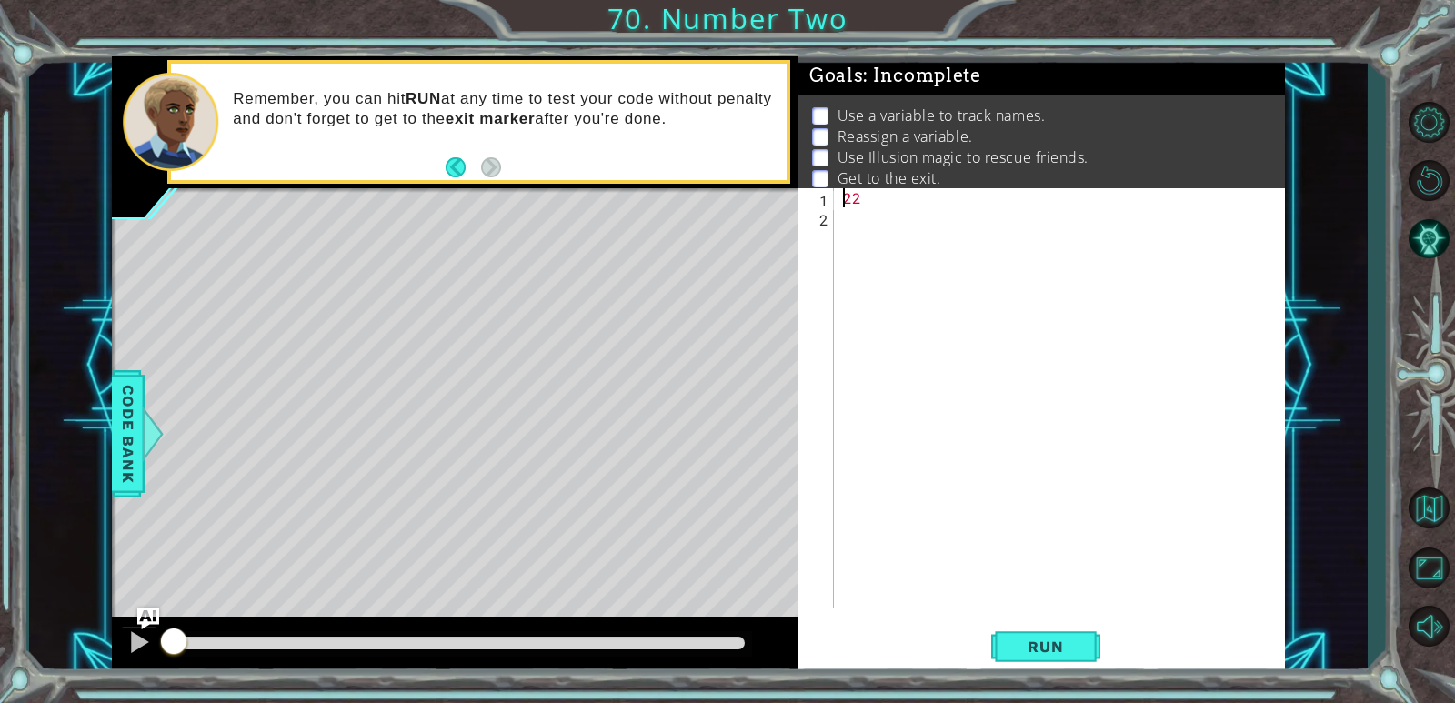
type textarea "1222"
drag, startPoint x: 925, startPoint y: 383, endPoint x: 891, endPoint y: 205, distance: 181.4
click at [891, 205] on div "11222" at bounding box center [1063, 417] width 449 height 458
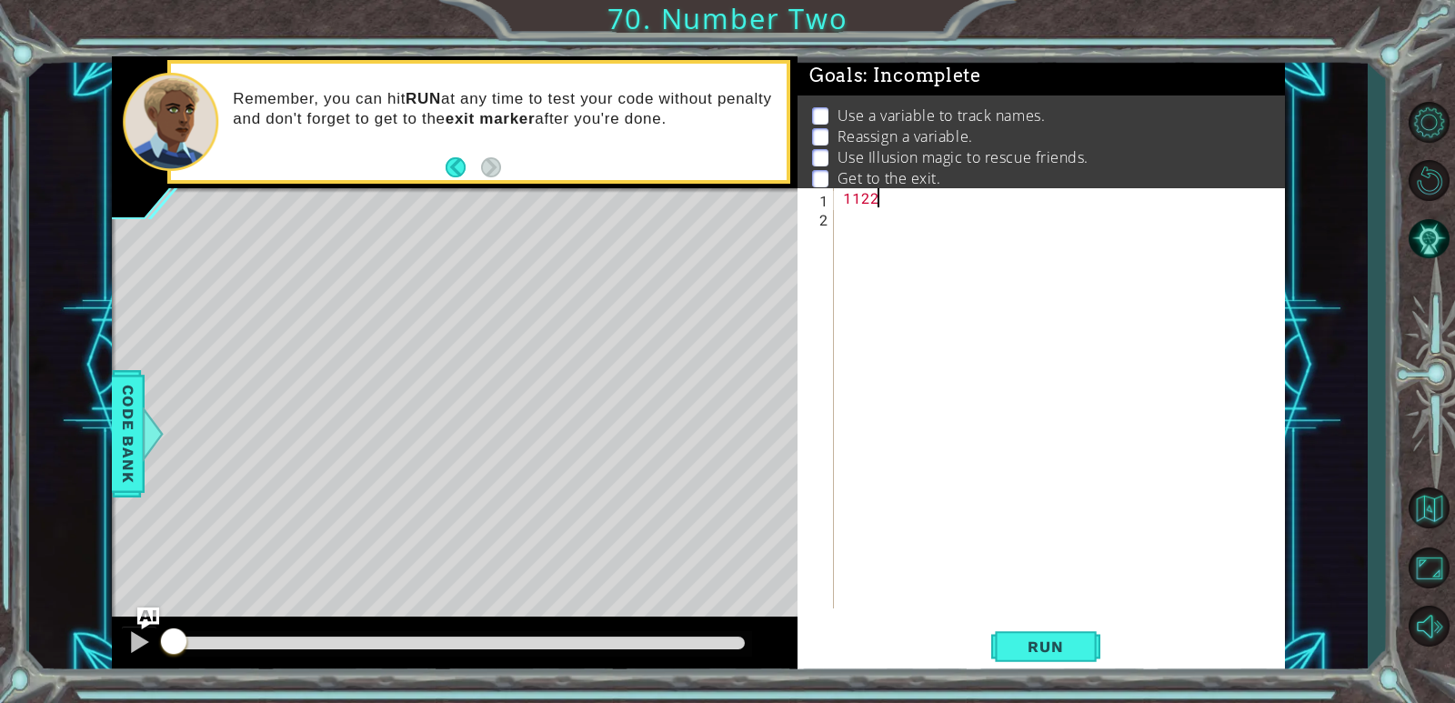
type textarea "1"
click at [1084, 453] on div at bounding box center [1063, 417] width 449 height 458
click at [847, 199] on div at bounding box center [1063, 417] width 449 height 458
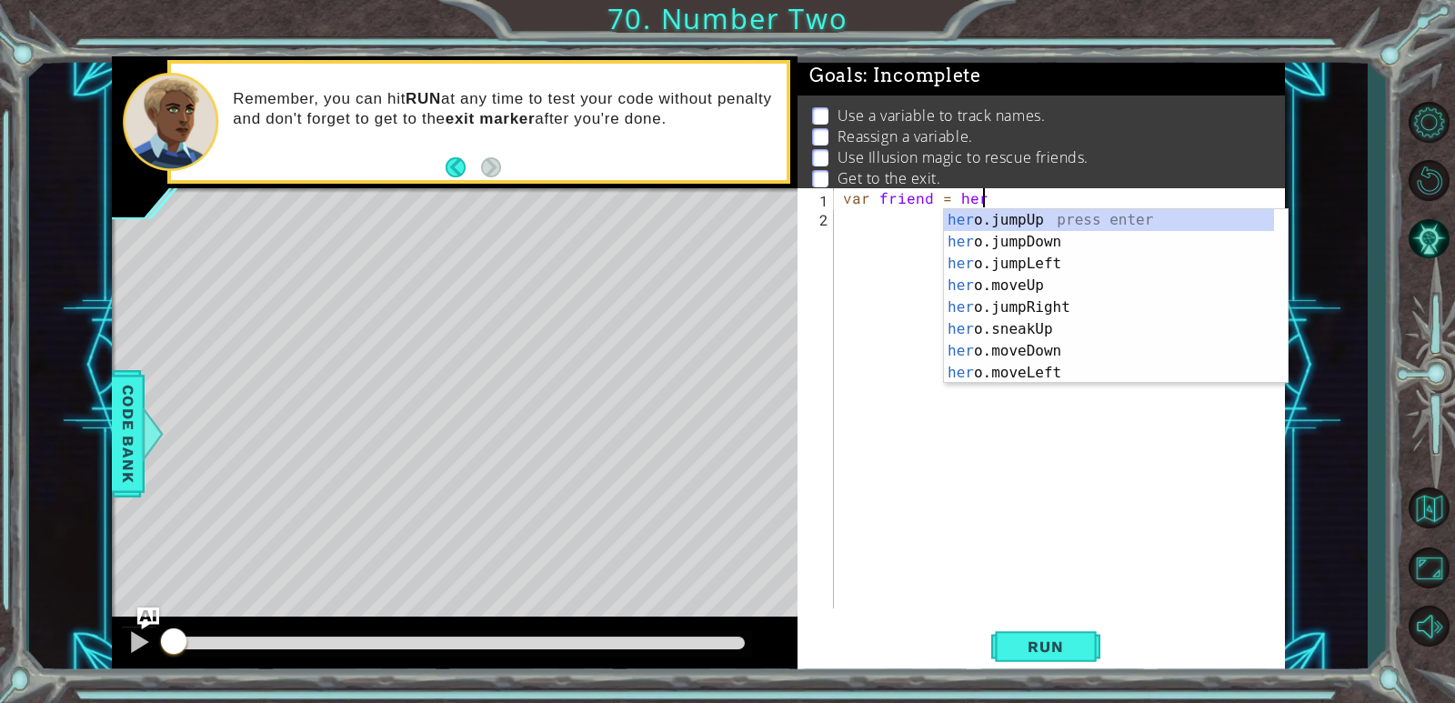
scroll to position [0, 8]
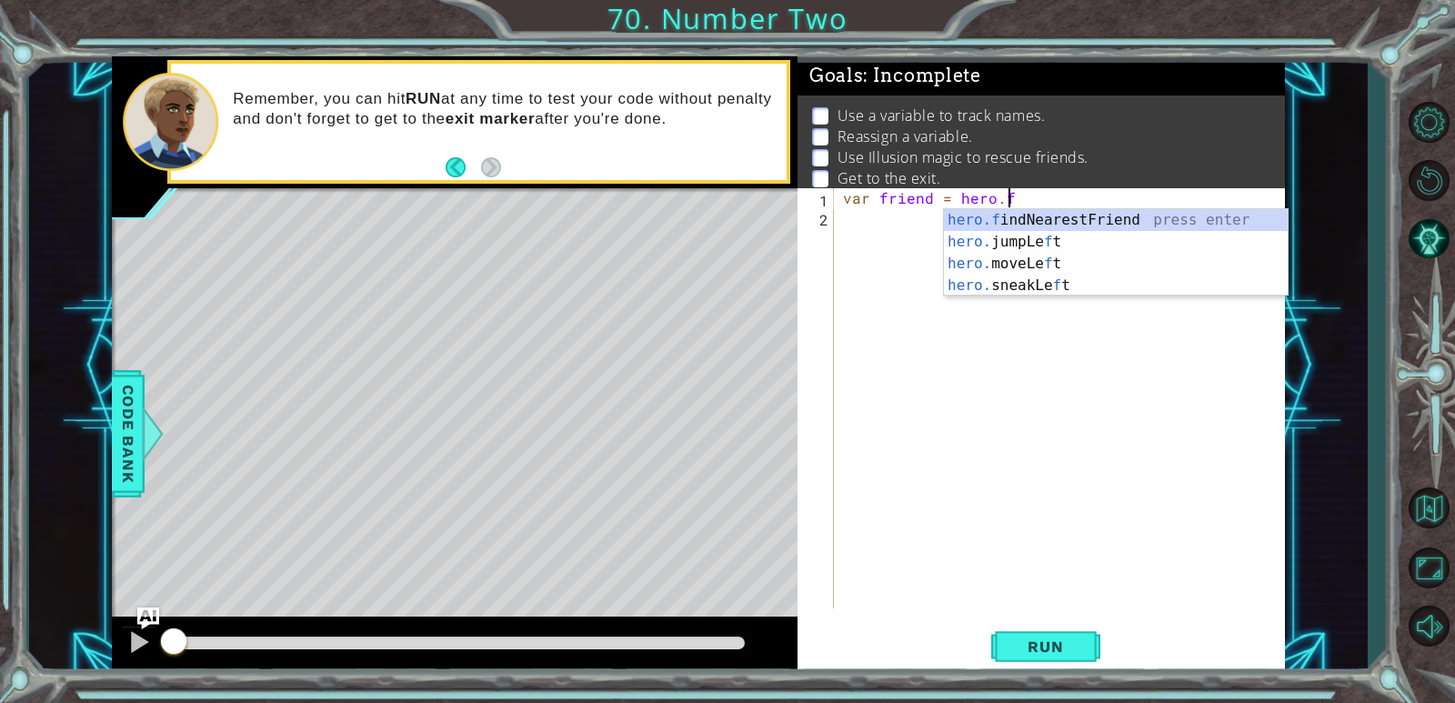
type textarea "var friend = hero.fi"
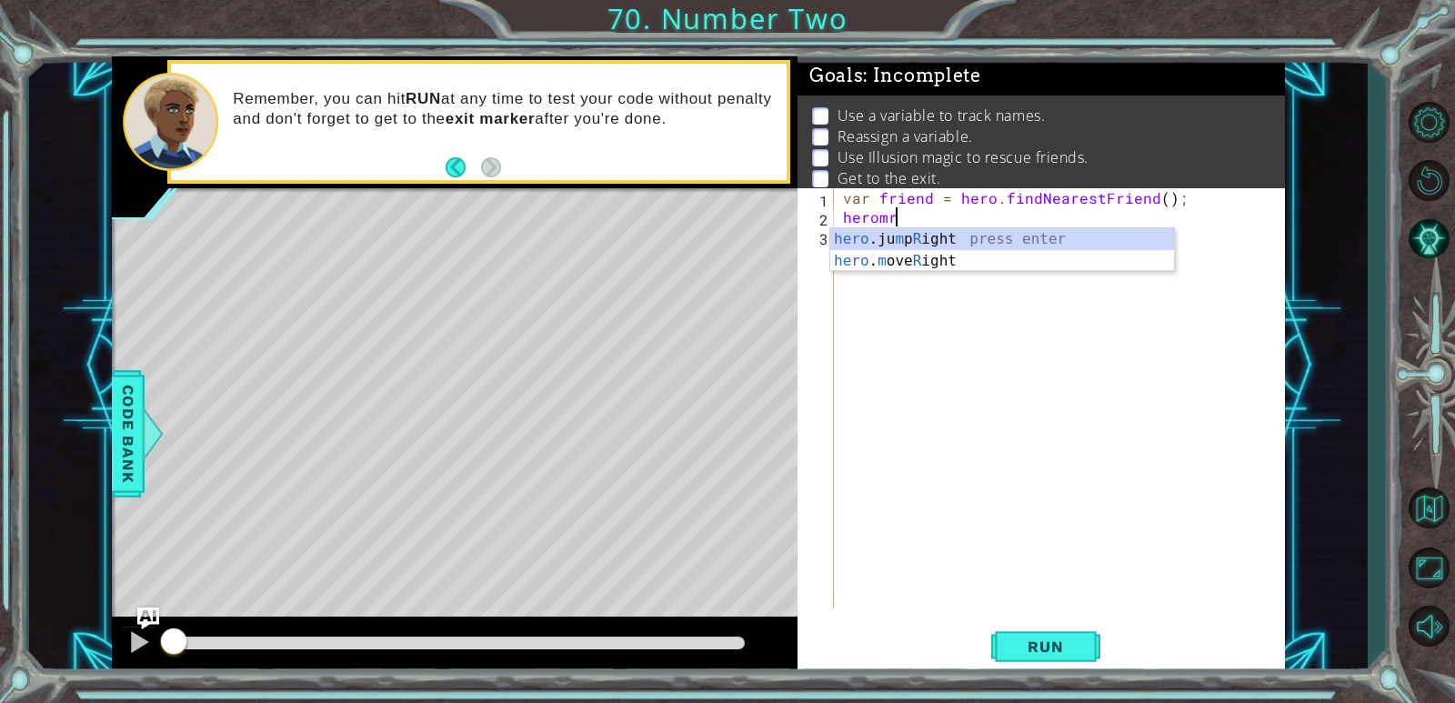
scroll to position [0, 2]
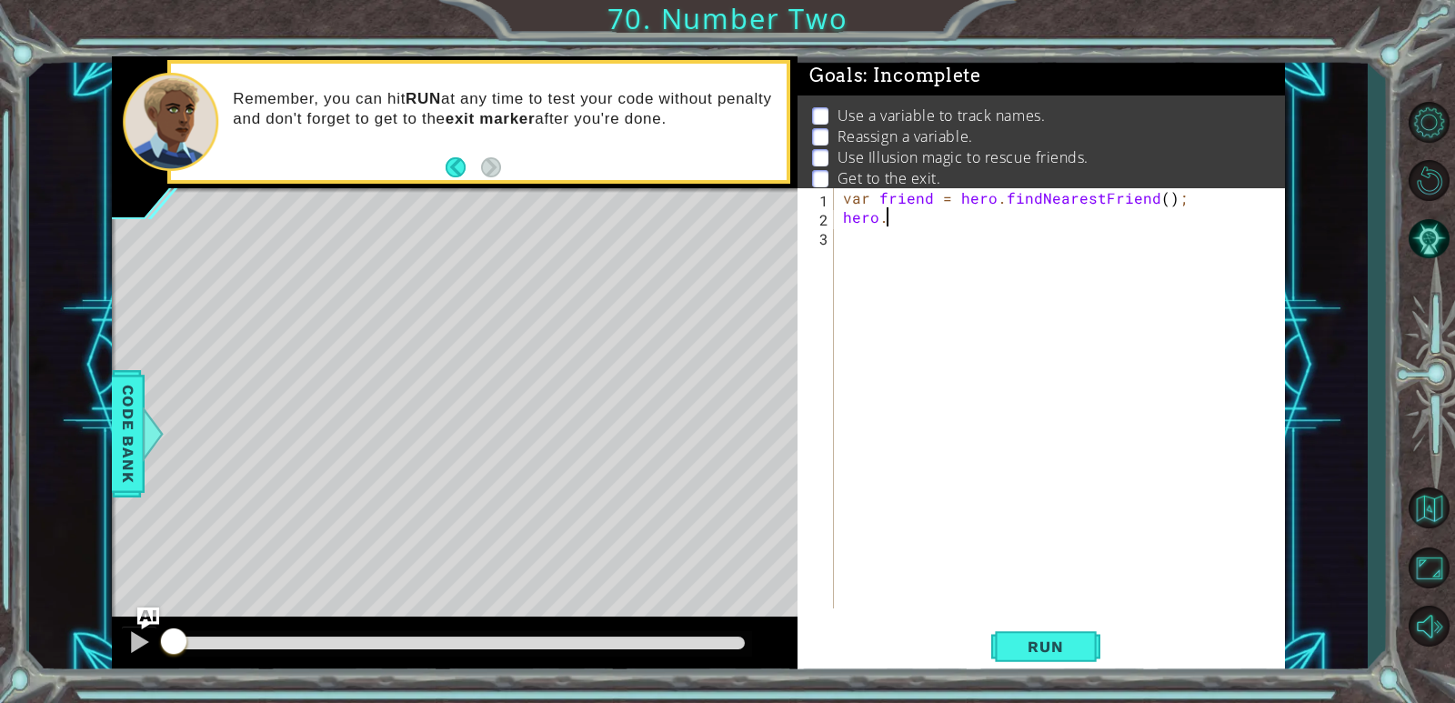
type textarea "hero"
type textarea "var steps = 2"
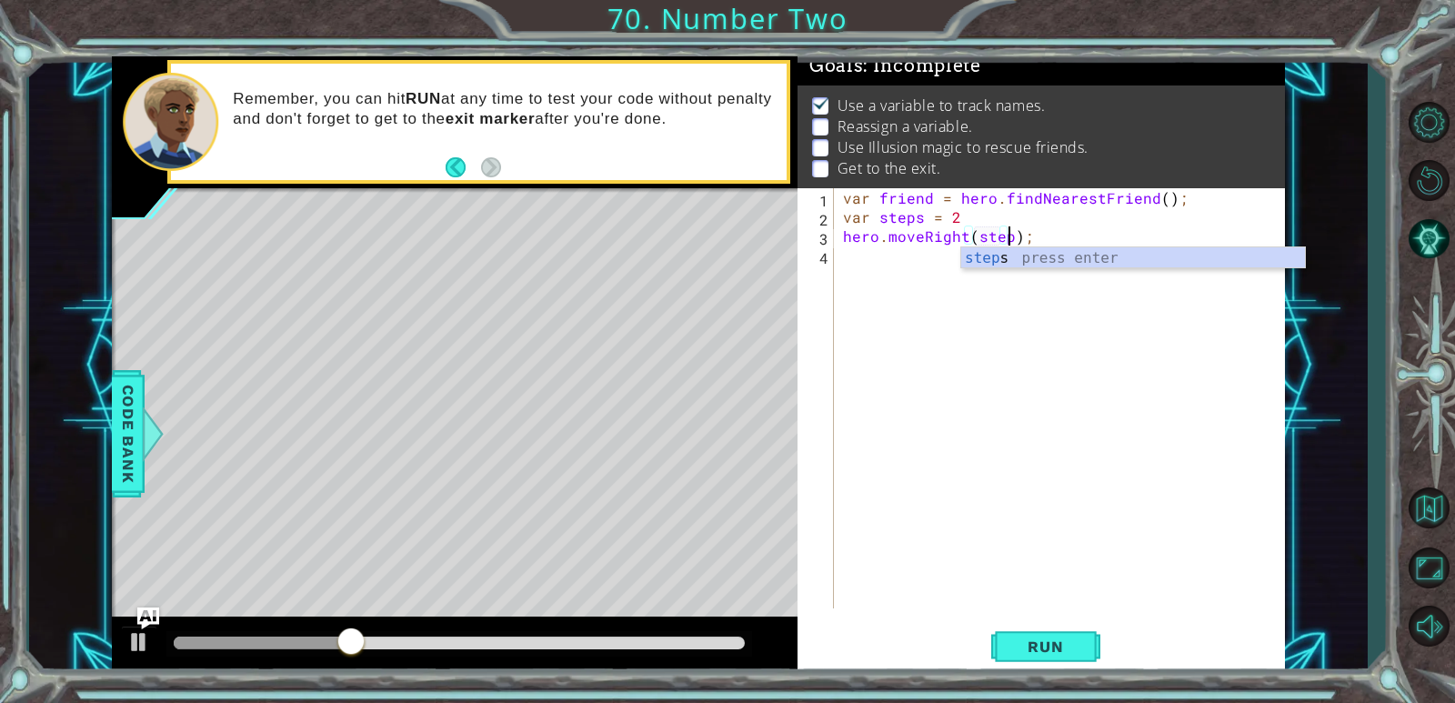
type textarea "hero.moveRight(steps);"
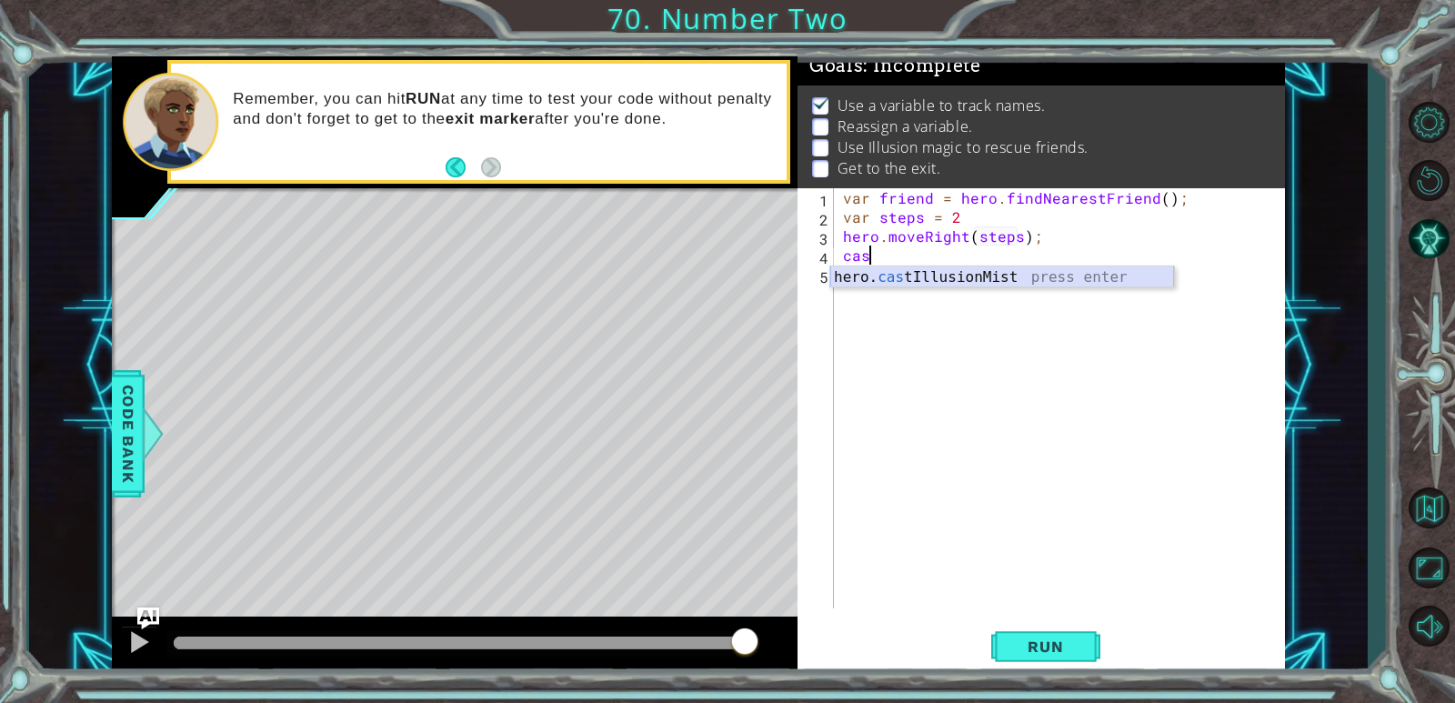
click at [963, 281] on div "hero. cas tIllusionMist press enter" at bounding box center [1002, 298] width 344 height 65
type textarea "hero.castIllusionMist(friend);"
click at [970, 270] on div "var friend = hero . findNearestFriend ( ) ; var steps = 2 hero . moveRight ( st…" at bounding box center [1063, 417] width 449 height 458
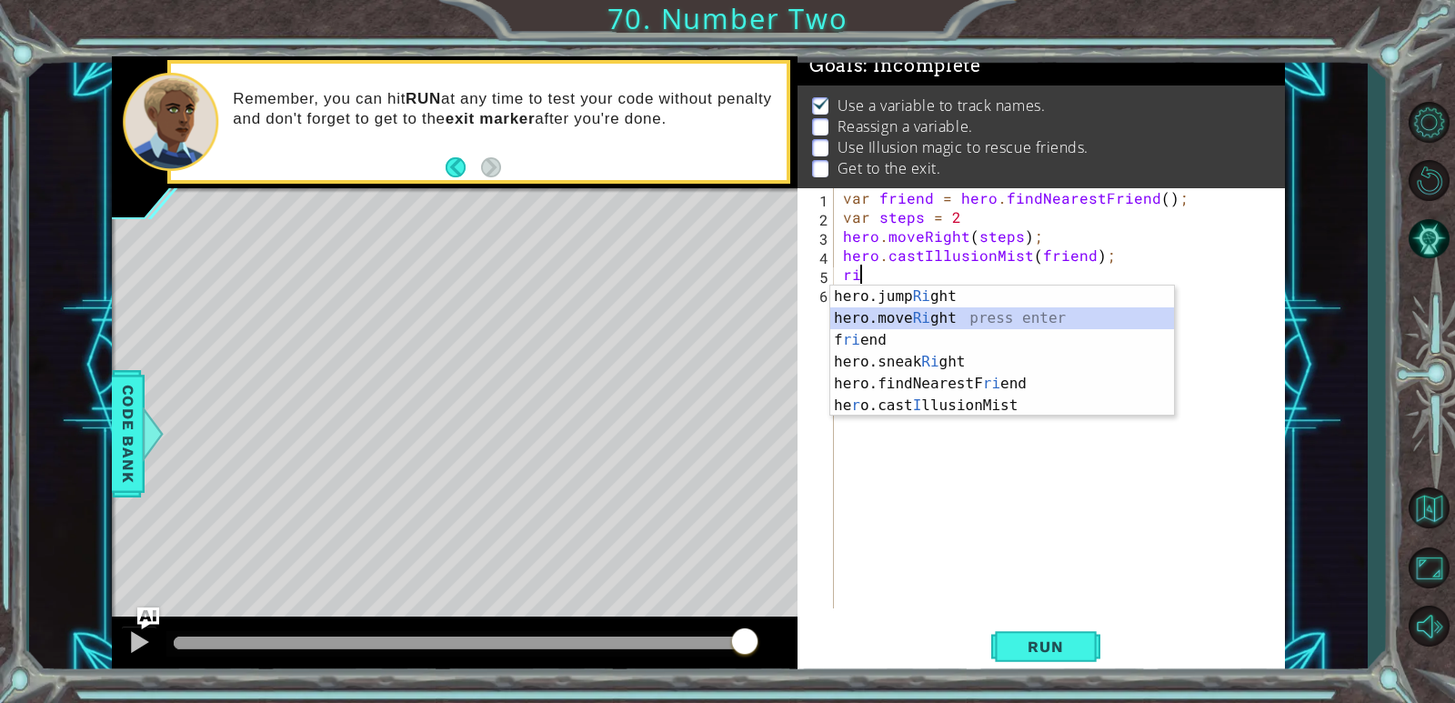
click at [938, 316] on div "hero.jump Ri ght press enter hero.move Ri ght press enter f ri end press enter …" at bounding box center [1002, 373] width 344 height 175
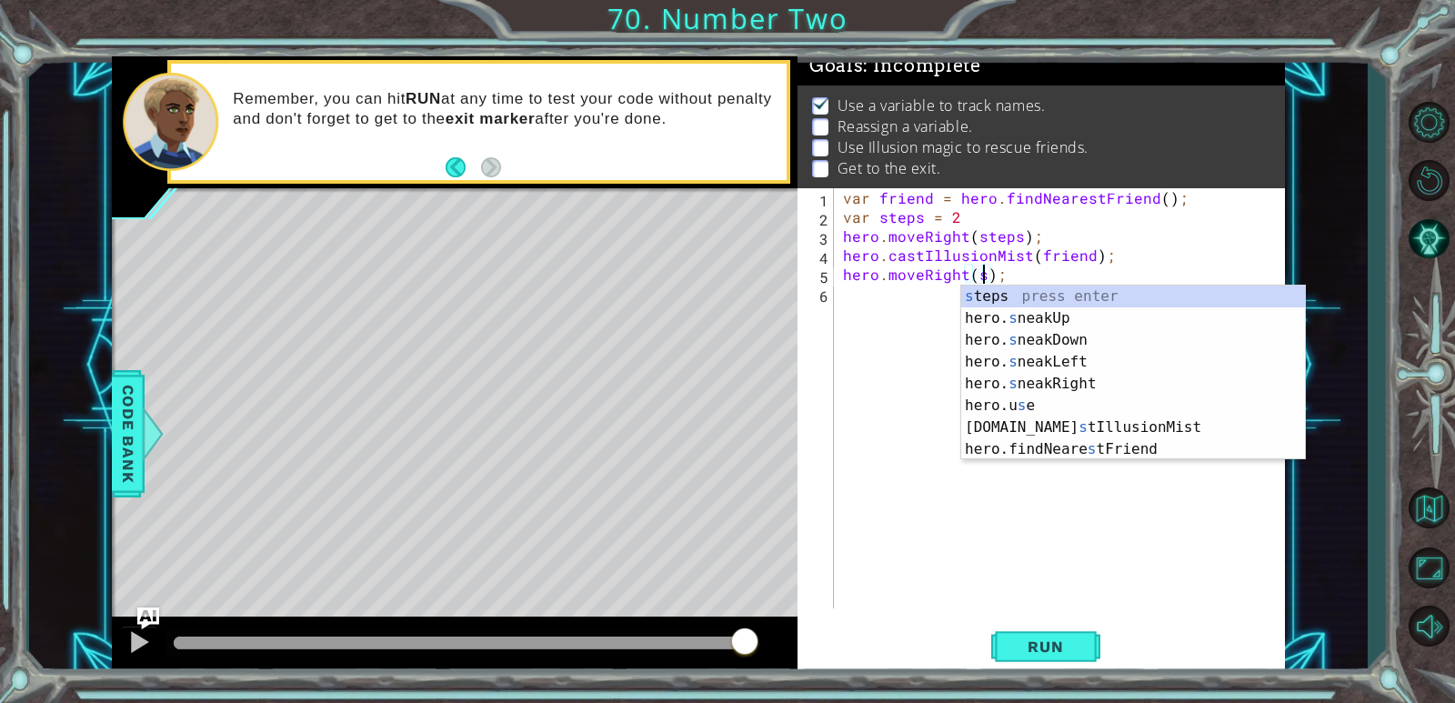
scroll to position [0, 9]
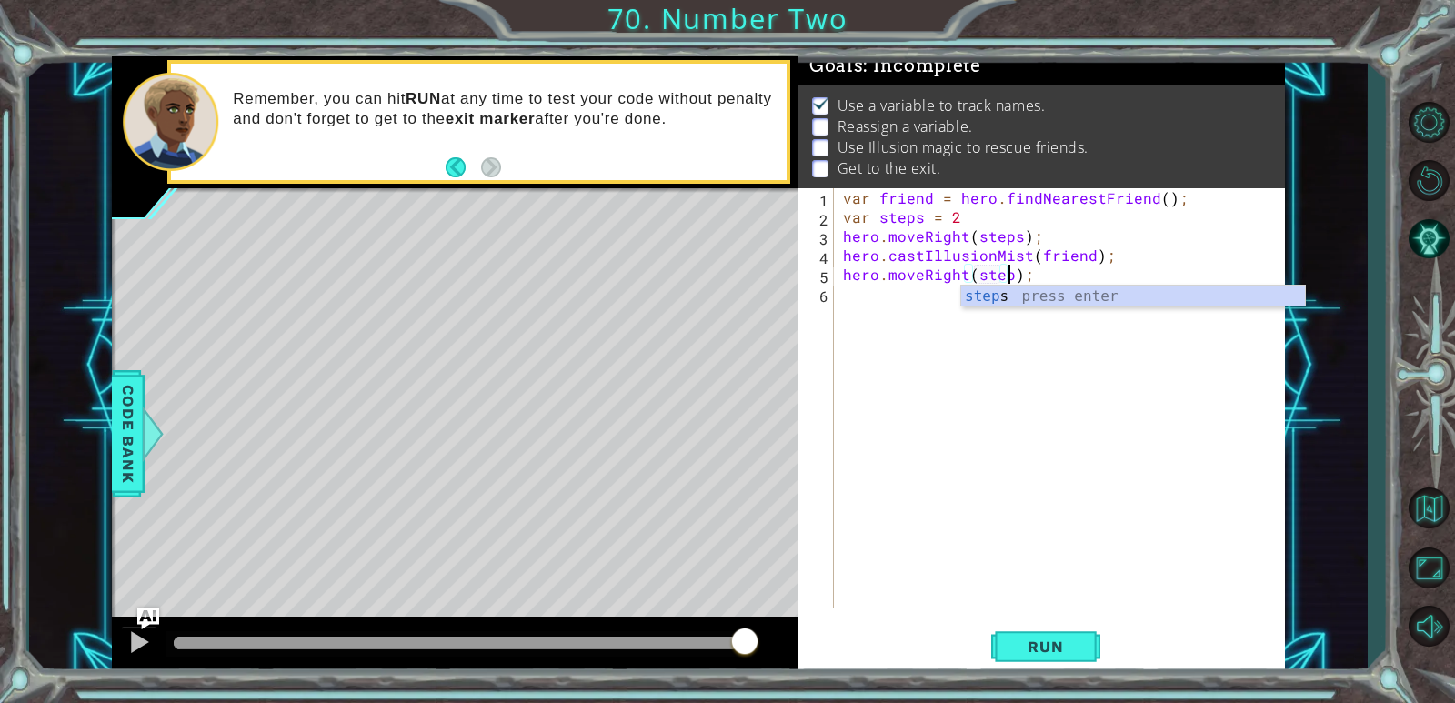
type textarea "hero.moveRight(steps);"
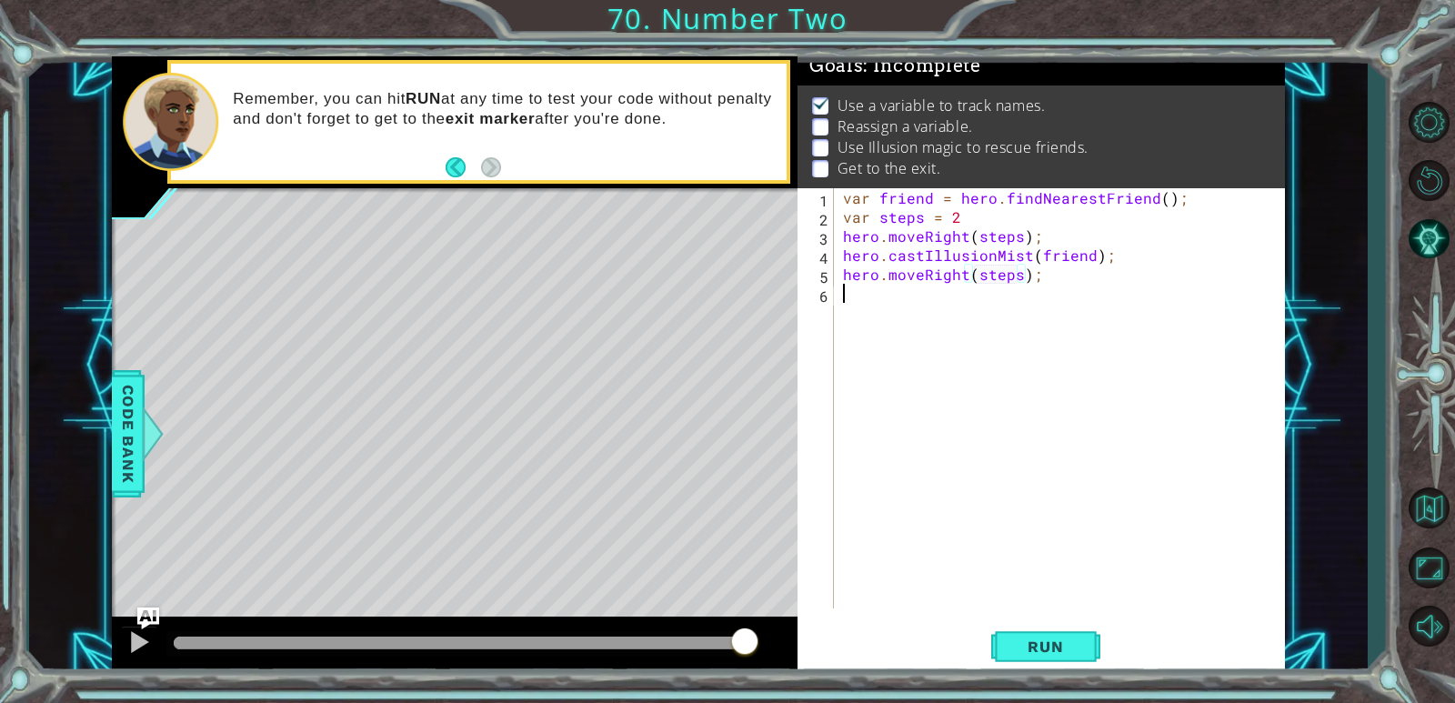
click at [939, 312] on div "var friend = hero . findNearestFriend ( ) ; var steps = 2 hero . moveRight ( st…" at bounding box center [1063, 417] width 449 height 458
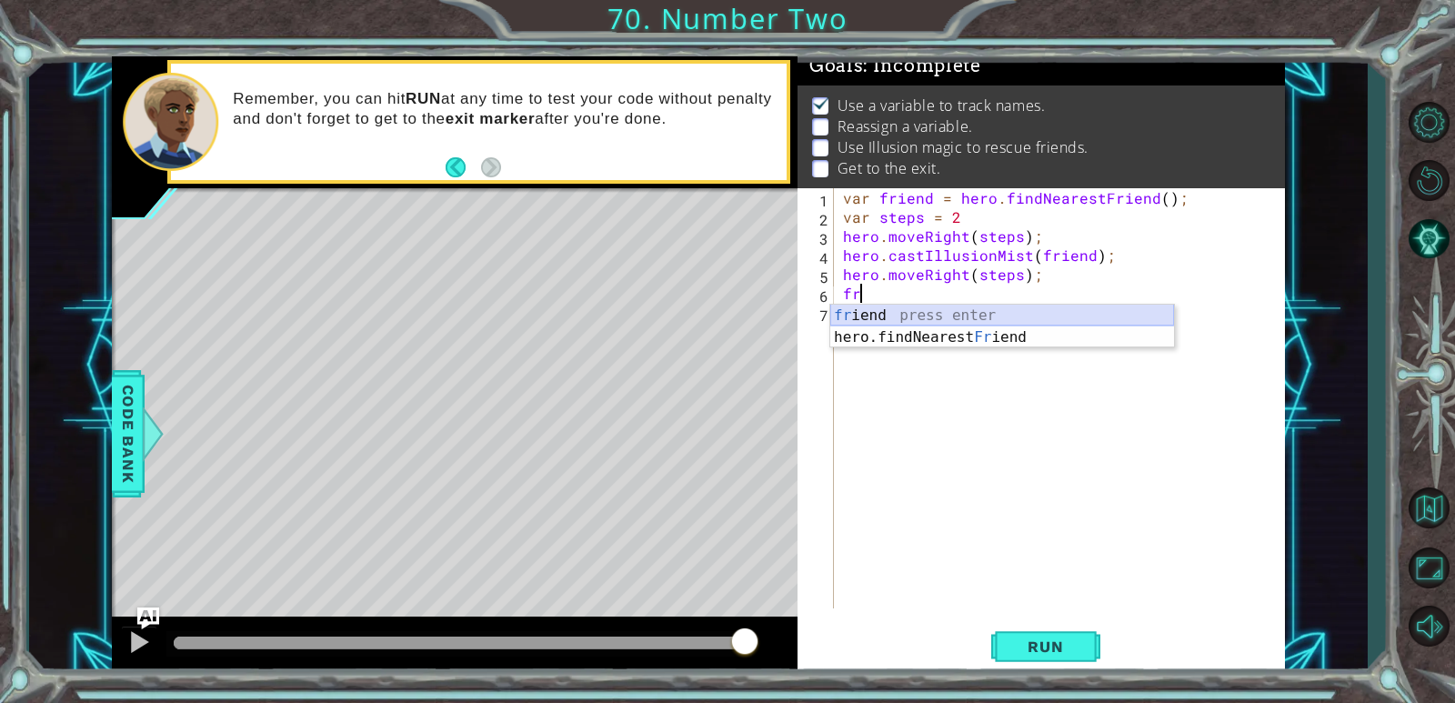
click at [856, 313] on div "fr iend press enter hero.findNearest Fr iend press enter" at bounding box center [1002, 348] width 344 height 87
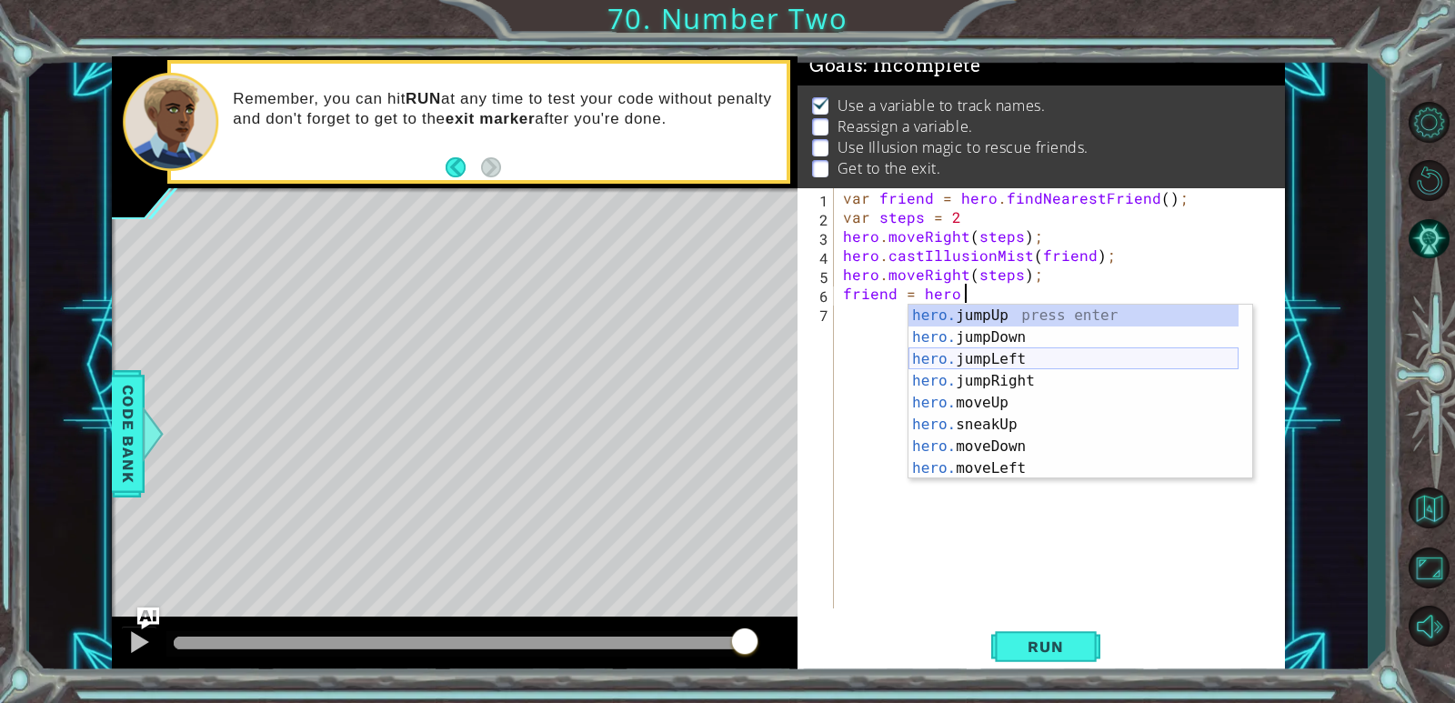
scroll to position [0, 7]
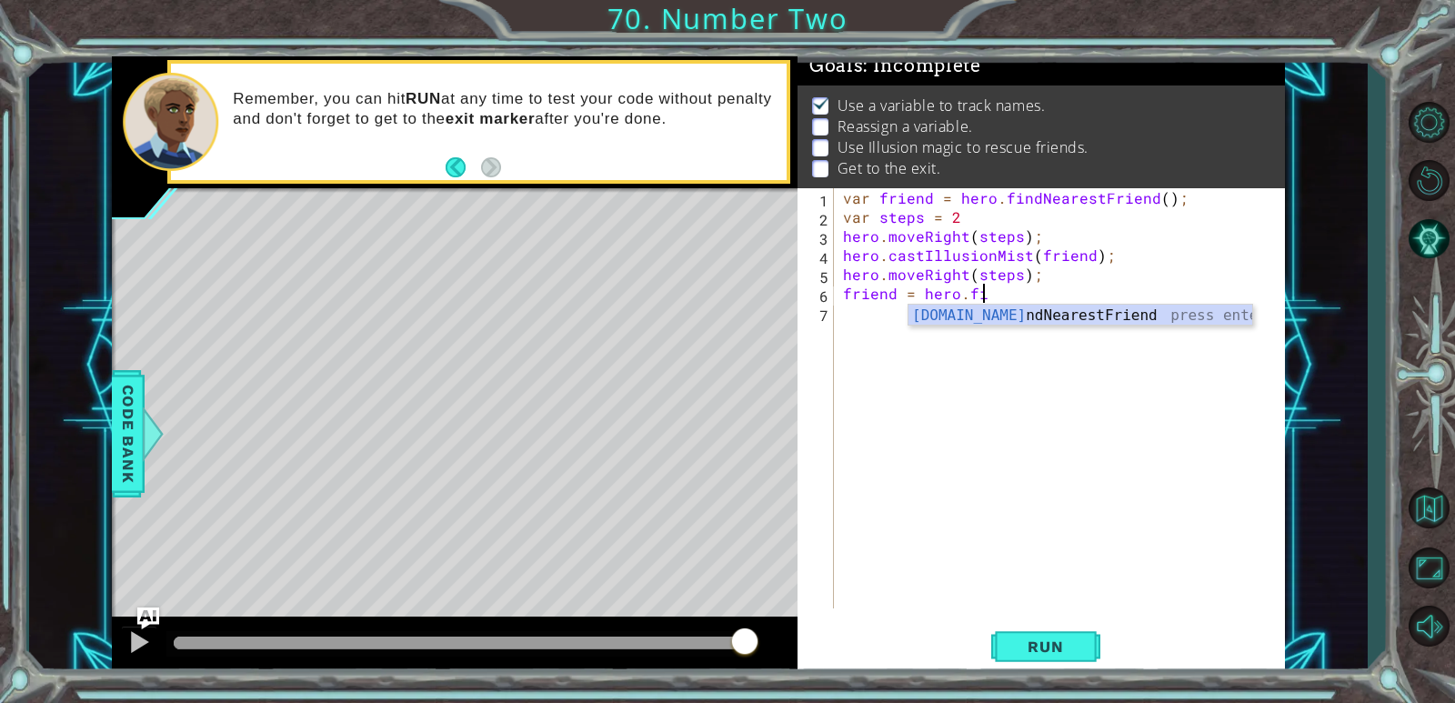
type textarea "friend = hero.fin"
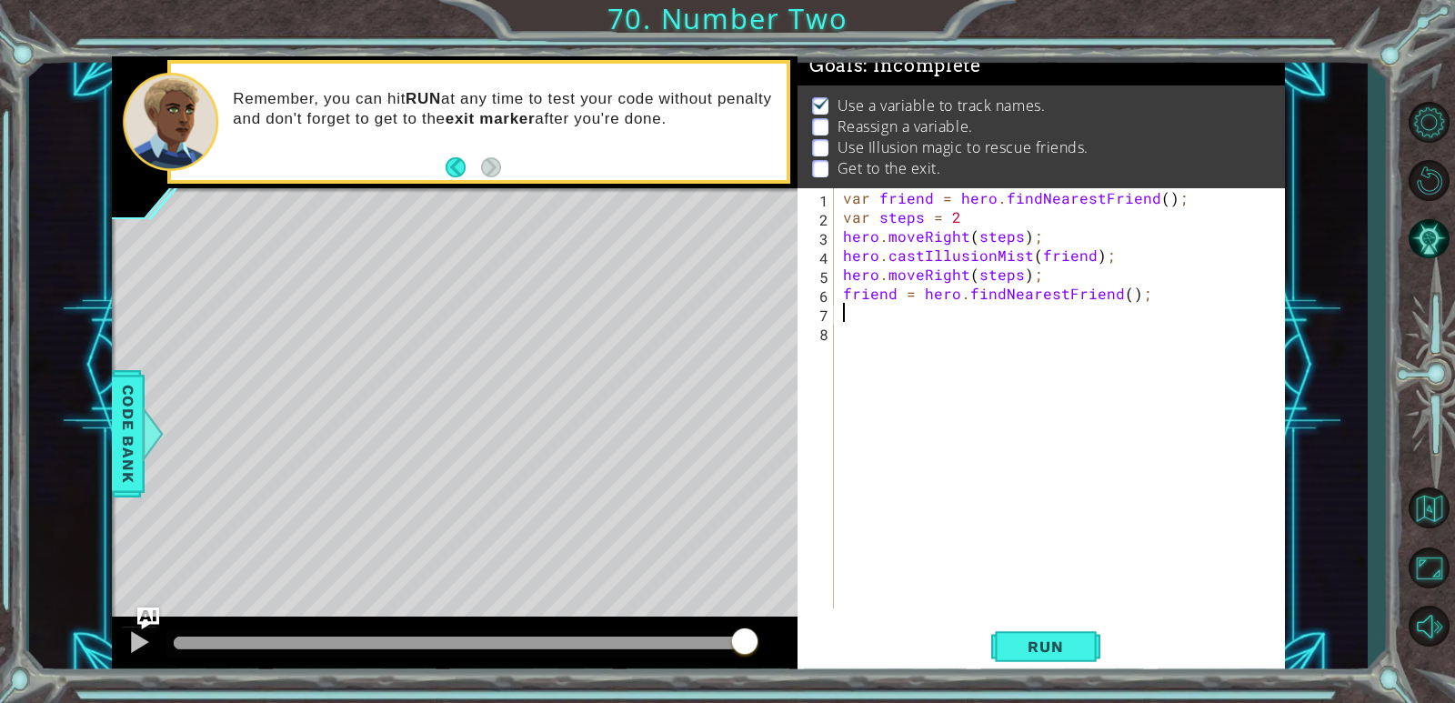
scroll to position [0, 0]
type textarea "cas\"
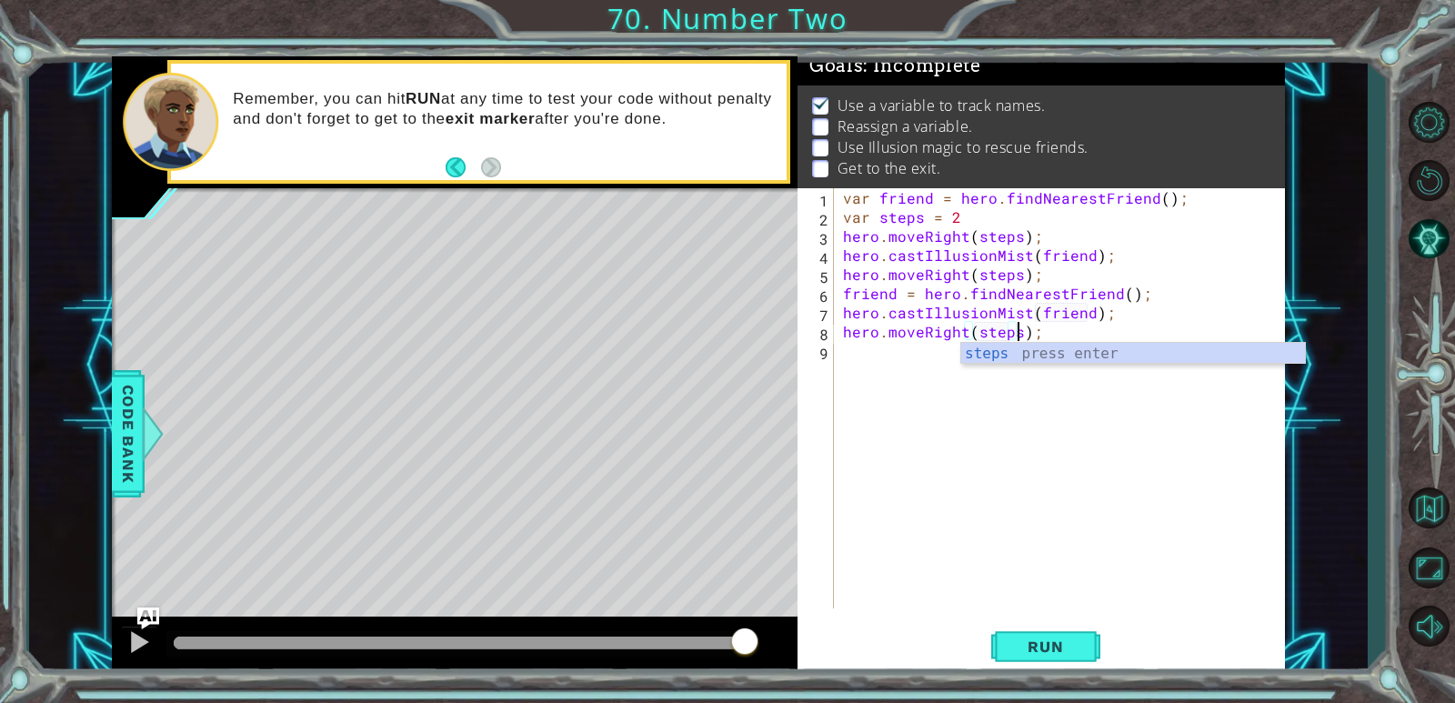
scroll to position [0, 11]
type textarea "hero.moveRight(steps);"
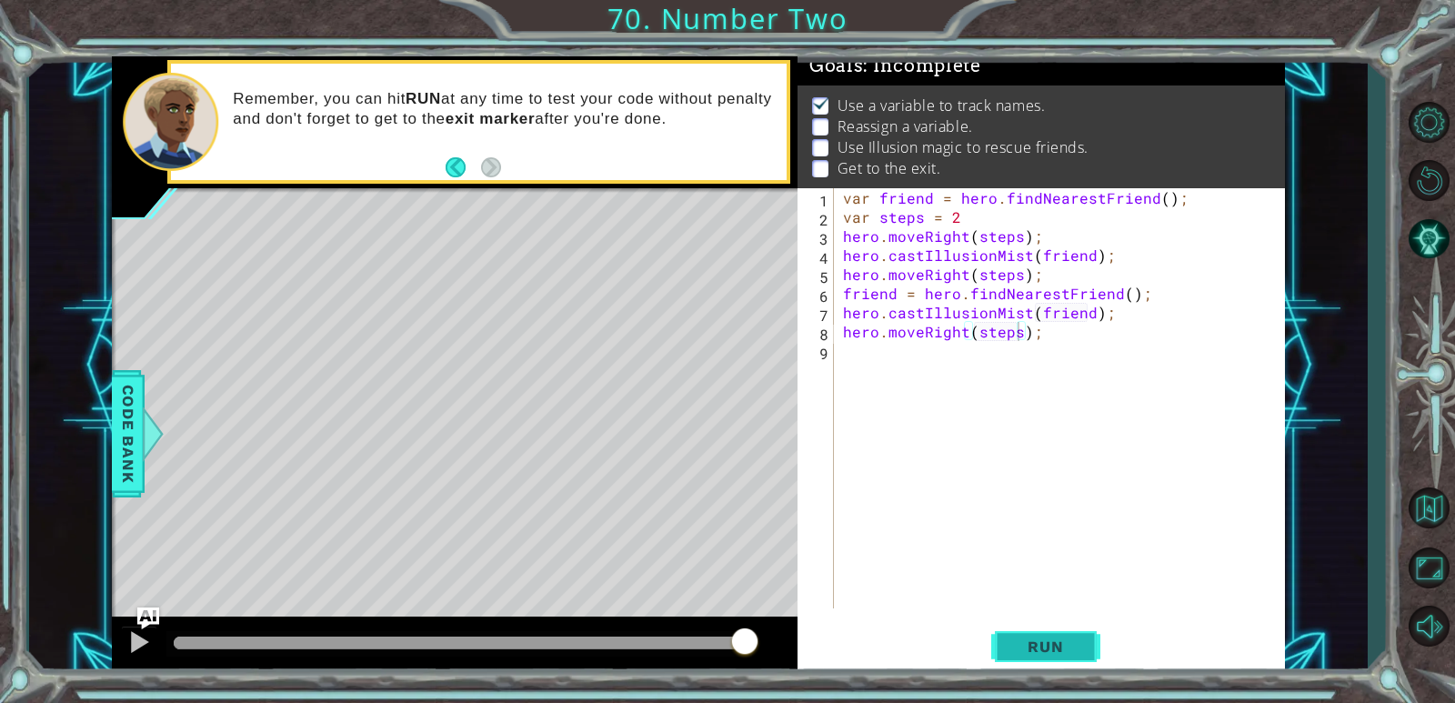
click at [1070, 648] on span "Run" at bounding box center [1045, 646] width 72 height 18
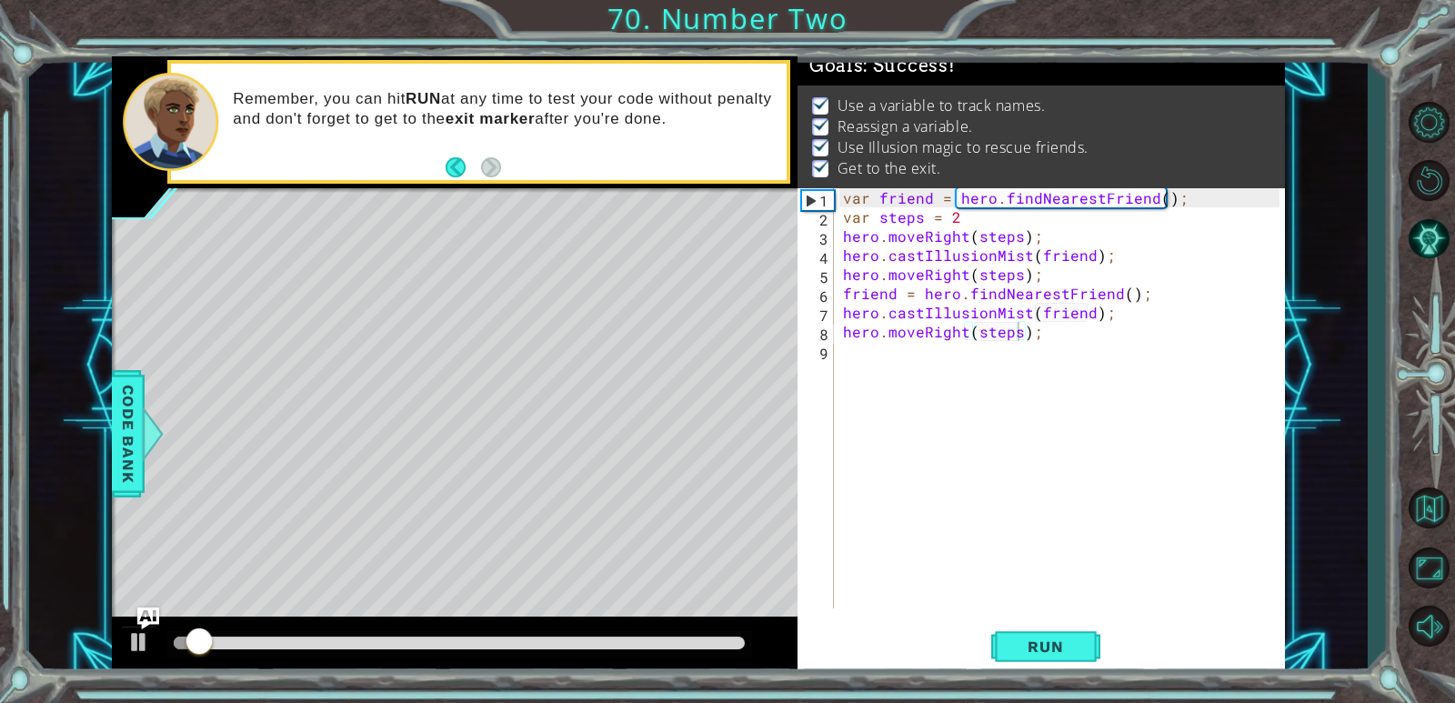
drag, startPoint x: 681, startPoint y: 650, endPoint x: 812, endPoint y: 645, distance: 131.1
click at [812, 645] on div "1 ההההההההההההההההההההההההההההההההההההההההההההההההההההההההההההההההההההההההההההה…" at bounding box center [698, 365] width 1172 height 618
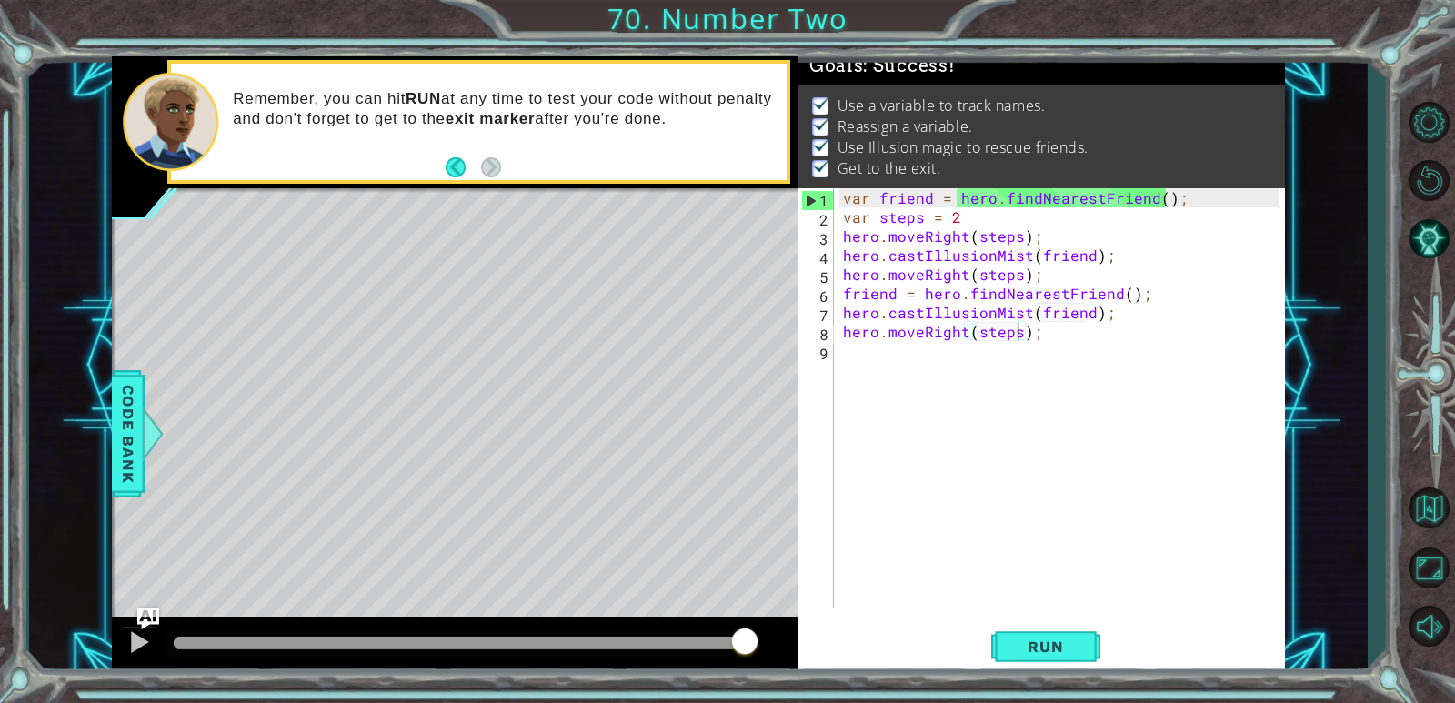
drag, startPoint x: 738, startPoint y: 640, endPoint x: 850, endPoint y: 639, distance: 112.8
click at [850, 639] on div "1 ההההההההההההההההההההההההההההההההההההההההההההההההההההההההההההההההההההההההההההה…" at bounding box center [698, 365] width 1172 height 618
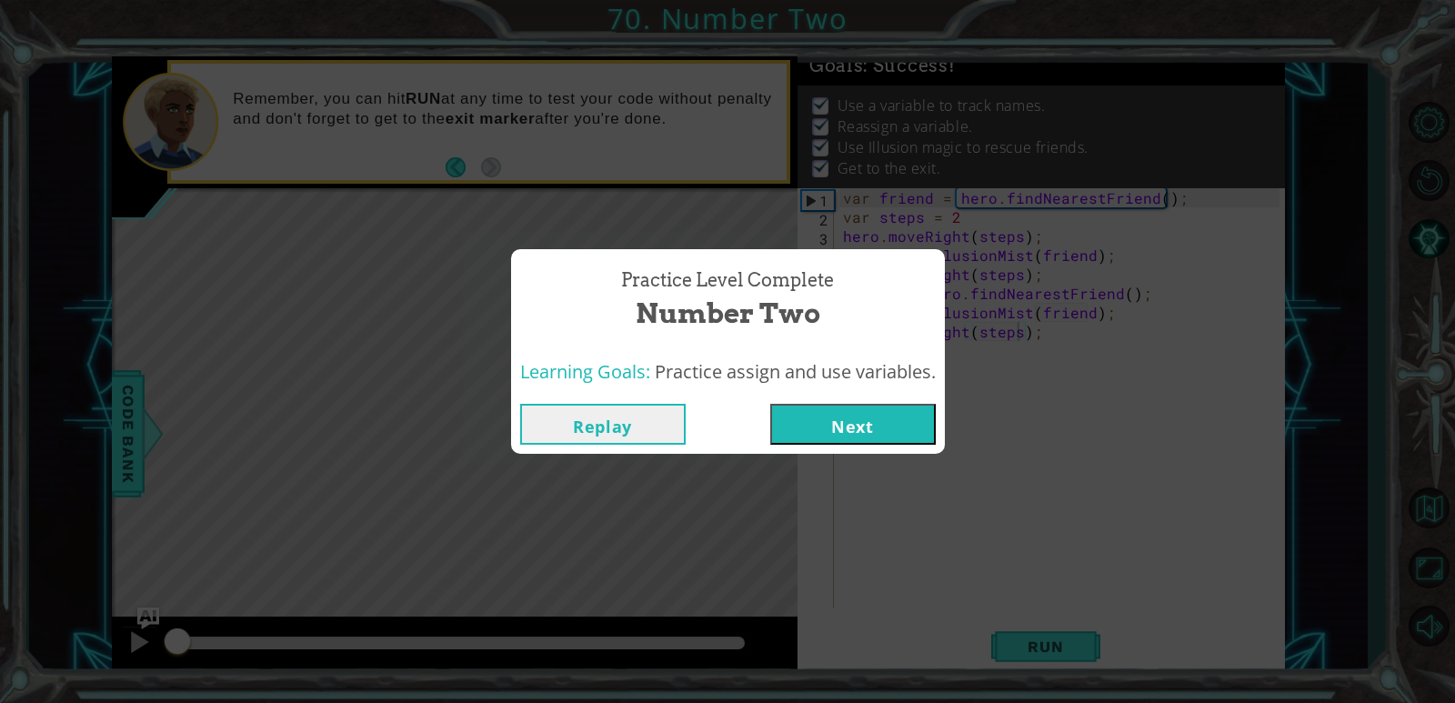
click at [899, 401] on div "Replay Next" at bounding box center [728, 424] width 434 height 59
drag, startPoint x: 896, startPoint y: 405, endPoint x: 896, endPoint y: 419, distance: 14.6
click at [896, 419] on button "Next" at bounding box center [853, 424] width 166 height 41
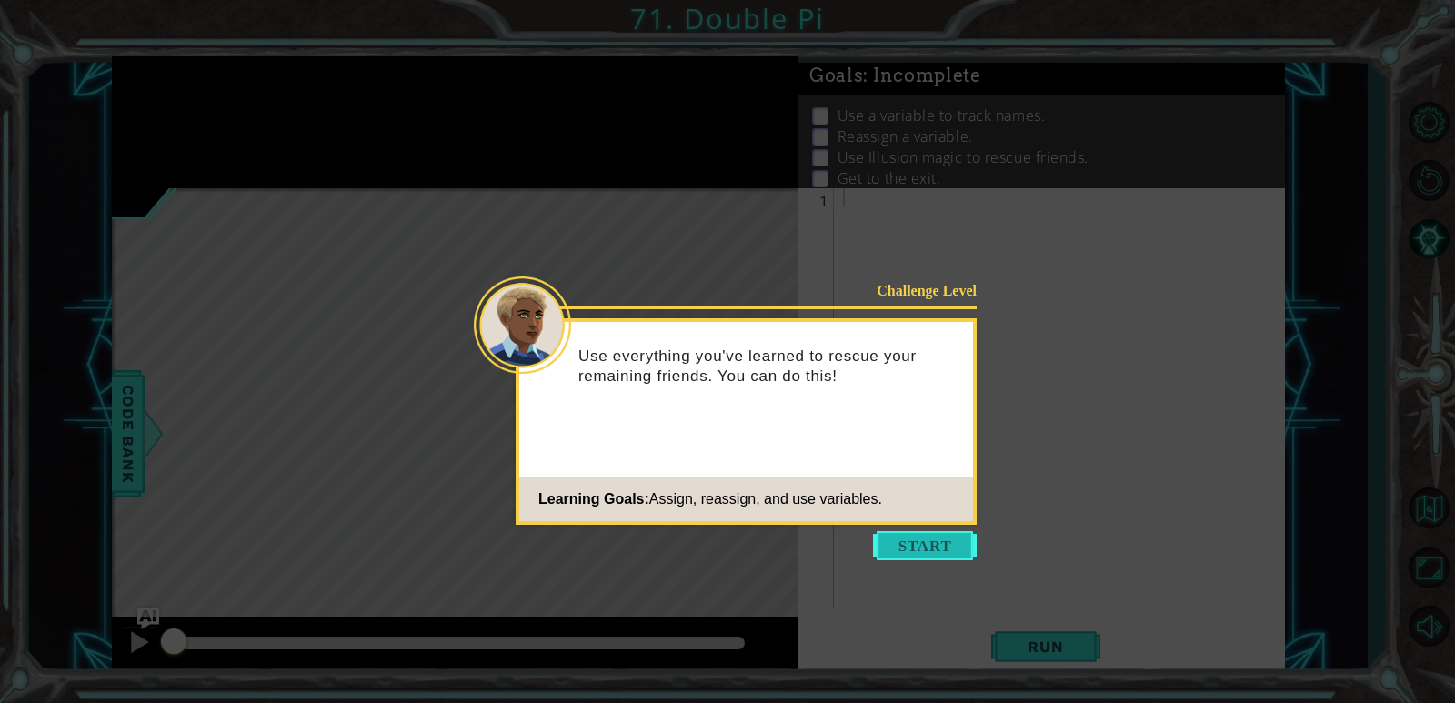
click at [942, 542] on button "Start" at bounding box center [925, 545] width 104 height 29
